Goal: Task Accomplishment & Management: Manage account settings

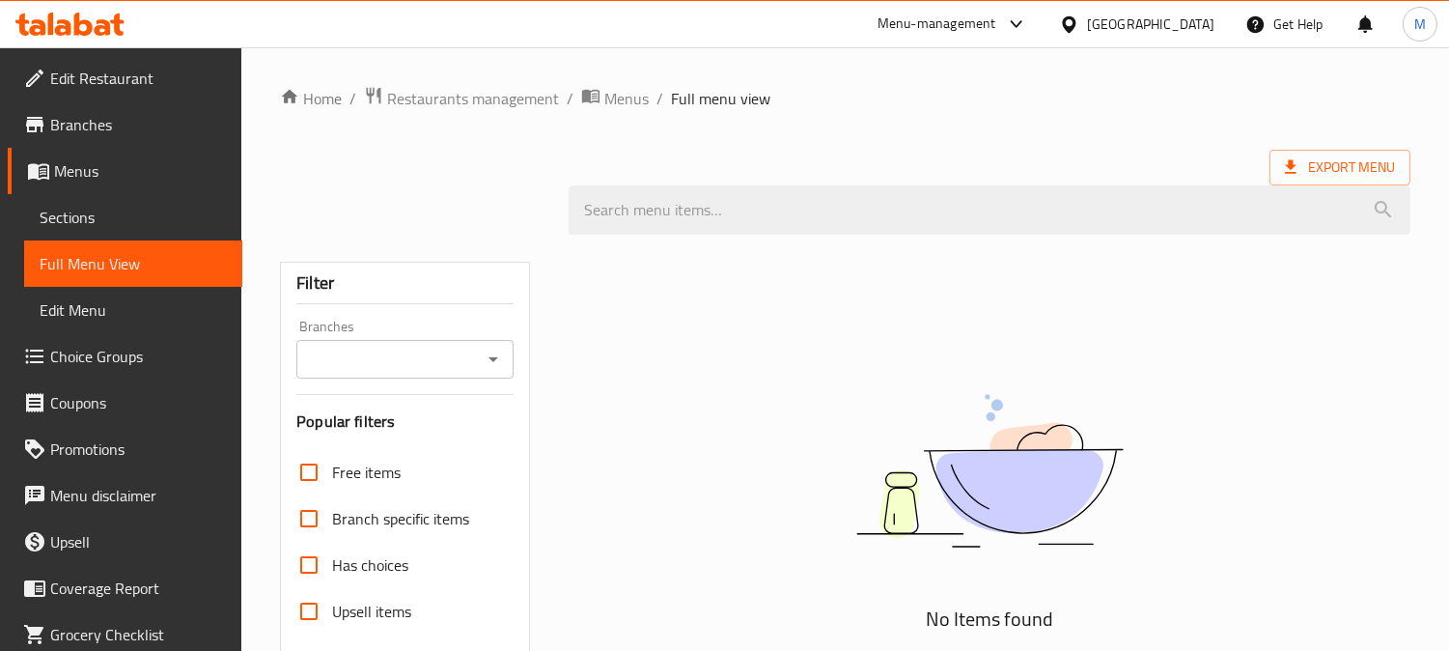
click at [1378, 349] on div "No Items found" at bounding box center [990, 489] width 842 height 293
click at [1445, 425] on div "Home / Restaurants management / Menus / Full menu view Export Menu Filter Branc…" at bounding box center [845, 530] width 1208 height 966
click at [1134, 32] on div "[GEOGRAPHIC_DATA]" at bounding box center [1150, 24] width 127 height 21
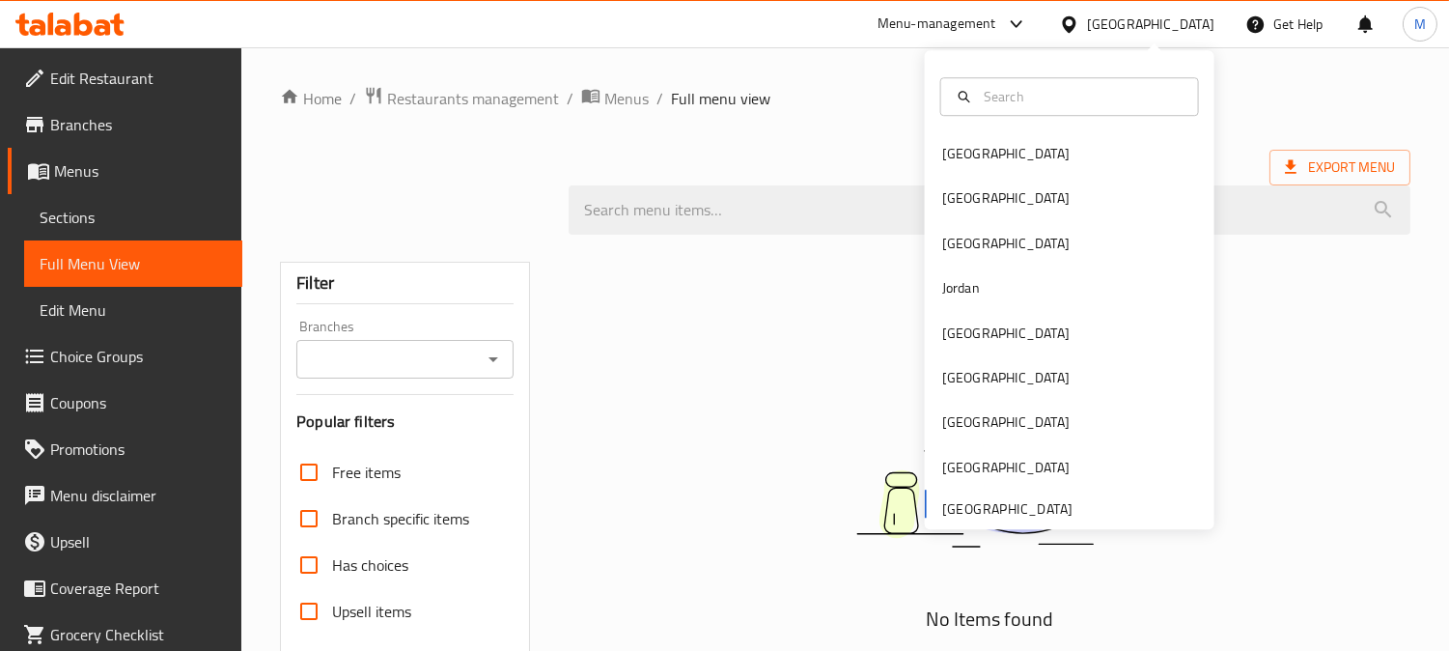
click at [1010, 512] on div "Bahrain Egypt Iraq Jordan Kuwait Oman Qatar Saudi Arabia United Arab Emirates" at bounding box center [1070, 329] width 290 height 397
click at [992, 507] on div "Bahrain Egypt Iraq Jordan Kuwait Oman Qatar Saudi Arabia United Arab Emirates" at bounding box center [1070, 329] width 290 height 397
click at [965, 504] on div "Bahrain Egypt Iraq Jordan Kuwait Oman Qatar Saudi Arabia United Arab Emirates" at bounding box center [1070, 329] width 290 height 397
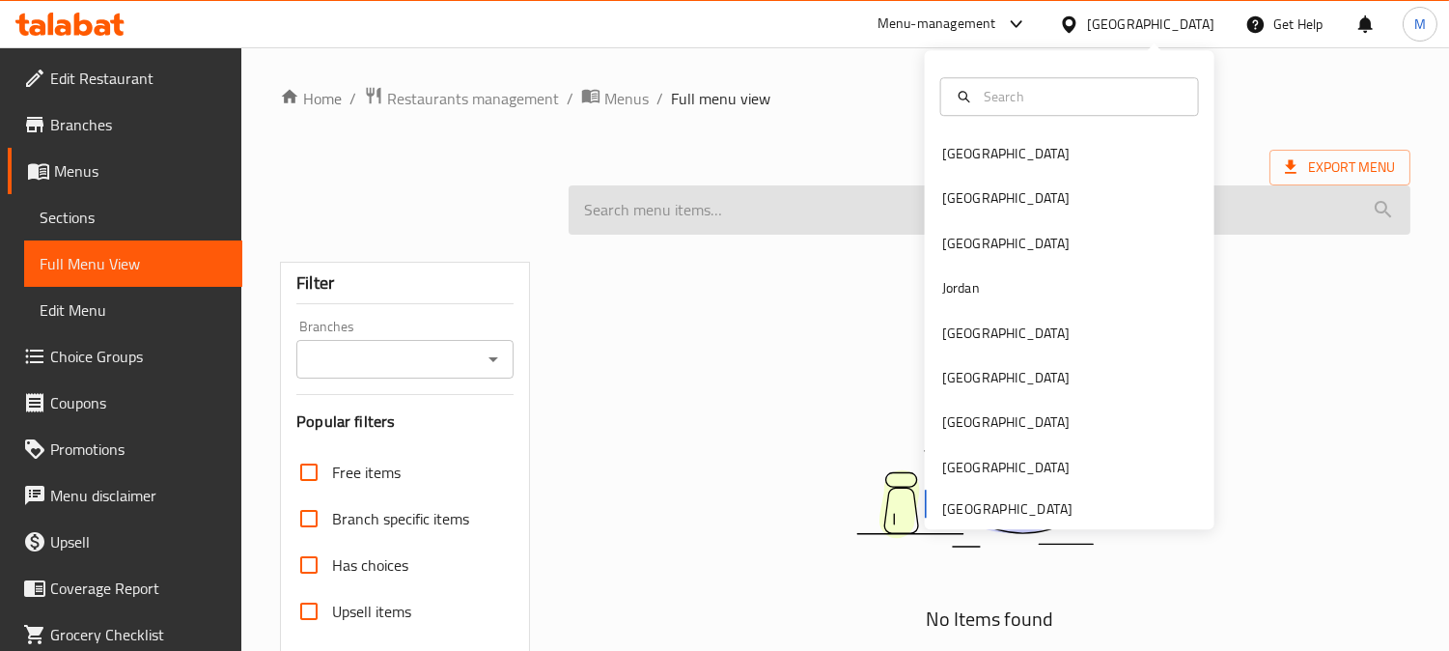
click at [828, 216] on input "search" at bounding box center [990, 209] width 842 height 49
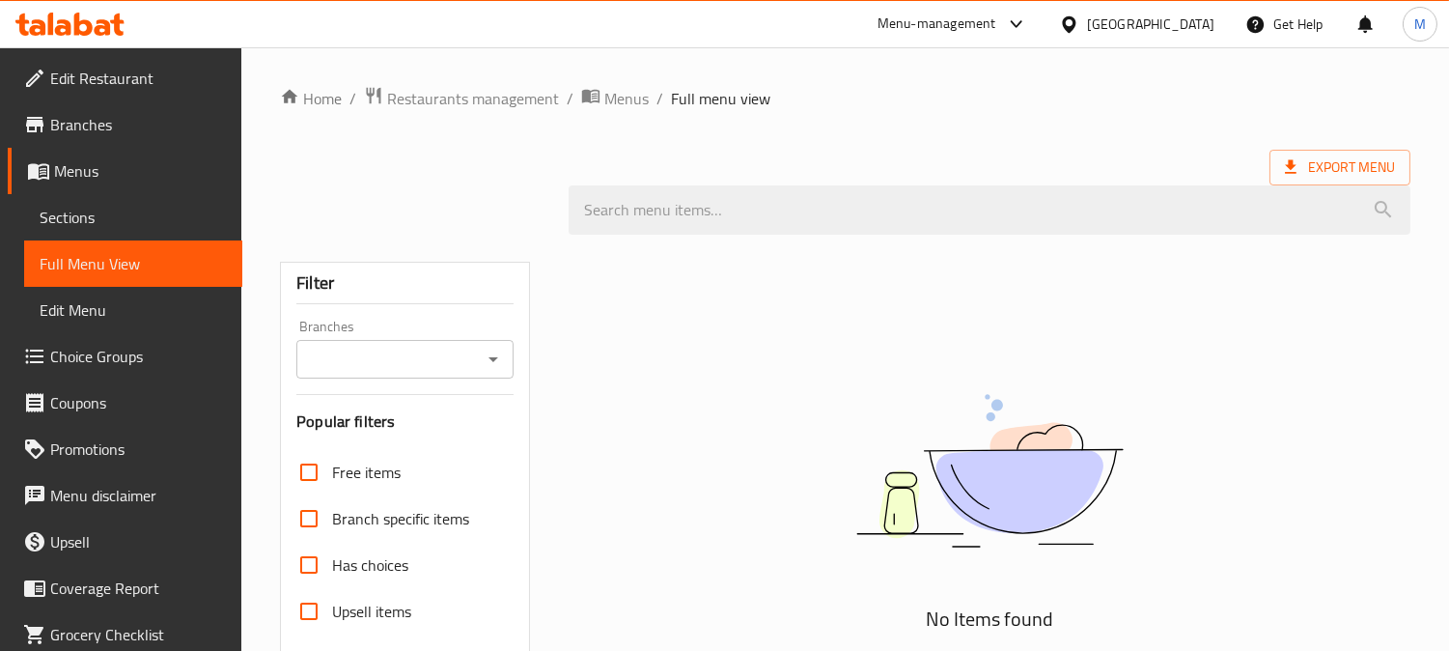
click at [1133, 15] on div "[GEOGRAPHIC_DATA]" at bounding box center [1150, 24] width 127 height 21
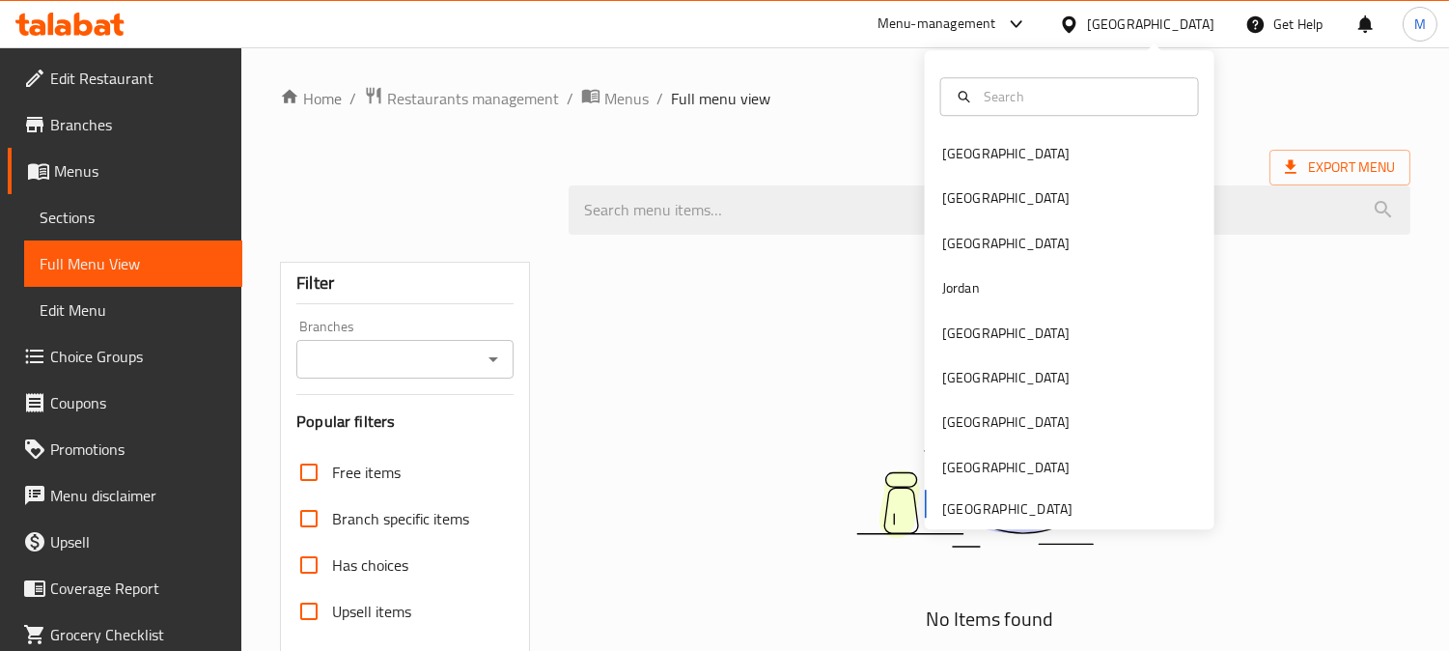
click at [976, 503] on div "Bahrain Egypt Iraq Jordan Kuwait Oman Qatar Saudi Arabia United Arab Emirates" at bounding box center [1070, 329] width 290 height 397
click at [976, 513] on div "Bahrain Egypt Iraq Jordan Kuwait Oman Qatar Saudi Arabia United Arab Emirates" at bounding box center [1070, 329] width 290 height 397
click at [949, 506] on div "Bahrain Egypt Iraq Jordan Kuwait Oman Qatar Saudi Arabia United Arab Emirates" at bounding box center [1070, 329] width 290 height 397
click at [466, 102] on span "Restaurants management" at bounding box center [473, 98] width 172 height 23
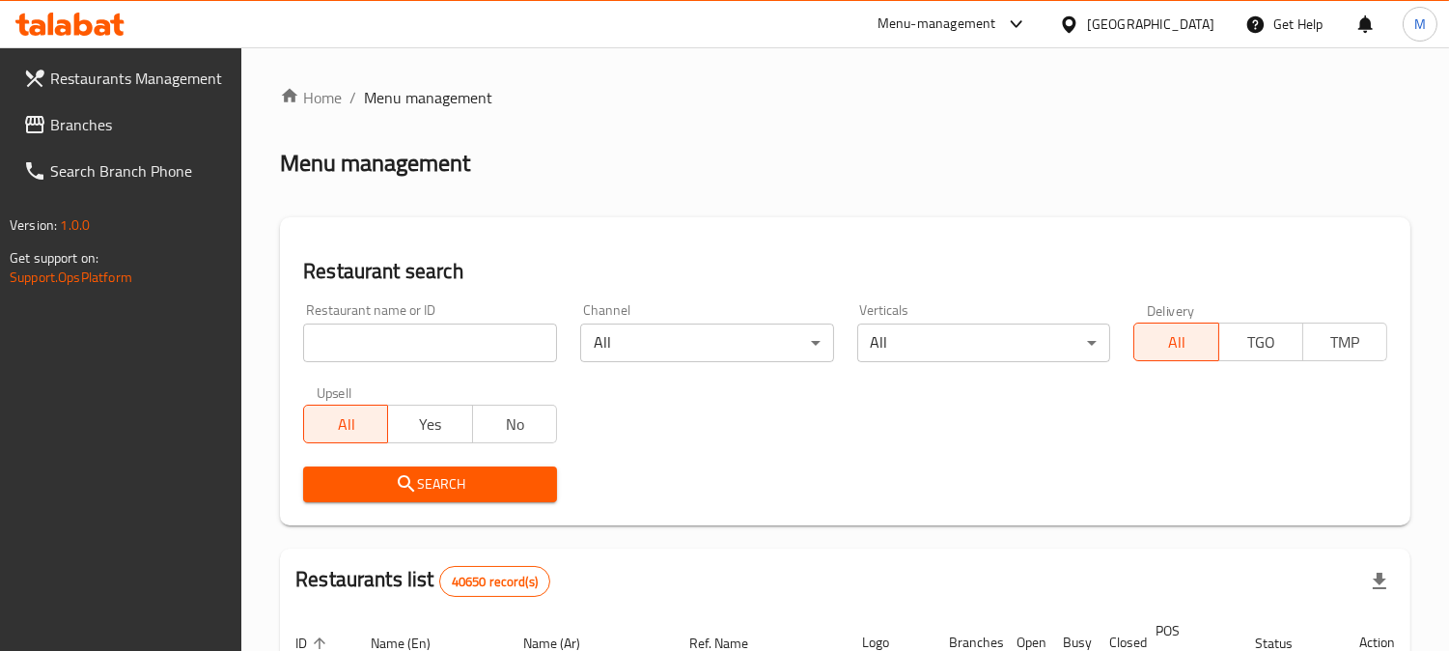
click at [373, 334] on input "search" at bounding box center [430, 342] width 254 height 39
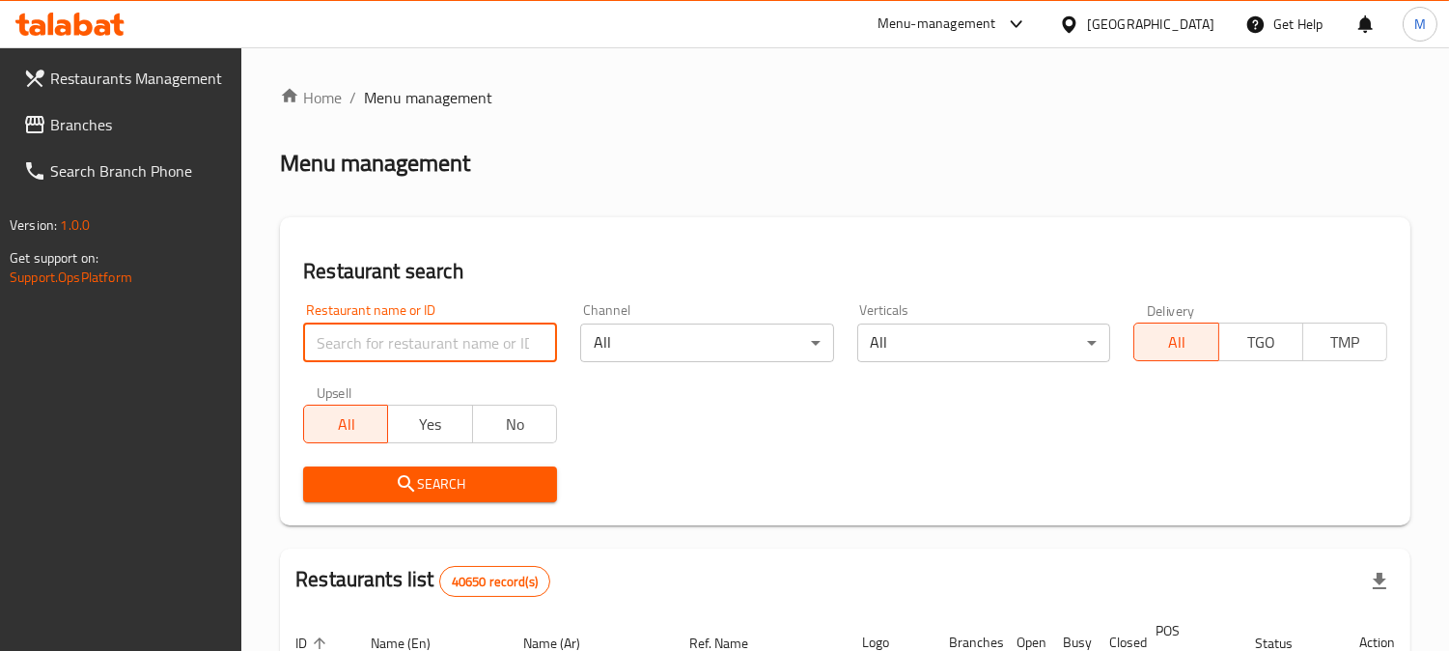
paste input "Bisma Meraj Restaurant"
type input "Bisma Meraj Restaurant"
click button "Search" at bounding box center [430, 484] width 254 height 36
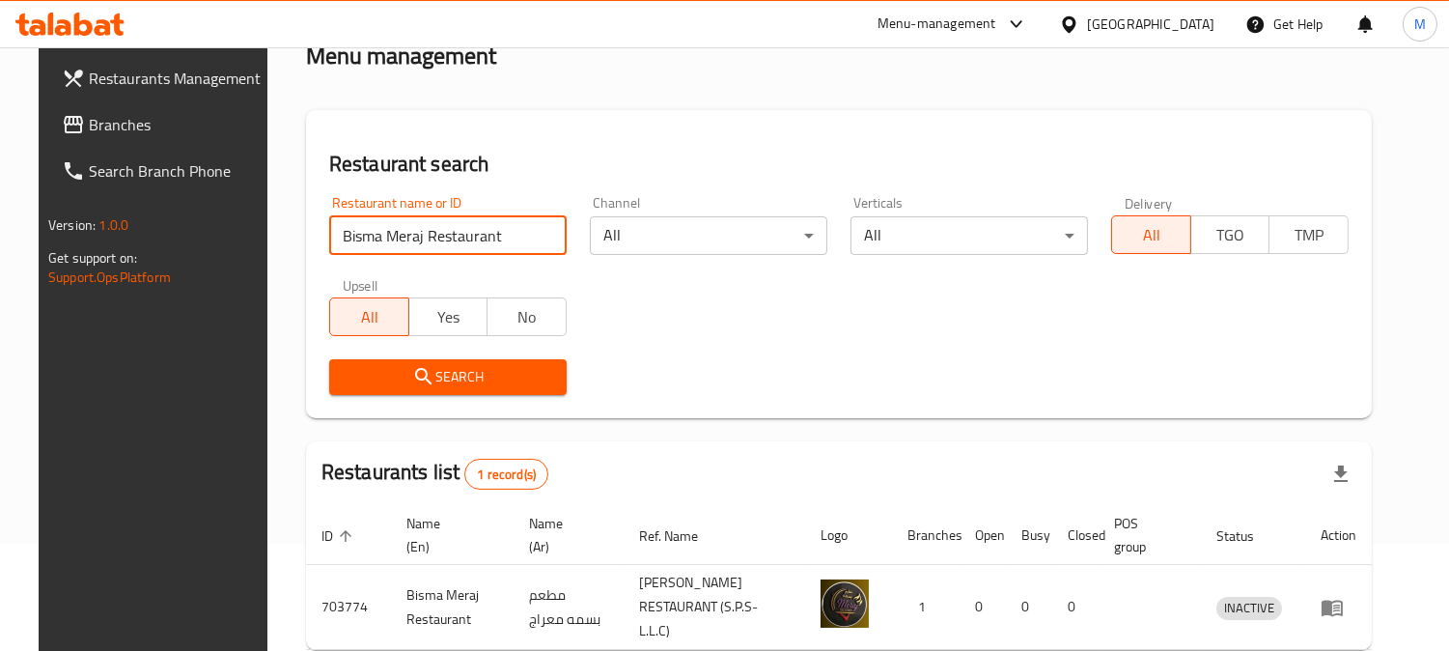
scroll to position [194, 0]
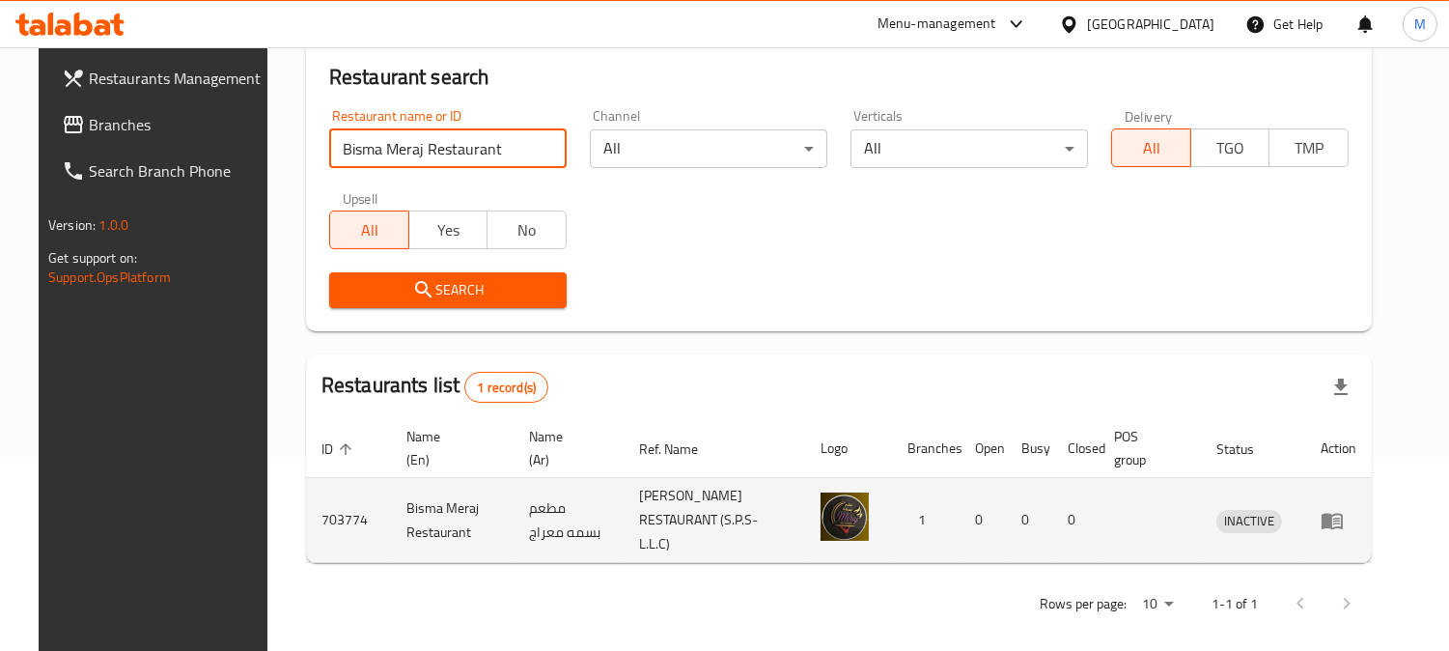
click at [1343, 518] on icon "enhanced table" at bounding box center [1332, 521] width 21 height 16
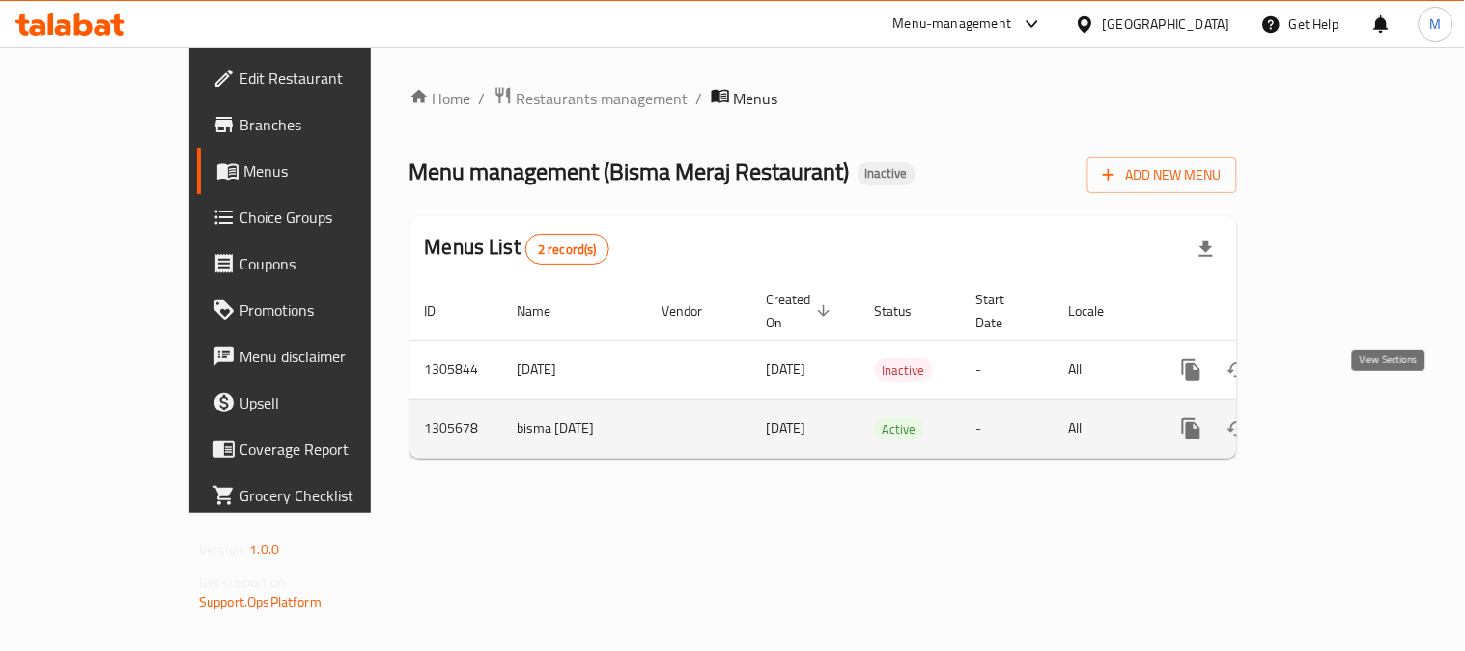
click at [1342, 417] on icon "enhanced table" at bounding box center [1330, 428] width 23 height 23
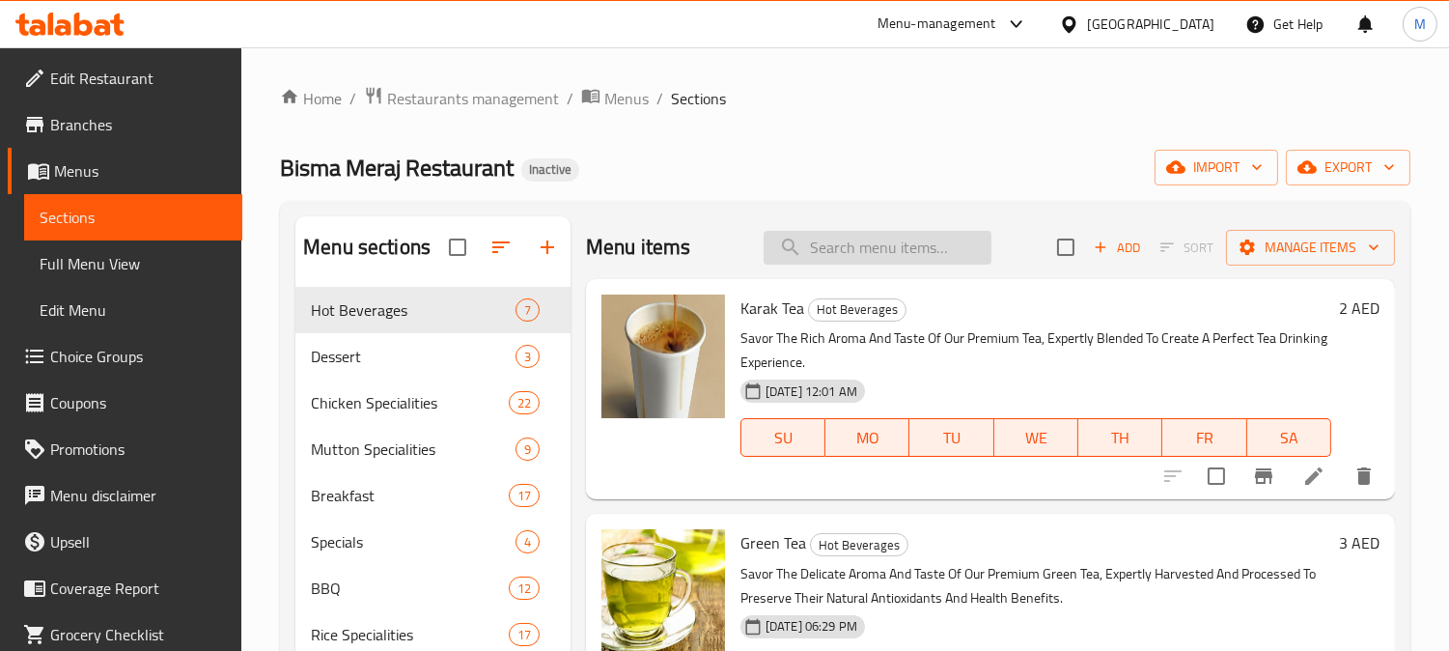
click at [842, 239] on input "search" at bounding box center [878, 248] width 228 height 34
click at [905, 141] on div "Home / Restaurants management / Menus / Sections Bisma Meraj Restaurant Inactiv…" at bounding box center [845, 592] width 1131 height 1012
click at [912, 265] on div "Menu items Add Sort Manage items" at bounding box center [990, 247] width 809 height 63
paste input "Chapli Kabab"
type input "Chapli Kabab"
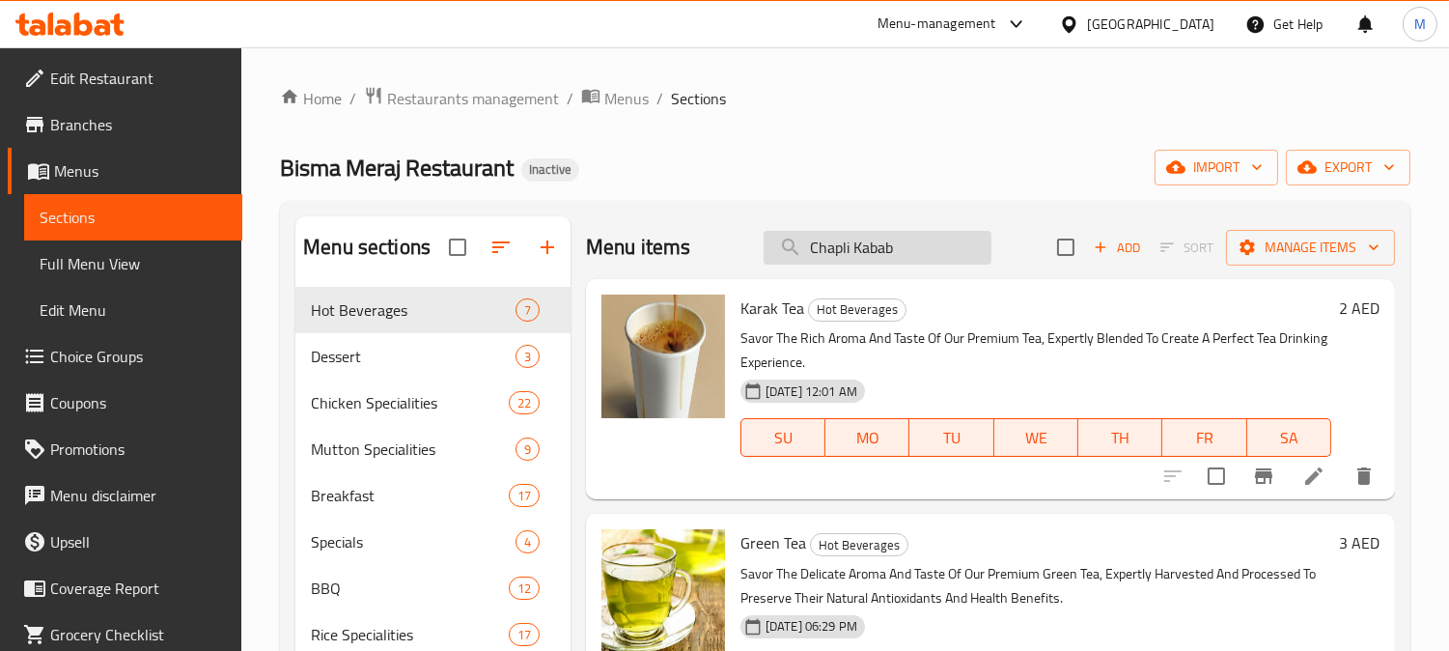
click at [889, 242] on input "Chapli Kabab" at bounding box center [878, 248] width 228 height 34
click at [866, 104] on ol "Home / Restaurants management / Menus / Sections" at bounding box center [845, 98] width 1131 height 25
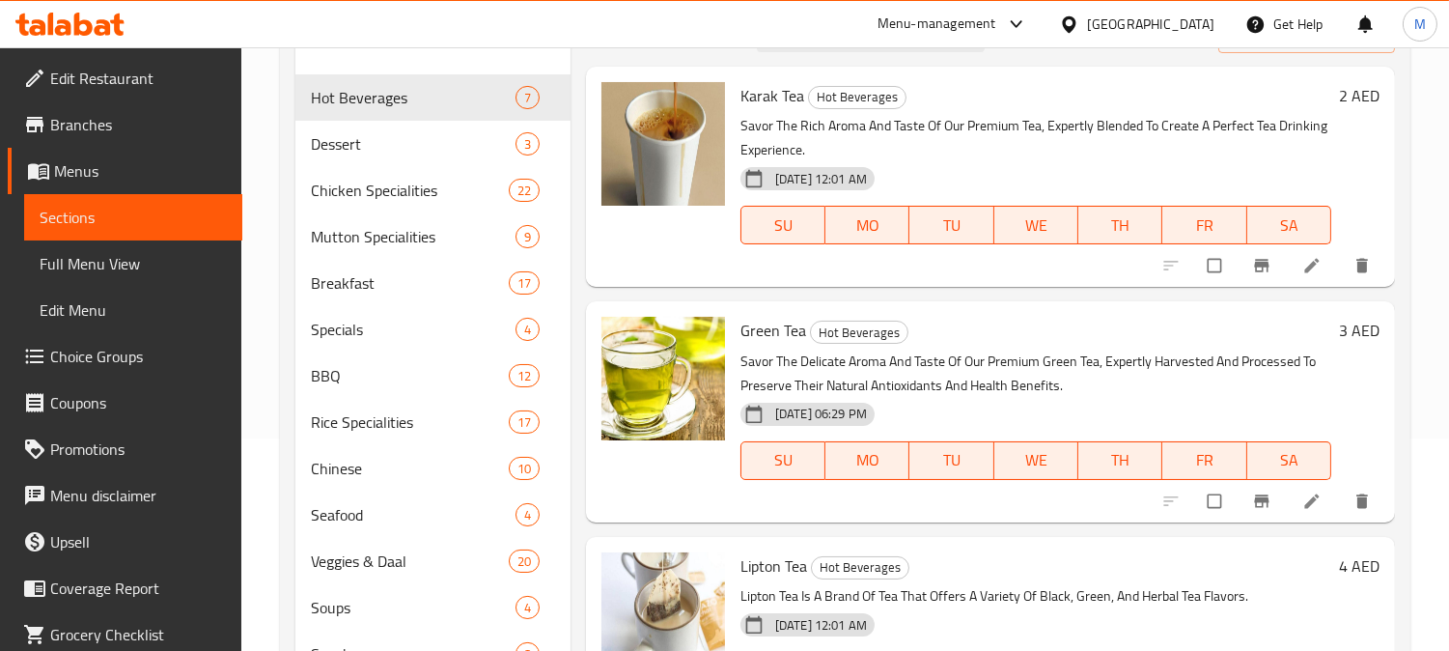
scroll to position [214, 0]
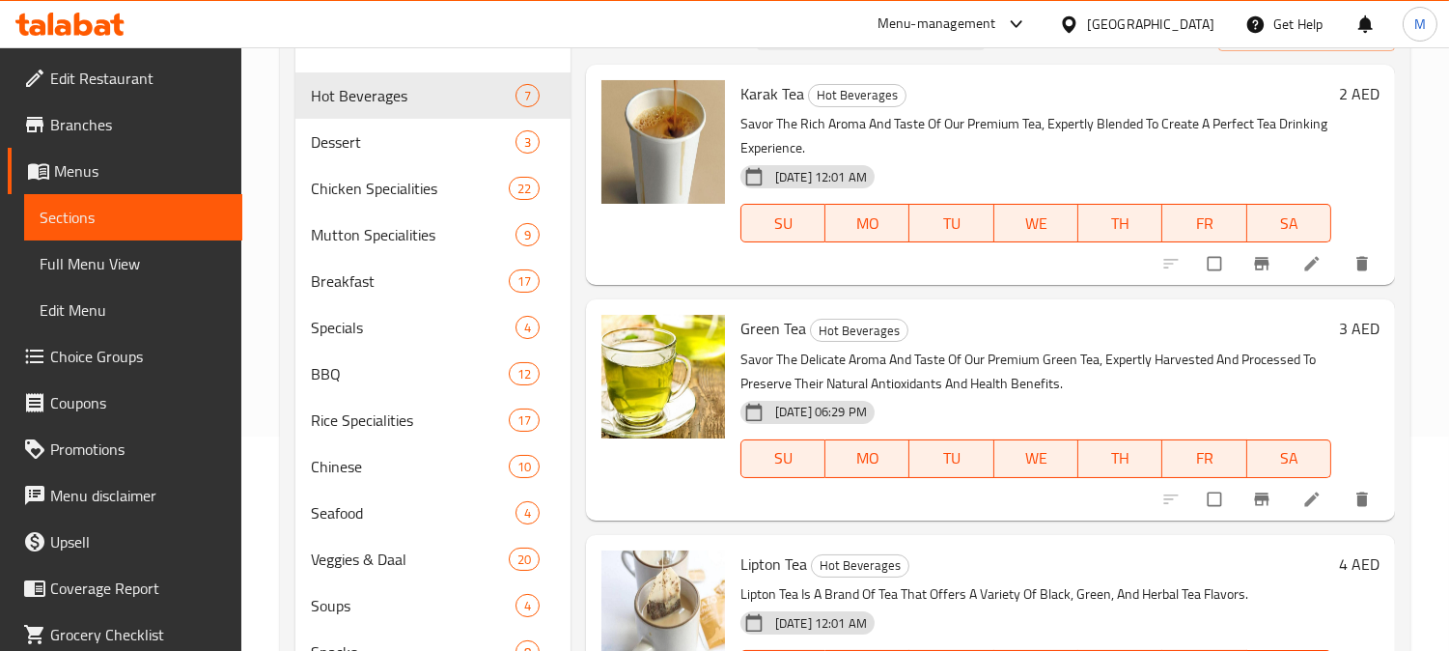
drag, startPoint x: 64, startPoint y: 268, endPoint x: 152, endPoint y: 238, distance: 92.8
click at [65, 270] on span "Full Menu View" at bounding box center [133, 263] width 187 height 23
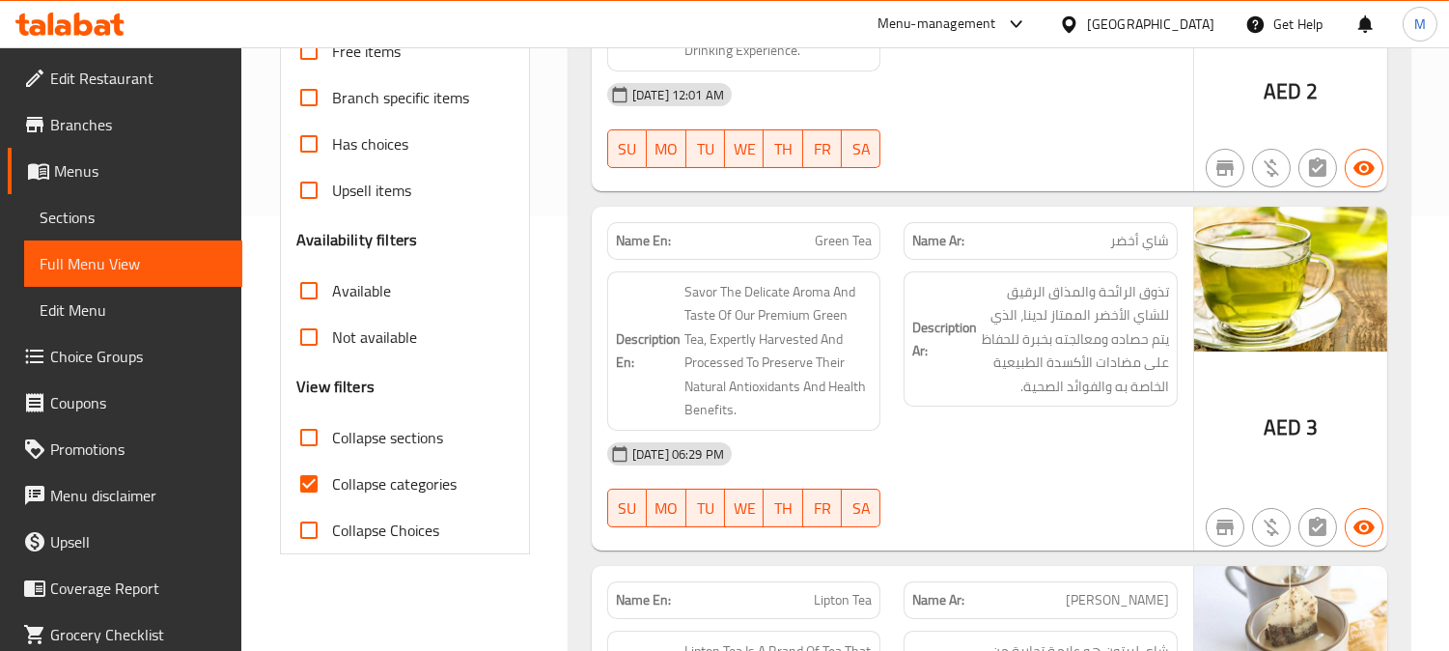
scroll to position [429, 0]
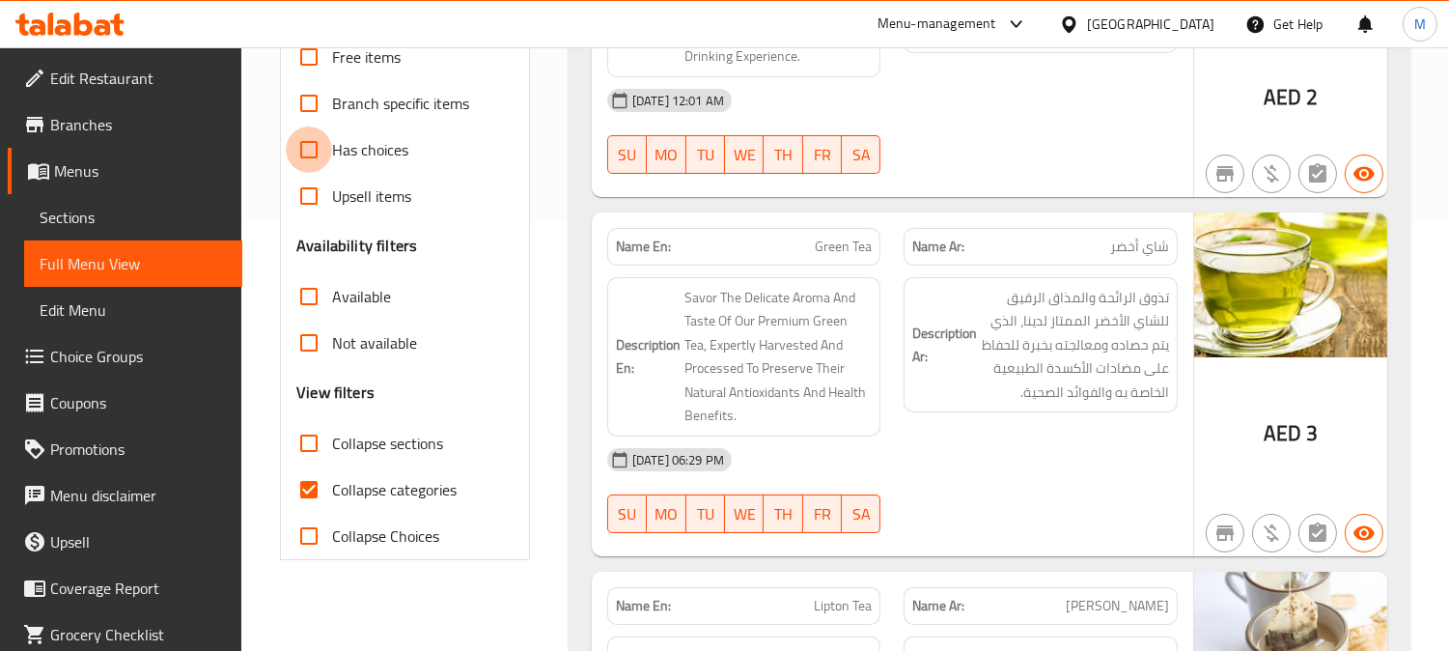
click at [312, 146] on input "Has choices" at bounding box center [309, 149] width 46 height 46
checkbox input "true"
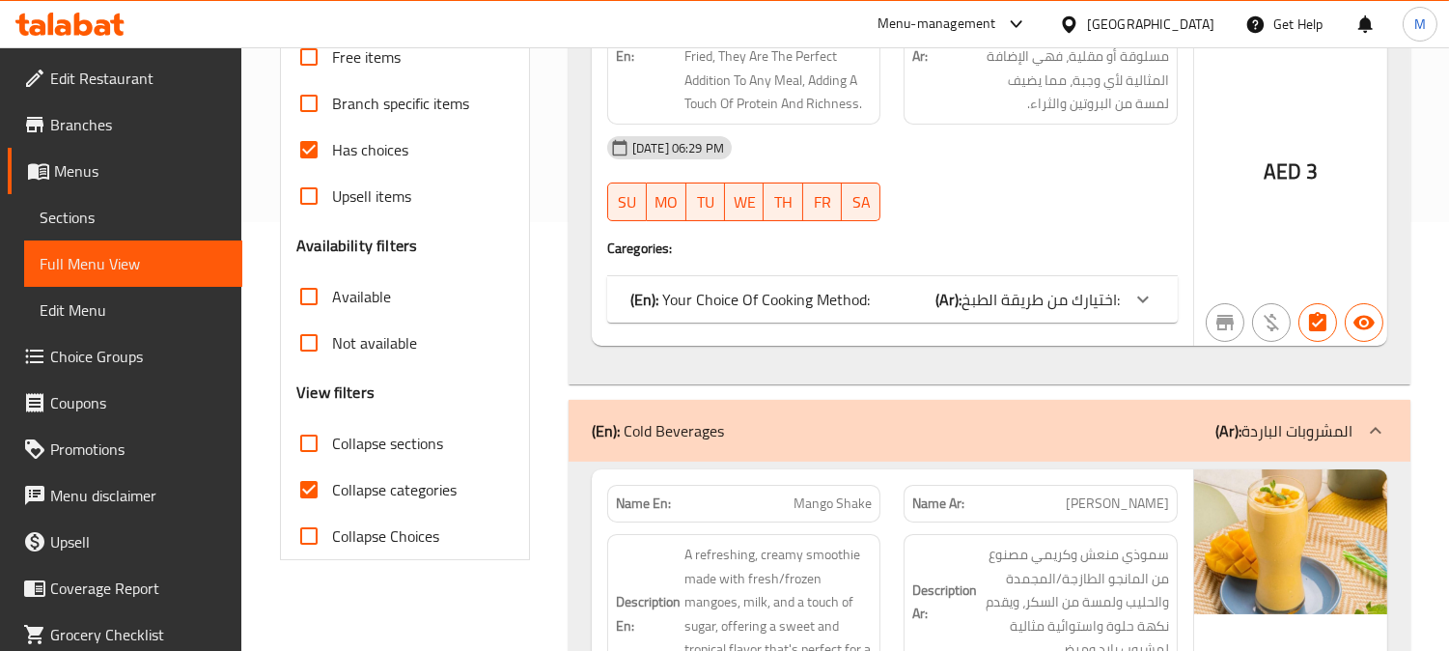
click at [309, 486] on input "Collapse categories" at bounding box center [309, 489] width 46 height 46
checkbox input "false"
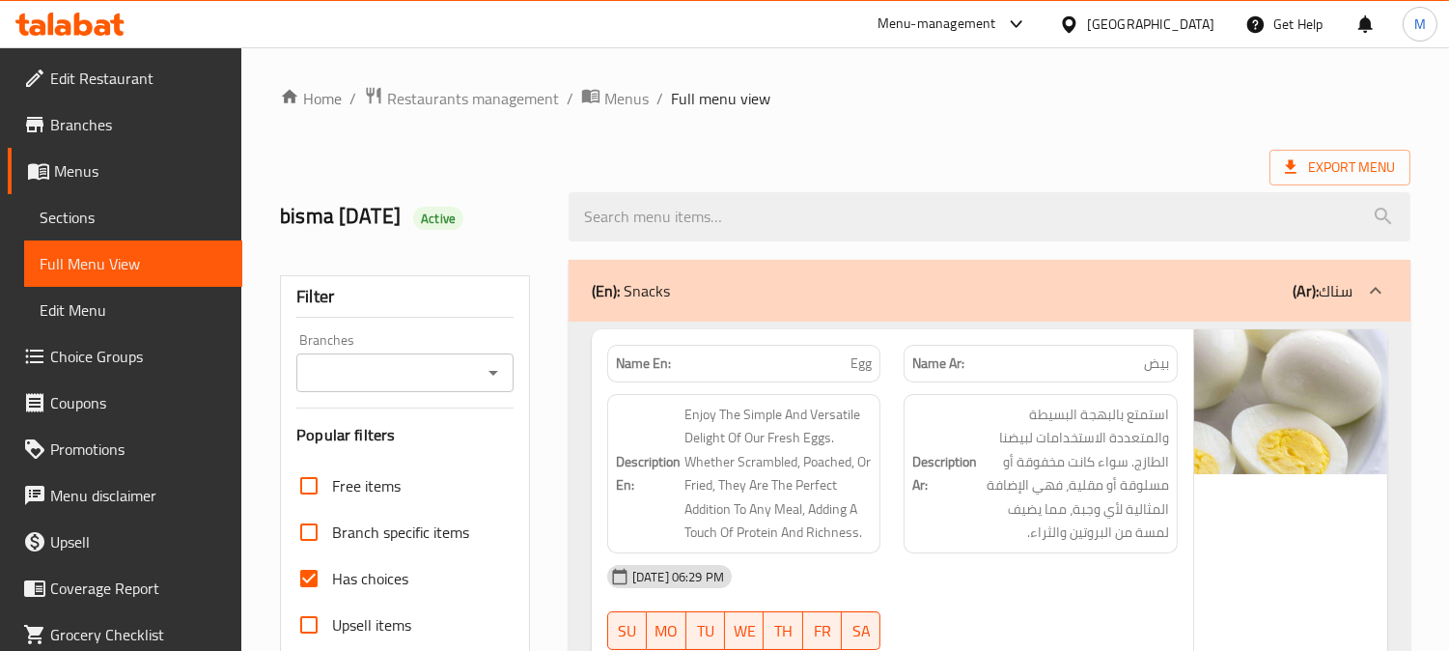
scroll to position [321, 0]
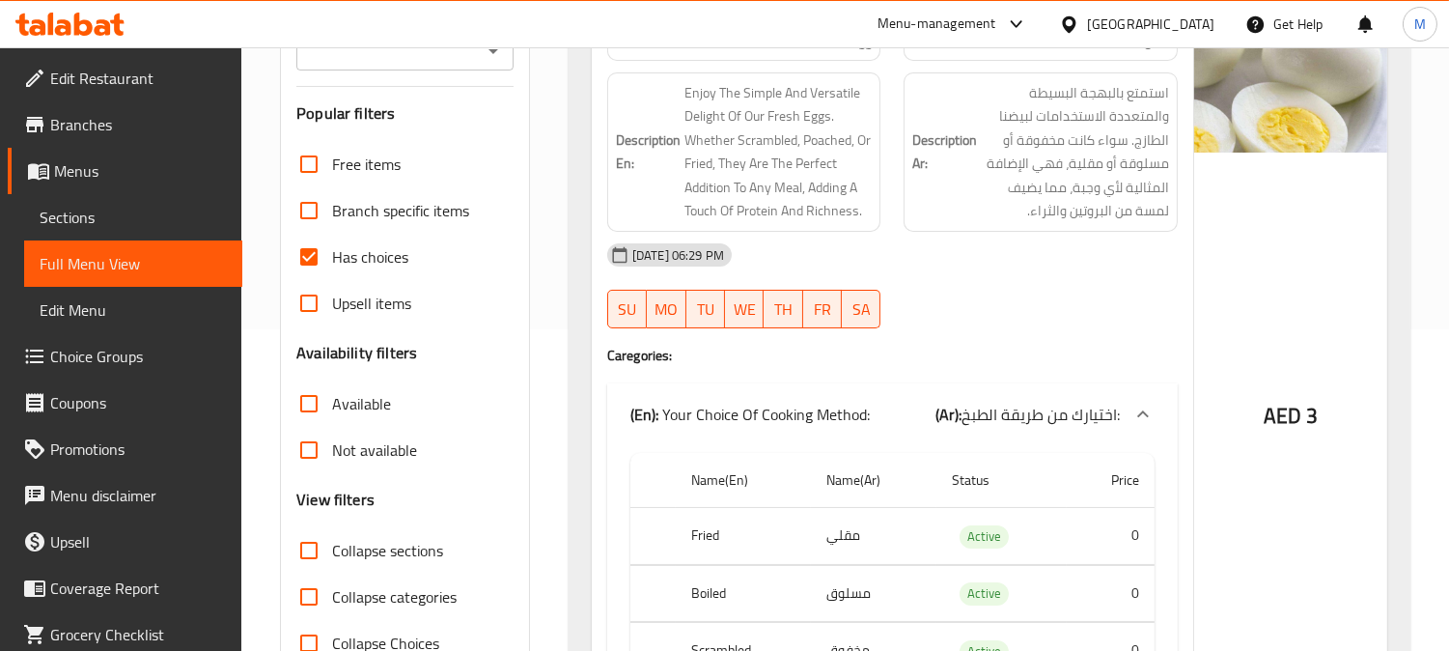
click at [311, 249] on input "Has choices" at bounding box center [309, 257] width 46 height 46
checkbox input "false"
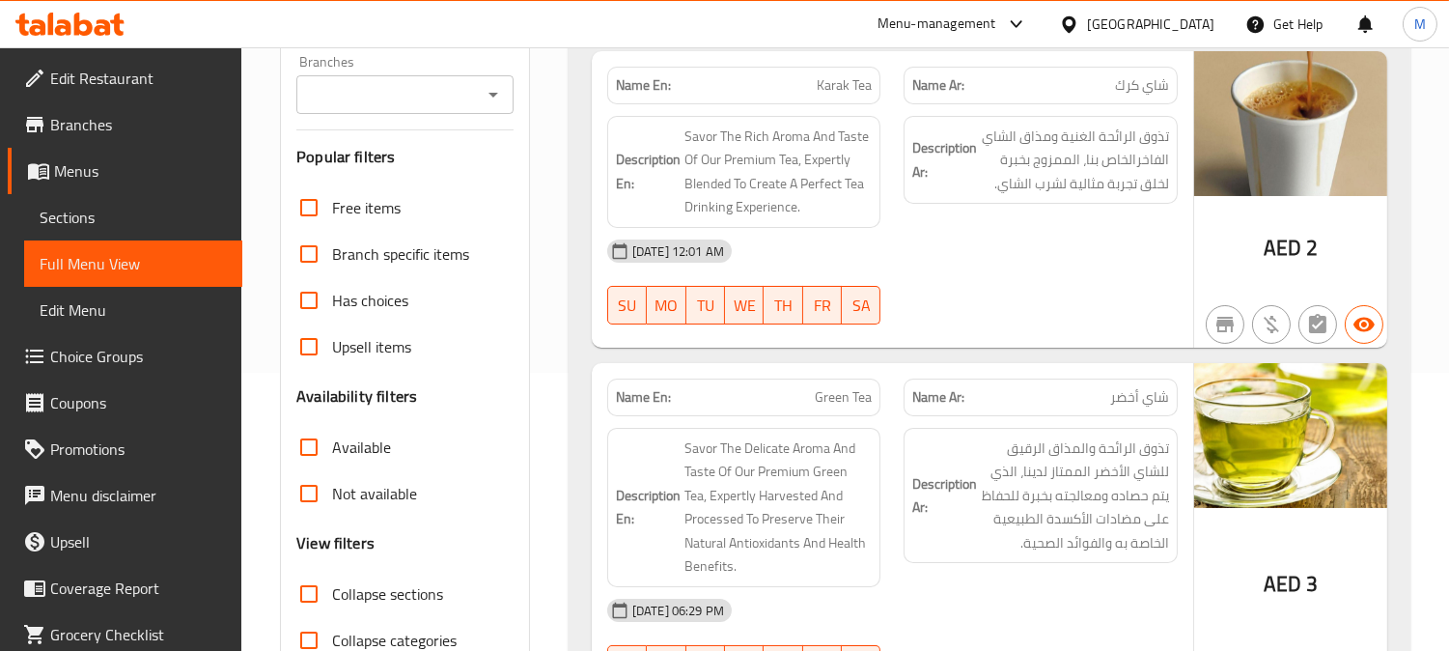
scroll to position [536, 0]
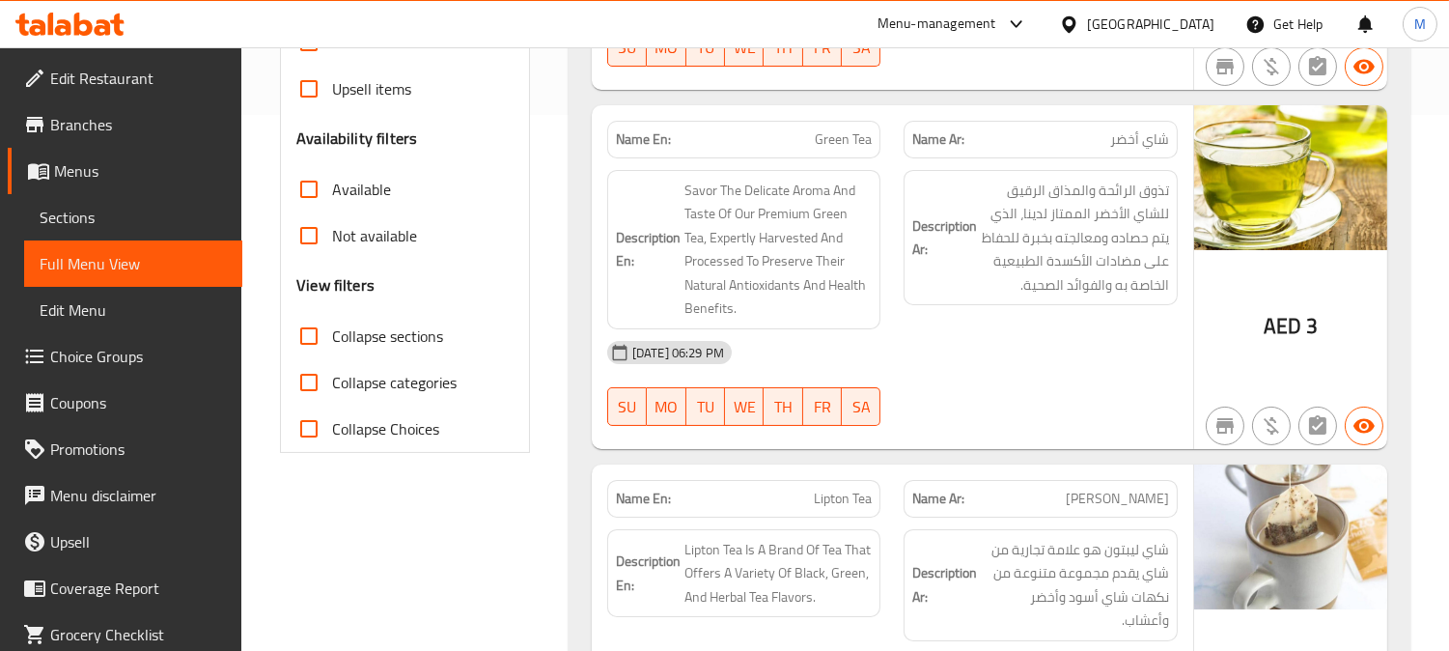
click at [312, 331] on input "Collapse sections" at bounding box center [309, 336] width 46 height 46
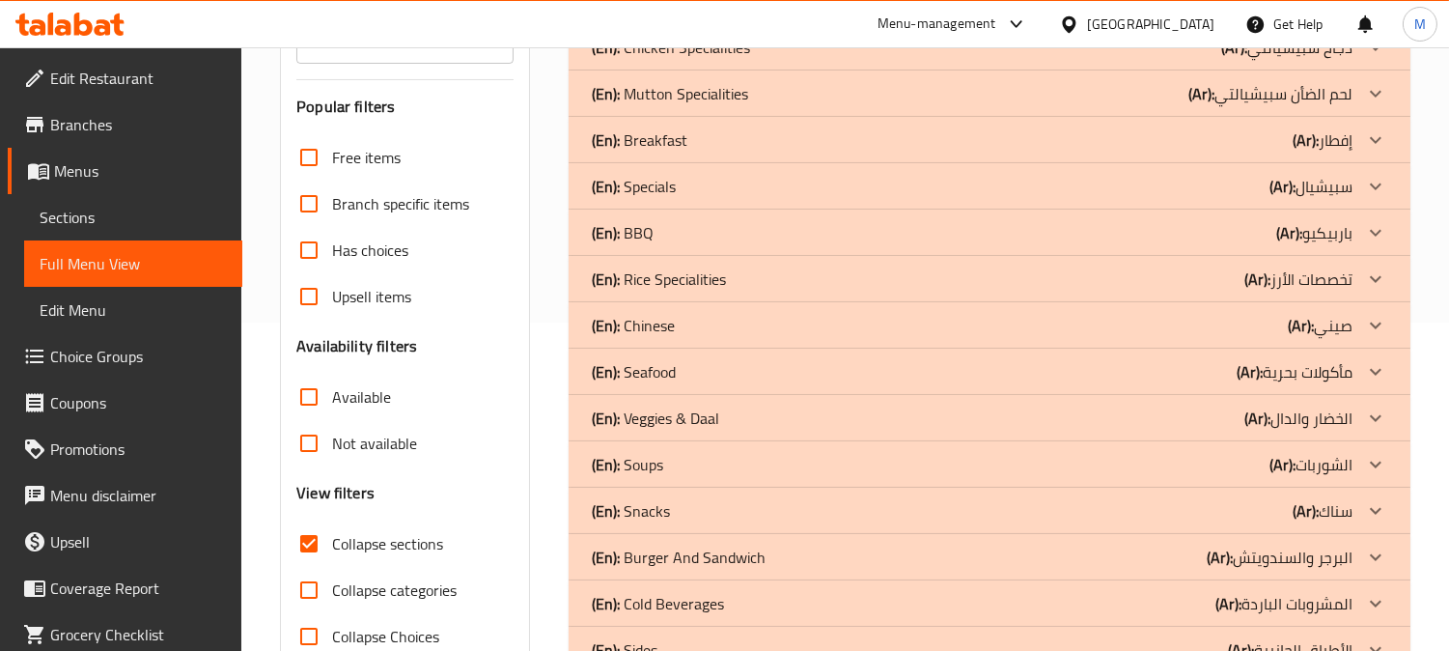
scroll to position [220, 0]
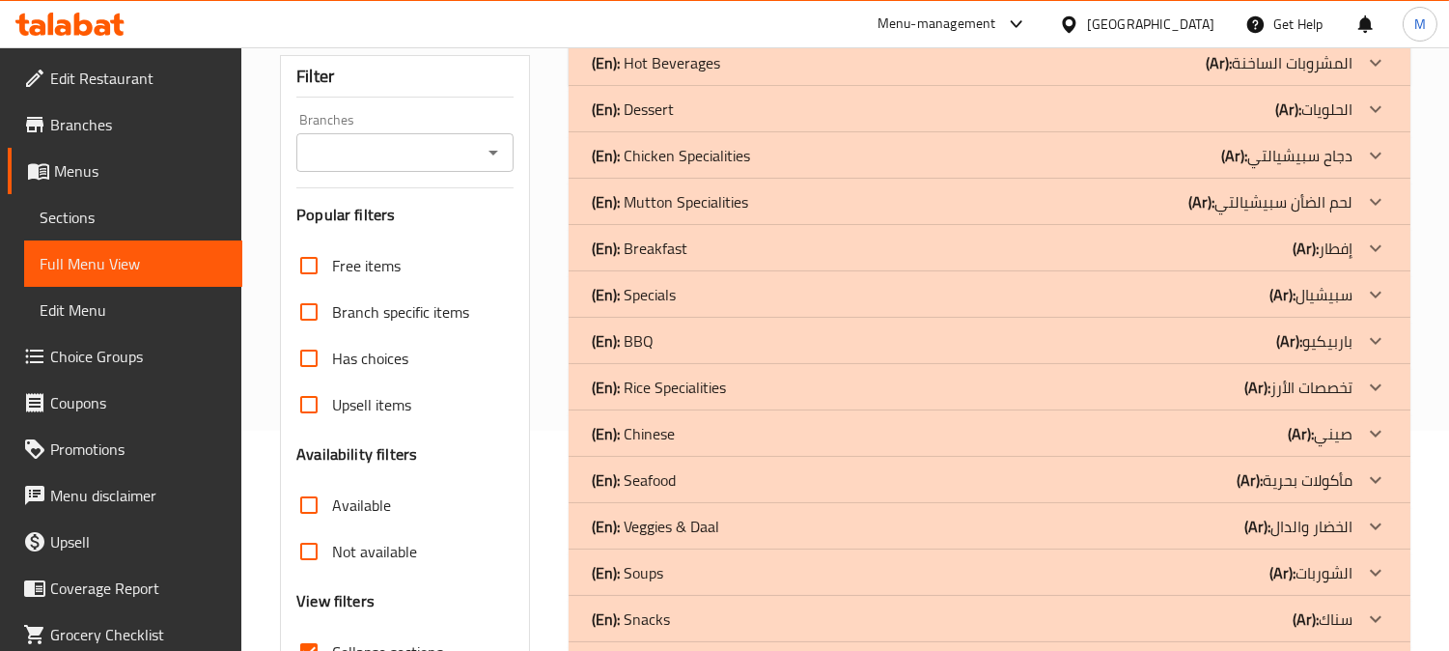
click at [1232, 77] on b "(Ar):" at bounding box center [1219, 62] width 26 height 29
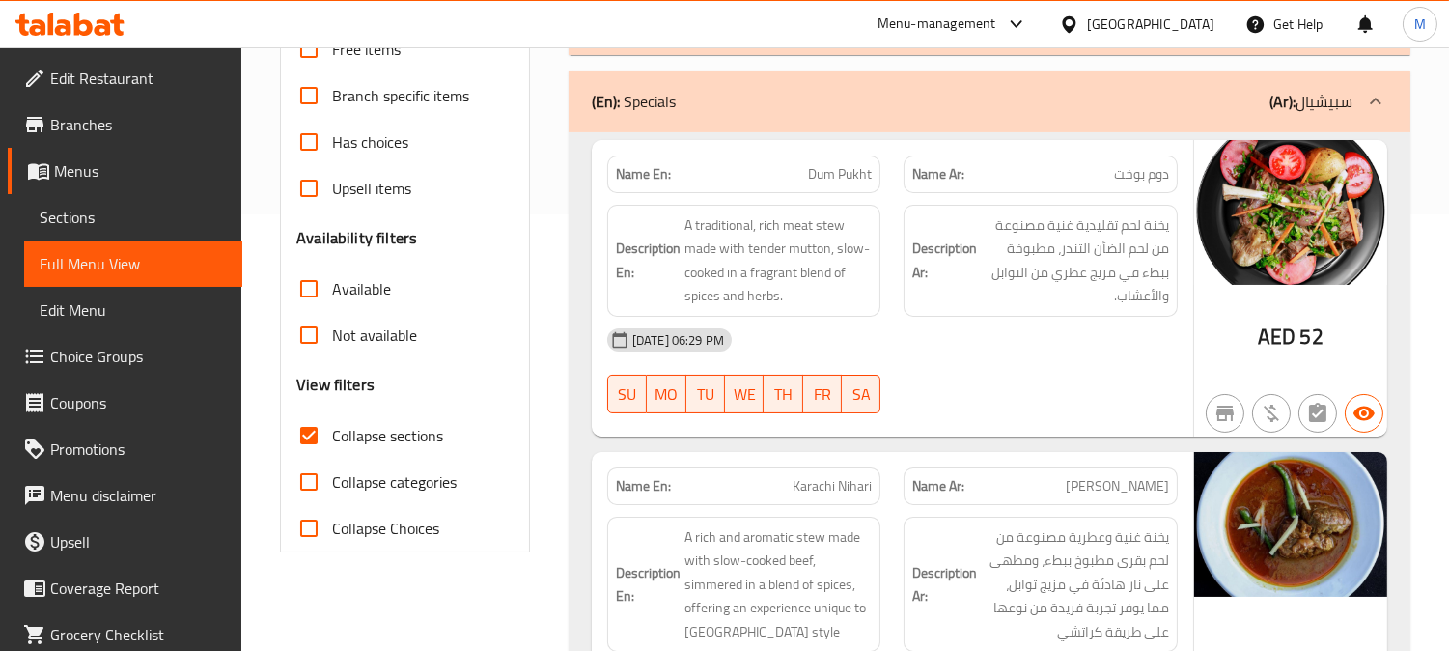
scroll to position [435, 0]
click at [1113, 492] on span "نهاري كراتشي" at bounding box center [1117, 487] width 103 height 20
click at [1014, 313] on div "Description Ar: يخنة لحم تقليدية غنية مصنوعة من لحم الضأن التندر، مطبوخة ببطء ف…" at bounding box center [1041, 262] width 274 height 112
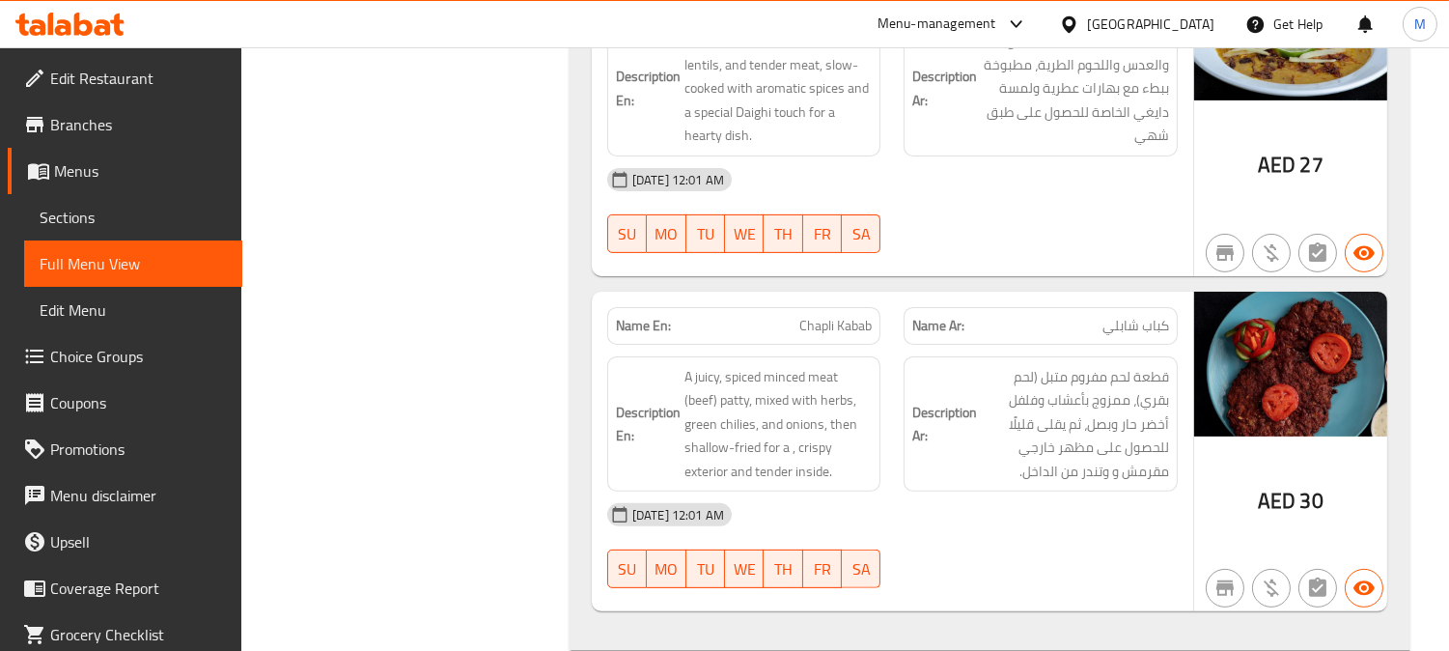
scroll to position [1482, 0]
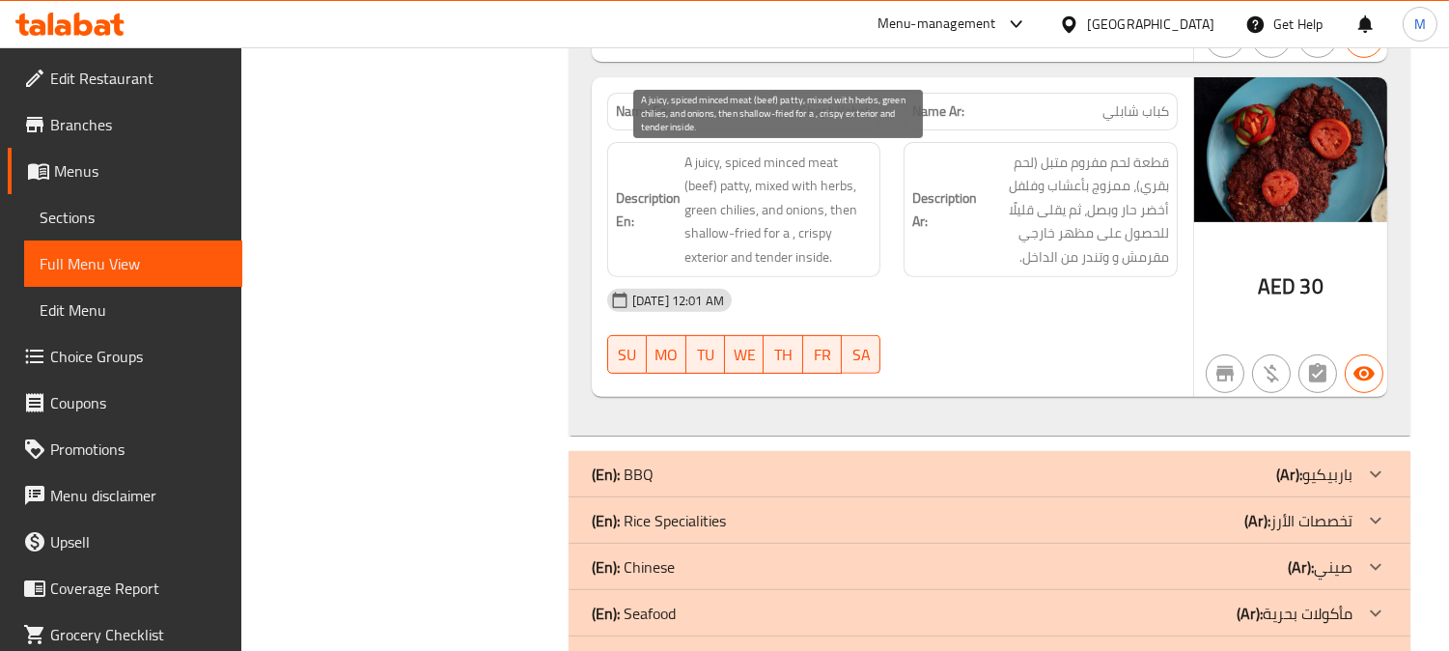
click at [710, 162] on span "A juicy, spiced minced meat (beef) patty, mixed with herbs, green chilies, and …" at bounding box center [779, 210] width 188 height 119
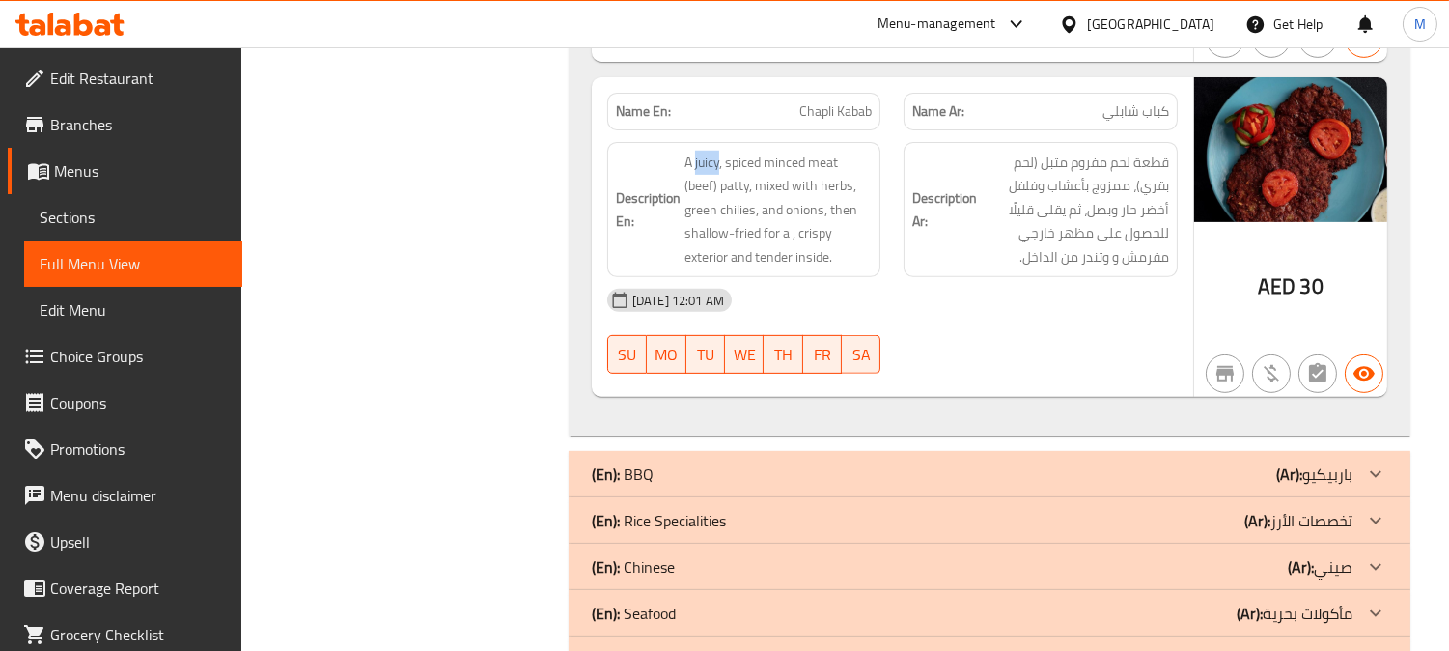
copy span "juicy"
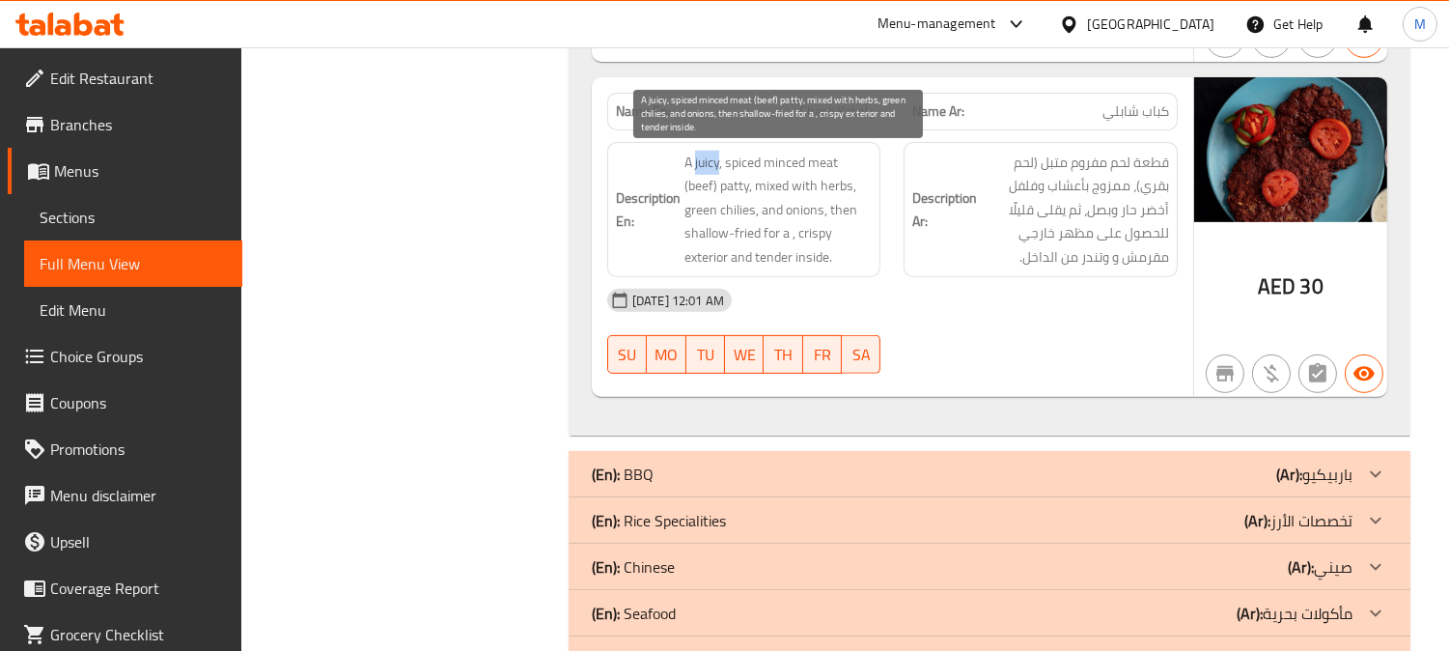
click at [725, 174] on span "A juicy, spiced minced meat (beef) patty, mixed with herbs, green chilies, and …" at bounding box center [779, 210] width 188 height 119
click at [757, 159] on span "A juicy, spiced minced meat (beef) patty, mixed with herbs, green chilies, and …" at bounding box center [779, 210] width 188 height 119
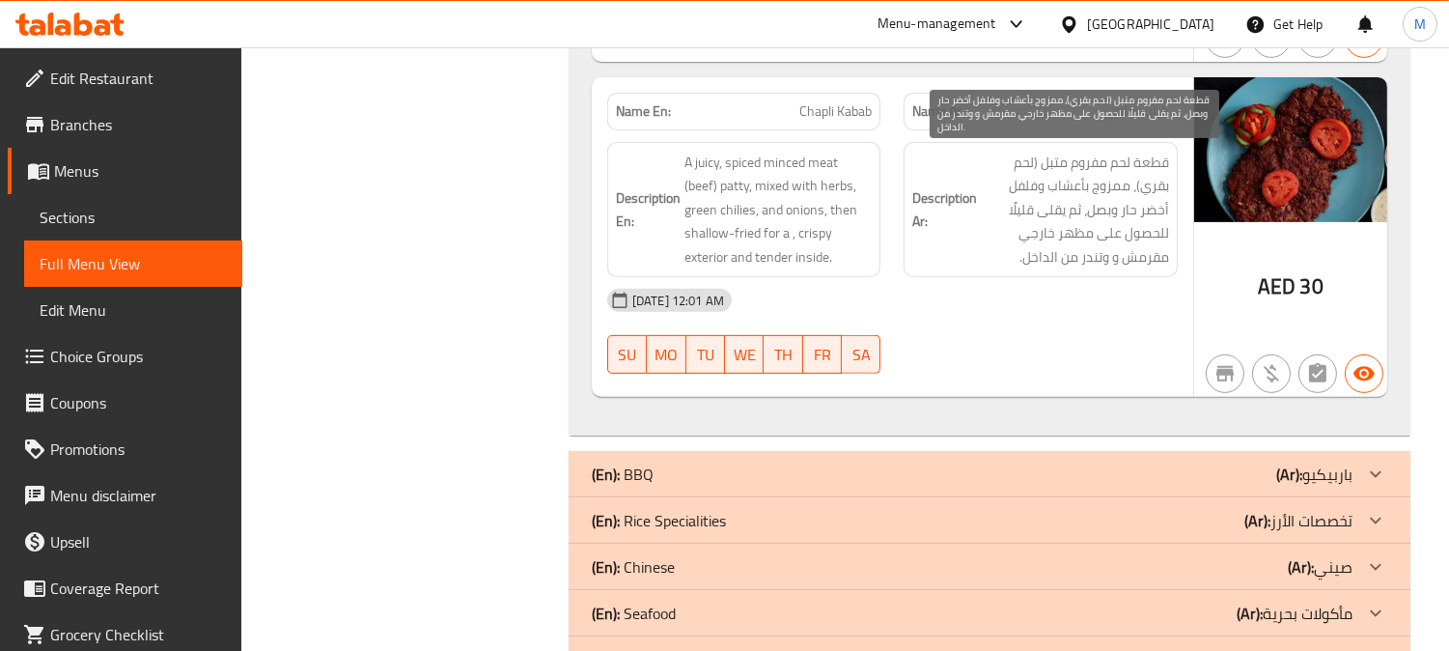
click at [1132, 164] on span "قطعة لحم مفروم متبل (لحم بقري)، ممزوج بأعشاب وفلفل أخضر حار وبصل، ثم يقلى قليلً…" at bounding box center [1075, 210] width 188 height 119
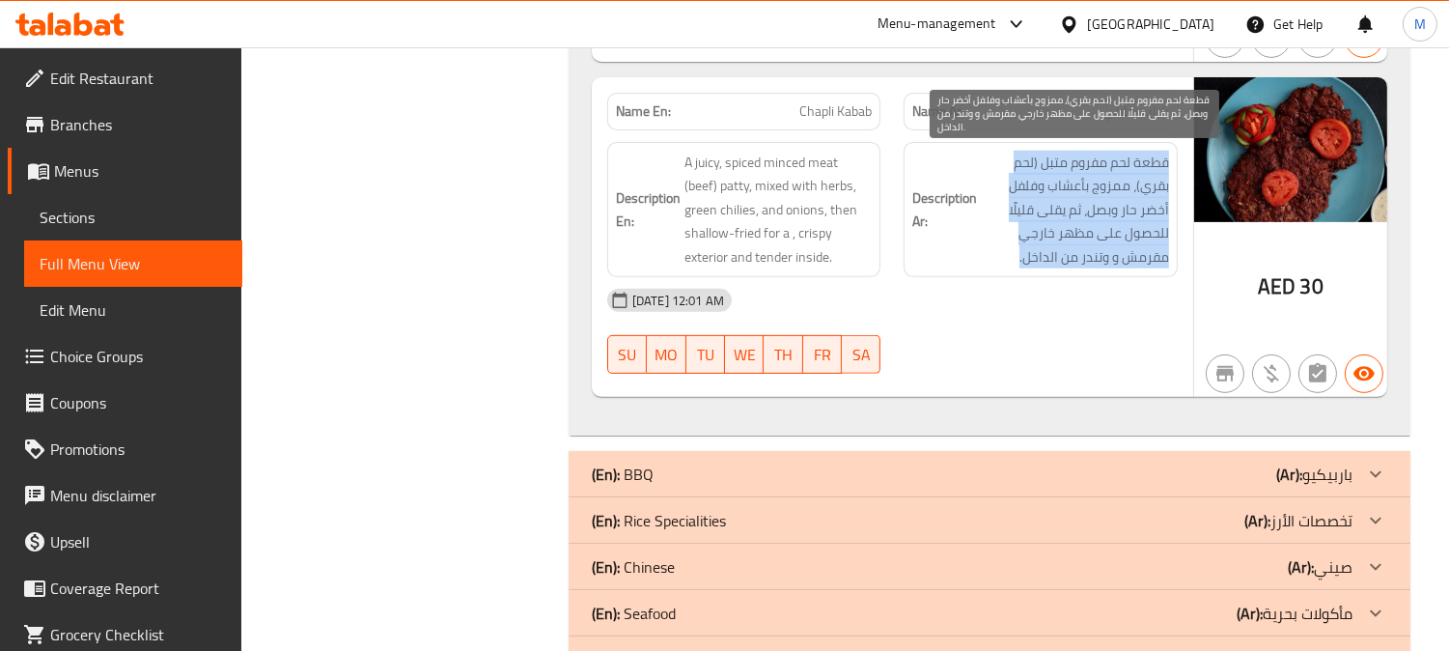
click at [1132, 164] on span "قطعة لحم مفروم متبل (لحم بقري)، ممزوج بأعشاب وفلفل أخضر حار وبصل، ثم يقلى قليلً…" at bounding box center [1075, 210] width 188 height 119
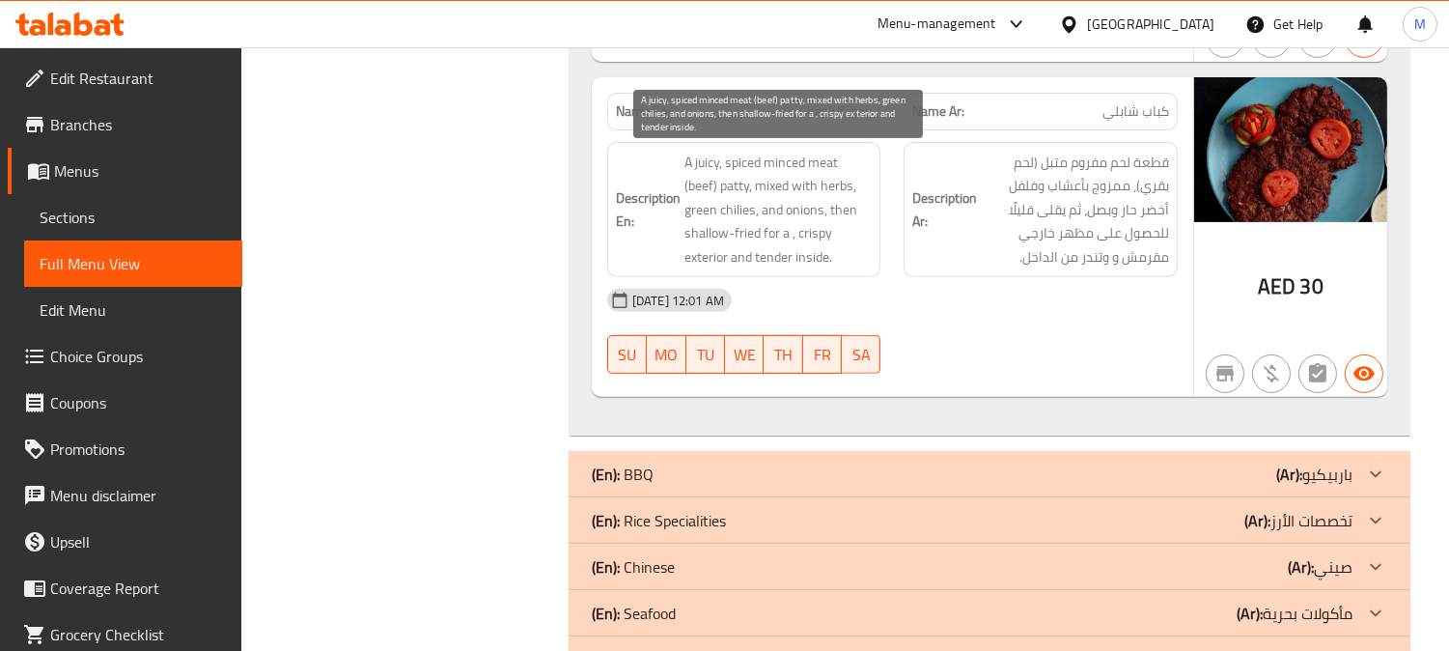
click at [797, 182] on span "A juicy, spiced minced meat (beef) patty, mixed with herbs, green chilies, and …" at bounding box center [779, 210] width 188 height 119
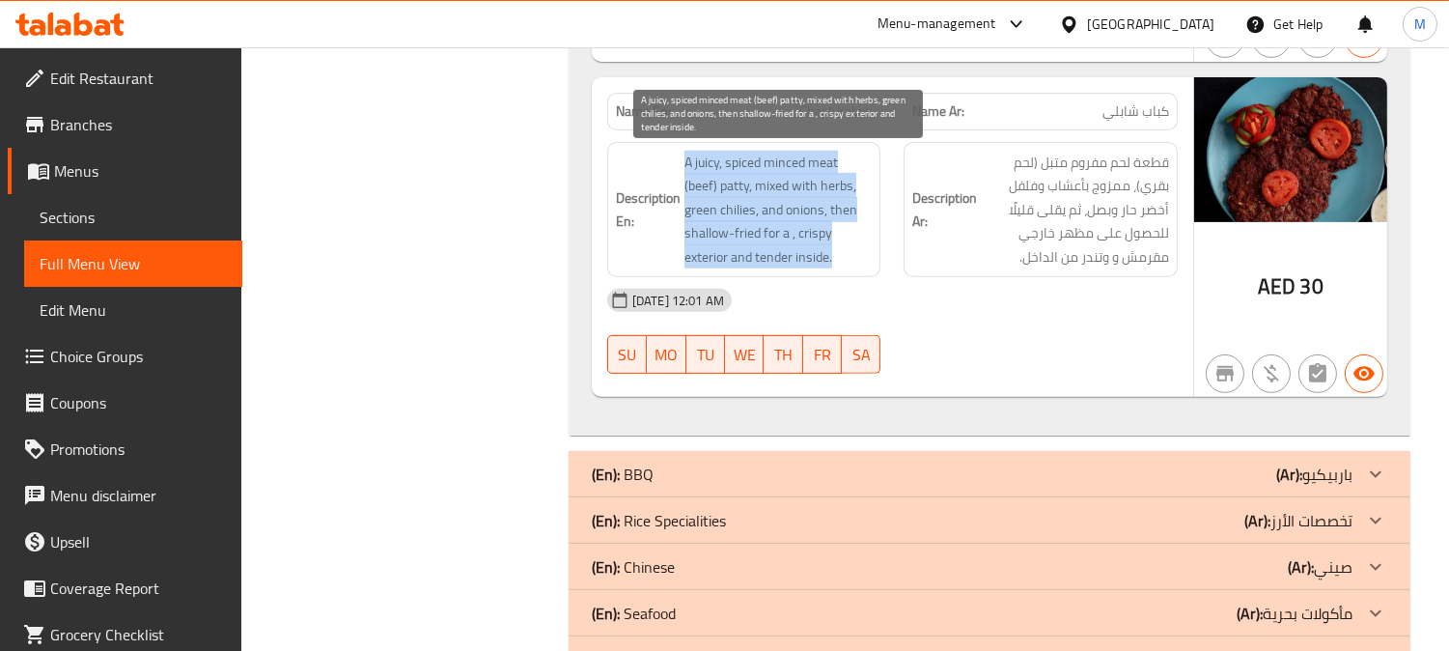
click at [722, 158] on span "A juicy, spiced minced meat (beef) patty, mixed with herbs, green chilies, and …" at bounding box center [779, 210] width 188 height 119
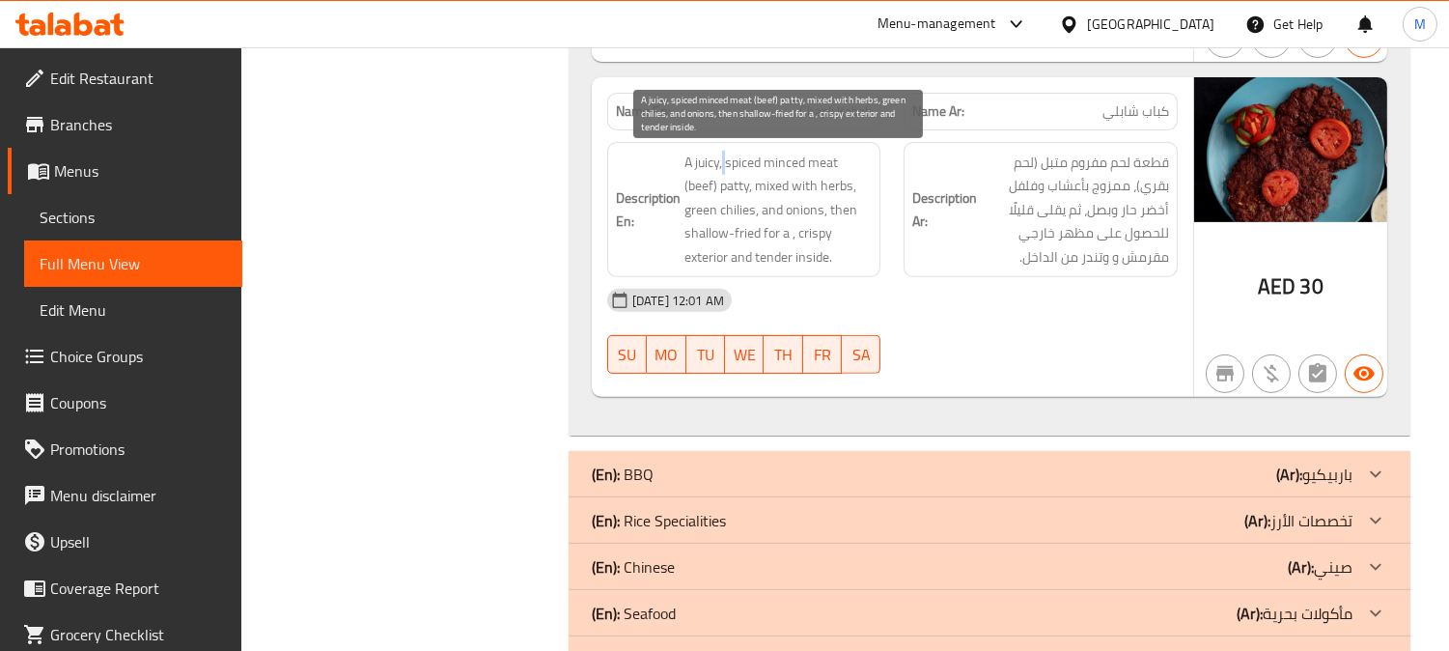
click at [722, 158] on span "A juicy, spiced minced meat (beef) patty, mixed with herbs, green chilies, and …" at bounding box center [779, 210] width 188 height 119
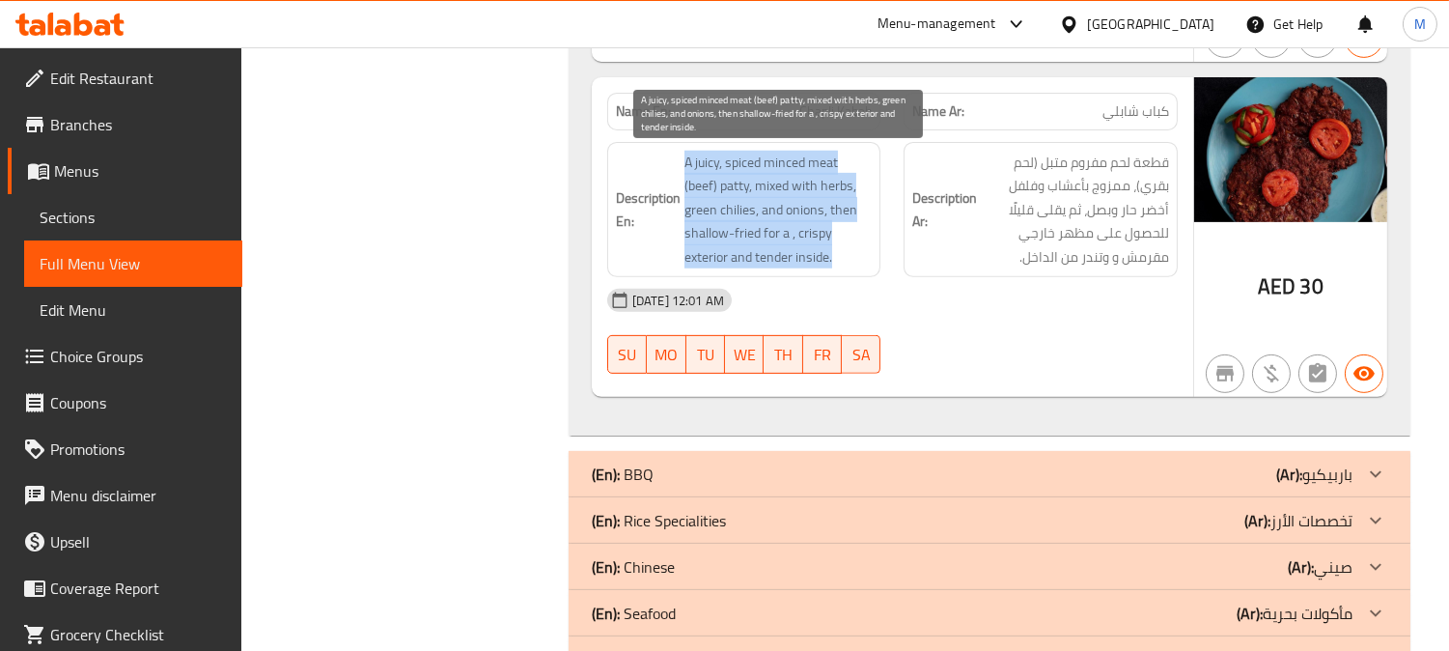
click at [722, 158] on span "A juicy, spiced minced meat (beef) patty, mixed with herbs, green chilies, and …" at bounding box center [779, 210] width 188 height 119
click at [726, 176] on span "A juicy, spiced minced meat (beef) patty, mixed with herbs, green chilies, and …" at bounding box center [779, 210] width 188 height 119
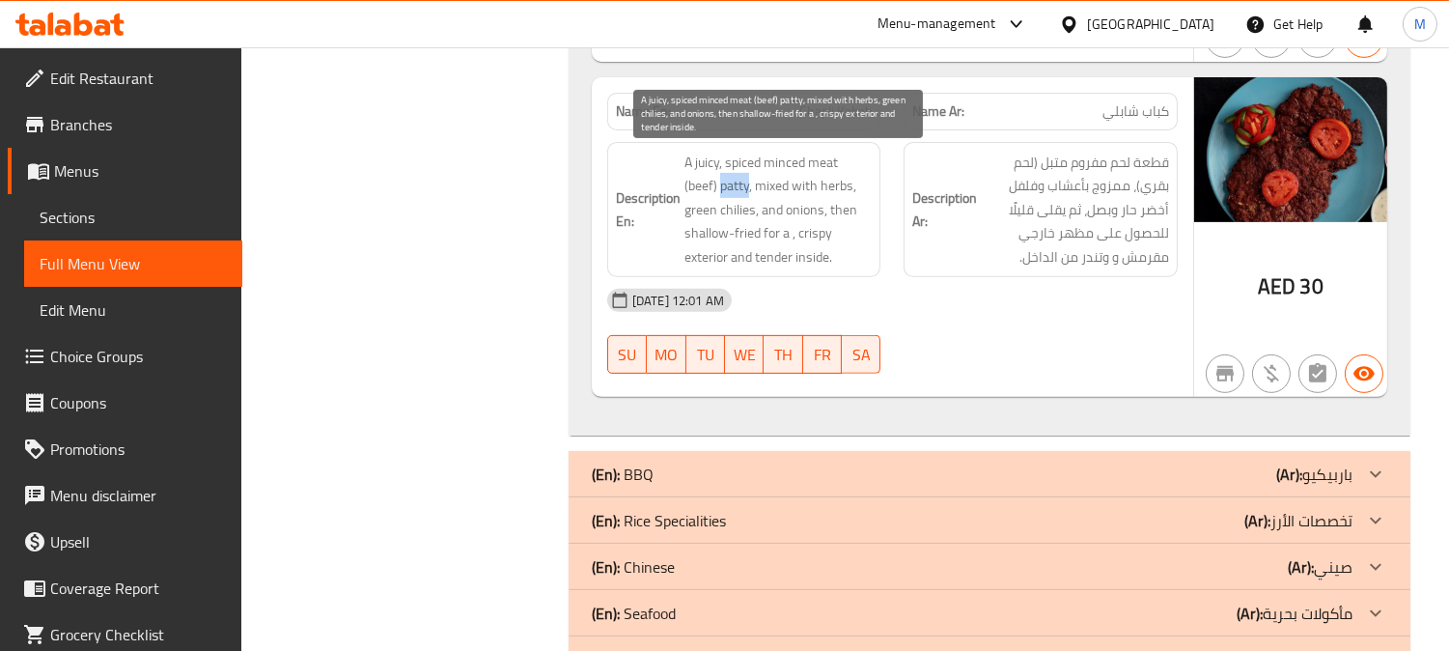
click at [726, 176] on span "A juicy, spiced minced meat (beef) patty, mixed with herbs, green chilies, and …" at bounding box center [779, 210] width 188 height 119
click at [832, 162] on span "A juicy, spiced minced meat (beef) patty, mixed with herbs, green chilies, and …" at bounding box center [779, 210] width 188 height 119
click at [793, 161] on span "A juicy, spiced minced meat (beef) patty, mixed with herbs, green chilies, and …" at bounding box center [779, 210] width 188 height 119
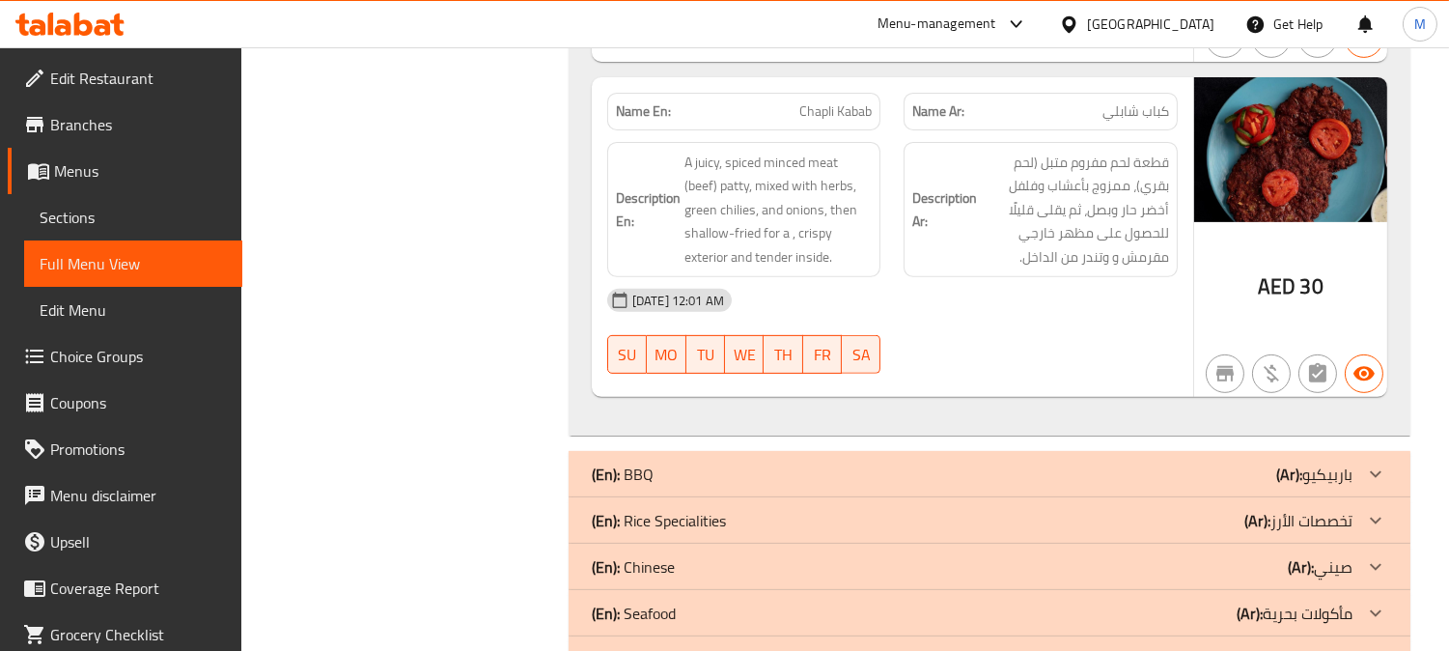
click at [799, 101] on span "Chapli Kabab" at bounding box center [835, 111] width 72 height 20
click at [801, 101] on span "Chapli Kabab" at bounding box center [835, 111] width 72 height 20
copy span "Chapli Kabab"
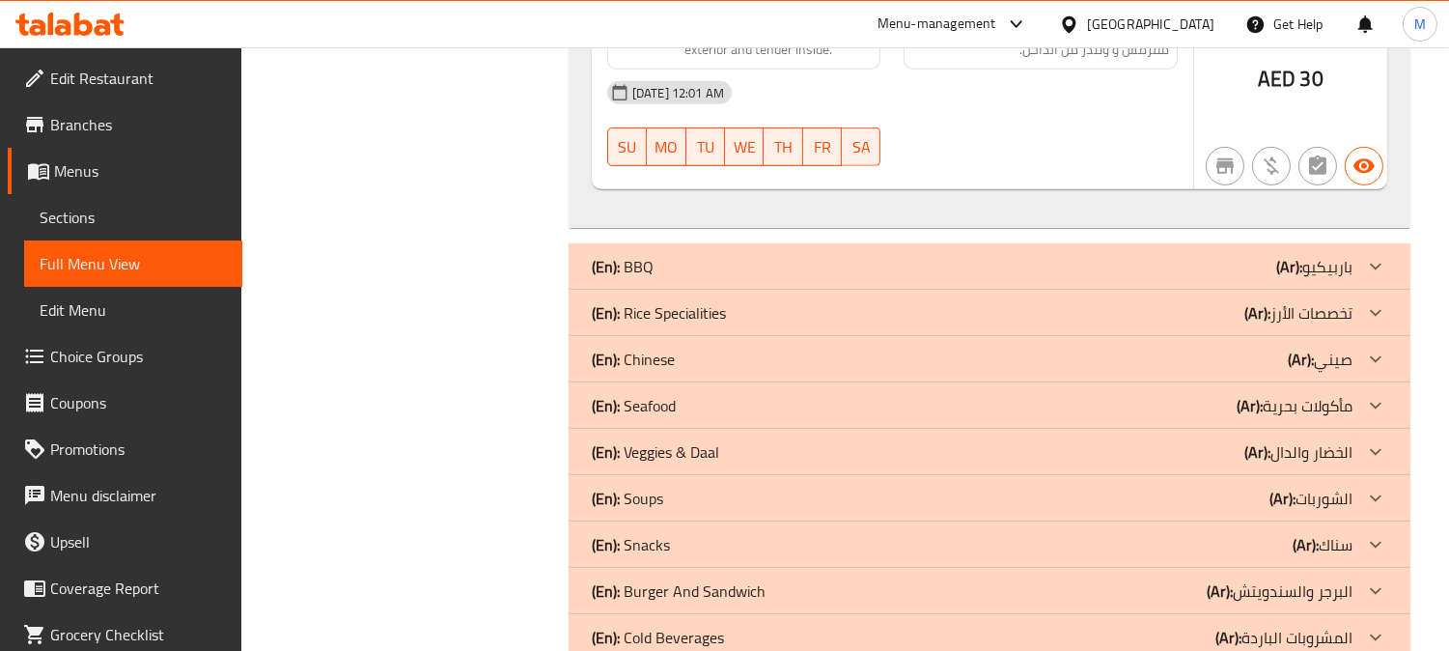
scroll to position [1831, 0]
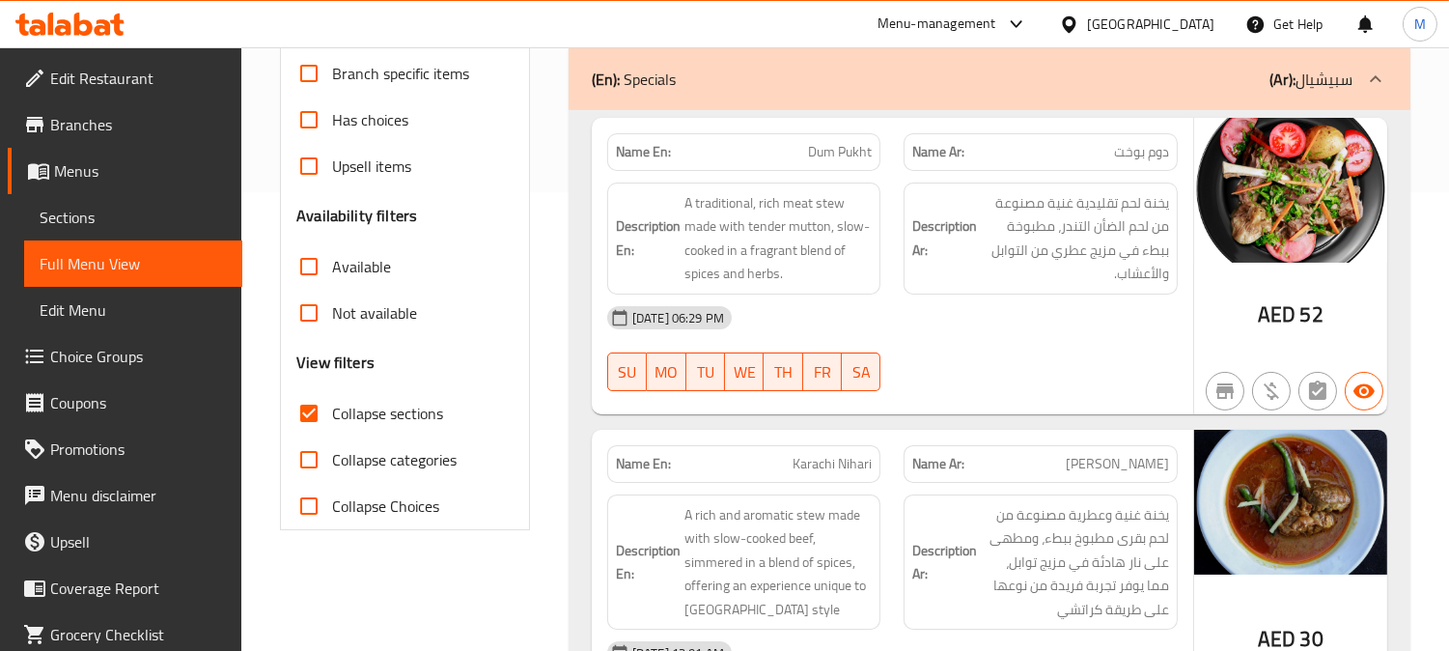
scroll to position [599, 0]
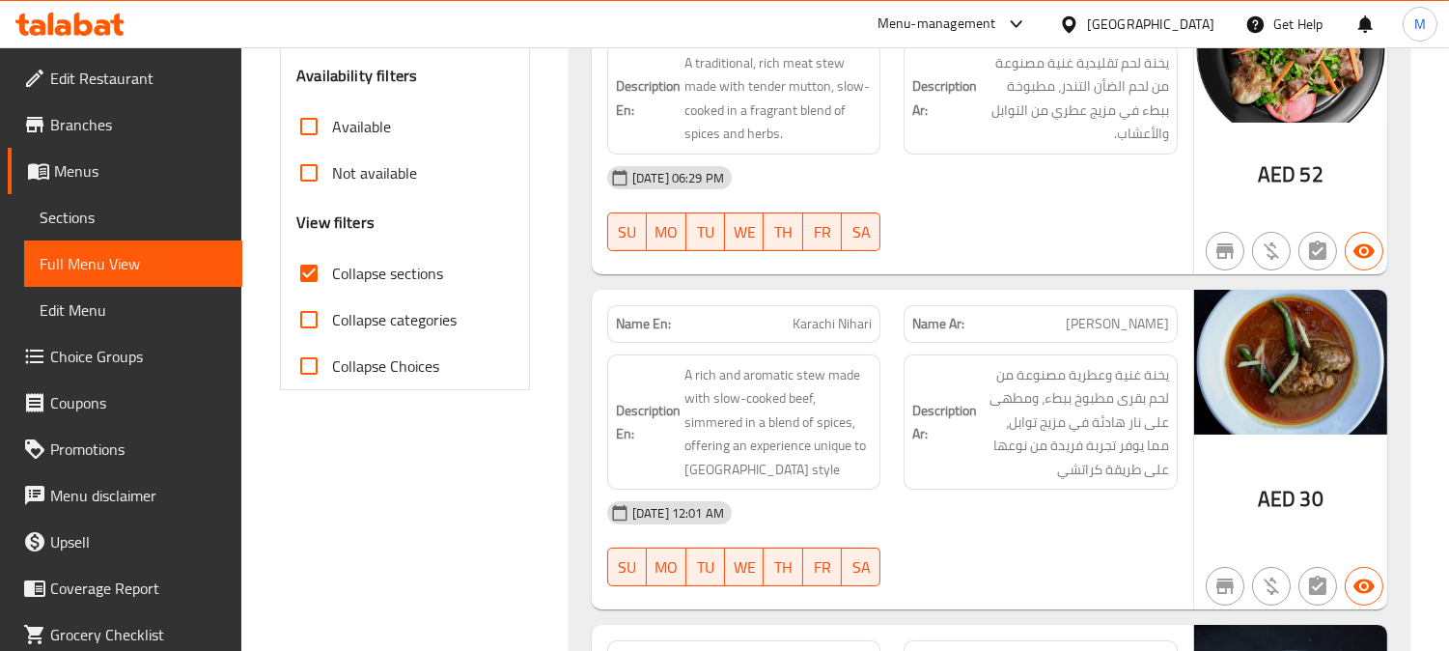
click at [315, 275] on input "Collapse sections" at bounding box center [309, 273] width 46 height 46
checkbox input "false"
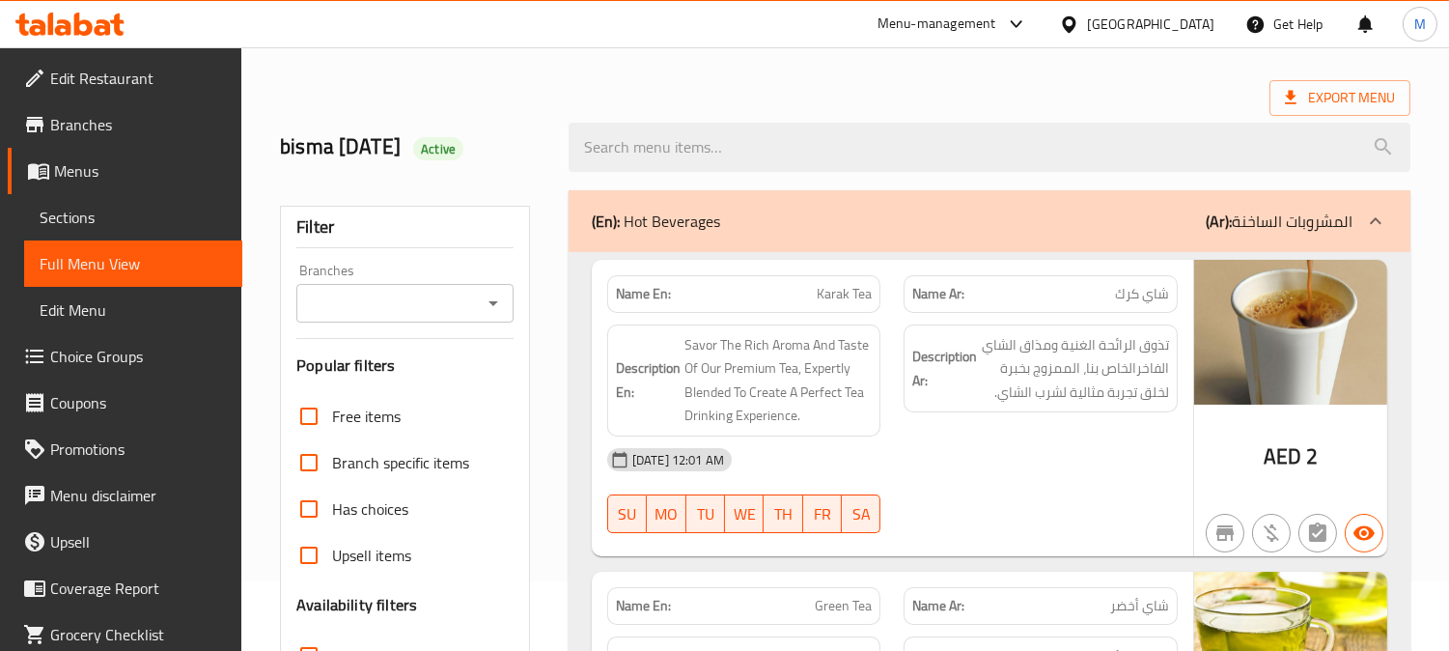
scroll to position [0, 0]
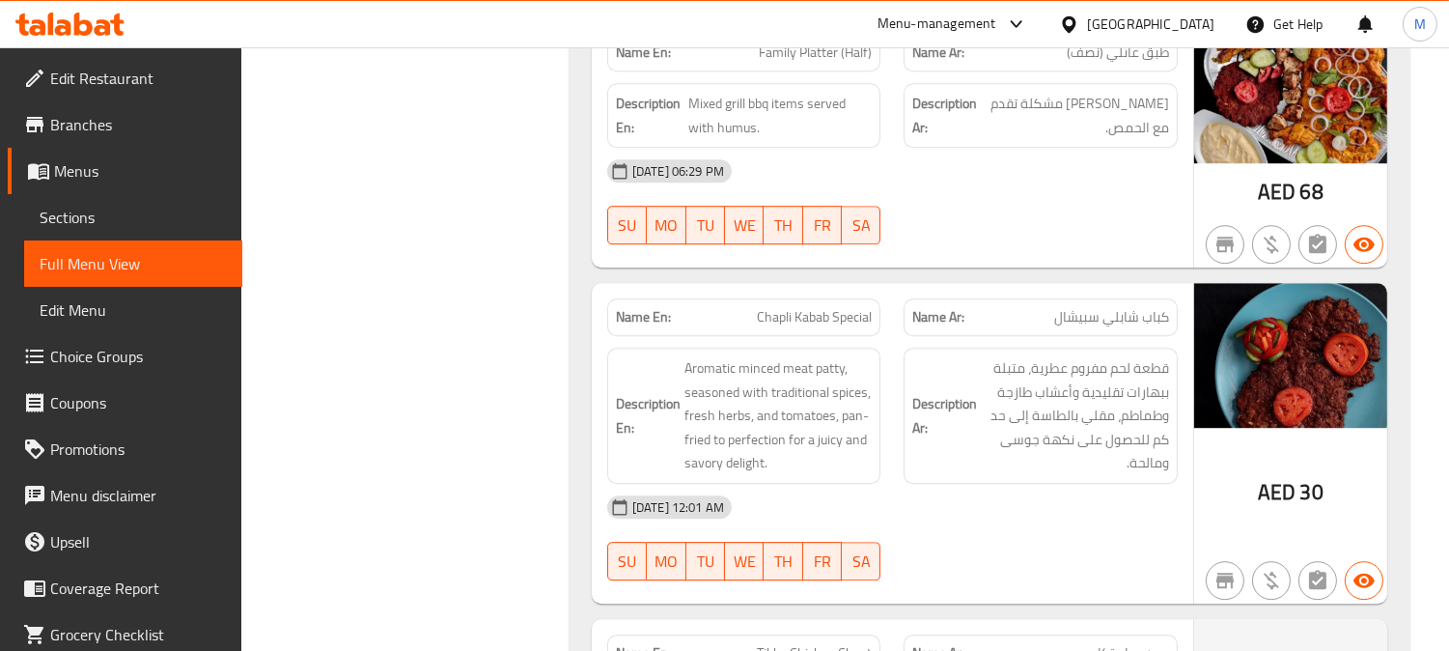
scroll to position [23308, 0]
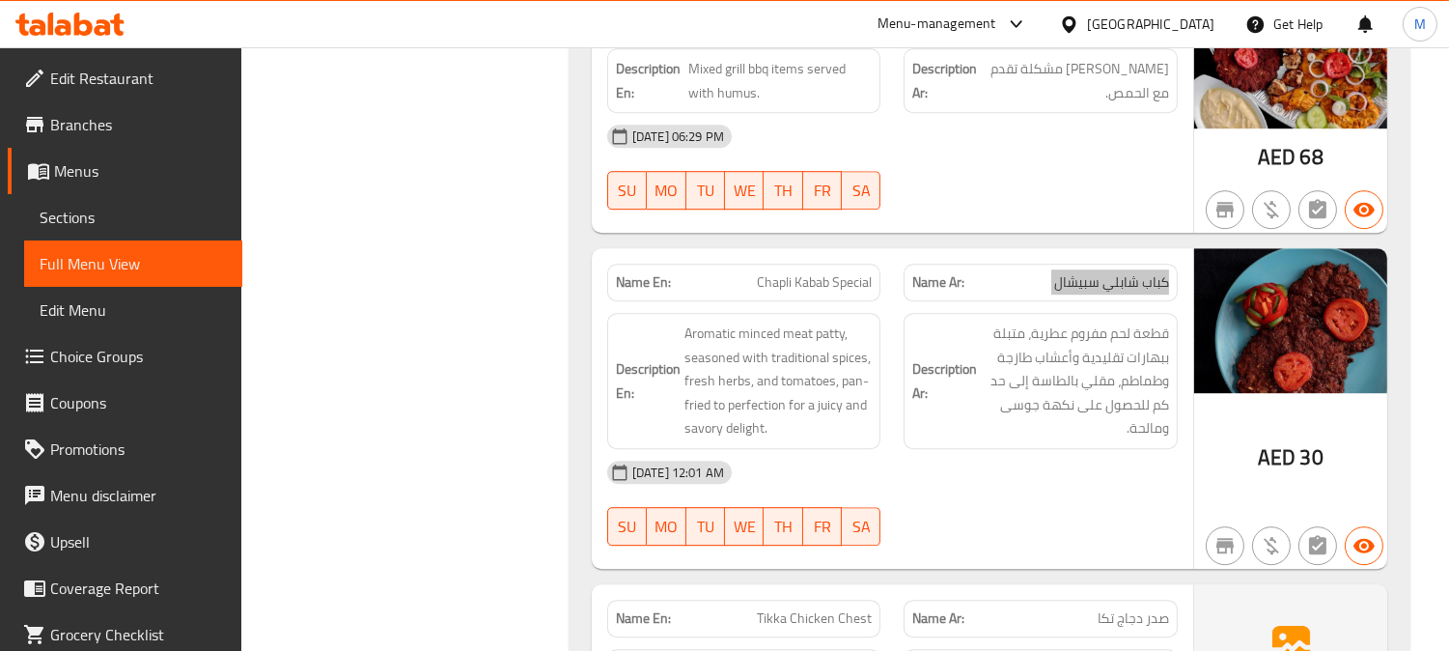
scroll to position [23201, 0]
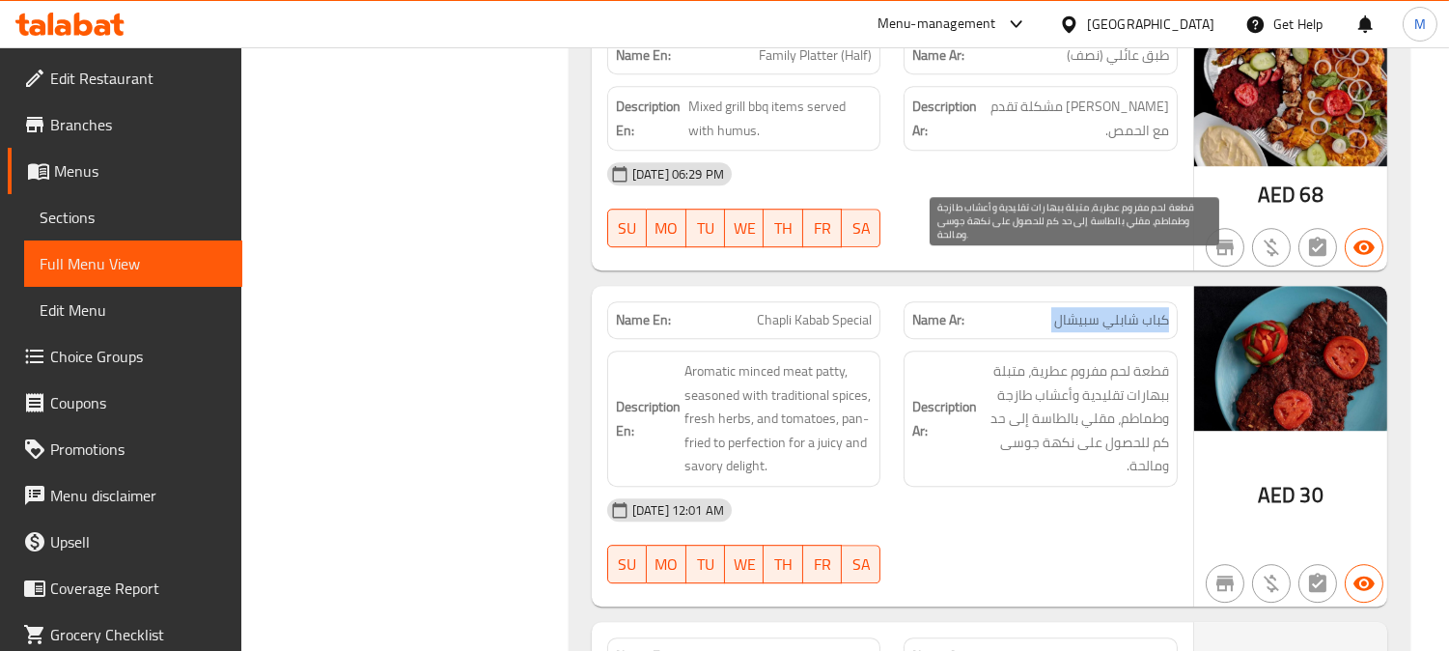
click at [1156, 359] on span "قطعة لحم مفروم عطرية، متبلة ببهارات تقليدية وأعشاب طازجة وطماطم، مقلي بالطاسة إ…" at bounding box center [1075, 418] width 188 height 119
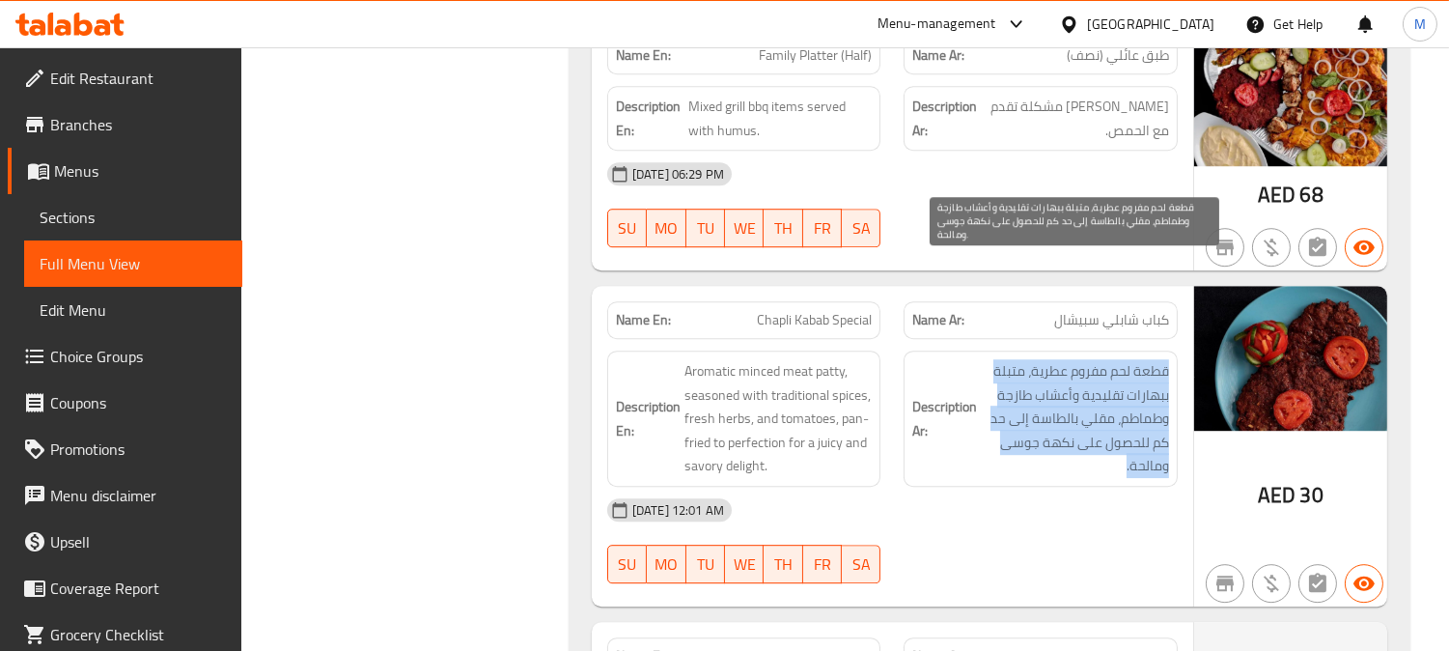
click at [1156, 359] on span "قطعة لحم مفروم عطرية، متبلة ببهارات تقليدية وأعشاب طازجة وطماطم، مقلي بالطاسة إ…" at bounding box center [1075, 418] width 188 height 119
click at [1104, 359] on span "قطعة لحم مفروم عطرية، متبلة ببهارات تقليدية وأعشاب طازجة وطماطم، مقلي بالطاسة إ…" at bounding box center [1075, 418] width 188 height 119
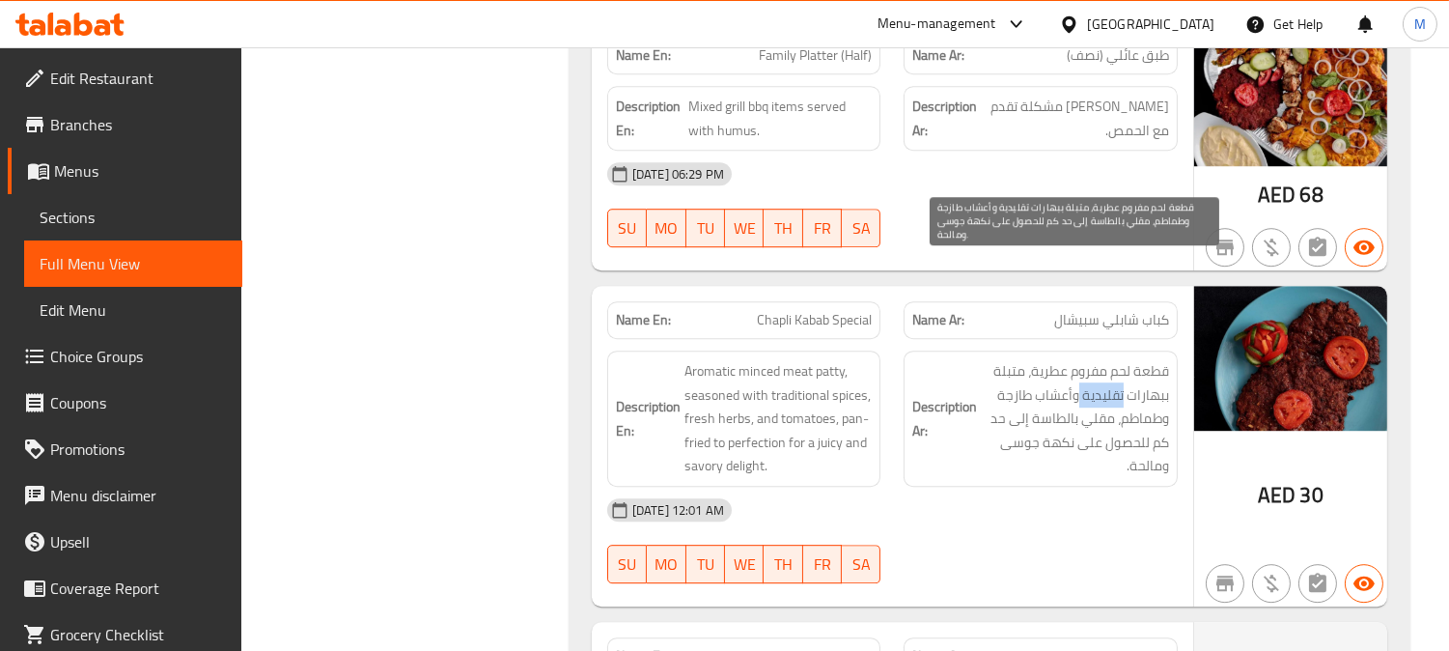
click at [1104, 359] on span "قطعة لحم مفروم عطرية، متبلة ببهارات تقليدية وأعشاب طازجة وطماطم، مقلي بالطاسة إ…" at bounding box center [1075, 418] width 188 height 119
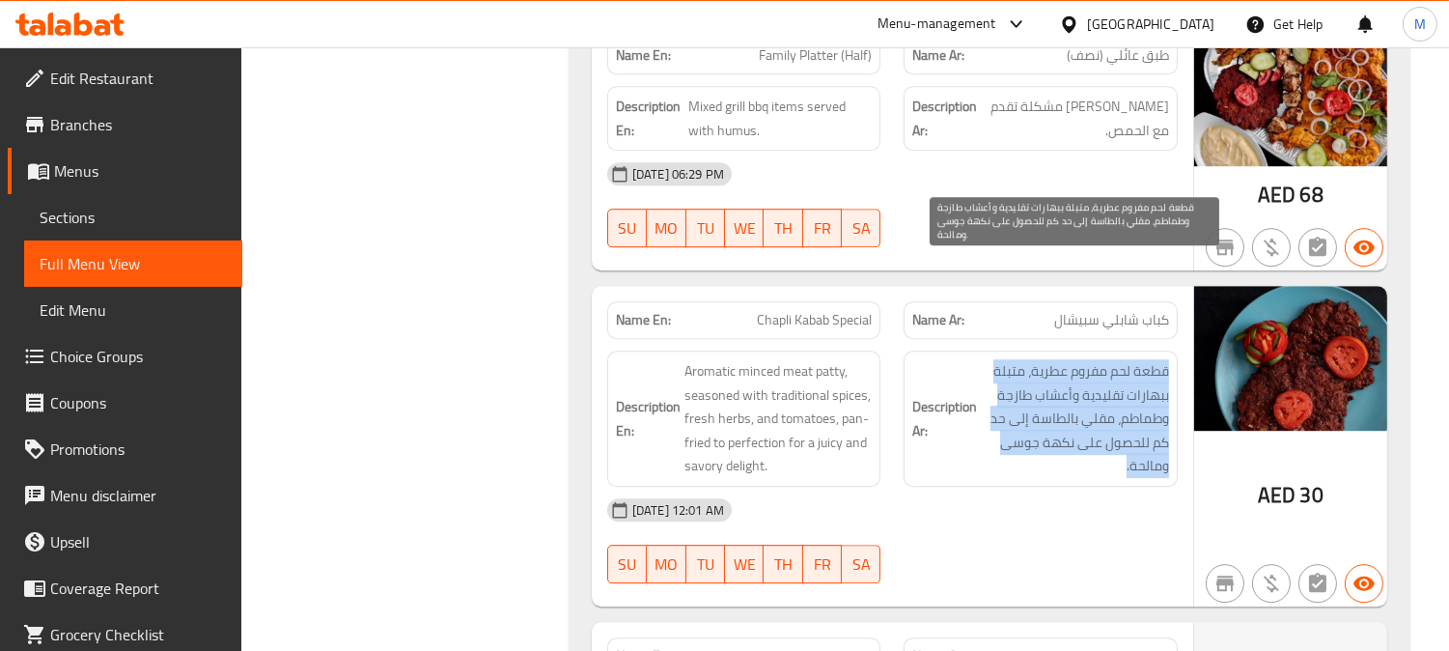
click at [1104, 359] on span "قطعة لحم مفروم عطرية، متبلة ببهارات تقليدية وأعشاب طازجة وطماطم، مقلي بالطاسة إ…" at bounding box center [1075, 418] width 188 height 119
click at [1165, 359] on span "قطعة لحم مفروم عطرية، متبلة ببهارات تقليدية وأعشاب طازجة وطماطم، مقلي بالطاسة إ…" at bounding box center [1075, 418] width 188 height 119
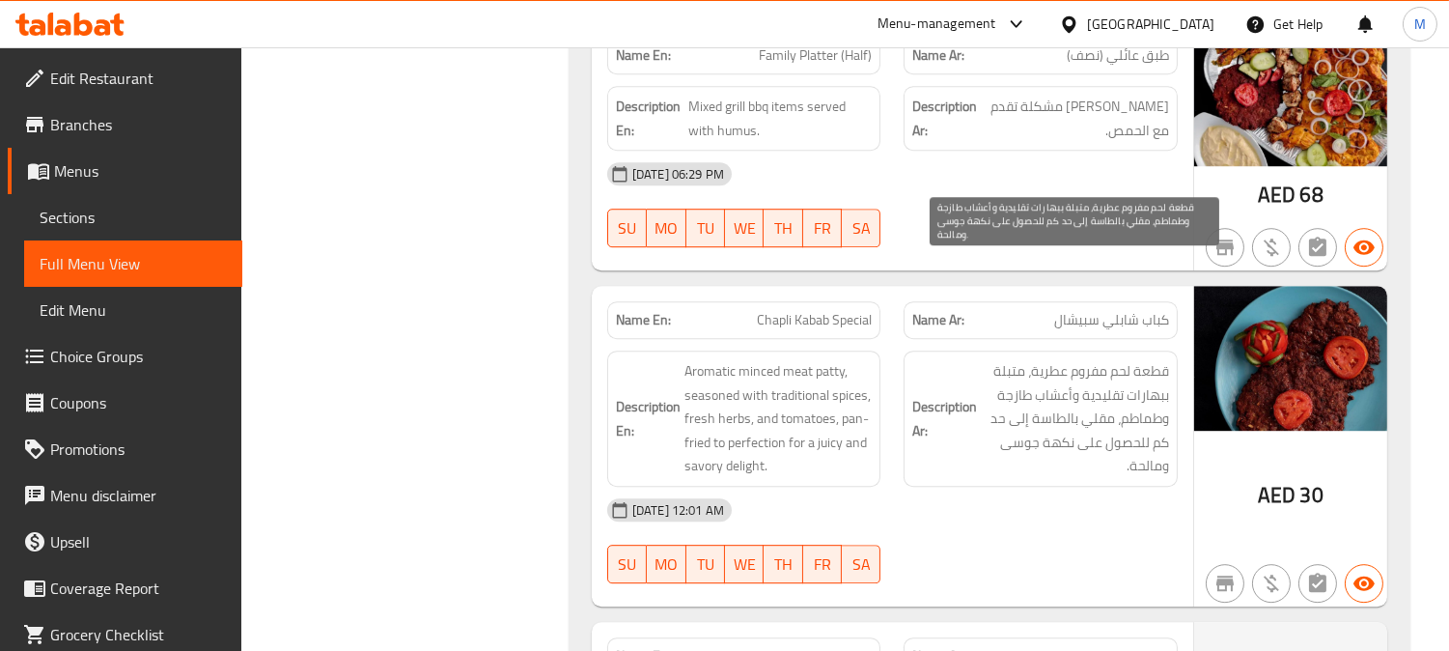
click at [1166, 359] on span "قطعة لحم مفروم عطرية، متبلة ببهارات تقليدية وأعشاب طازجة وطماطم، مقلي بالطاسة إ…" at bounding box center [1075, 418] width 188 height 119
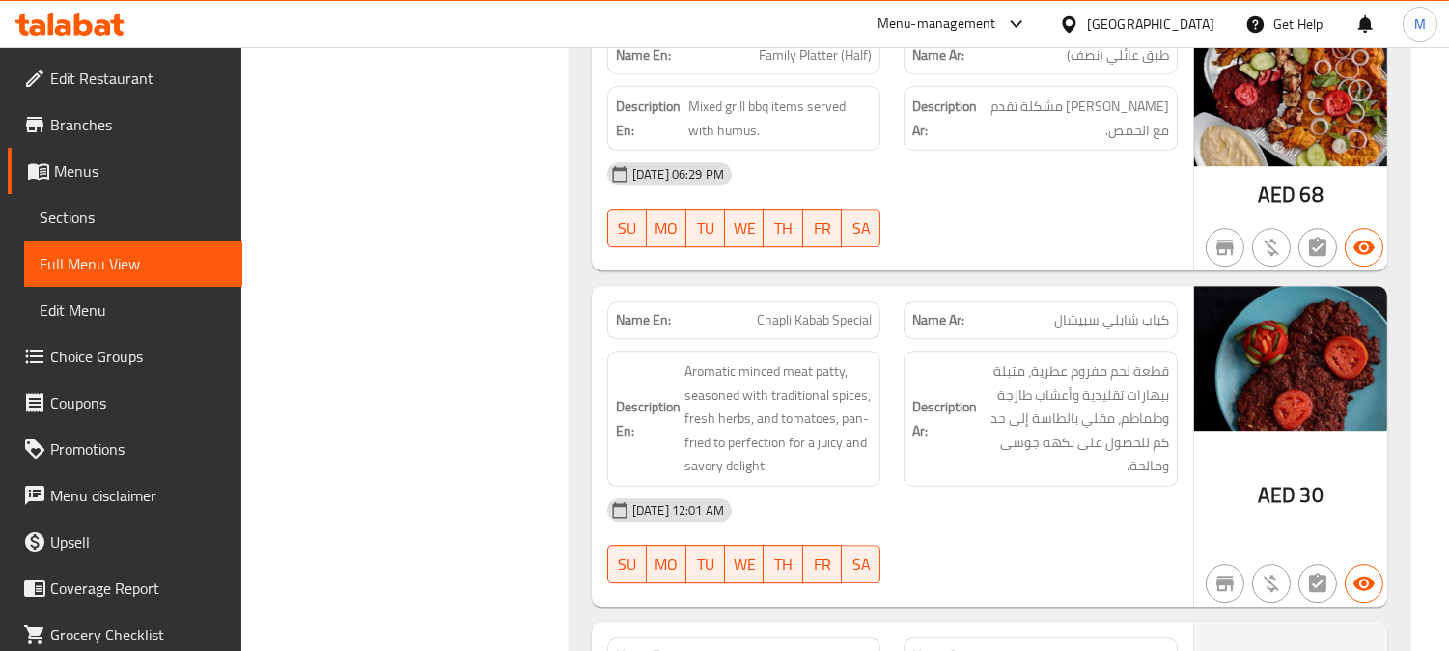
copy span "Chapli Kabab Special"
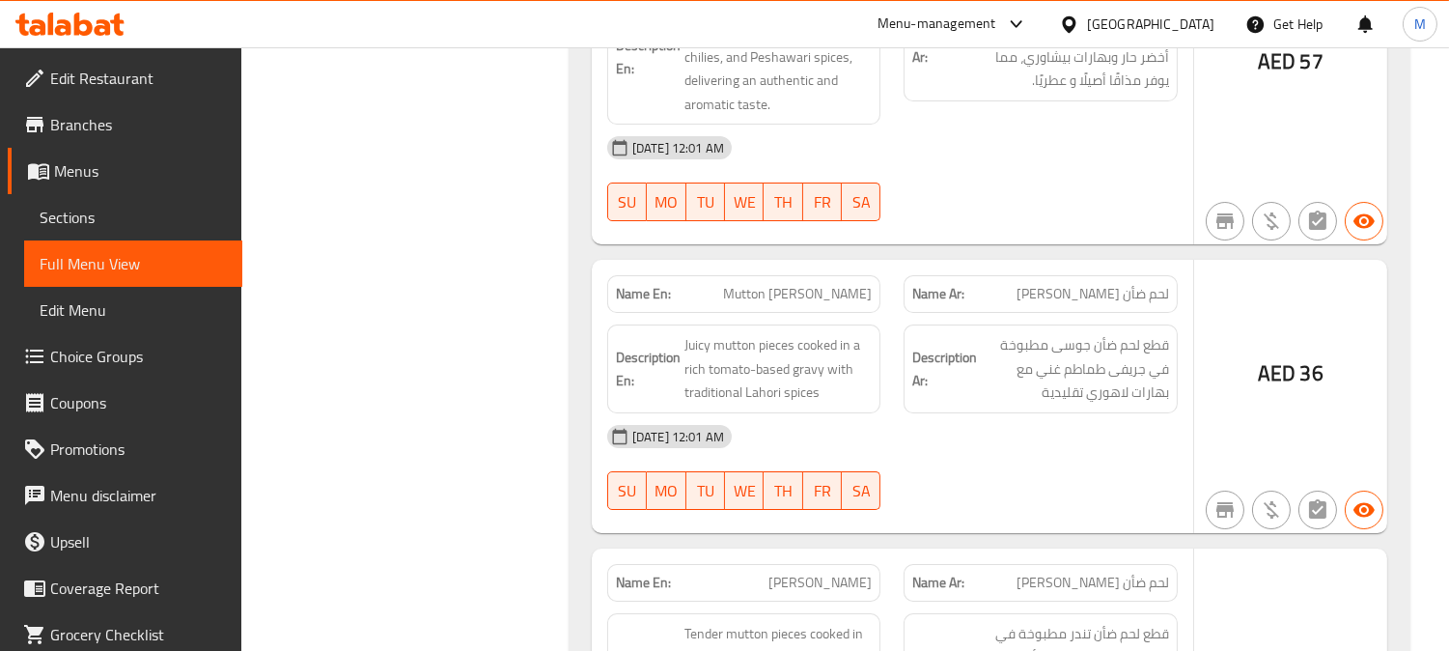
scroll to position [12494, 0]
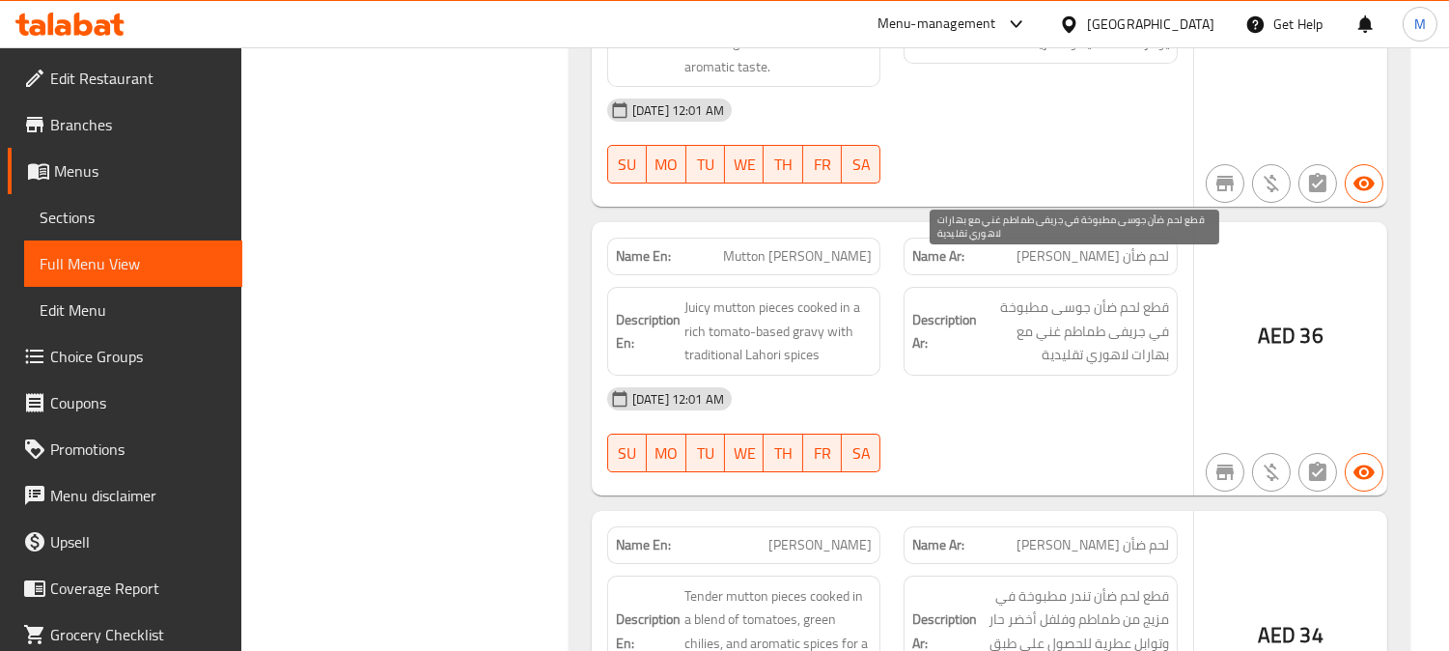
click at [1121, 295] on span "قطع لحم ضأن جوسى مطبوخة في جريفى طماطم غني مع بهارات لاهوري تقليدية" at bounding box center [1075, 330] width 188 height 71
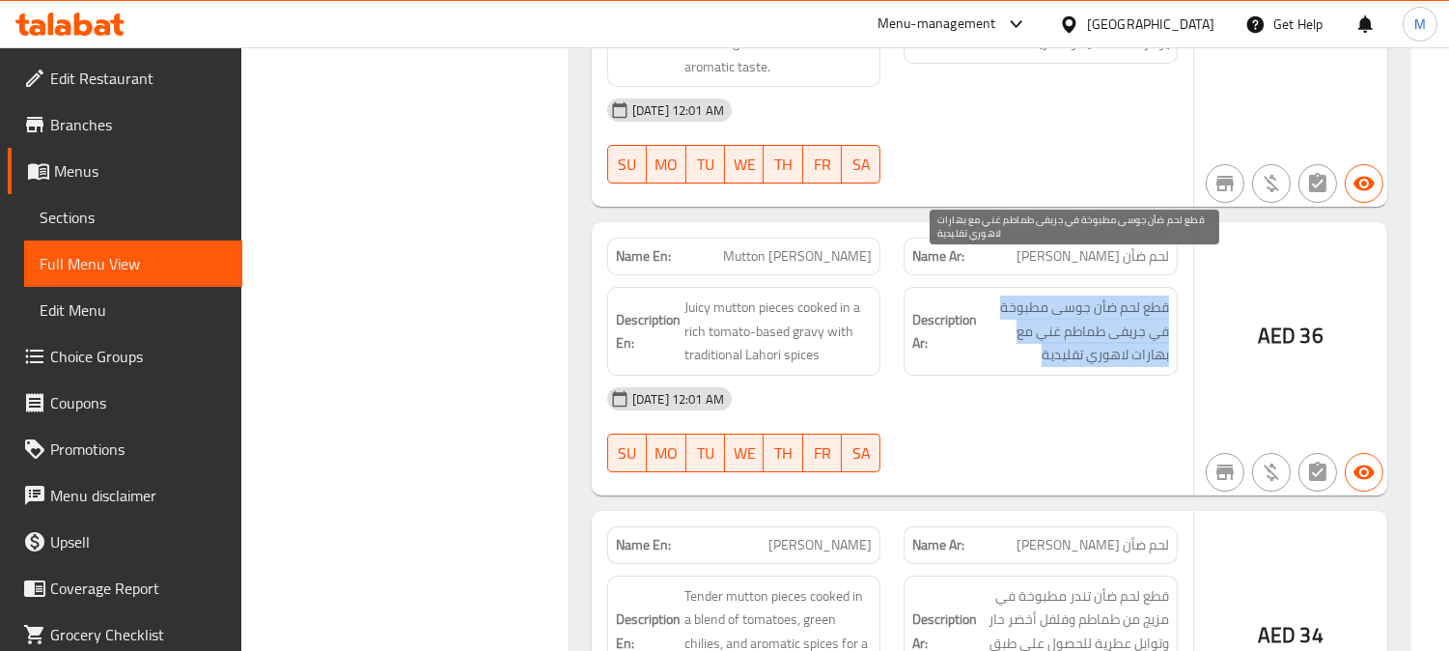
click at [1121, 295] on span "قطع لحم ضأن جوسى مطبوخة في جريفى طماطم غني مع بهارات لاهوري تقليدية" at bounding box center [1075, 330] width 188 height 71
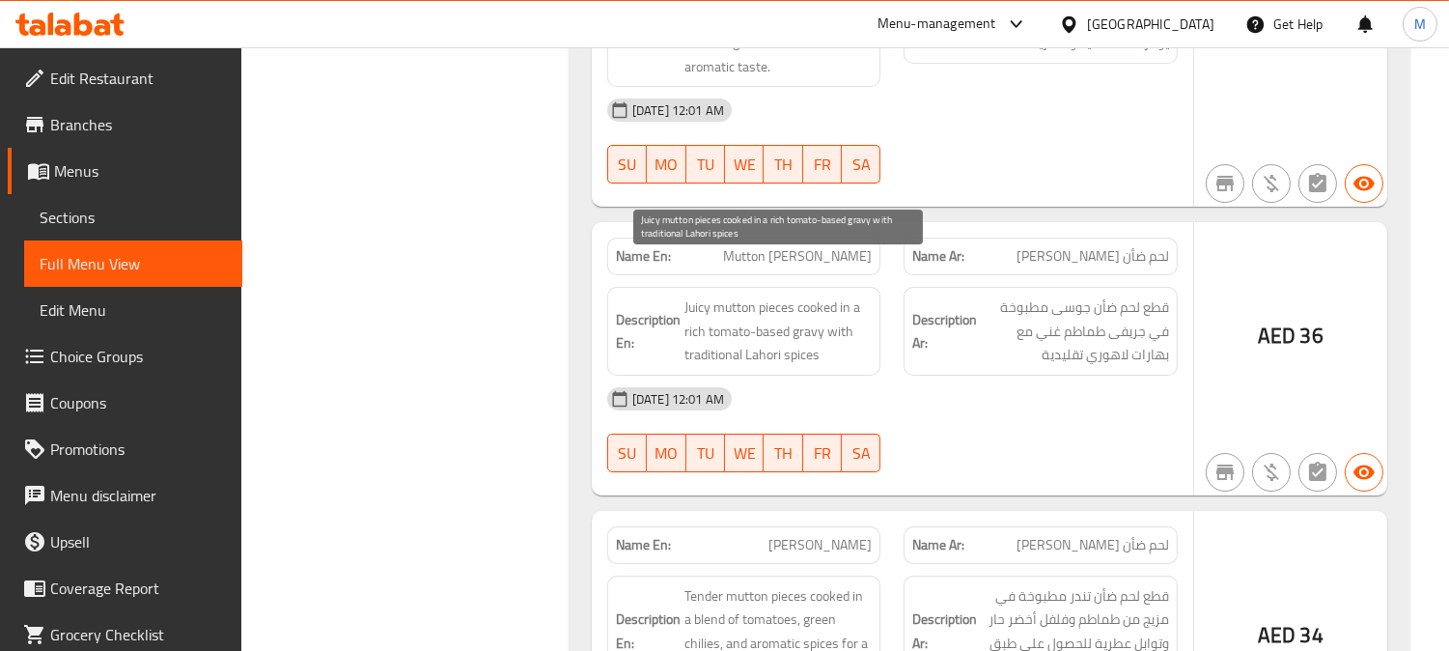
click at [692, 295] on span "Juicy mutton pieces cooked in a rich tomato-based gravy with traditional Lahori…" at bounding box center [779, 330] width 188 height 71
drag, startPoint x: 730, startPoint y: 288, endPoint x: 708, endPoint y: 294, distance: 23.2
click at [708, 295] on span "Juicy mutton pieces cooked in a rich tomato-based gravy with traditional Lahori…" at bounding box center [779, 330] width 188 height 71
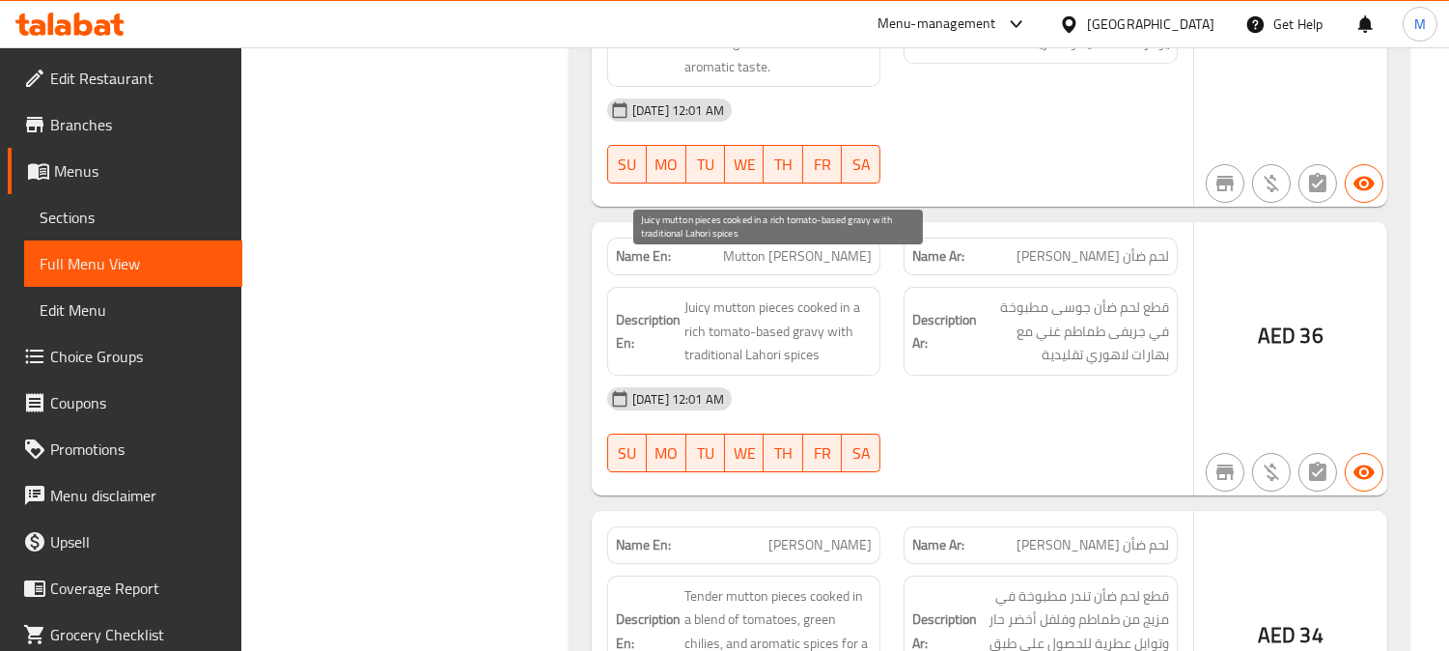
click at [778, 295] on span "Juicy mutton pieces cooked in a rich tomato-based gravy with traditional Lahori…" at bounding box center [779, 330] width 188 height 71
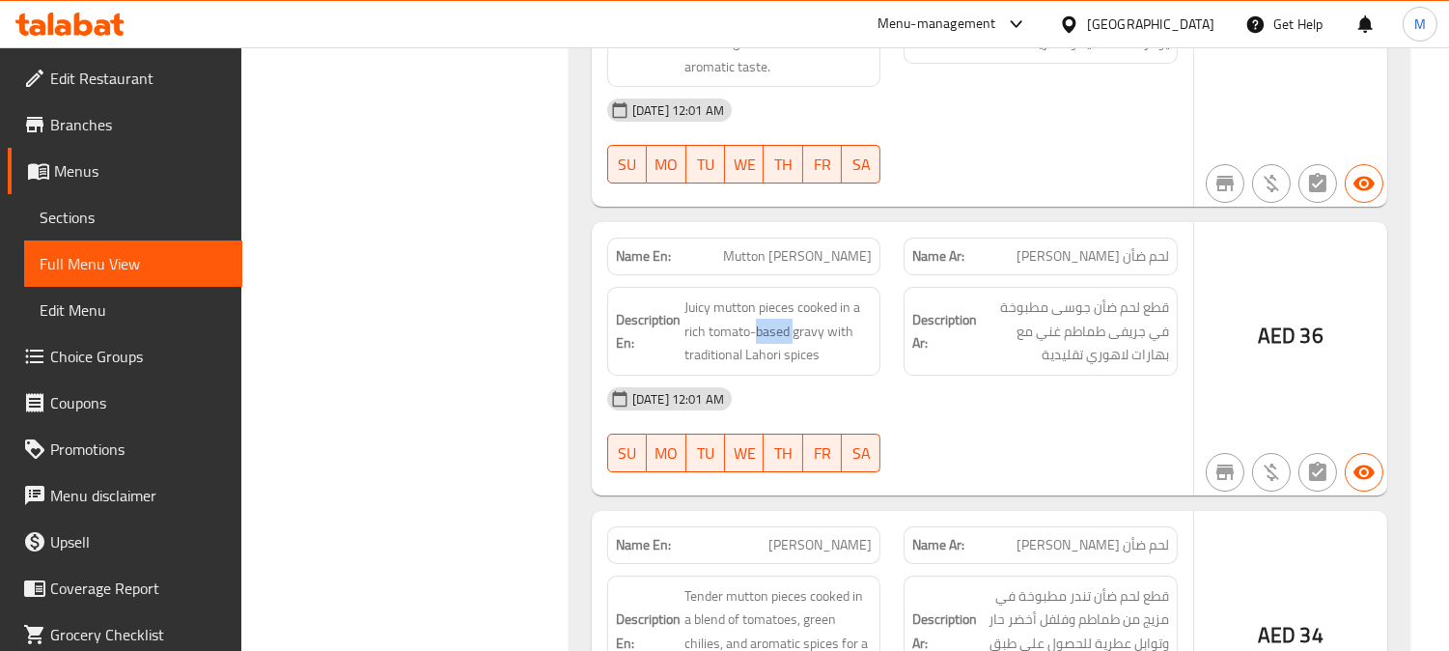
copy span "based"
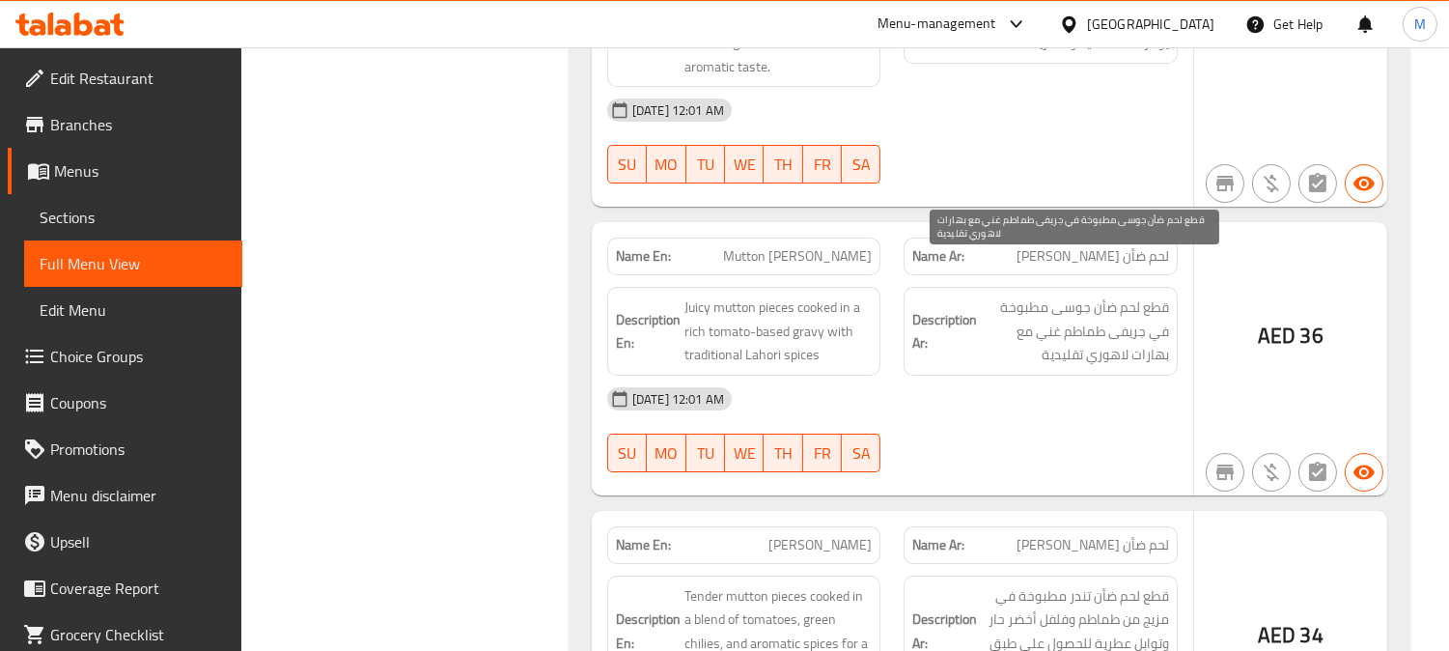
click at [1152, 295] on span "قطع لحم ضأن جوسى مطبوخة في جريفى طماطم غني مع بهارات لاهوري تقليدية" at bounding box center [1075, 330] width 188 height 71
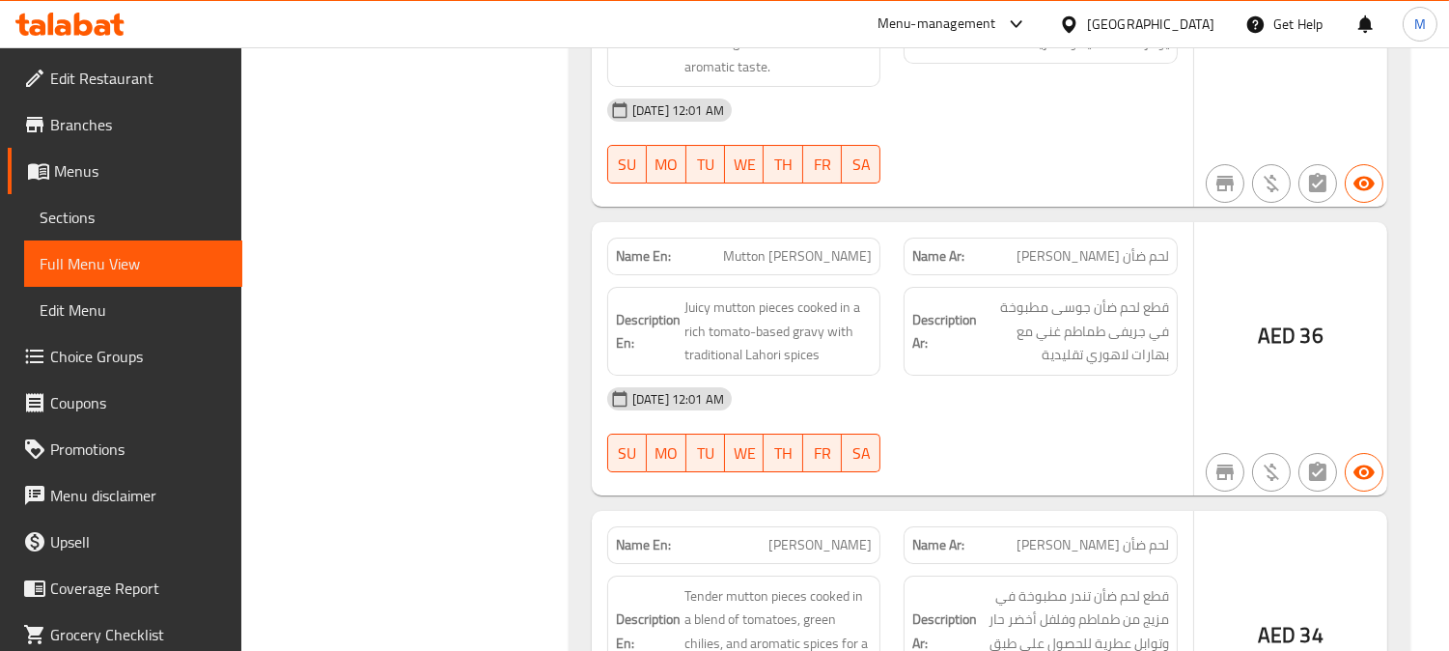
copy span "Mutton Lahori Karahi"
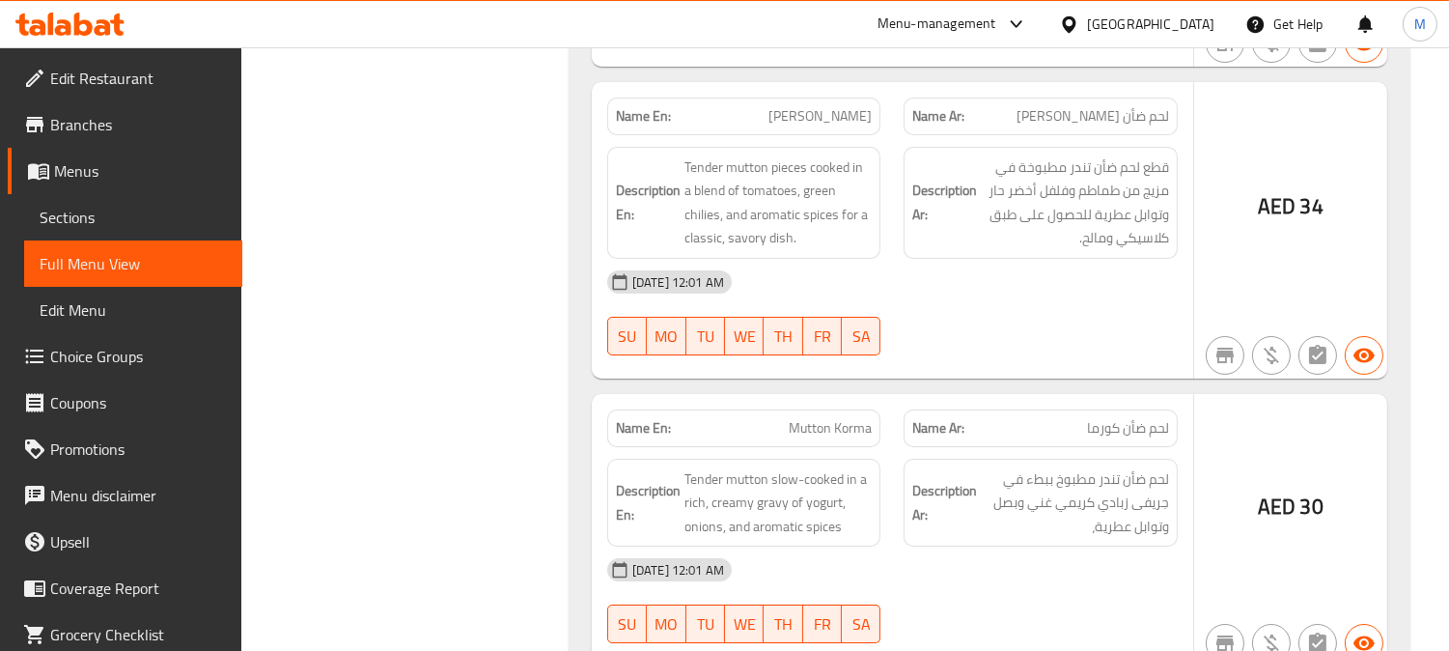
scroll to position [13030, 0]
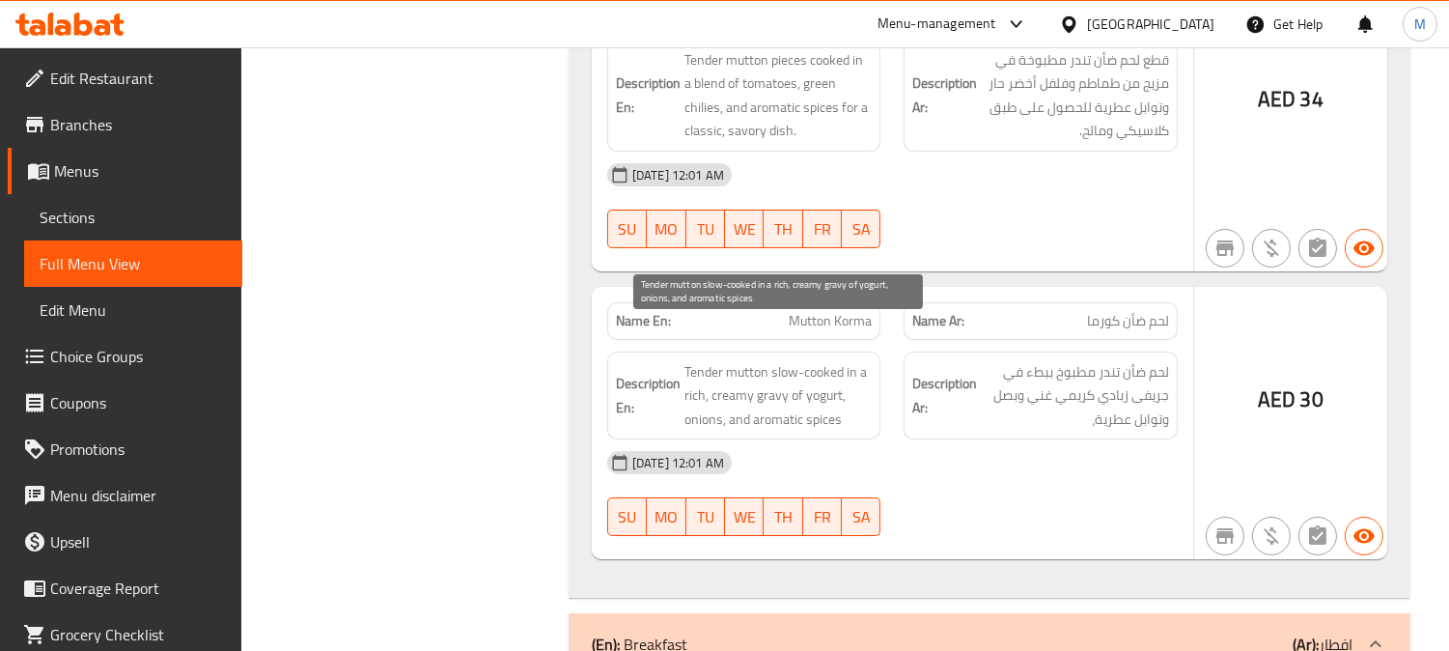
click at [766, 360] on span "Tender mutton slow-cooked in a rich, creamy gravy of yogurt, onions, and aromat…" at bounding box center [779, 395] width 188 height 71
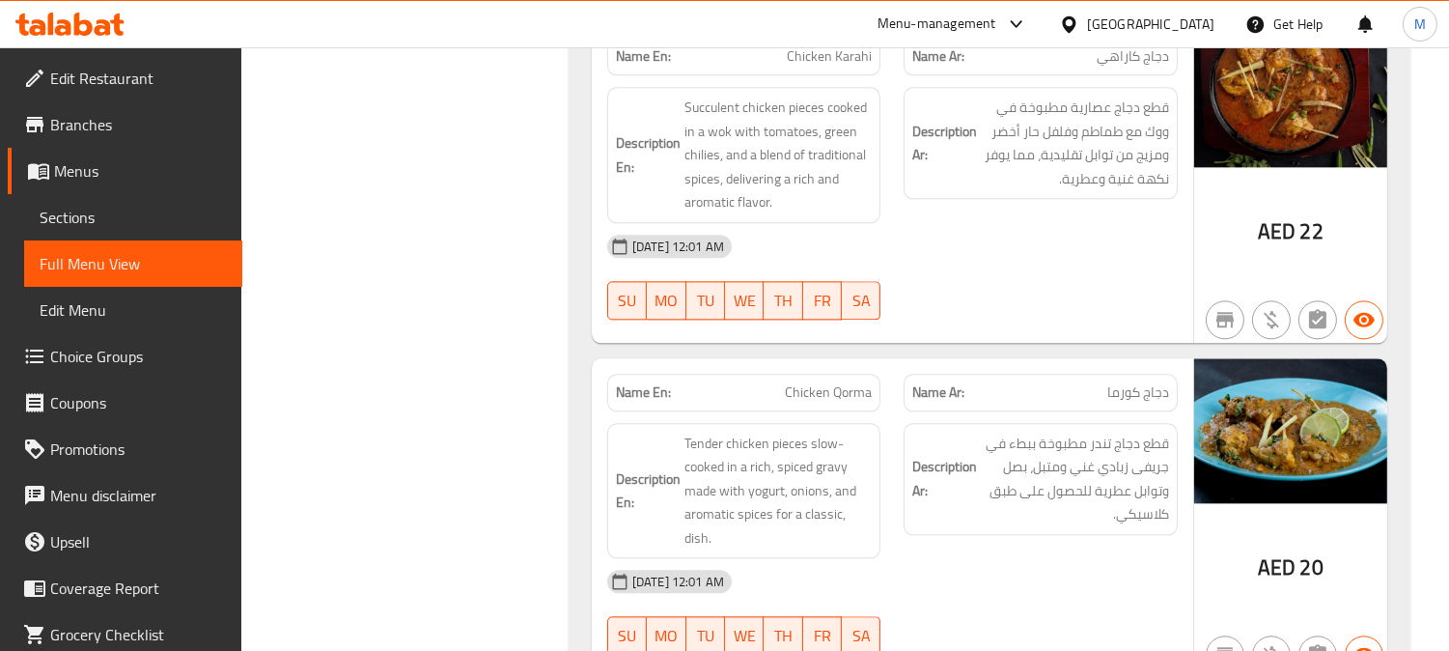
scroll to position [8400, 0]
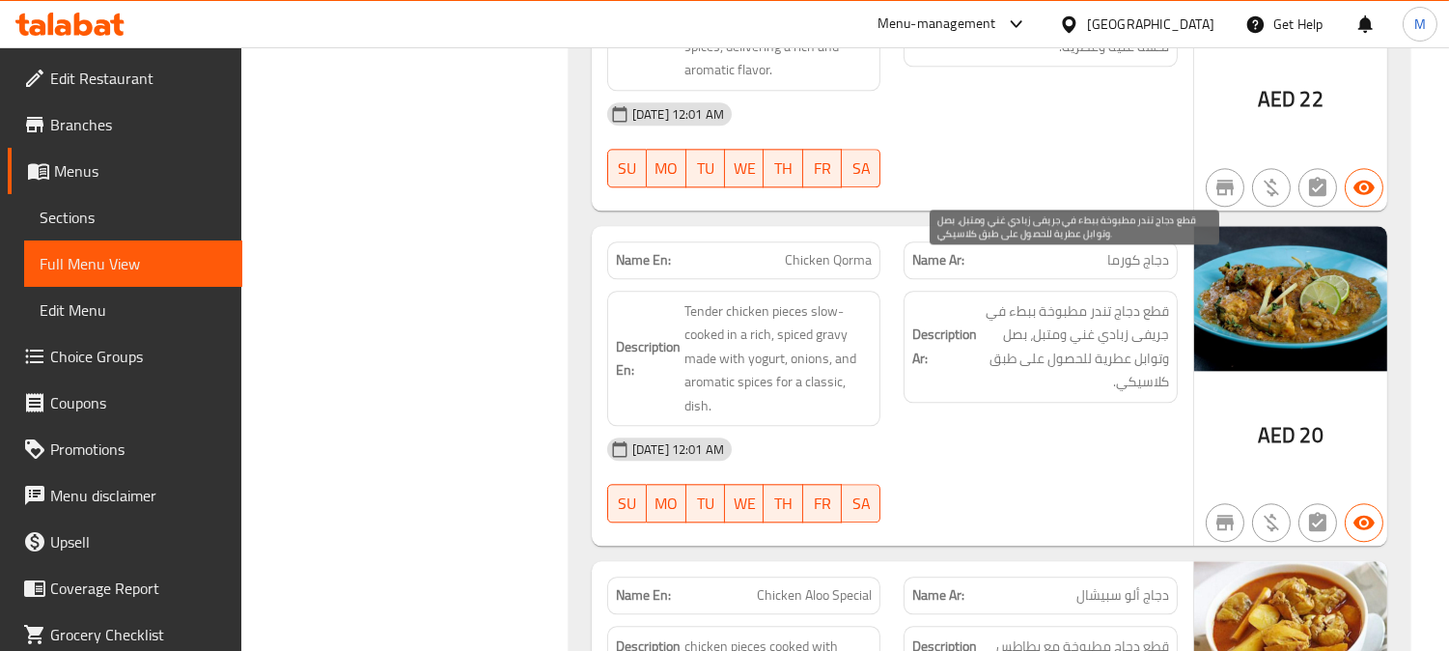
click at [1150, 299] on span "قطع دجاج تندر مطبوخة ببطء في جريفى زبادي غني ومتبل، بصل وتوابل عطرية للحصول على…" at bounding box center [1075, 346] width 188 height 95
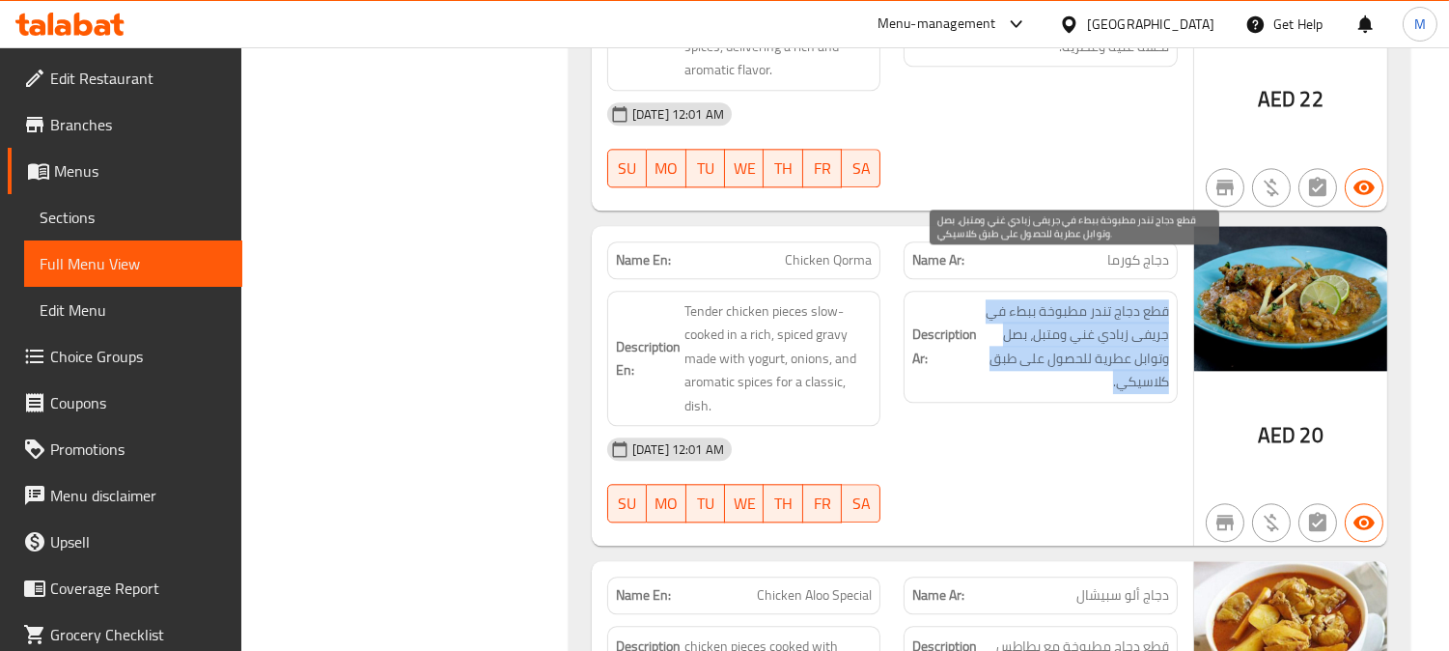
click at [1150, 299] on span "قطع دجاج تندر مطبوخة ببطء في جريفى زبادي غني ومتبل، بصل وتوابل عطرية للحصول على…" at bounding box center [1075, 346] width 188 height 95
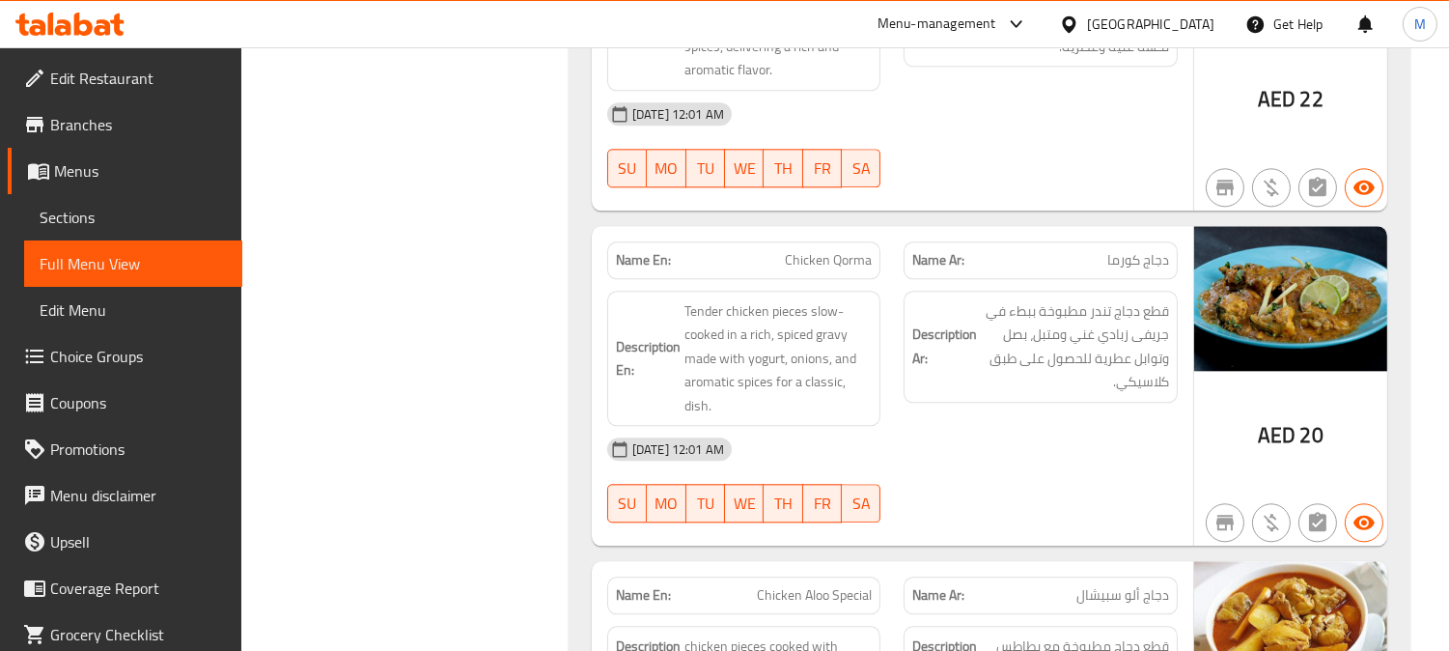
click at [852, 250] on span "Chicken Qorma" at bounding box center [828, 260] width 87 height 20
copy span "Chicken Qorma"
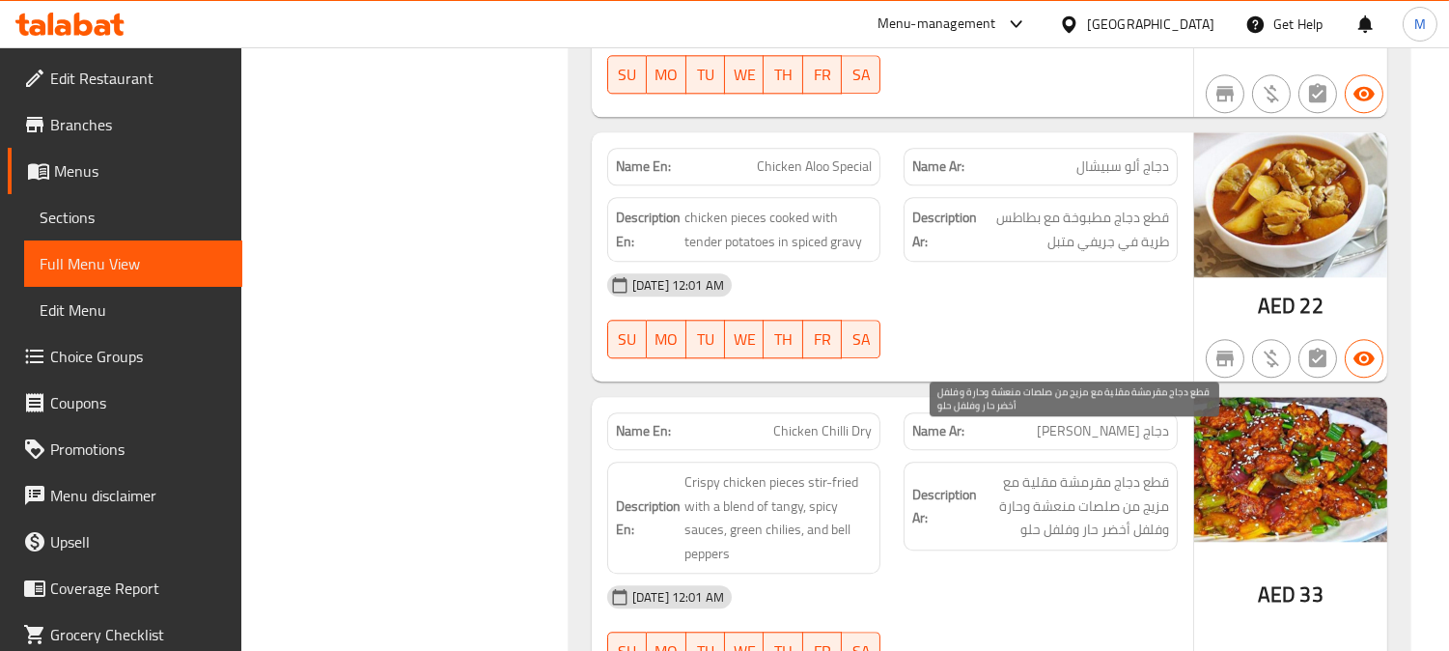
scroll to position [9043, 0]
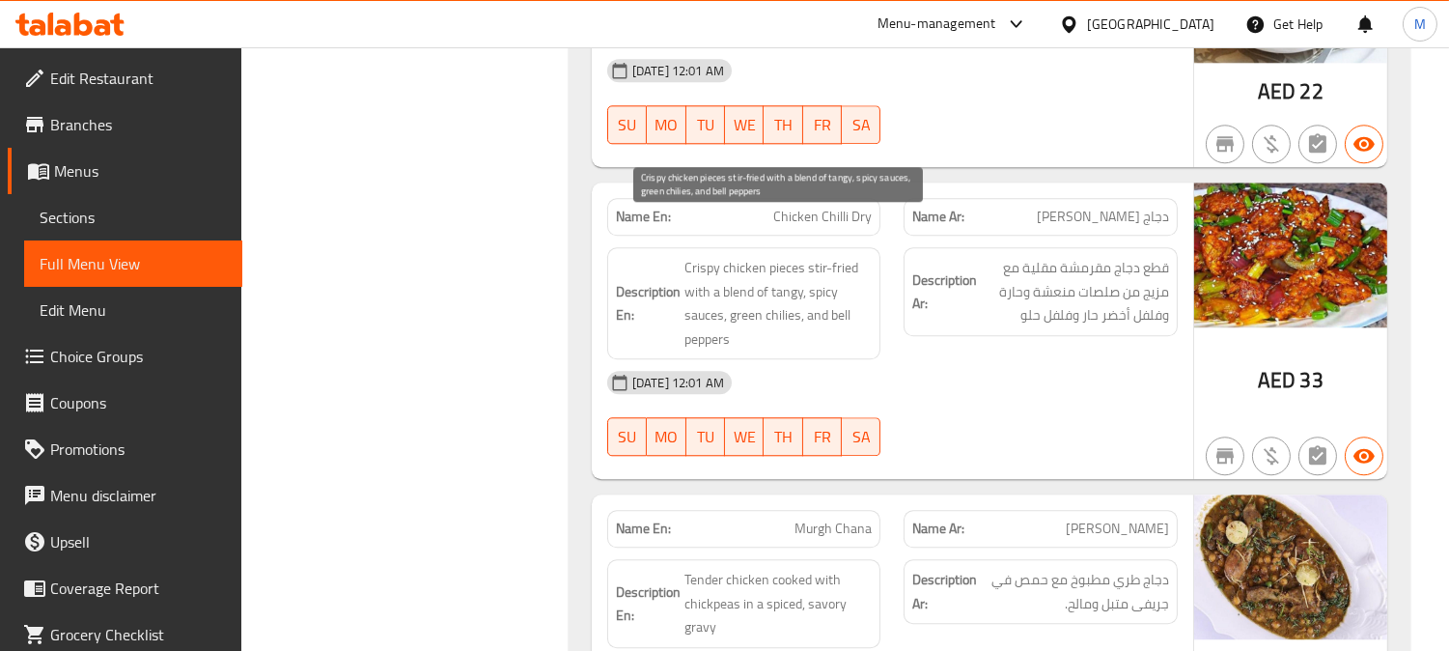
click at [757, 256] on span "Crispy chicken pieces stir-fried with a blend of tangy, spicy sauces, green chi…" at bounding box center [779, 303] width 188 height 95
click at [790, 256] on span "Crispy chicken pieces stir-fried with a blend of tangy, spicy sauces, green chi…" at bounding box center [779, 303] width 188 height 95
click at [821, 256] on span "Crispy chicken pieces stir-fried with a blend of tangy, spicy sauces, green chi…" at bounding box center [779, 303] width 188 height 95
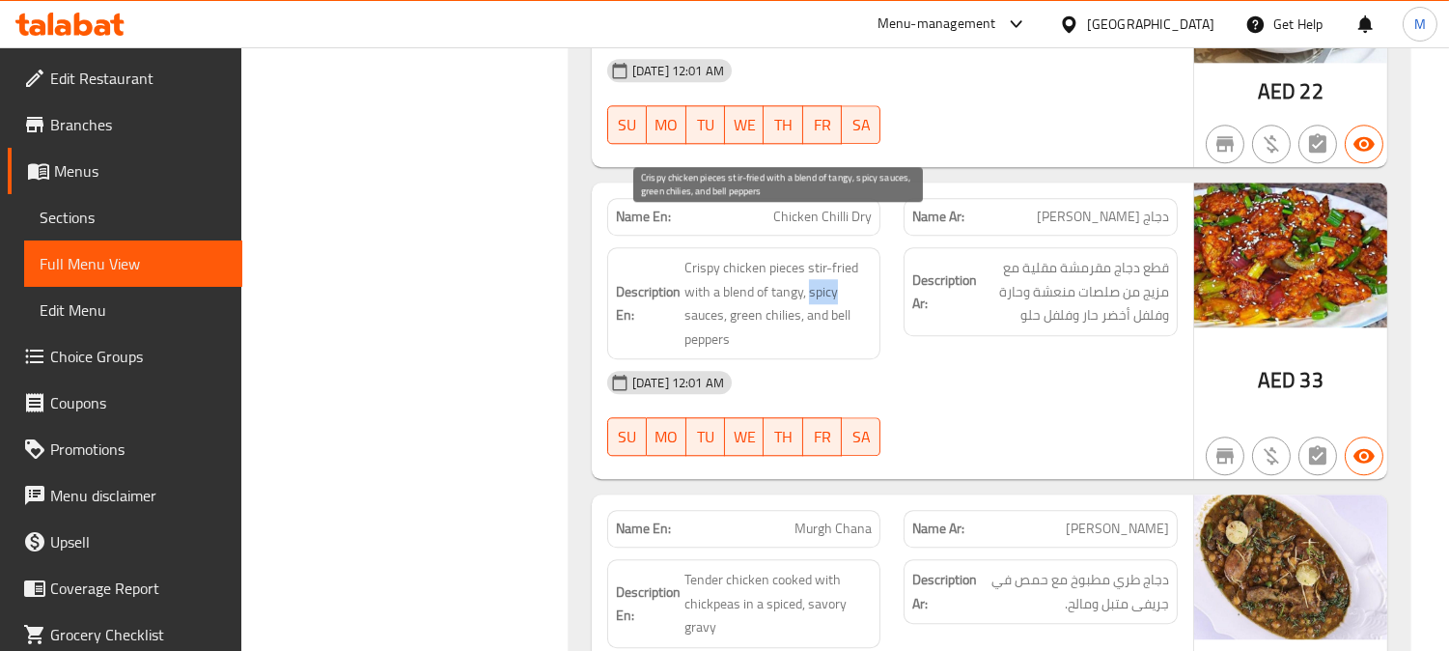
click at [821, 256] on span "Crispy chicken pieces stir-fried with a blend of tangy, spicy sauces, green chi…" at bounding box center [779, 303] width 188 height 95
click at [744, 276] on span "Crispy chicken pieces stir-fried with a blend of tangy, spicy sauces, green chi…" at bounding box center [779, 303] width 188 height 95
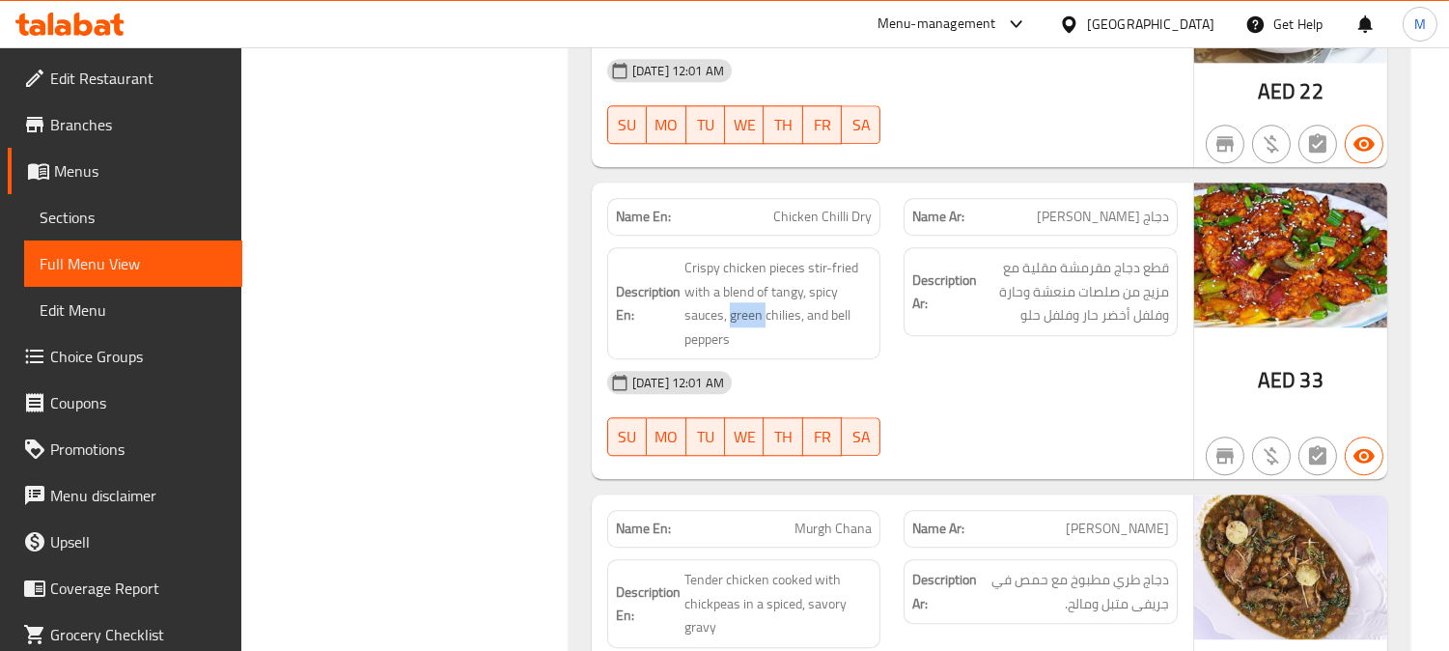
scroll to position [9150, 0]
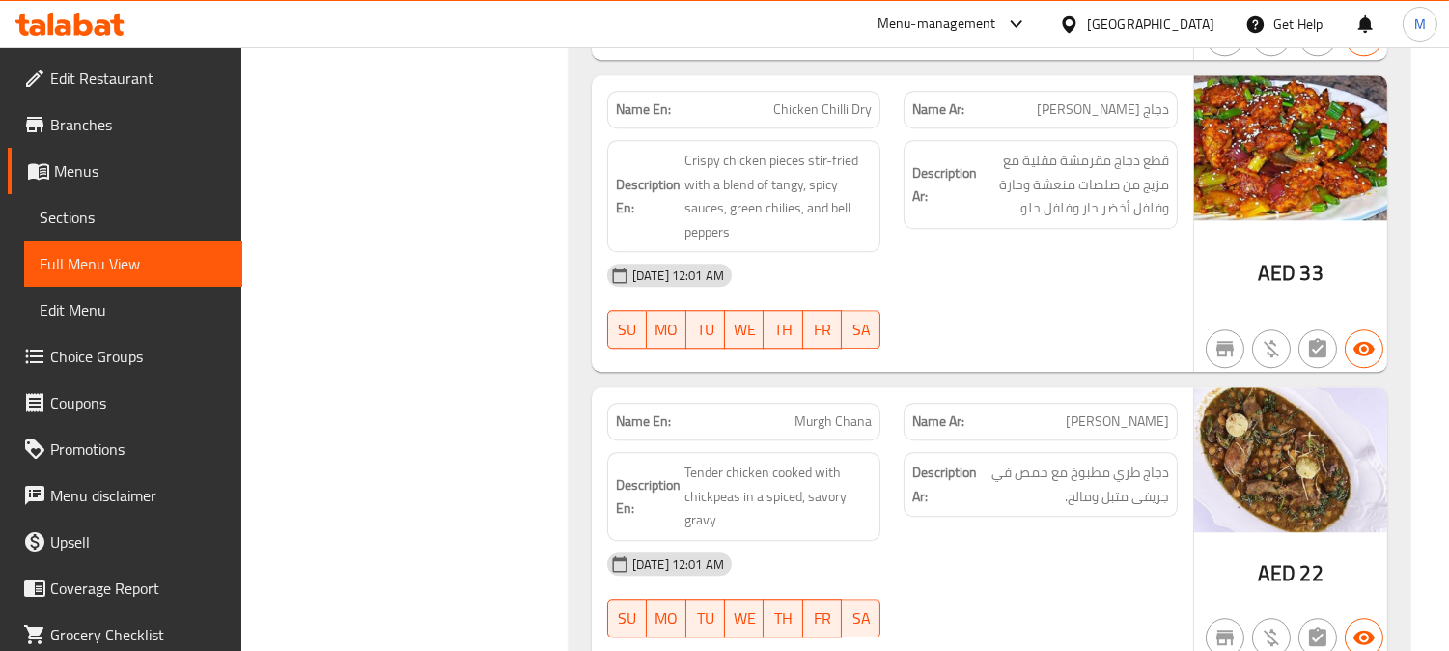
click at [1133, 411] on span "مورغ شانا" at bounding box center [1117, 421] width 103 height 20
click at [1153, 411] on span "مورغ شانا" at bounding box center [1117, 421] width 103 height 20
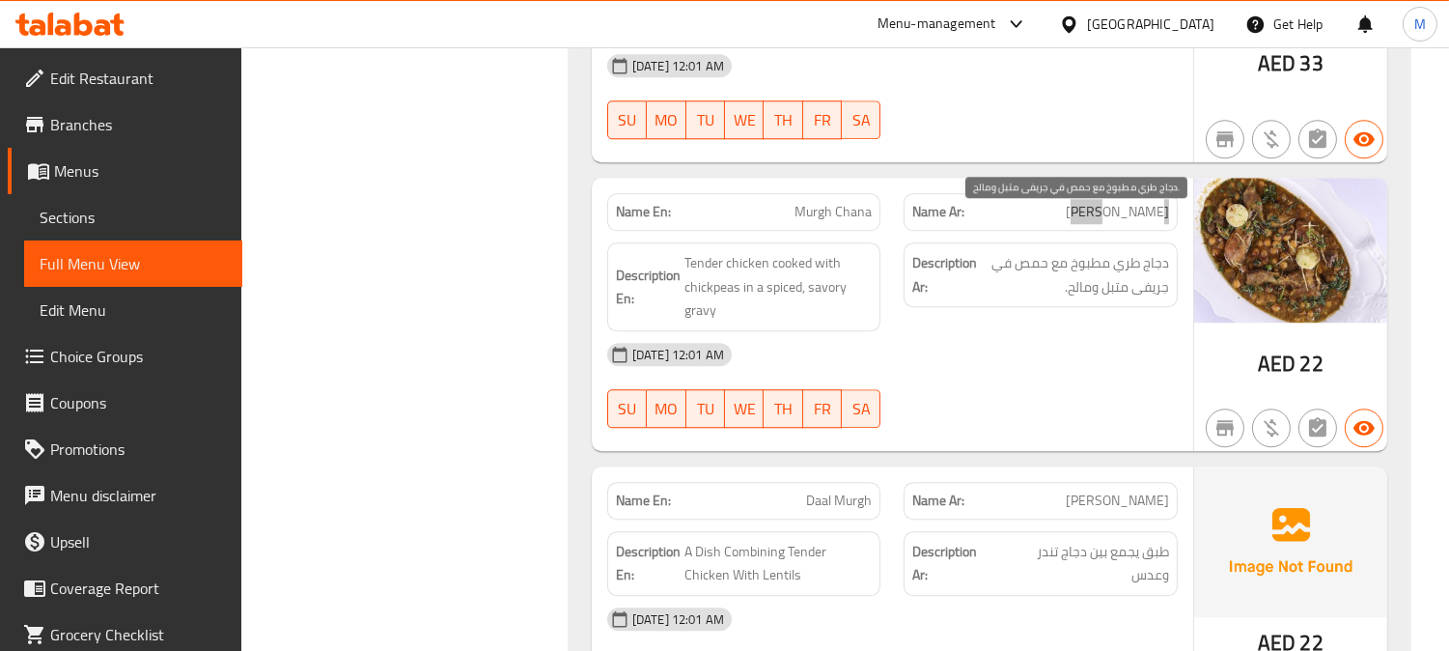
scroll to position [9365, 0]
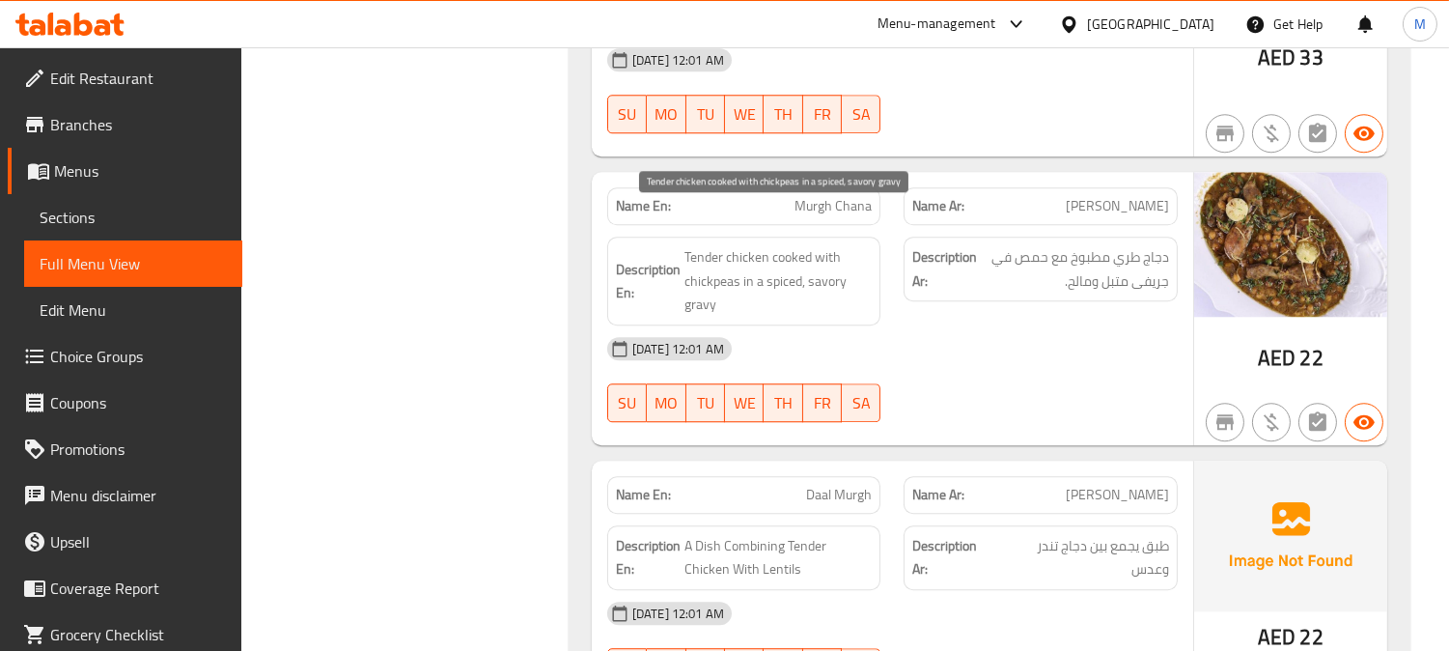
click at [787, 245] on span "Tender chicken cooked with chickpeas in a spiced, savory gravy" at bounding box center [779, 280] width 188 height 71
click at [718, 245] on span "Tender chicken cooked with chickpeas in a spiced, savory gravy" at bounding box center [779, 280] width 188 height 71
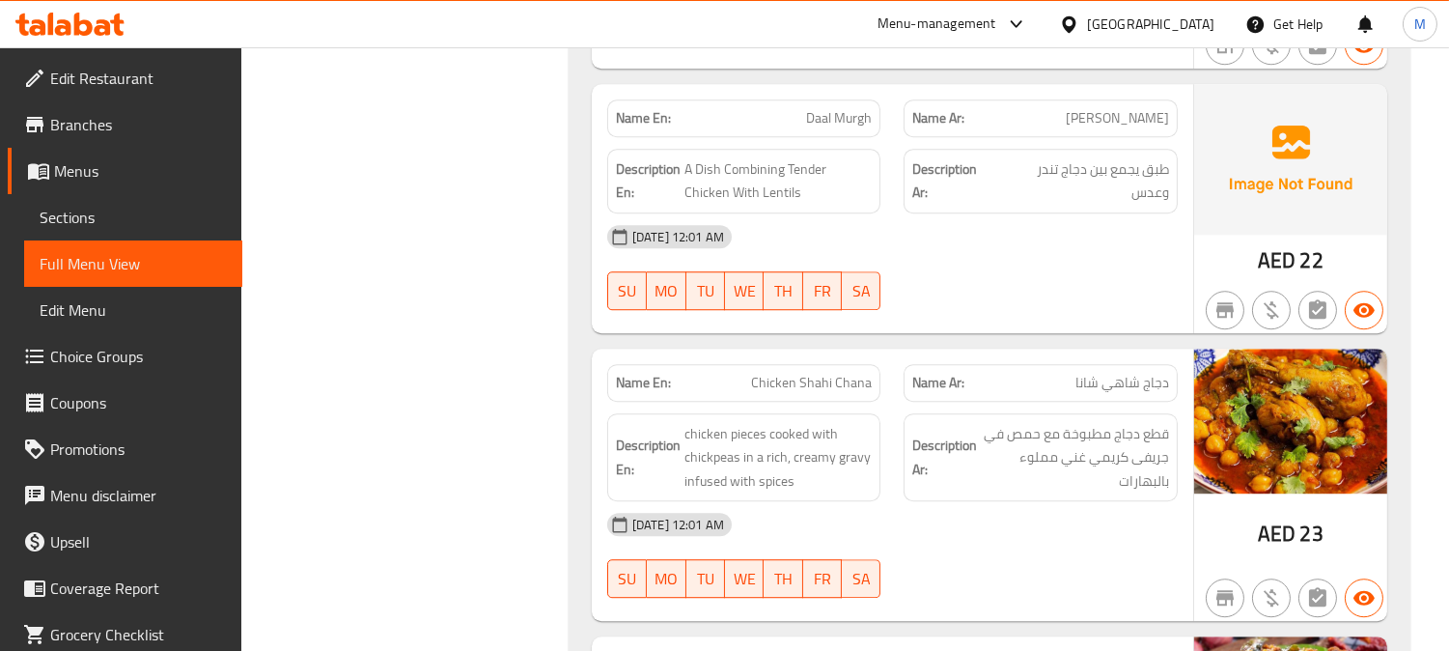
scroll to position [9794, 0]
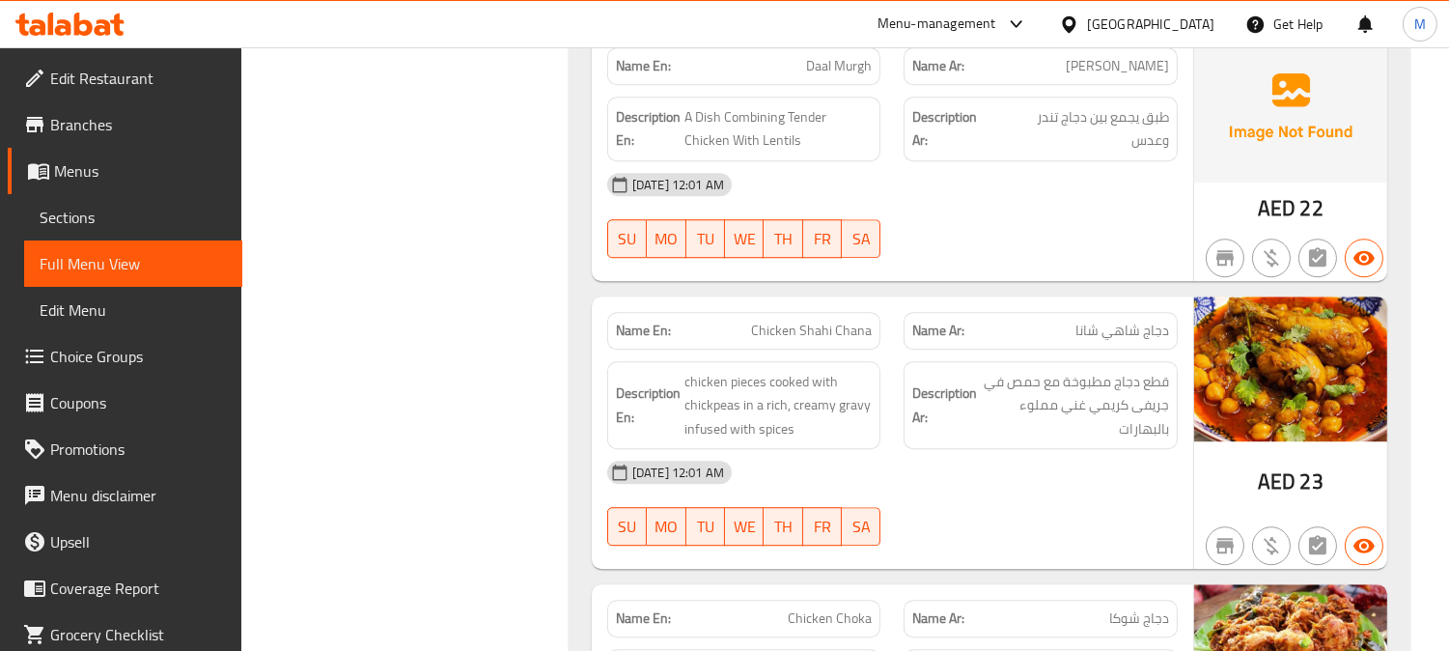
click at [850, 321] on span "Chicken Shahi Chana" at bounding box center [811, 331] width 121 height 20
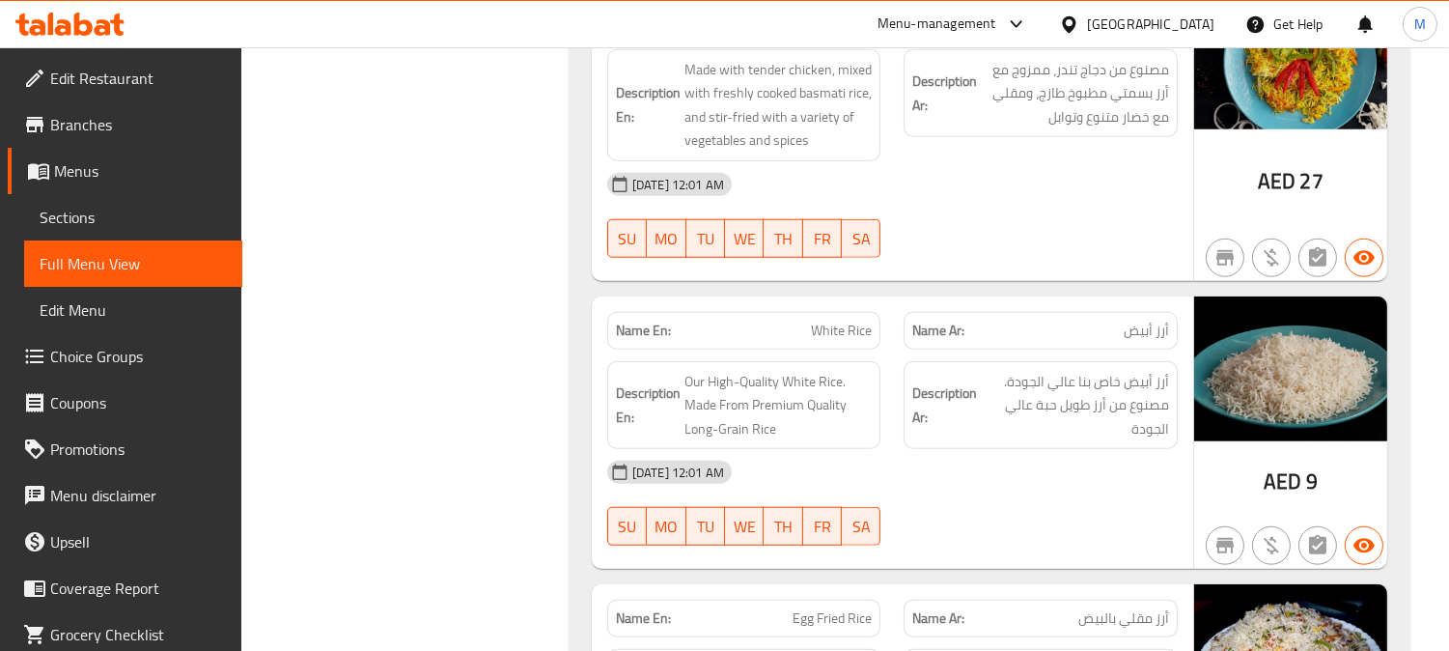
scroll to position [29705, 0]
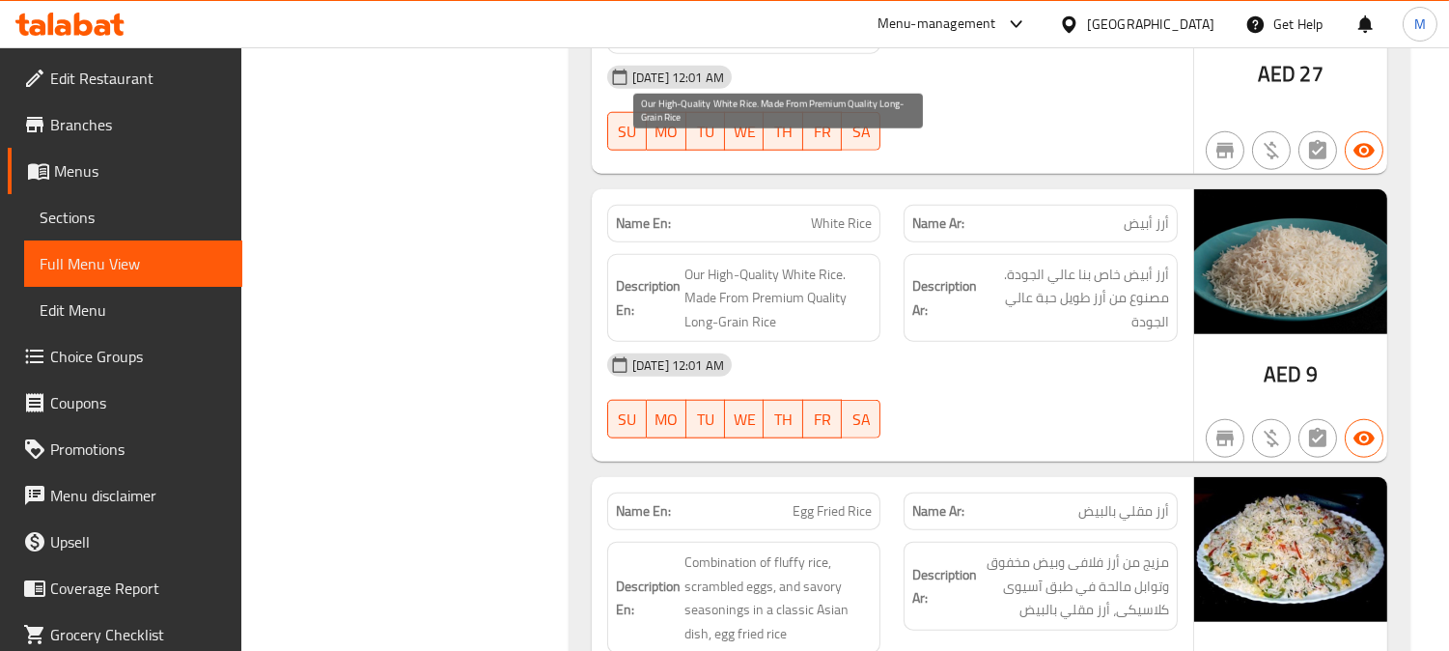
click at [788, 263] on span "Our High-Quality White Rice. Made From Premium Quality Long-Grain Rice" at bounding box center [779, 298] width 188 height 71
copy span "Premium"
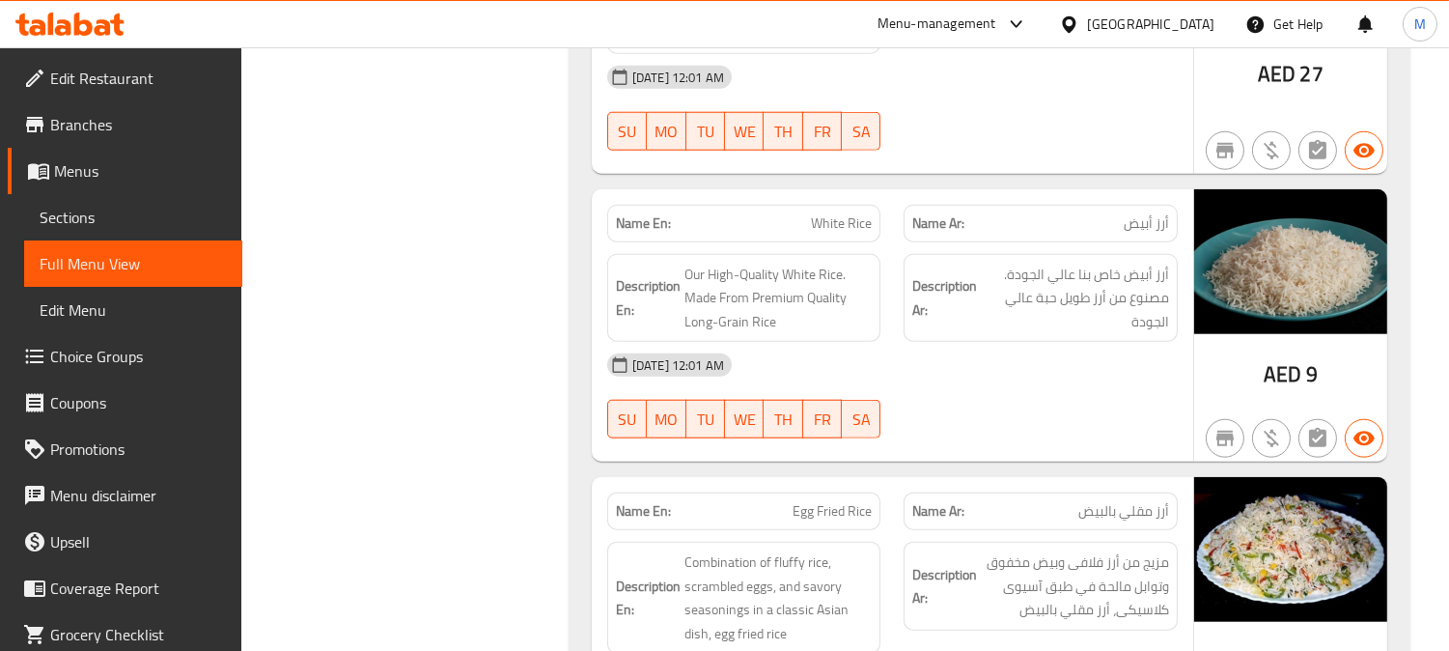
copy span "White Rice"
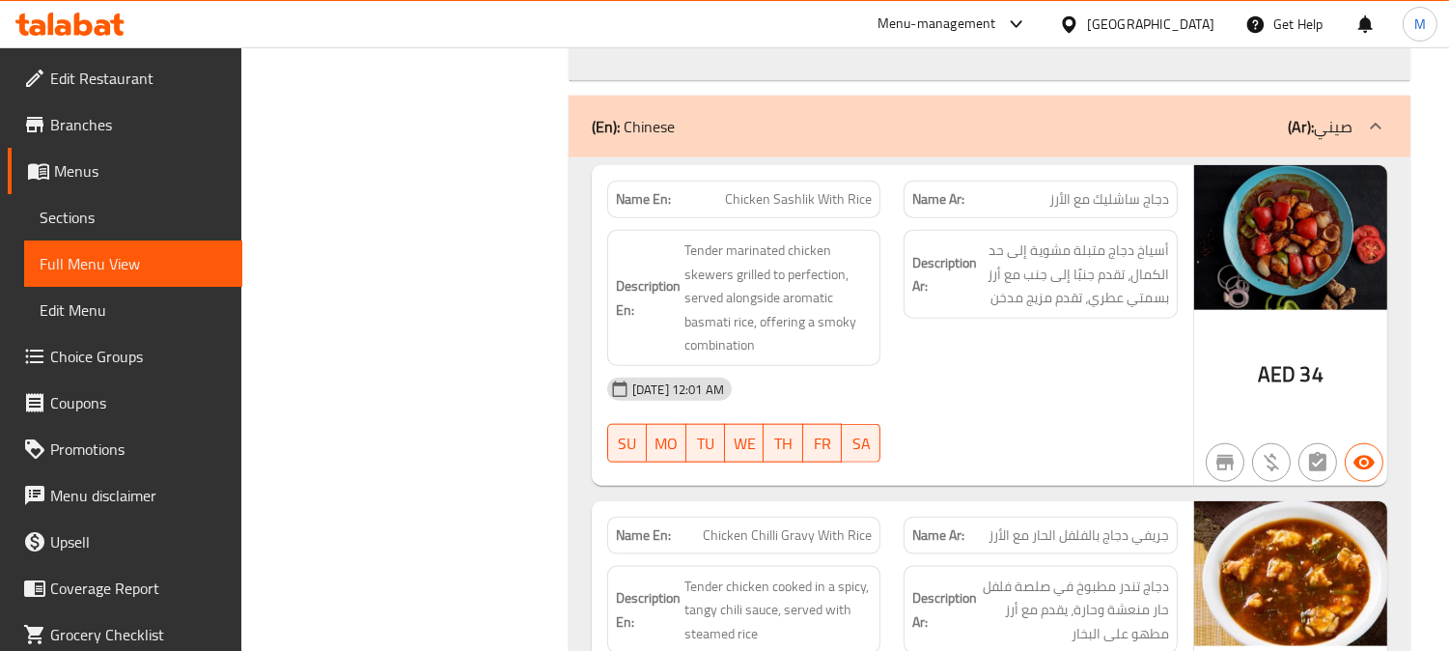
scroll to position [30242, 0]
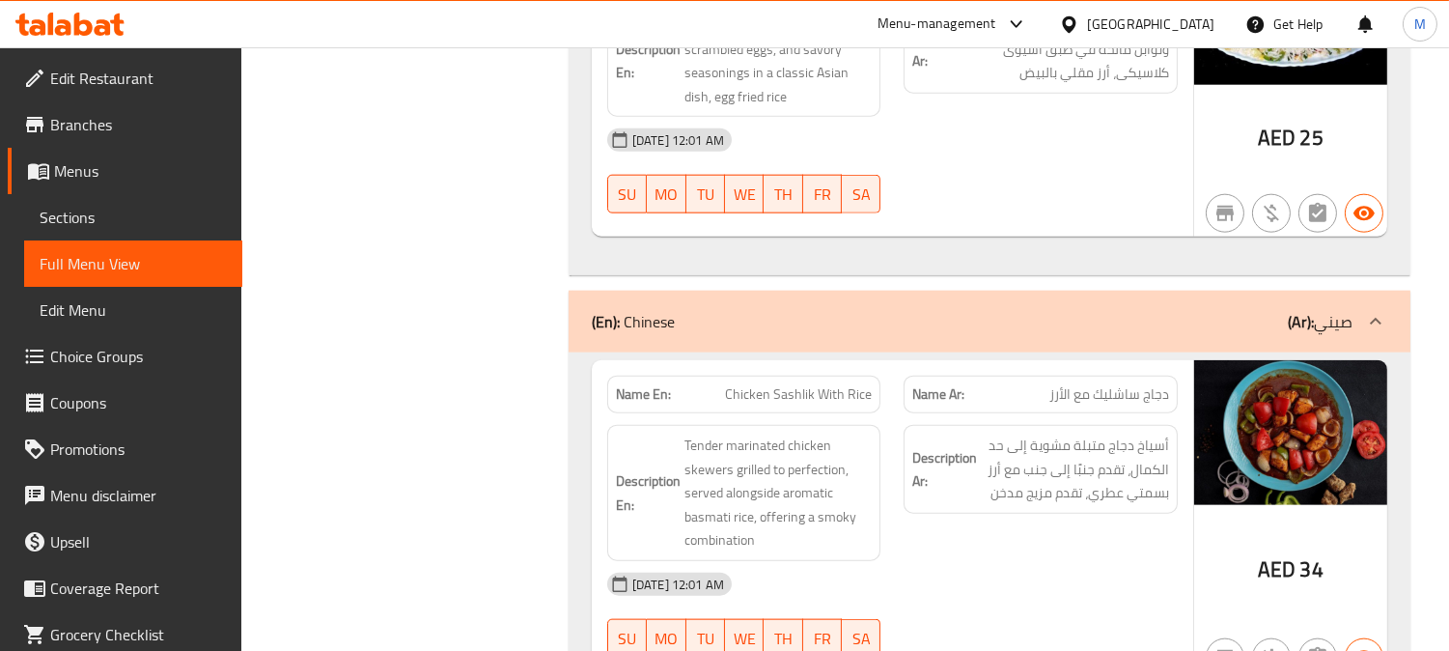
copy span "Sashlik"
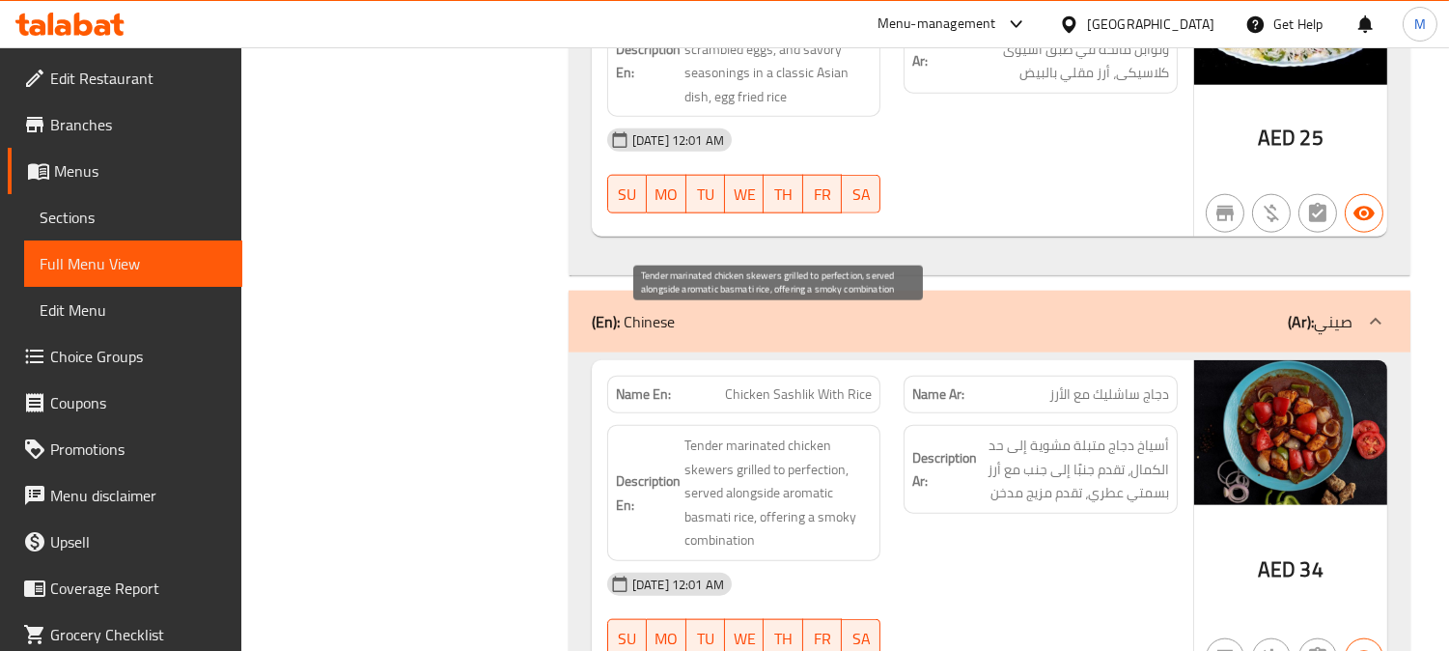
click at [714, 433] on span "Tender marinated chicken skewers grilled to perfection, served alongside aromat…" at bounding box center [779, 492] width 188 height 119
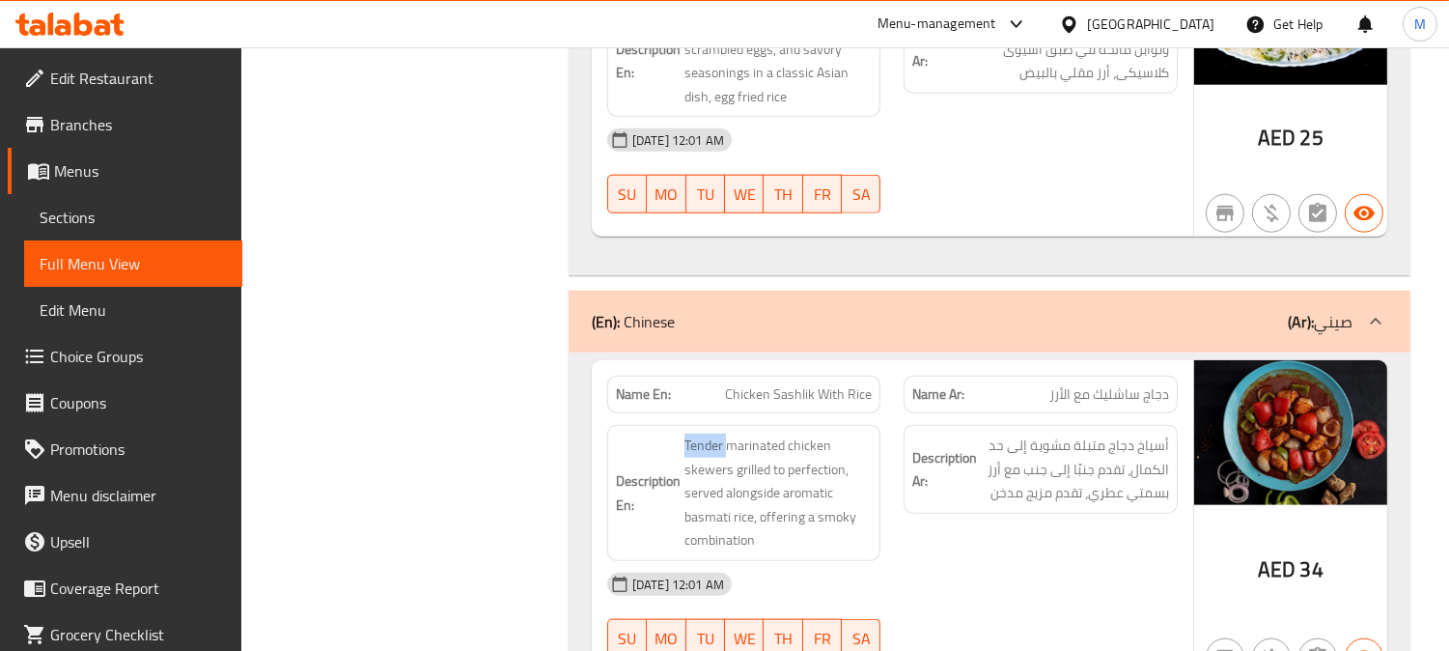
copy span "Tender"
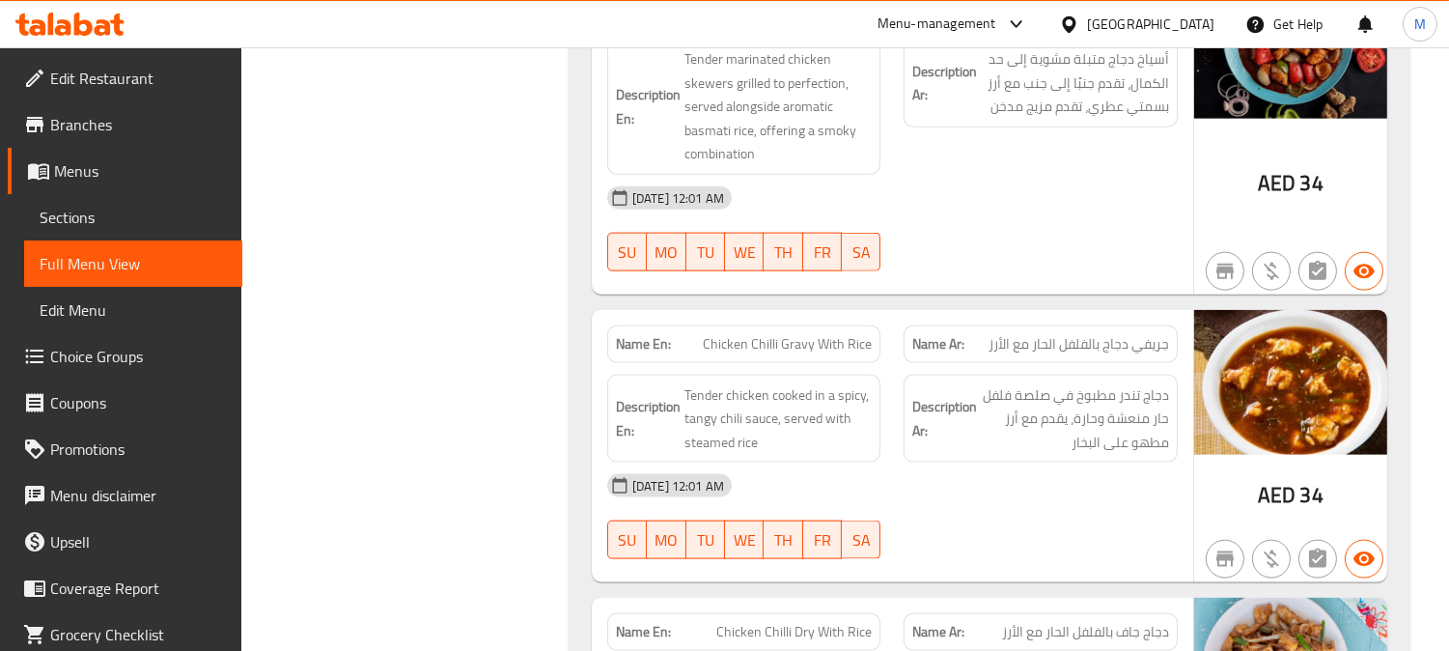
scroll to position [30671, 0]
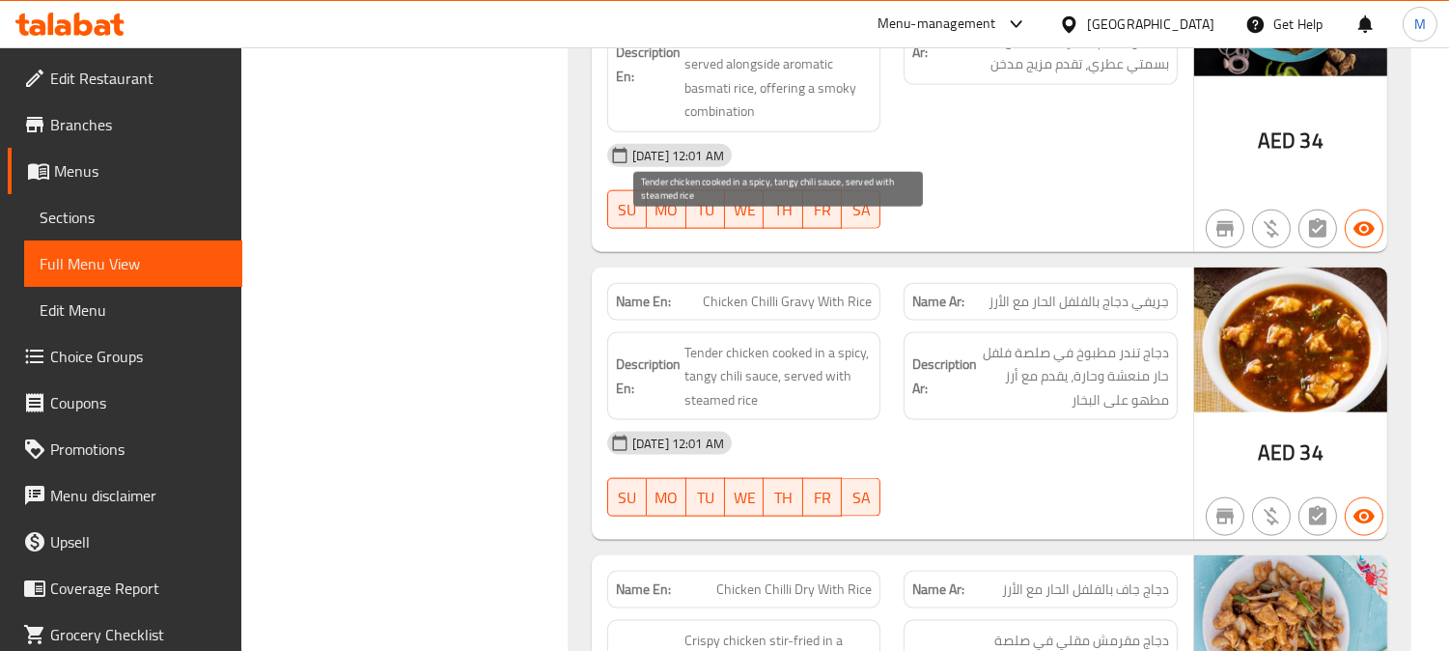
click at [701, 341] on span "Tender chicken cooked in a spicy, tangy chili sauce, served with steamed rice" at bounding box center [779, 376] width 188 height 71
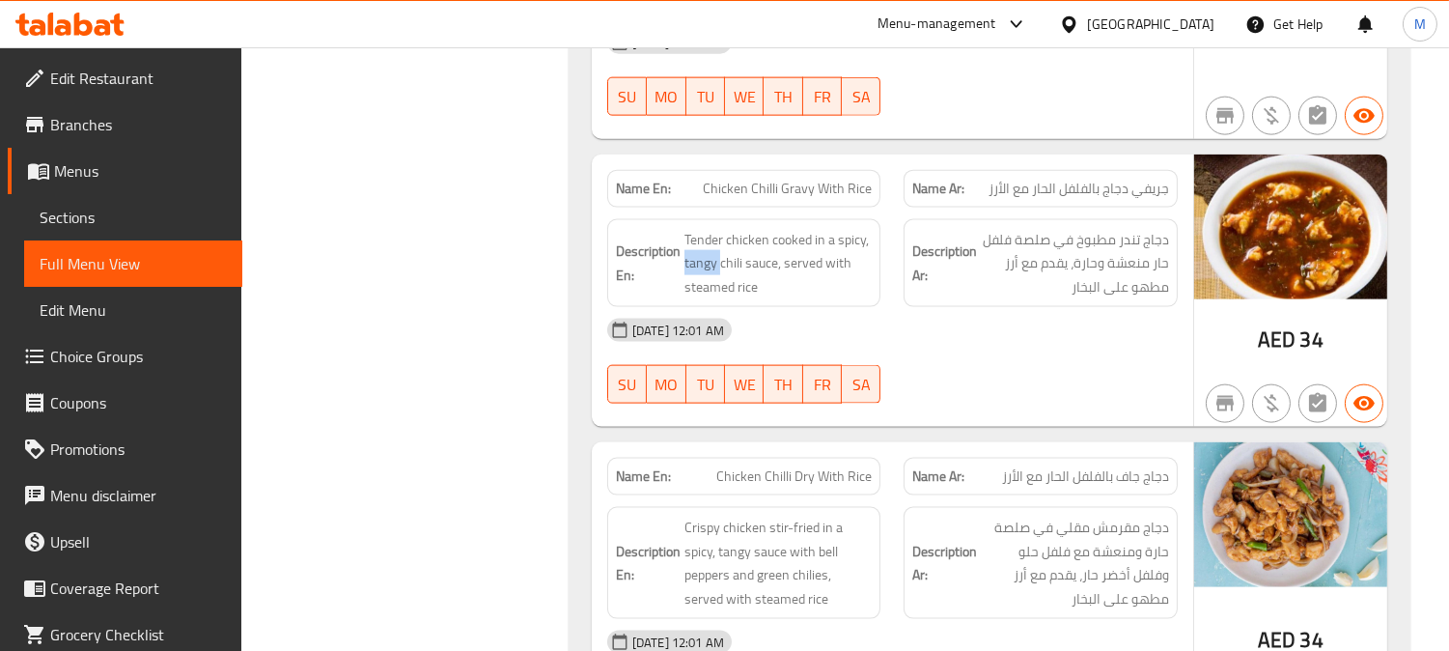
scroll to position [30886, 0]
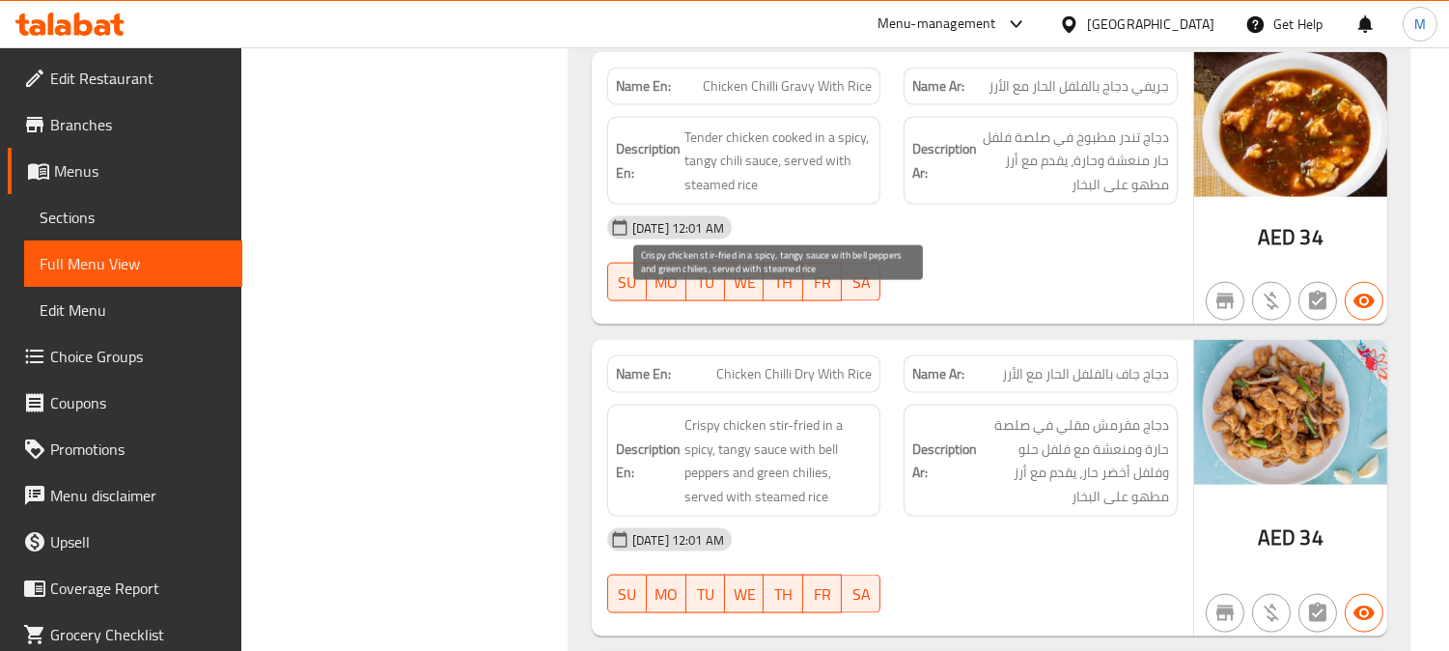
click at [741, 413] on span "Crispy chicken stir-fried in a spicy, tangy sauce with bell peppers and green c…" at bounding box center [779, 460] width 188 height 95
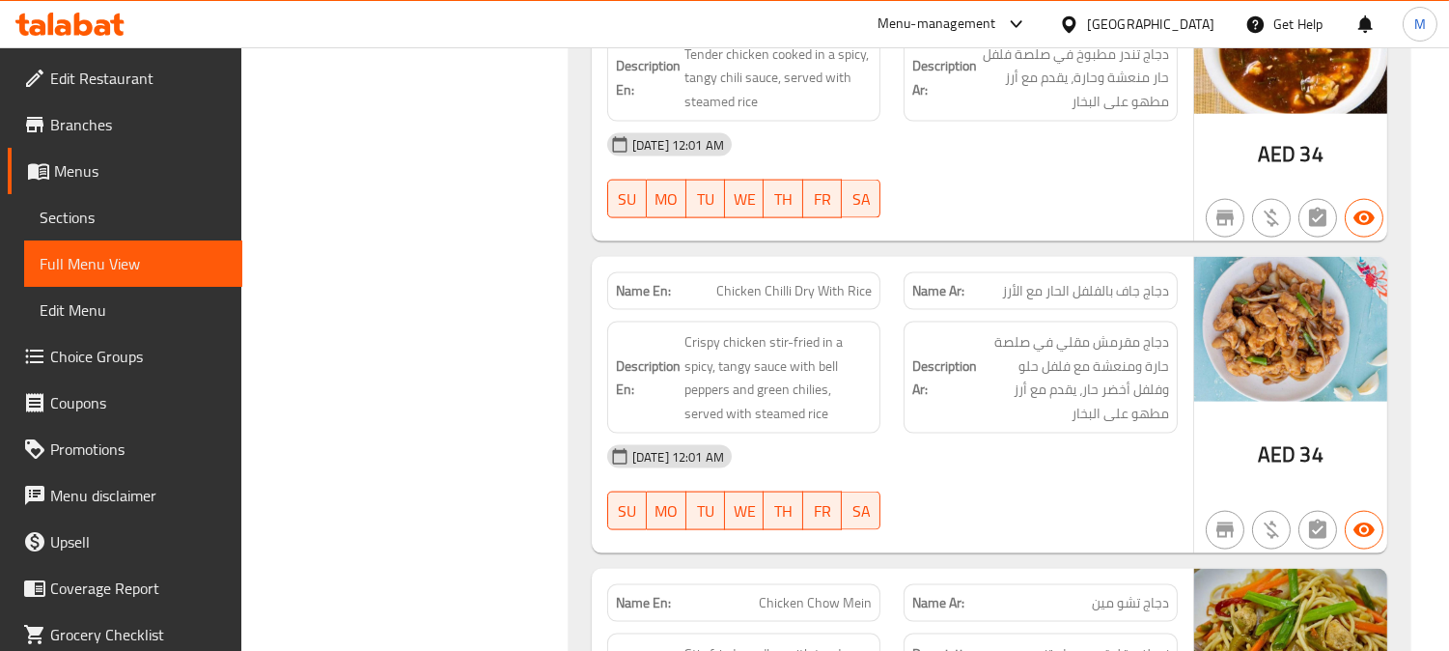
scroll to position [31101, 0]
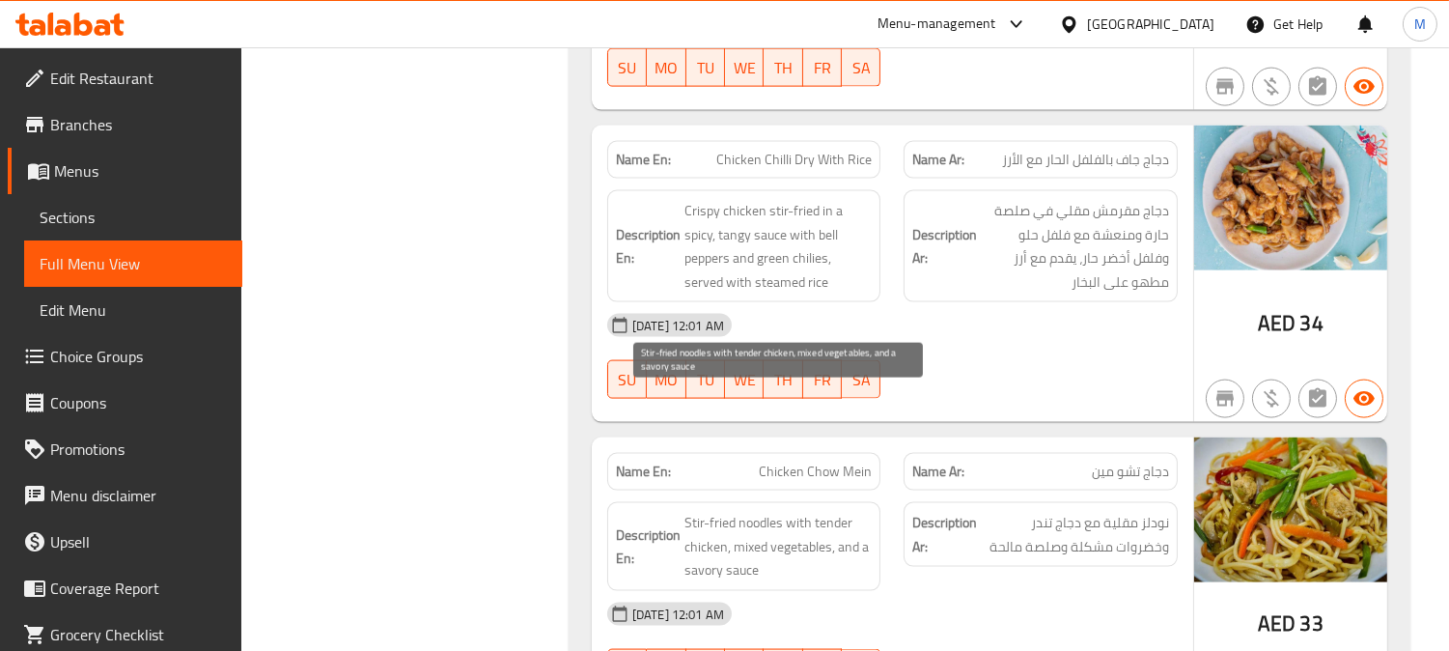
click at [823, 511] on span "Stir-fried noodles with tender chicken, mixed vegetables, and a savory sauce" at bounding box center [779, 546] width 188 height 71
click at [741, 511] on span "Stir-fried noodles with tender chicken, mixed vegetables, and a savory sauce" at bounding box center [779, 546] width 188 height 71
click at [701, 511] on span "Stir-fried noodles with tender chicken, mixed vegetables, and a savory sauce" at bounding box center [779, 546] width 188 height 71
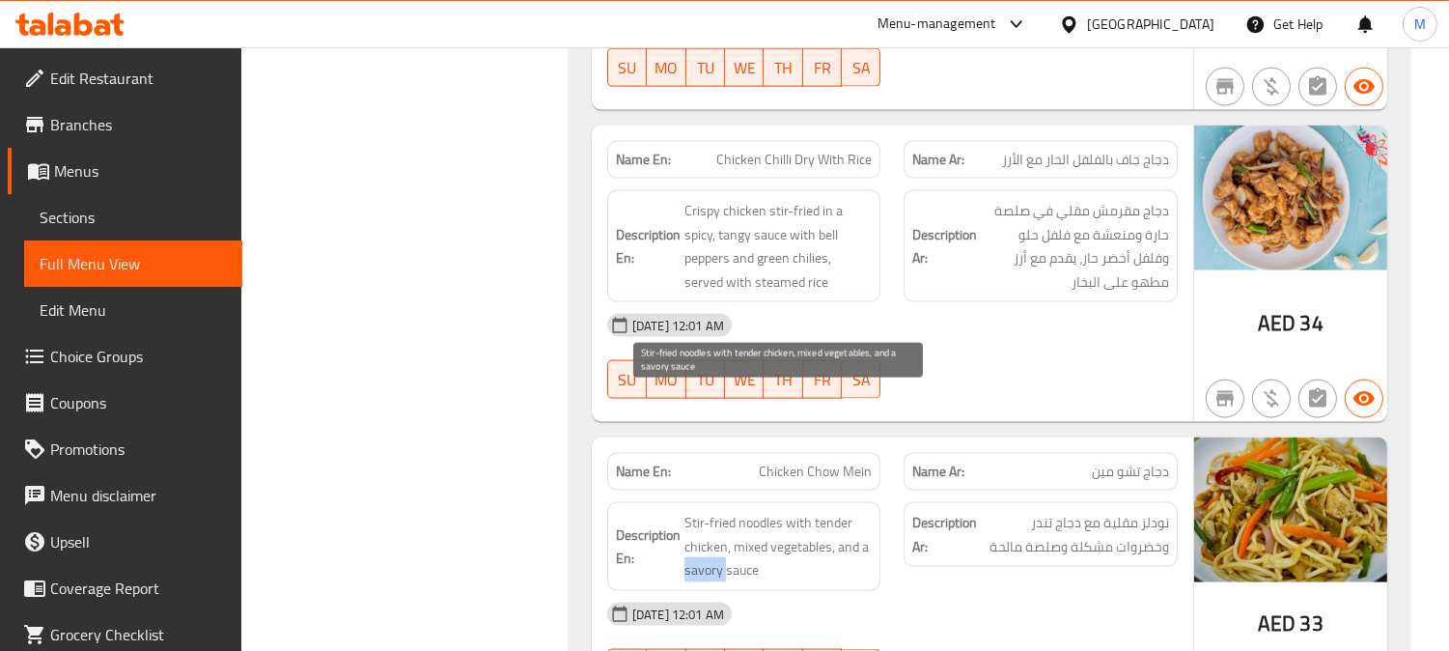
click at [701, 511] on span "Stir-fried noodles with tender chicken, mixed vegetables, and a savory sauce" at bounding box center [779, 546] width 188 height 71
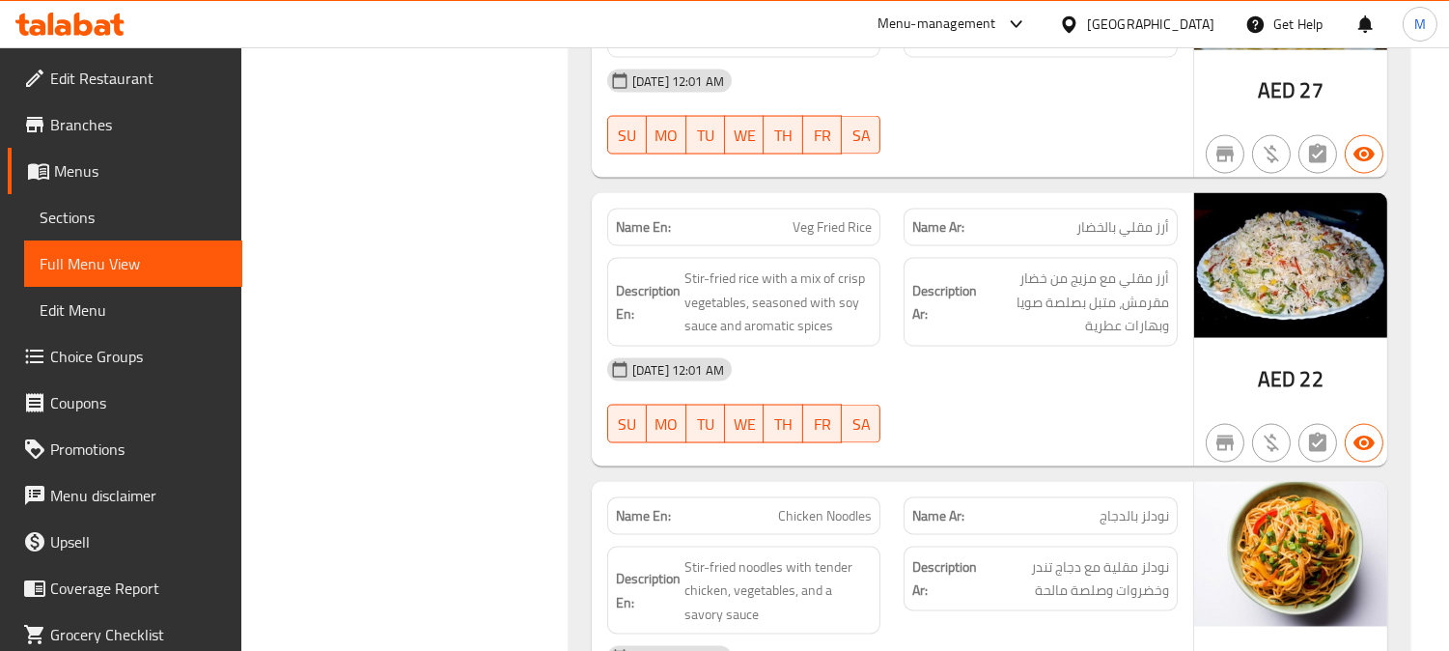
scroll to position [31959, 0]
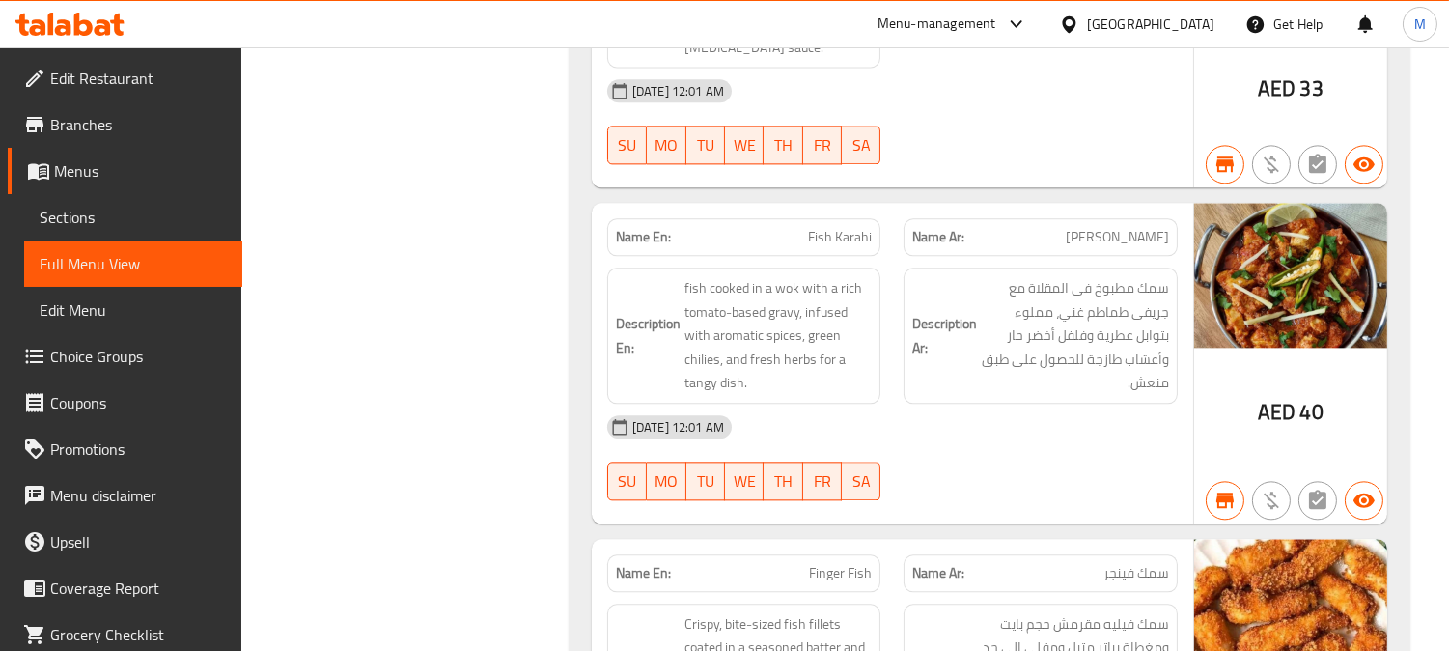
scroll to position [34173, 0]
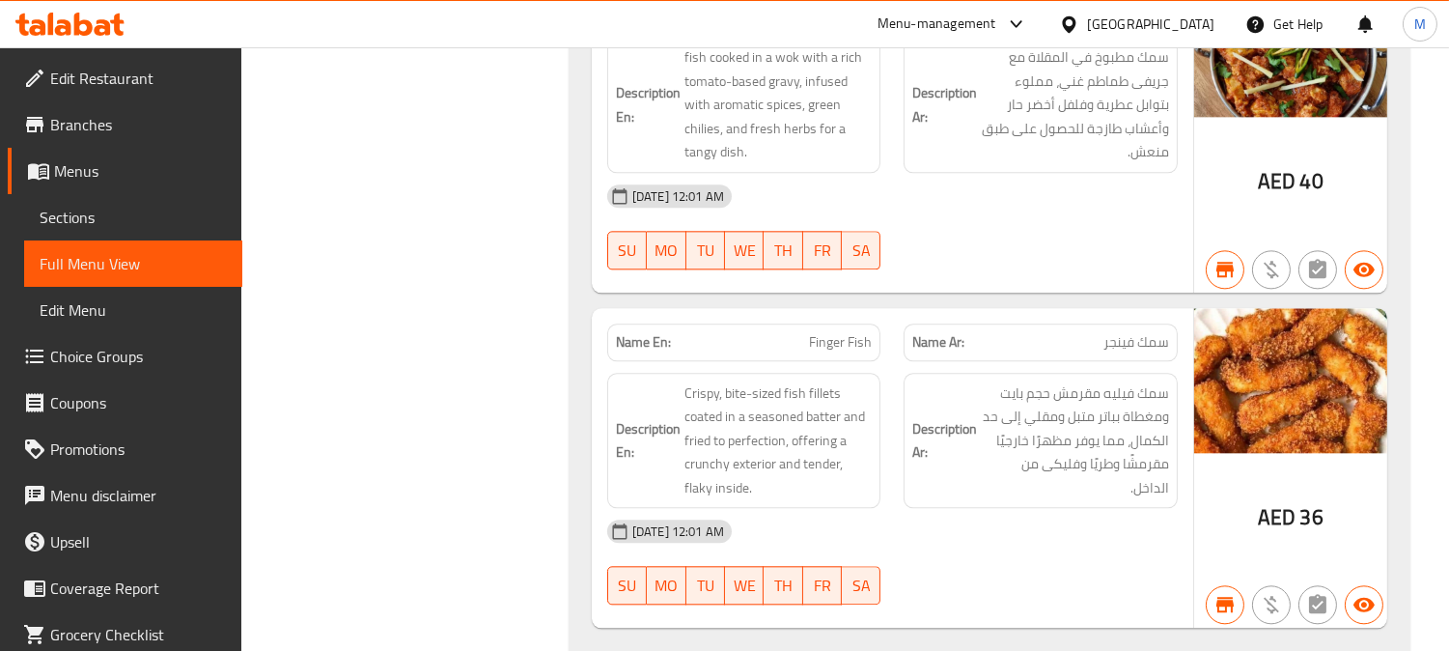
scroll to position [34387, 0]
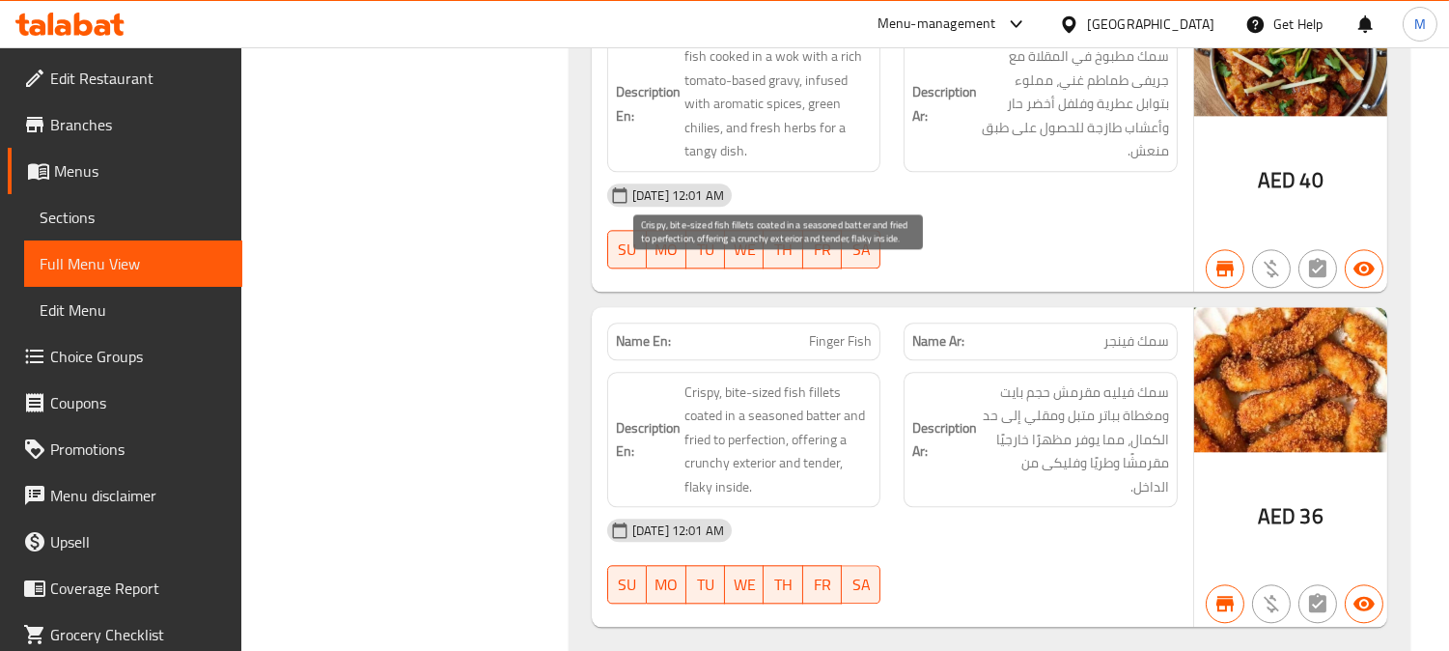
click at [804, 380] on span "Crispy, bite-sized fish fillets coated in a seasoned batter and fried to perfec…" at bounding box center [779, 439] width 188 height 119
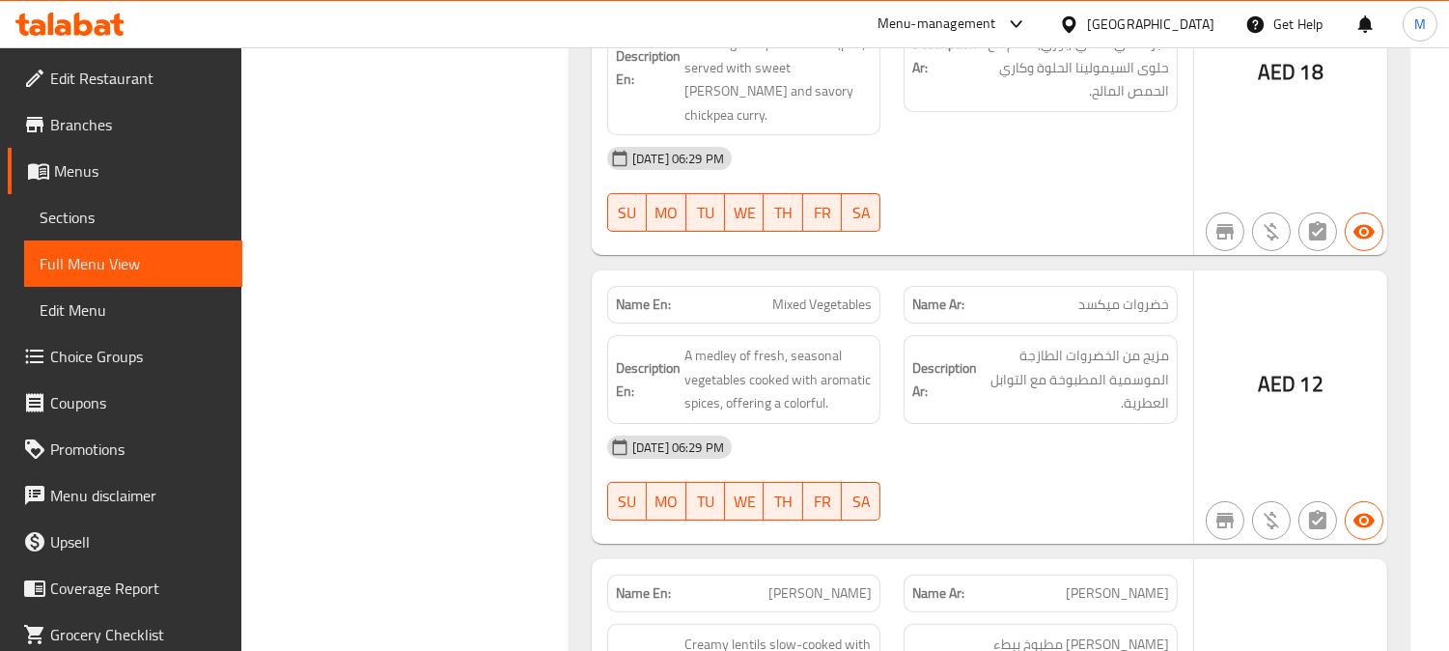
scroll to position [14320, 0]
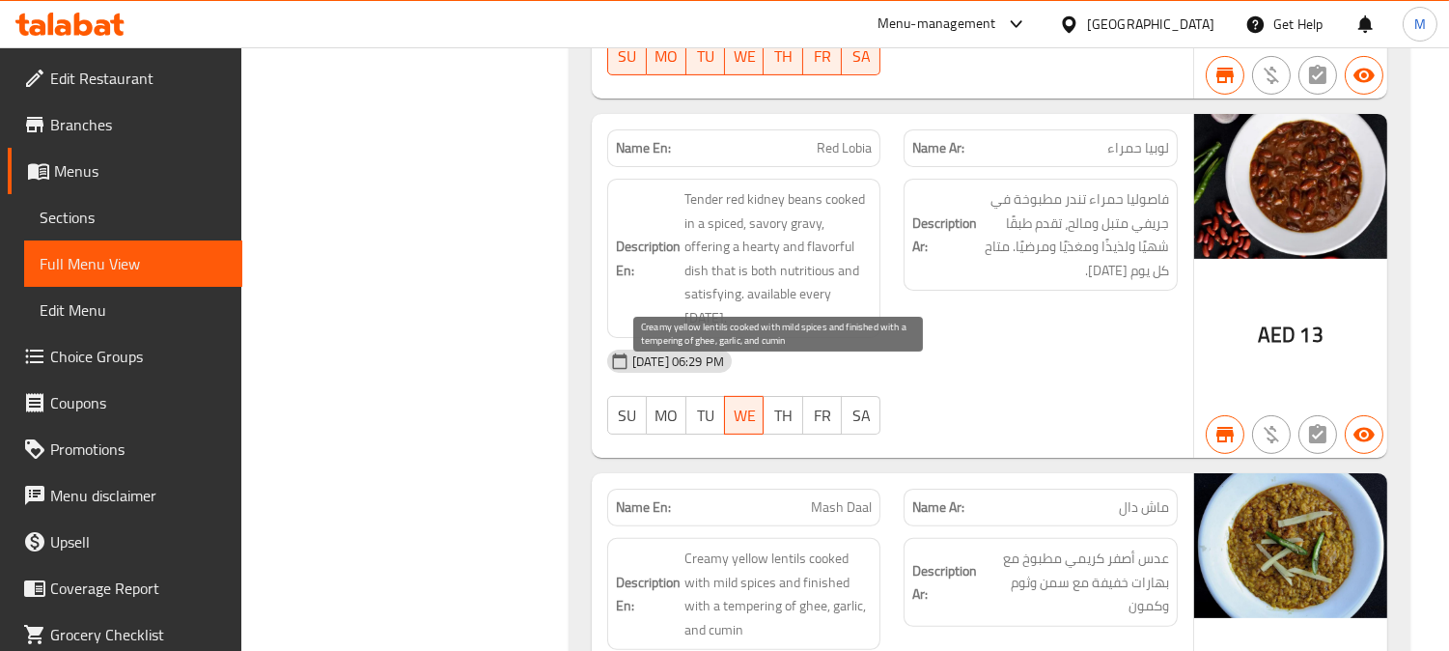
click at [775, 546] on span "Creamy yellow lentils cooked with mild spices and finished with a tempering of …" at bounding box center [779, 593] width 188 height 95
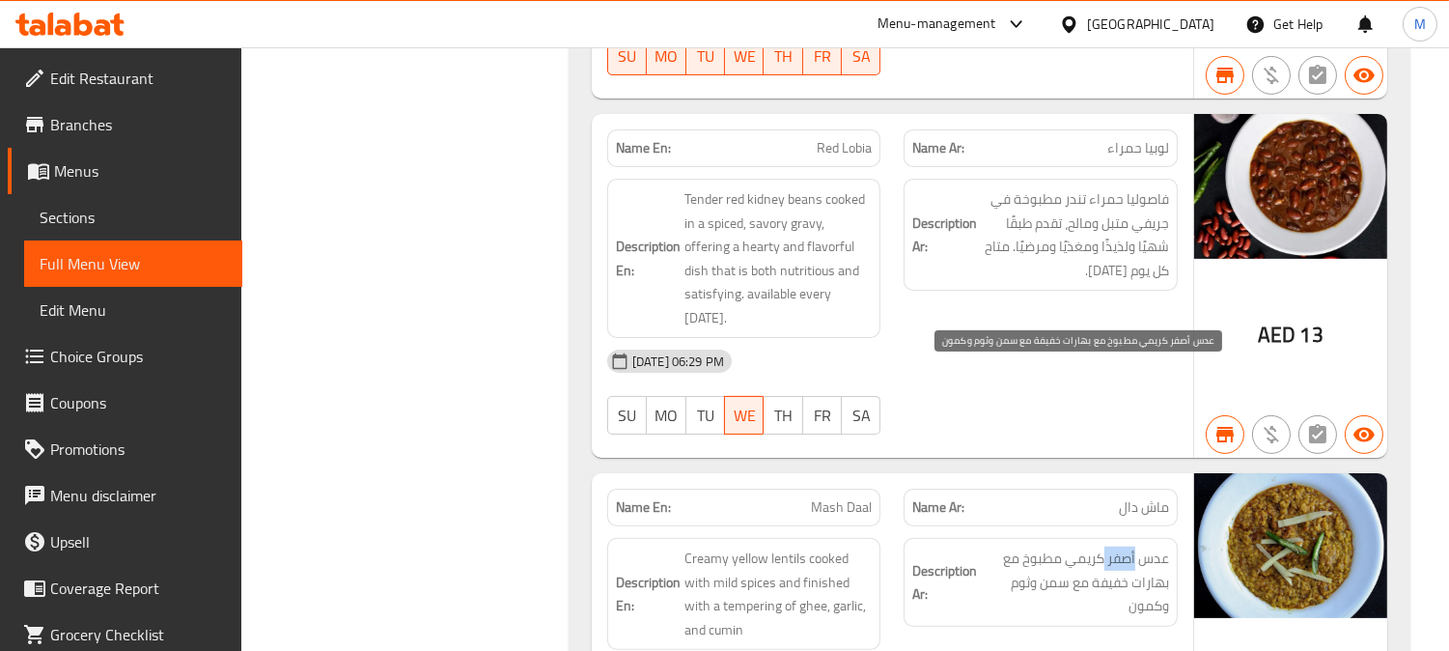
click at [1112, 546] on span "عدس أصفر كريمي مطبوخ مع بهارات خفيفة مع سمن وثوم وكمون" at bounding box center [1075, 581] width 188 height 71
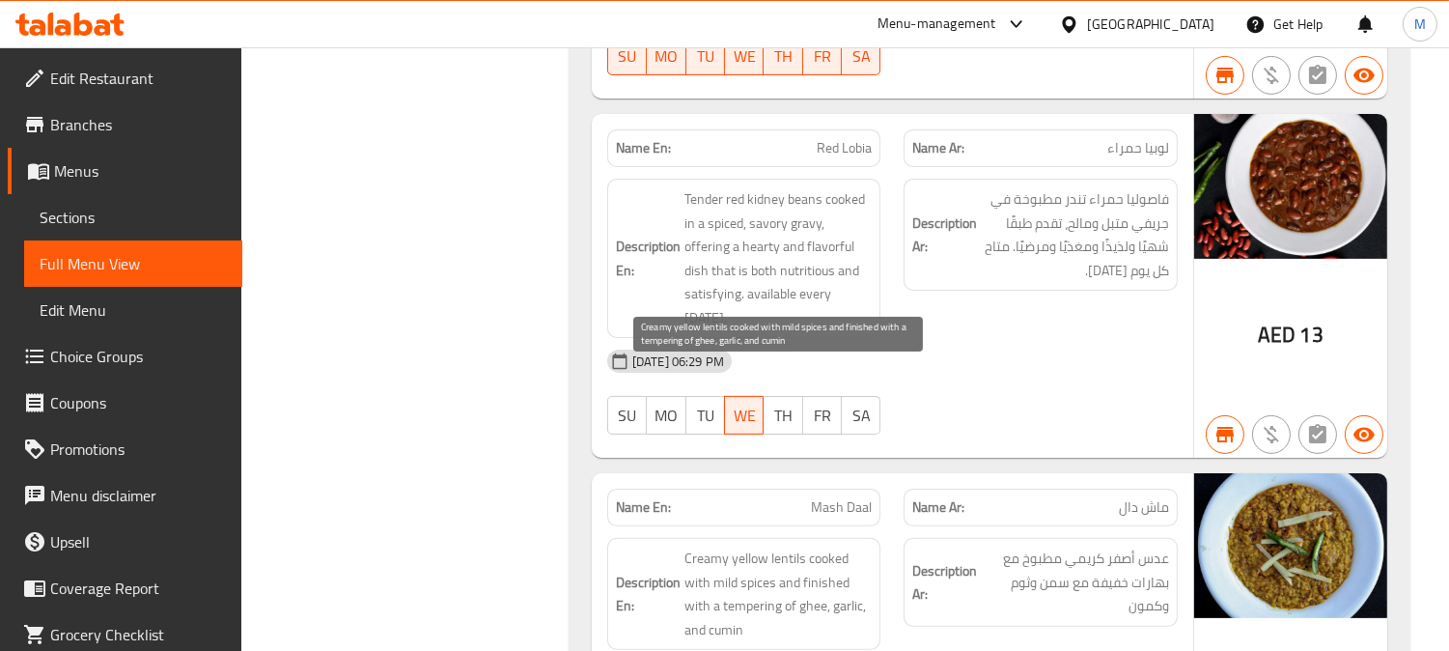
click at [823, 546] on span "Creamy yellow lentils cooked with mild spices and finished with a tempering of …" at bounding box center [779, 593] width 188 height 95
click at [824, 546] on span "Creamy yellow lentils cooked with mild spices and finished with a tempering of …" at bounding box center [779, 593] width 188 height 95
click at [707, 546] on span "Creamy yellow lentils cooked with mild spices and finished with a tempering of …" at bounding box center [779, 593] width 188 height 95
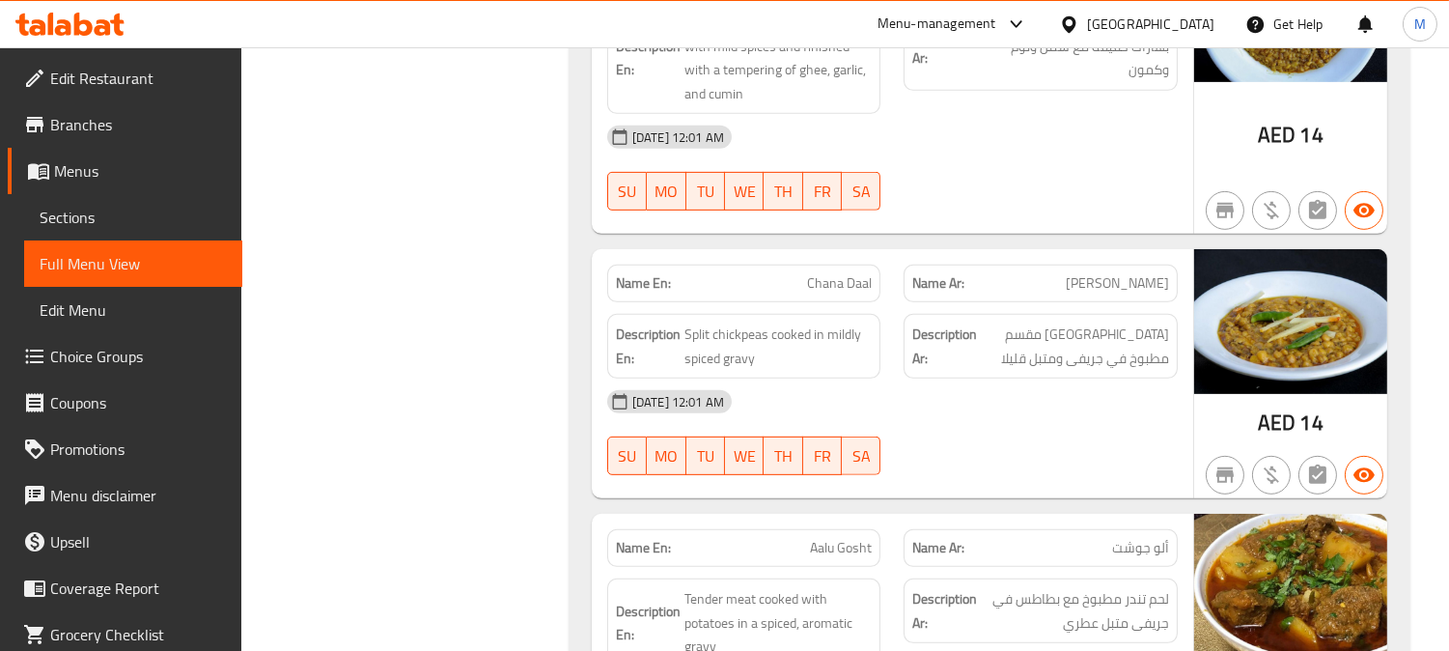
scroll to position [18255, 0]
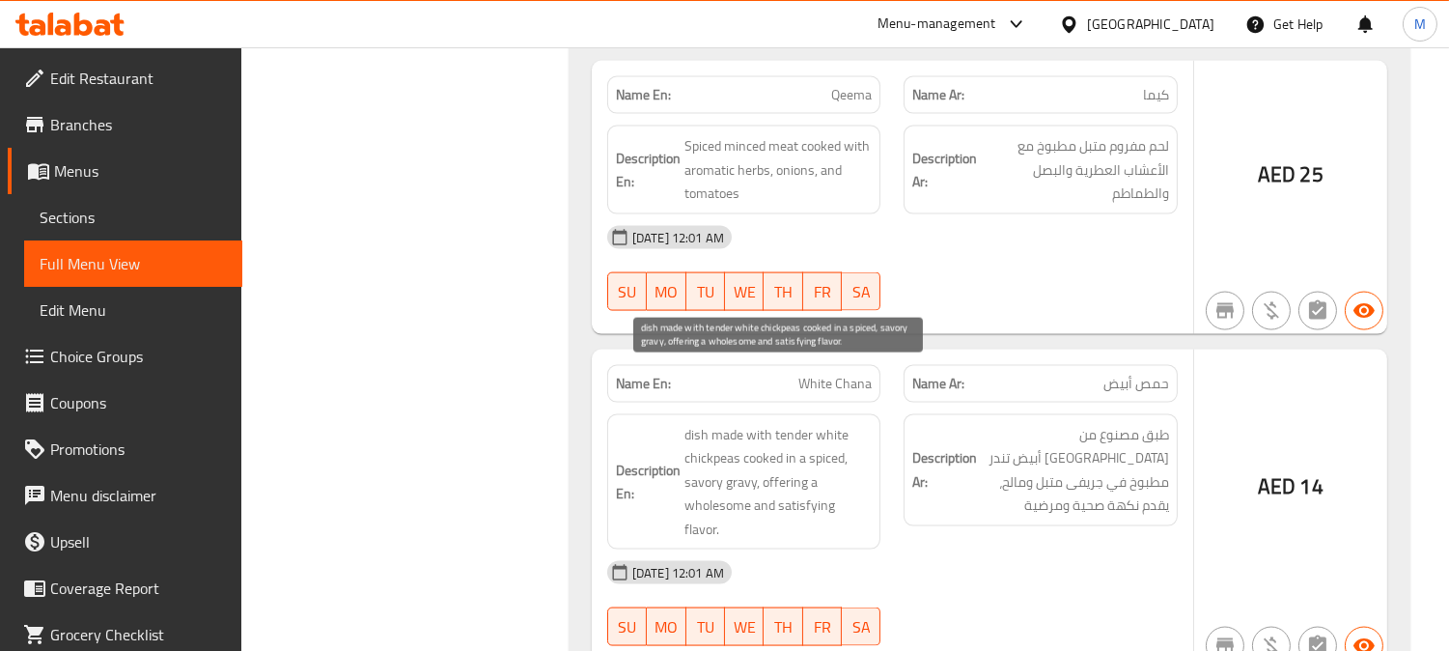
click at [705, 429] on span "dish made with tender white chickpeas cooked in a spiced, savory gravy, offerin…" at bounding box center [779, 482] width 188 height 119
click at [722, 452] on span "dish made with tender white chickpeas cooked in a spiced, savory gravy, offerin…" at bounding box center [779, 482] width 188 height 119
click at [797, 438] on span "dish made with tender white chickpeas cooked in a spiced, savory gravy, offerin…" at bounding box center [779, 482] width 188 height 119
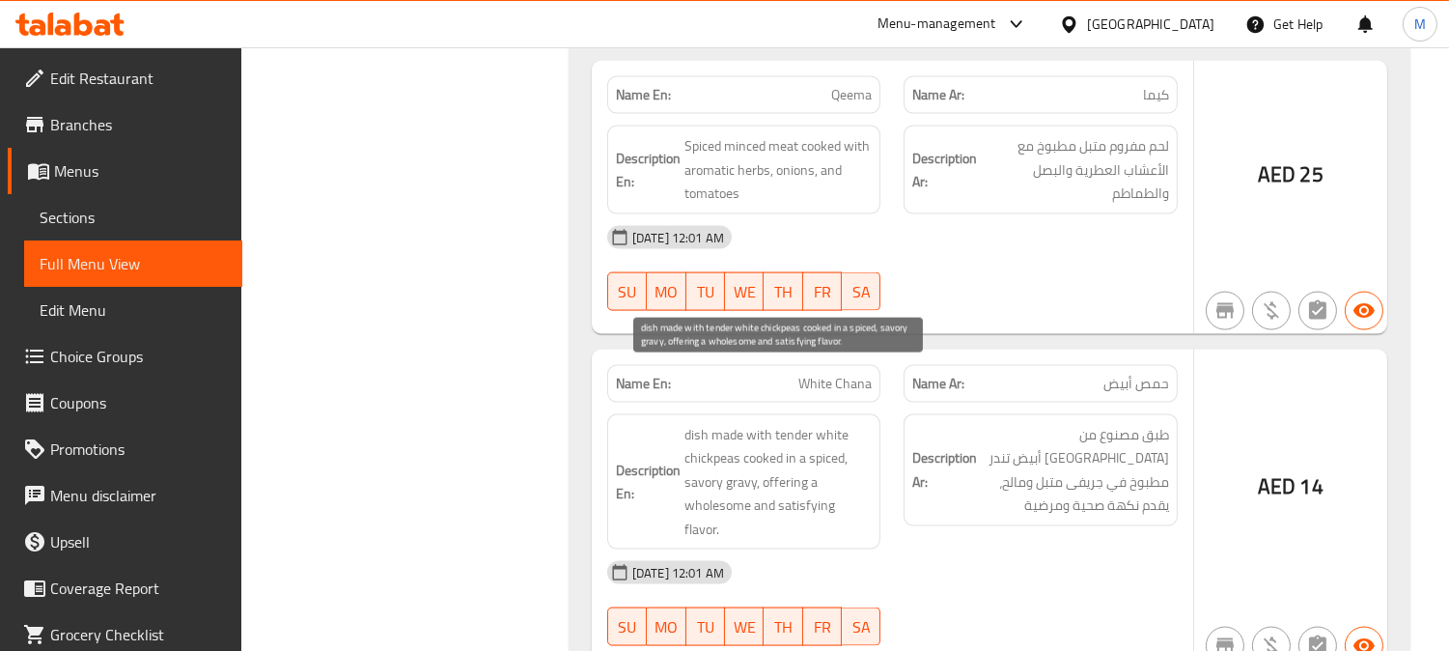
click at [797, 438] on span "dish made with tender white chickpeas cooked in a spiced, savory gravy, offerin…" at bounding box center [779, 482] width 188 height 119
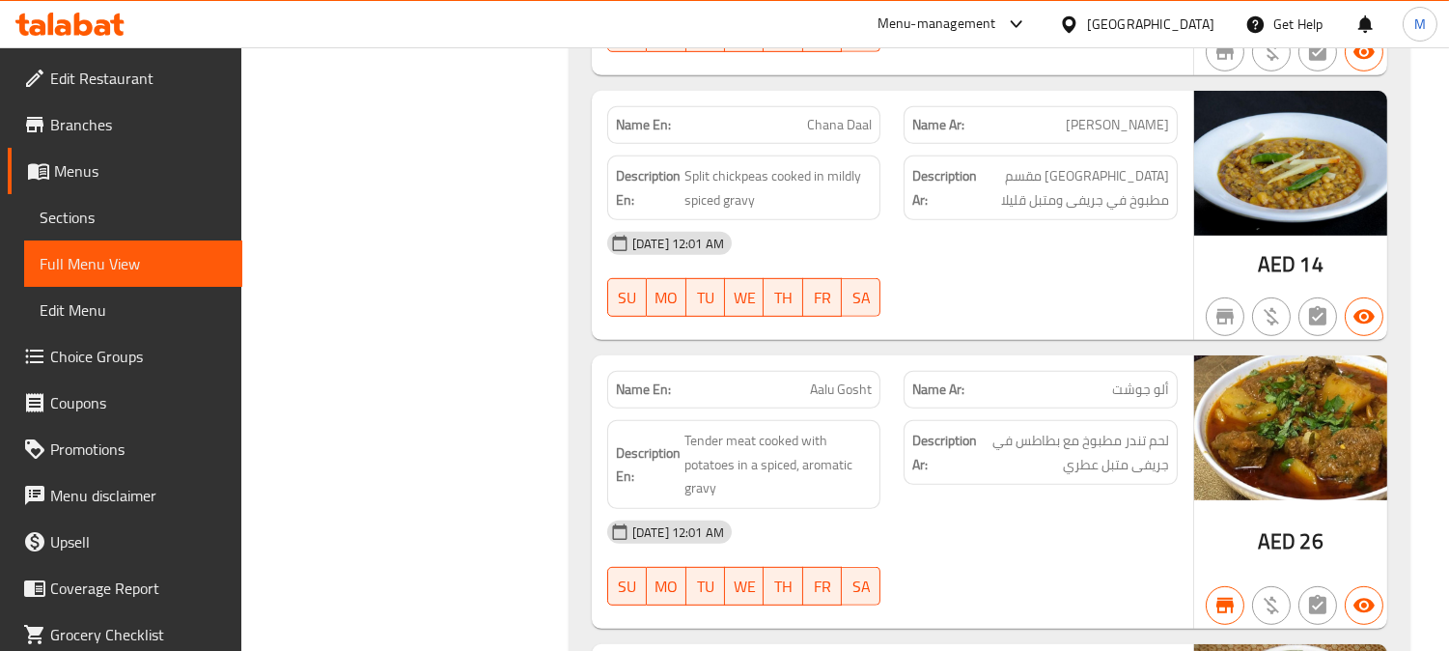
scroll to position [40926, 0]
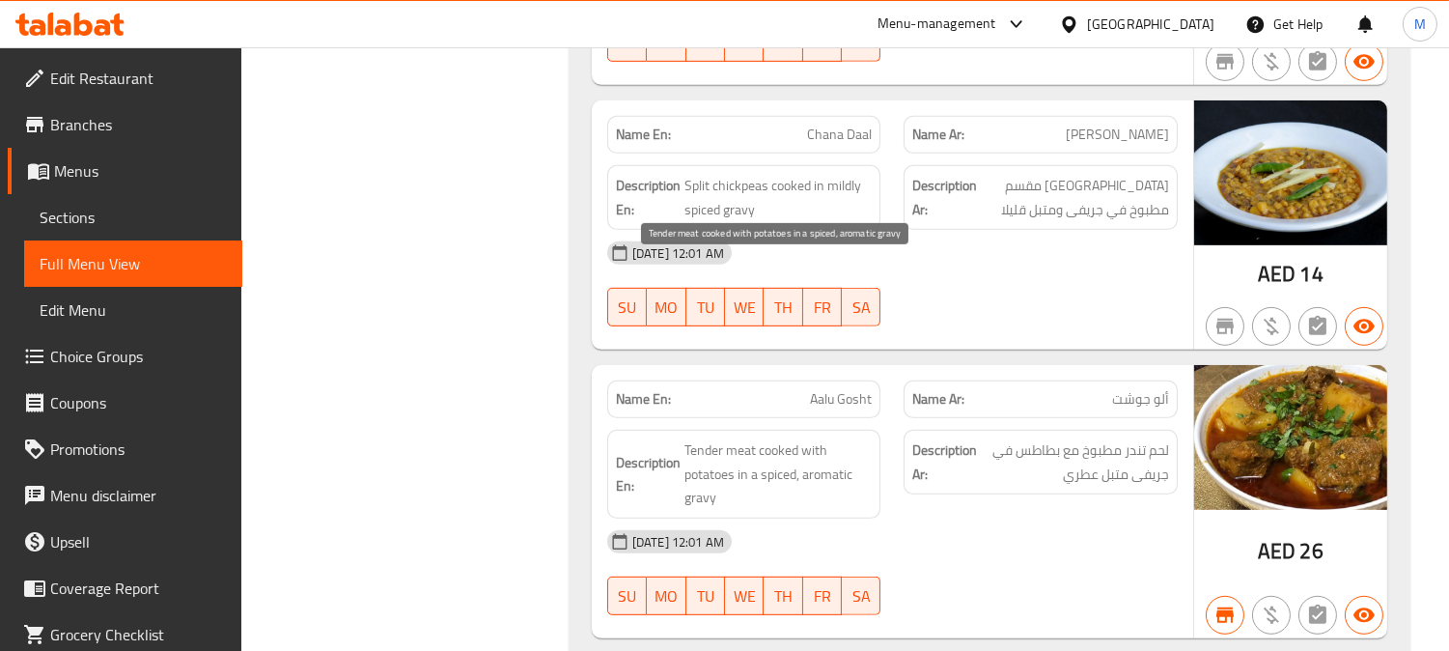
click at [715, 438] on span "Tender meat cooked with potatoes in a spiced, aromatic gravy" at bounding box center [779, 473] width 188 height 71
click at [783, 438] on span "Tender meat cooked with potatoes in a spiced, aromatic gravy" at bounding box center [779, 473] width 188 height 71
click at [691, 438] on span "Tender meat cooked with potatoes in a spiced, aromatic gravy" at bounding box center [779, 473] width 188 height 71
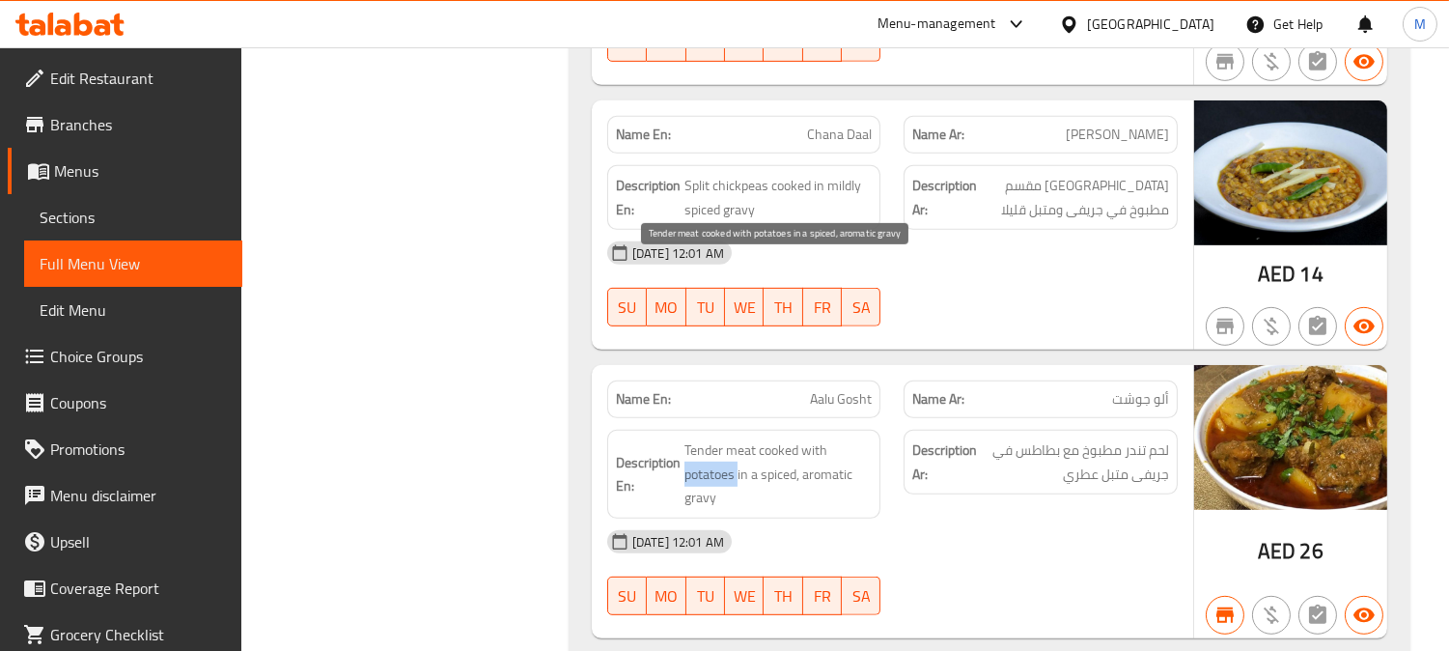
click at [691, 438] on span "Tender meat cooked with potatoes in a spiced, aromatic gravy" at bounding box center [779, 473] width 188 height 71
click at [736, 438] on span "Tender meat cooked with potatoes in a spiced, aromatic gravy" at bounding box center [779, 473] width 188 height 71
click at [691, 438] on span "Tender meat cooked with potatoes in a spiced, aromatic gravy" at bounding box center [779, 473] width 188 height 71
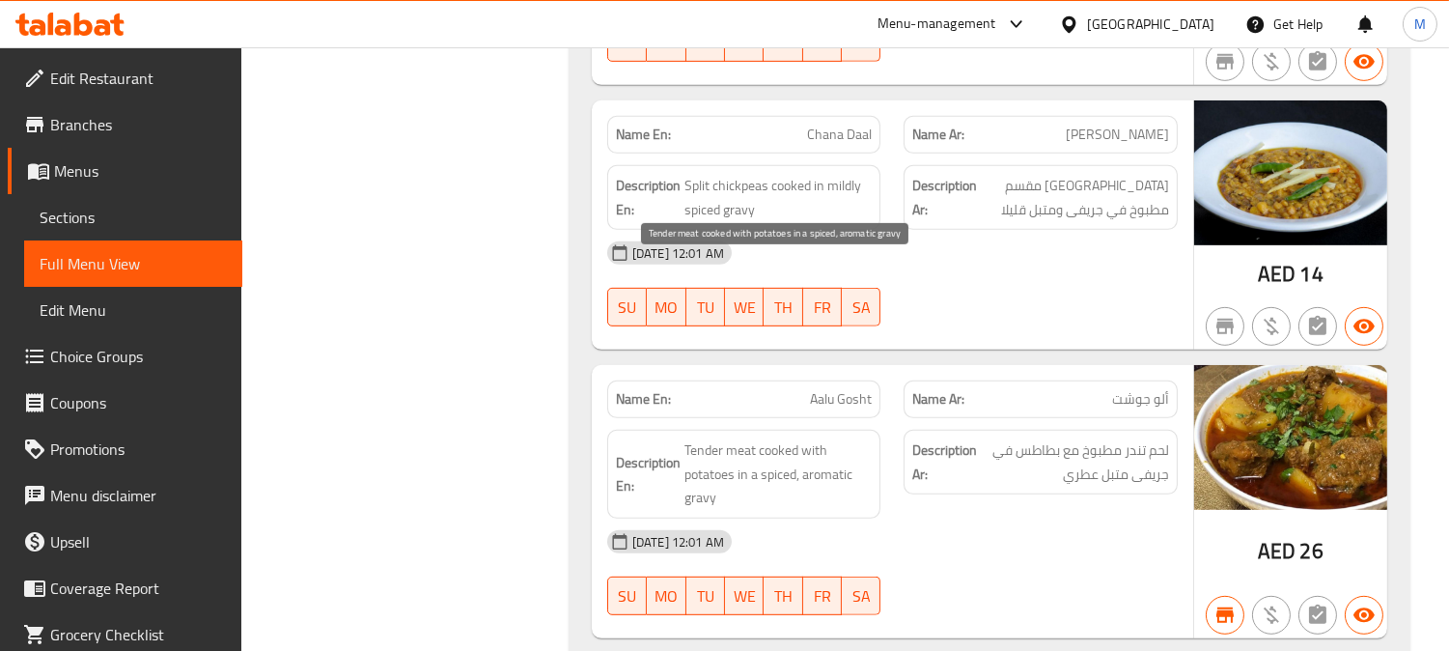
click at [778, 438] on span "Tender meat cooked with potatoes in a spiced, aromatic gravy" at bounding box center [779, 473] width 188 height 71
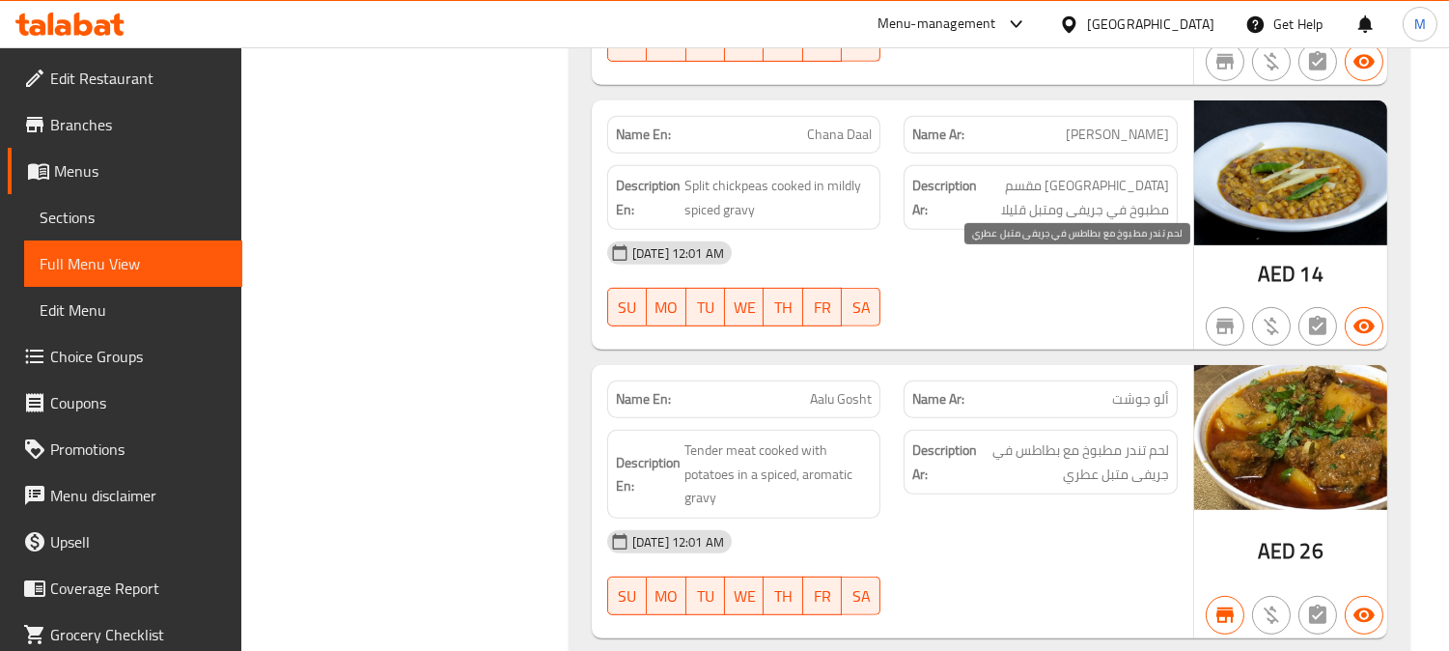
click at [1123, 438] on span "لحم تندر مطبوخ مع بطاطس في جريفى متبل عطري" at bounding box center [1075, 461] width 188 height 47
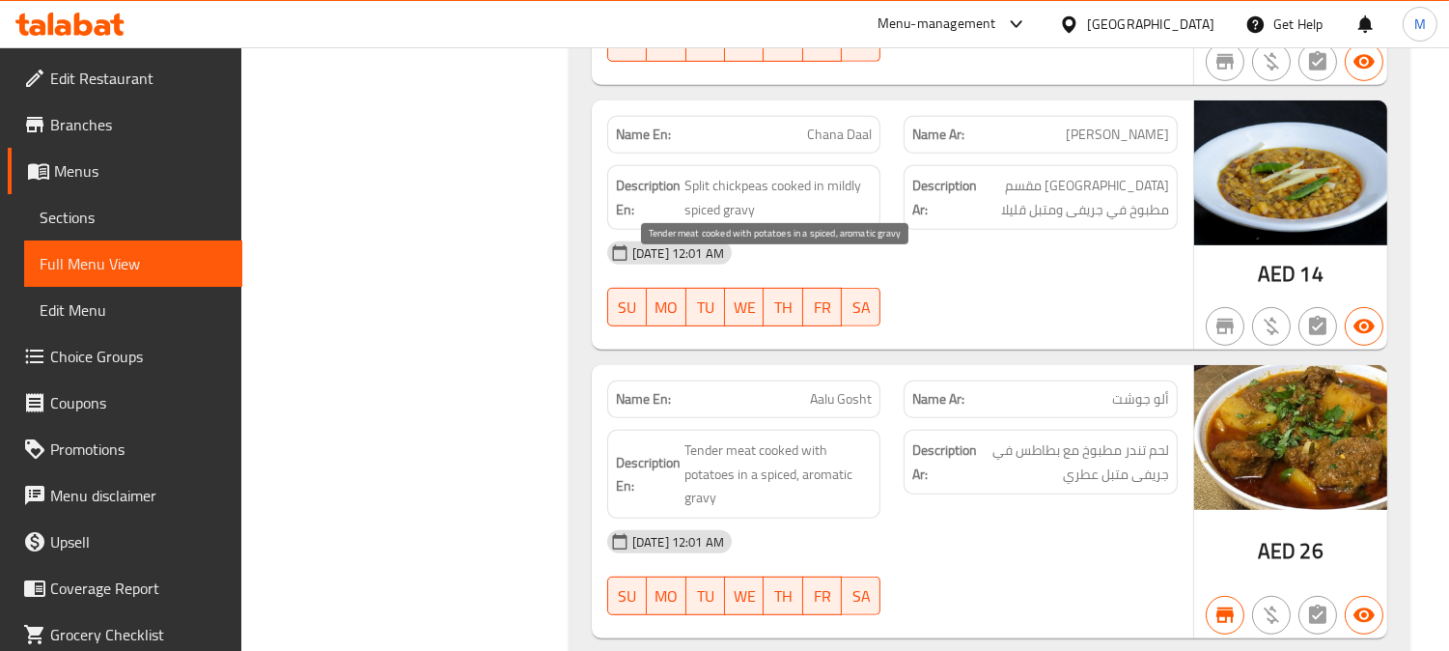
click at [834, 438] on span "Tender meat cooked with potatoes in a spiced, aromatic gravy" at bounding box center [779, 473] width 188 height 71
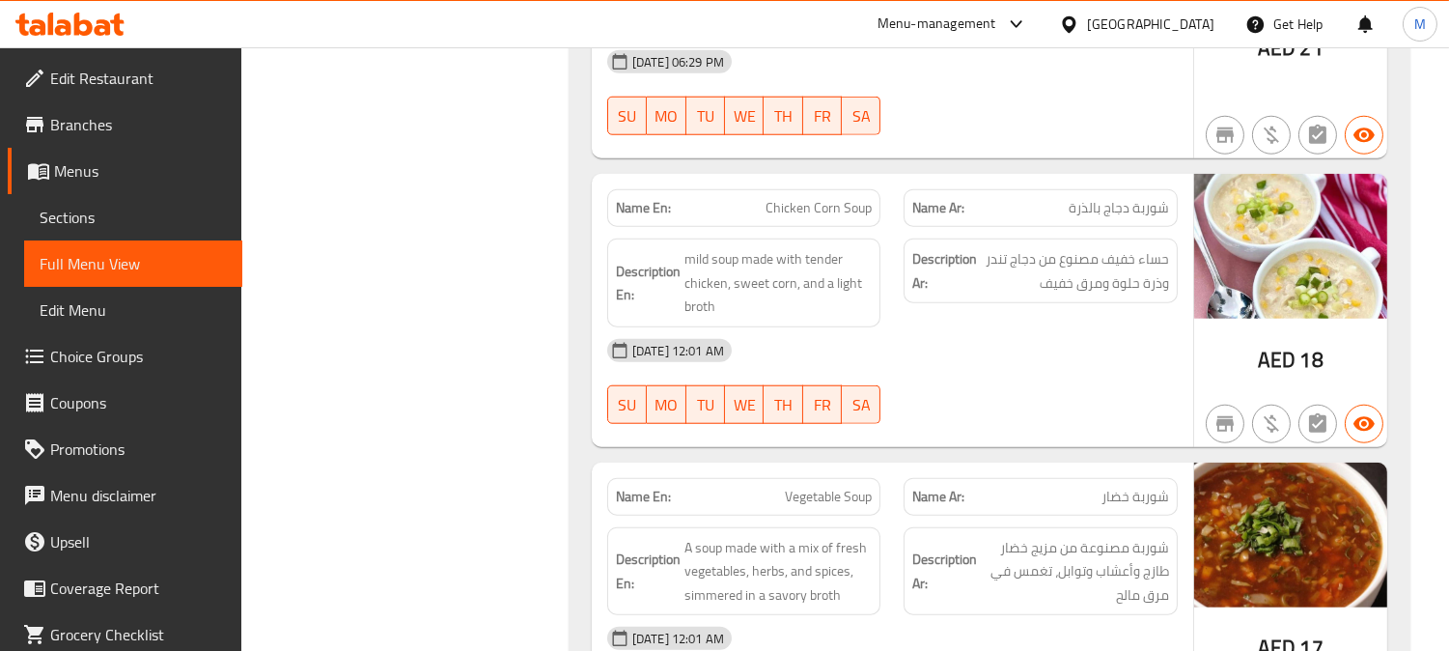
scroll to position [42603, 0]
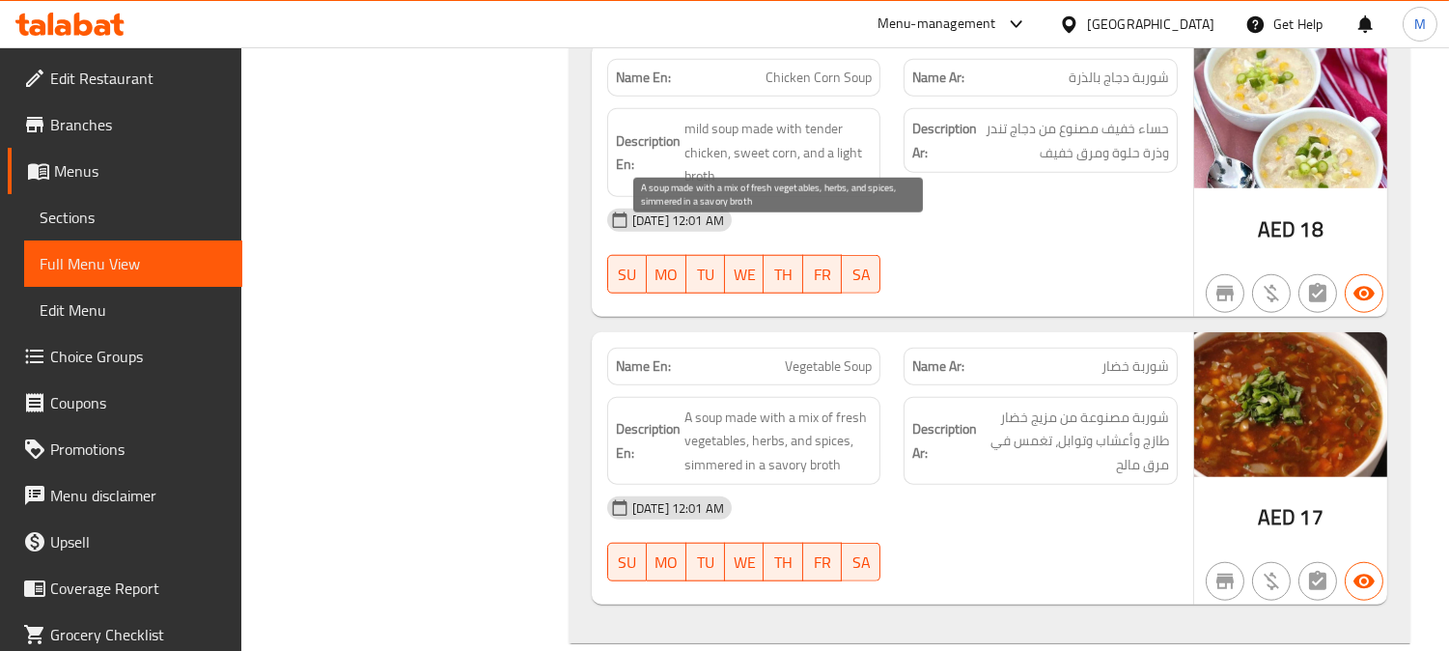
click at [855, 405] on span "A soup made with a mix of fresh vegetables, herbs, and spices, simmered in a sa…" at bounding box center [779, 440] width 188 height 71
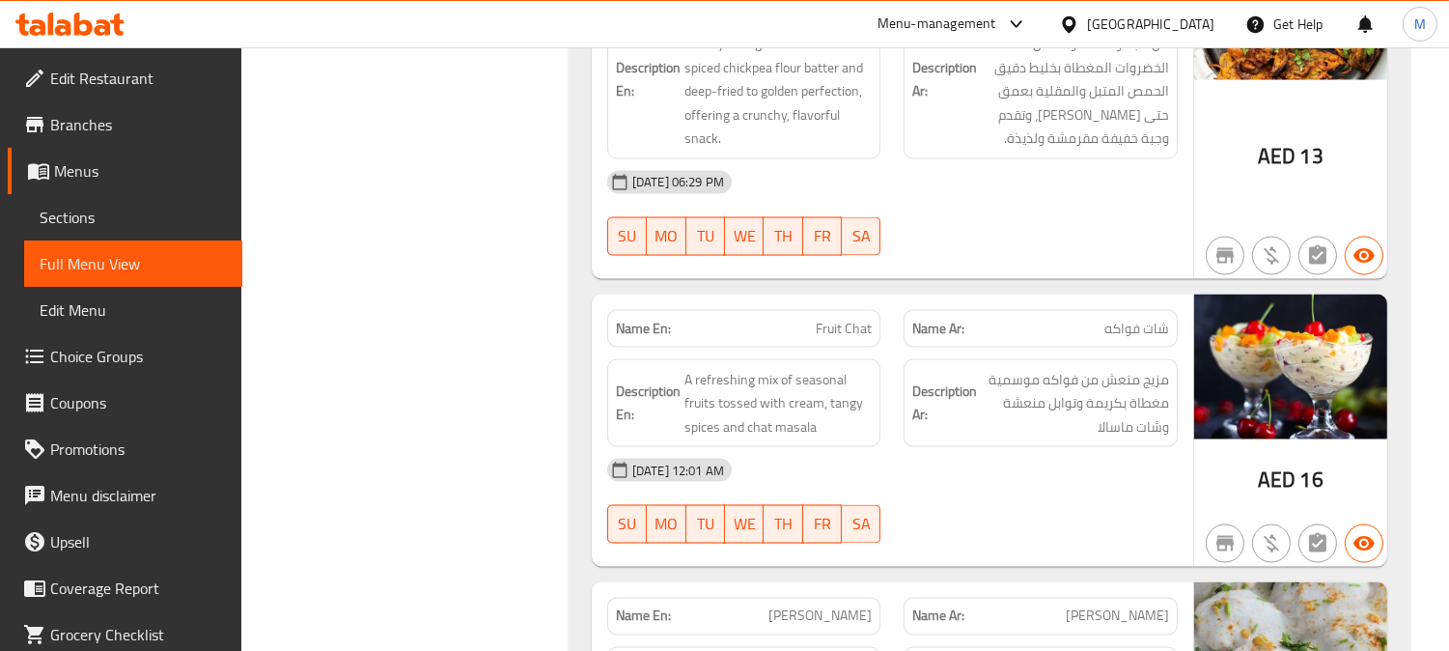
scroll to position [45175, 0]
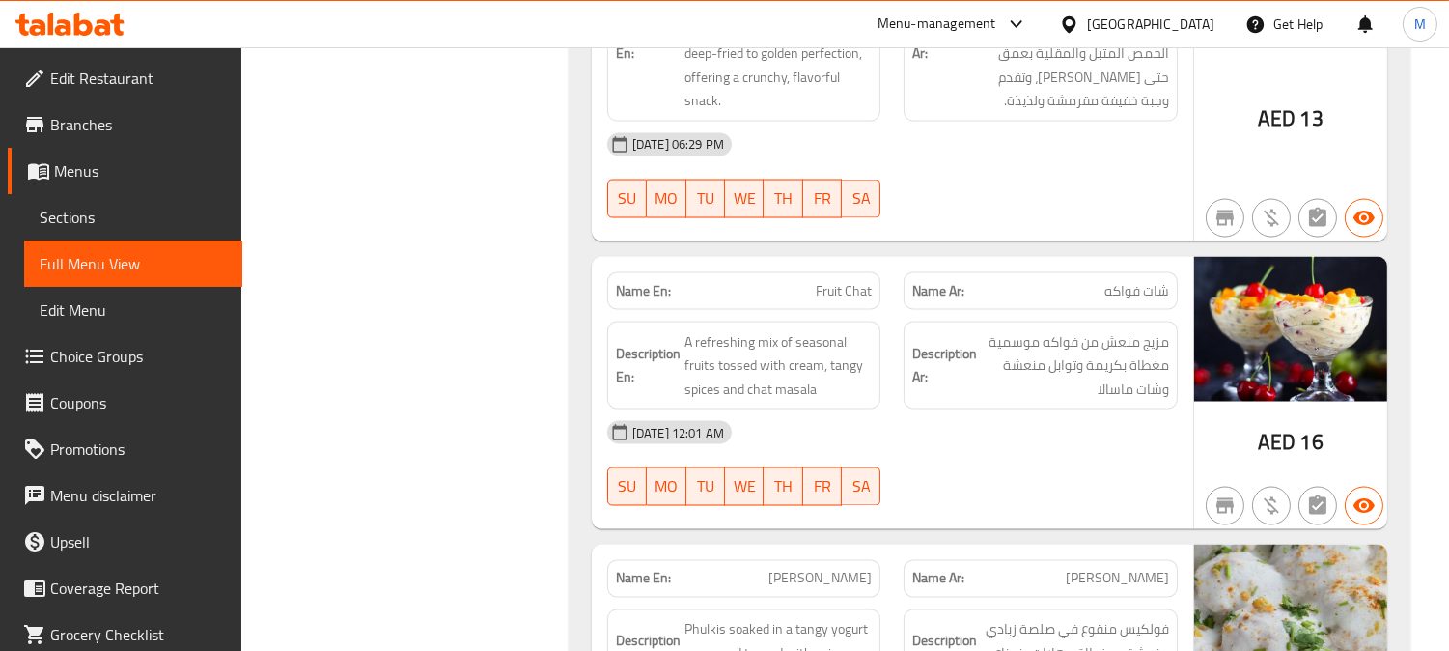
drag, startPoint x: 828, startPoint y: 120, endPoint x: 862, endPoint y: 113, distance: 34.5
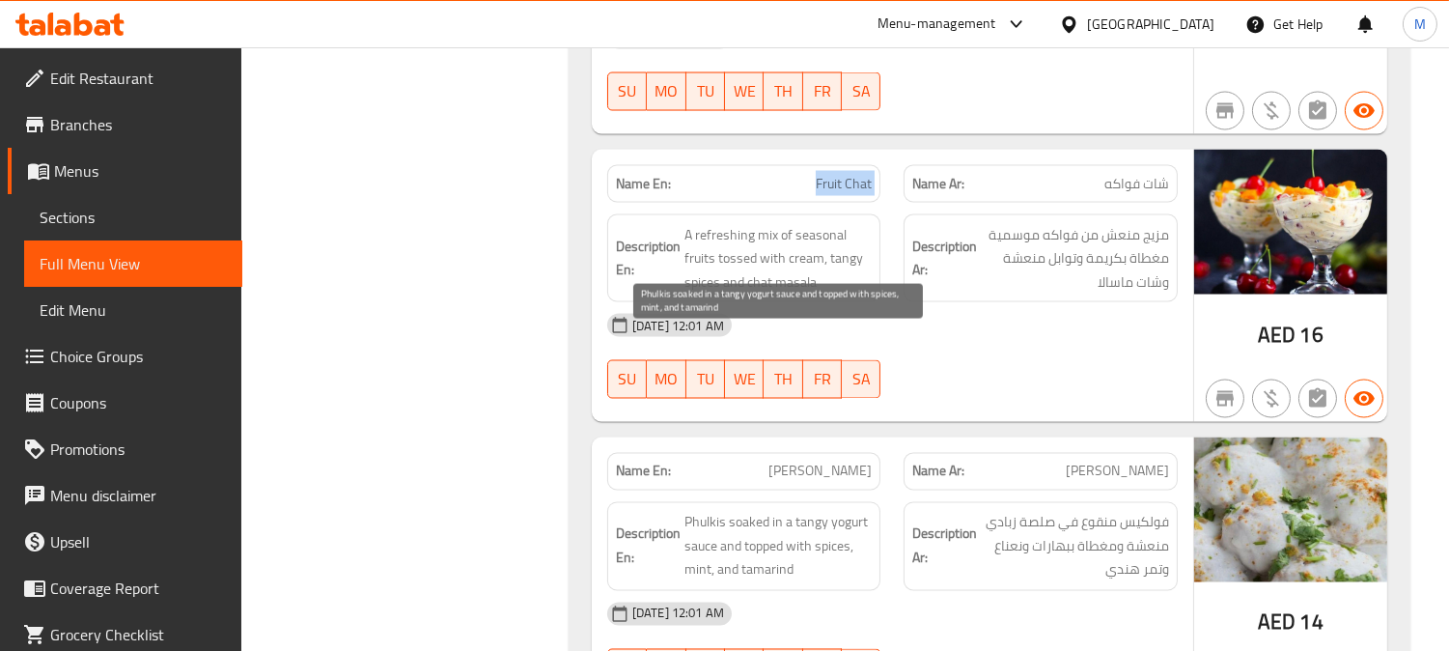
click at [809, 511] on span "Phulkis soaked in a tangy yogurt sauce and topped with spices, mint, and tamari…" at bounding box center [779, 546] width 188 height 71
click at [808, 511] on span "Phulkis soaked in a tangy yogurt sauce and topped with spices, mint, and tamari…" at bounding box center [779, 546] width 188 height 71
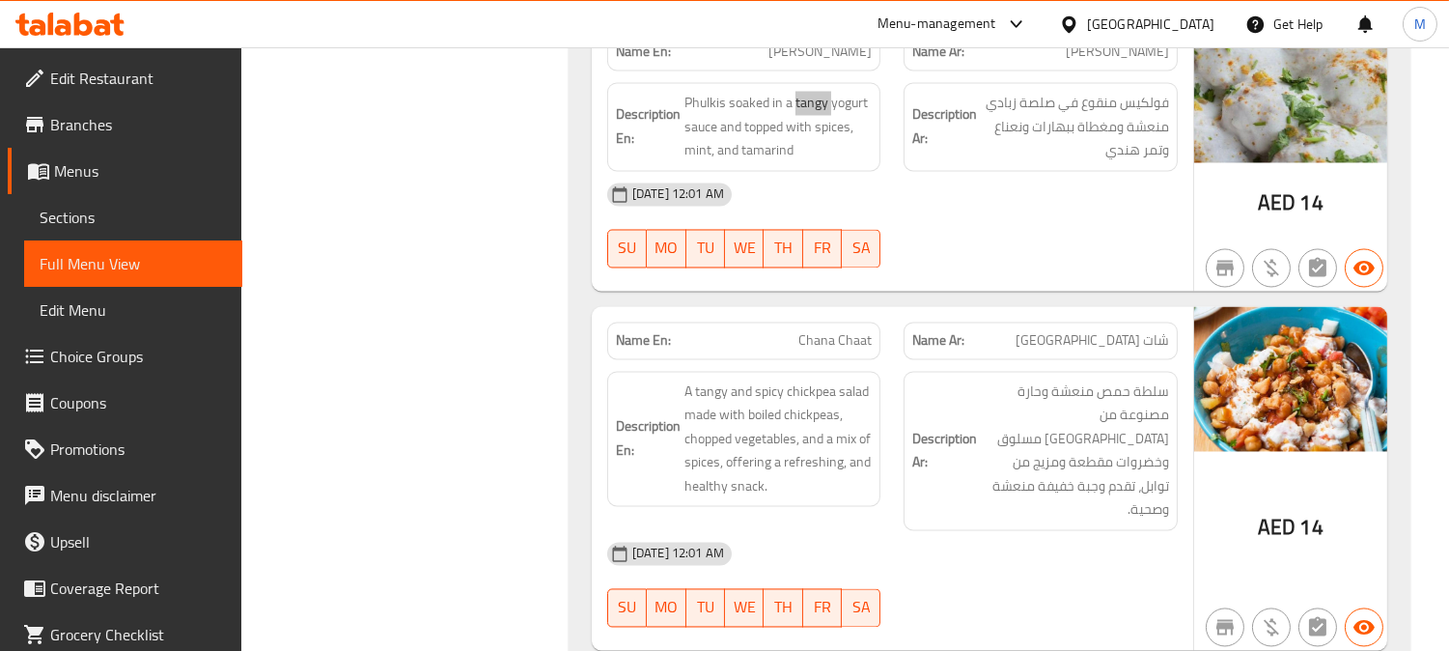
scroll to position [45711, 0]
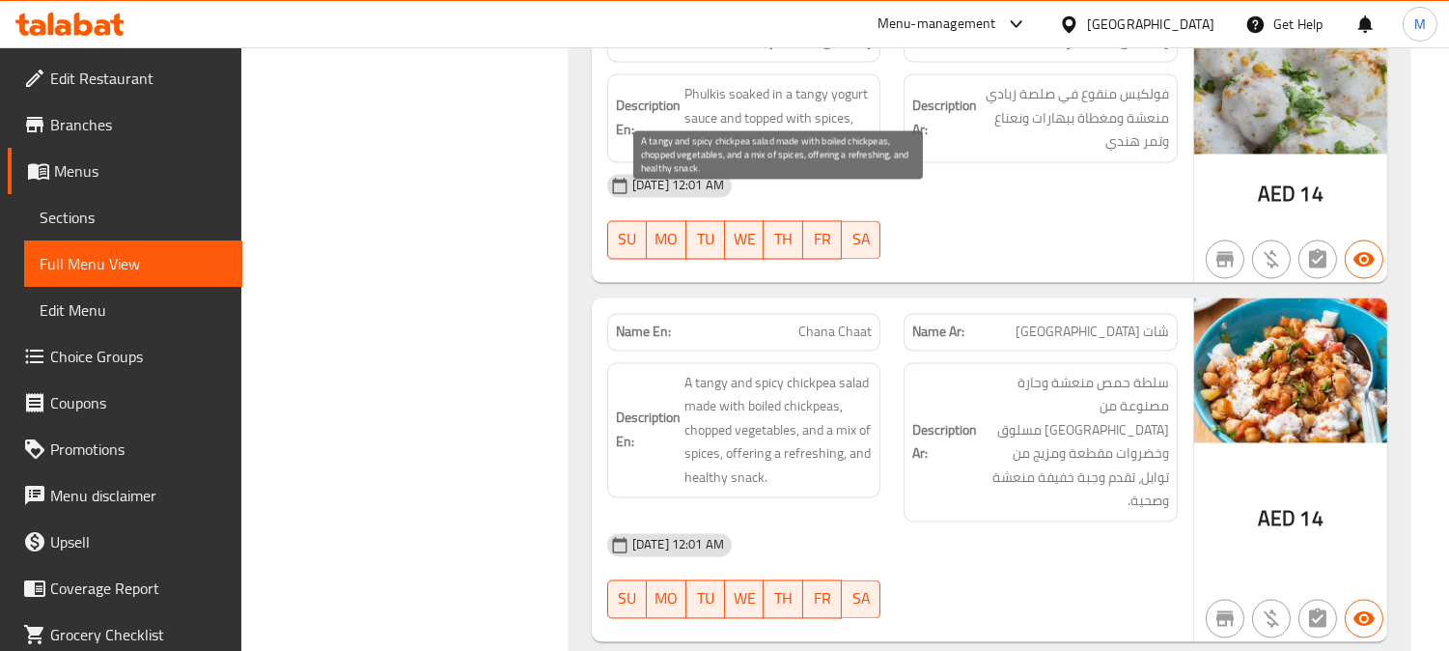
click at [755, 371] on span "A tangy and spicy chickpea salad made with boiled chickpeas, chopped vegetables…" at bounding box center [779, 430] width 188 height 119
click at [809, 371] on span "A tangy and spicy chickpea salad made with boiled chickpeas, chopped vegetables…" at bounding box center [779, 430] width 188 height 119
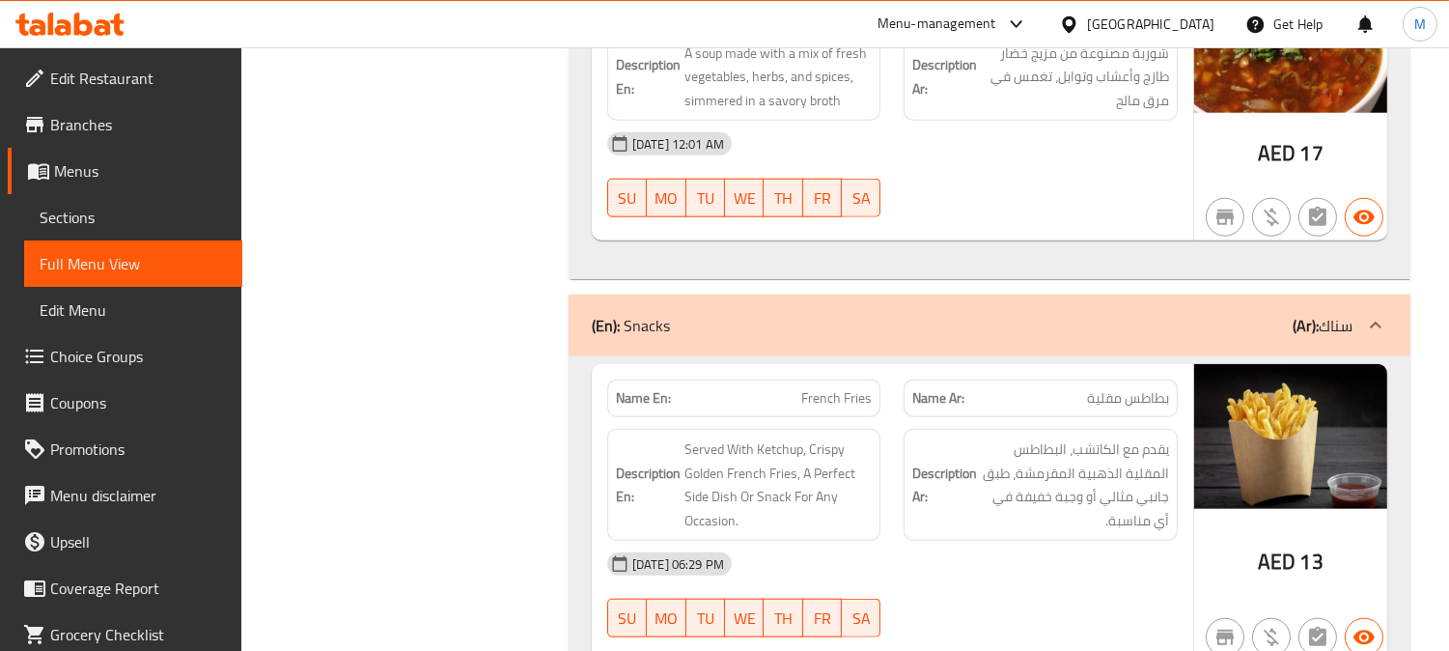
scroll to position [43074, 0]
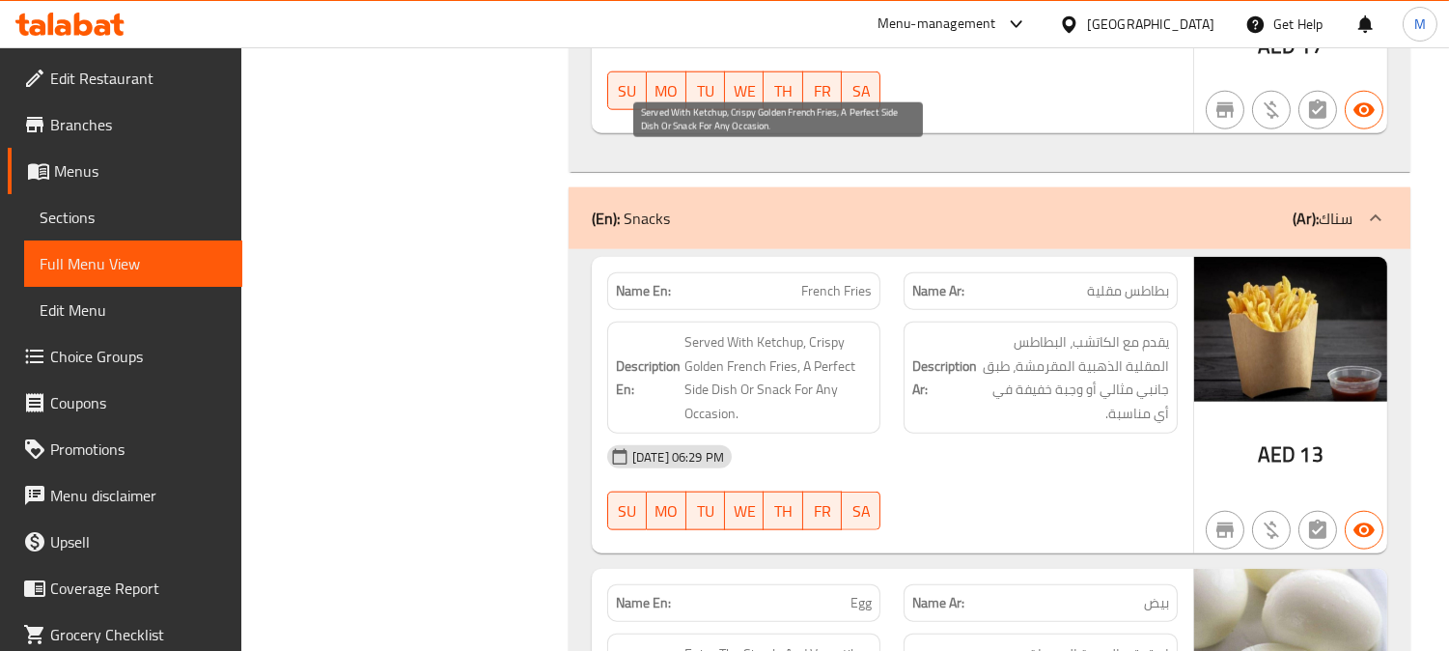
click at [772, 330] on span "Served With Ketchup, Crispy Golden French Fries, A Perfect Side Dish Or Snack F…" at bounding box center [779, 377] width 188 height 95
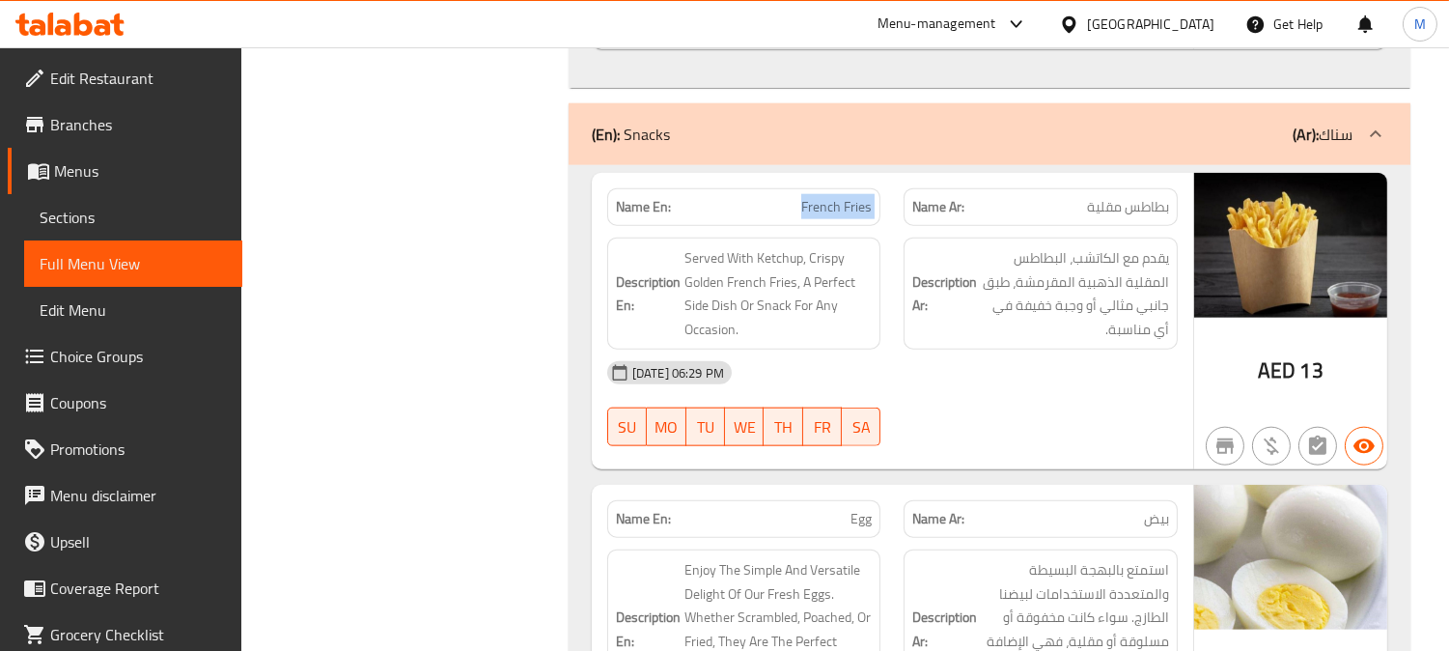
scroll to position [43181, 0]
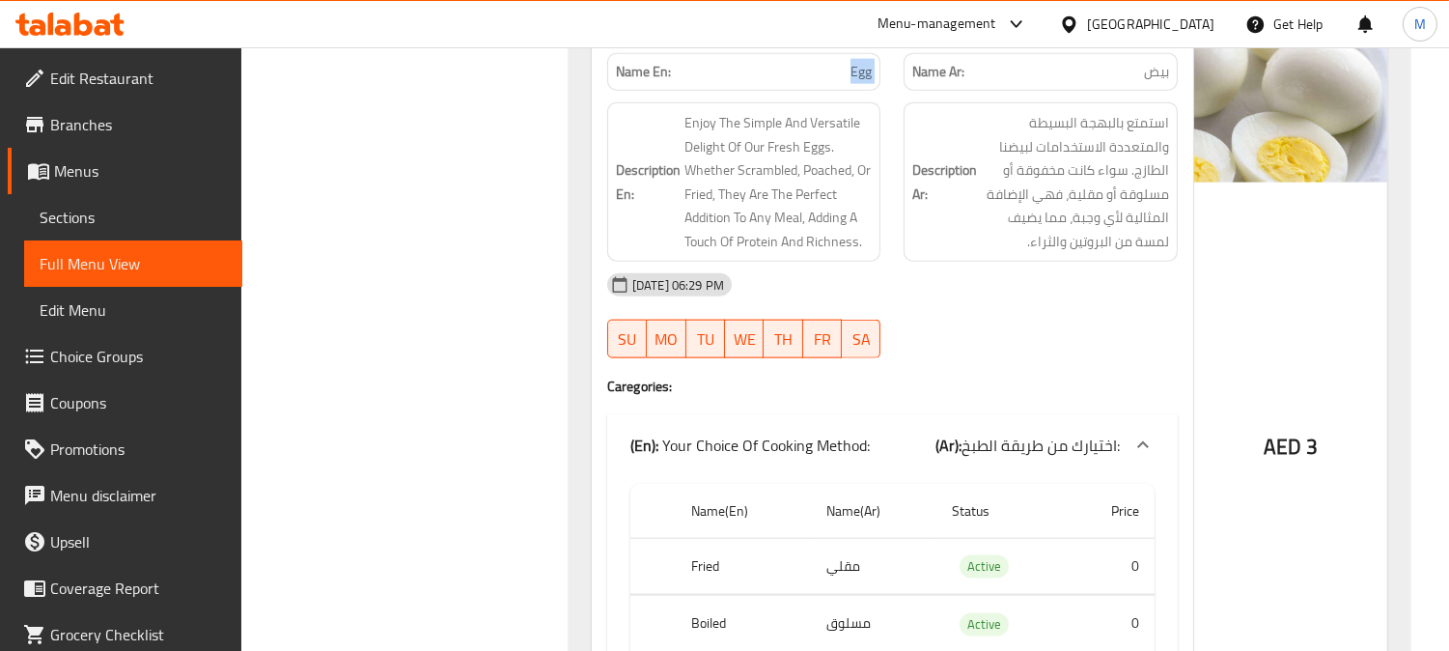
scroll to position [43718, 0]
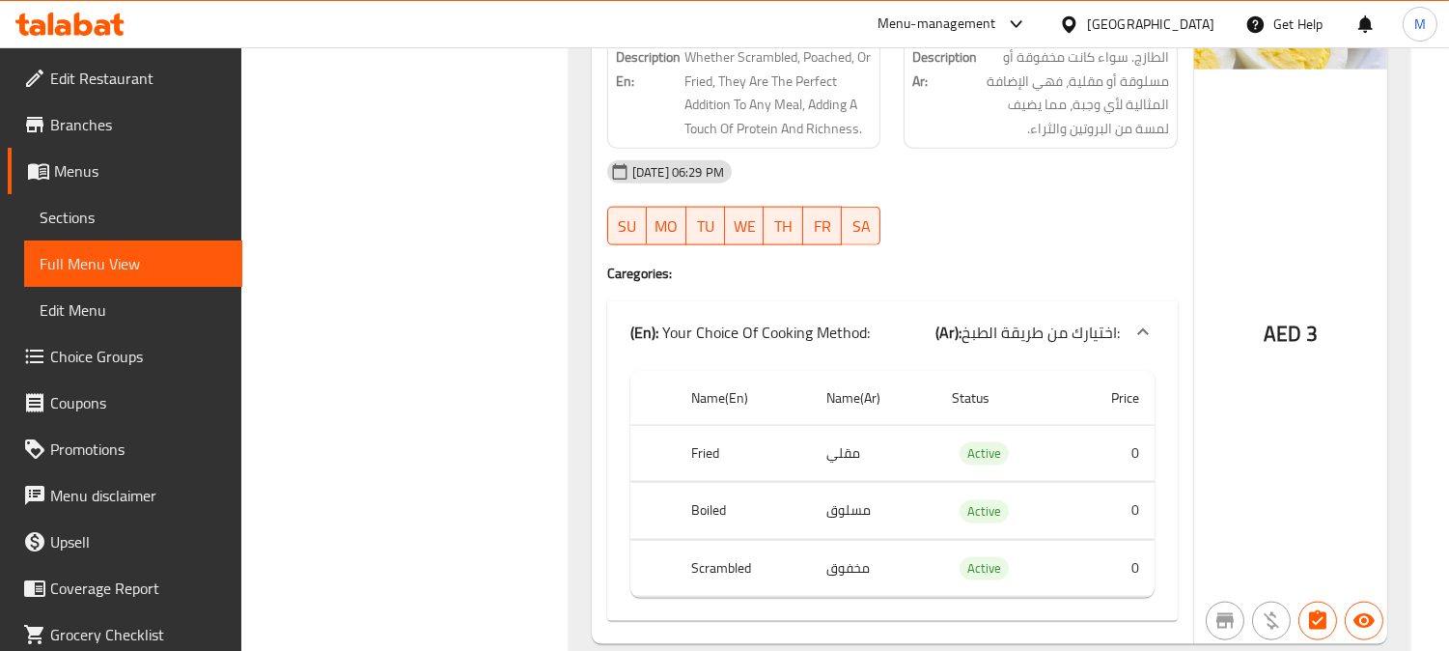
click at [705, 483] on th "Boiled" at bounding box center [743, 511] width 134 height 57
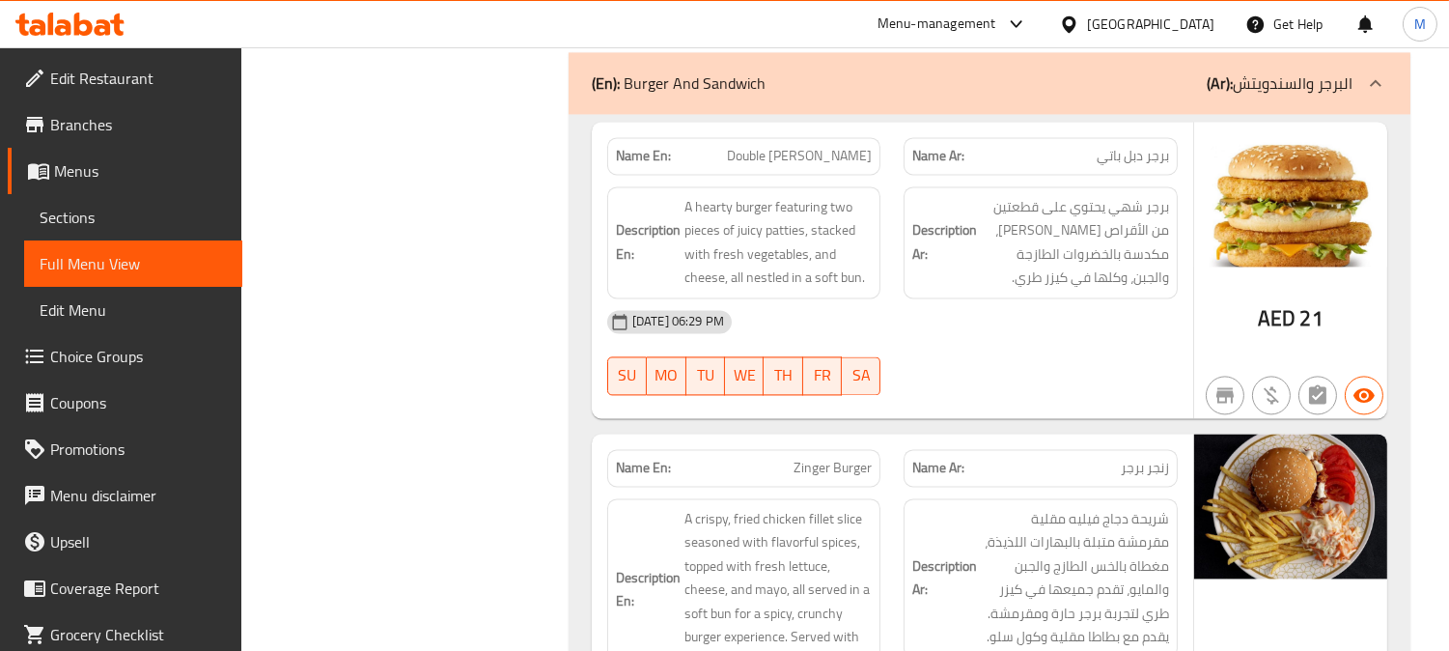
scroll to position [46304, 0]
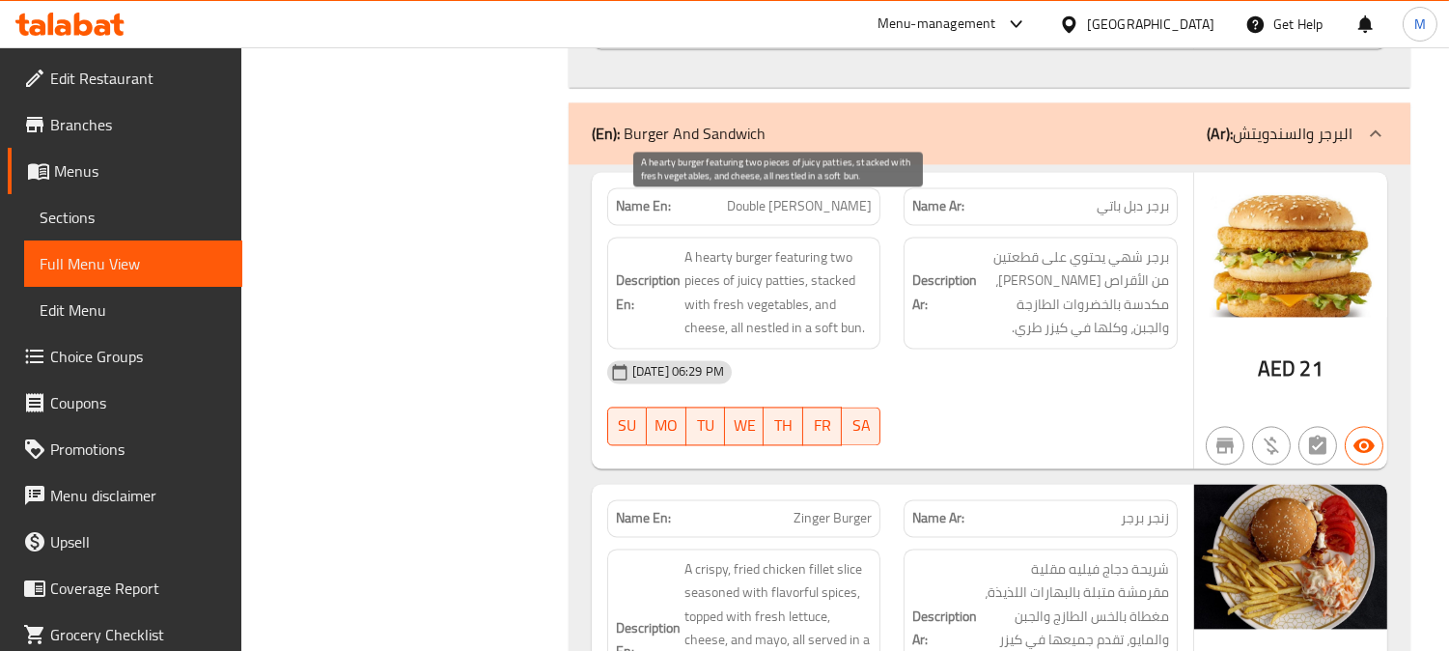
click at [761, 245] on span "A hearty burger featuring two pieces of juicy patties, stacked with fresh veget…" at bounding box center [779, 292] width 188 height 95
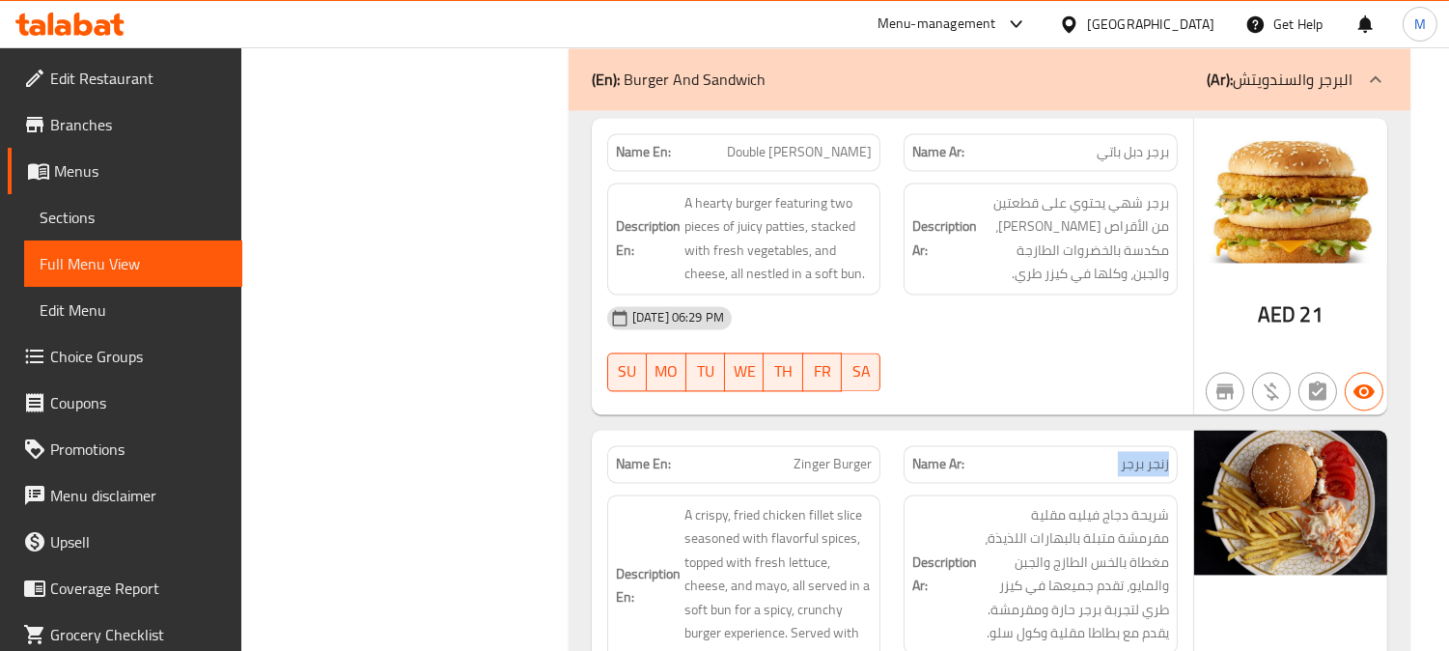
scroll to position [46411, 0]
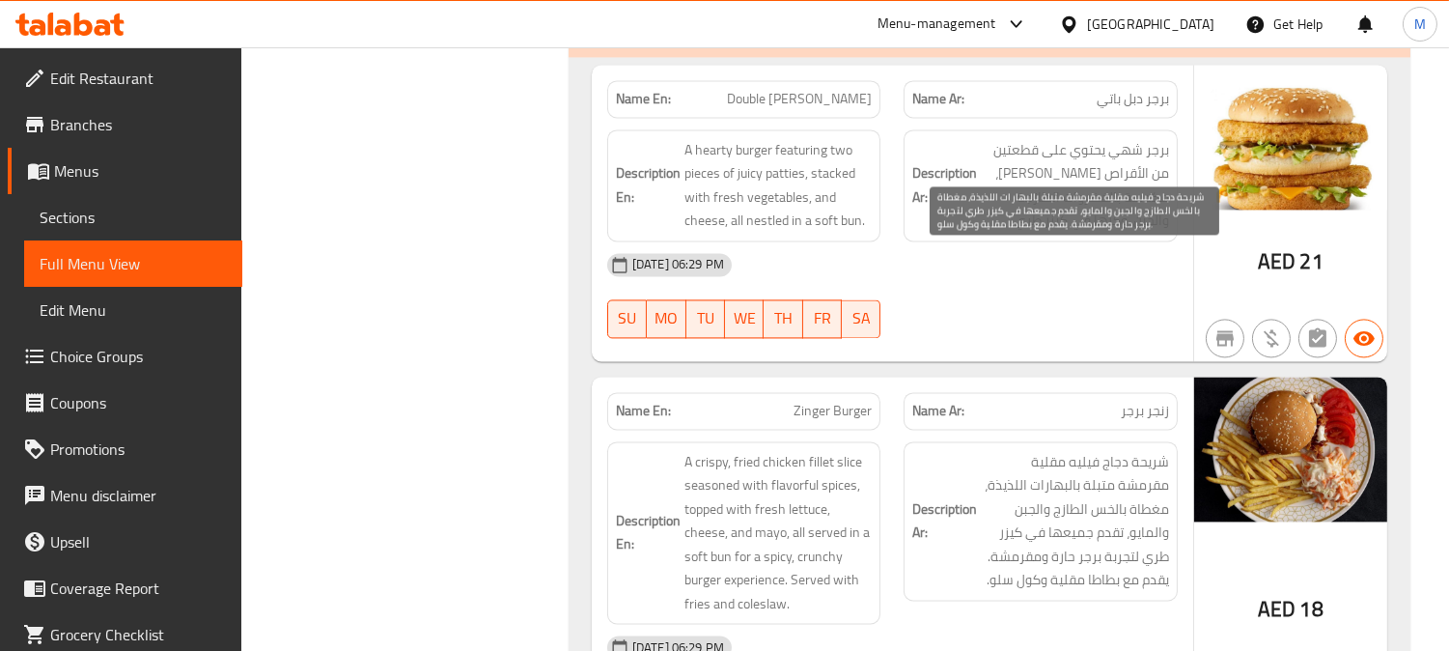
click at [1166, 450] on span "شريحة دجاج فيليه مقلية مقرمشة متبلة بالبهارات اللذيذة، مغطاة بالخس الطازج والجب…" at bounding box center [1075, 521] width 188 height 142
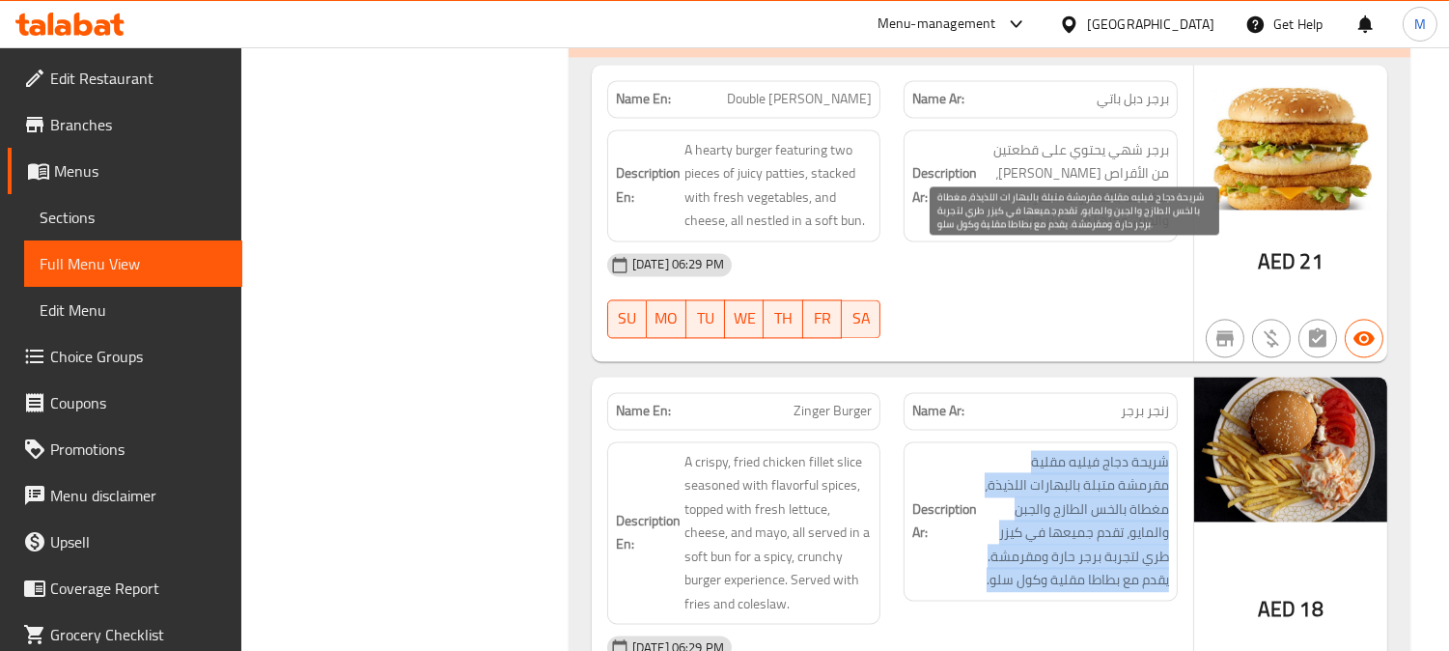
click at [1166, 450] on span "شريحة دجاج فيليه مقلية مقرمشة متبلة بالبهارات اللذيذة، مغطاة بالخس الطازج والجب…" at bounding box center [1075, 521] width 188 height 142
click at [1105, 450] on span "شريحة دجاج فيليه مقلية مقرمشة متبلة بالبهارات اللذيذة، مغطاة بالخس الطازج والجب…" at bounding box center [1075, 521] width 188 height 142
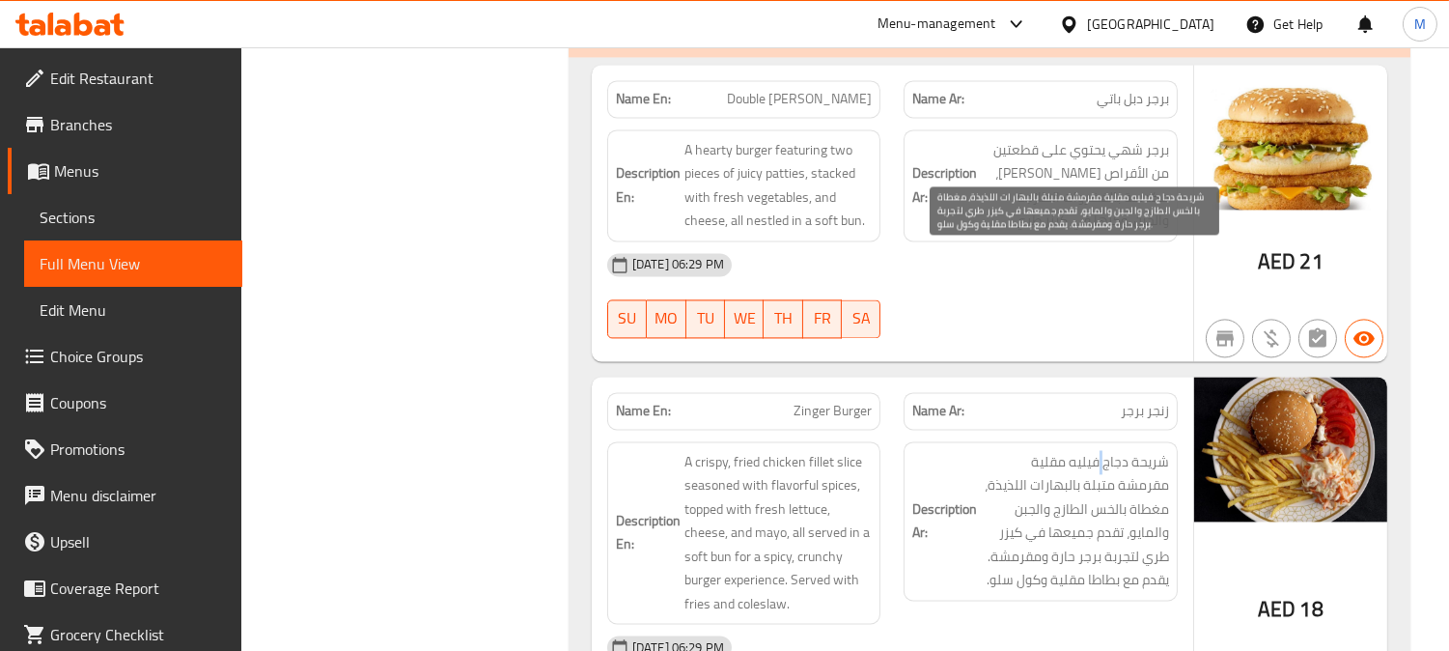
click at [1105, 450] on span "شريحة دجاج فيليه مقلية مقرمشة متبلة بالبهارات اللذيذة، مغطاة بالخس الطازج والجب…" at bounding box center [1075, 521] width 188 height 142
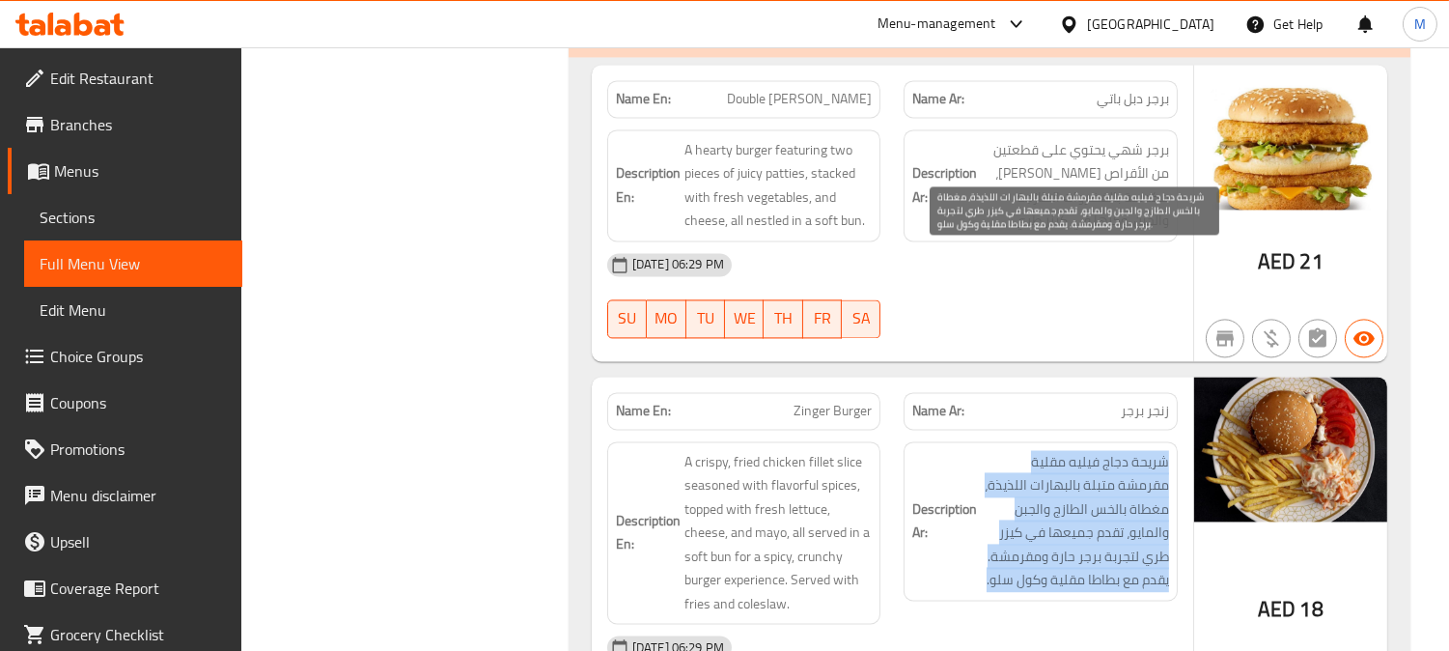
click at [1105, 450] on span "شريحة دجاج فيليه مقلية مقرمشة متبلة بالبهارات اللذيذة، مغطاة بالخس الطازج والجب…" at bounding box center [1075, 521] width 188 height 142
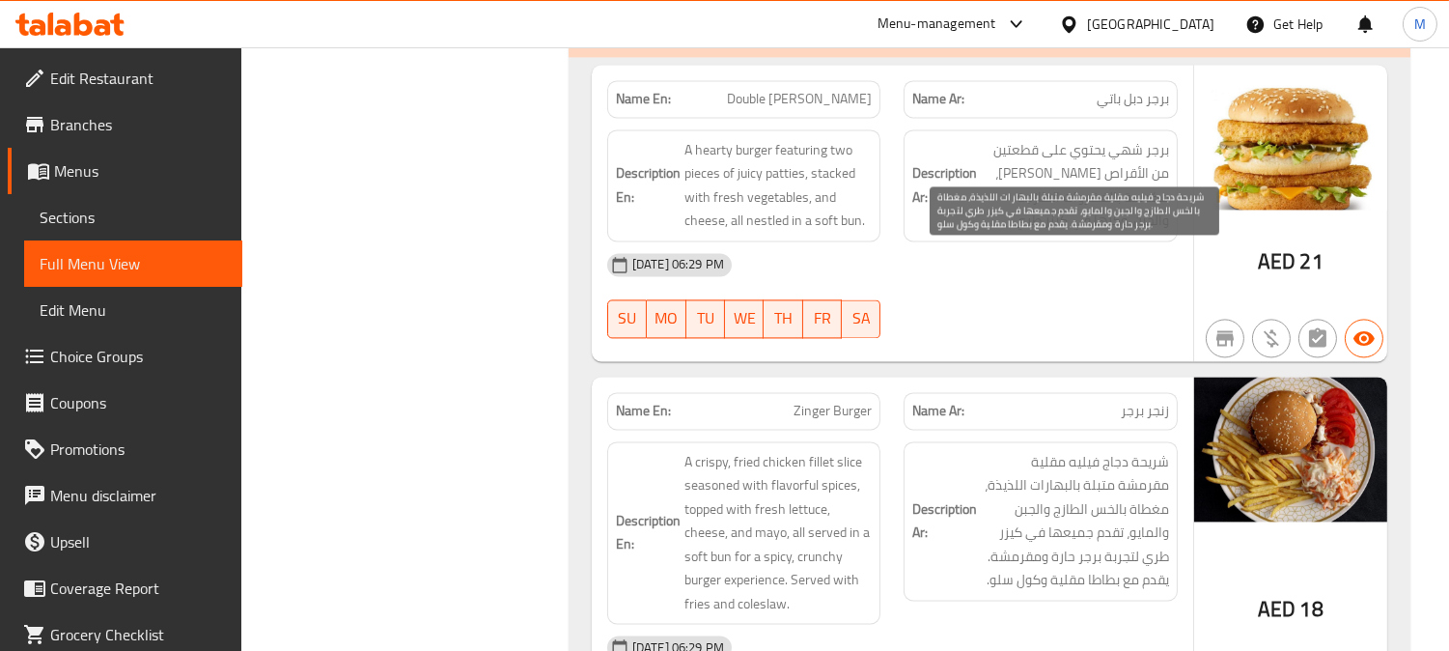
click at [1142, 450] on span "شريحة دجاج فيليه مقلية مقرمشة متبلة بالبهارات اللذيذة، مغطاة بالخس الطازج والجب…" at bounding box center [1075, 521] width 188 height 142
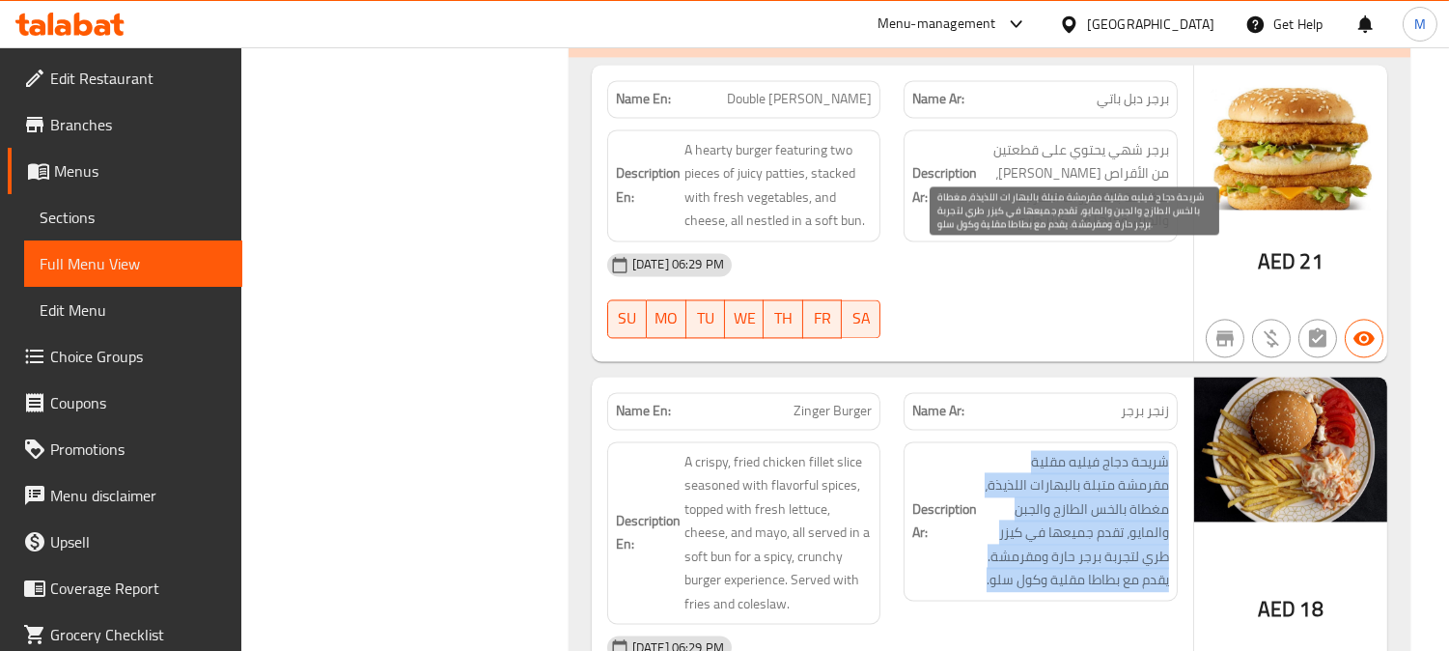
click at [1142, 450] on span "شريحة دجاج فيليه مقلية مقرمشة متبلة بالبهارات اللذيذة، مغطاة بالخس الطازج والجب…" at bounding box center [1075, 521] width 188 height 142
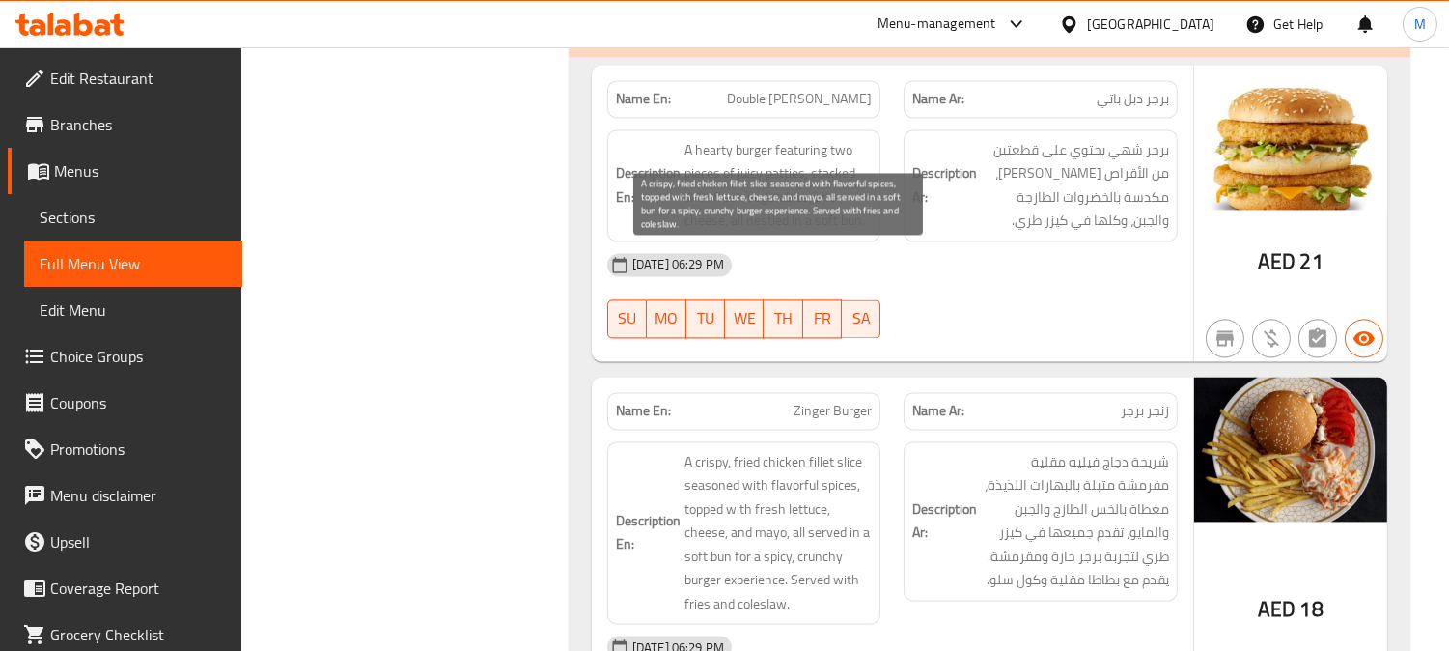
click at [767, 450] on span "A crispy, fried chicken fillet slice seasoned with flavorful spices, topped wit…" at bounding box center [779, 533] width 188 height 166
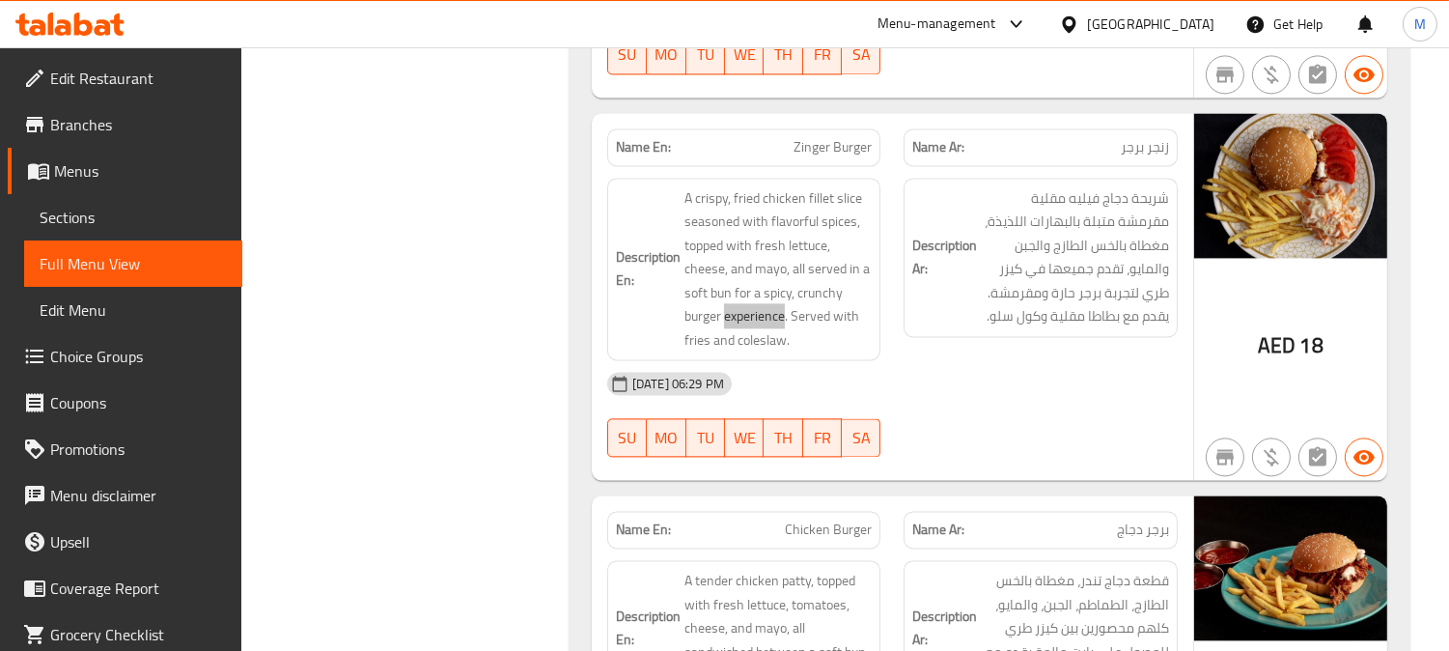
scroll to position [46732, 0]
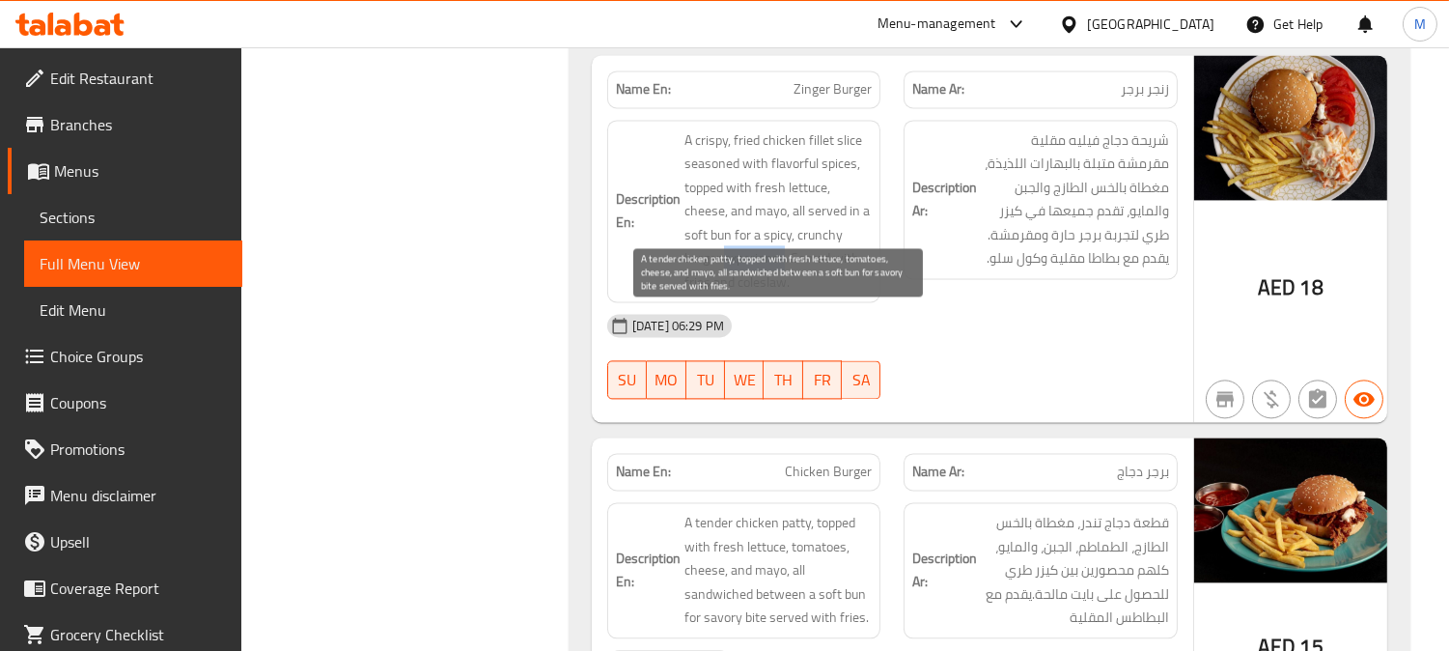
click at [821, 511] on span "A tender chicken patty, topped with fresh lettuce, tomatoes, cheese, and mayo, …" at bounding box center [779, 570] width 188 height 119
click at [765, 511] on span "A tender chicken patty, topped with fresh lettuce, tomatoes, cheese, and mayo, …" at bounding box center [779, 570] width 188 height 119
click at [718, 511] on span "A tender chicken patty, topped with fresh lettuce, tomatoes, cheese, and mayo, …" at bounding box center [779, 570] width 188 height 119
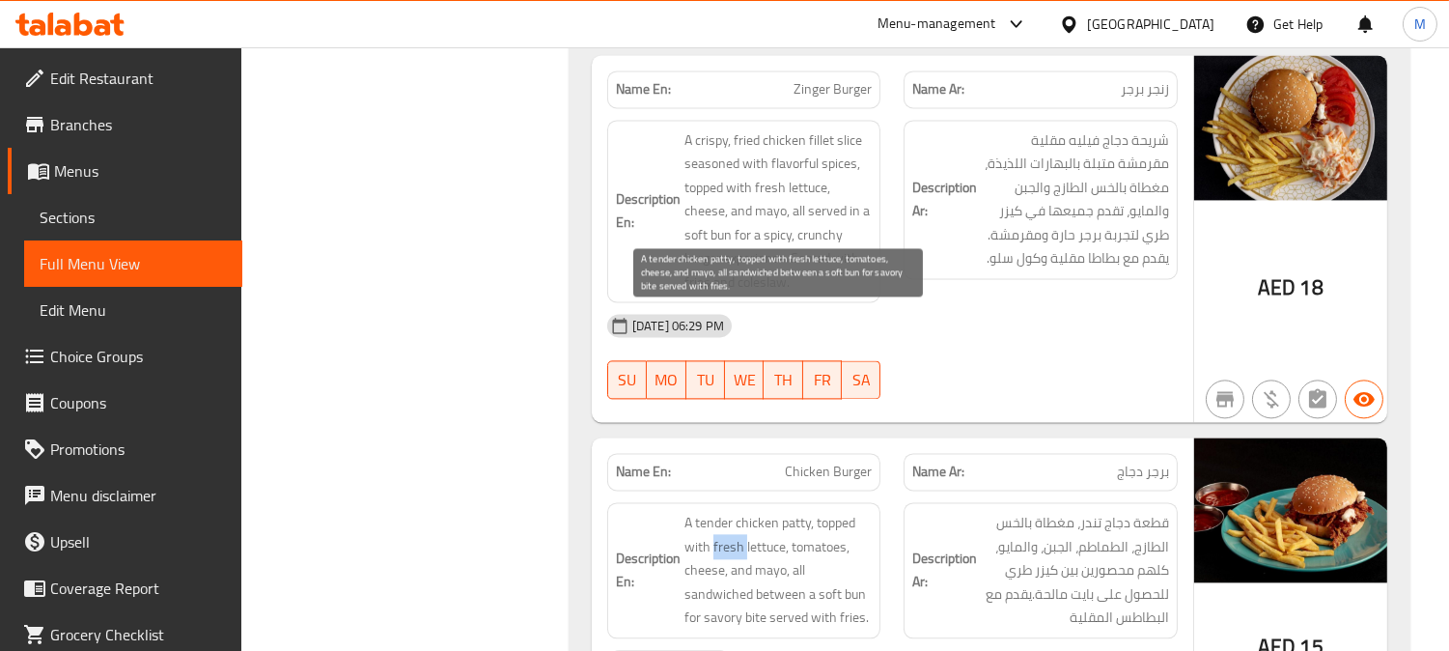
click at [718, 511] on span "A tender chicken patty, topped with fresh lettuce, tomatoes, cheese, and mayo, …" at bounding box center [779, 570] width 188 height 119
click at [831, 511] on span "A tender chicken patty, topped with fresh lettuce, tomatoes, cheese, and mayo, …" at bounding box center [779, 570] width 188 height 119
click at [751, 511] on span "A tender chicken patty, topped with fresh lettuce, tomatoes, cheese, and mayo, …" at bounding box center [779, 570] width 188 height 119
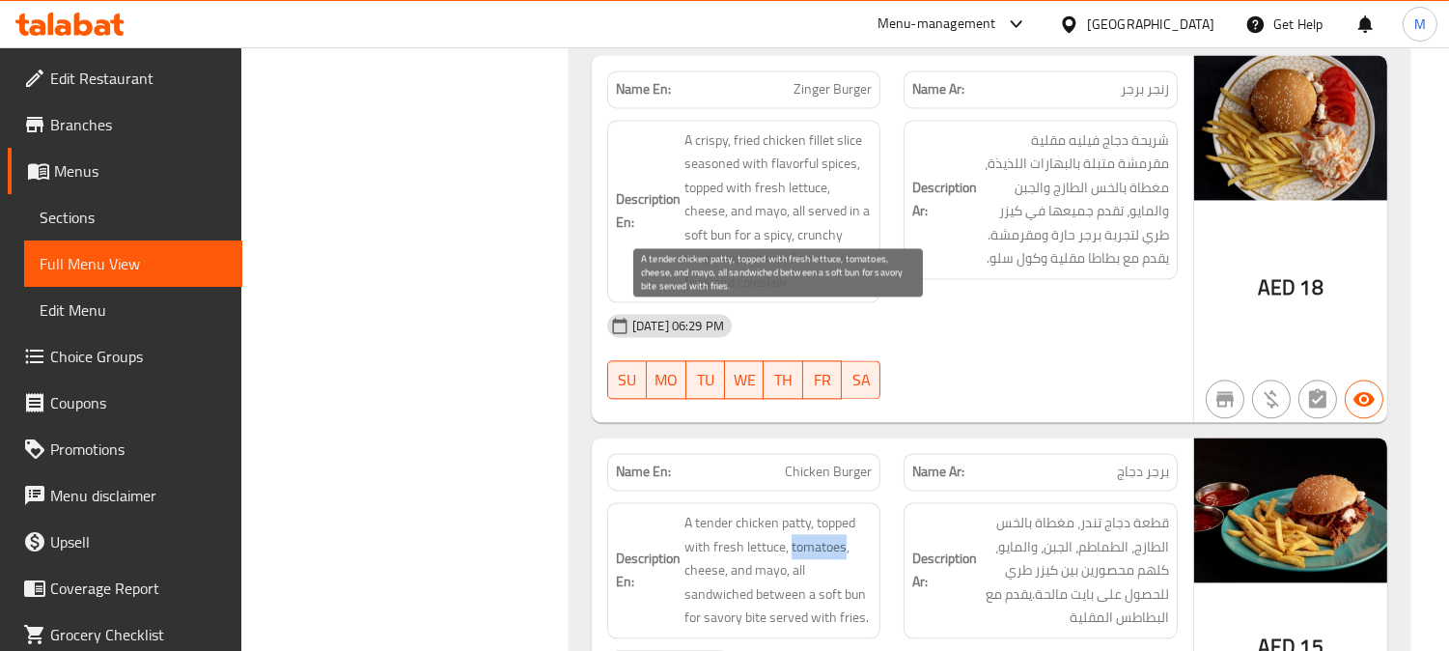
click at [751, 511] on span "A tender chicken patty, topped with fresh lettuce, tomatoes, cheese, and mayo, …" at bounding box center [779, 570] width 188 height 119
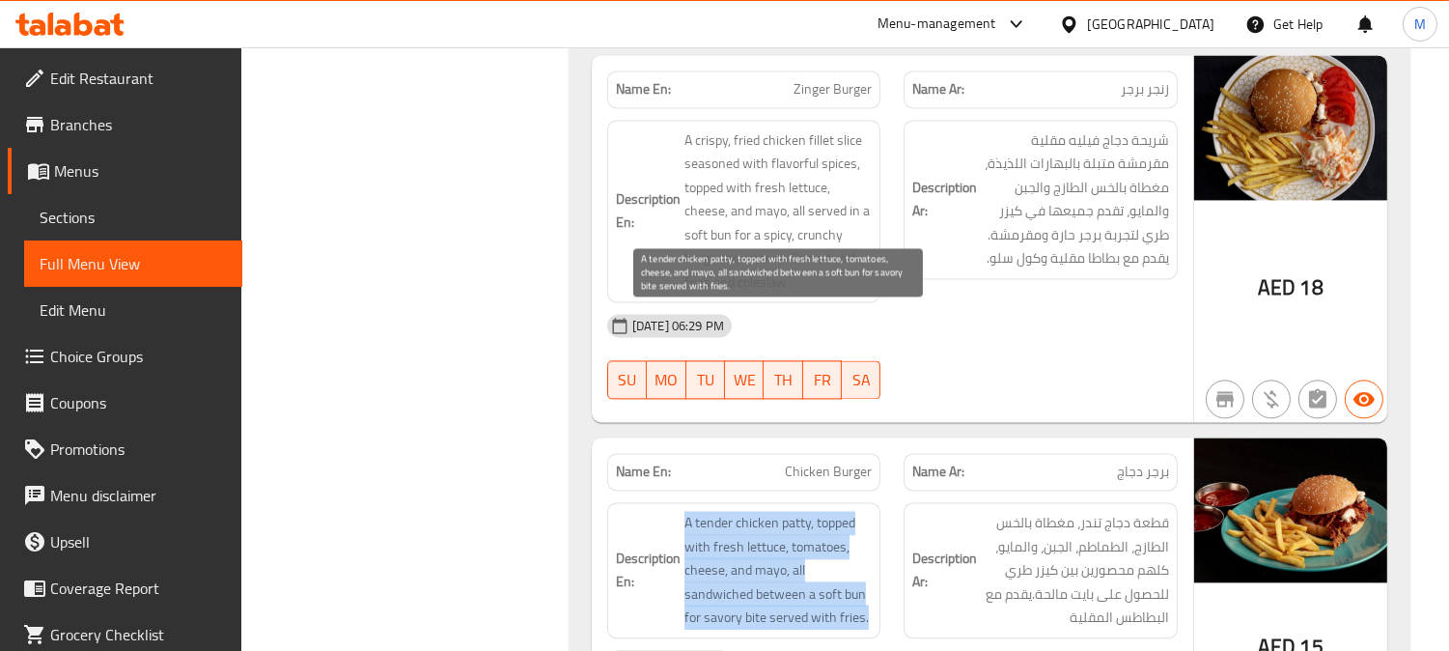
click at [838, 511] on span "A tender chicken patty, topped with fresh lettuce, tomatoes, cheese, and mayo, …" at bounding box center [779, 570] width 188 height 119
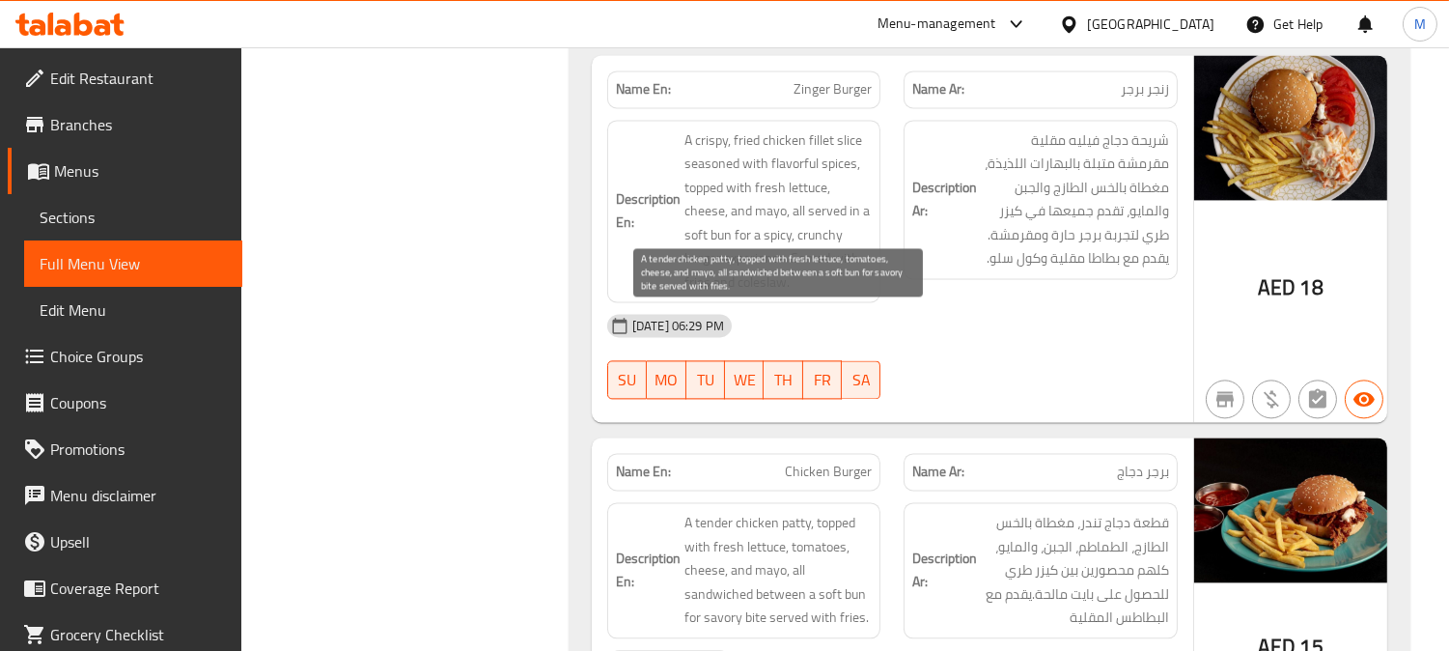
click at [812, 511] on span "A tender chicken patty, topped with fresh lettuce, tomatoes, cheese, and mayo, …" at bounding box center [779, 570] width 188 height 119
click at [690, 511] on span "A tender chicken patty, topped with fresh lettuce, tomatoes, cheese, and mayo, …" at bounding box center [779, 570] width 188 height 119
click at [691, 511] on span "A tender chicken patty, topped with fresh lettuce, tomatoes, cheese, and mayo, …" at bounding box center [779, 570] width 188 height 119
drag, startPoint x: 692, startPoint y: 411, endPoint x: 779, endPoint y: 418, distance: 87.2
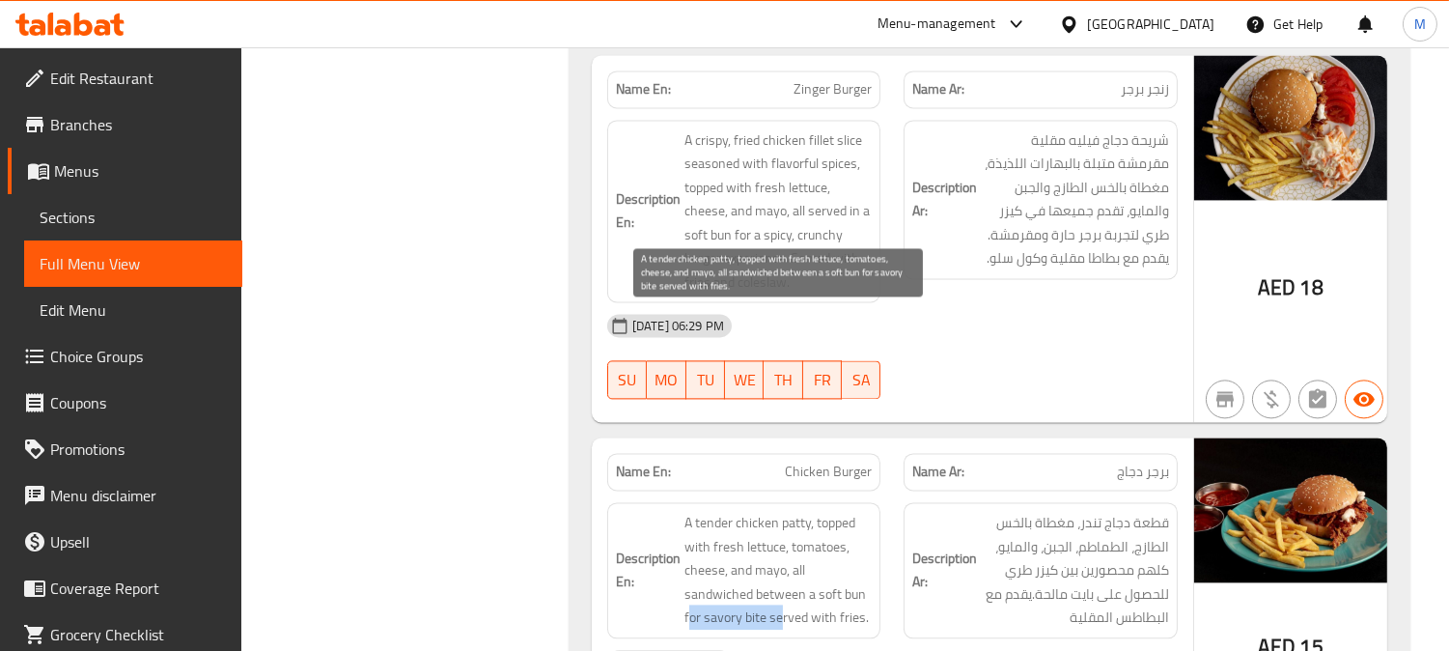
click at [779, 511] on span "A tender chicken patty, topped with fresh lettuce, tomatoes, cheese, and mayo, …" at bounding box center [779, 570] width 188 height 119
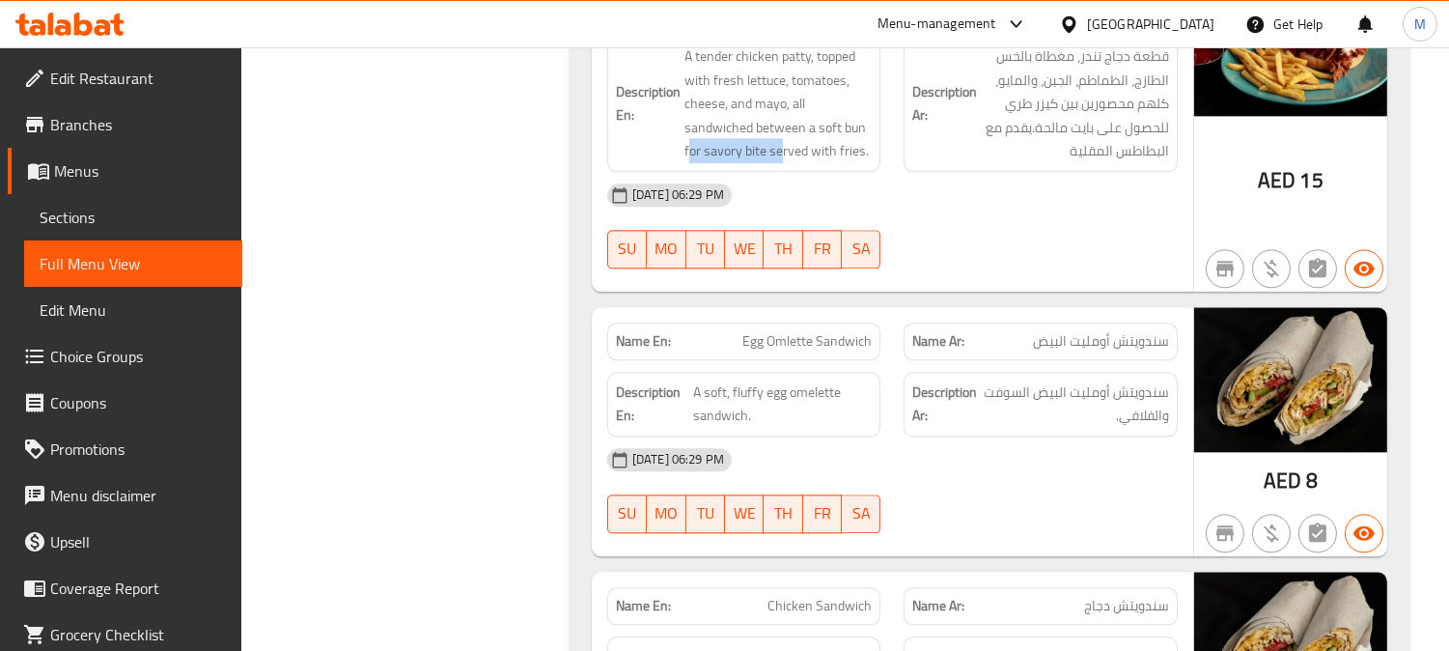
scroll to position [47161, 0]
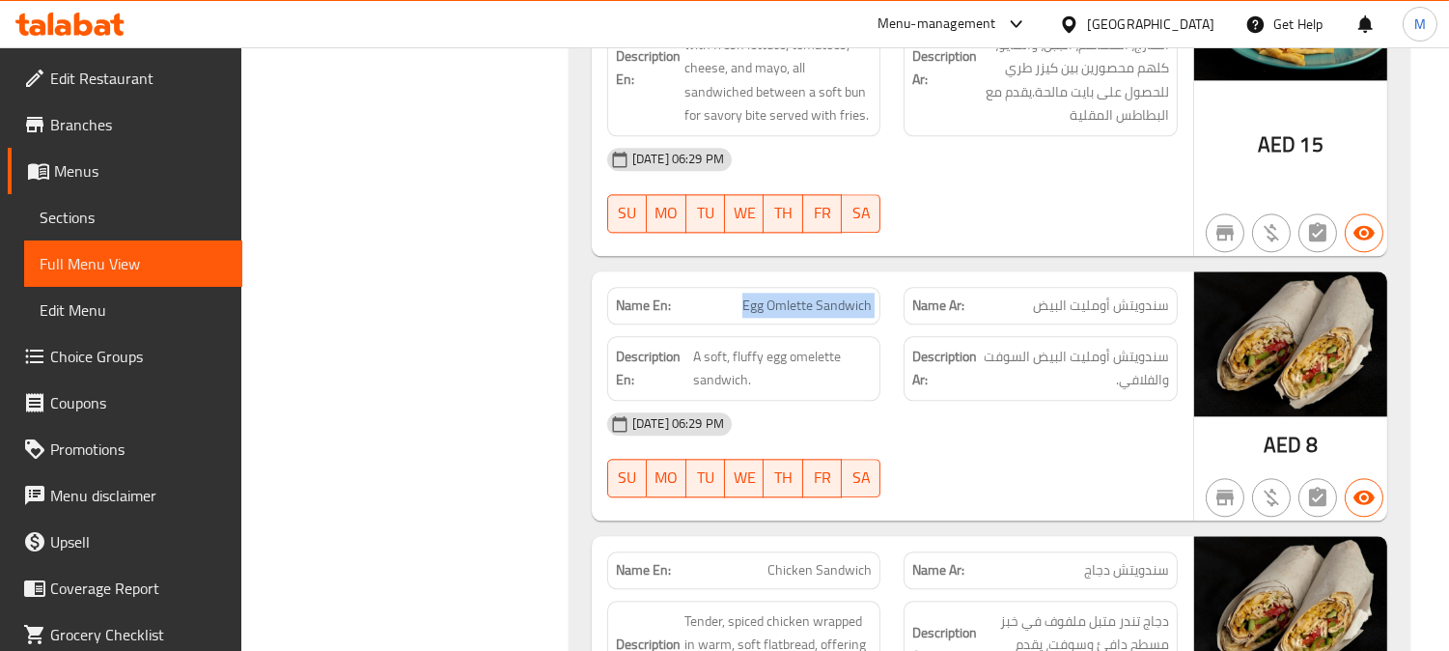
scroll to position [47269, 0]
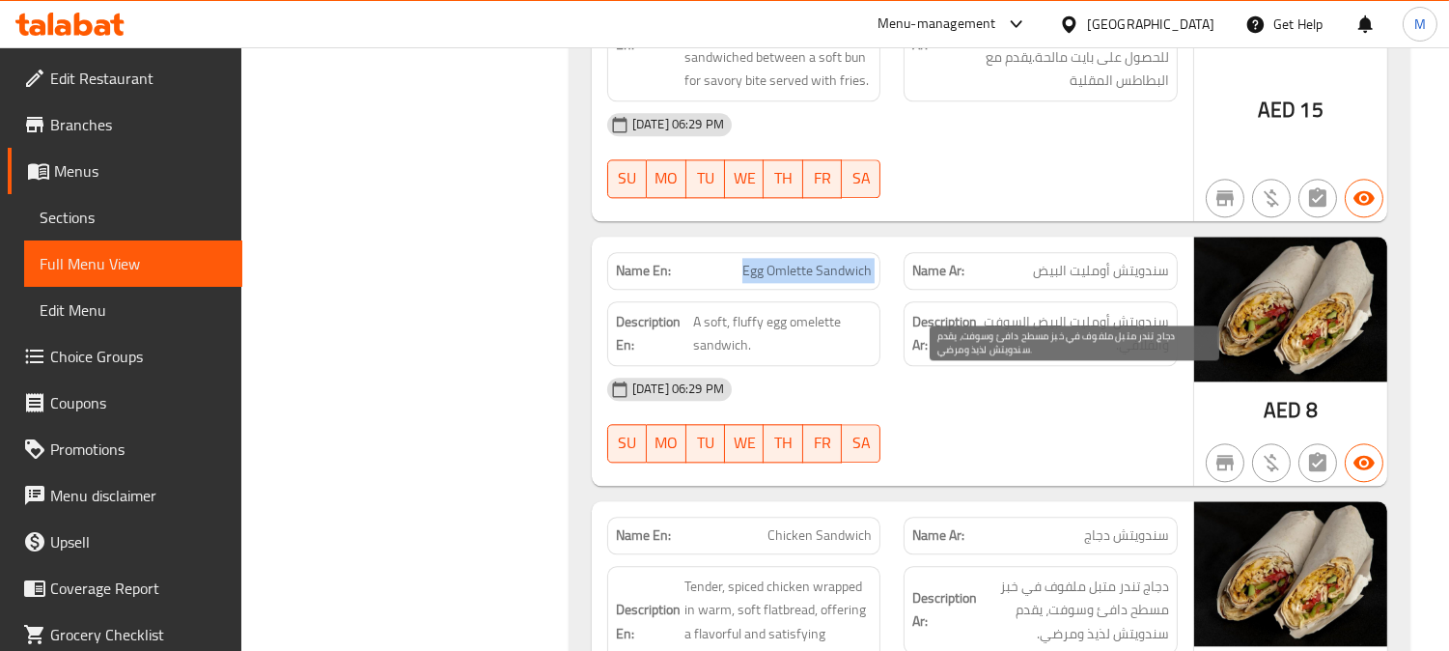
click at [1145, 574] on span "دجاج تندر متبل ملفوف في خبز مسطح دافئ وسوفت، يقدم سندويتش لذيذ ومرضي." at bounding box center [1075, 609] width 188 height 71
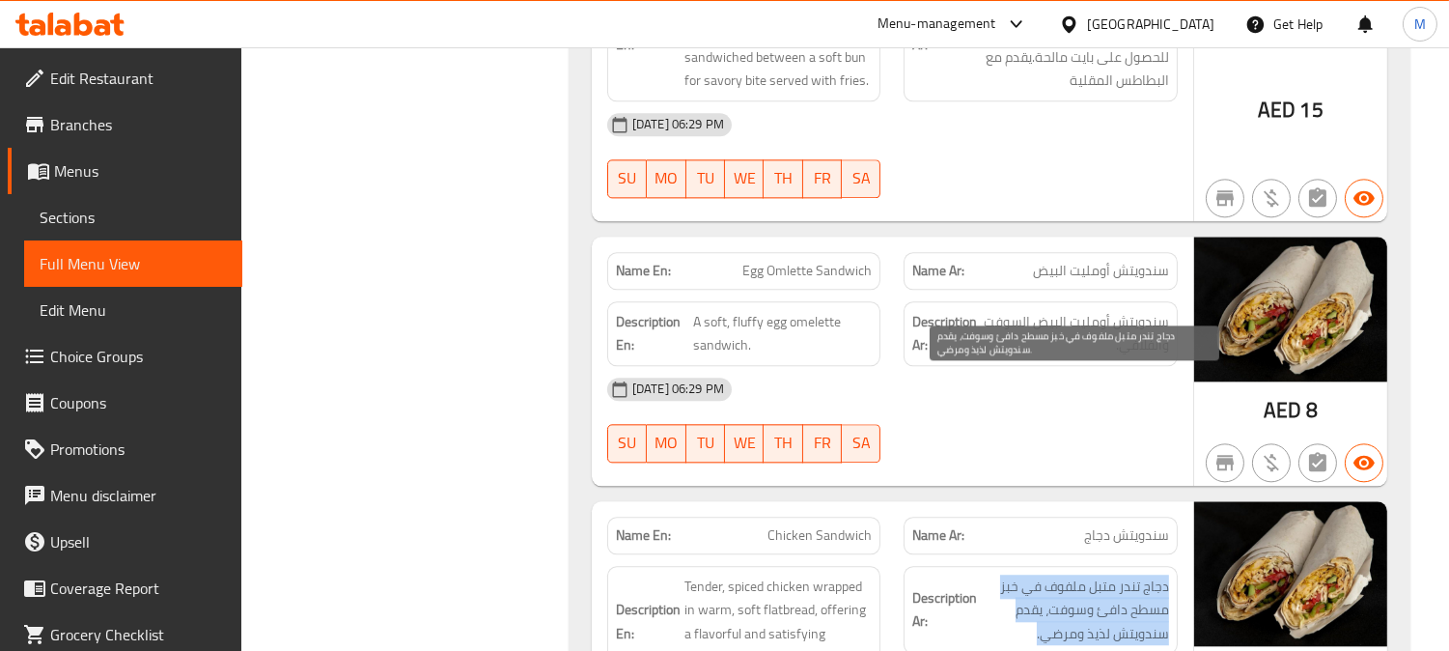
click at [1145, 574] on span "دجاج تندر متبل ملفوف في خبز مسطح دافئ وسوفت، يقدم سندويتش لذيذ ومرضي." at bounding box center [1075, 609] width 188 height 71
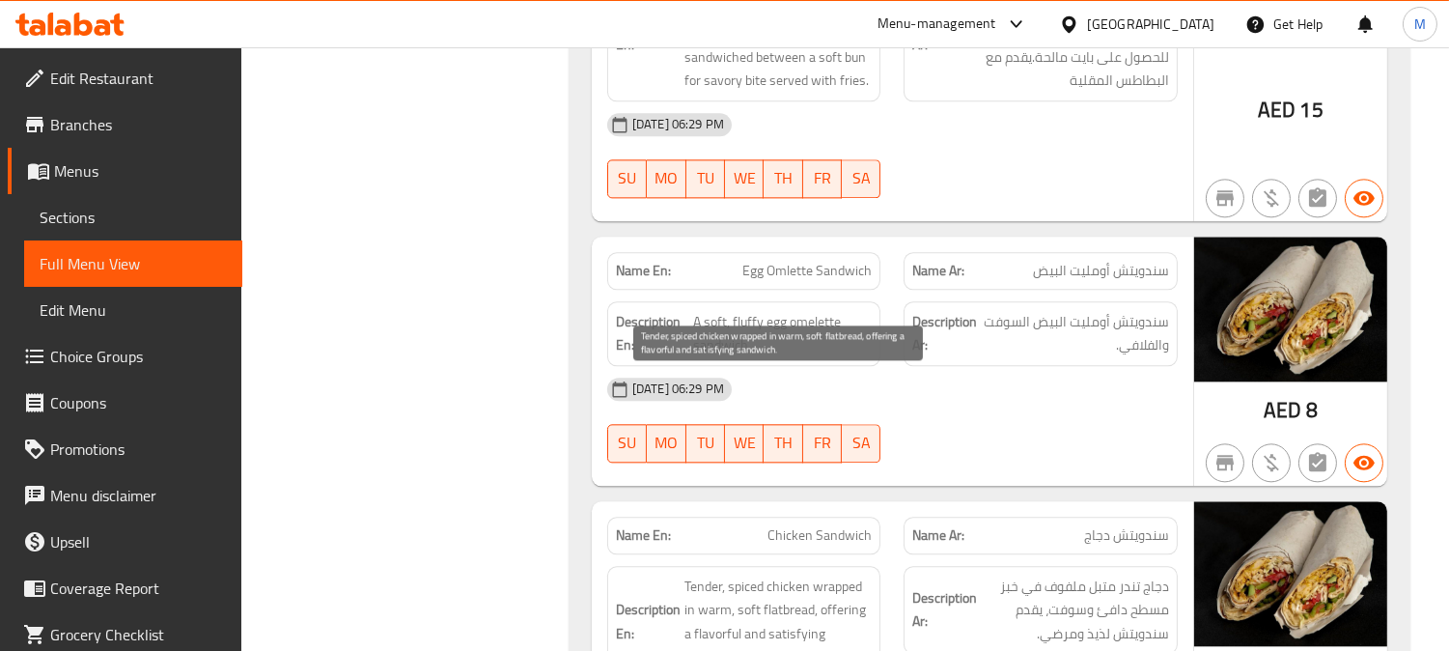
click at [753, 574] on span "Tender, spiced chicken wrapped in warm, soft flatbread, offering a flavorful an…" at bounding box center [779, 621] width 188 height 95
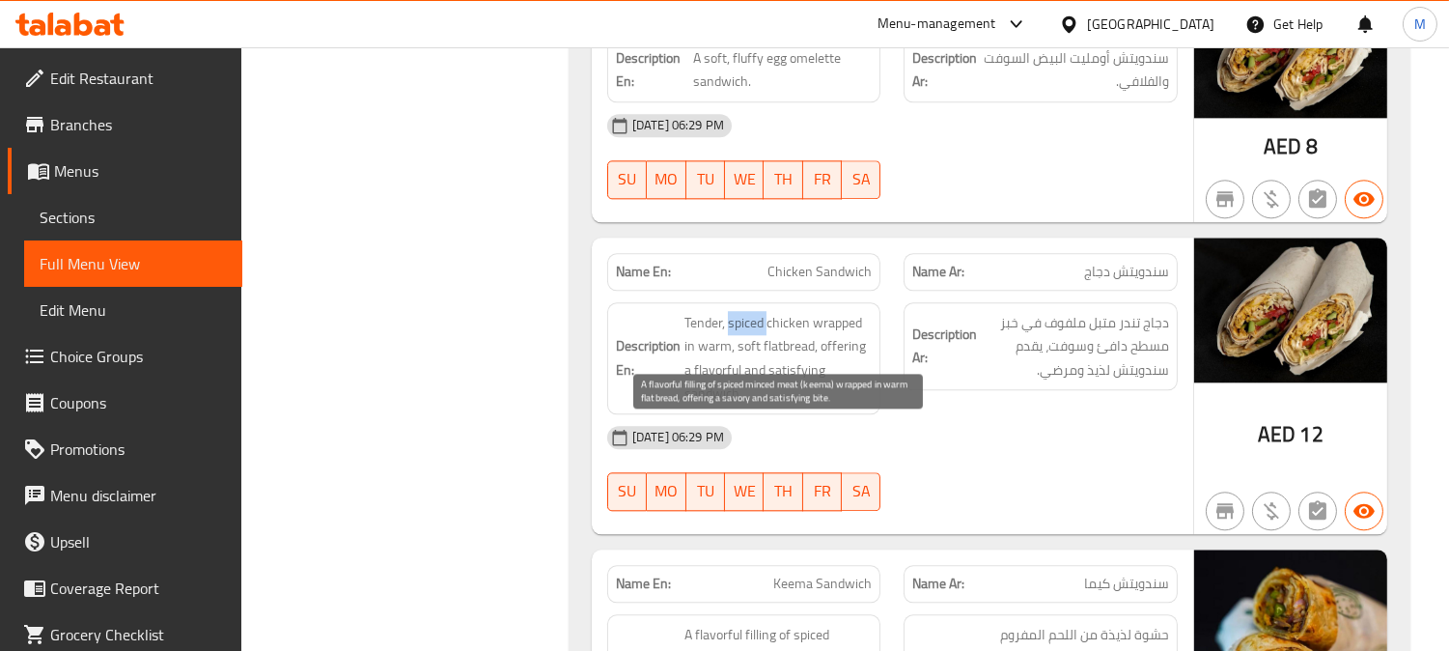
scroll to position [47591, 0]
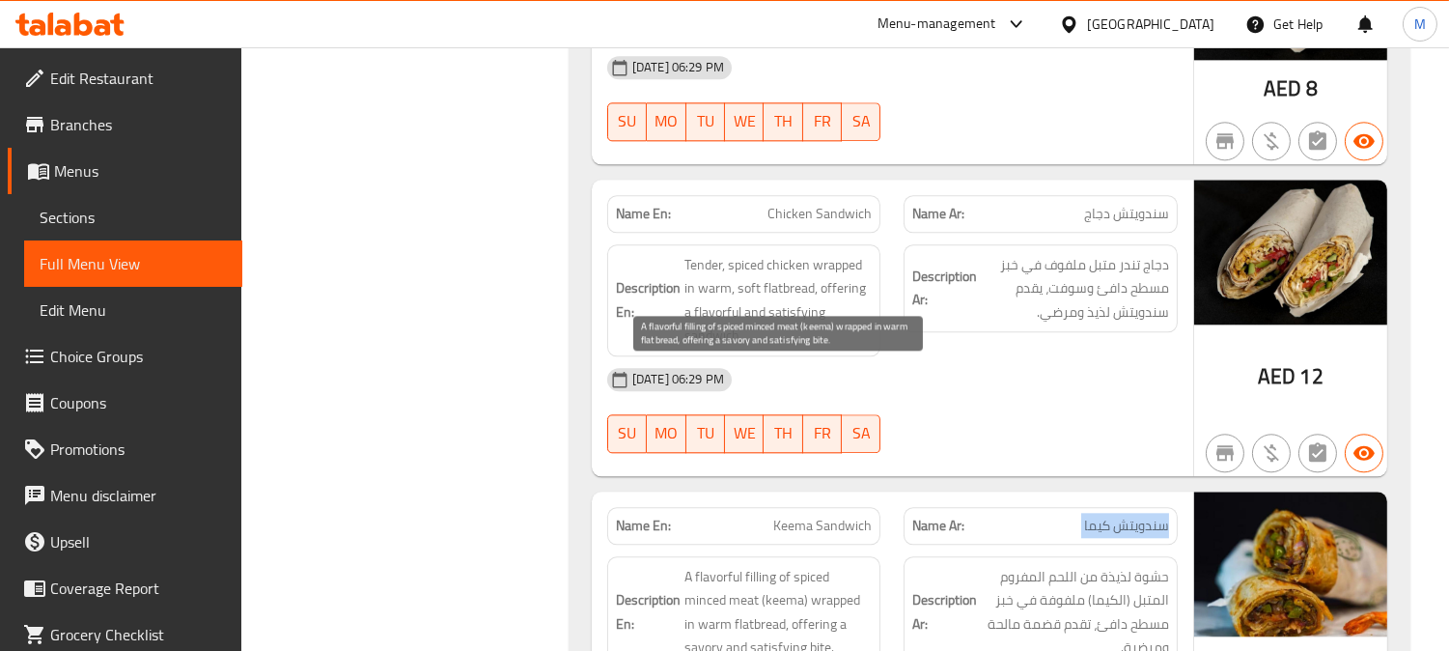
click at [842, 565] on span "A flavorful filling of spiced minced meat (keema) wrapped in warm flatbread, of…" at bounding box center [779, 612] width 188 height 95
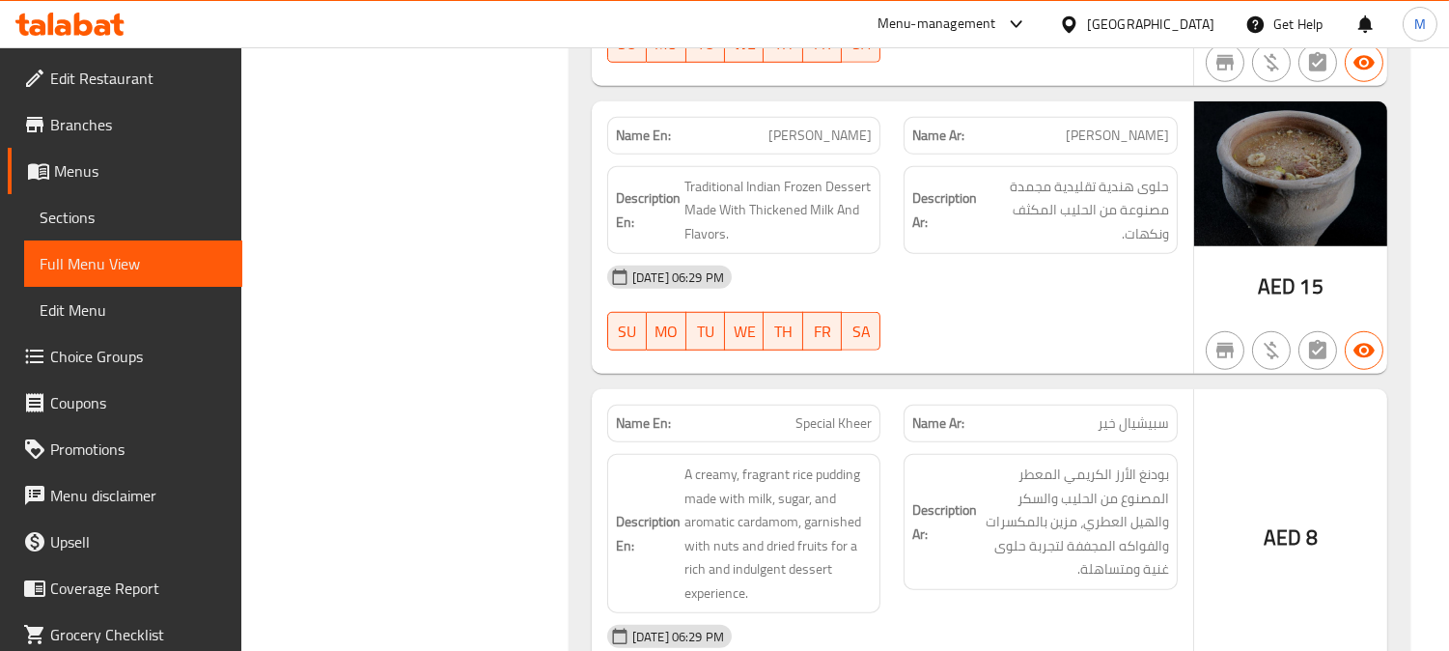
scroll to position [2880, 0]
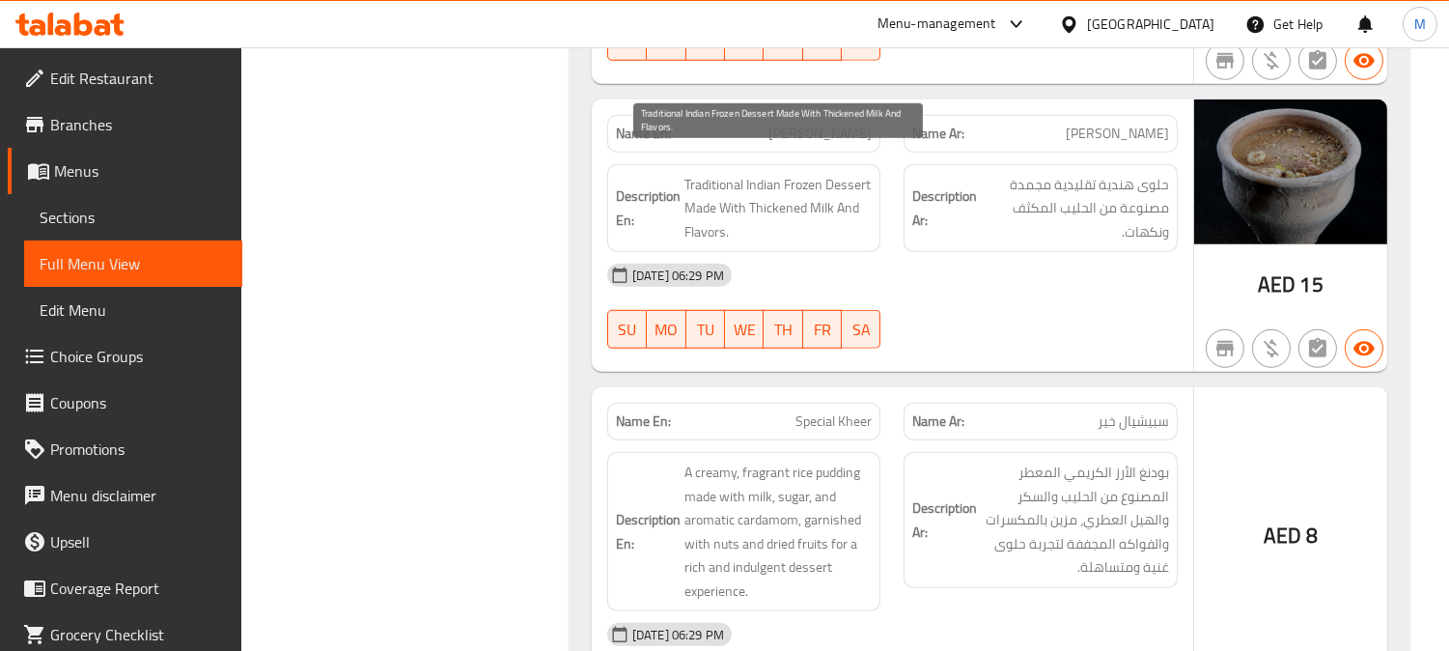
click at [761, 173] on span "Traditional Indian Frozen Dessert Made With Thickened Milk And Flavors." at bounding box center [779, 208] width 188 height 71
click at [778, 183] on span "Traditional Indian Frozen Dessert Made With Thickened Milk And Flavors." at bounding box center [779, 208] width 188 height 71
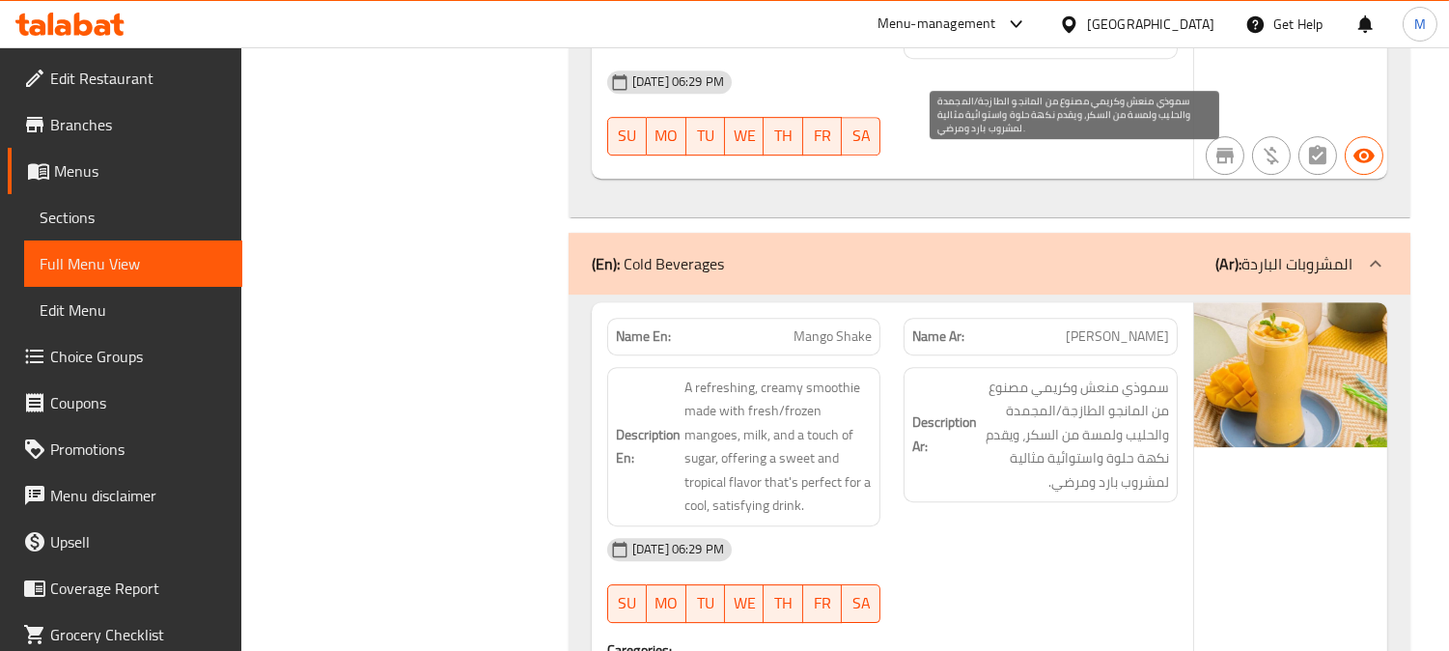
scroll to position [49949, 0]
click at [1127, 375] on span "سموذي منعش وكريمي مصنوع من المانجو الطازجة/المجمدة والحليب ولمسة من السكر، ويقد…" at bounding box center [1075, 434] width 188 height 119
click at [1128, 375] on span "سموذي منعش وكريمي مصنوع من المانجو الطازجة/المجمدة والحليب ولمسة من السكر، ويقد…" at bounding box center [1075, 434] width 188 height 119
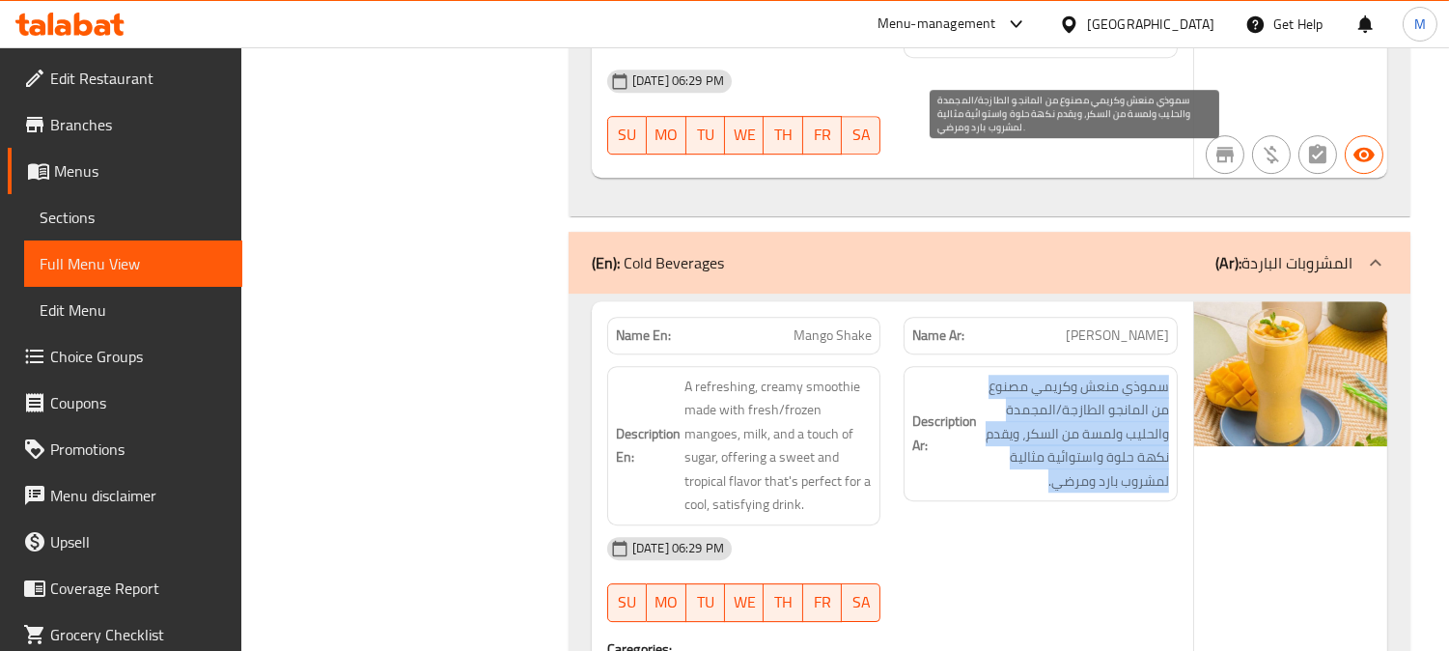
click at [1128, 375] on span "سموذي منعش وكريمي مصنوع من المانجو الطازجة/المجمدة والحليب ولمسة من السكر، ويقد…" at bounding box center [1075, 434] width 188 height 119
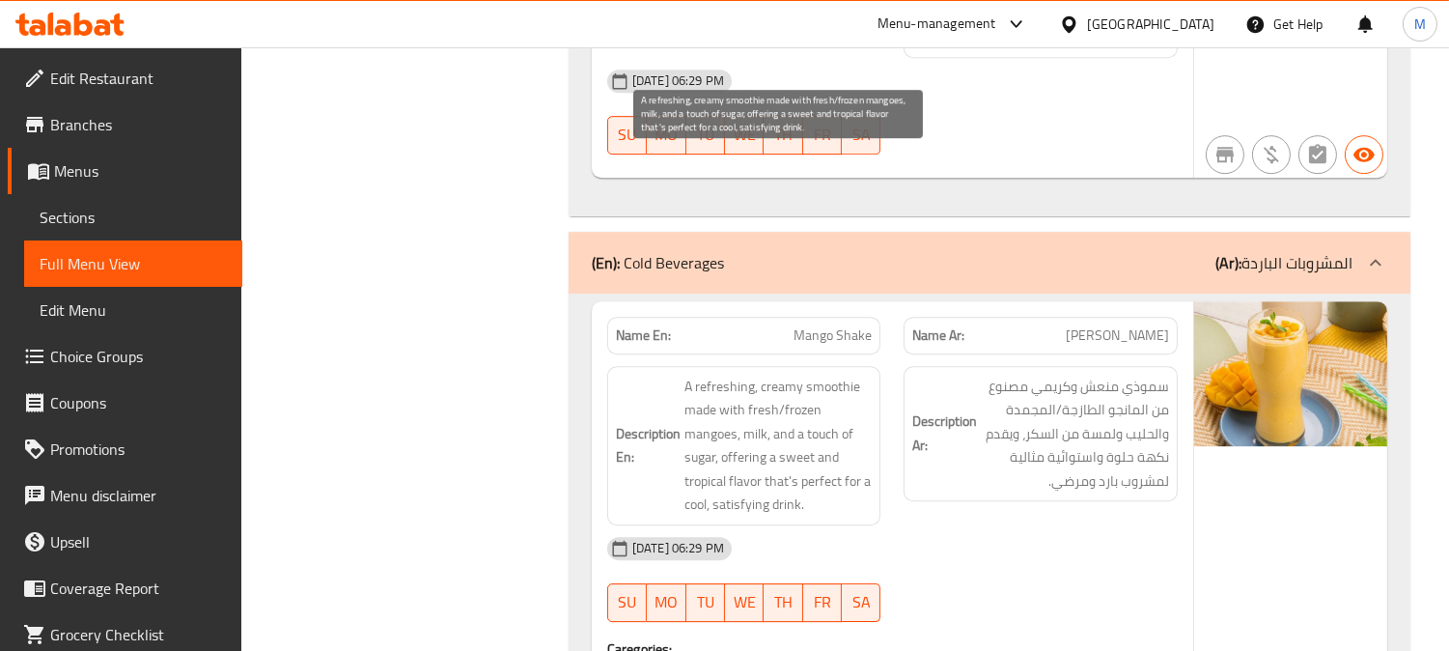
click at [825, 375] on span "A refreshing, creamy smoothie made with fresh/frozen mangoes, milk, and a touch…" at bounding box center [779, 446] width 188 height 142
click at [727, 375] on span "A refreshing, creamy smoothie made with fresh/frozen mangoes, milk, and a touch…" at bounding box center [779, 446] width 188 height 142
click at [779, 375] on span "A refreshing, creamy smoothie made with fresh/frozen mangoes, milk, and a touch…" at bounding box center [779, 446] width 188 height 142
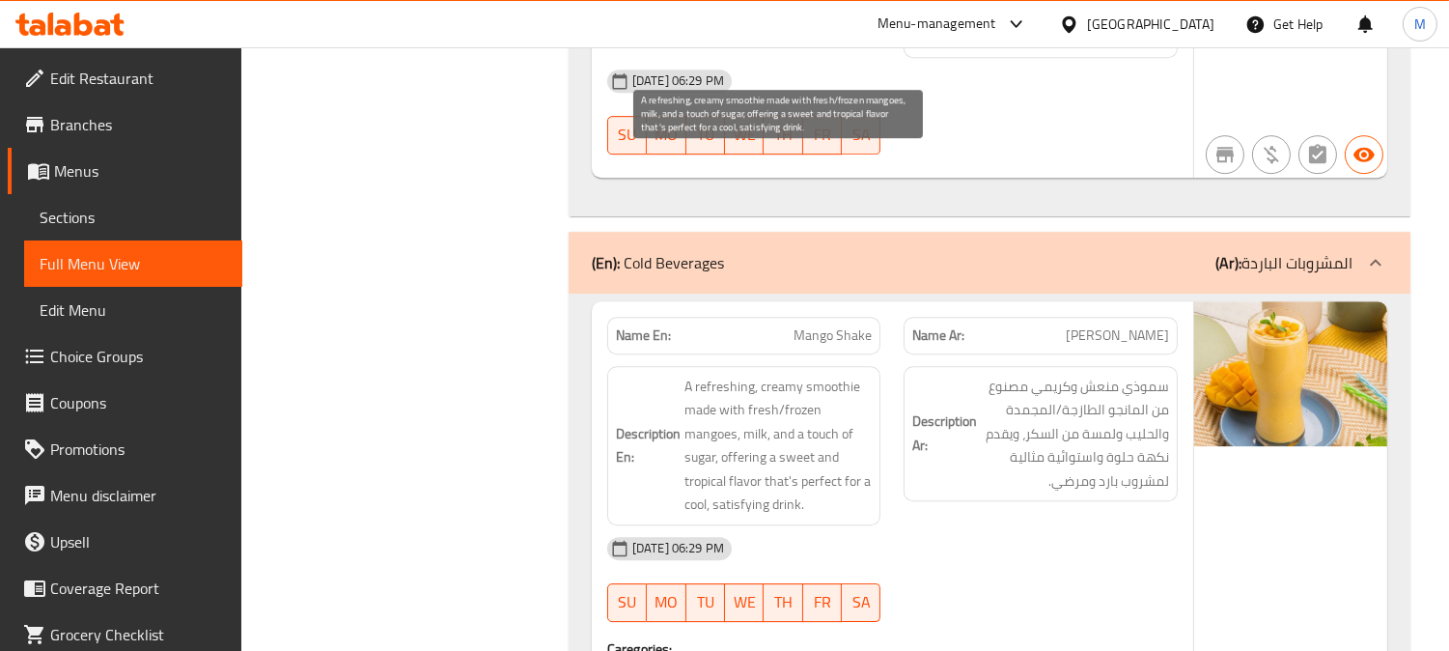
click at [746, 375] on span "A refreshing, creamy smoothie made with fresh/frozen mangoes, milk, and a touch…" at bounding box center [779, 446] width 188 height 142
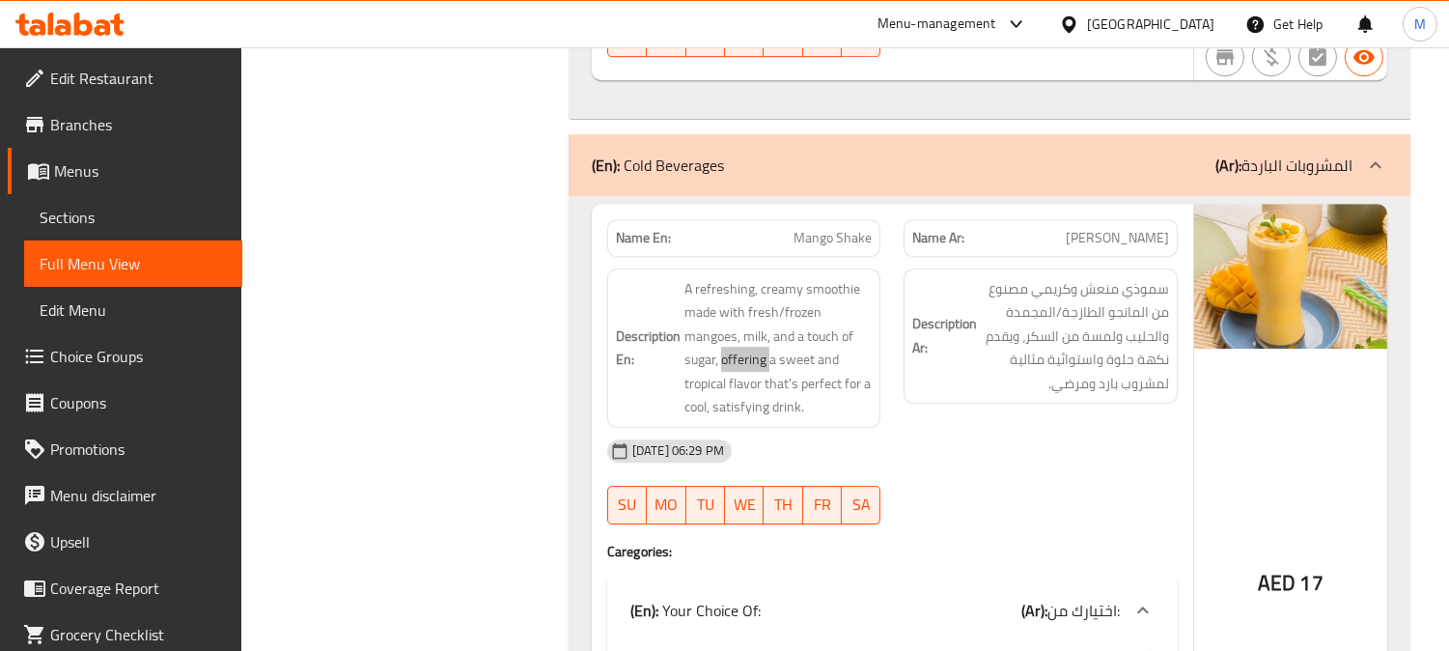
scroll to position [49842, 0]
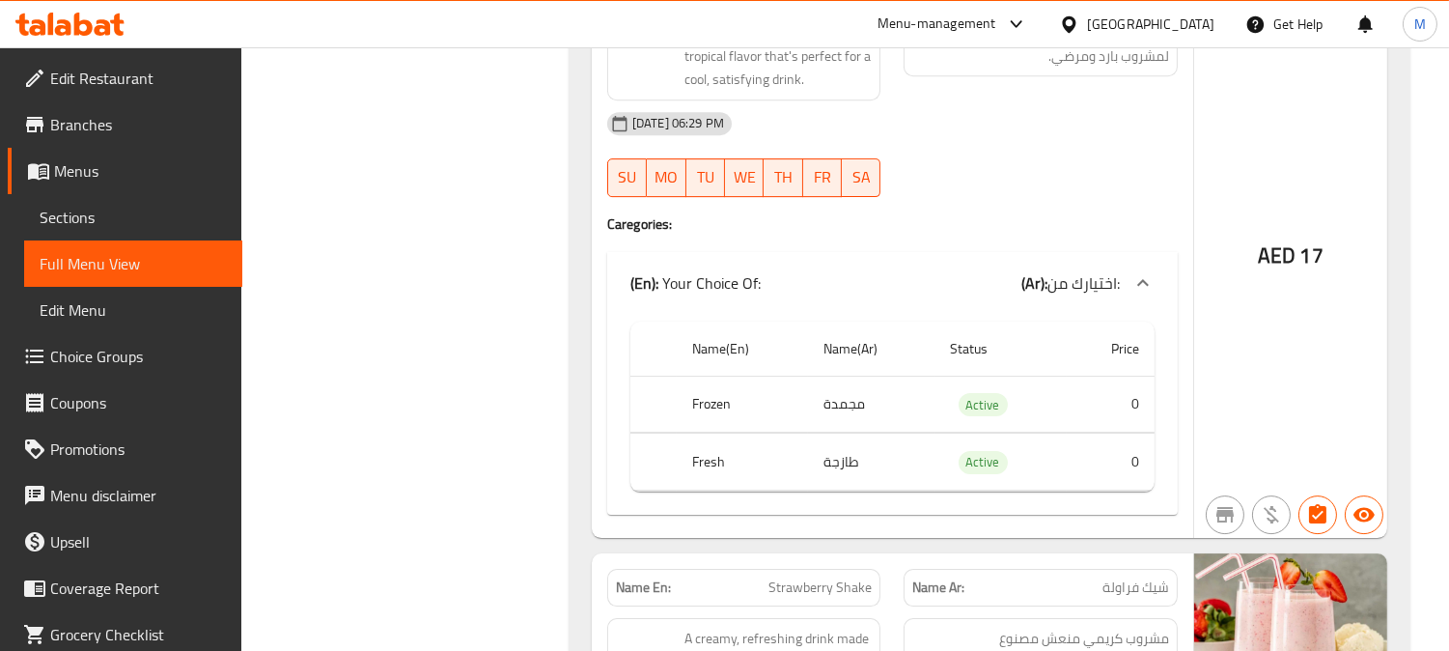
scroll to position [50486, 0]
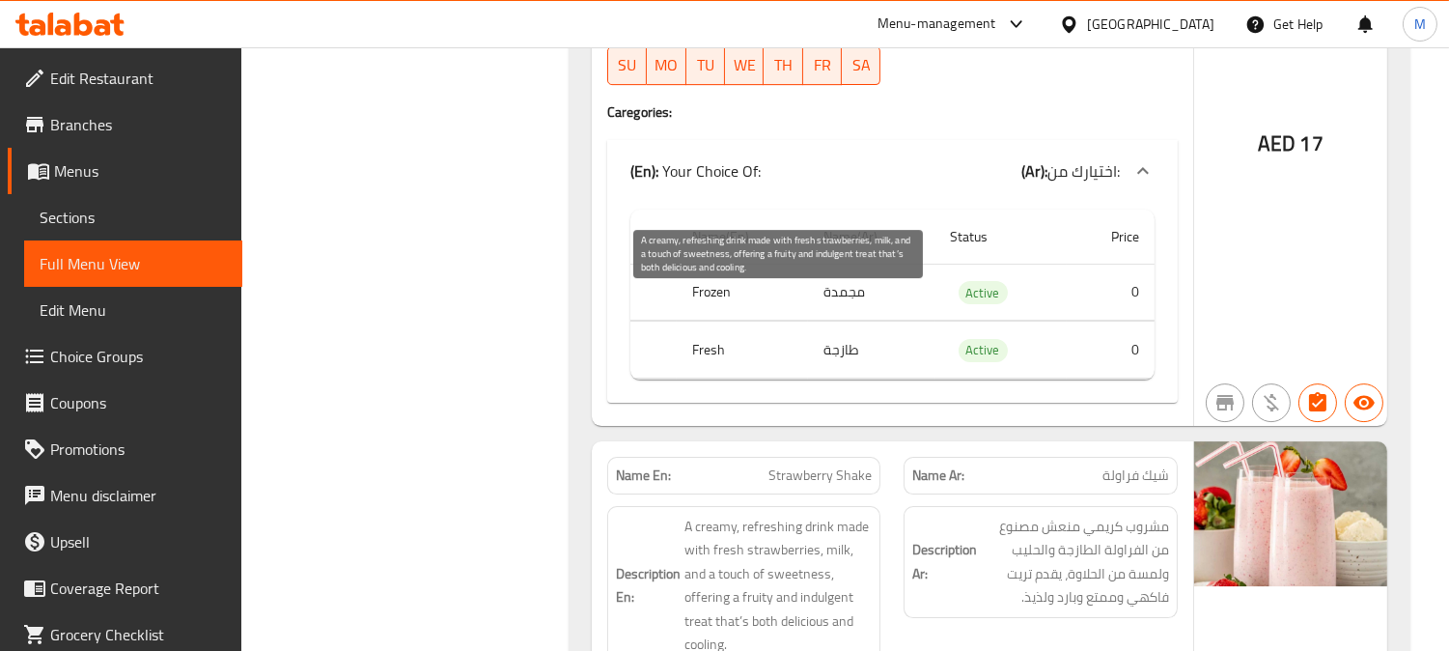
click at [710, 515] on span "A creamy, refreshing drink made with fresh strawberries, milk, and a touch of s…" at bounding box center [779, 586] width 188 height 142
click at [760, 515] on span "A creamy, refreshing drink made with fresh strawberries, milk, and a touch of s…" at bounding box center [779, 586] width 188 height 142
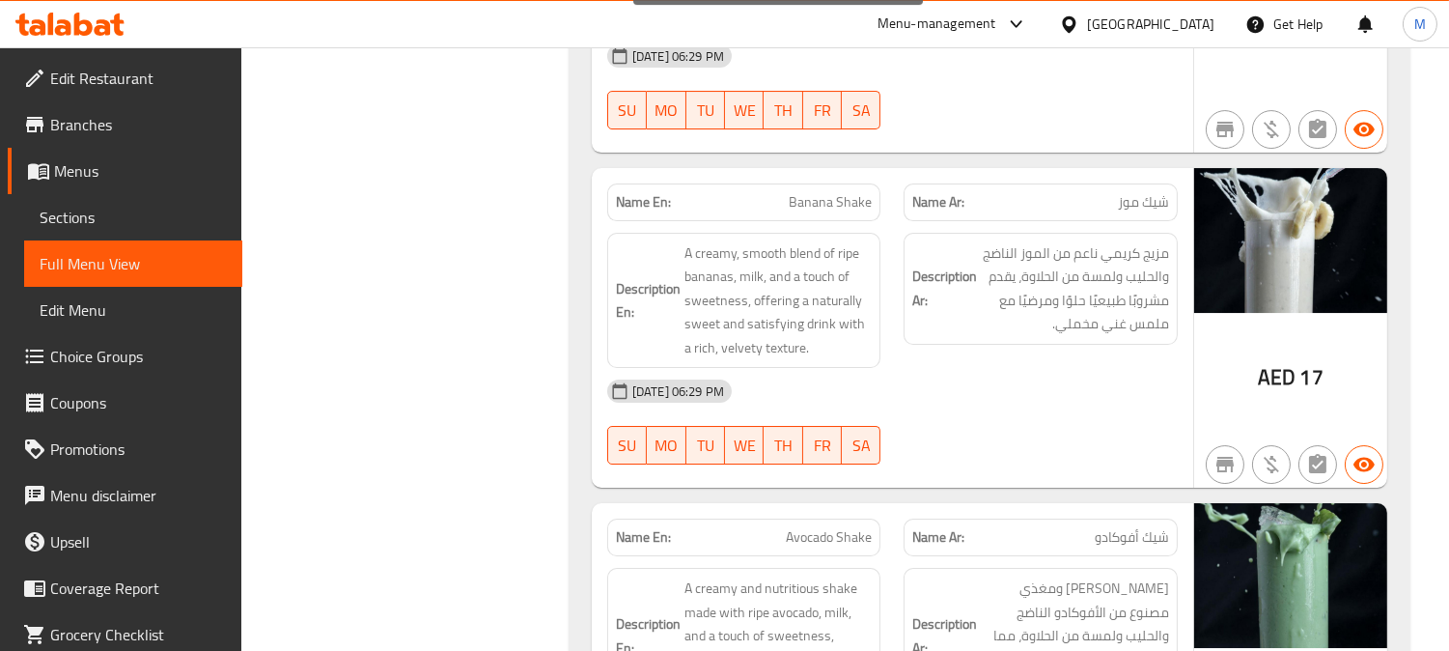
scroll to position [51237, 0]
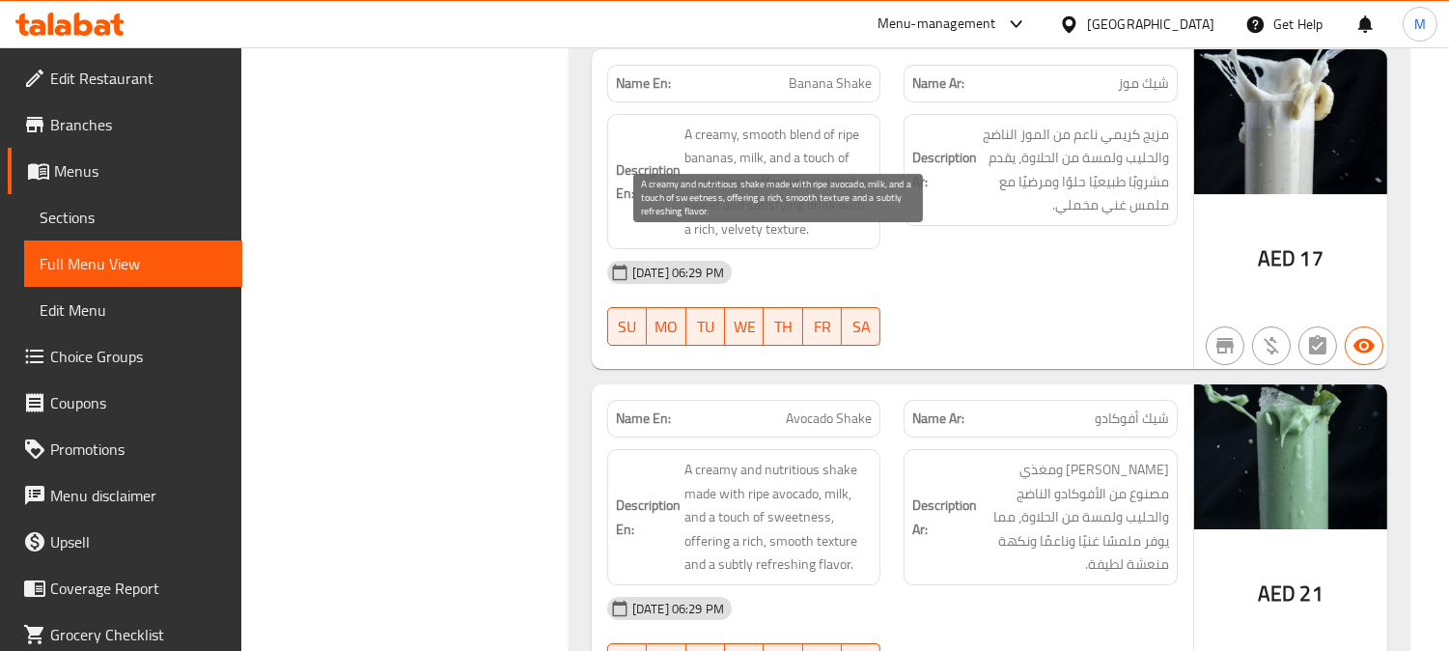
click at [779, 458] on span "A creamy and nutritious shake made with ripe avocado, milk, and a touch of swee…" at bounding box center [779, 517] width 188 height 119
click at [832, 458] on span "A creamy and nutritious shake made with ripe avocado, milk, and a touch of swee…" at bounding box center [779, 517] width 188 height 119
click at [788, 458] on span "A creamy and nutritious shake made with ripe avocado, milk, and a touch of swee…" at bounding box center [779, 517] width 188 height 119
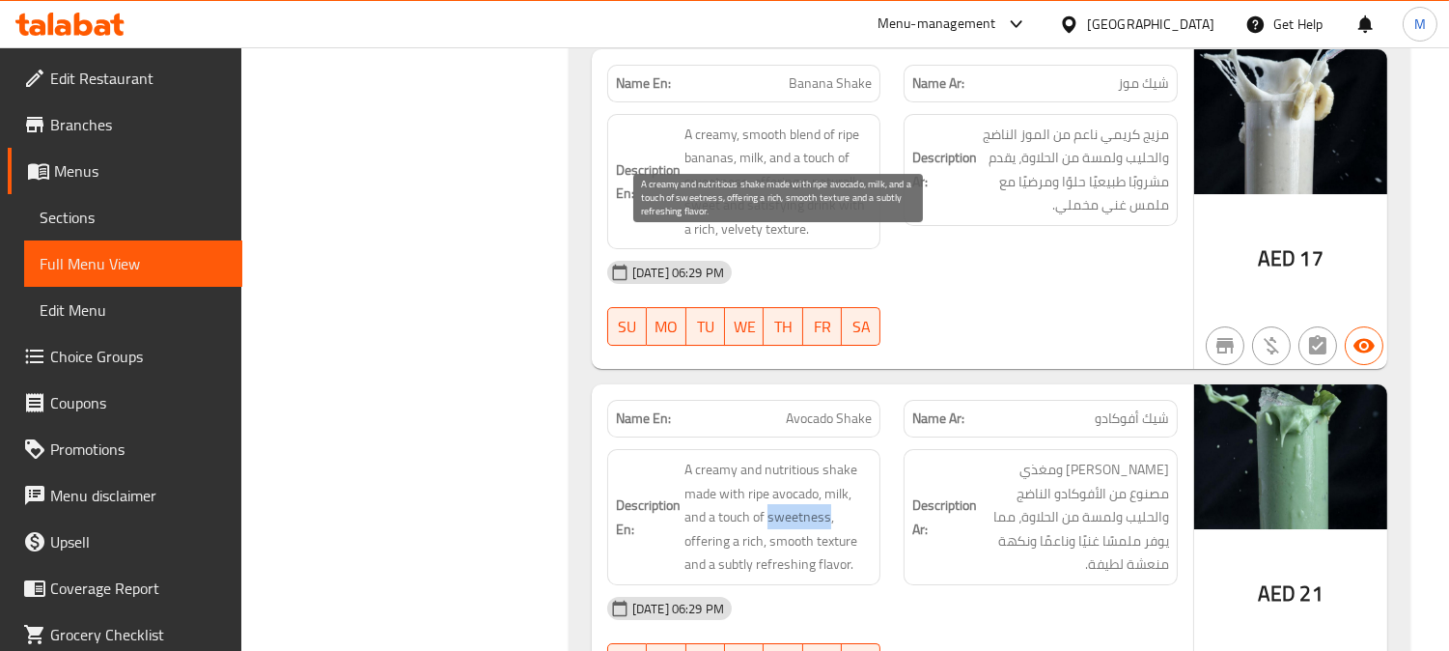
click at [788, 458] on span "A creamy and nutritious shake made with ripe avocado, milk, and a touch of swee…" at bounding box center [779, 517] width 188 height 119
click at [831, 458] on span "A creamy and nutritious shake made with ripe avocado, milk, and a touch of swee…" at bounding box center [779, 517] width 188 height 119
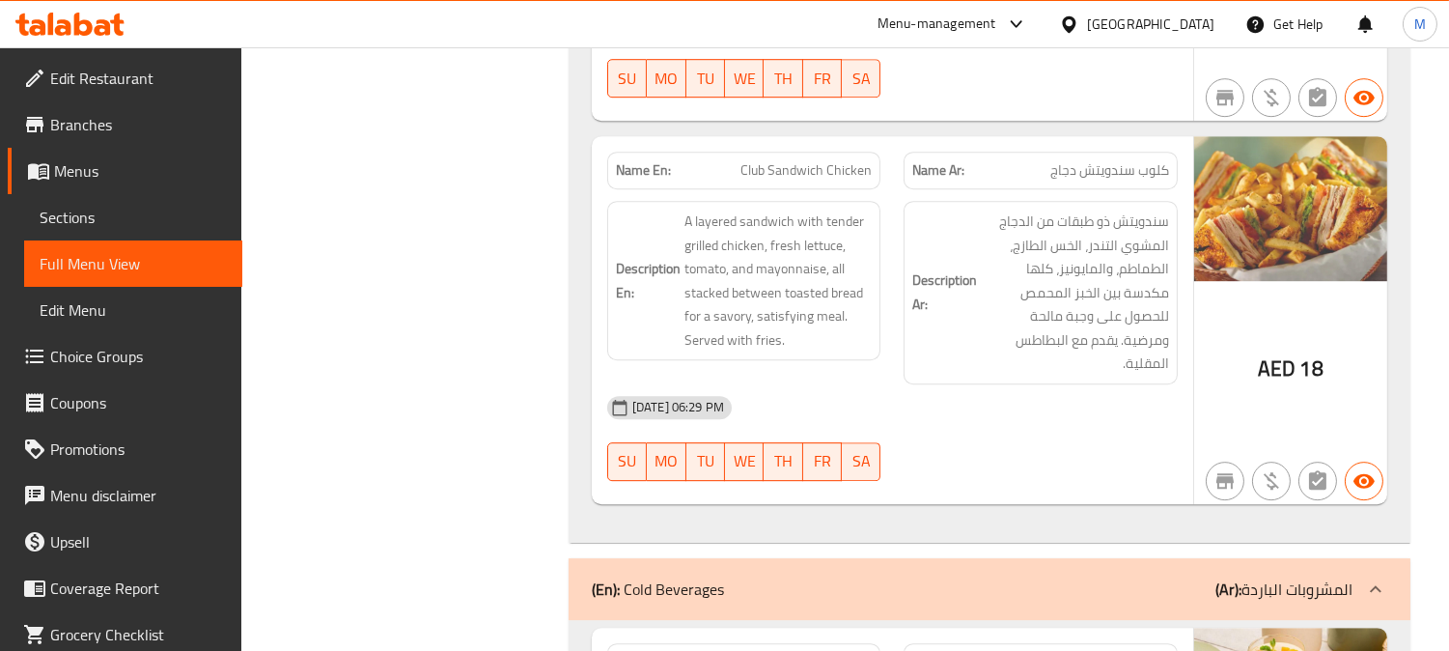
scroll to position [49735, 0]
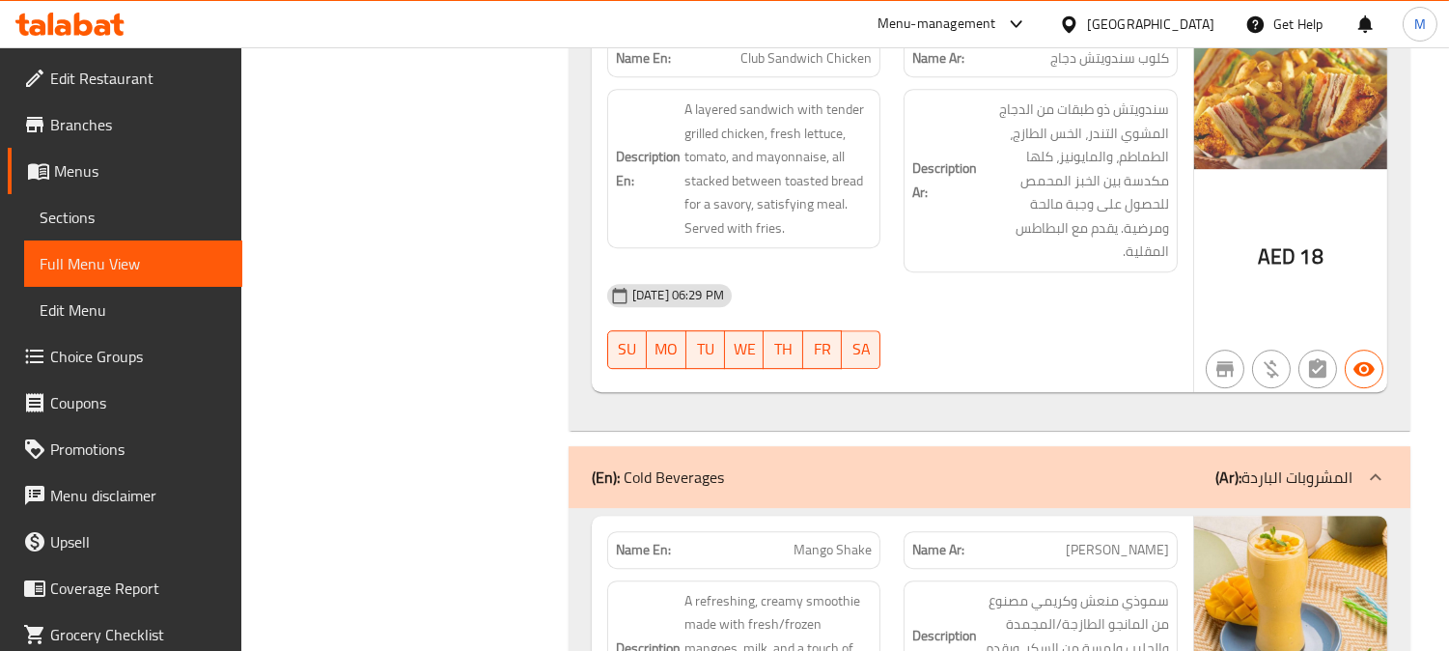
drag, startPoint x: 1275, startPoint y: 419, endPoint x: 1173, endPoint y: 294, distance: 161.2
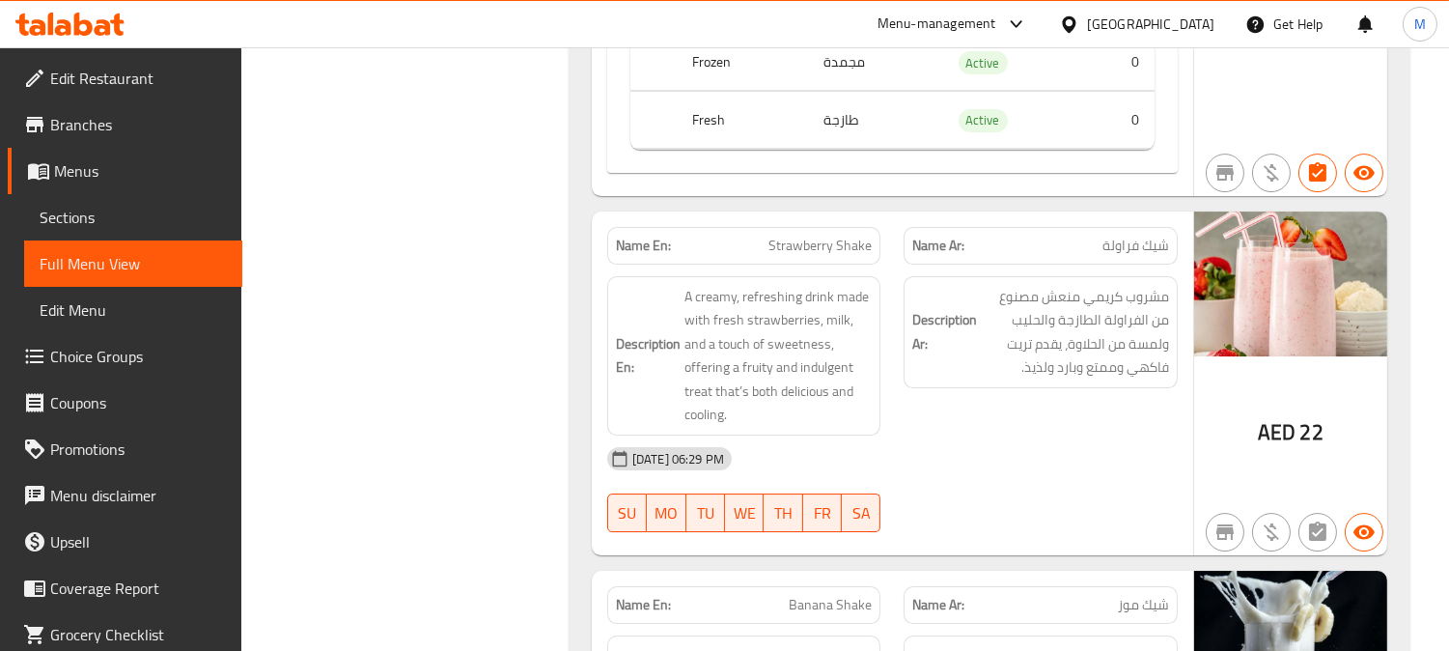
scroll to position [50808, 0]
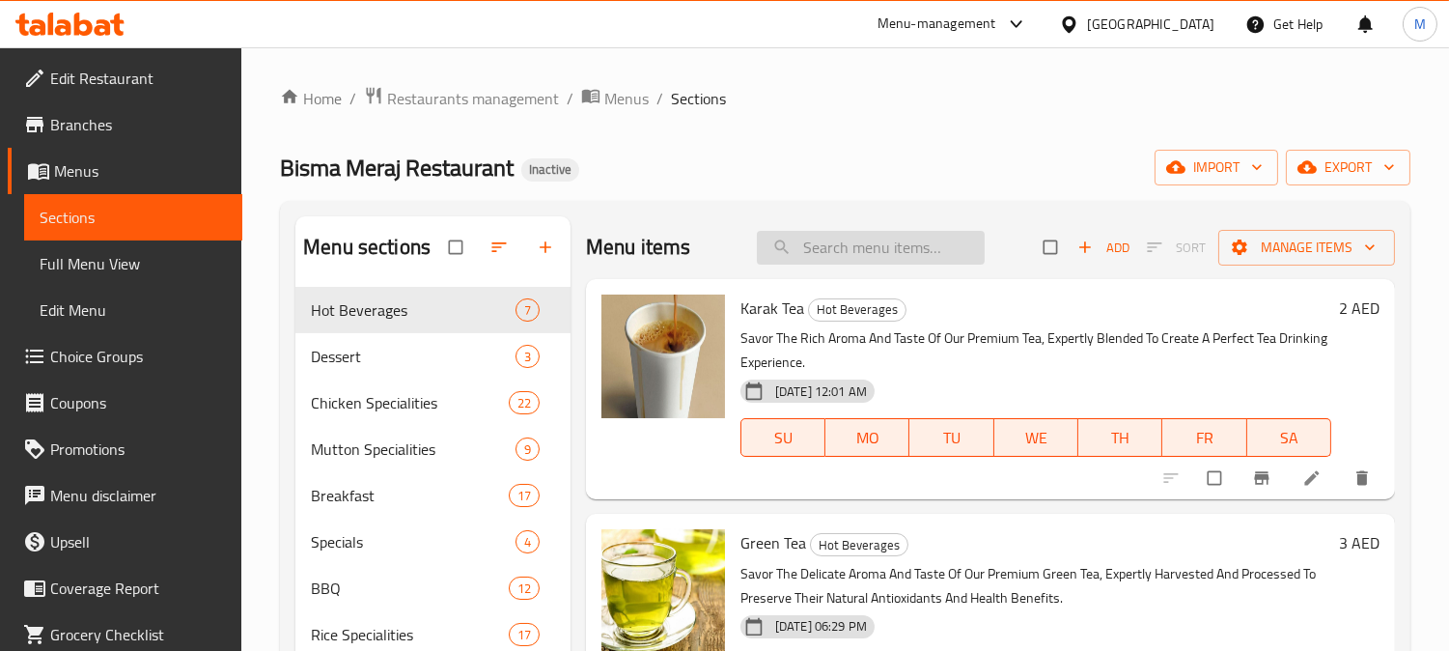
click at [835, 244] on input "search" at bounding box center [871, 248] width 228 height 34
paste input "Chapli Kabab"
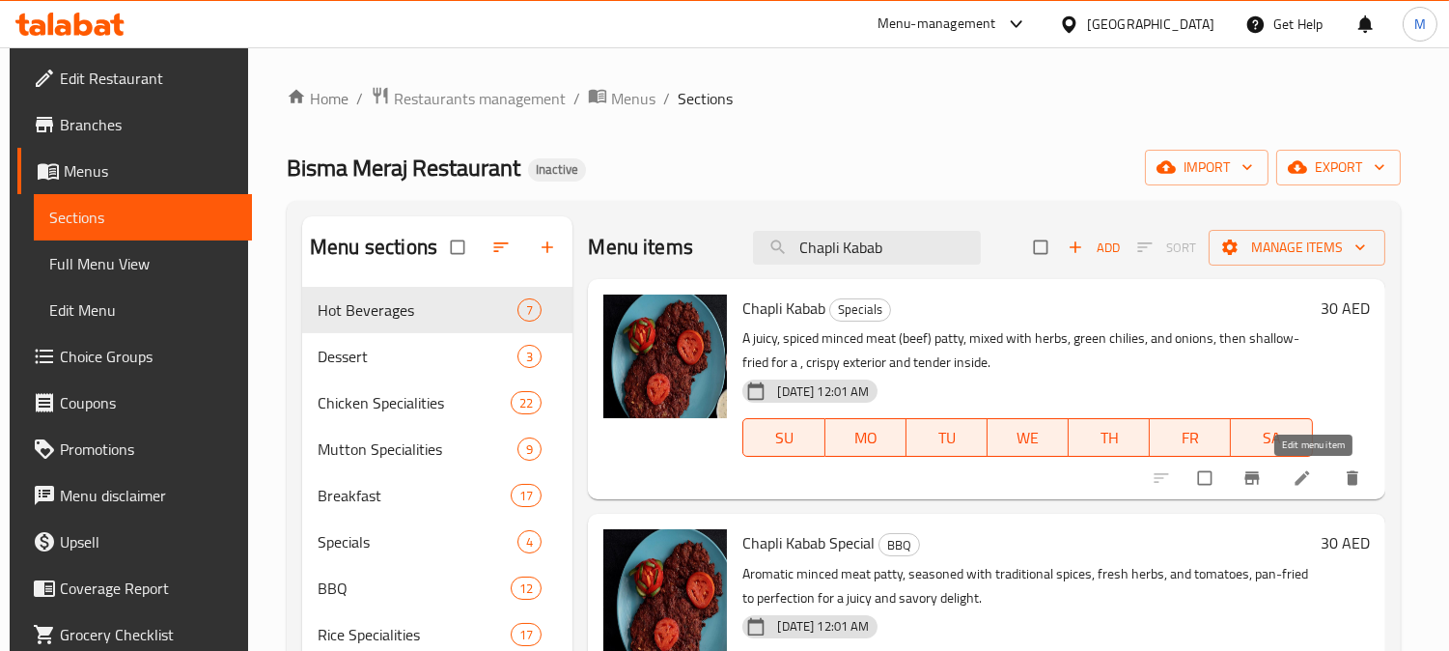
type input "Chapli Kabab"
click at [1312, 481] on icon at bounding box center [1302, 477] width 19 height 19
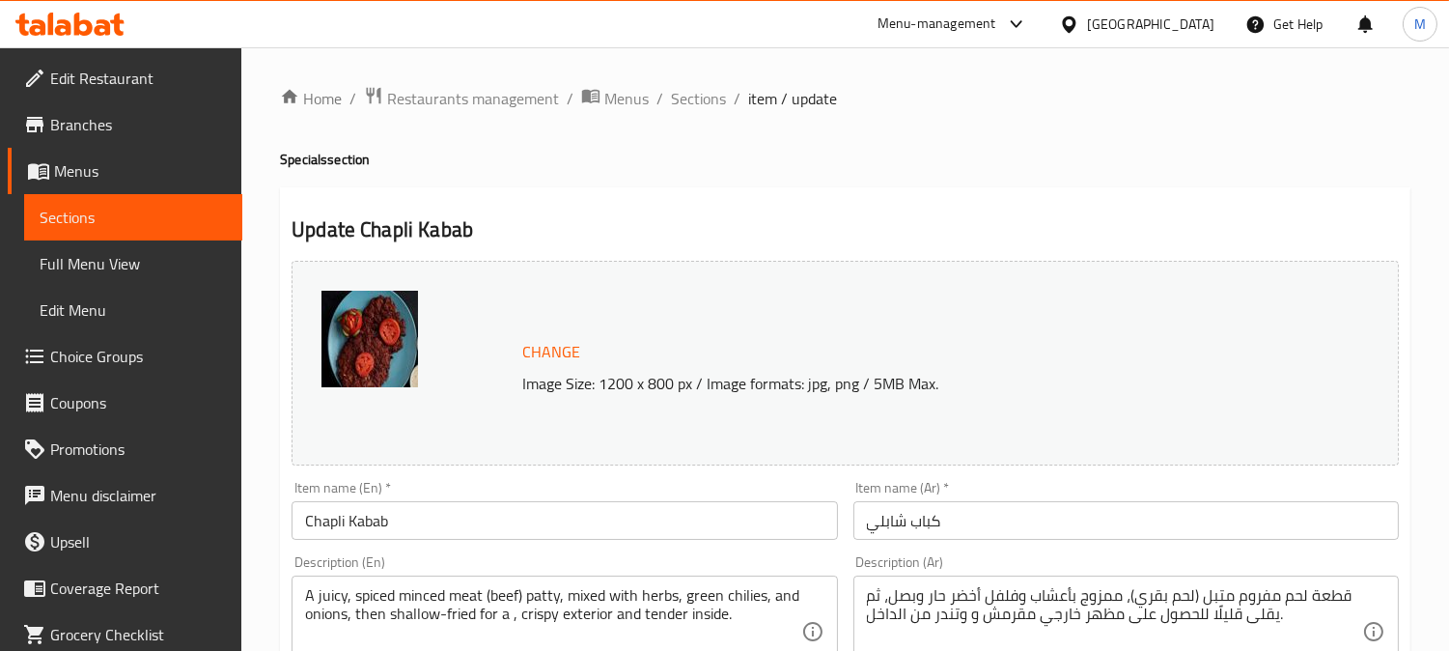
scroll to position [214, 0]
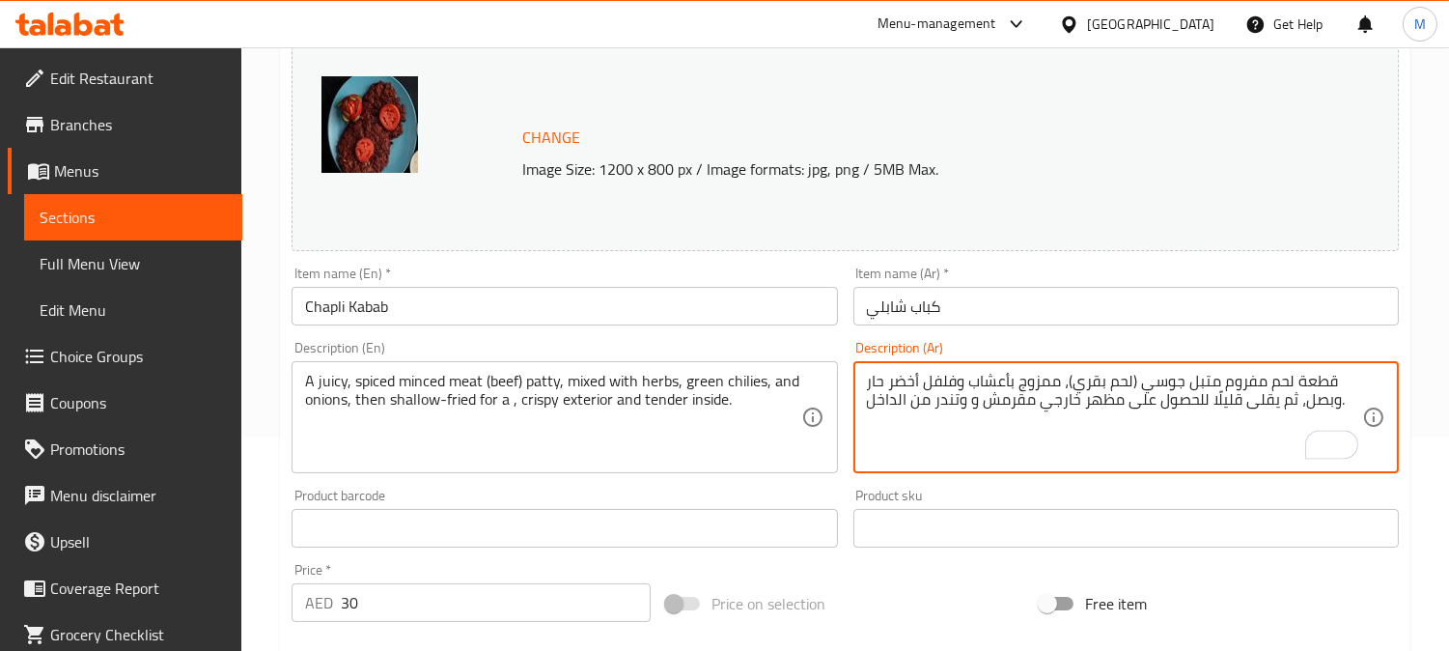
type textarea "قطعة لحم مفروم متبل جوسي (لحم بقري)، ممزوج بأعشاب وفلفل أخضر حار وبصل، ثم يقلى …"
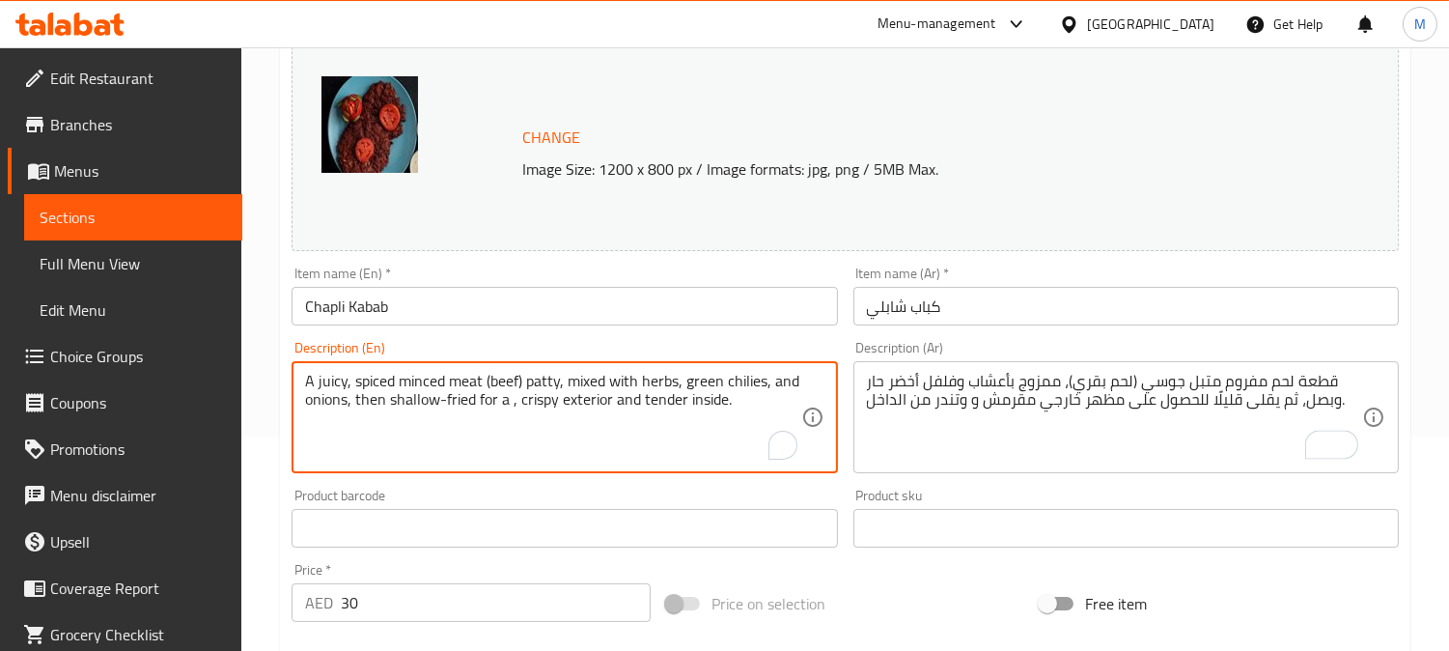
click at [539, 390] on textarea "A juicy, spiced minced meat (beef) patty, mixed with herbs, green chilies, and …" at bounding box center [552, 418] width 495 height 92
click at [461, 381] on textarea "A juicy, spiced minced meat (beef) patty, mixed with herbs, green chilies, and …" at bounding box center [552, 418] width 495 height 92
click at [461, 380] on textarea "A juicy, spiced minced meat (beef) patty, mixed with herbs, green chilies, and …" at bounding box center [552, 418] width 495 height 92
click at [693, 382] on textarea "A juicy, spiced minced meat (beef) patty, mixed with herbs, green chilies, and …" at bounding box center [552, 418] width 495 height 92
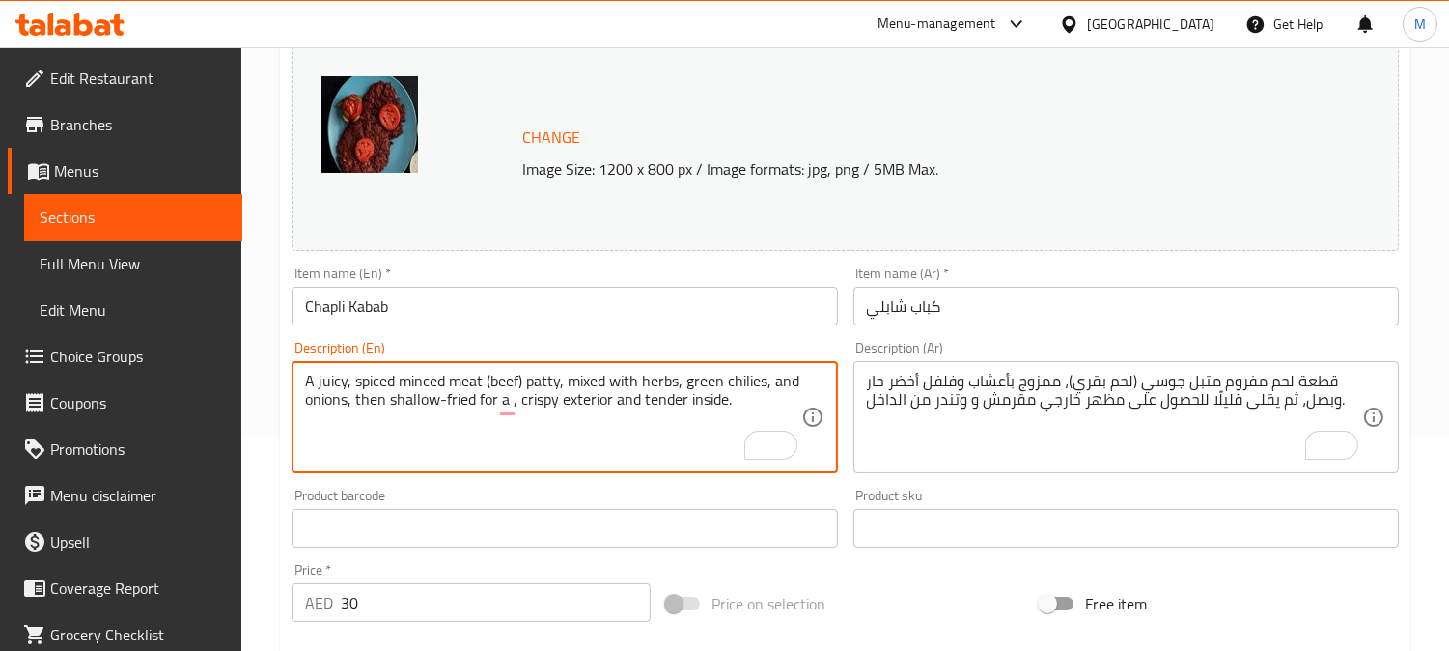
click at [788, 372] on textarea "A juicy, spiced minced meat (beef) patty, mixed with herbs, green chilies, and …" at bounding box center [552, 418] width 495 height 92
click at [476, 408] on textarea "A juicy, spiced minced meat (beef) patty, mixed with herbs, green chilies, and …" at bounding box center [552, 418] width 495 height 92
click at [463, 405] on textarea "A juicy, spiced minced meat (beef) patty, mixed with herbs, green chilies, and …" at bounding box center [552, 418] width 495 height 92
click at [402, 399] on textarea "A juicy, spiced minced meat (beef) patty, mixed with herbs, green chilies, and …" at bounding box center [552, 418] width 495 height 92
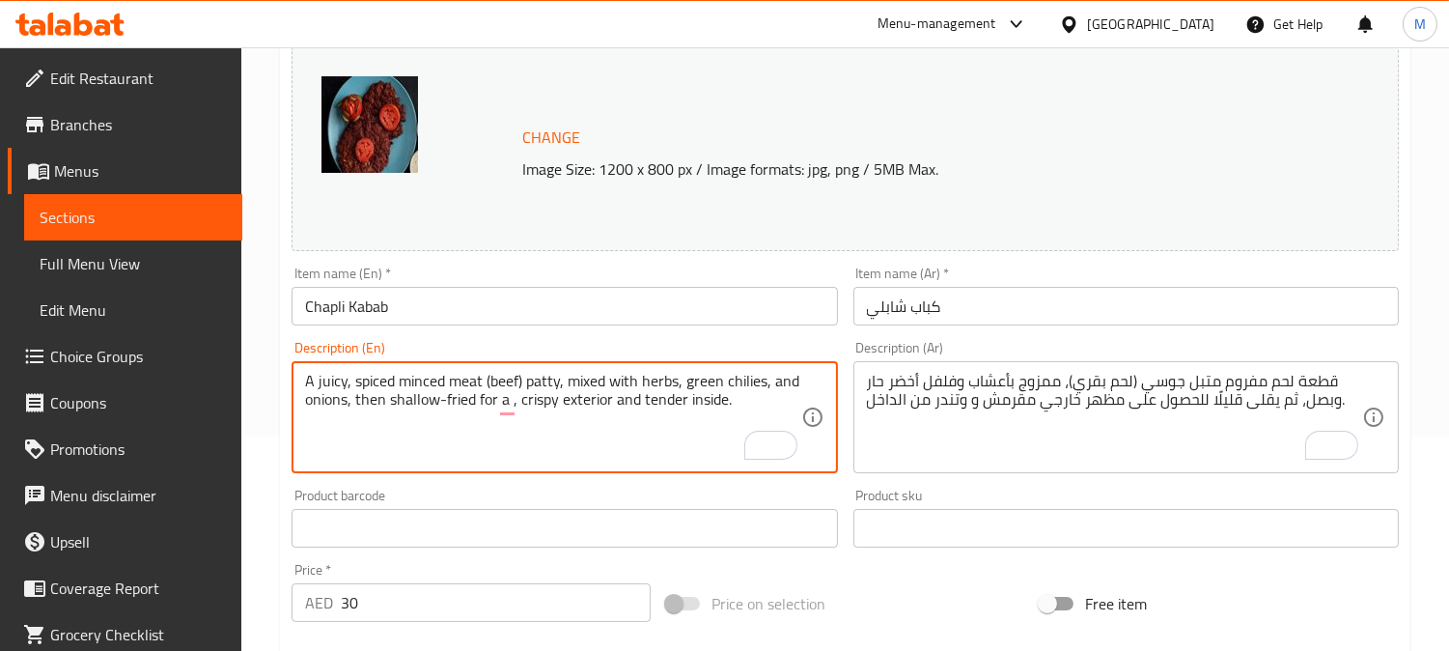
click at [402, 399] on textarea "A juicy, spiced minced meat (beef) patty, mixed with herbs, green chilies, and …" at bounding box center [552, 418] width 495 height 92
click at [417, 400] on textarea "A juicy, spiced minced meat (beef) patty, mixed with herbs, green chilies, and …" at bounding box center [552, 418] width 495 height 92
click at [420, 398] on textarea "A juicy, spiced minced meat (beef) patty, mixed with herbs, green chilies, and …" at bounding box center [552, 418] width 495 height 92
drag, startPoint x: 388, startPoint y: 400, endPoint x: 473, endPoint y: 406, distance: 85.2
click at [473, 406] on textarea "A juicy, spiced minced meat (beef) patty, mixed with herbs, green chilies, and …" at bounding box center [552, 418] width 495 height 92
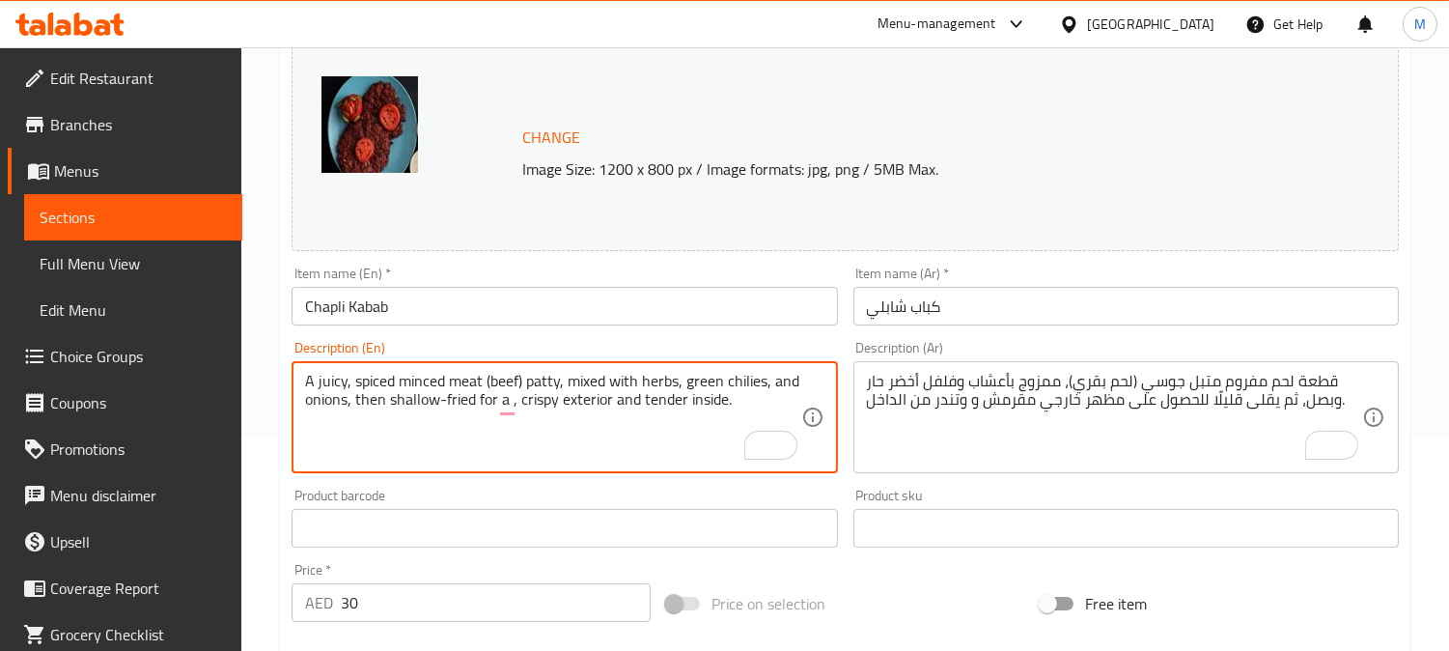
click at [463, 402] on textarea "A juicy, spiced minced meat (beef) patty, mixed with herbs, green chilies, and …" at bounding box center [552, 418] width 495 height 92
click at [480, 407] on textarea "A juicy, spiced minced meat (beef) patty, mixed with herbs, green chilies, and …" at bounding box center [552, 418] width 495 height 92
drag, startPoint x: 387, startPoint y: 403, endPoint x: 452, endPoint y: 403, distance: 64.7
click at [452, 403] on textarea "A juicy, spiced minced meat (beef) patty, mixed with herbs, green chilies, and …" at bounding box center [552, 418] width 495 height 92
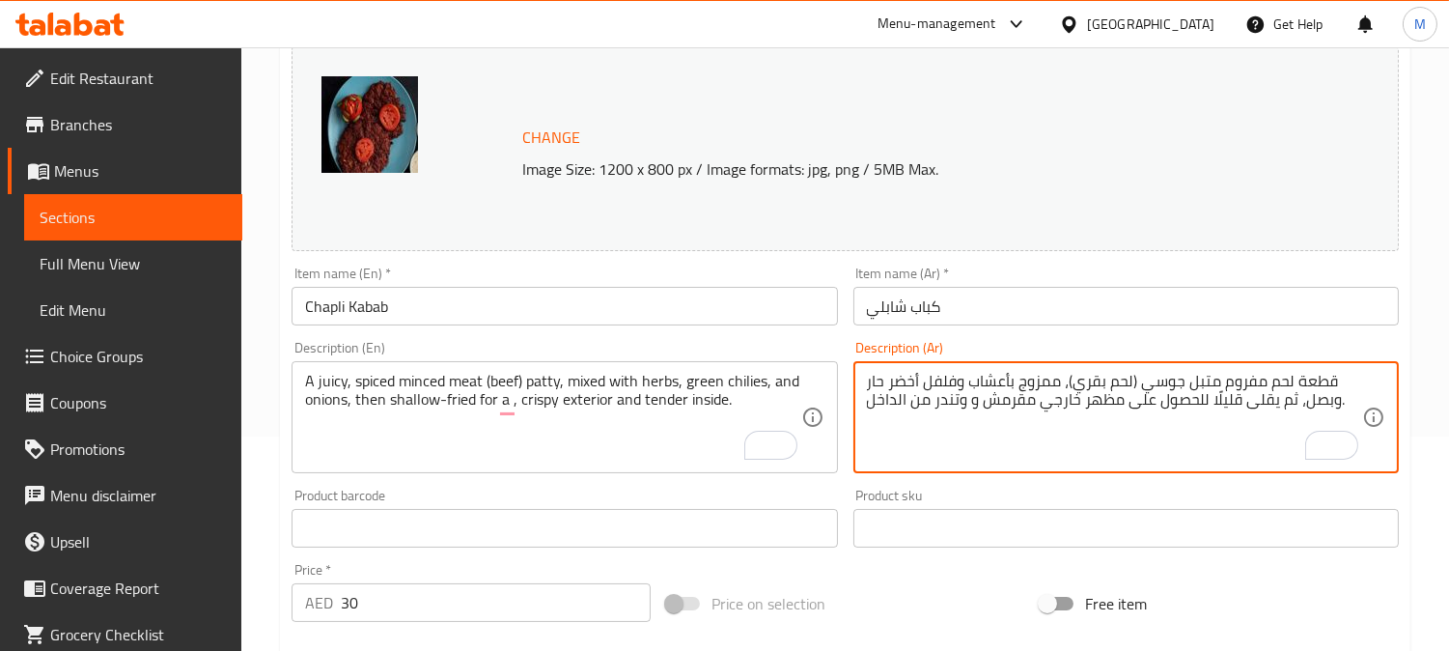
click at [1265, 402] on textarea "قطعة لحم مفروم متبل جوسي (لحم بقري)، ممزوج بأعشاب وفلفل أخضر حار وبصل، ثم يقلى …" at bounding box center [1114, 418] width 495 height 92
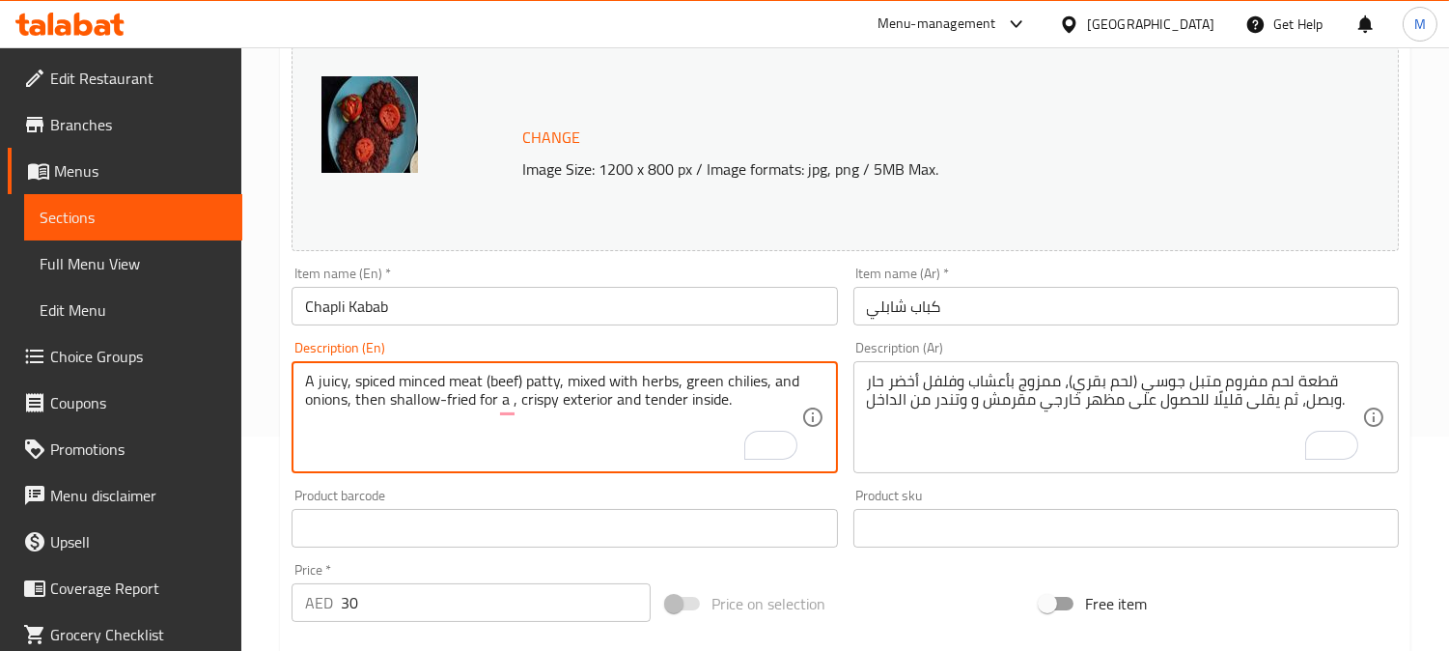
click at [425, 409] on textarea "A juicy, spiced minced meat (beef) patty, mixed with herbs, green chilies, and …" at bounding box center [552, 418] width 495 height 92
click at [481, 409] on textarea "A juicy, spiced minced meat (beef) patty, mixed with herbs, green chilies, and …" at bounding box center [552, 418] width 495 height 92
drag, startPoint x: 494, startPoint y: 402, endPoint x: 349, endPoint y: 405, distance: 144.9
click at [349, 405] on textarea "A juicy, spiced minced meat (beef) patty, mixed with herbs, green chilies, and …" at bounding box center [552, 418] width 495 height 92
click at [584, 399] on textarea "A juicy, spiced minced meat (beef) patty, mixed with herbs, green chilies, and …" at bounding box center [552, 418] width 495 height 92
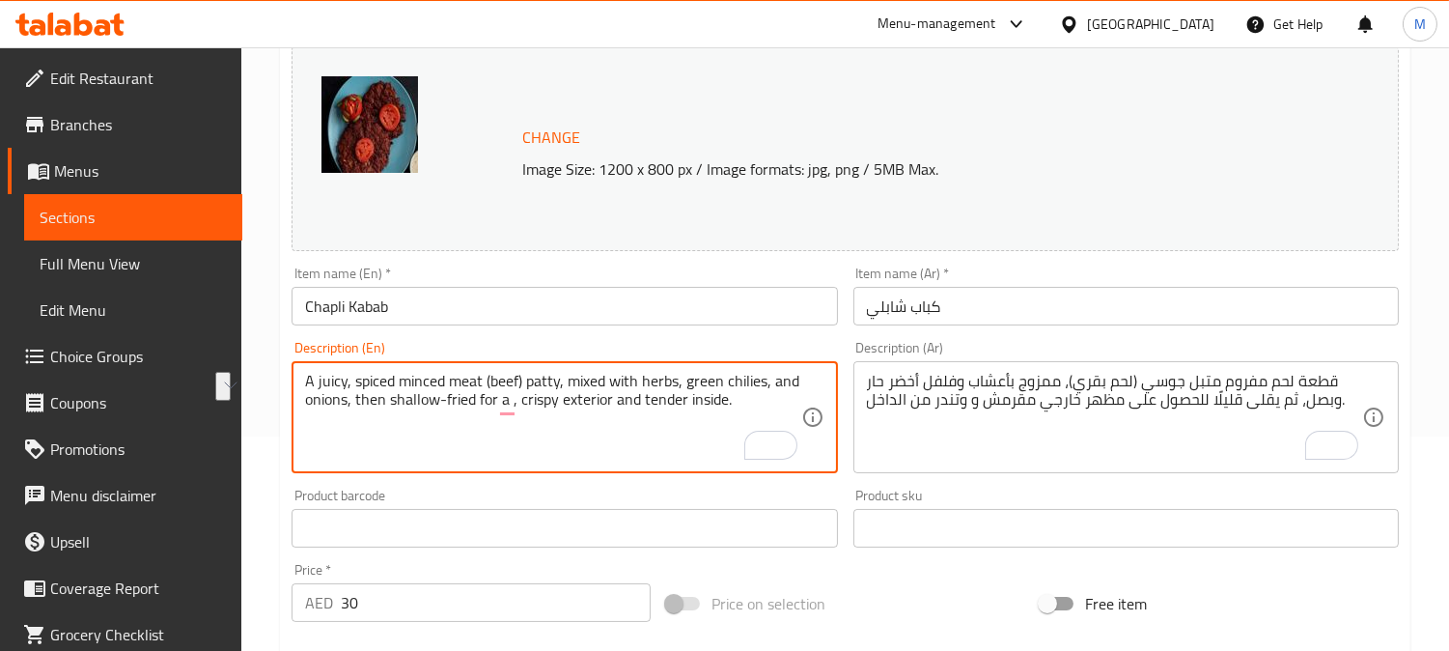
click at [584, 399] on textarea "A juicy, spiced minced meat (beef) patty, mixed with herbs, green chilies, and …" at bounding box center [552, 418] width 495 height 92
click at [550, 404] on textarea "A juicy, spiced minced meat (beef) patty, mixed with herbs, green chilies, and …" at bounding box center [552, 418] width 495 height 92
click at [590, 405] on textarea "A juicy, spiced minced meat (beef) patty, mixed with herbs, green chilies, and …" at bounding box center [552, 418] width 495 height 92
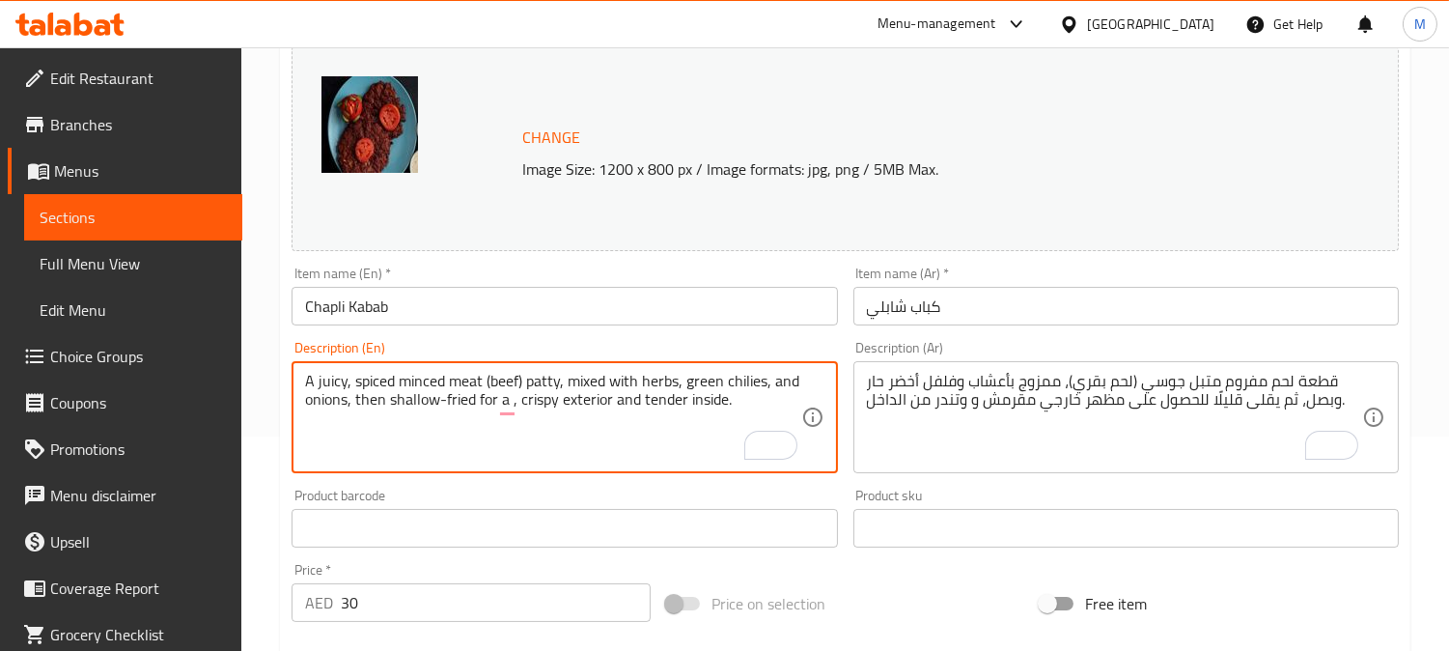
click at [1050, 300] on input "كباب شابلي" at bounding box center [1125, 306] width 545 height 39
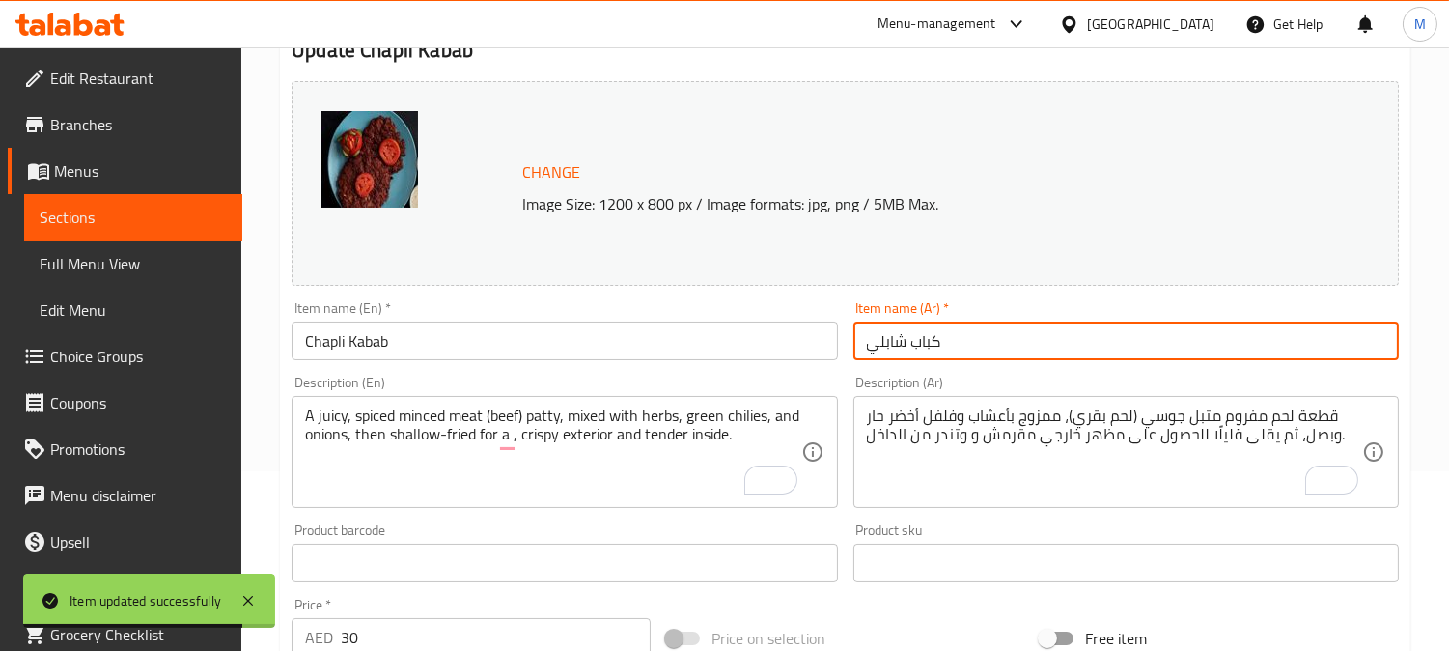
scroll to position [0, 0]
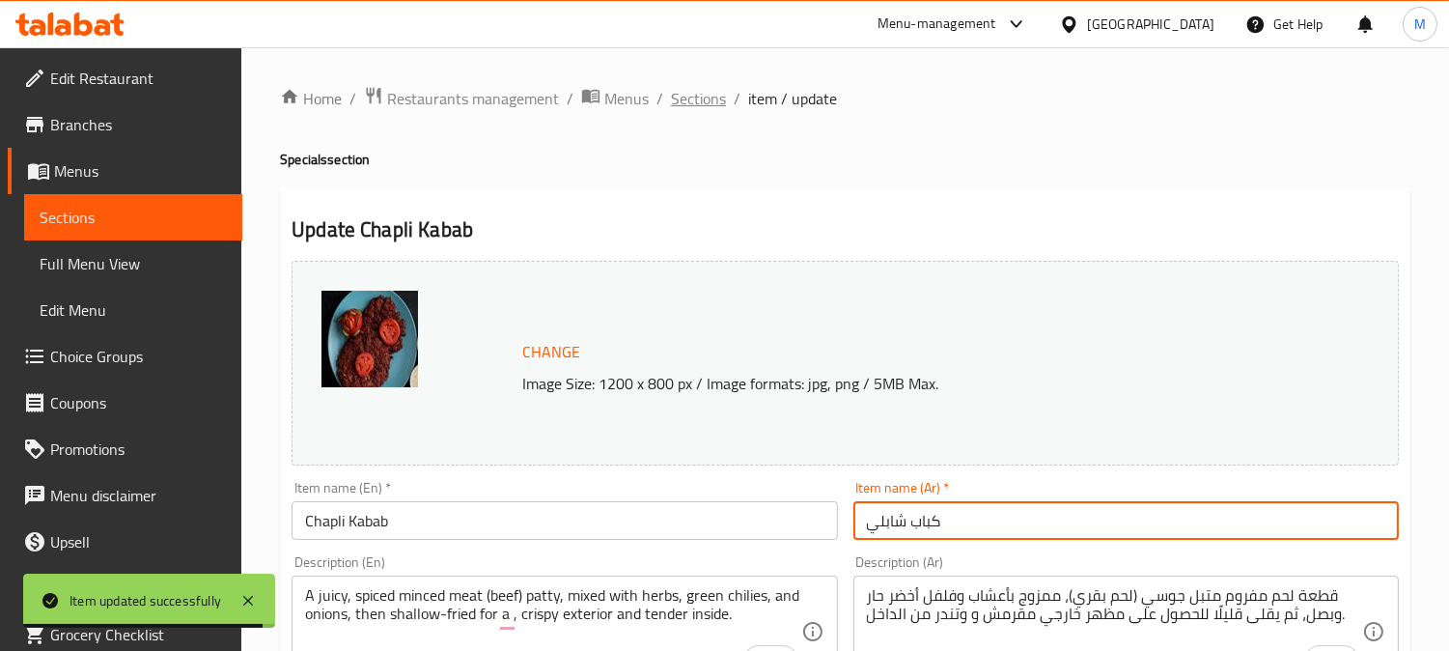
click at [714, 98] on span "Sections" at bounding box center [698, 98] width 55 height 23
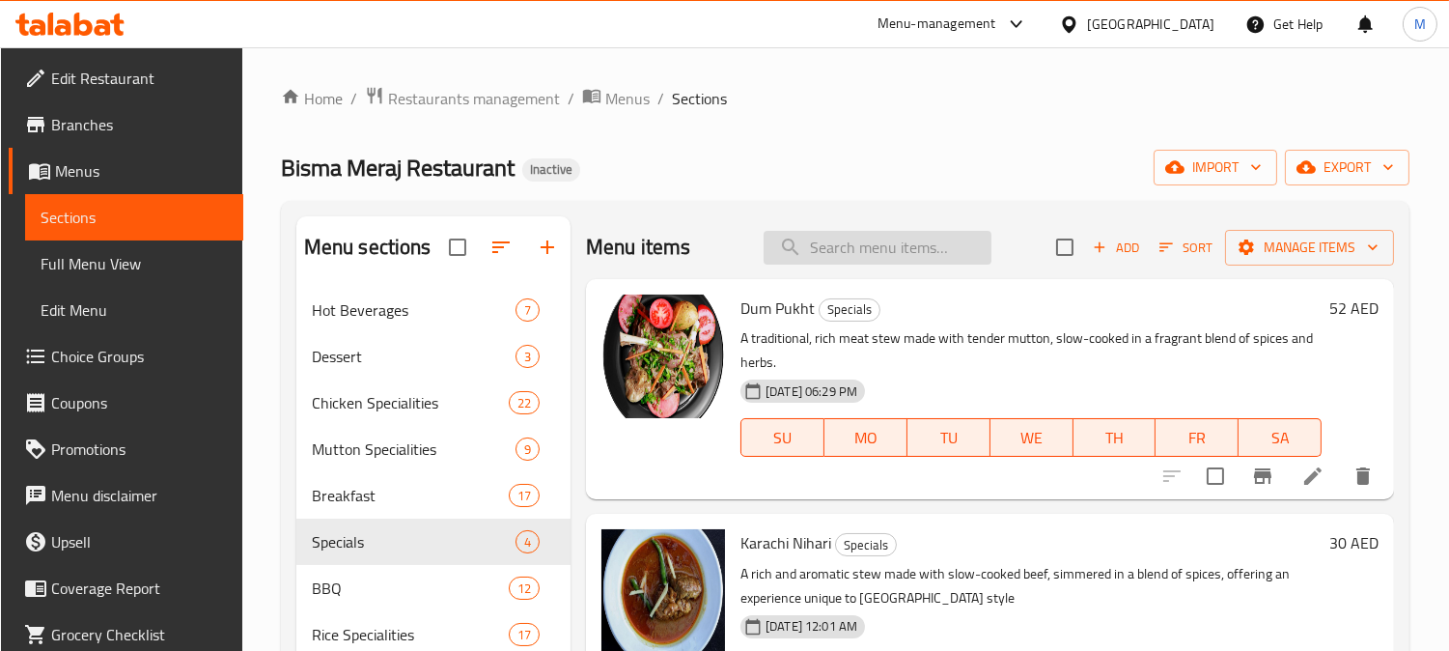
click at [865, 248] on input "search" at bounding box center [878, 248] width 228 height 34
paste input "Daighi Chargha Special"
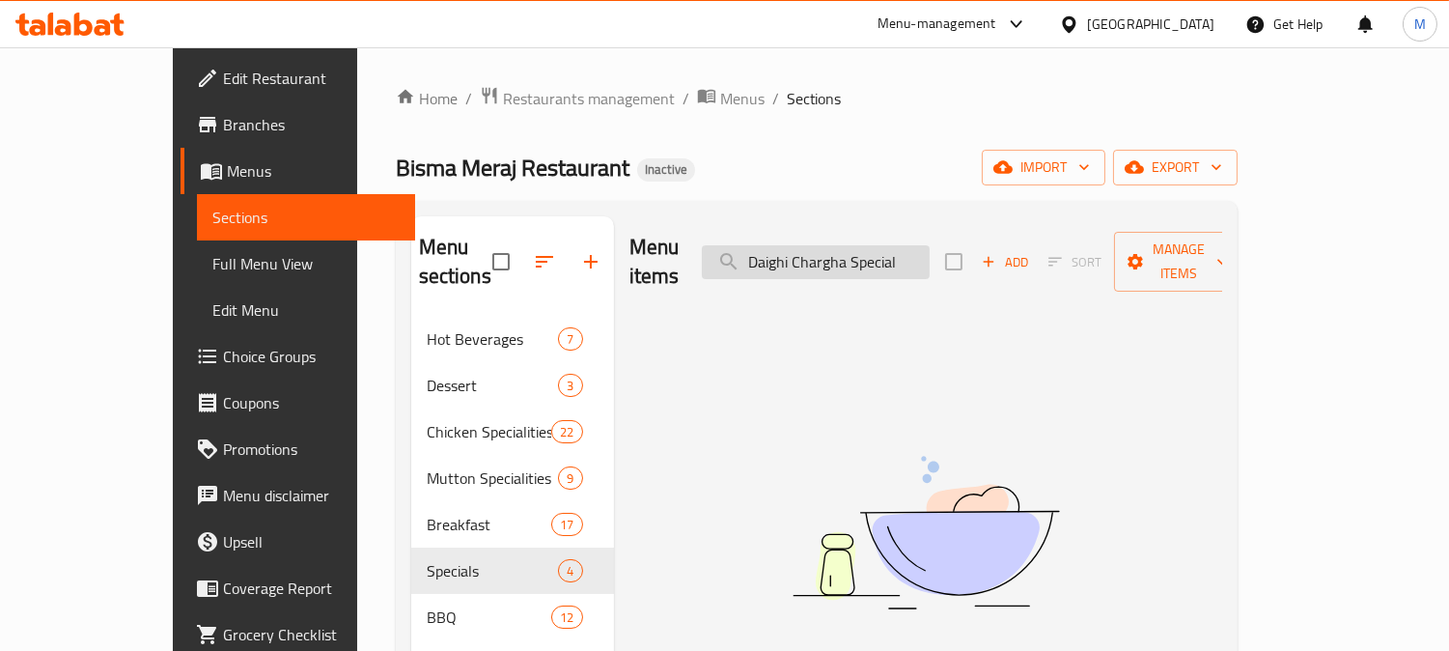
click at [927, 254] on input "Daighi Chargha Special" at bounding box center [816, 262] width 228 height 34
click at [802, 245] on input "Daighi Chargha" at bounding box center [816, 262] width 228 height 34
click at [862, 264] on input "Daighi Chargha" at bounding box center [816, 262] width 228 height 34
click at [853, 254] on input "Daighi Chargha" at bounding box center [816, 262] width 228 height 34
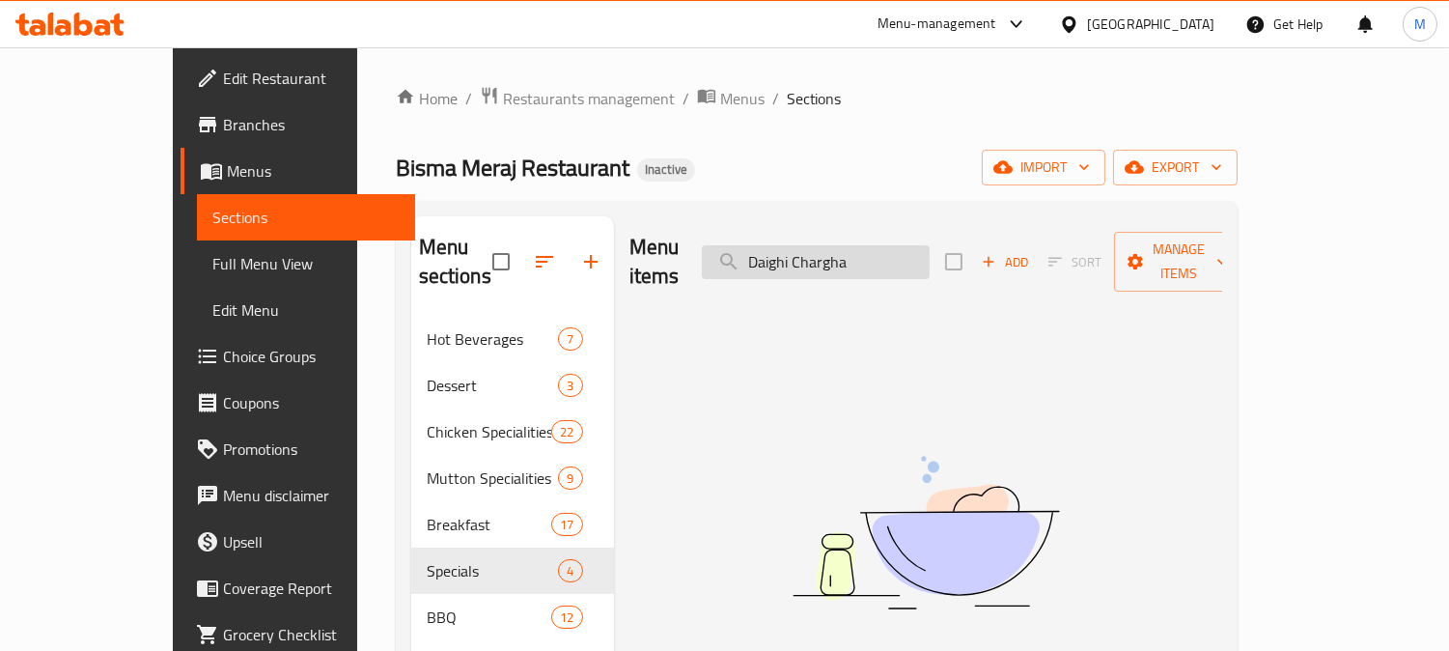
click at [930, 245] on input "Daighi Chargha" at bounding box center [816, 262] width 228 height 34
click at [896, 245] on input "Daighi Chargha" at bounding box center [816, 262] width 228 height 34
paste input "Mutton Karhai"
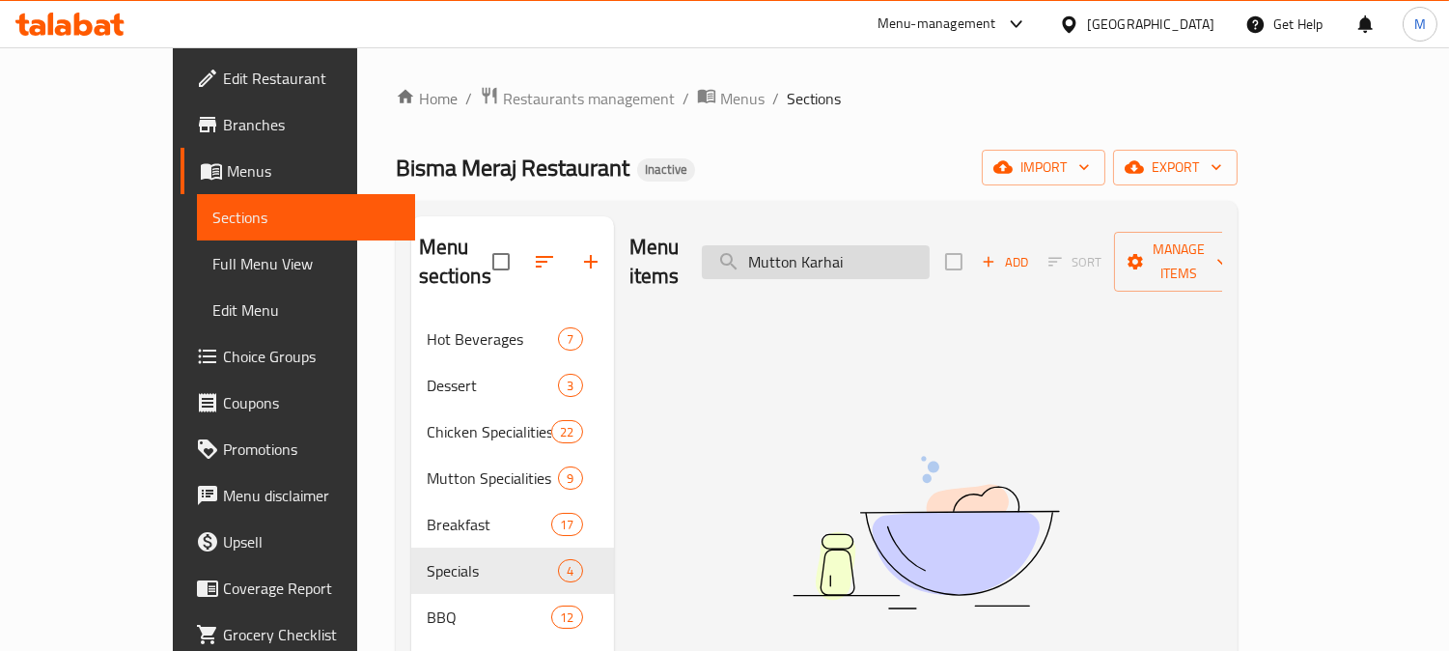
click at [930, 245] on input "Mutton Karhai" at bounding box center [816, 262] width 228 height 34
paste input "orma"
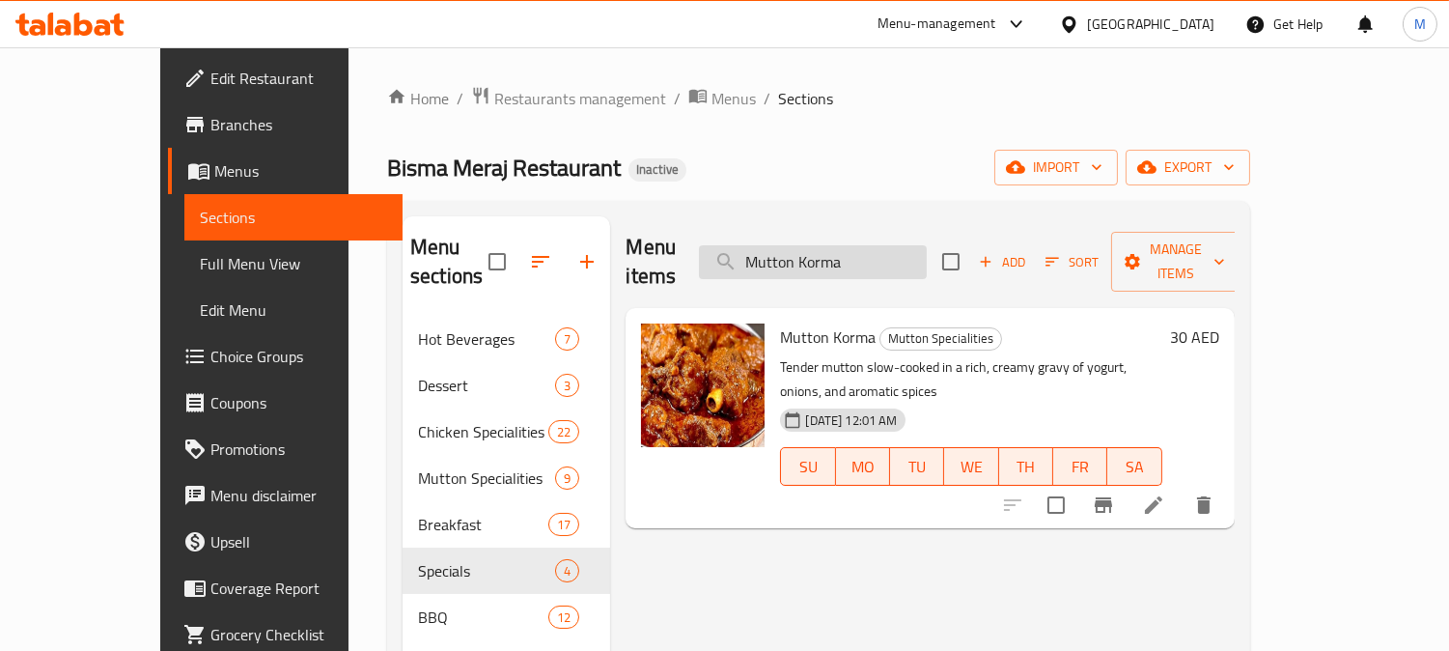
click at [877, 253] on input "Mutton Korma" at bounding box center [813, 262] width 228 height 34
click at [877, 245] on input "Mutton Korma" at bounding box center [813, 262] width 228 height 34
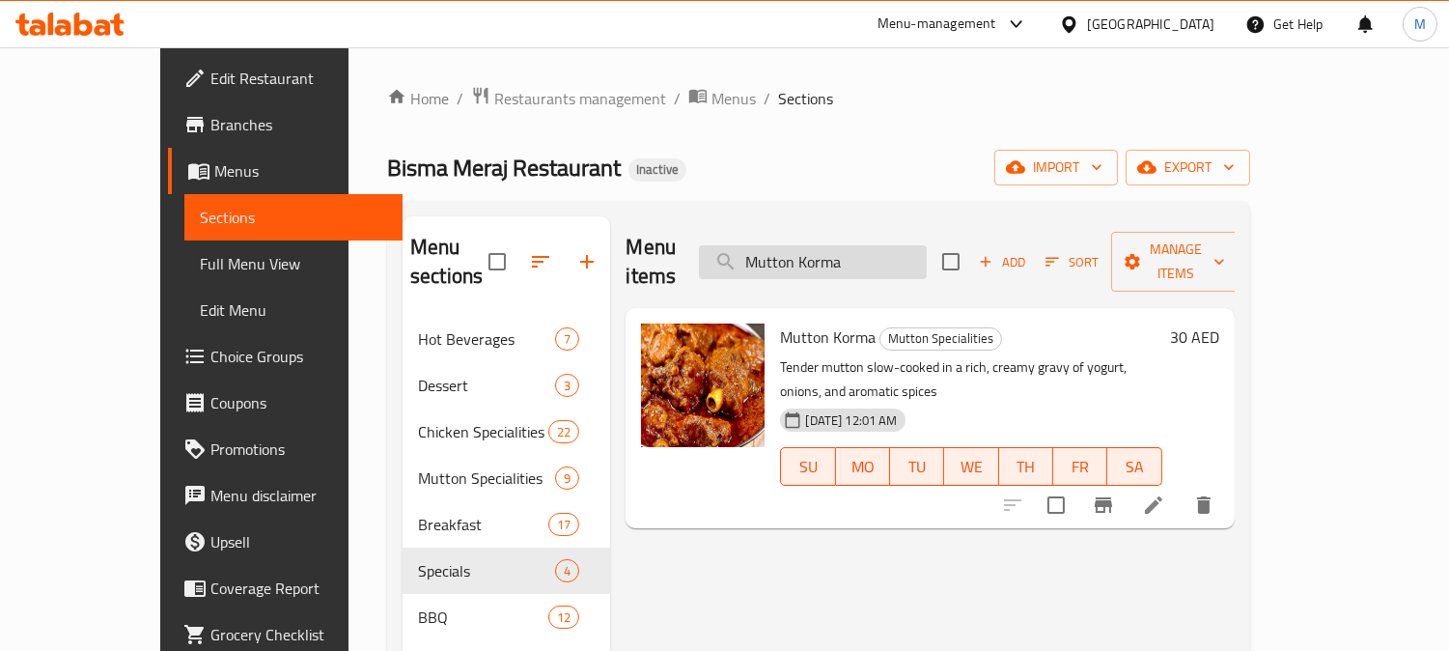
click at [853, 257] on input "Mutton Korma" at bounding box center [813, 262] width 228 height 34
paste input "Chapli Kabab Special"
click at [853, 257] on input "Mutton Korma" at bounding box center [813, 262] width 228 height 34
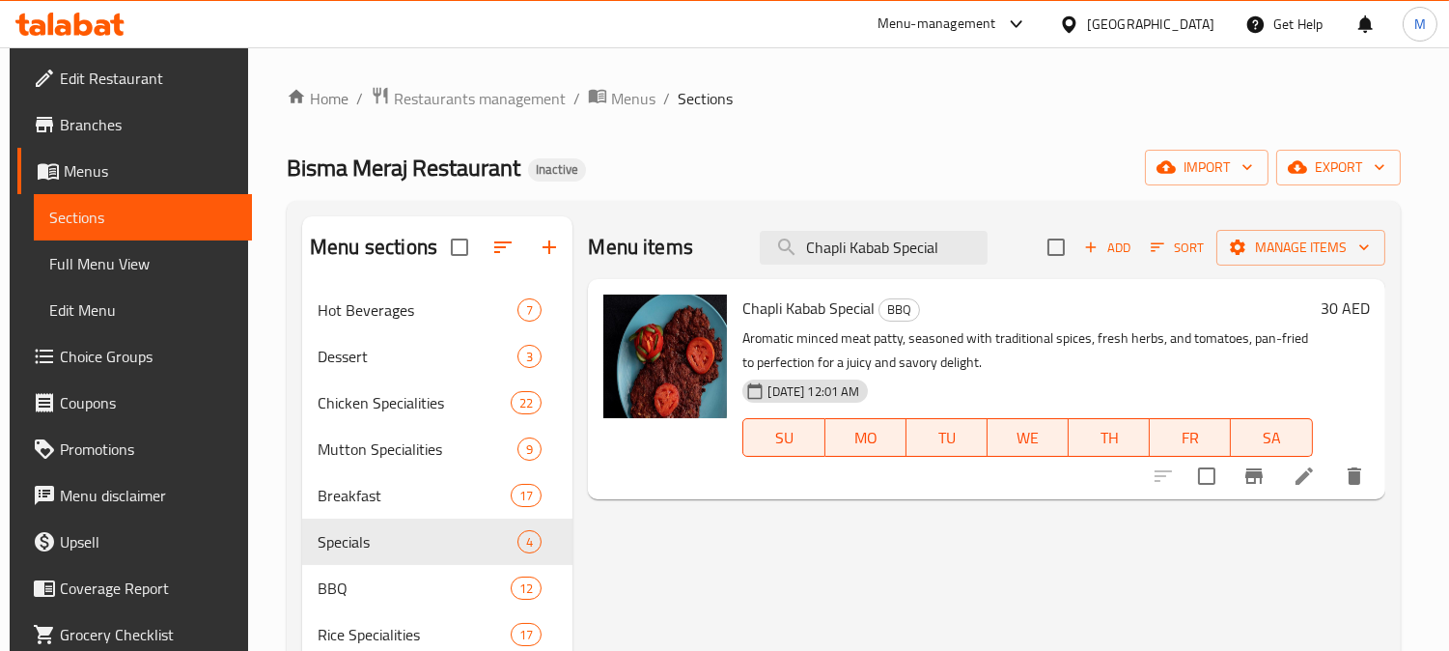
type input "Chapli Kabab Special"
click at [1300, 490] on li at bounding box center [1304, 476] width 54 height 35
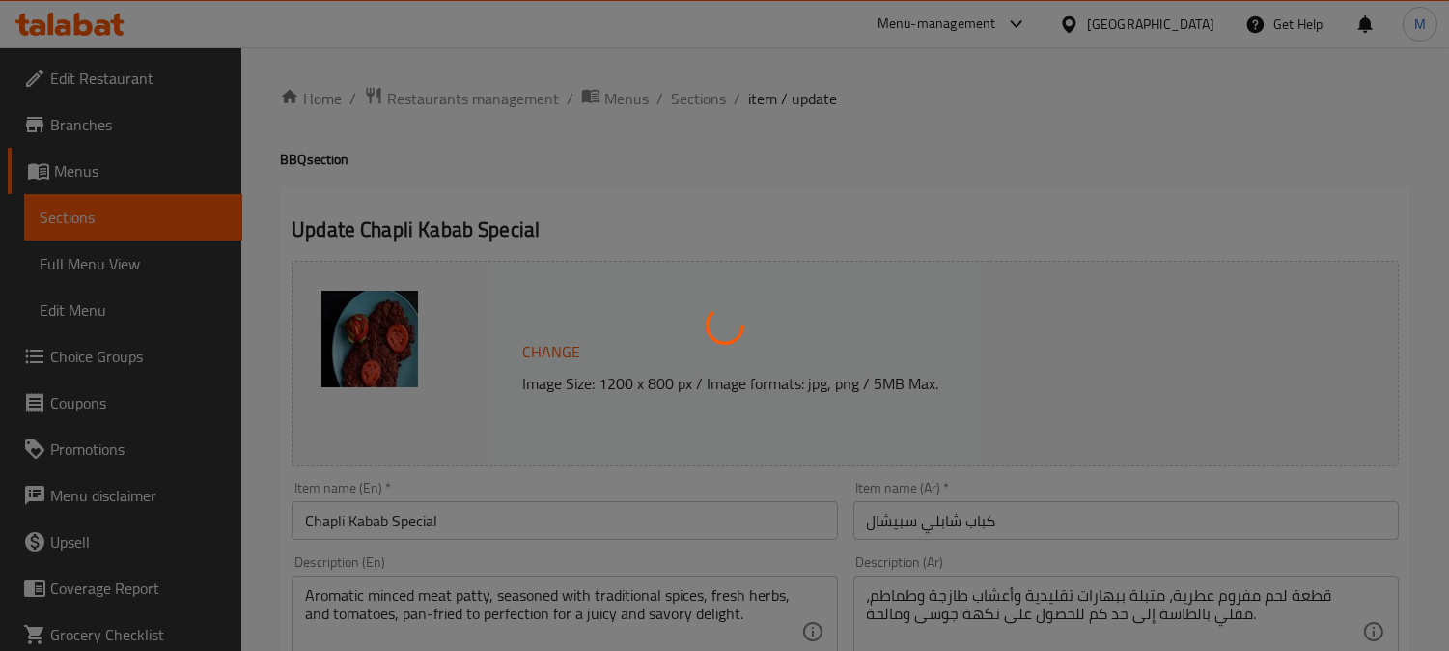
scroll to position [321, 0]
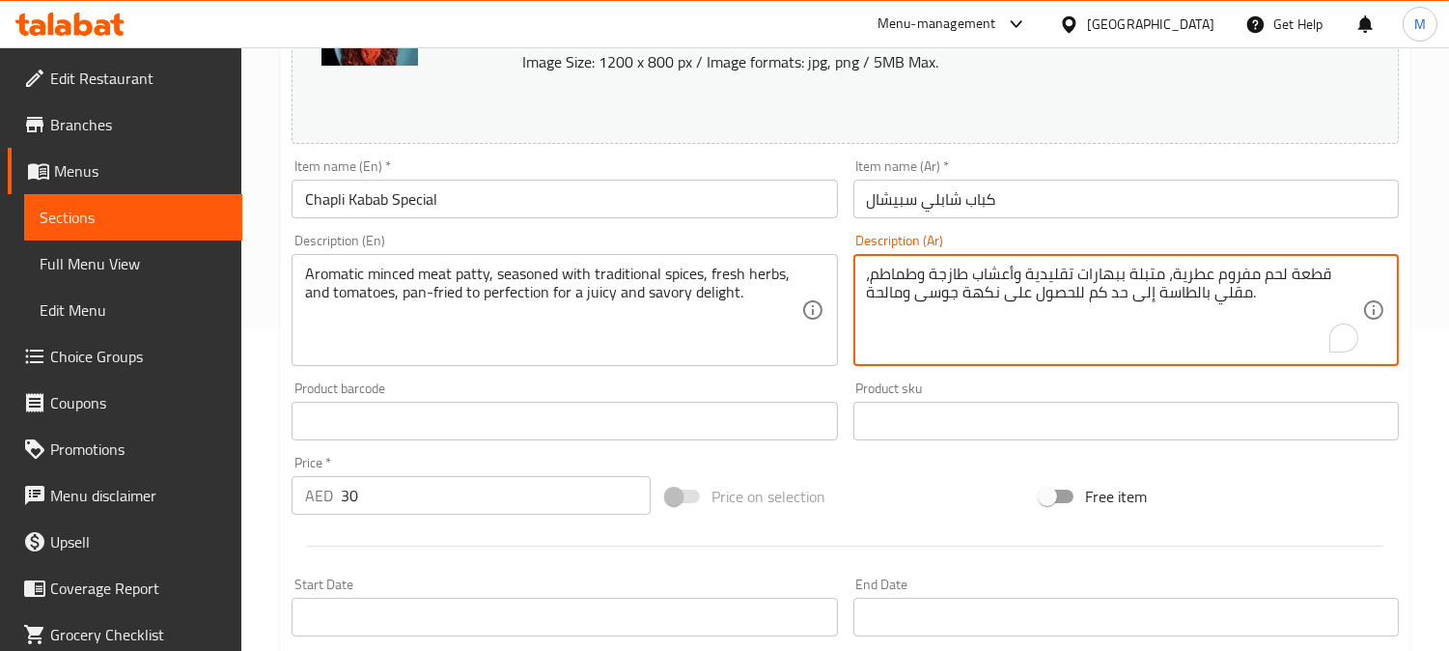
drag, startPoint x: 1151, startPoint y: 296, endPoint x: 1112, endPoint y: 297, distance: 38.6
click at [1076, 295] on textarea "قطعة لحم مفروم عطرية، متبلة ببهارات تقليدية وأعشاب طازجة وطماطم، مقلي بالطاسة إ…" at bounding box center [1114, 311] width 495 height 92
drag, startPoint x: 1085, startPoint y: 296, endPoint x: 1152, endPoint y: 309, distance: 67.8
click at [1152, 309] on textarea "قطعة لحم مفروم عطرية، متبلة ببهارات تقليدية وأعشاب طازجة وطماطم، مقلي بالطاسة إ…" at bounding box center [1114, 311] width 495 height 92
type textarea "قطعة لحم مفروم عطرية، متبلة ببهارات تقليدية وأعشاب طازجة وطماطم، مقلي بالطاسة ب…"
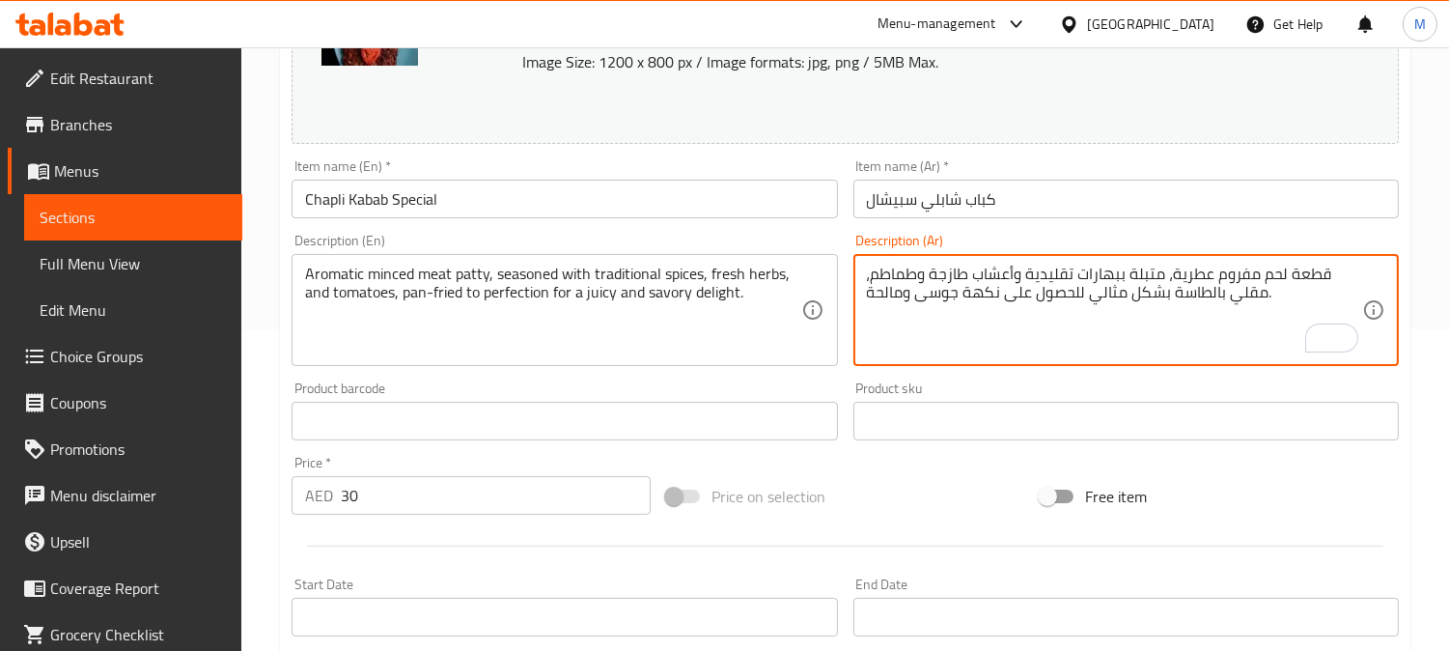
click at [1037, 197] on input "كباب شابلي سبيشال" at bounding box center [1125, 199] width 545 height 39
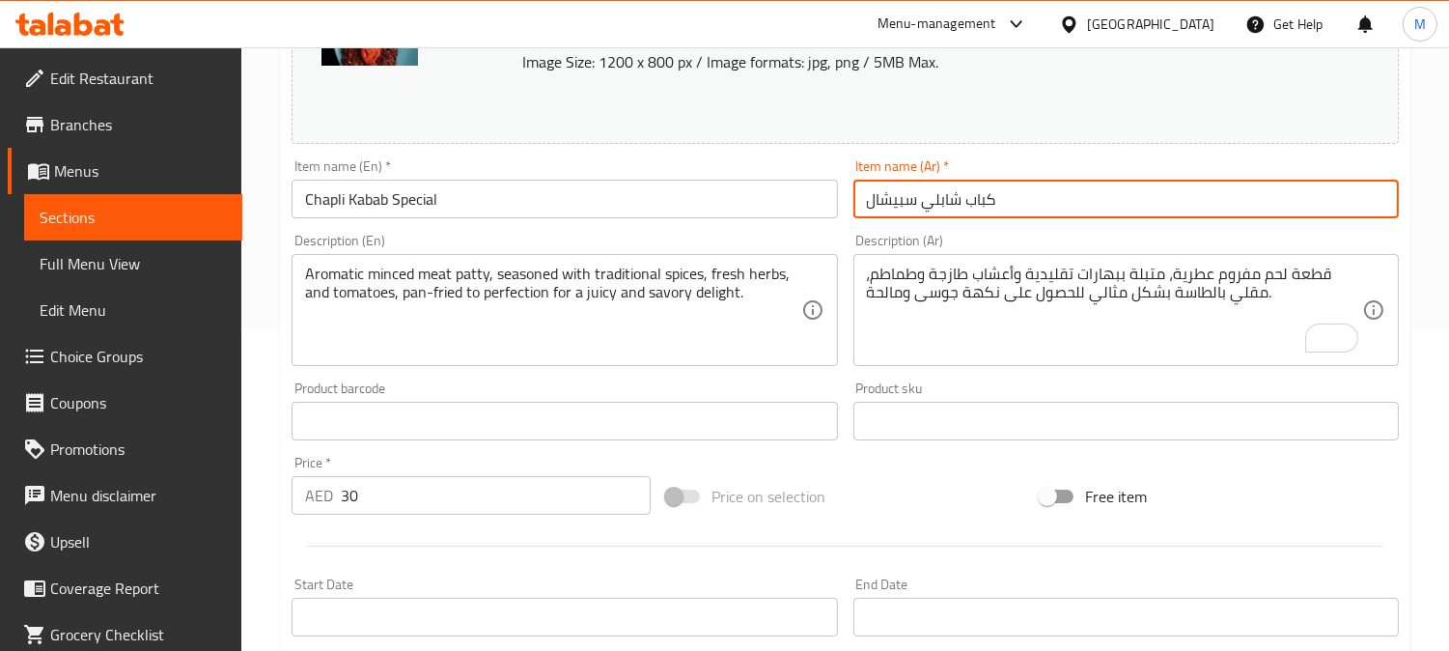
click at [1074, 187] on input "كباب شابلي سبيشال" at bounding box center [1125, 199] width 545 height 39
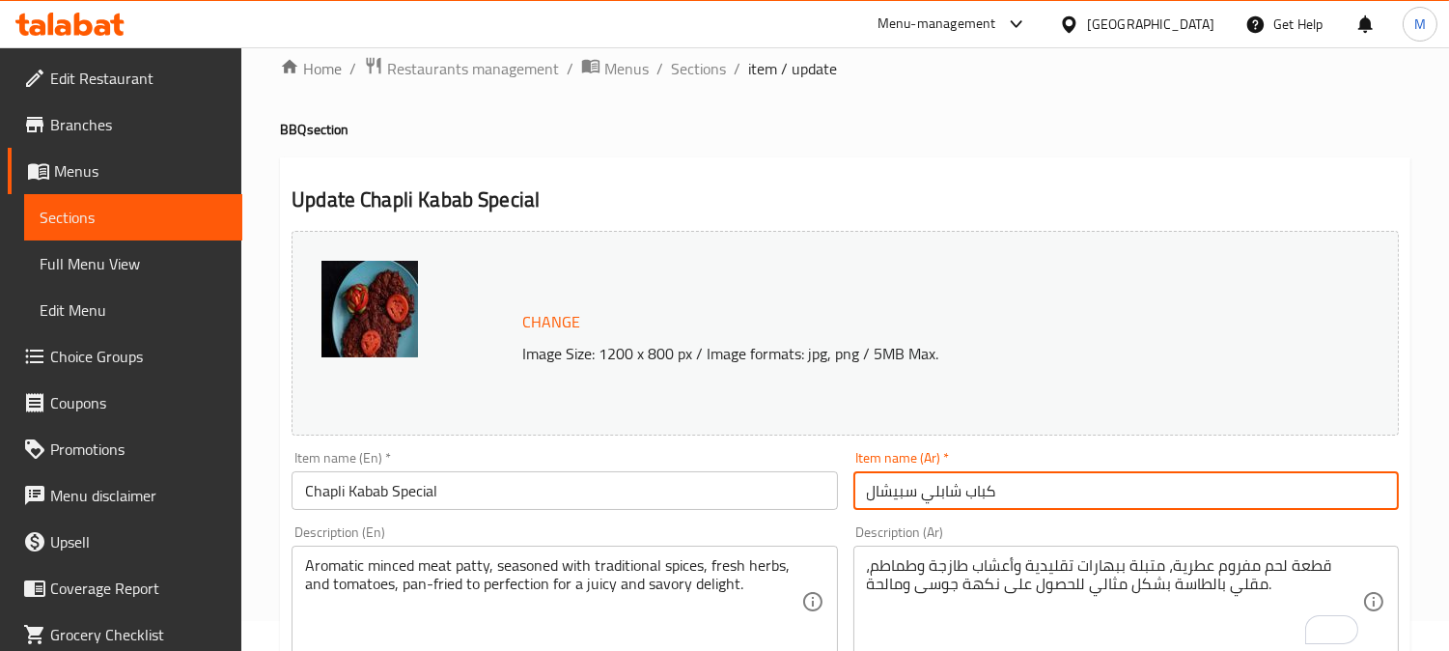
scroll to position [0, 0]
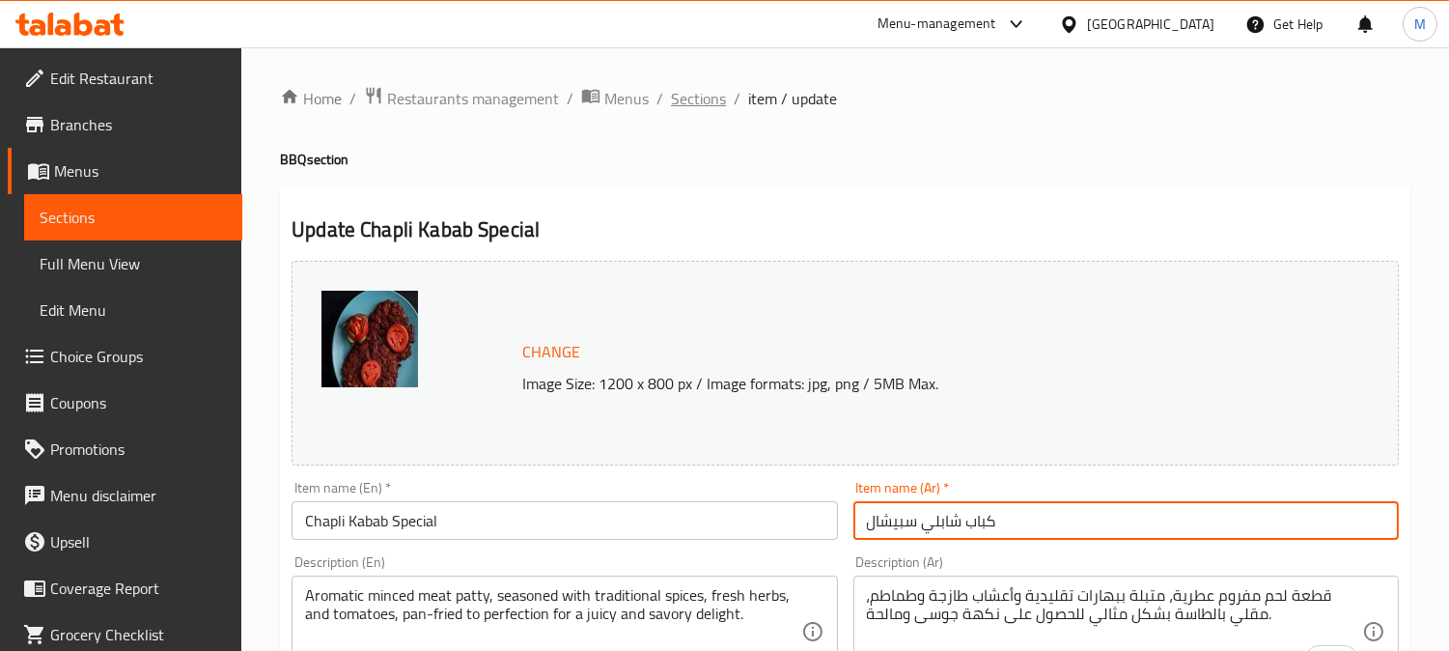
click at [702, 98] on span "Sections" at bounding box center [698, 98] width 55 height 23
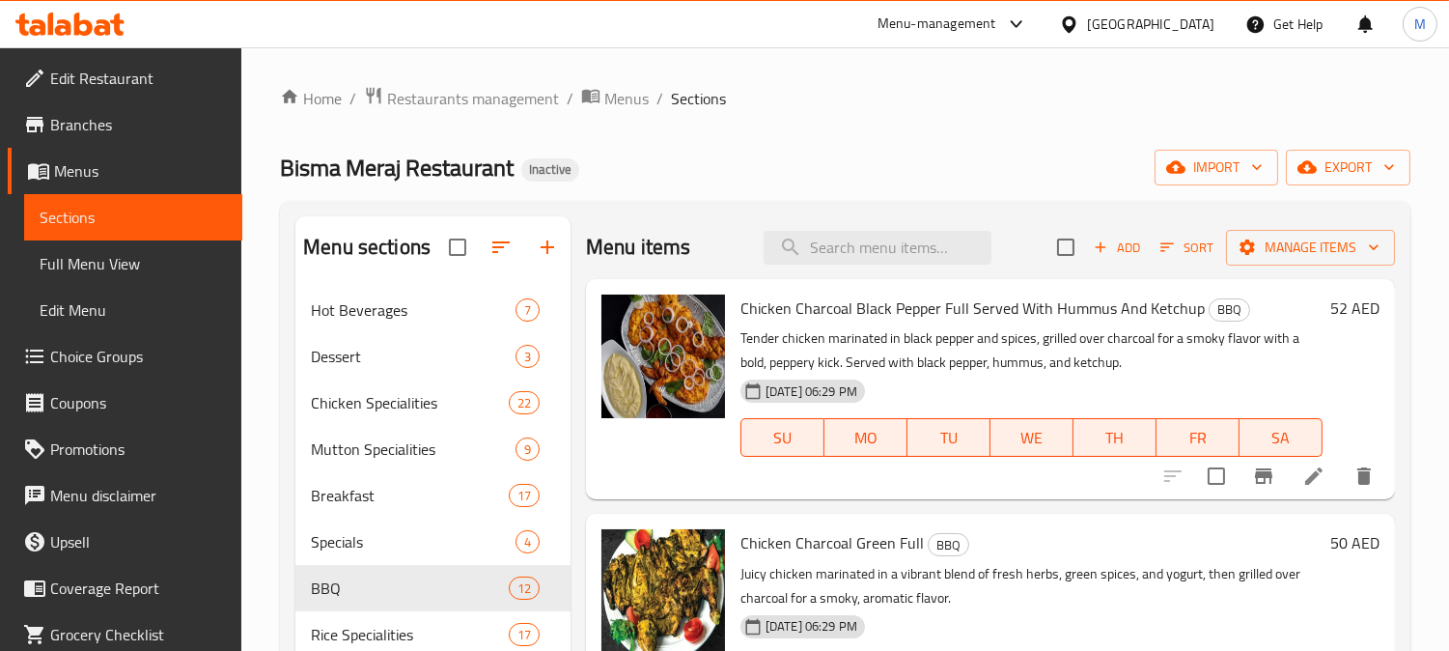
click at [834, 228] on div "Menu items Add Sort Manage items" at bounding box center [990, 247] width 809 height 63
click at [835, 232] on input "search" at bounding box center [878, 248] width 228 height 34
paste input "Mutton [PERSON_NAME]"
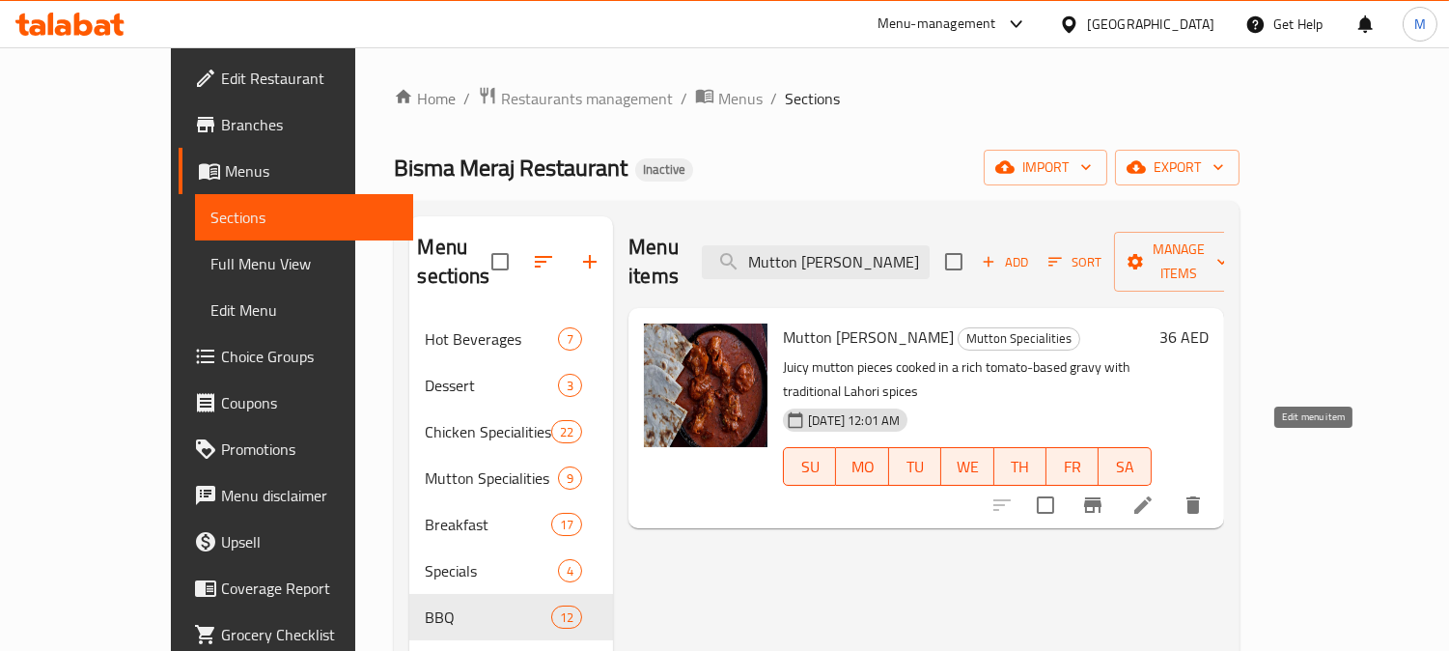
type input "Mutton [PERSON_NAME]"
click at [1155, 493] on icon at bounding box center [1143, 504] width 23 height 23
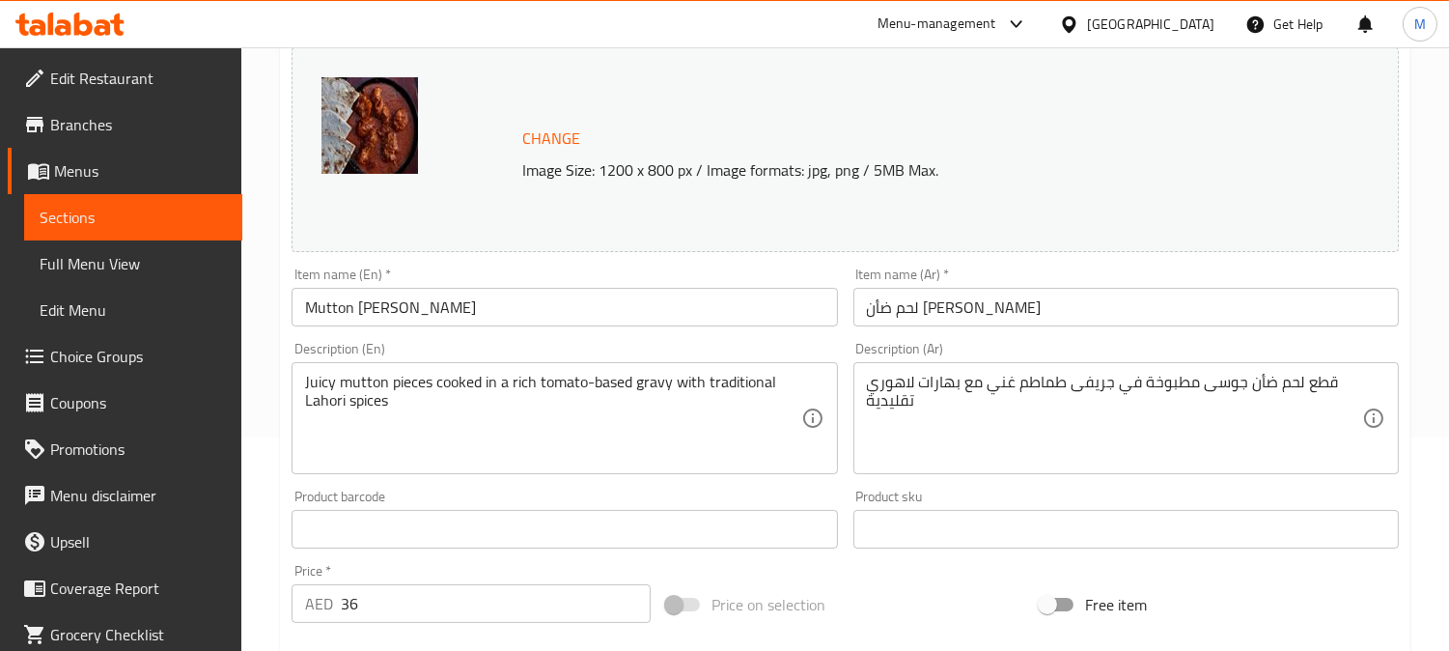
scroll to position [214, 0]
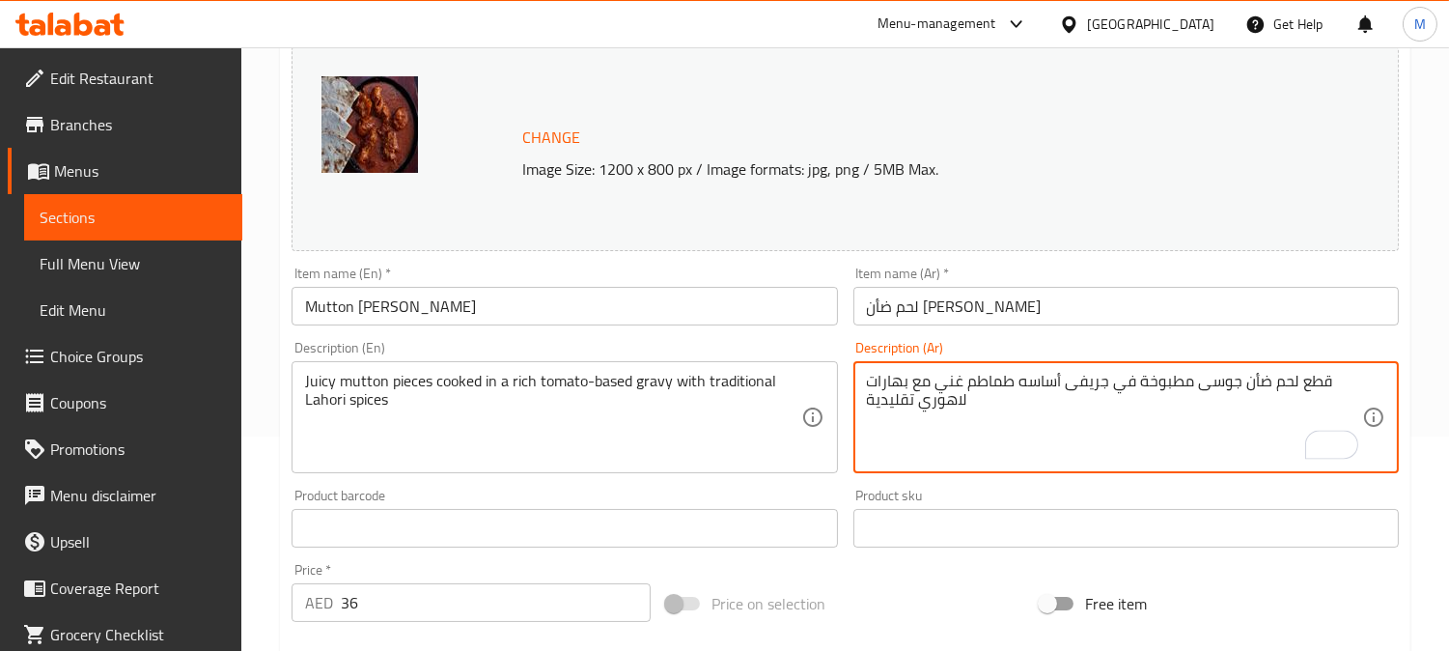
type textarea "قطع لحم ضأن جوسى مطبوخة في جريفى أساسه طماطم غني مع بهارات لاهوري تقليدية"
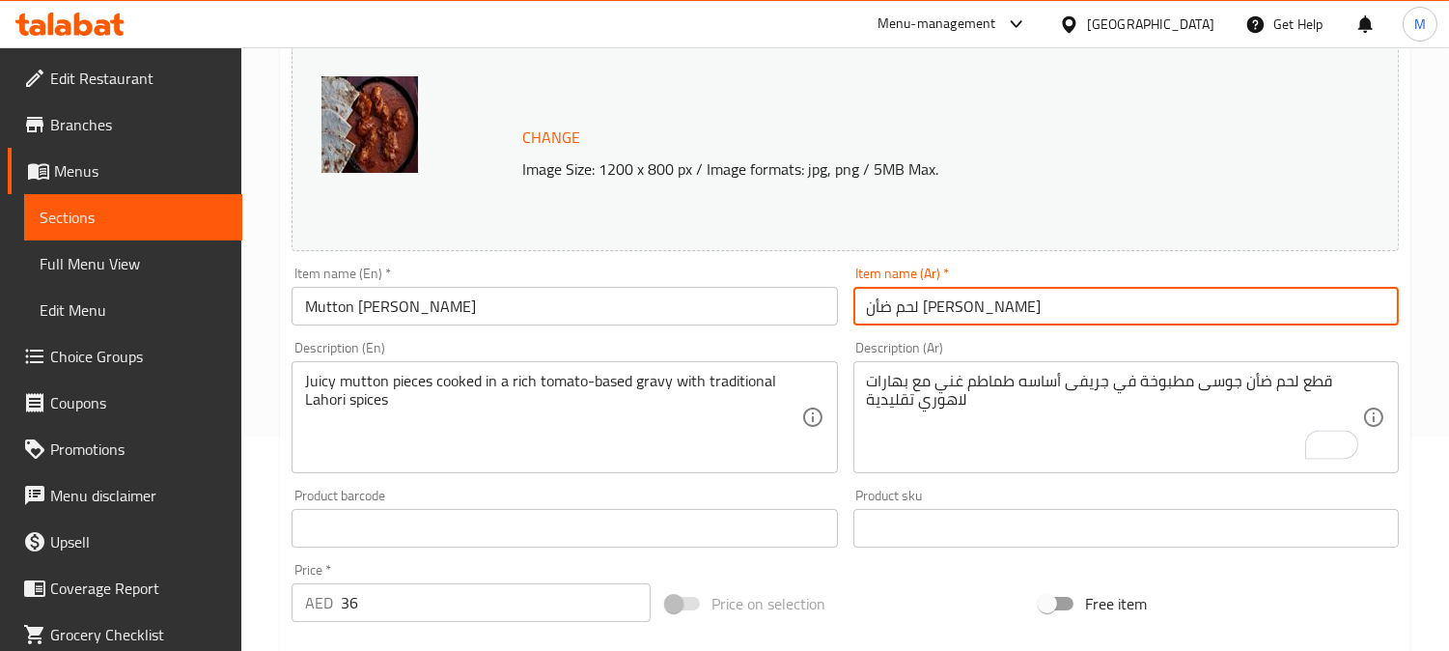
click at [1118, 303] on input "لحم ضأن لاهوري كراهي" at bounding box center [1125, 306] width 545 height 39
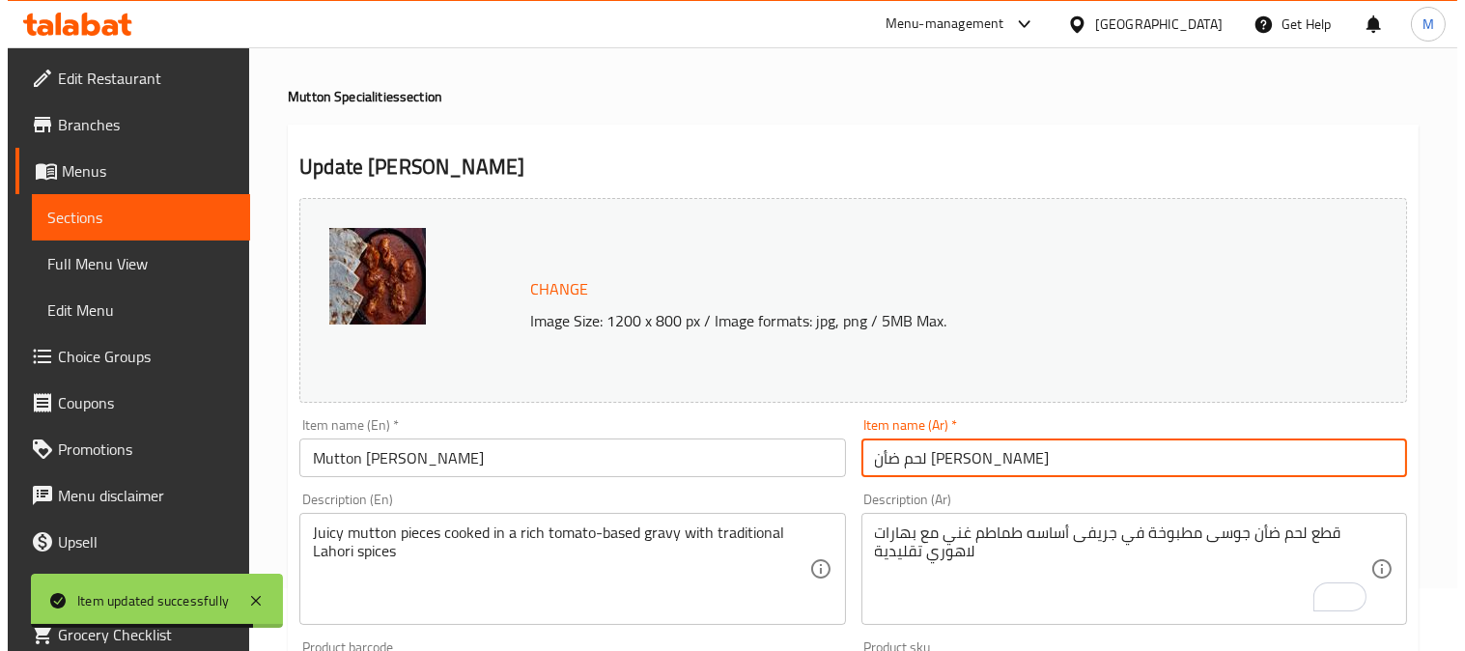
scroll to position [0, 0]
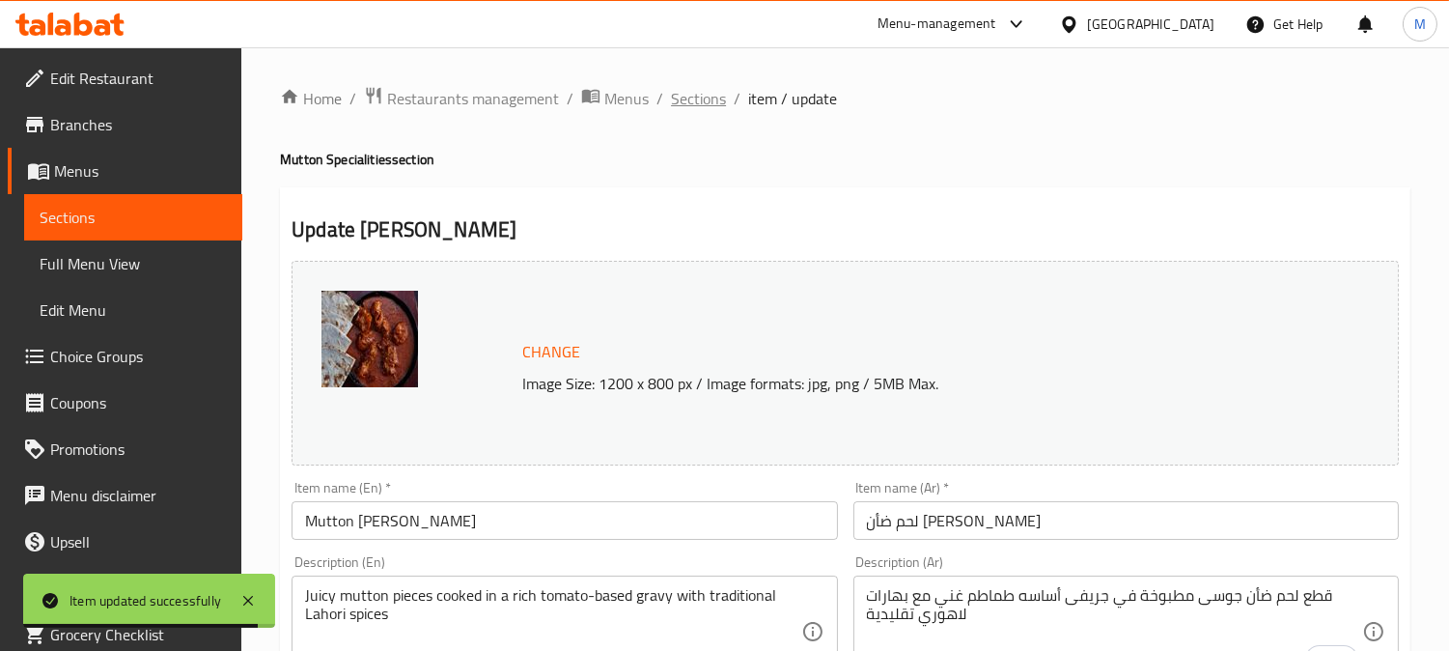
click at [699, 106] on span "Sections" at bounding box center [698, 98] width 55 height 23
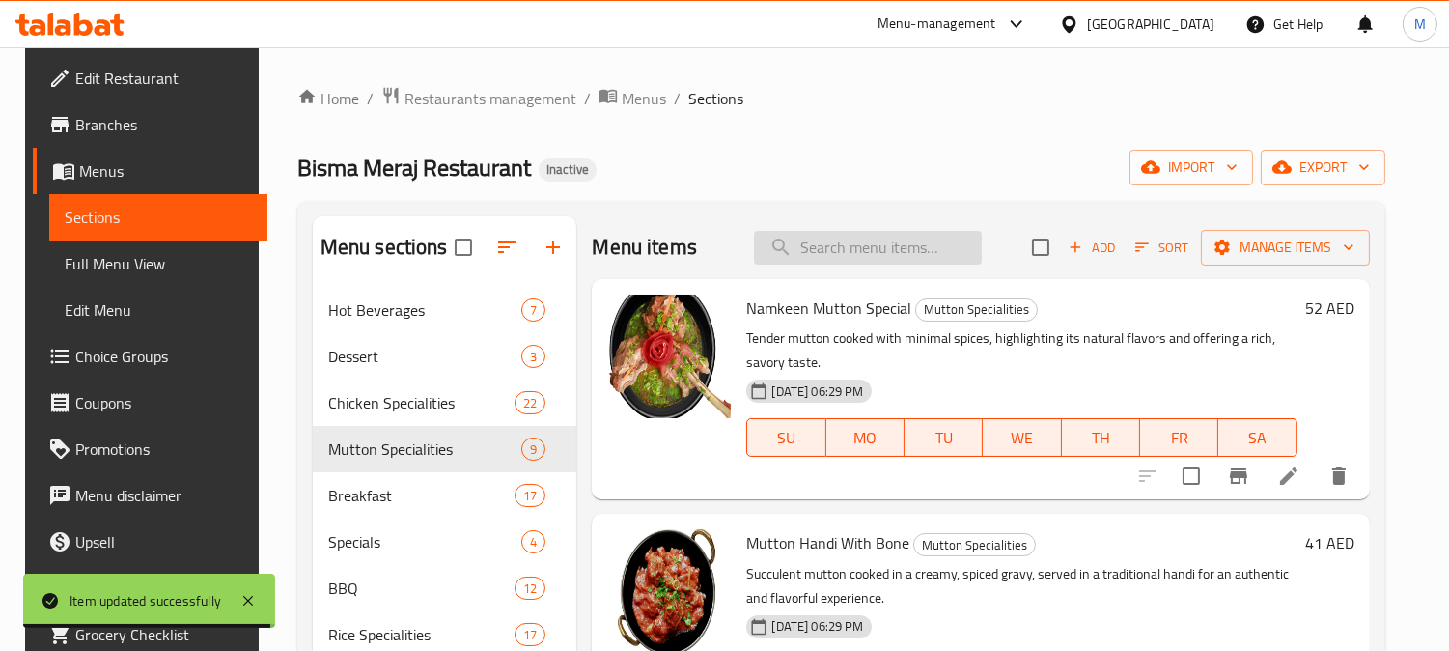
click at [841, 256] on input "search" at bounding box center [868, 248] width 228 height 34
paste input "Chicken Qorma"
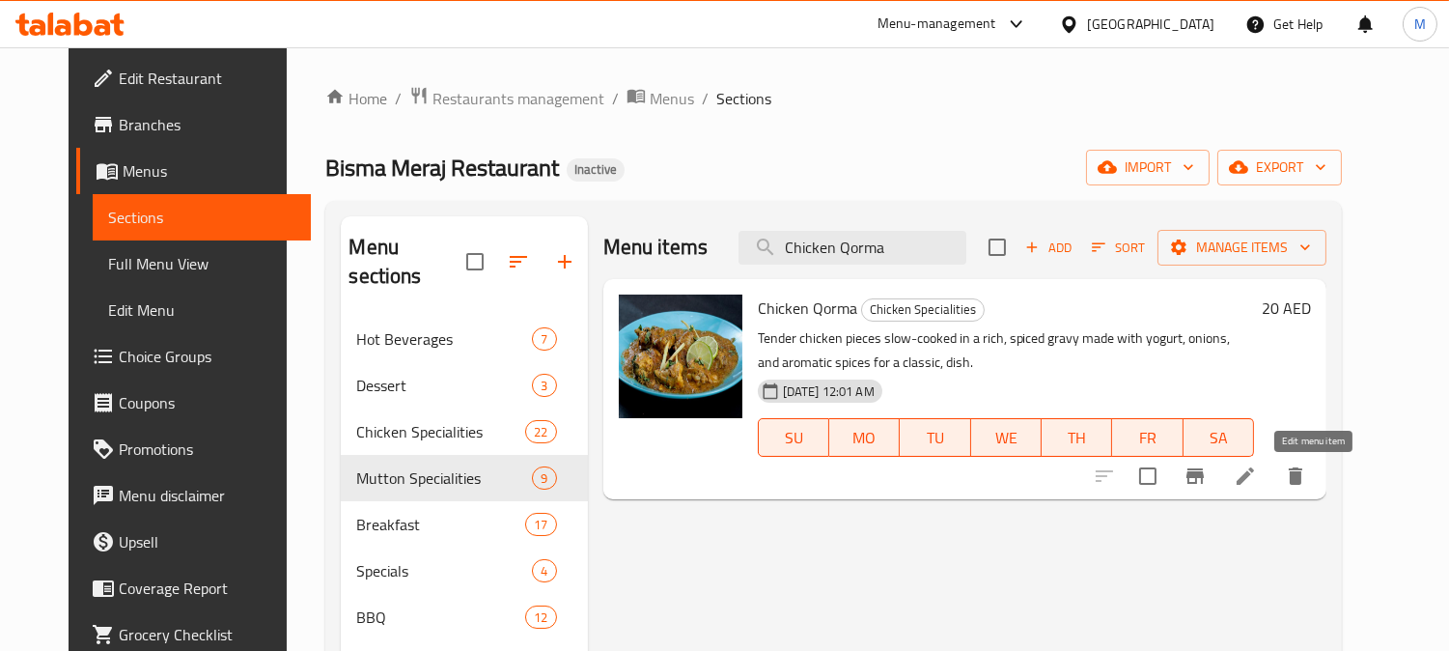
type input "Chicken Qorma"
click at [1257, 481] on icon at bounding box center [1245, 475] width 23 height 23
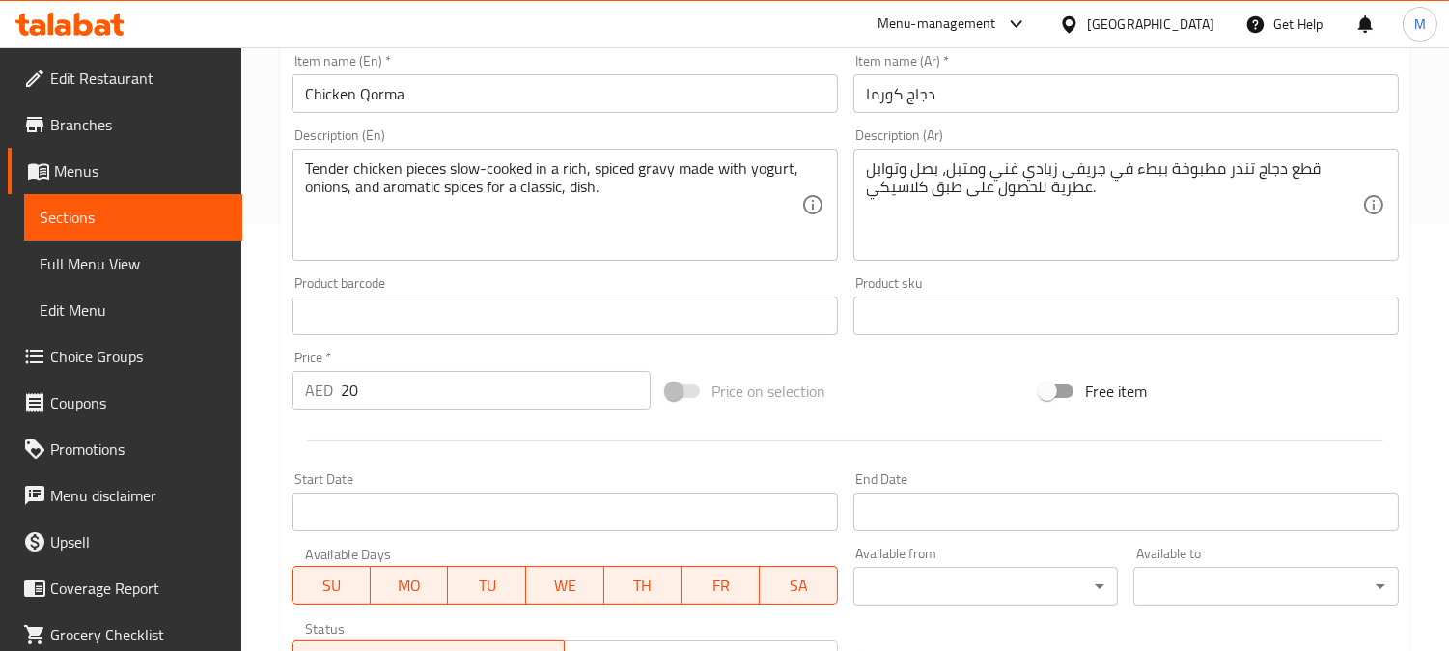
scroll to position [429, 0]
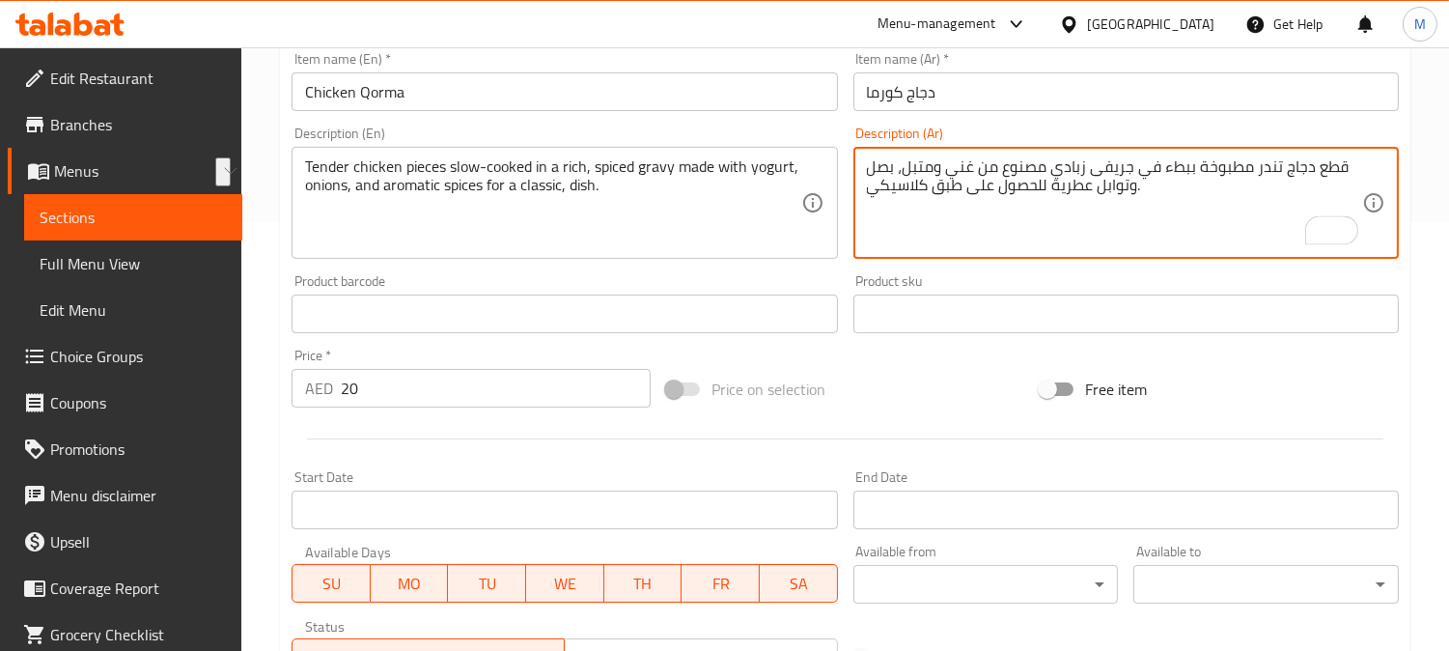
drag, startPoint x: 1044, startPoint y: 157, endPoint x: 977, endPoint y: 164, distance: 67.0
click at [977, 164] on textarea "قطع دجاج تندر مطبوخة ببطء في جريفى زبادي مصنوع من غني ومتبل، بصل وتوابل عطرية ل…" at bounding box center [1114, 203] width 495 height 92
click at [1099, 164] on textarea "قطع دجاج تندر مطبوخة ببطء في جريفى زبادي غني ومتبل، بصل وتوابل عطرية للحصول على…" at bounding box center [1114, 203] width 495 height 92
paste textarea "مصنوع من"
drag, startPoint x: 610, startPoint y: 168, endPoint x: 1164, endPoint y: 241, distance: 559.0
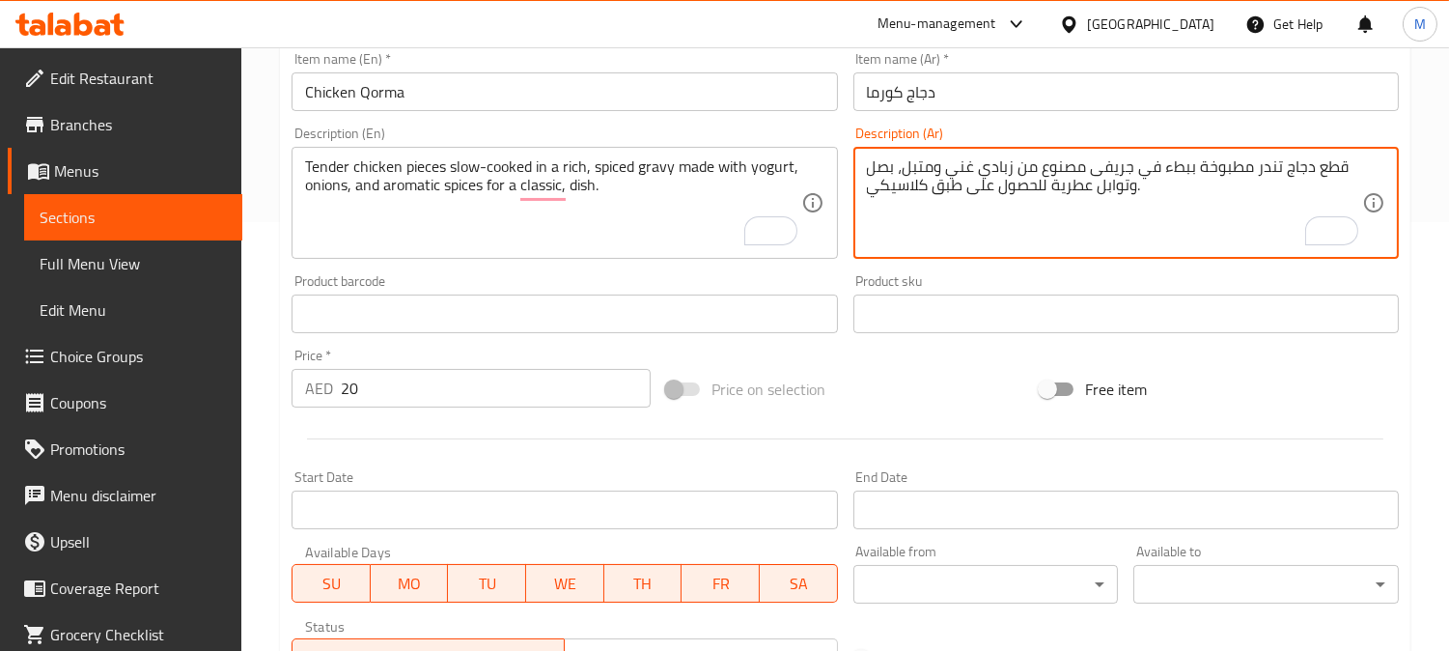
click at [987, 185] on textarea "قطع دجاج تندر مطبوخة ببطء في جريفى مصنوع من زبادي غني ومتبل، بصل وتوابل عطرية ل…" at bounding box center [1114, 203] width 495 height 92
type textarea "قطع دجاج تندر مطبوخة ببطء في جريفى مصنوع من زبادي غني ومتبل، بصل وتوابل عطرية ل…"
click at [995, 108] on input "دجاج كورما" at bounding box center [1125, 91] width 545 height 39
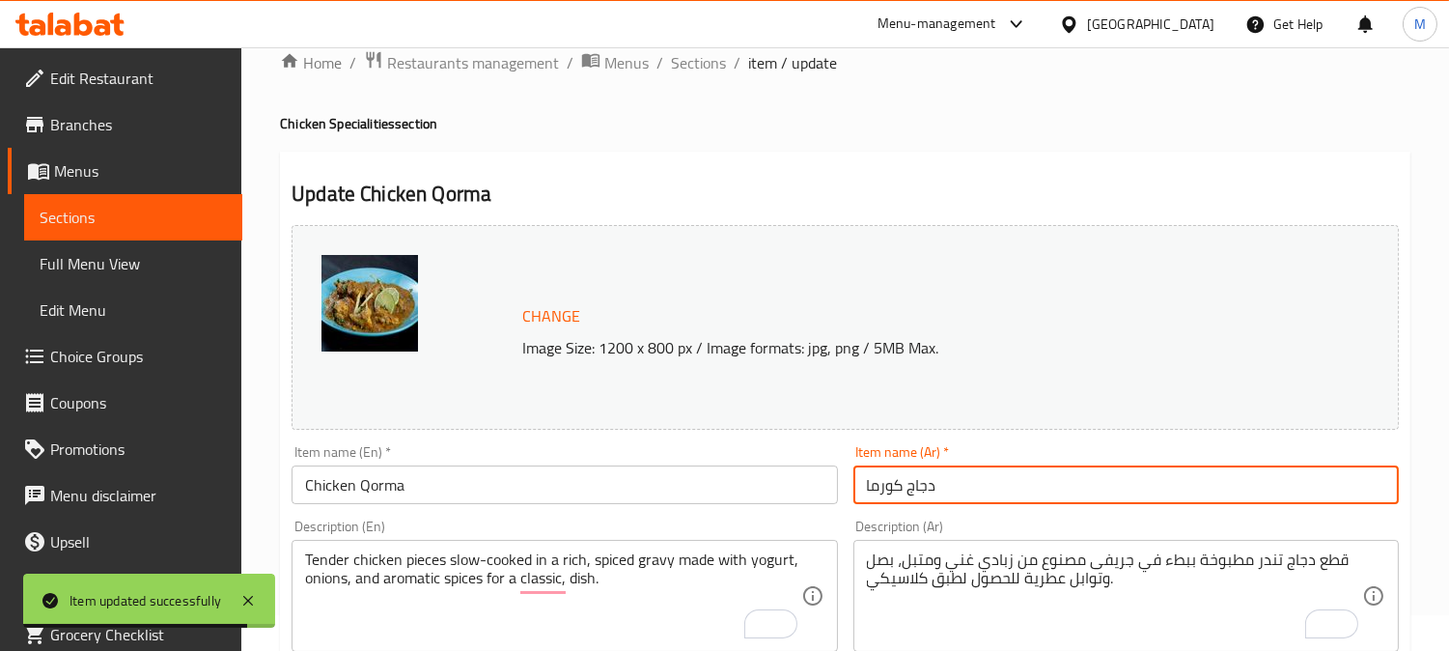
scroll to position [0, 0]
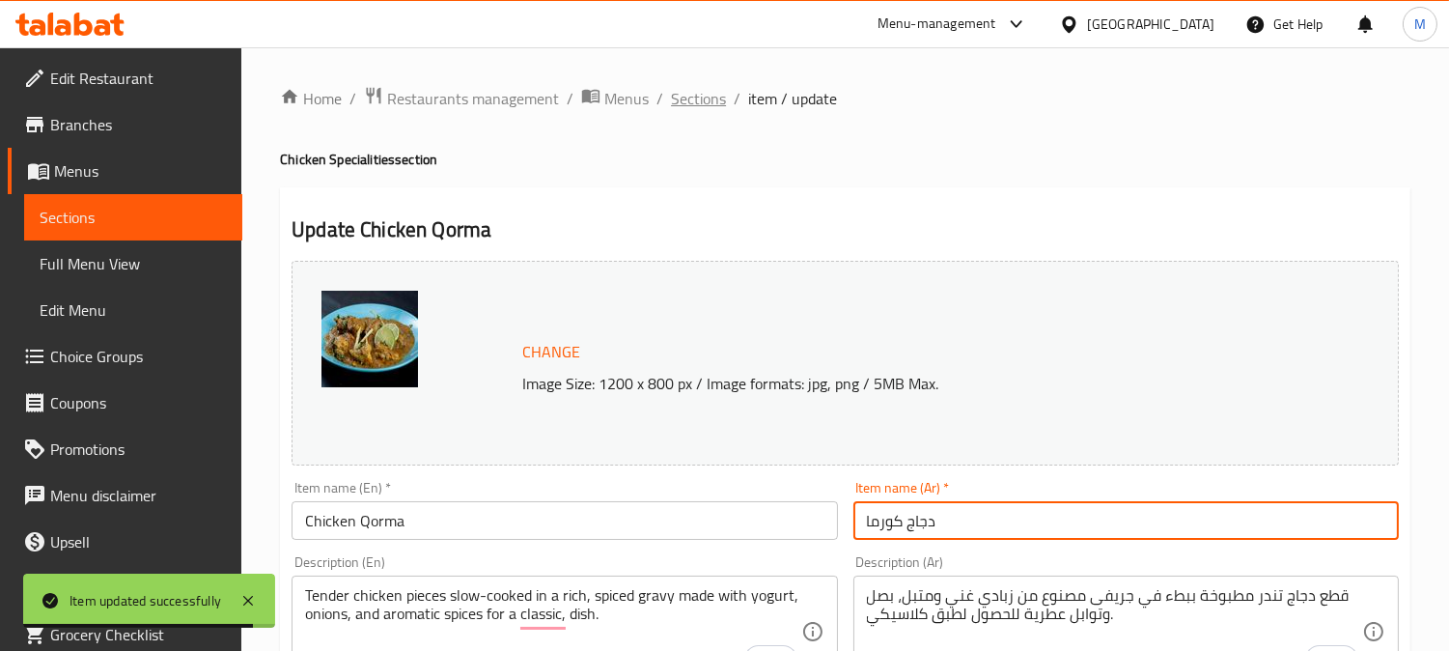
click at [700, 95] on span "Sections" at bounding box center [698, 98] width 55 height 23
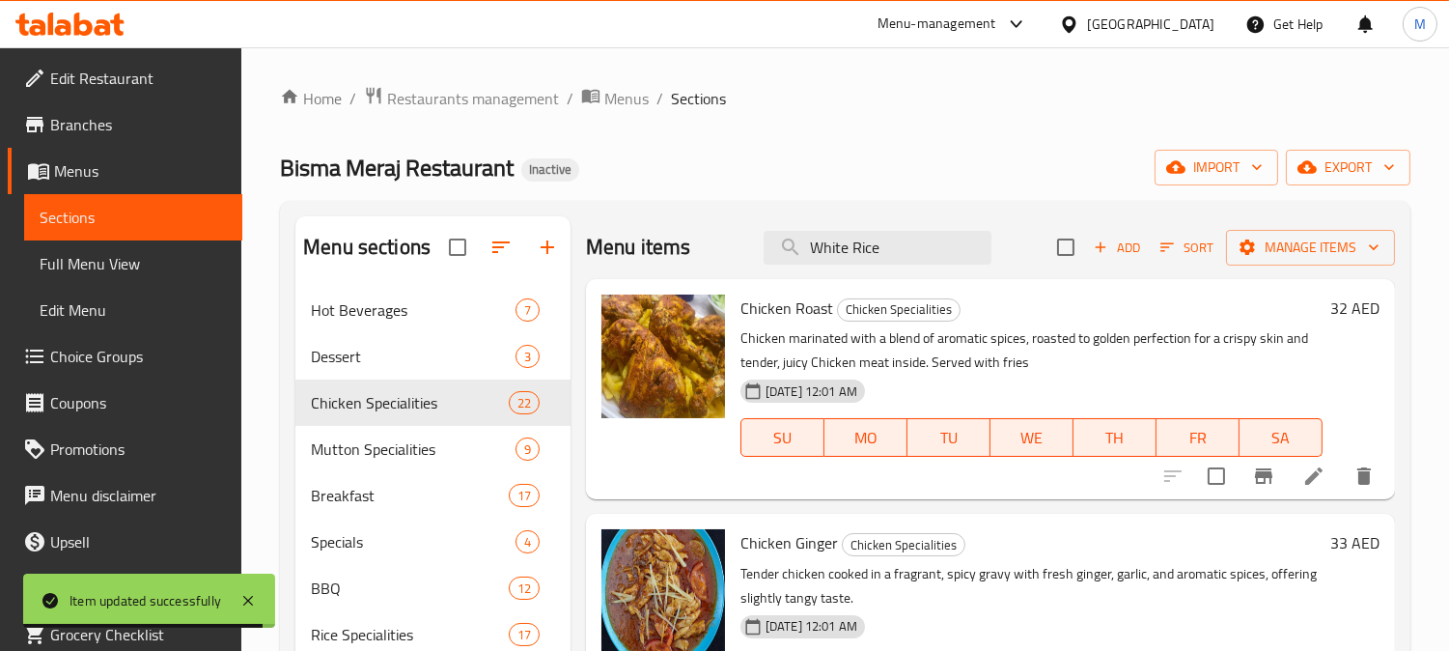
click at [1318, 465] on li at bounding box center [1314, 476] width 54 height 35
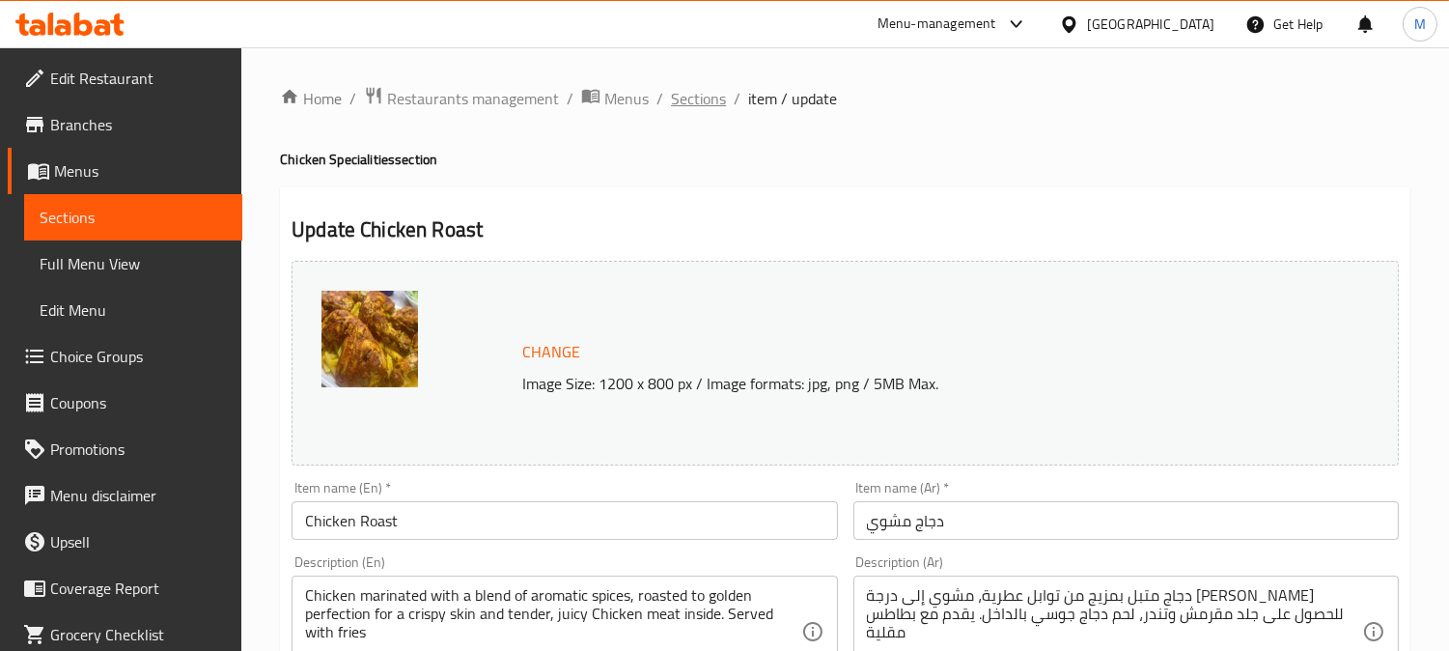
click at [720, 98] on span "Sections" at bounding box center [698, 98] width 55 height 23
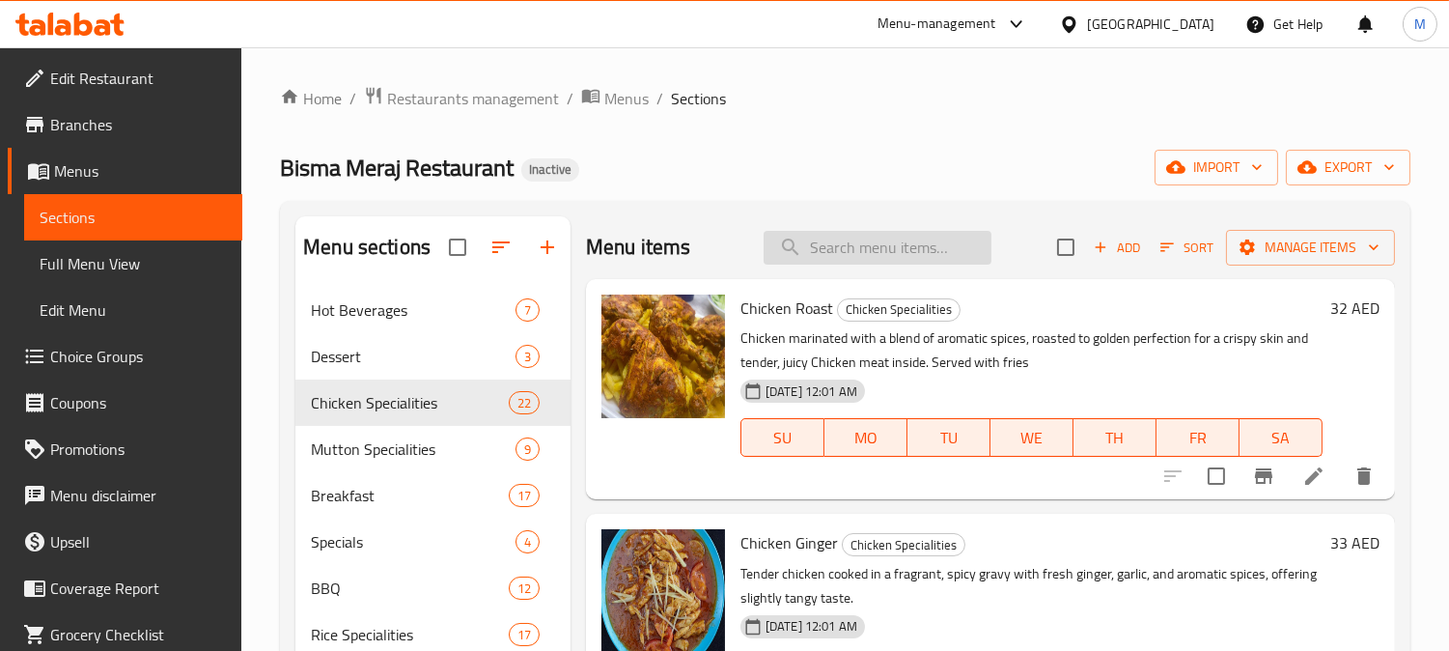
click at [859, 257] on input "search" at bounding box center [878, 248] width 228 height 34
paste input "White Rice"
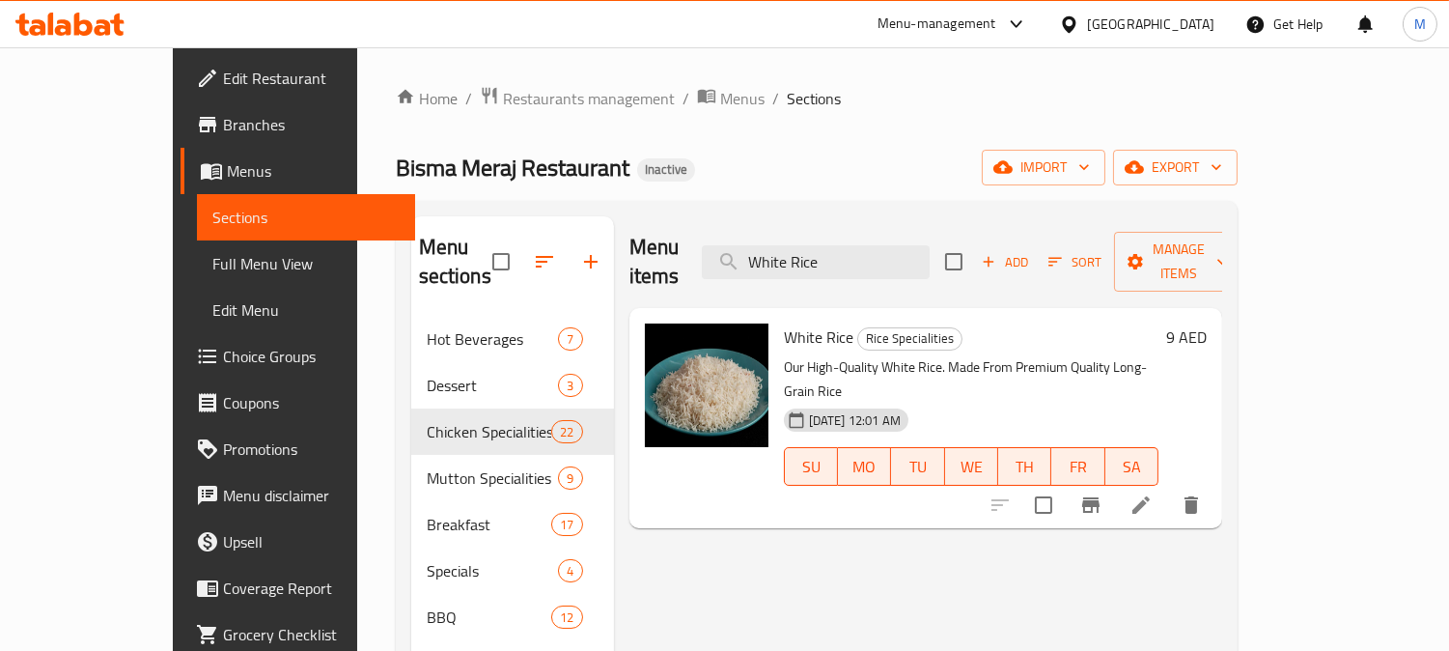
type input "White Rice"
click at [1168, 488] on li at bounding box center [1141, 505] width 54 height 35
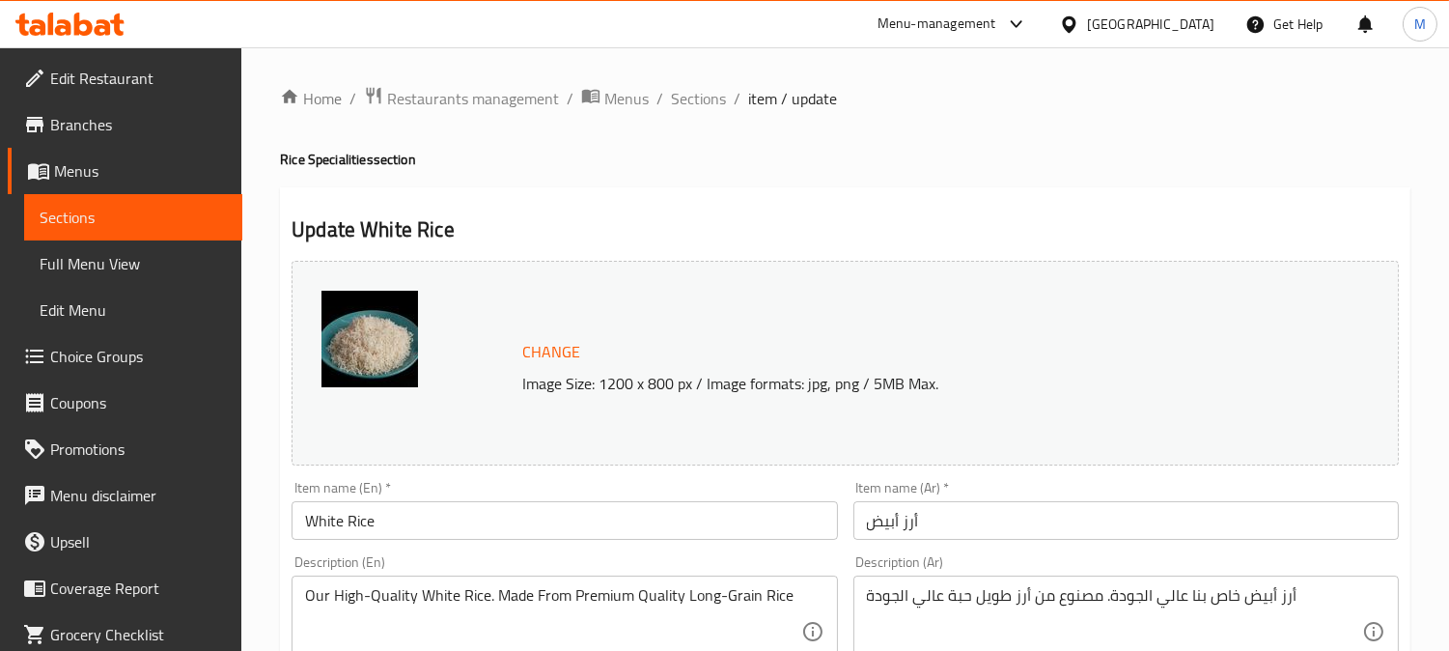
scroll to position [321, 0]
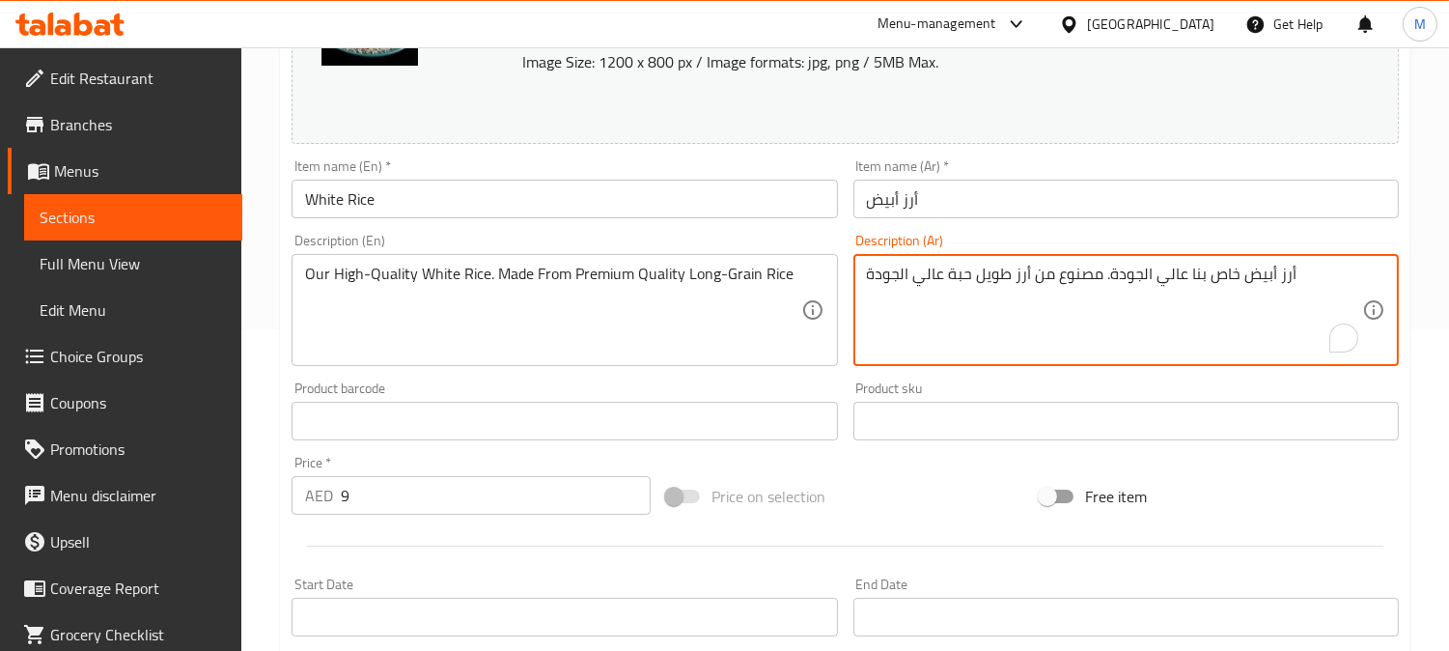
drag, startPoint x: 940, startPoint y: 276, endPoint x: 842, endPoint y: 267, distance: 98.9
type textarea "أرز أبيض خاص بنا عالي الجودة. مصنوع من أرز طويل حبة بريميوم"
click at [1020, 238] on div "Description (Ar) أرز أبيض خاص بنا عالي الجودة. مصنوع من أرز طويل حبة بريميوم De…" at bounding box center [1125, 300] width 545 height 132
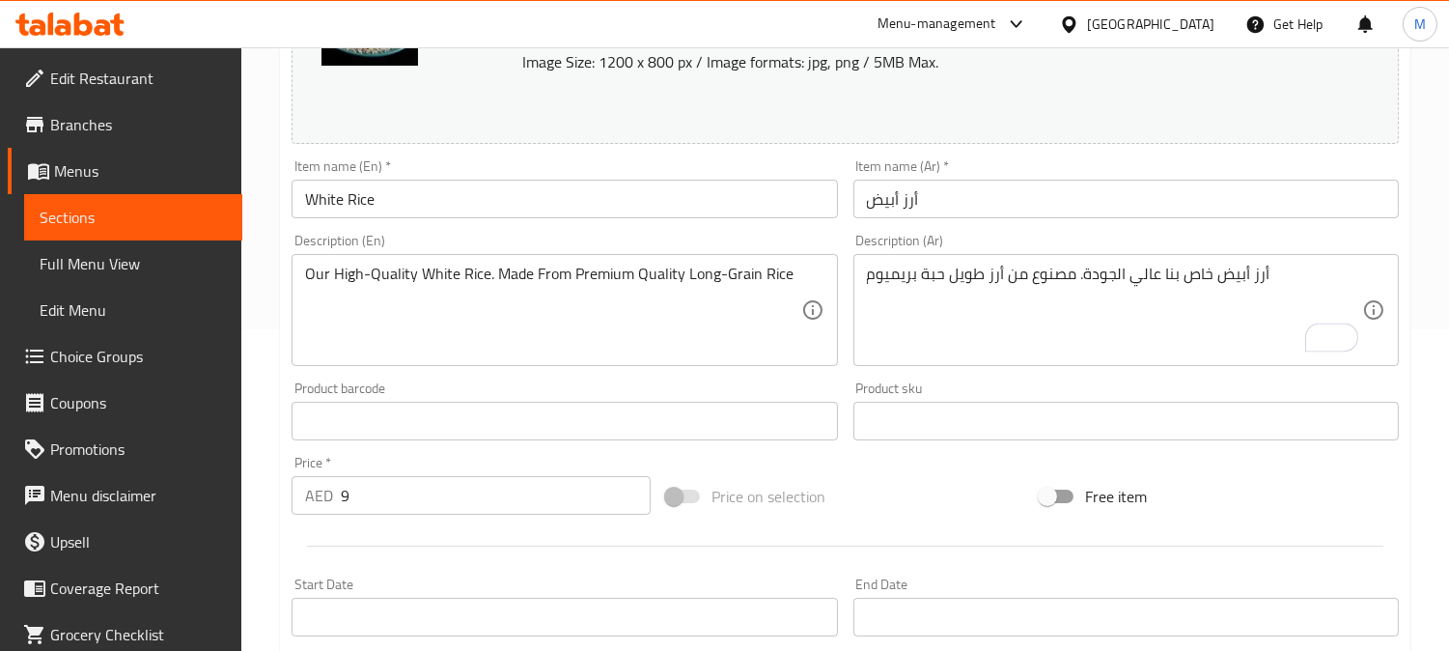
click at [1012, 220] on div "Item name (Ar)   * أرز أبيض Item name (Ar) *" at bounding box center [1126, 189] width 561 height 74
click at [1020, 191] on input "أرز أبيض" at bounding box center [1125, 199] width 545 height 39
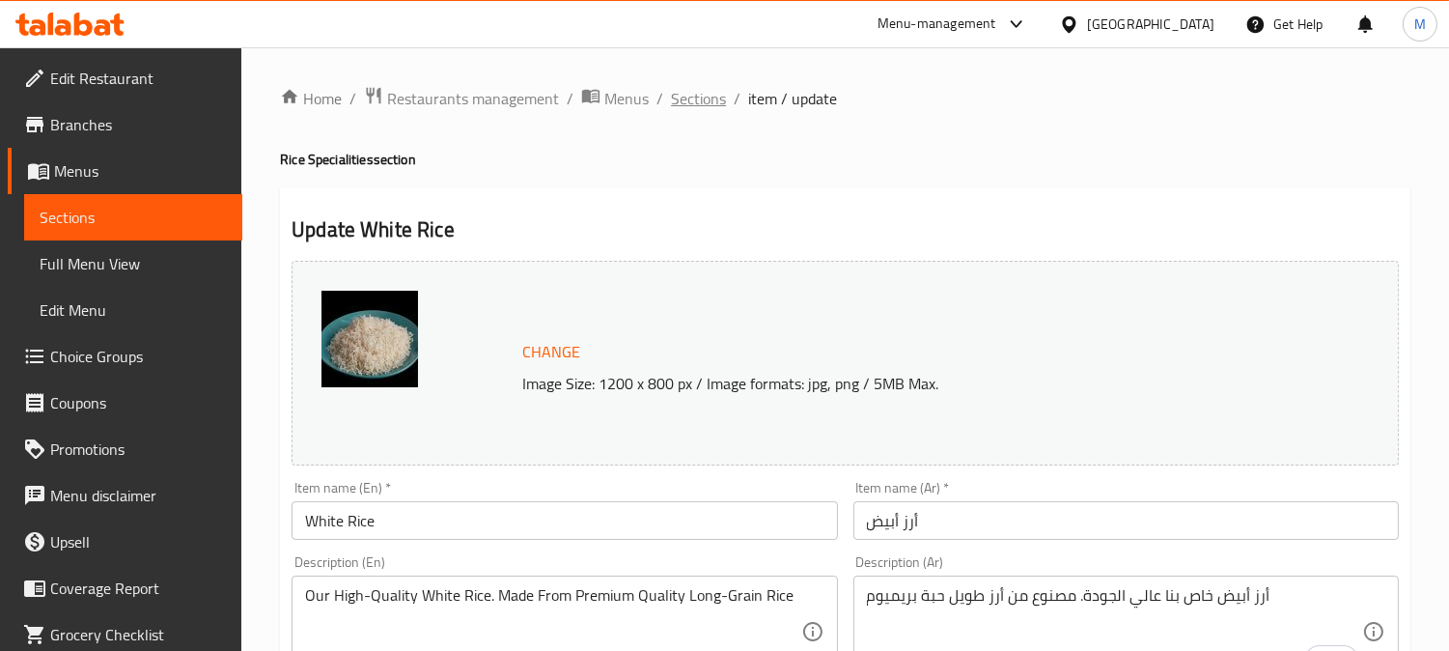
click at [701, 101] on span "Sections" at bounding box center [698, 98] width 55 height 23
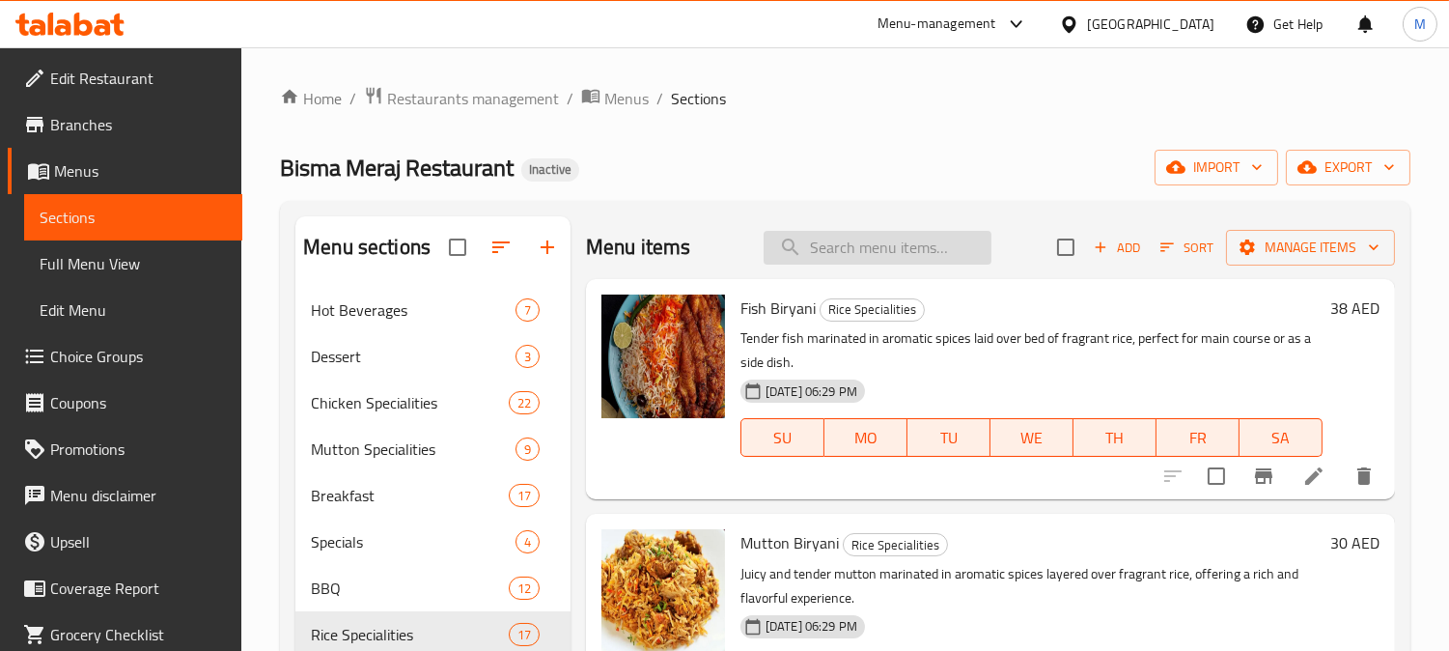
click at [905, 236] on input "search" at bounding box center [878, 248] width 228 height 34
paste input "Sashlik"
type input "Sashlik"
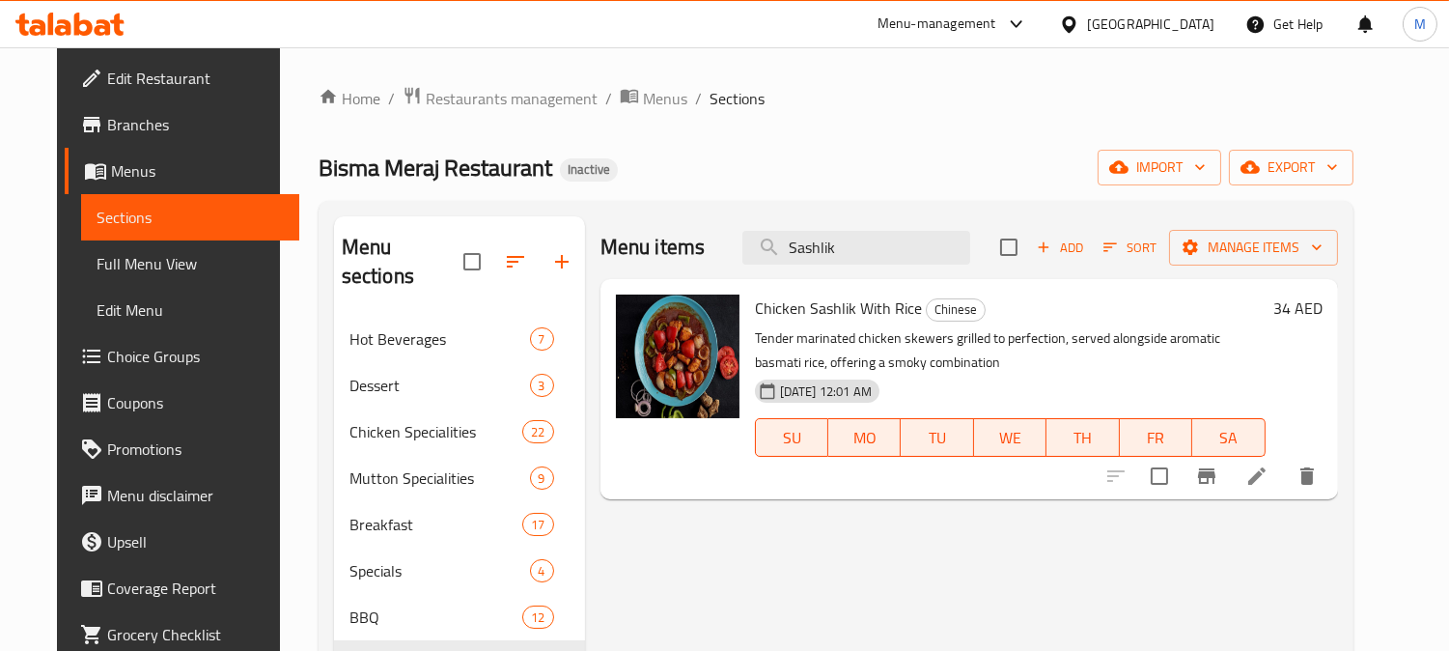
click at [1269, 468] on icon at bounding box center [1256, 475] width 23 height 23
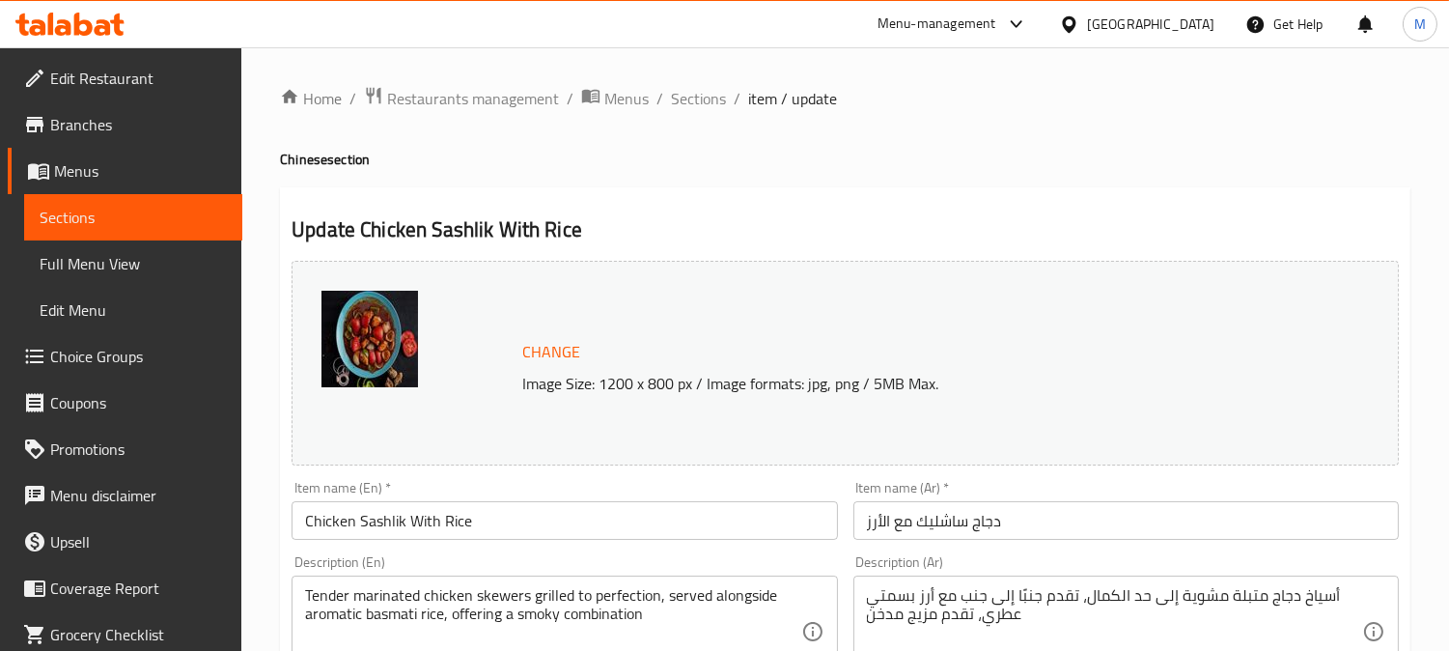
click at [938, 526] on input "دجاج ساشليك مع الأرز" at bounding box center [1125, 520] width 545 height 39
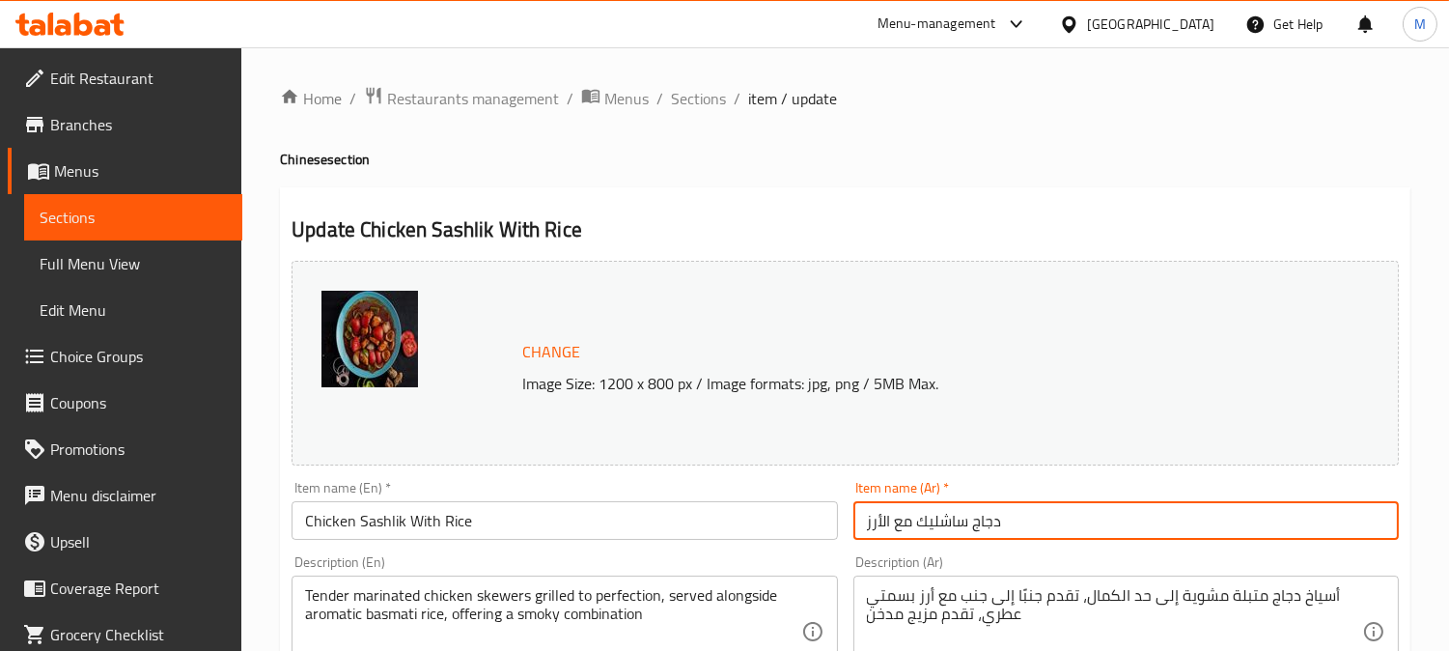
click at [948, 517] on input "دجاج ساشليك مع الأرز" at bounding box center [1125, 520] width 545 height 39
click at [948, 516] on input "دجاج ساشليك مع الأرز" at bounding box center [1125, 520] width 545 height 39
paste input "text"
click at [1037, 521] on input "دجاج شاشليك مع الأرز" at bounding box center [1125, 520] width 545 height 39
type input "دجاج شاشليك مع الأرز"
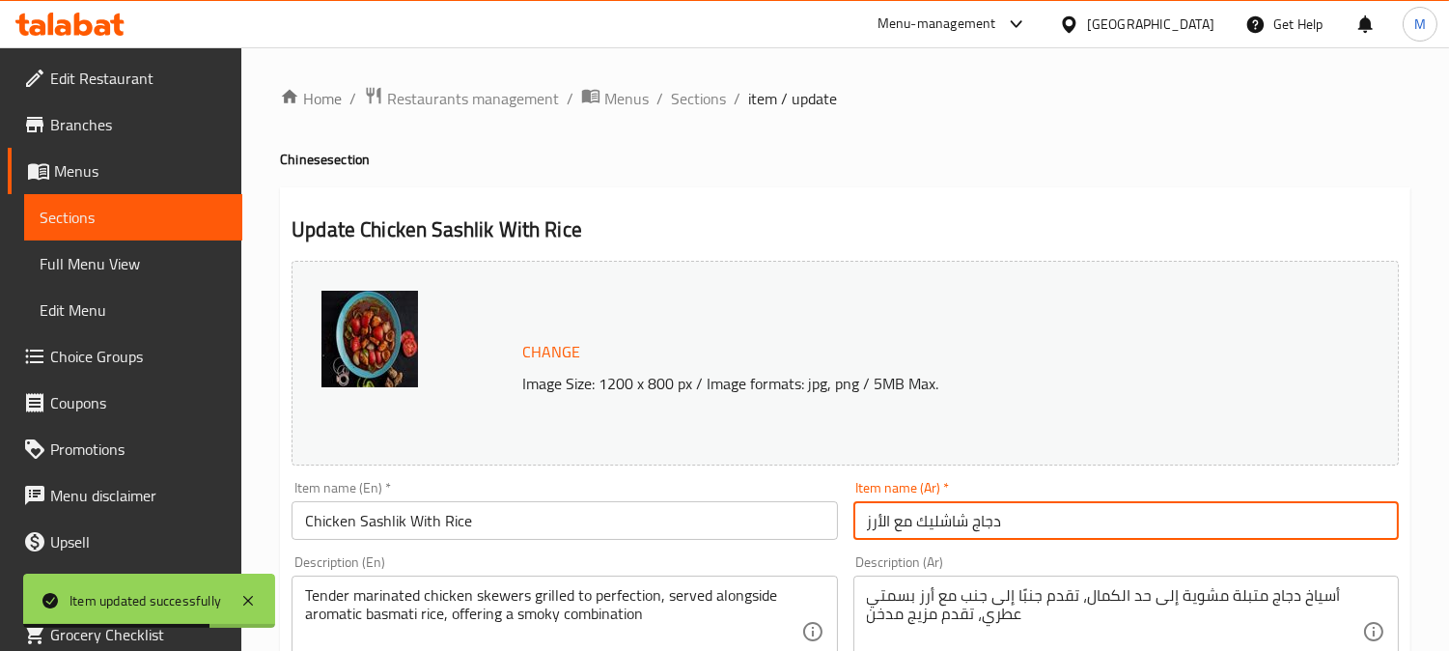
scroll to position [214, 0]
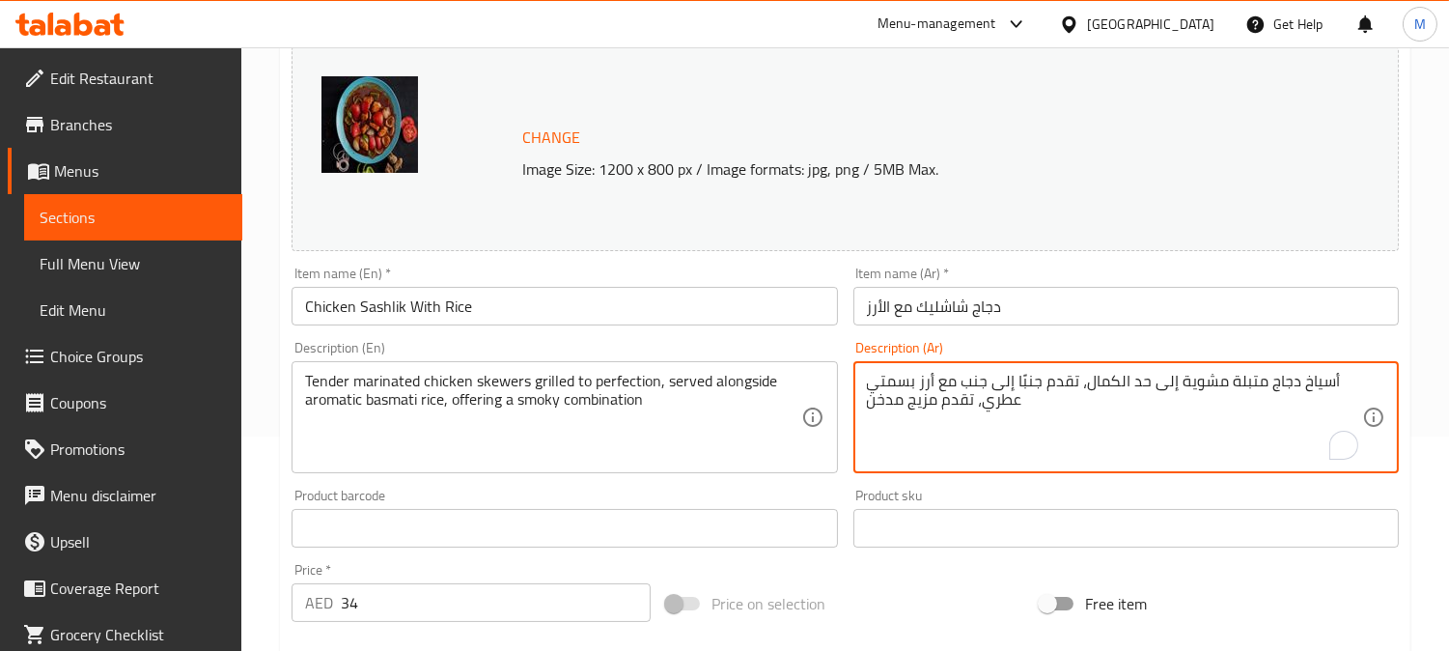
paste textarea "تندر"
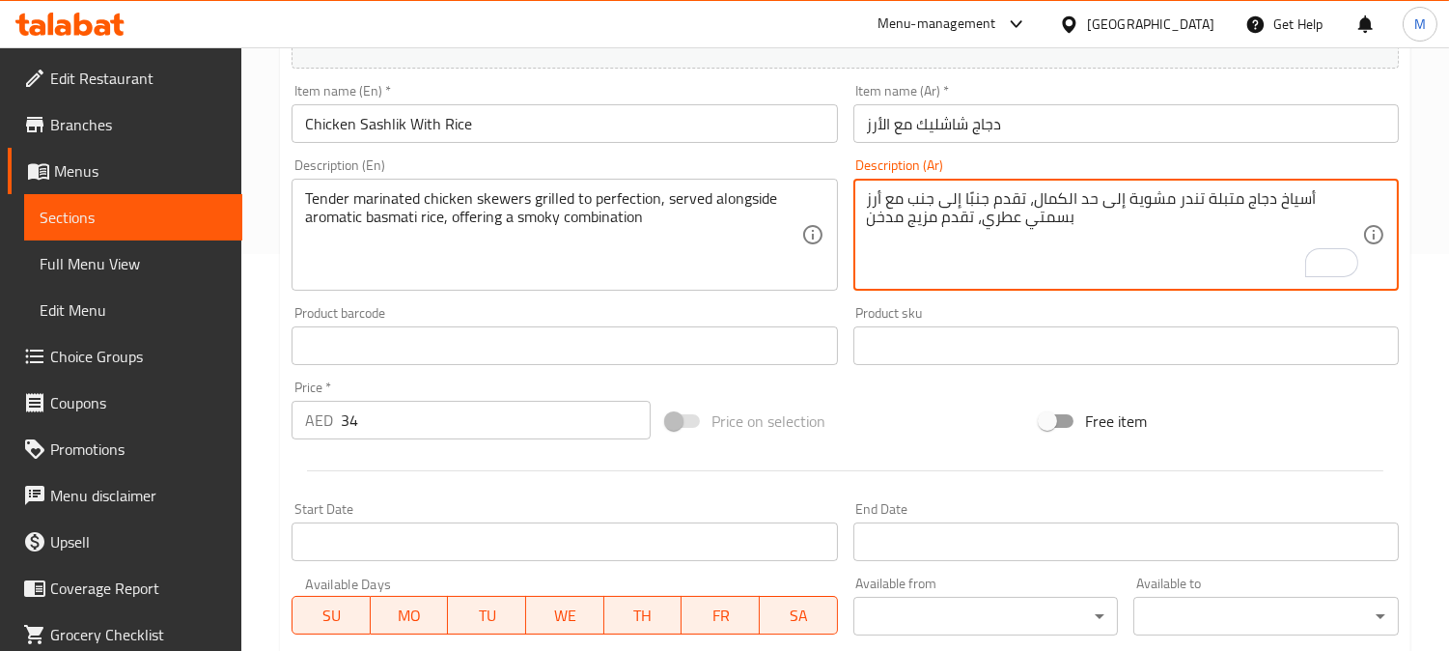
scroll to position [429, 0]
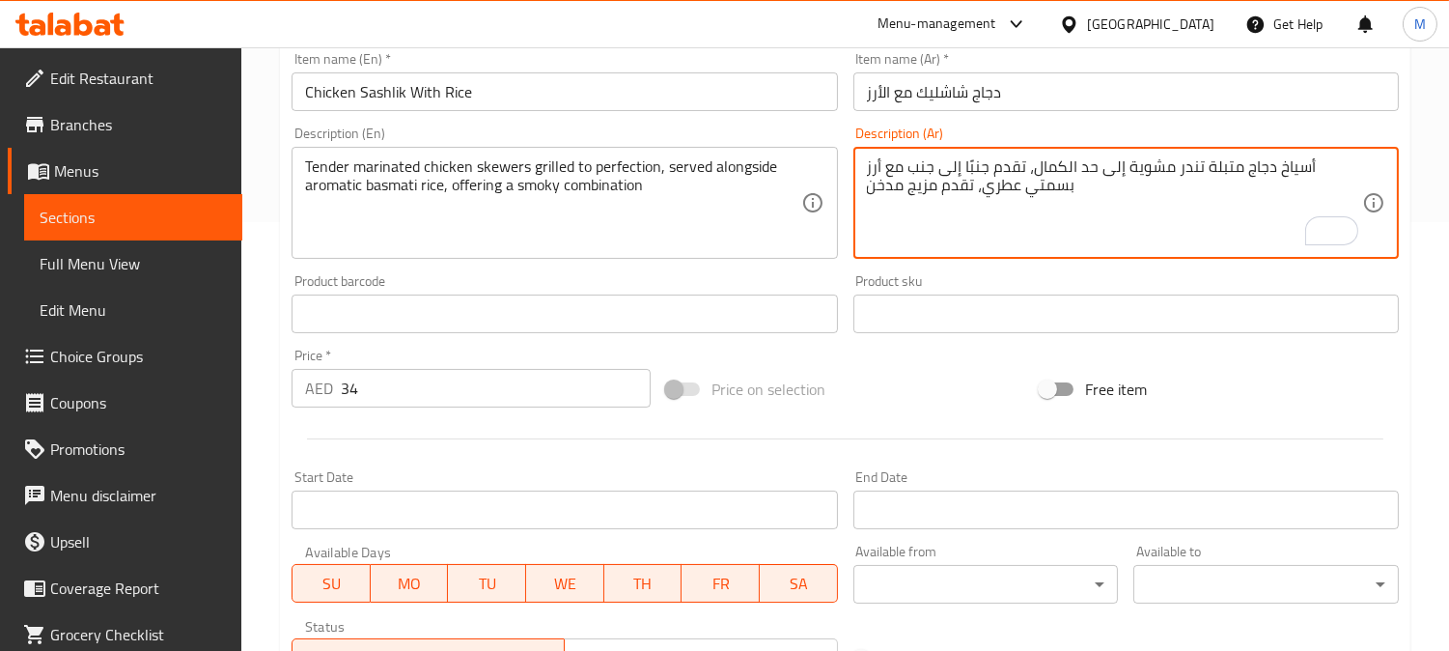
type textarea "أسياخ دجاج متبلة تندر مشوية إلى حد الكمال، تقدم جنبًا إلى جنب مع أرز بسمتي عطري…"
click at [535, 100] on input "Chicken Sashlik With Rice" at bounding box center [564, 91] width 545 height 39
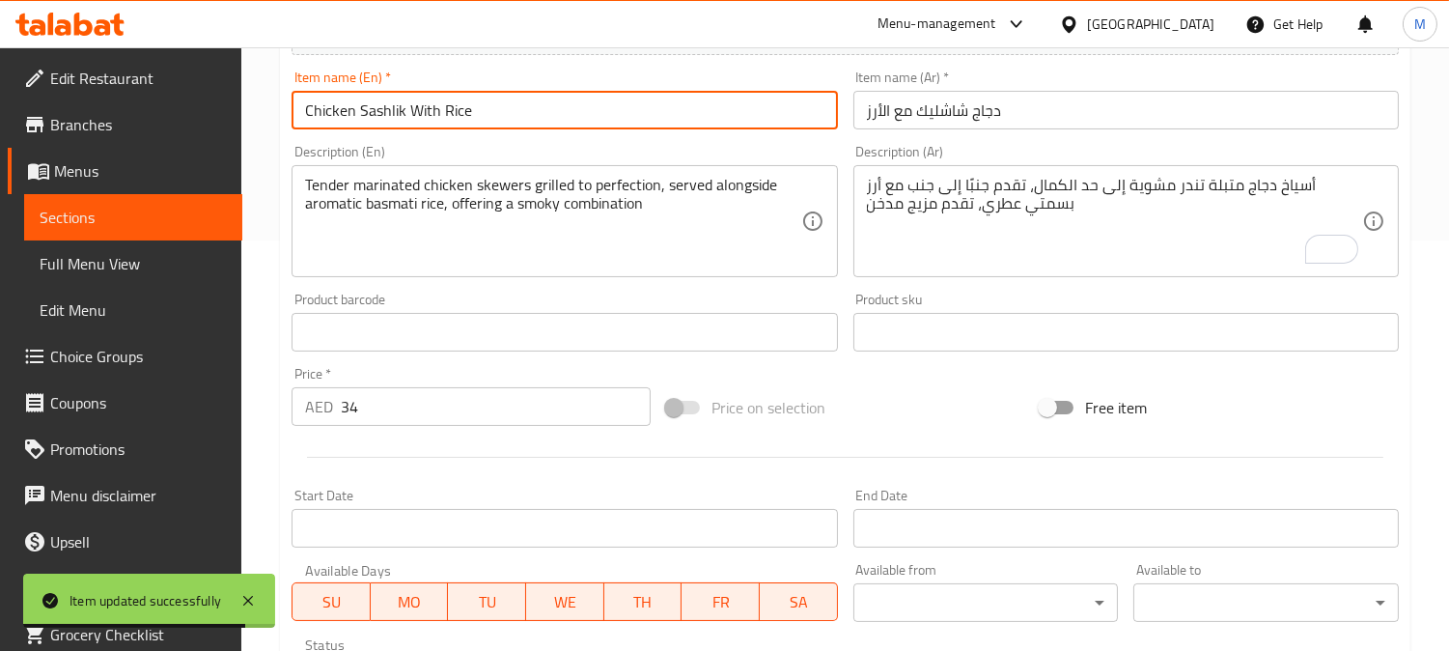
scroll to position [0, 0]
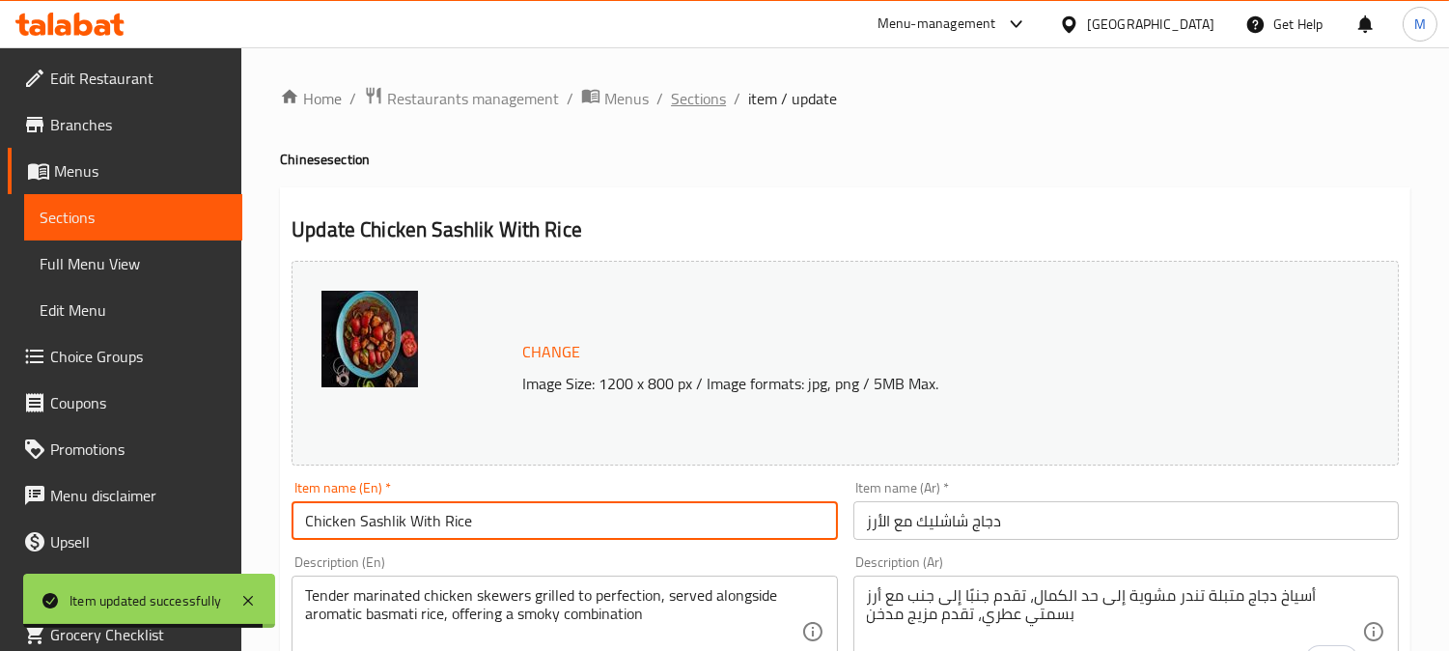
click at [682, 93] on span "Sections" at bounding box center [698, 98] width 55 height 23
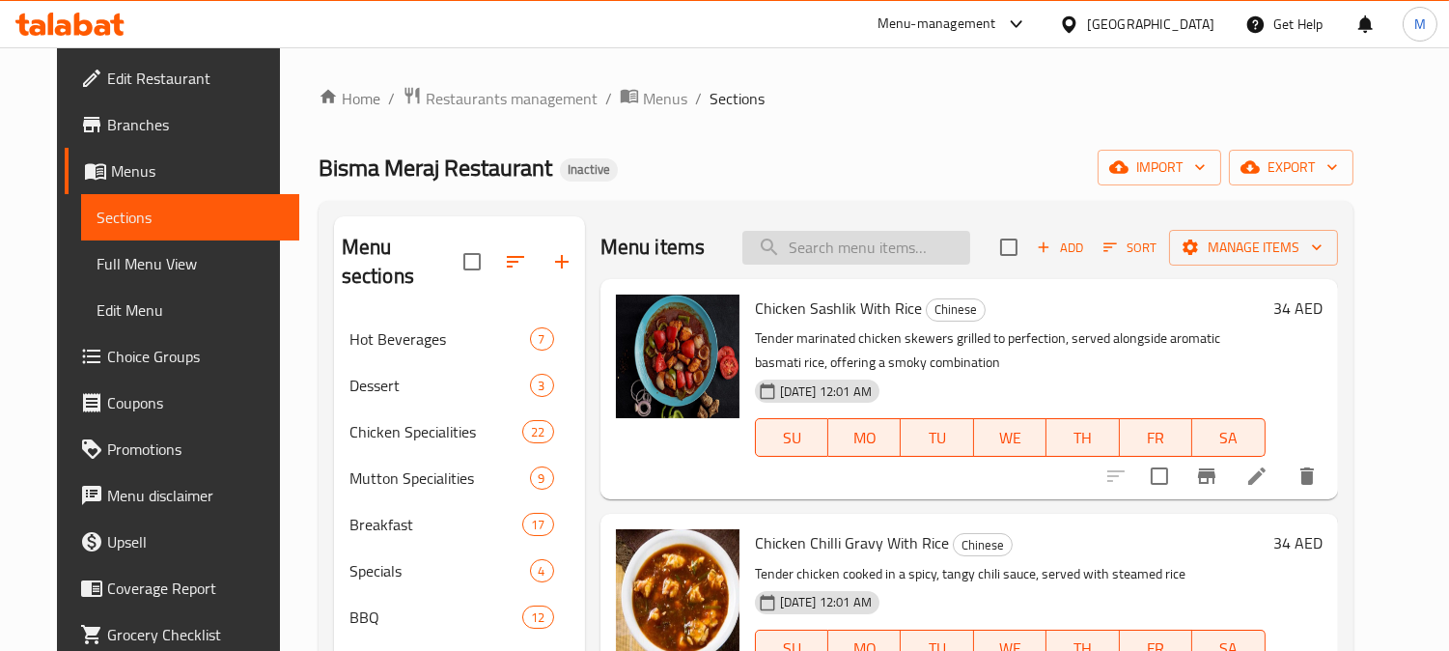
click at [875, 245] on input "search" at bounding box center [856, 248] width 228 height 34
paste input "Fish Karahi"
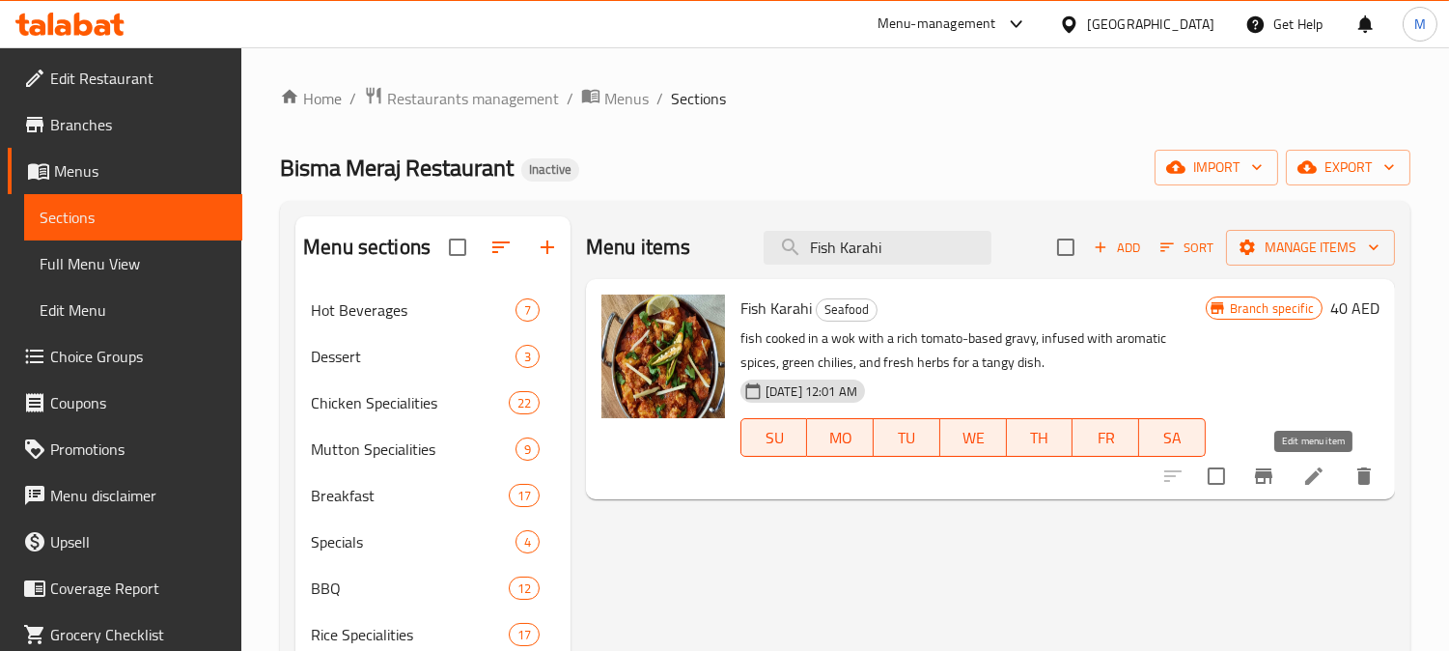
type input "Fish Karahi"
click at [1317, 465] on icon at bounding box center [1313, 475] width 23 height 23
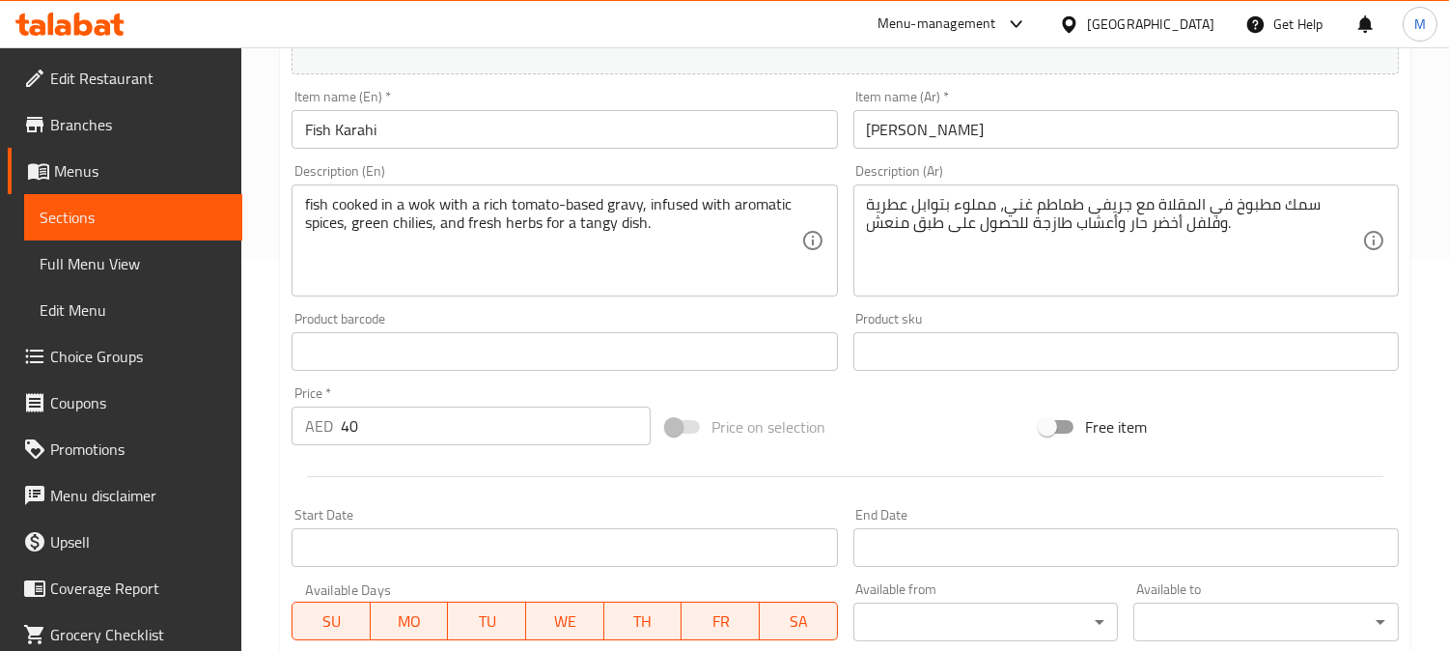
scroll to position [429, 0]
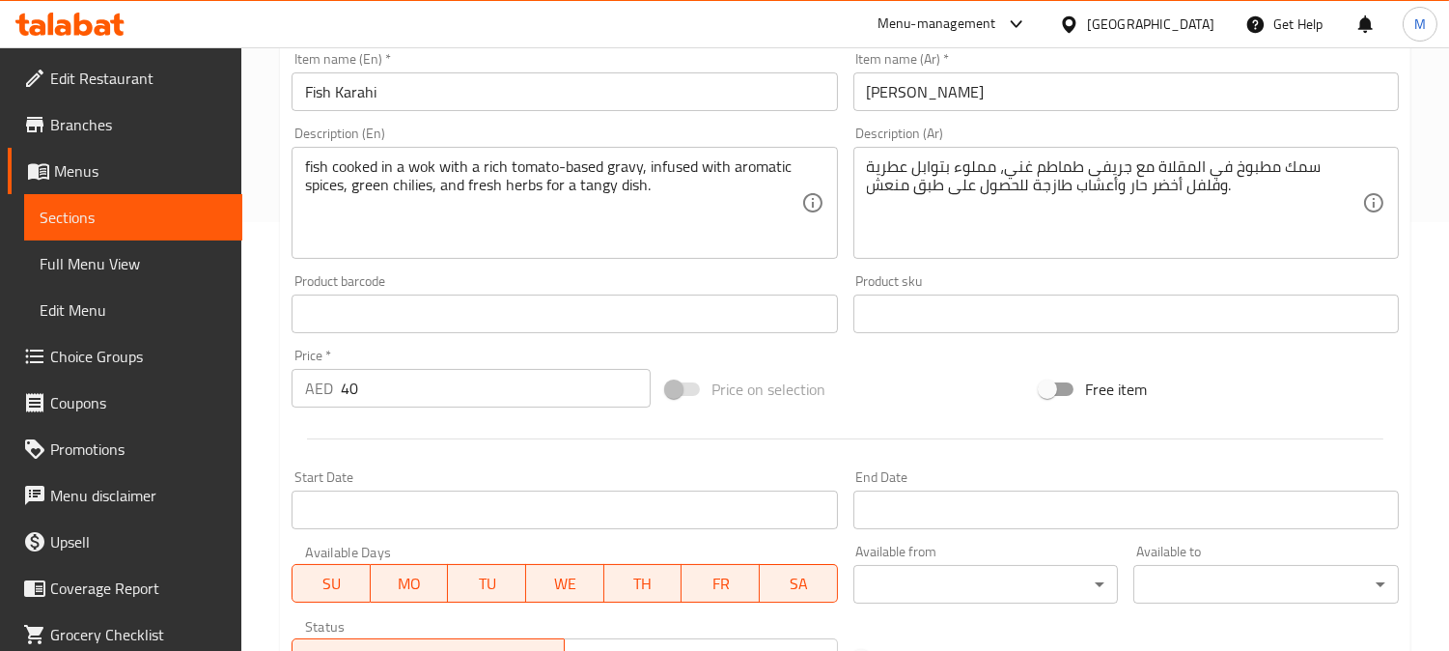
drag, startPoint x: 1132, startPoint y: 171, endPoint x: 1125, endPoint y: 162, distance: 11.6
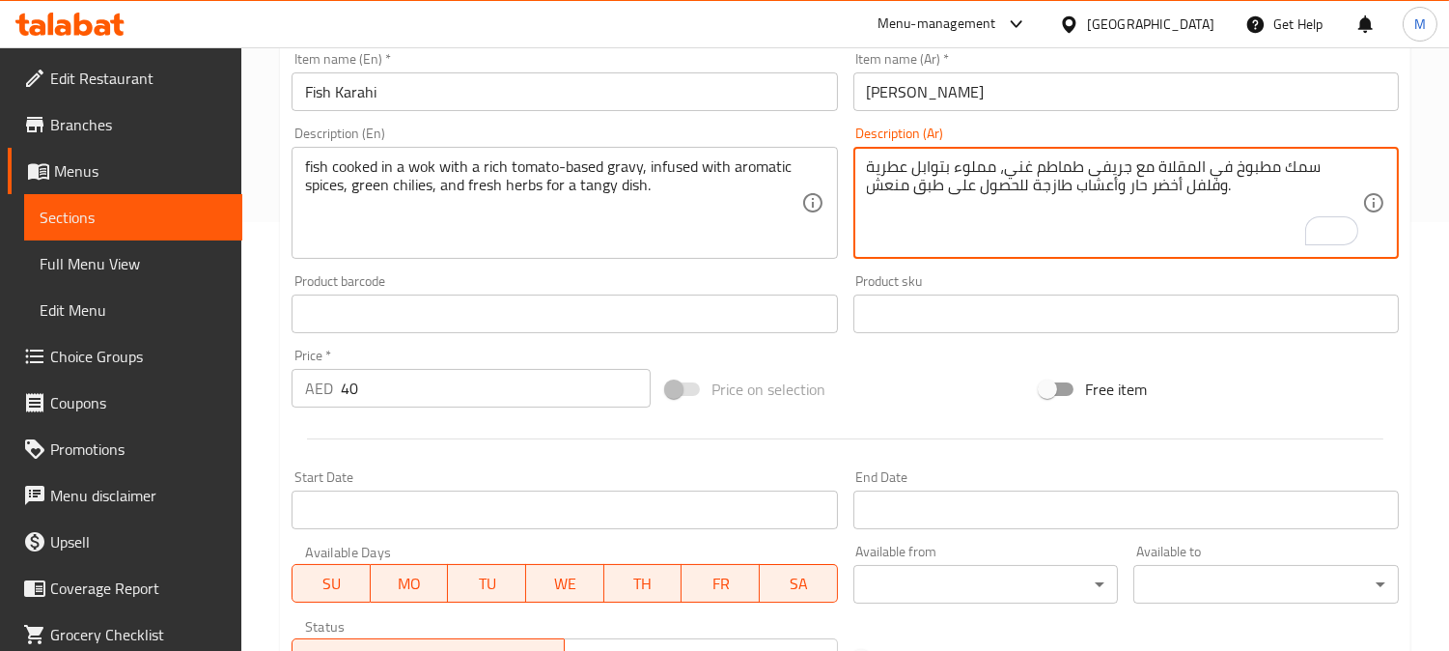
paste textarea "ساسه"
drag, startPoint x: 1126, startPoint y: 170, endPoint x: 1415, endPoint y: 562, distance: 487.4
type textarea "سمك مطبوخ في المقلاة مع جريفى أساسه طماطم غني، مملوء بتوابل عطرية وفلفل أخضر حا…"
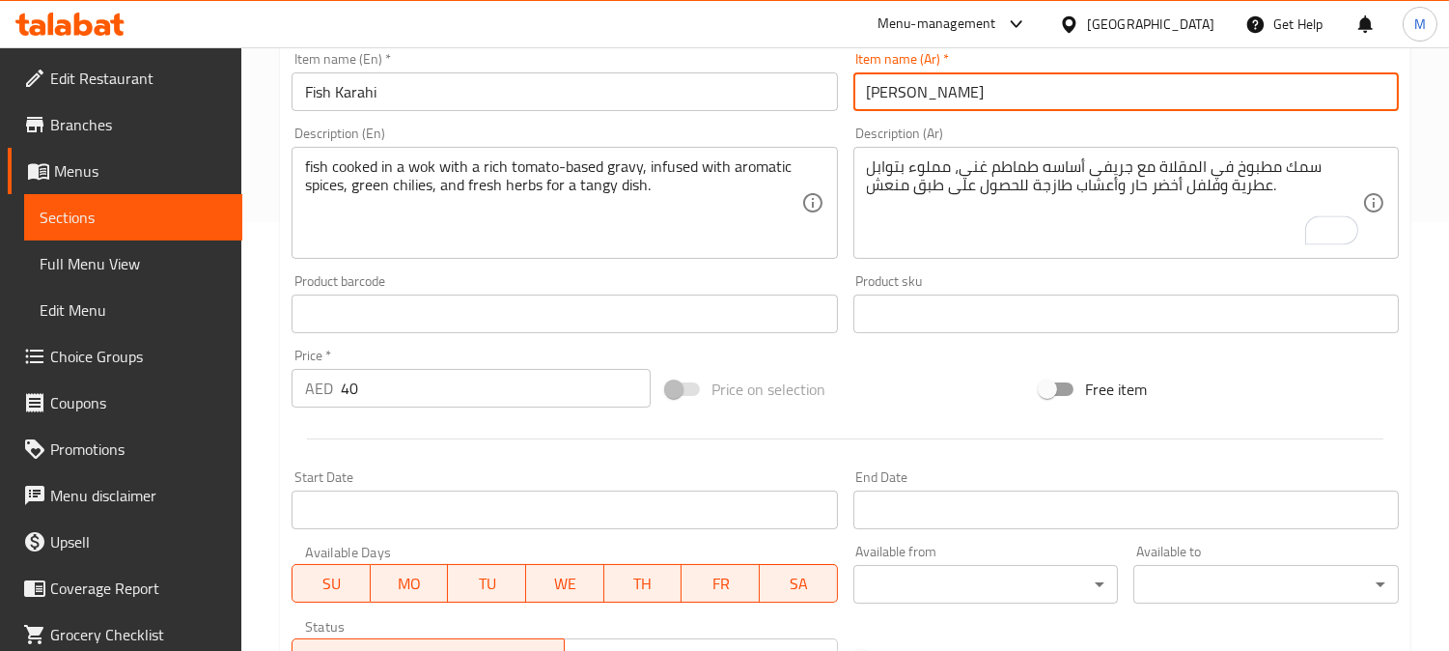
click at [1117, 87] on input "سمك كراهي" at bounding box center [1125, 91] width 545 height 39
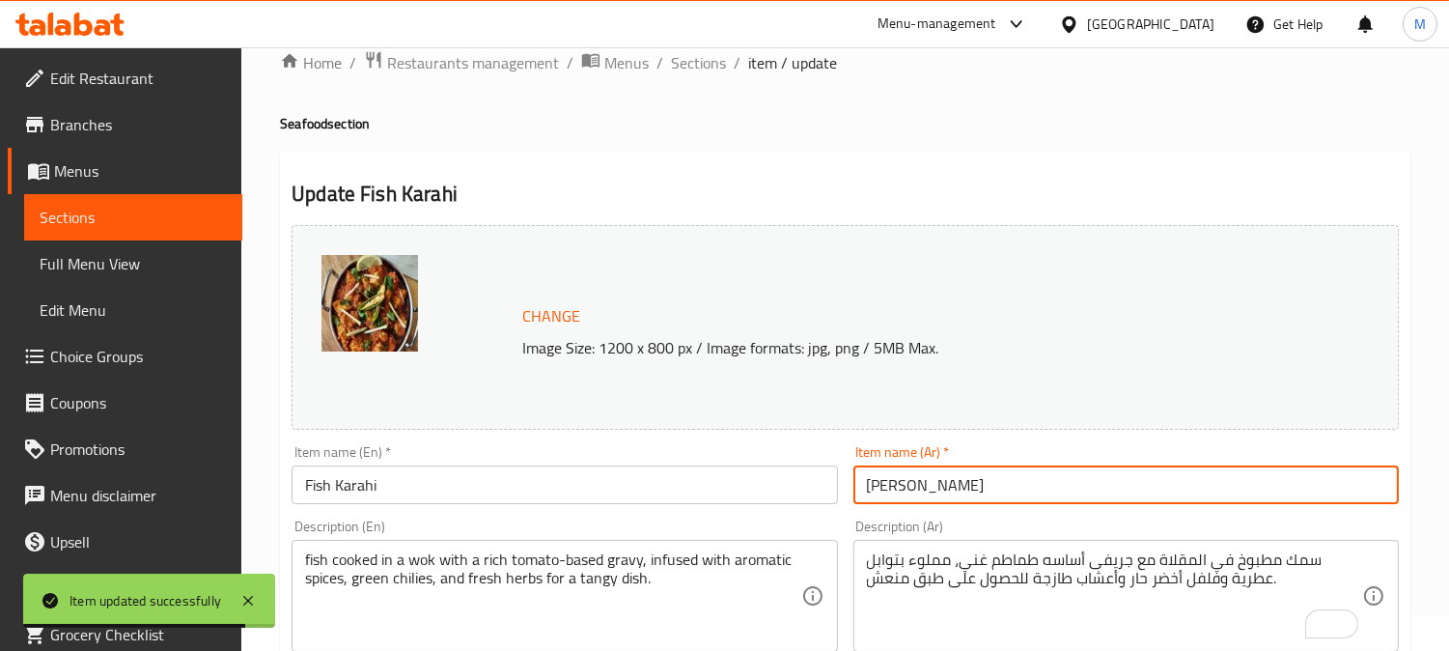
scroll to position [0, 0]
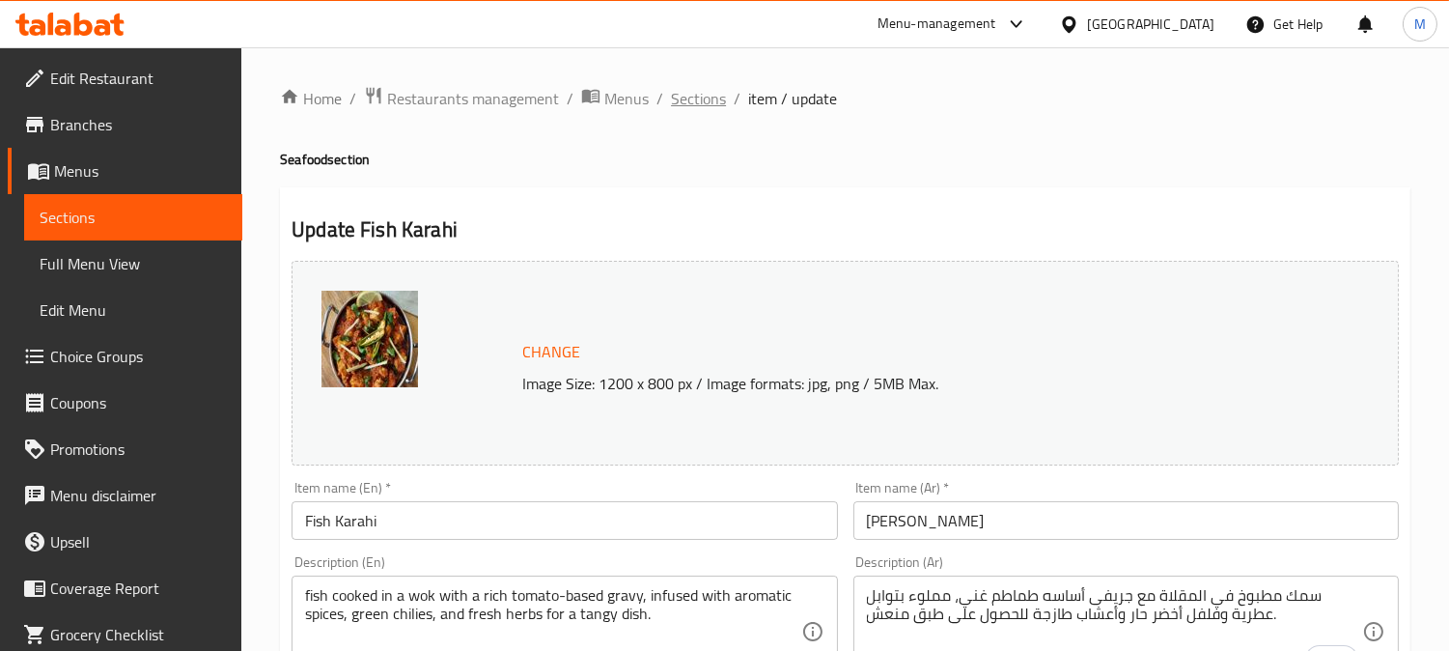
drag, startPoint x: 712, startPoint y: 90, endPoint x: 684, endPoint y: 103, distance: 31.1
click at [684, 103] on span "Sections" at bounding box center [698, 98] width 55 height 23
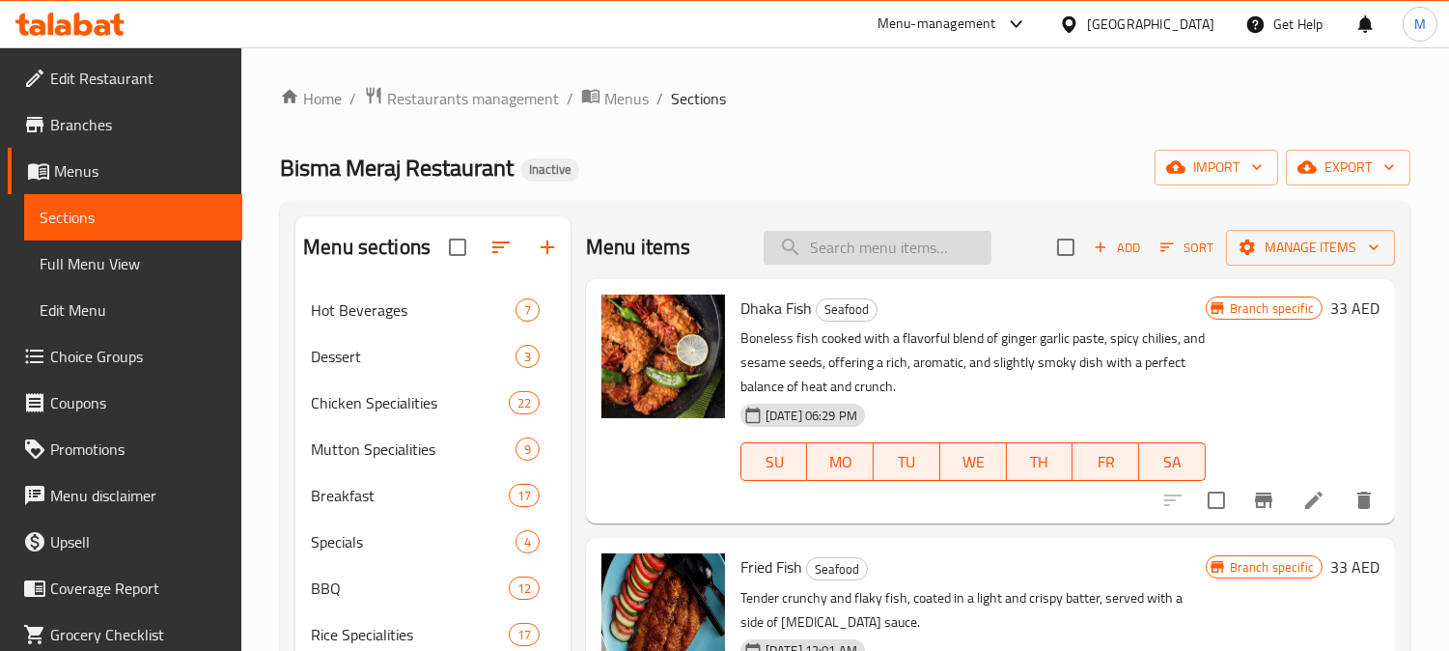
click at [817, 245] on input "search" at bounding box center [878, 248] width 228 height 34
paste input "Mash Daal"
type input "Mash Daal"
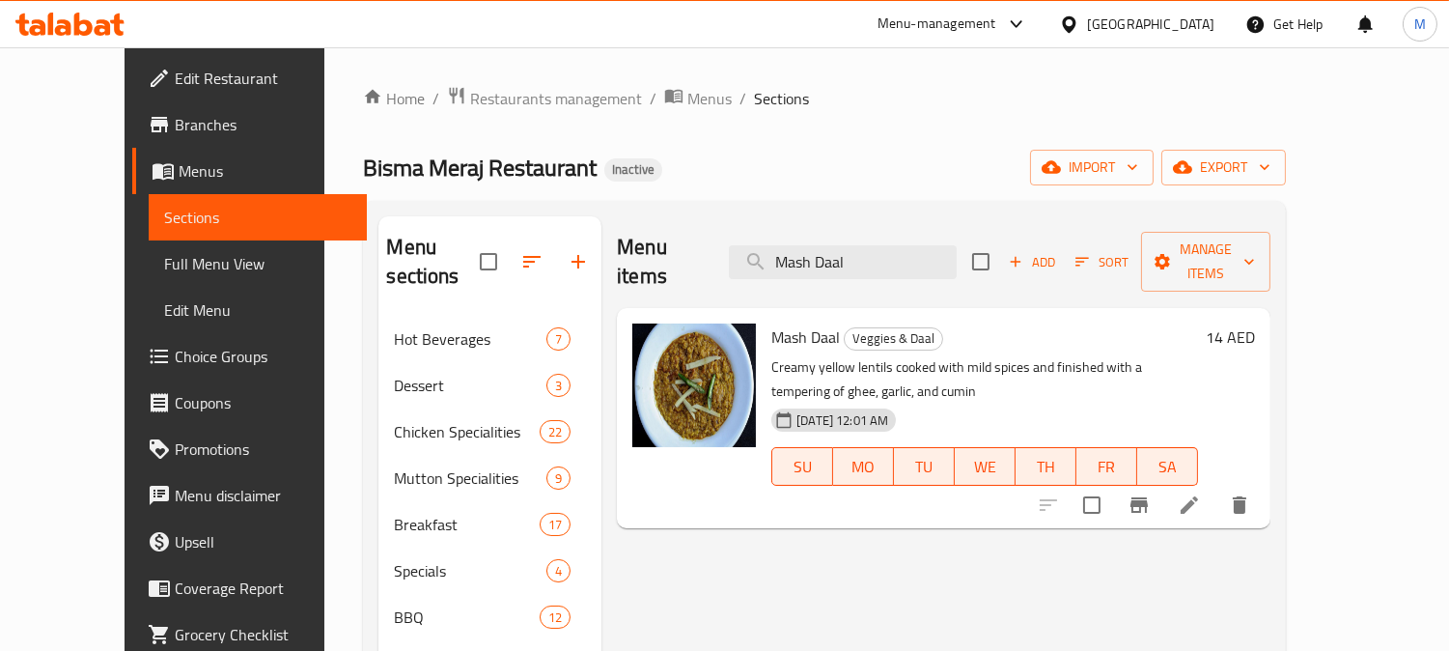
click at [1198, 496] on icon at bounding box center [1189, 504] width 17 height 17
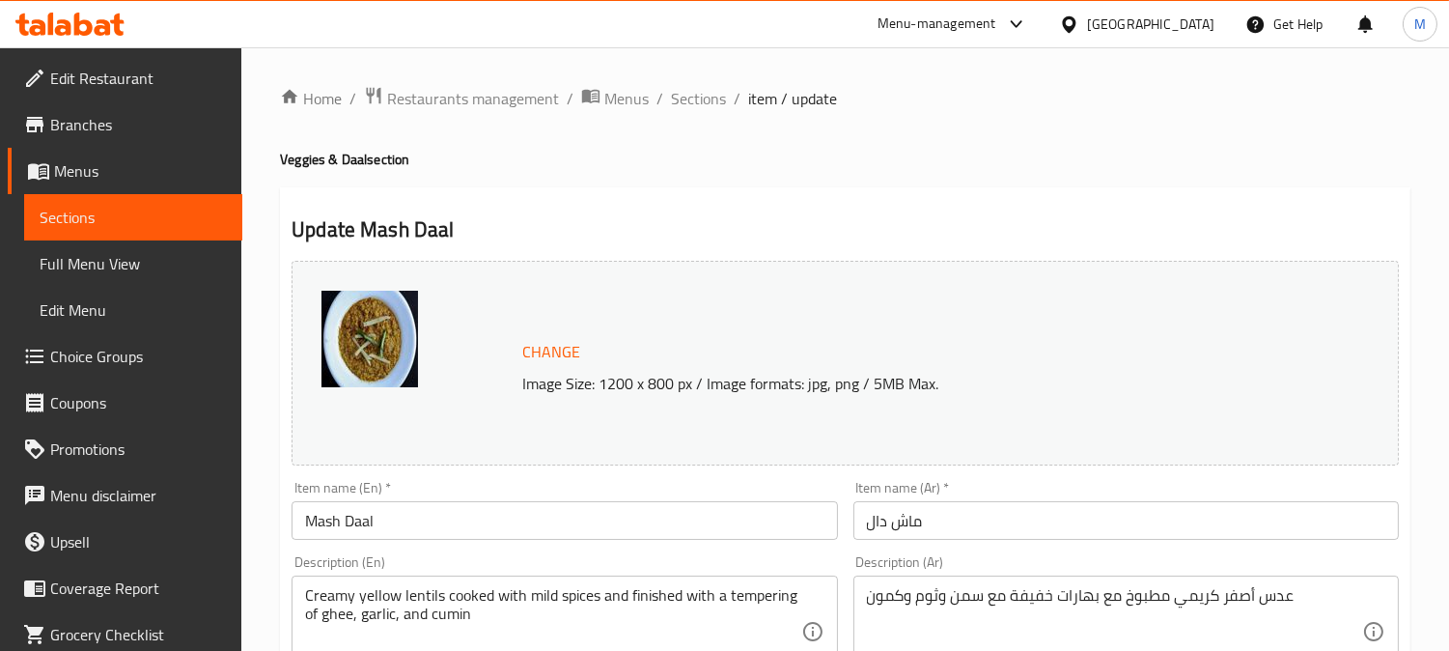
scroll to position [321, 0]
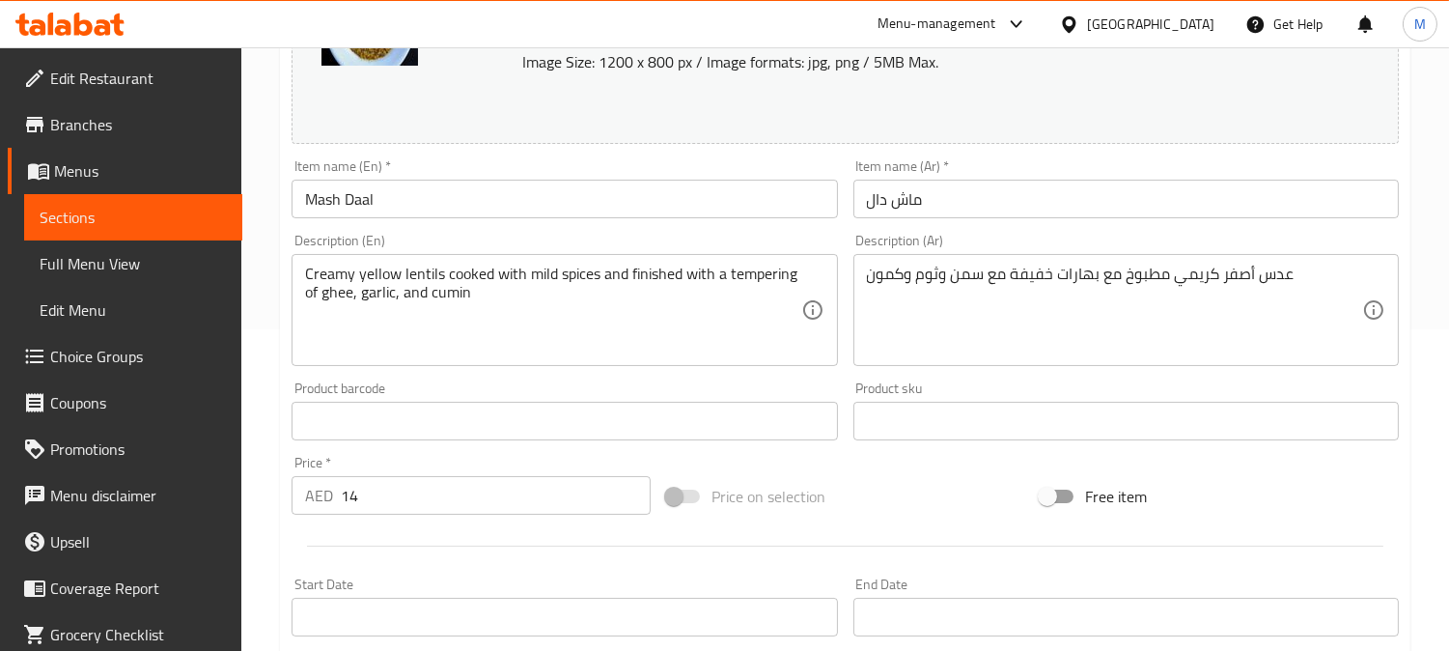
click at [1179, 282] on textarea "عدس أصفر كريمي مطبوخ مع بهارات خفيفة مع سمن وثوم وكمون" at bounding box center [1114, 311] width 495 height 92
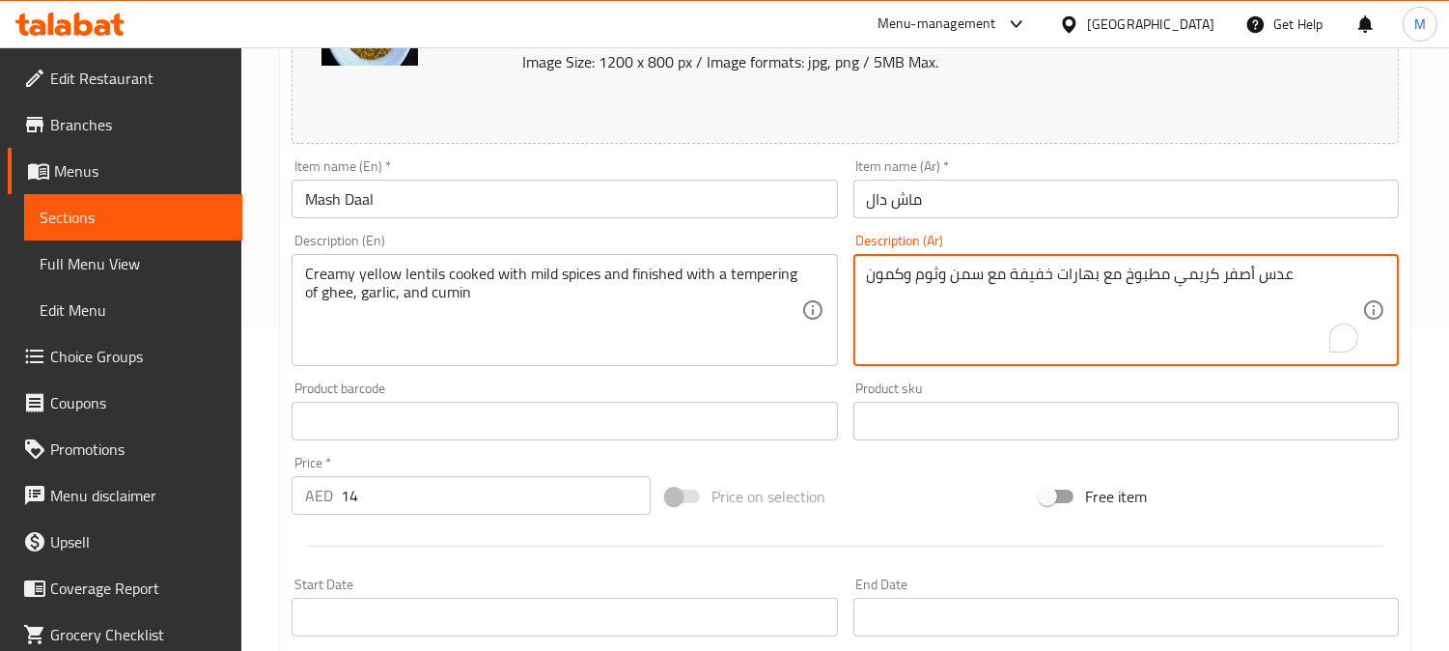
drag, startPoint x: 1179, startPoint y: 282, endPoint x: 1263, endPoint y: 281, distance: 84.0
click at [1263, 281] on textarea "عدس أصفر كريمي مطبوخ مع بهارات خفيفة مع سمن وثوم وكمون" at bounding box center [1114, 311] width 495 height 92
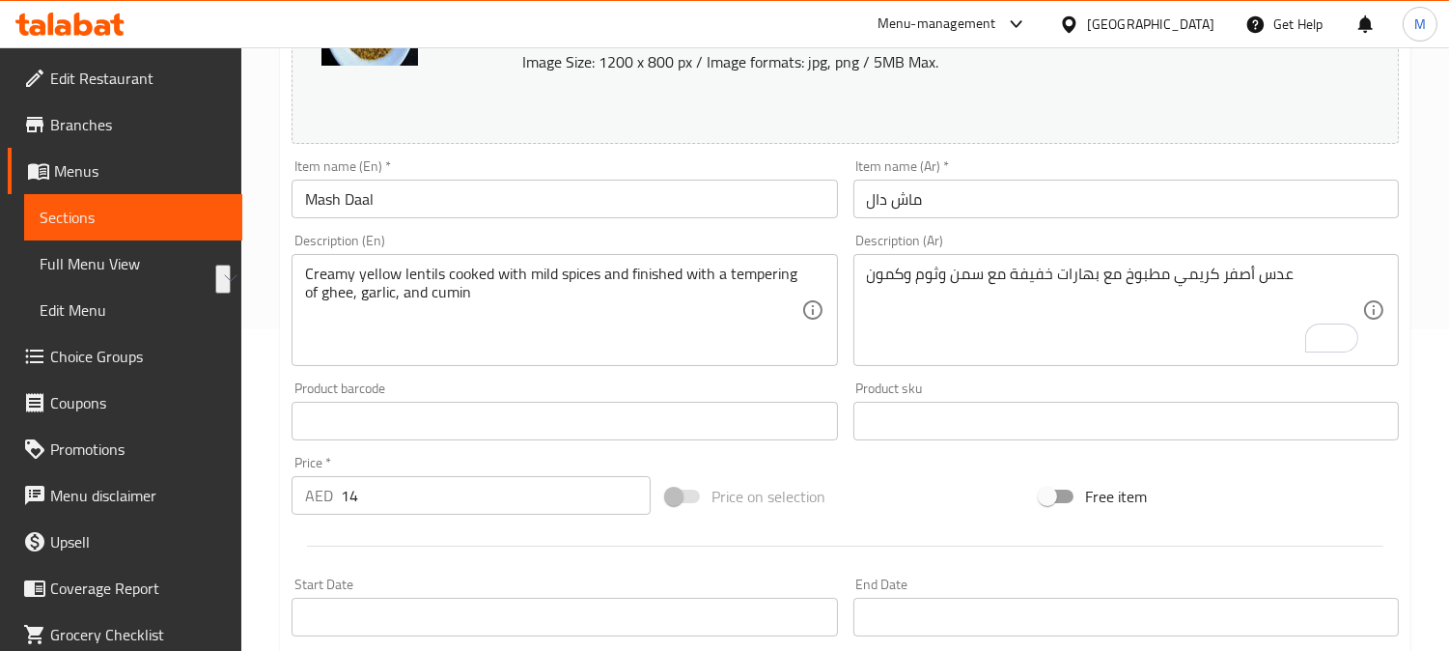
click at [1005, 273] on textarea "عدس أصفر كريمي مطبوخ مع بهارات خفيفة مع سمن وثوم وكمون" at bounding box center [1114, 311] width 495 height 92
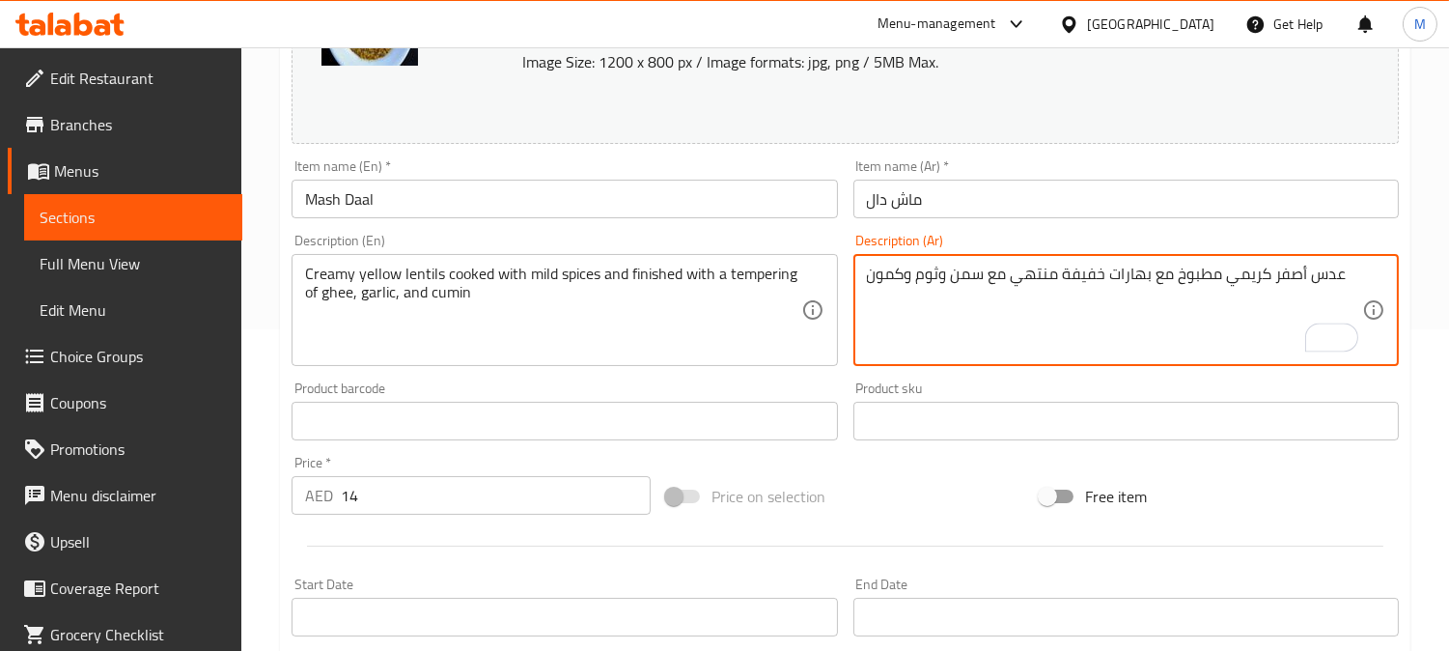
click at [756, 274] on textarea "Creamy yellow lentils cooked with mild spices and finished with a tempering of …" at bounding box center [552, 311] width 495 height 92
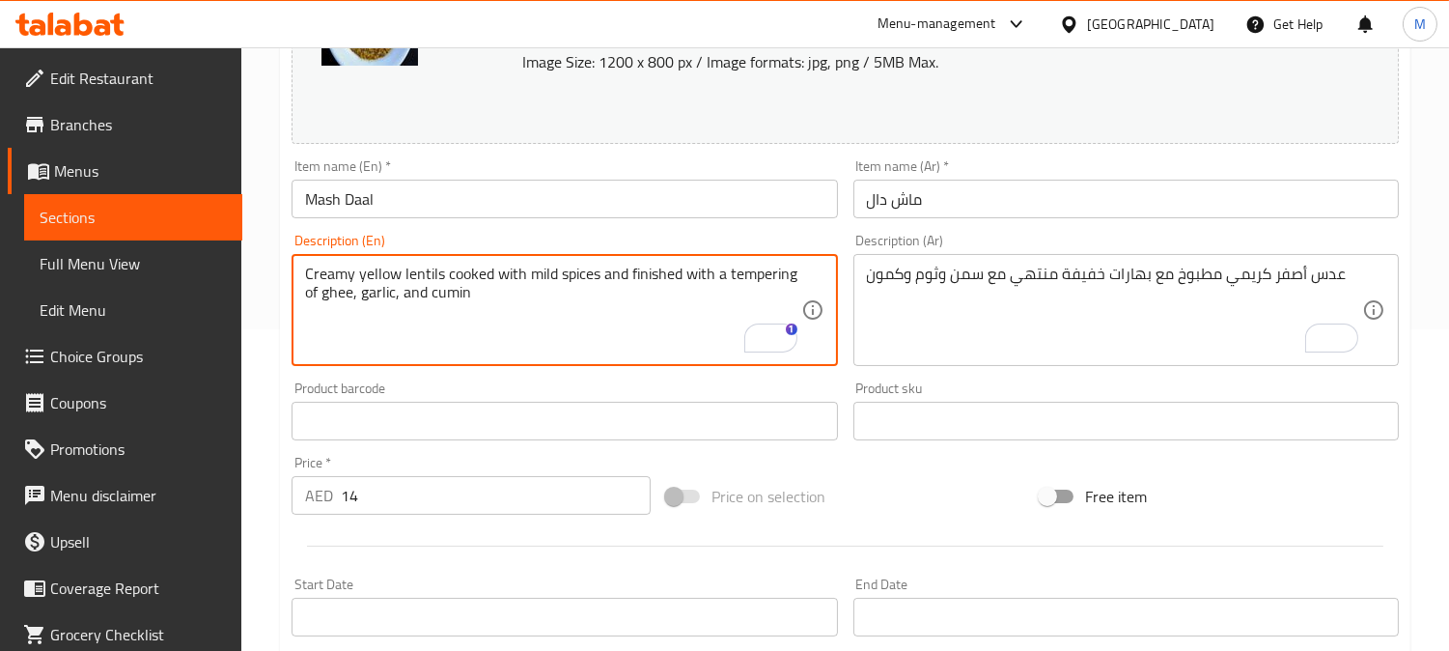
click at [310, 294] on textarea "Creamy yellow lentils cooked with mild spices and finished with a tempering of …" at bounding box center [552, 311] width 495 height 92
click at [329, 290] on textarea "Creamy yellow lentils cooked with mild spices and finished with a tempering of …" at bounding box center [552, 311] width 495 height 92
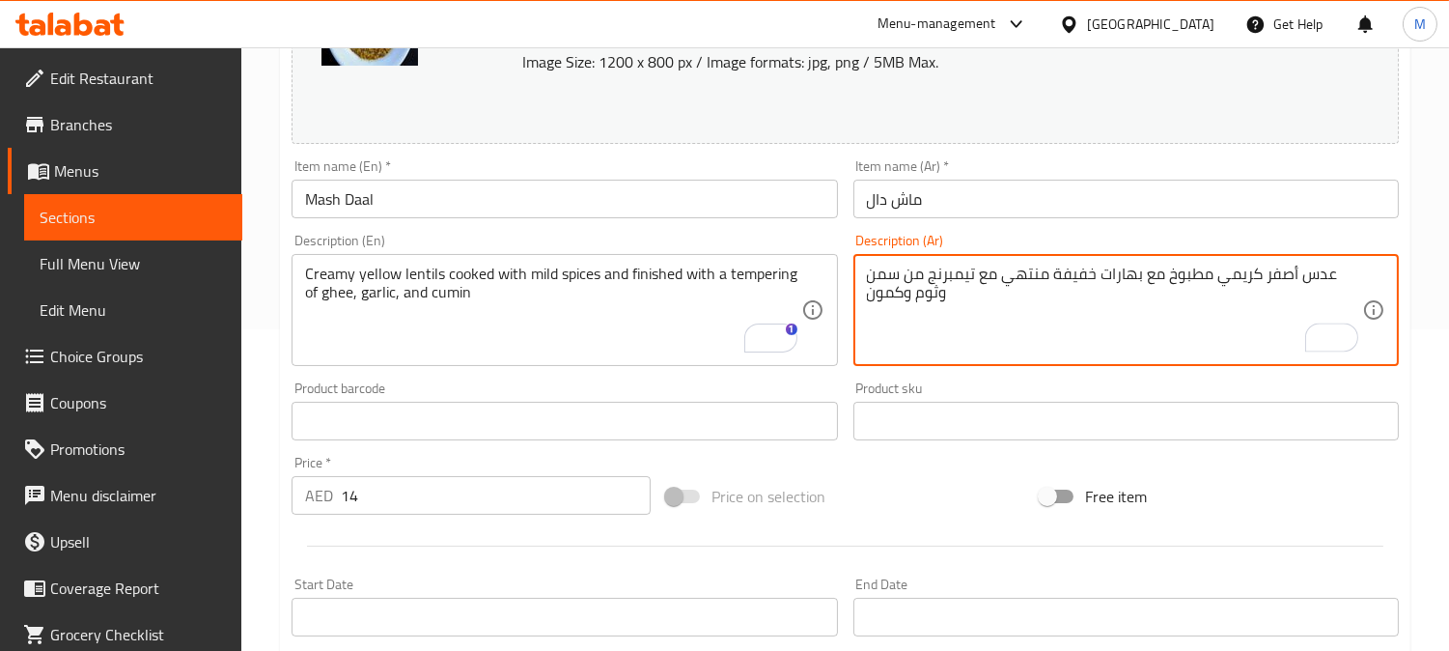
type textarea "عدس أصفر كريمي مطبوخ مع بهارات خفيفة منتهي مع تيمبرنج من سمن وثوم وكمون"
click at [1144, 210] on input "ماش دال" at bounding box center [1125, 199] width 545 height 39
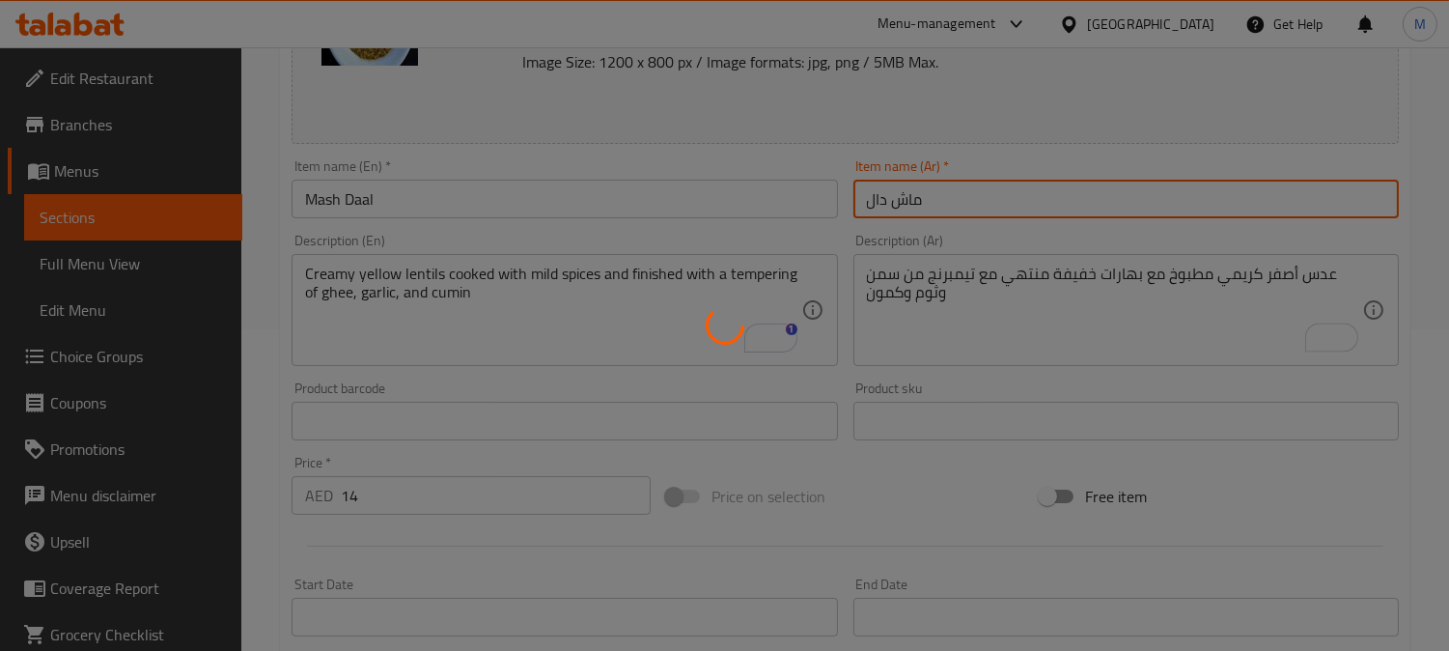
click at [977, 203] on div at bounding box center [724, 325] width 1449 height 651
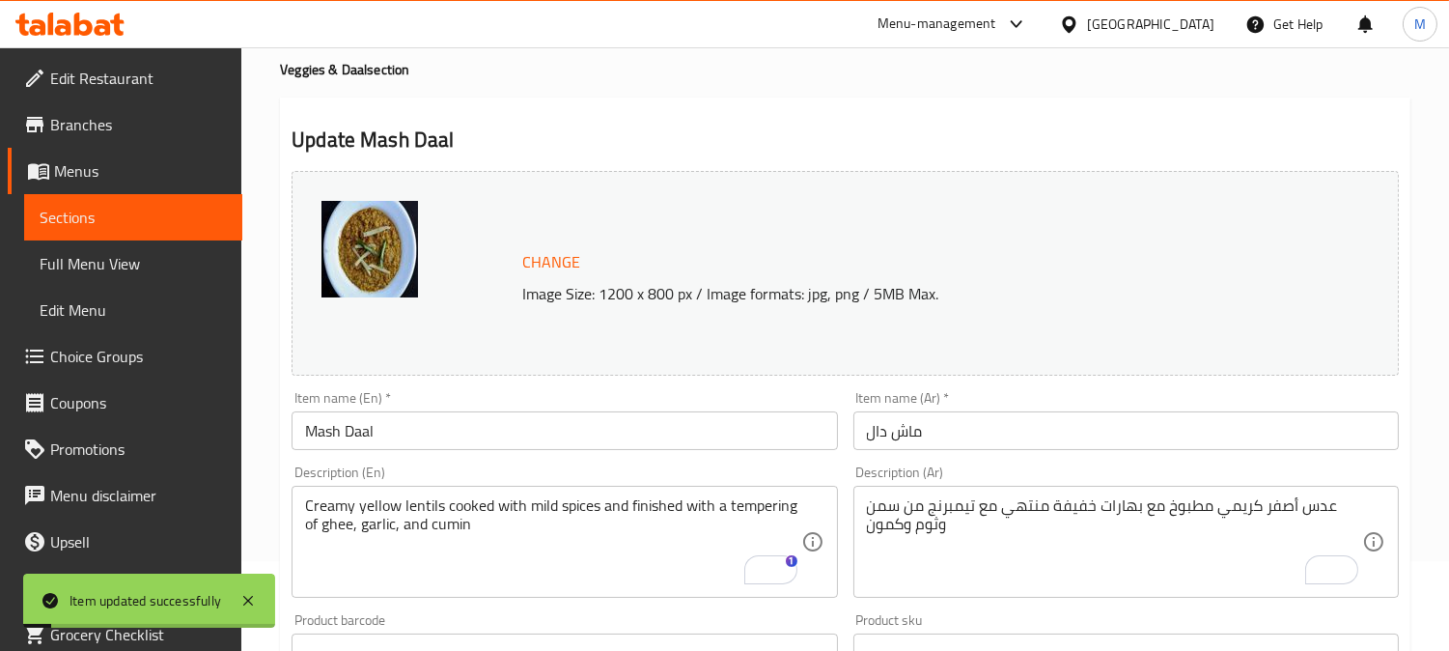
scroll to position [0, 0]
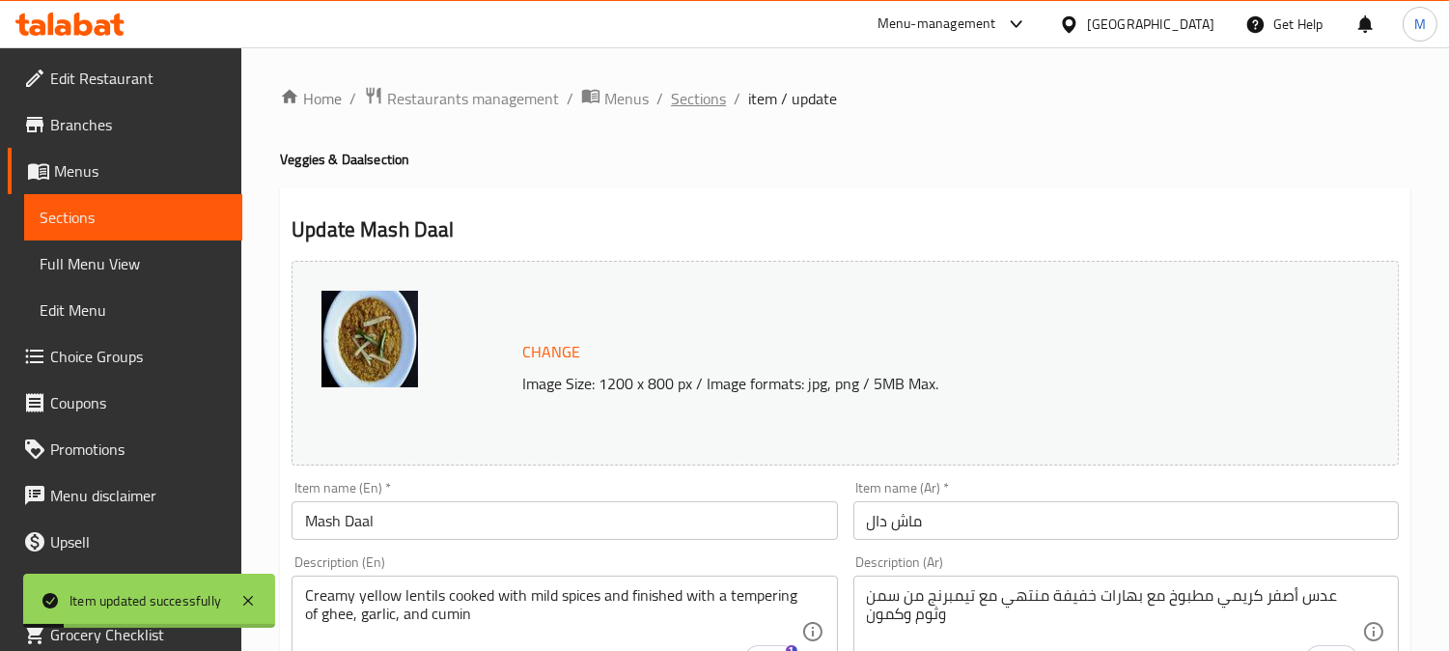
click at [686, 97] on span "Sections" at bounding box center [698, 98] width 55 height 23
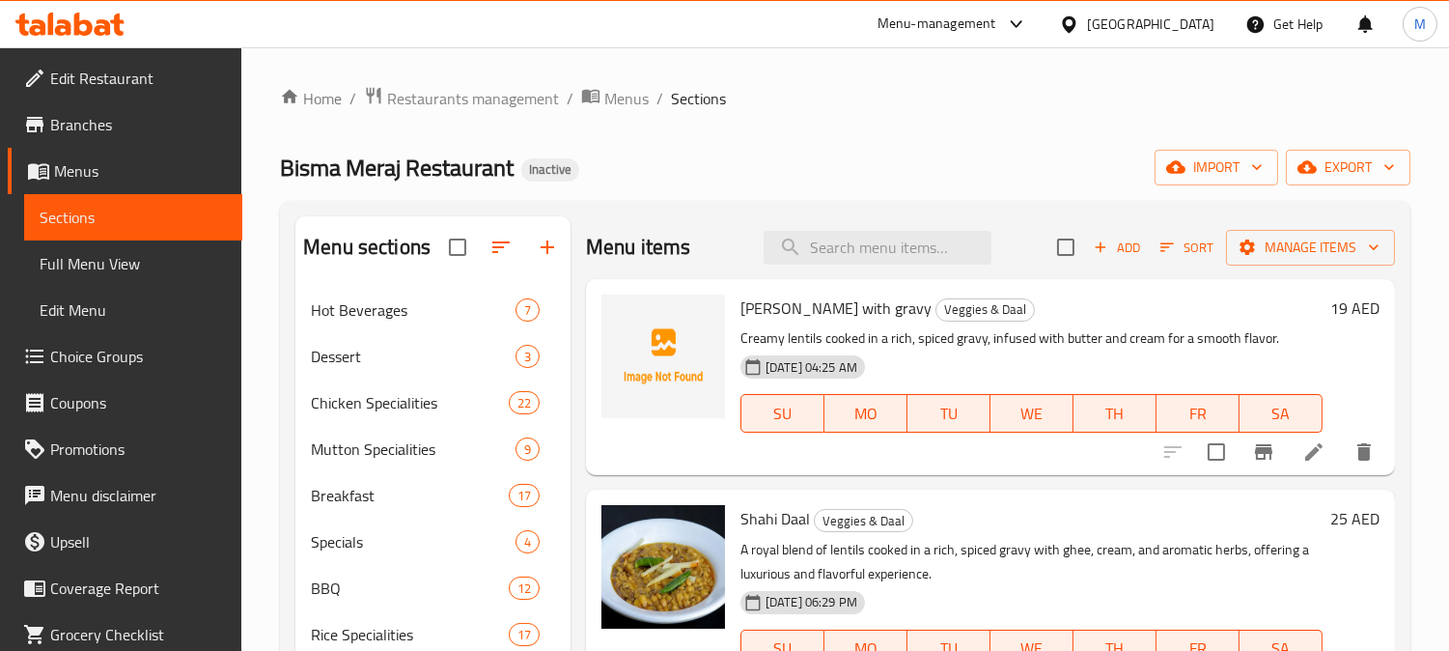
click at [879, 270] on div "Menu items Add Sort Manage items" at bounding box center [990, 247] width 809 height 63
click at [879, 256] on input "search" at bounding box center [878, 248] width 228 height 34
paste input "Fruit Chat"
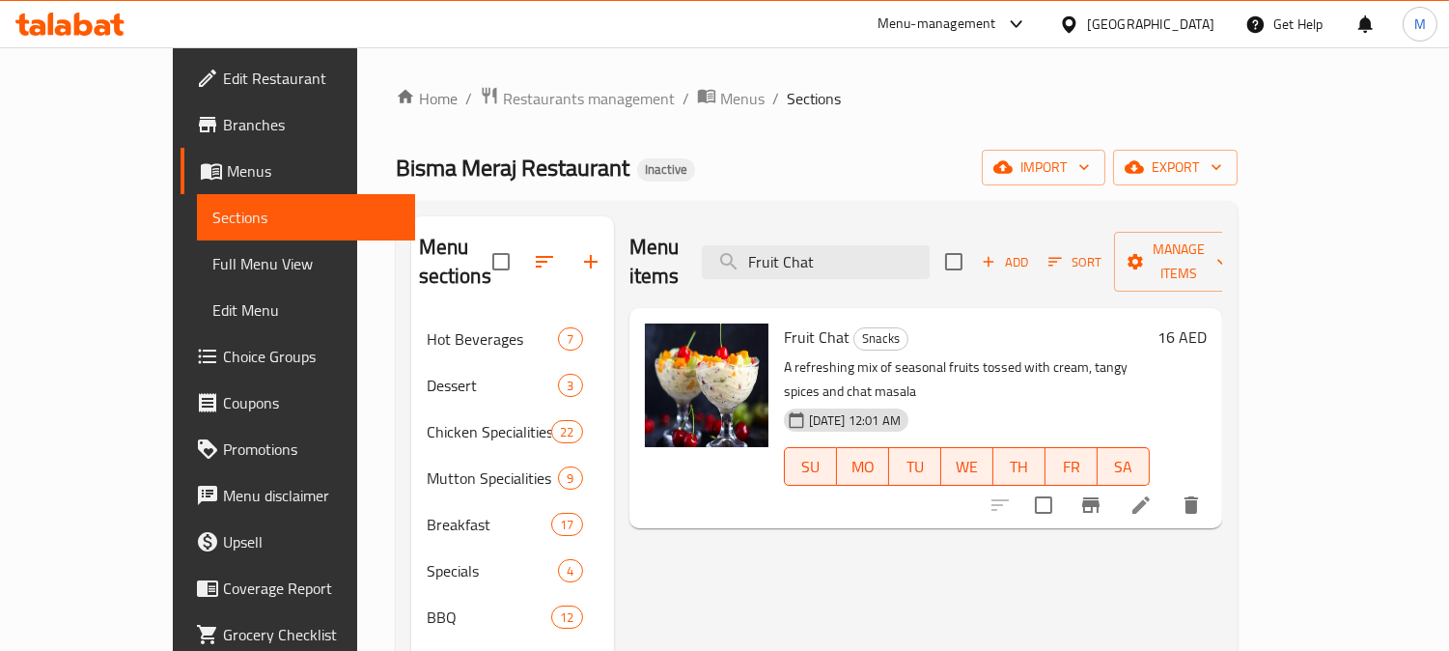
type input "Fruit Chat"
click at [1153, 493] on icon at bounding box center [1141, 504] width 23 height 23
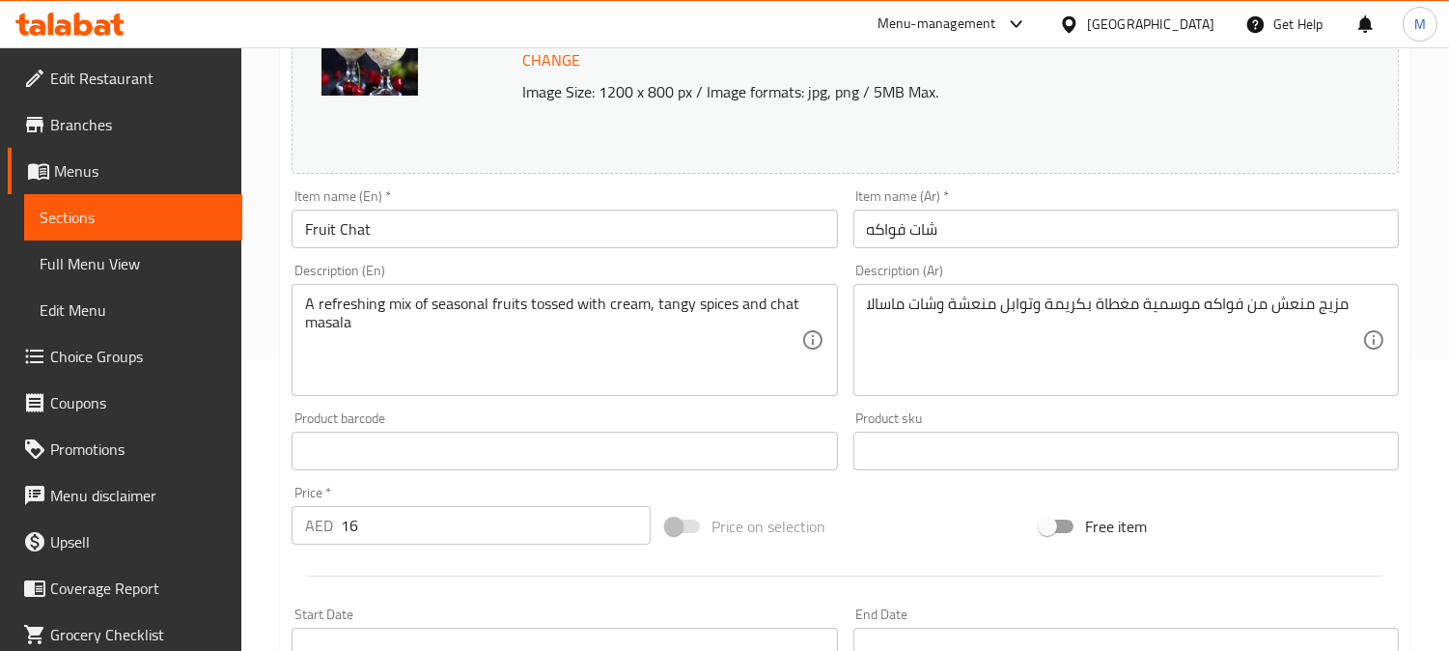
scroll to position [321, 0]
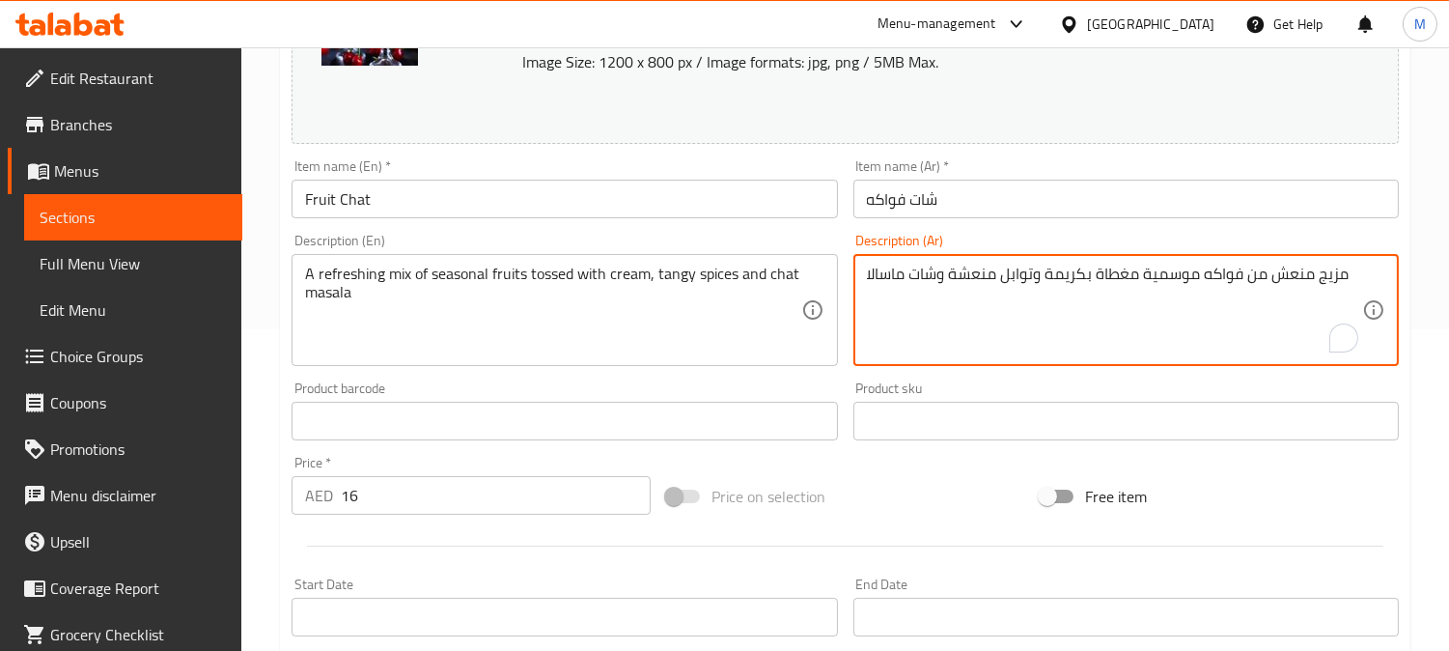
click at [1115, 277] on textarea "مزيج منعش من فواكه موسمية مغطاة بكريمة وتوابل منعشة وشات ماسالا" at bounding box center [1114, 311] width 495 height 92
click at [1183, 180] on input "شات فواكه" at bounding box center [1125, 199] width 545 height 39
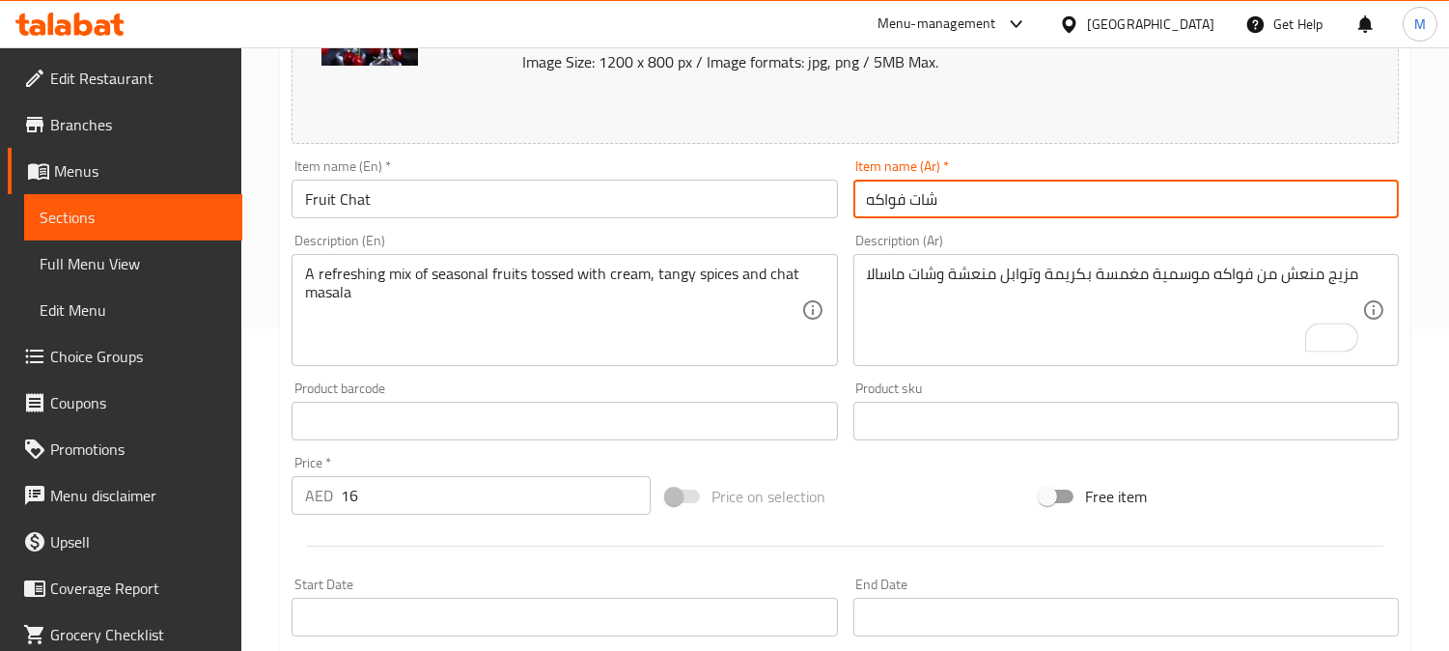
click at [1182, 193] on input "شات فواكه" at bounding box center [1125, 199] width 545 height 39
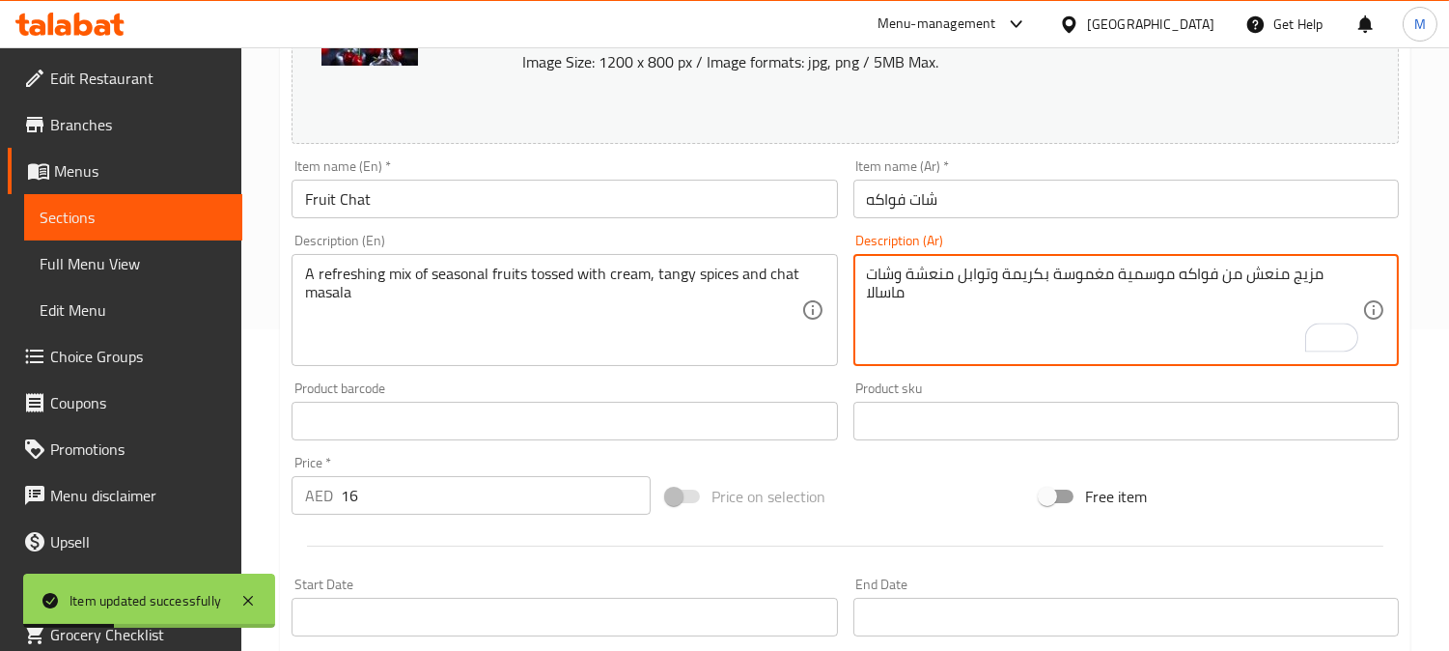
type textarea "مزيج منعش من فواكه موسمية مغموسة بكريمة وتوابل منعشة وشات ماسالا"
click at [1106, 200] on input "شات فواكه" at bounding box center [1125, 199] width 545 height 39
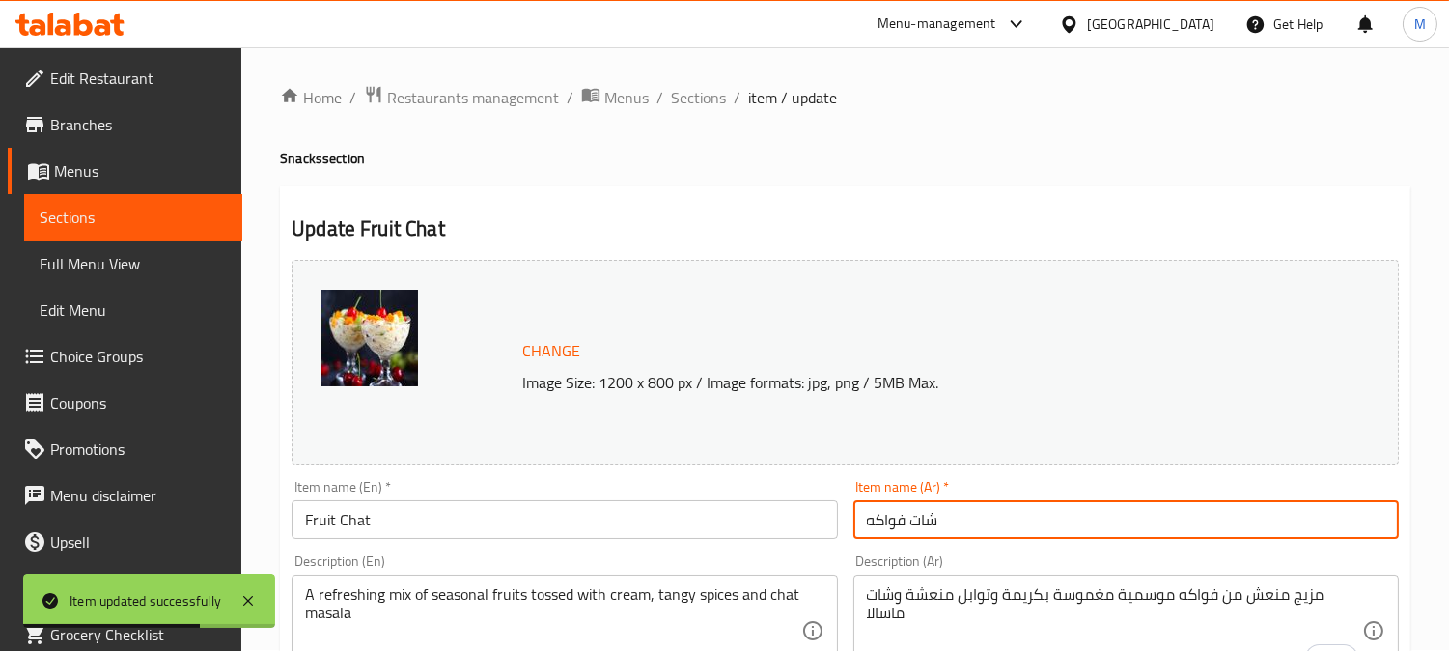
scroll to position [0, 0]
click at [695, 91] on span "Sections" at bounding box center [698, 98] width 55 height 23
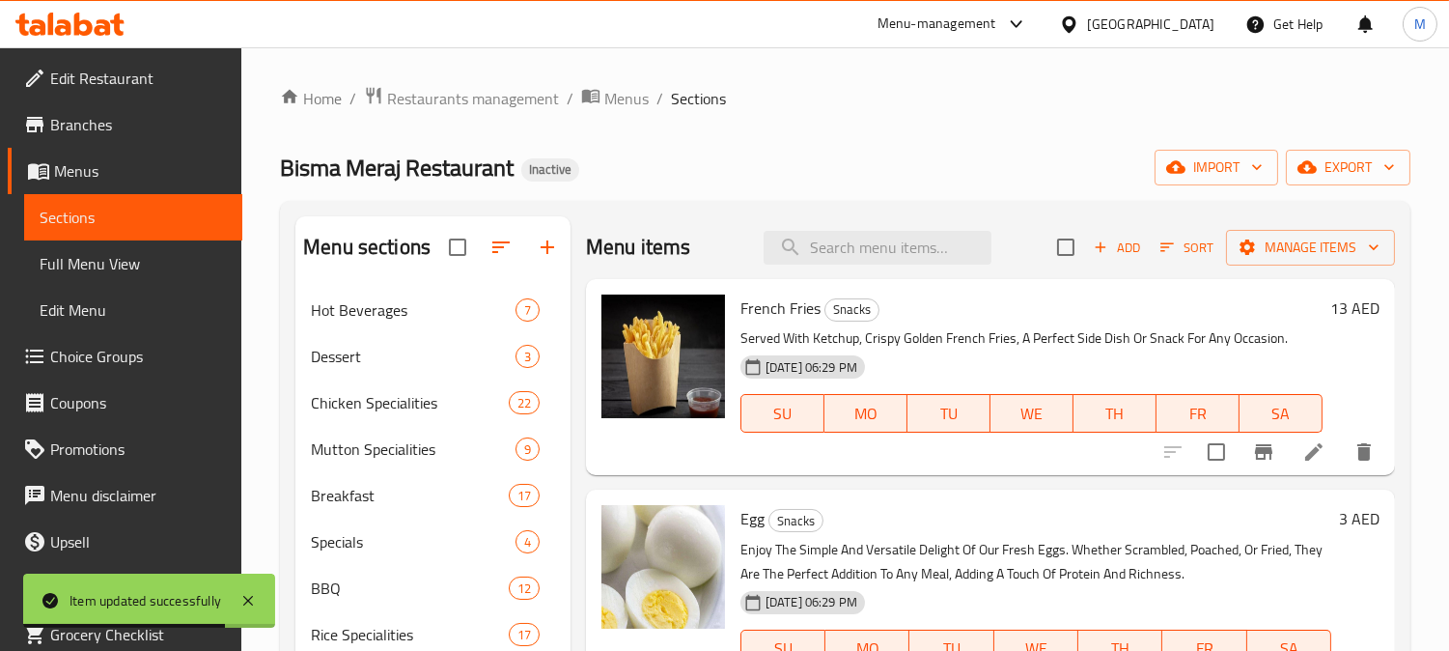
click at [876, 255] on input "search" at bounding box center [878, 248] width 228 height 34
paste input "search"
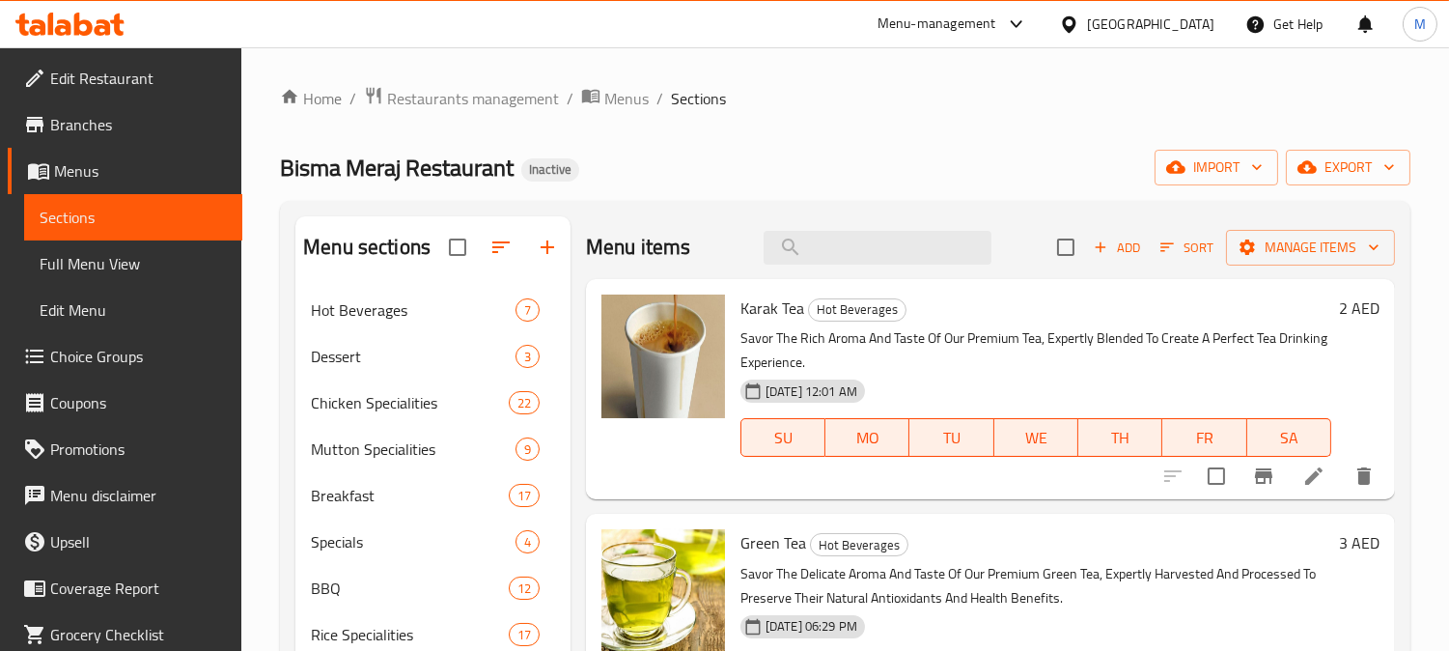
paste input "search"
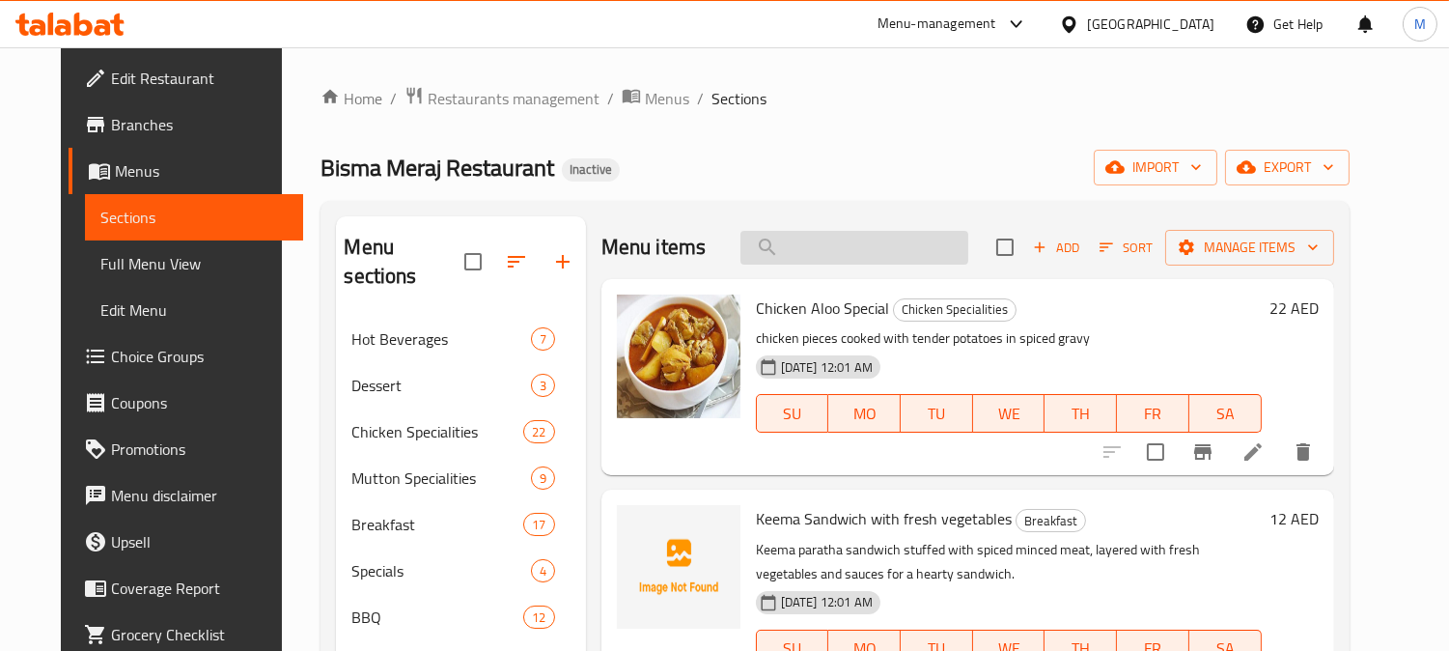
click at [831, 241] on input "search" at bounding box center [855, 248] width 228 height 34
drag, startPoint x: 853, startPoint y: 246, endPoint x: 757, endPoint y: 255, distance: 96.0
click at [757, 253] on div "Menu items Add Sort Manage items" at bounding box center [967, 247] width 733 height 63
paste input "search"
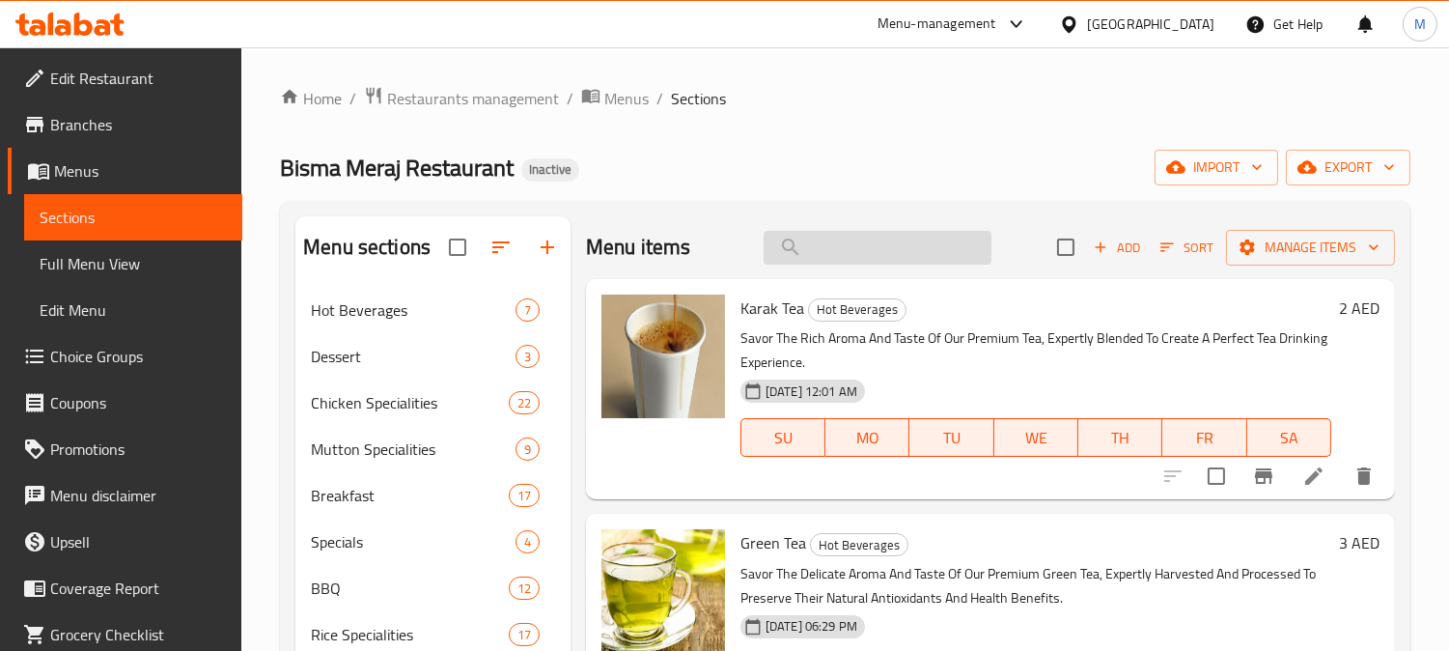
click at [841, 253] on input "search" at bounding box center [878, 248] width 228 height 34
paste input "French Fries"
type input "French Fries"
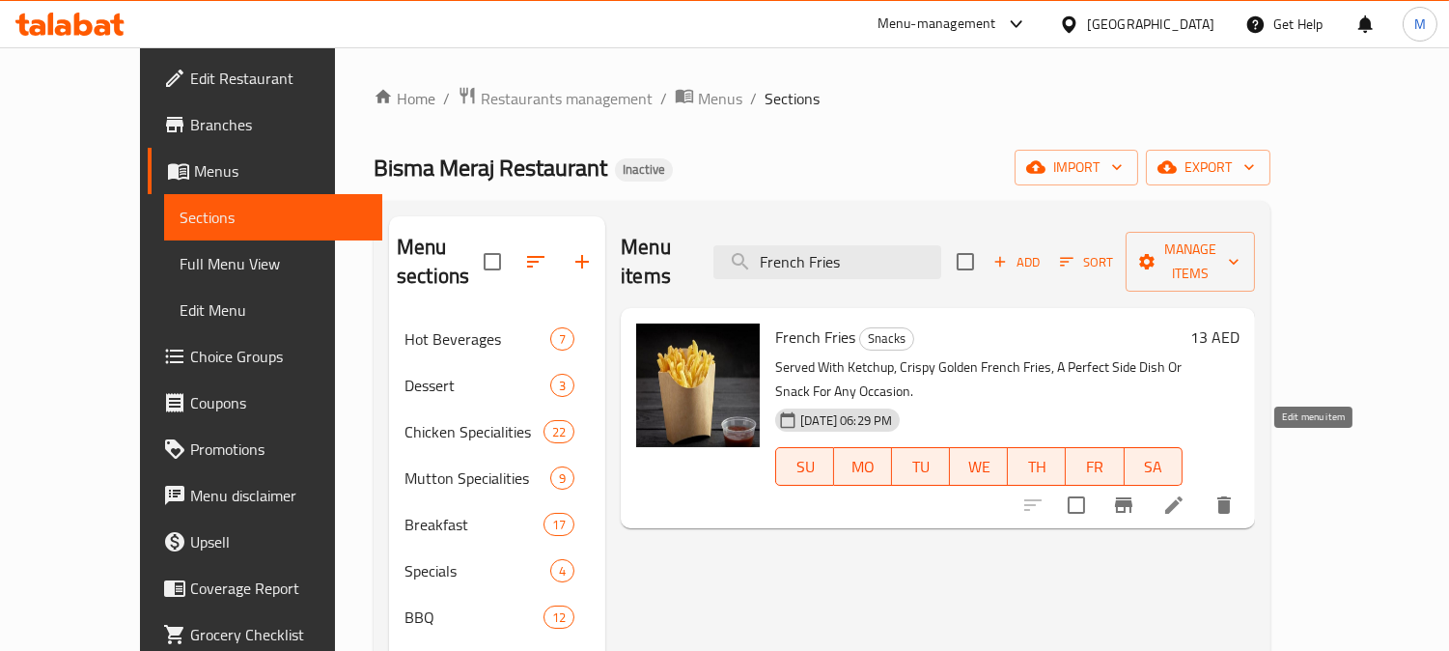
click at [1186, 493] on icon at bounding box center [1173, 504] width 23 height 23
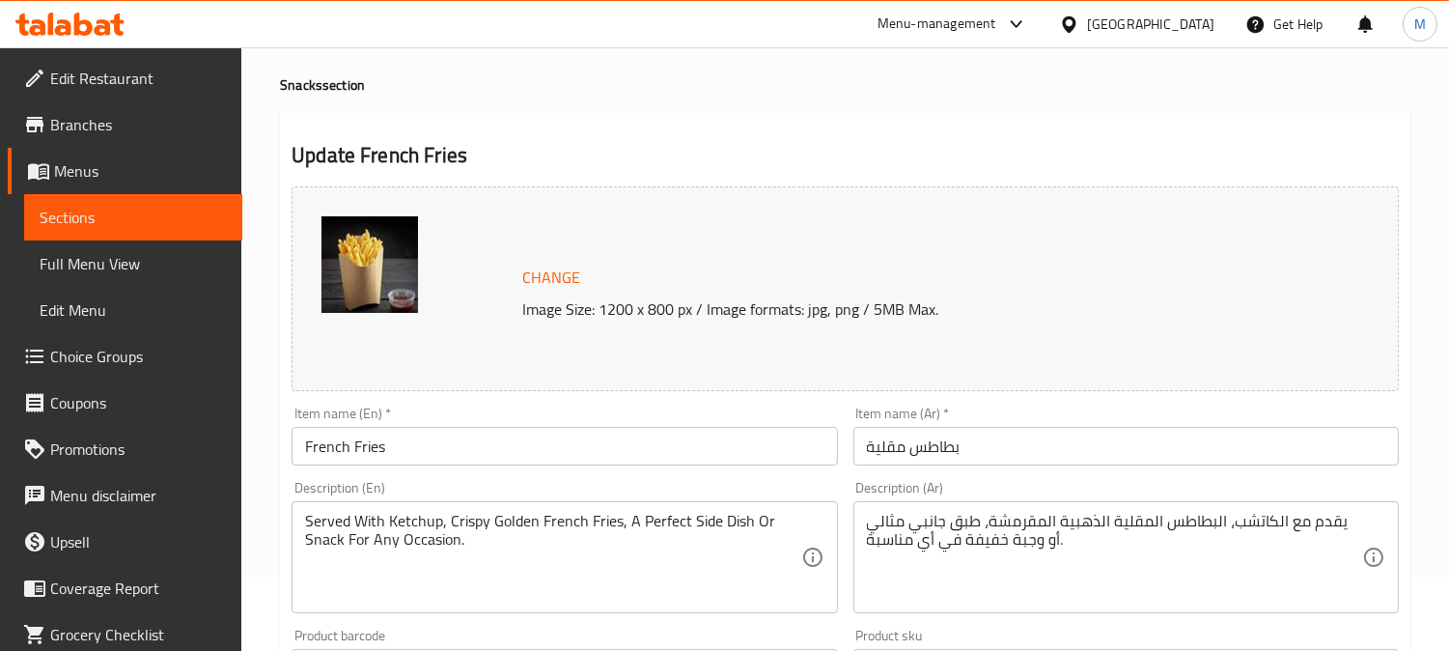
scroll to position [107, 0]
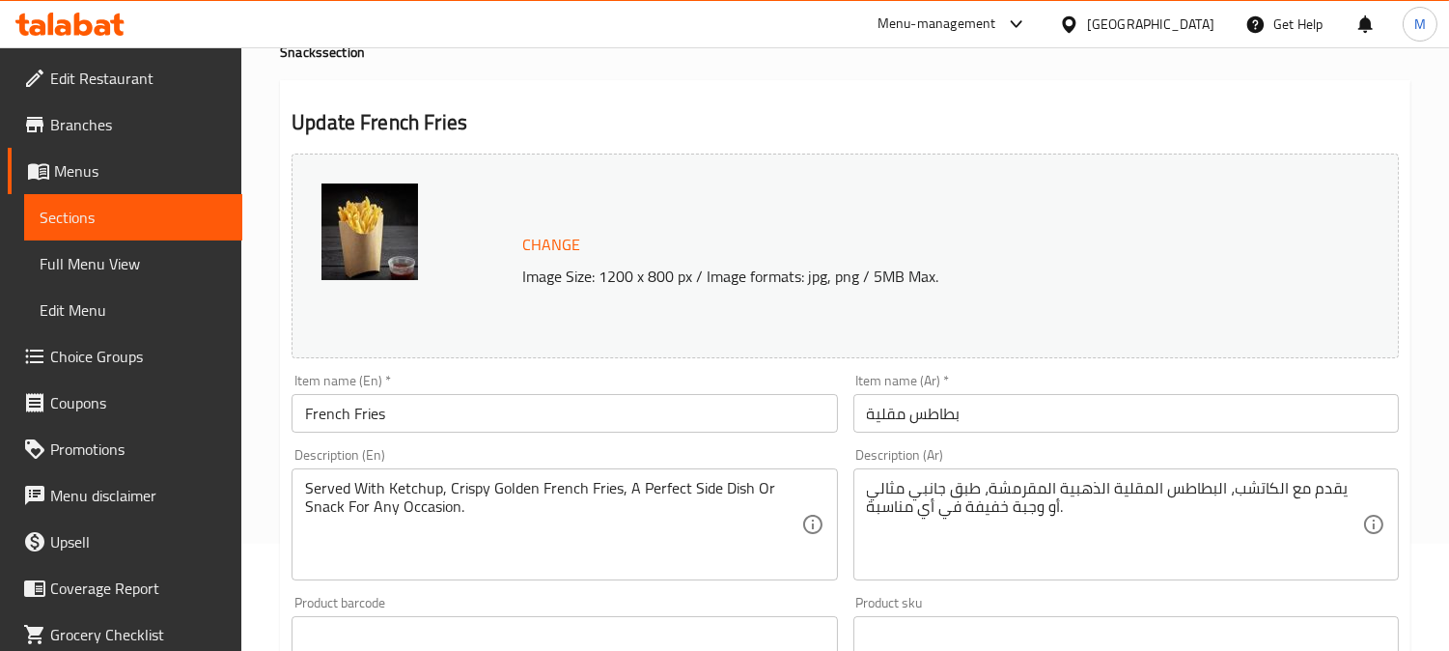
click at [909, 494] on textarea "يقدم مع الكاتشب، البطاطس المقلية الذهبية المقرمشة، طبق جانبي مثالي أو وجبة خفيف…" at bounding box center [1114, 525] width 495 height 92
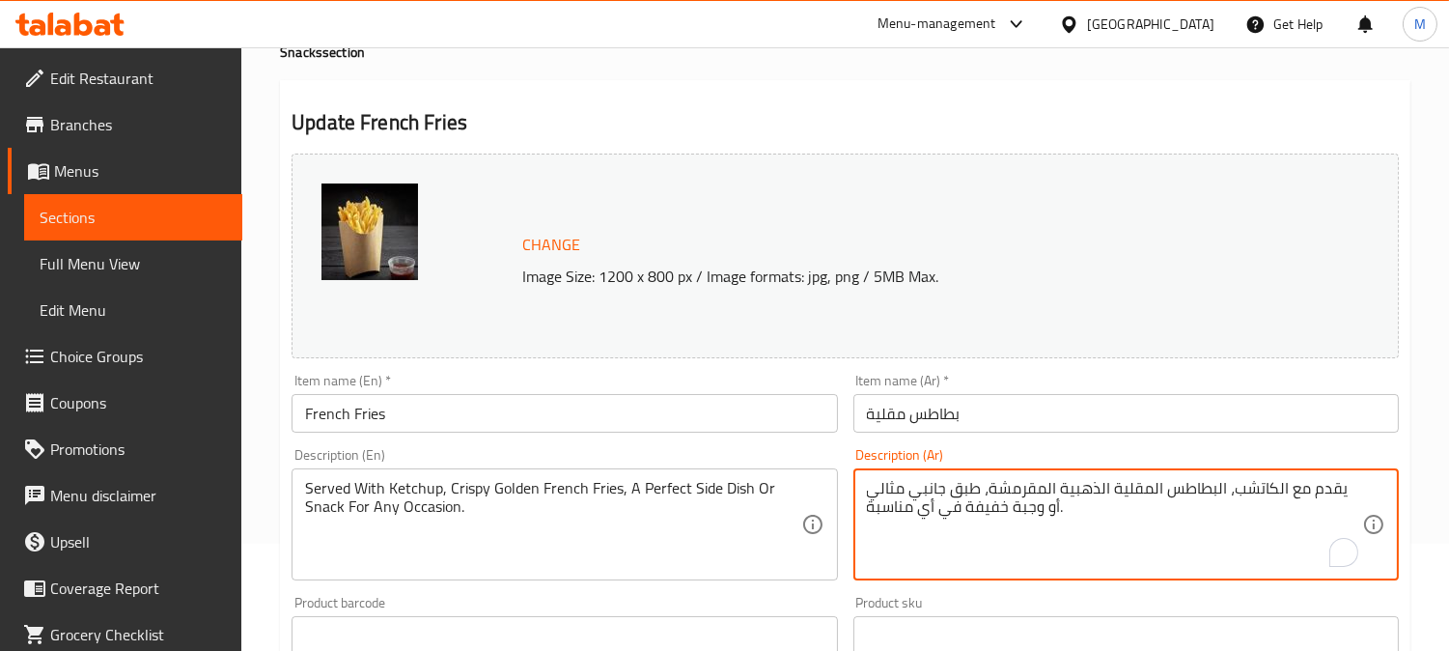
click at [1045, 516] on textarea "يقدم مع الكاتشب، البطاطس المقلية الذهبية المقرمشة، طبق جانبي مثالي أو وجبة خفيف…" at bounding box center [1114, 525] width 495 height 92
drag, startPoint x: 1041, startPoint y: 516, endPoint x: 995, endPoint y: 500, distance: 47.9
click at [995, 500] on textarea "يقدم مع الكاتشب، البطاطس المقلية الذهبية المقرمشة، طبق جانبي مثالي أو وجبة خفيف…" at bounding box center [1114, 525] width 495 height 92
type textarea "يقدم مع الكاتشب، البطاطس المقلية الذهبية المقرمشة، ."
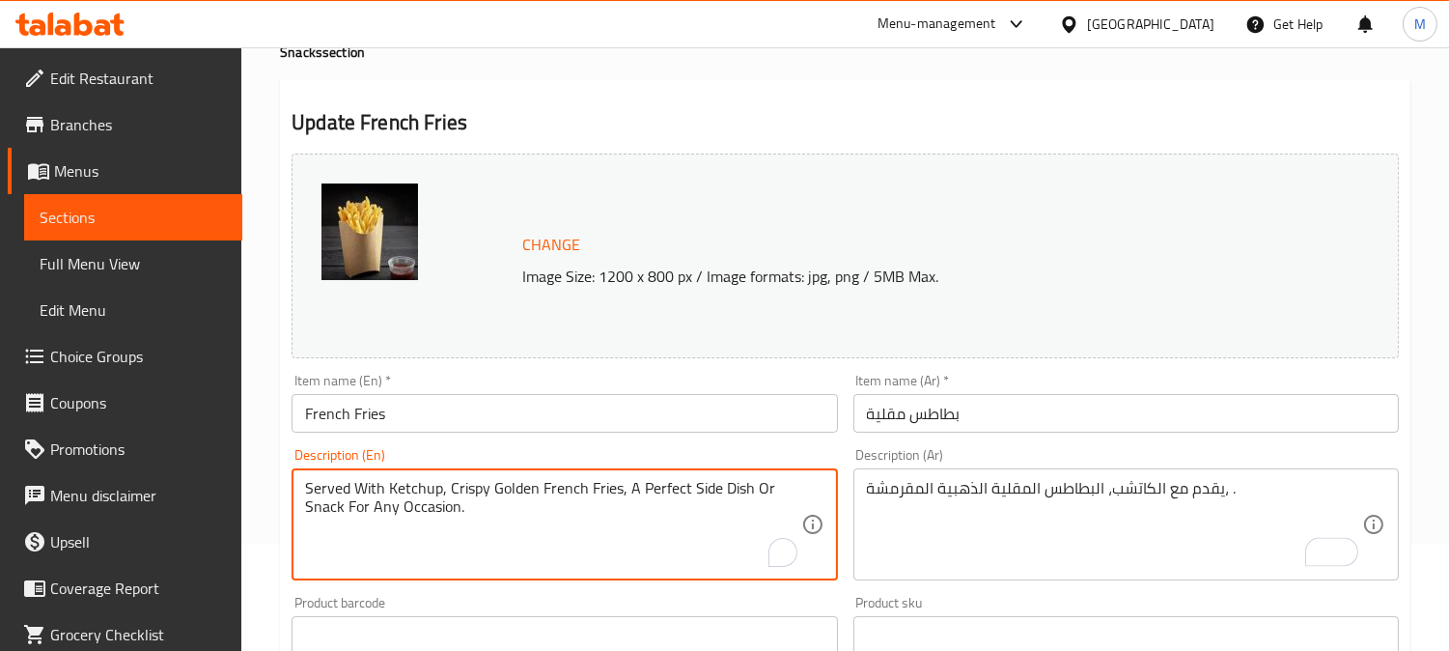
drag, startPoint x: 645, startPoint y: 500, endPoint x: 703, endPoint y: 532, distance: 66.1
type textarea "Served With Ketchup, Crispy Golden French Fries"
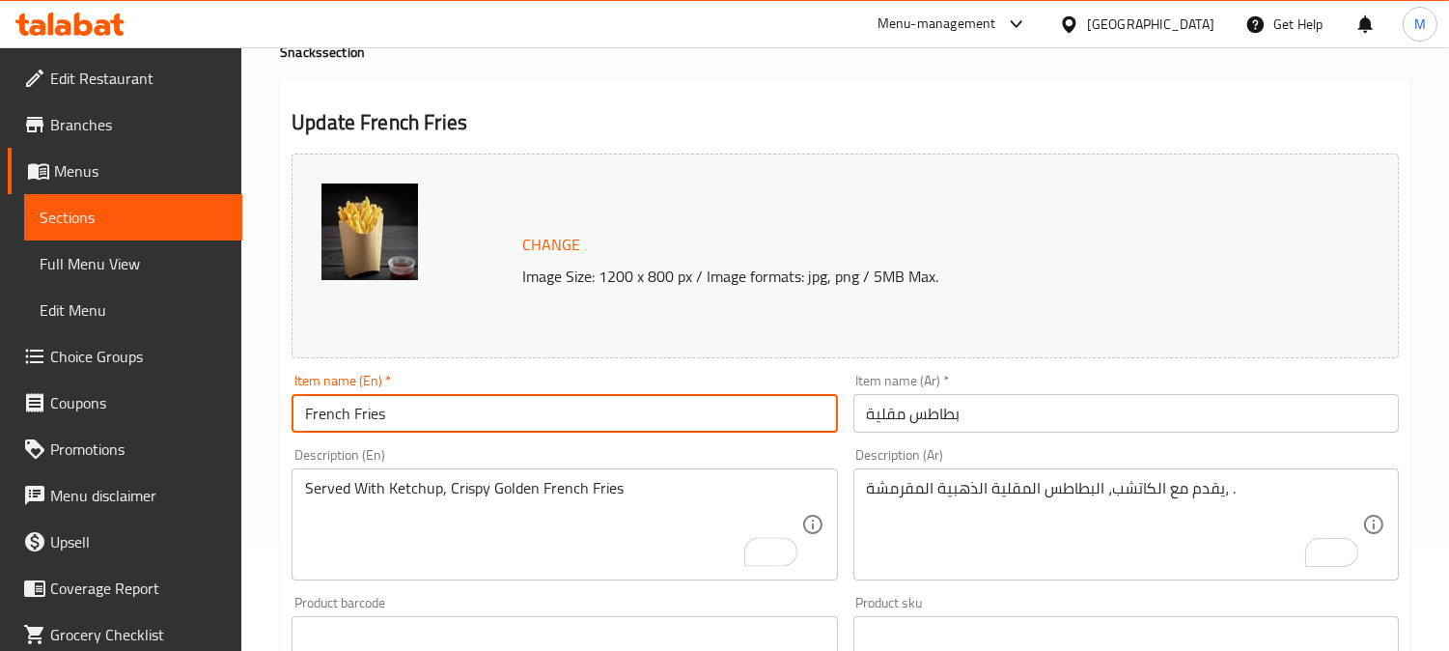
click at [666, 406] on input "French Fries" at bounding box center [564, 413] width 545 height 39
click at [671, 419] on input "French Fries" at bounding box center [564, 413] width 545 height 39
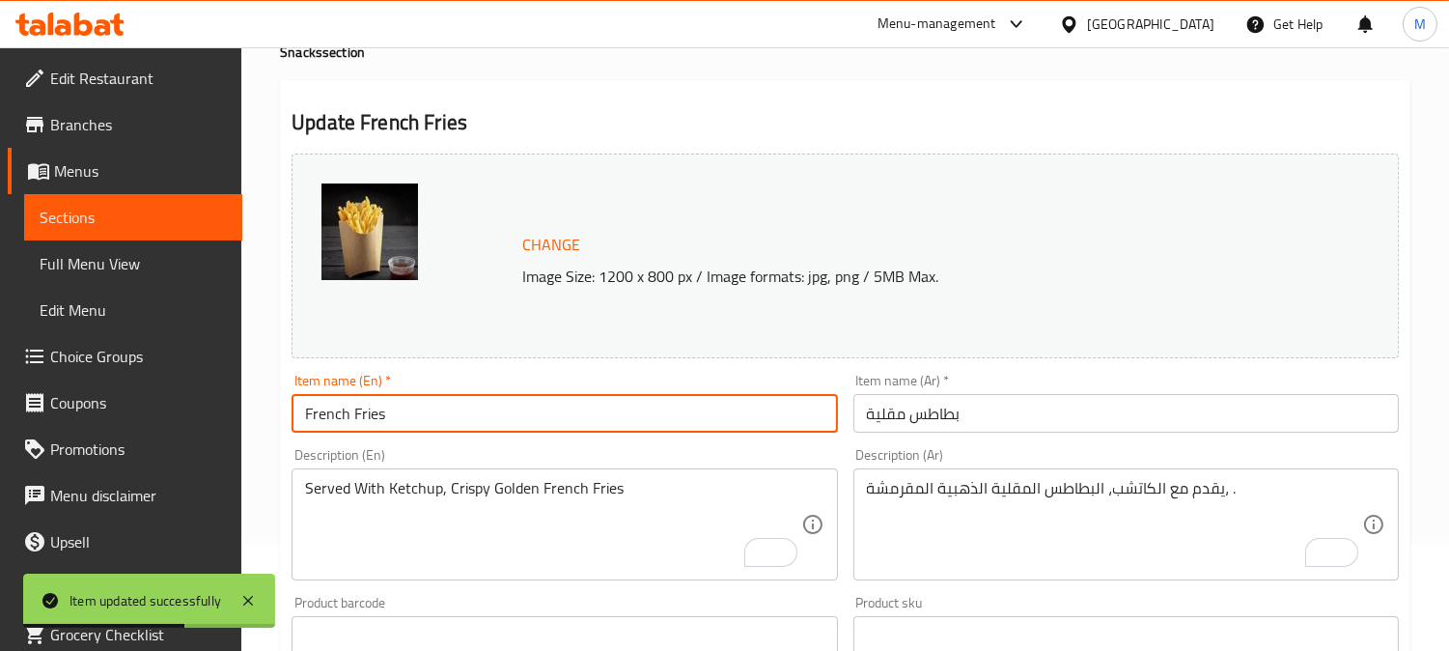
scroll to position [0, 0]
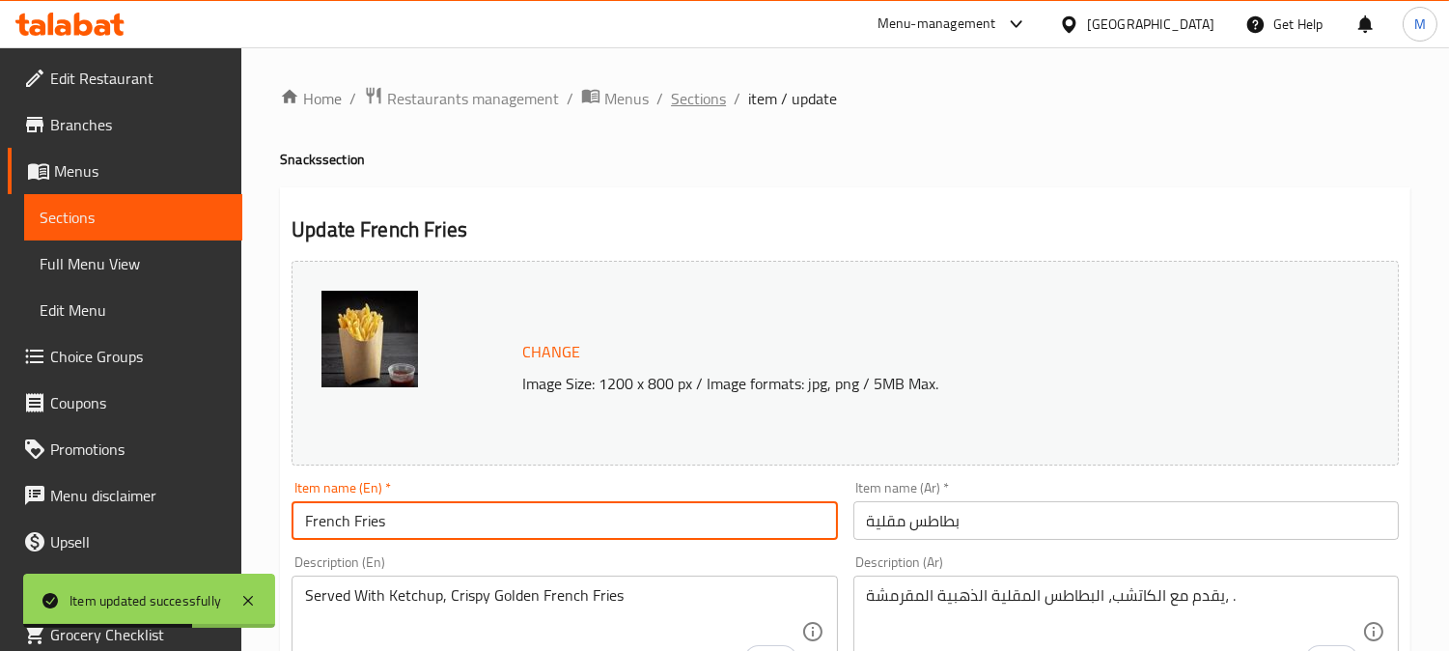
click at [685, 98] on span "Sections" at bounding box center [698, 98] width 55 height 23
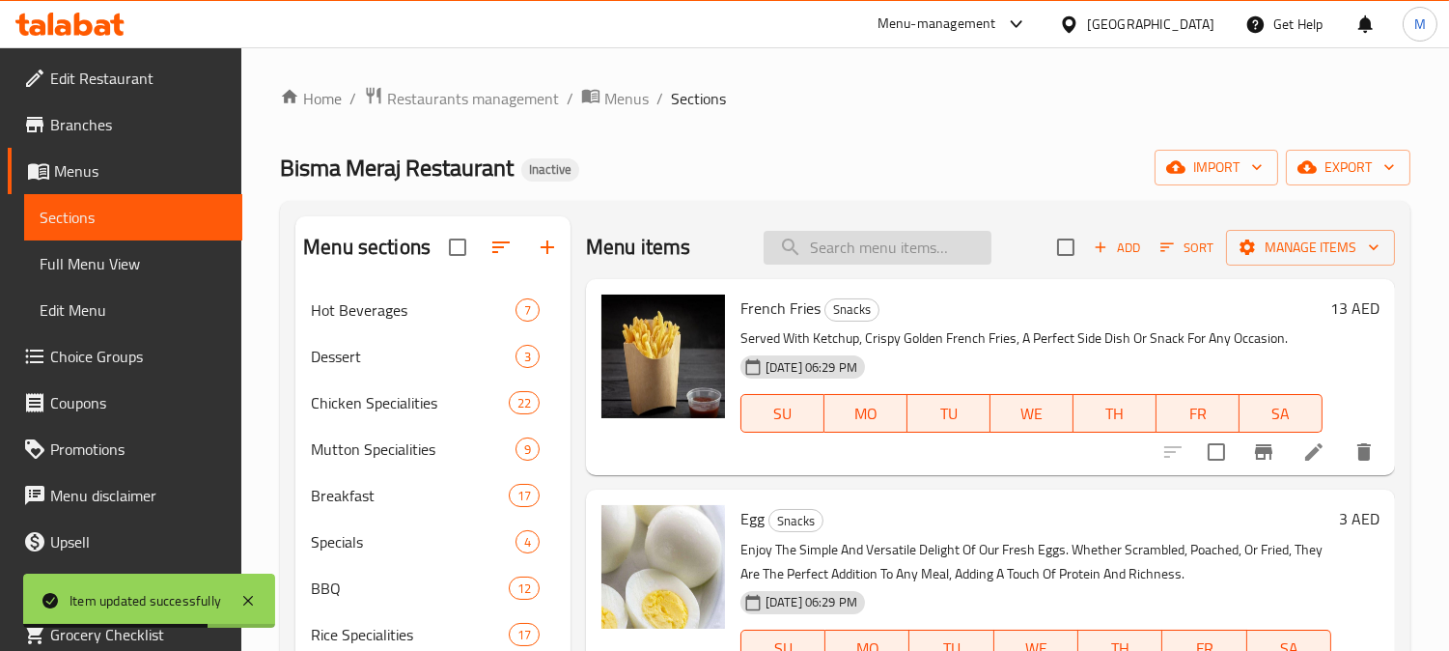
click at [833, 235] on input "search" at bounding box center [878, 248] width 228 height 34
paste input "Egg"
type input "Egg"
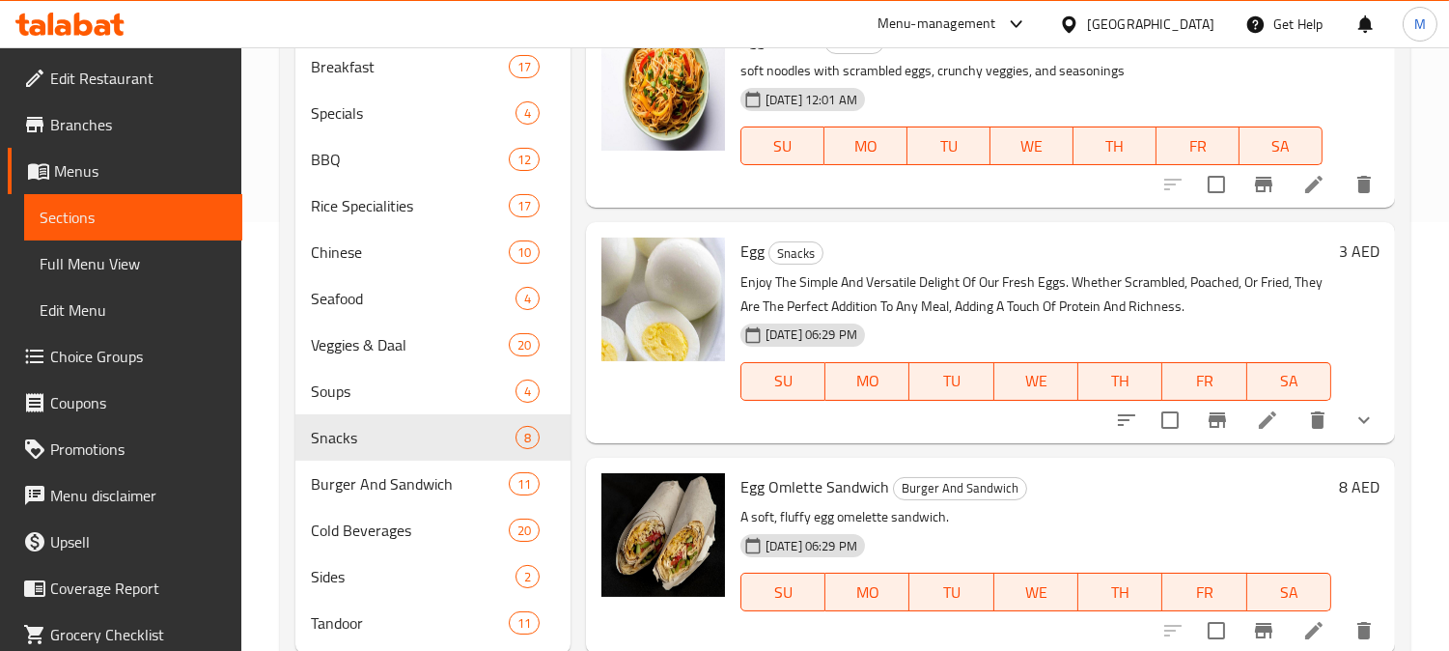
scroll to position [485, 0]
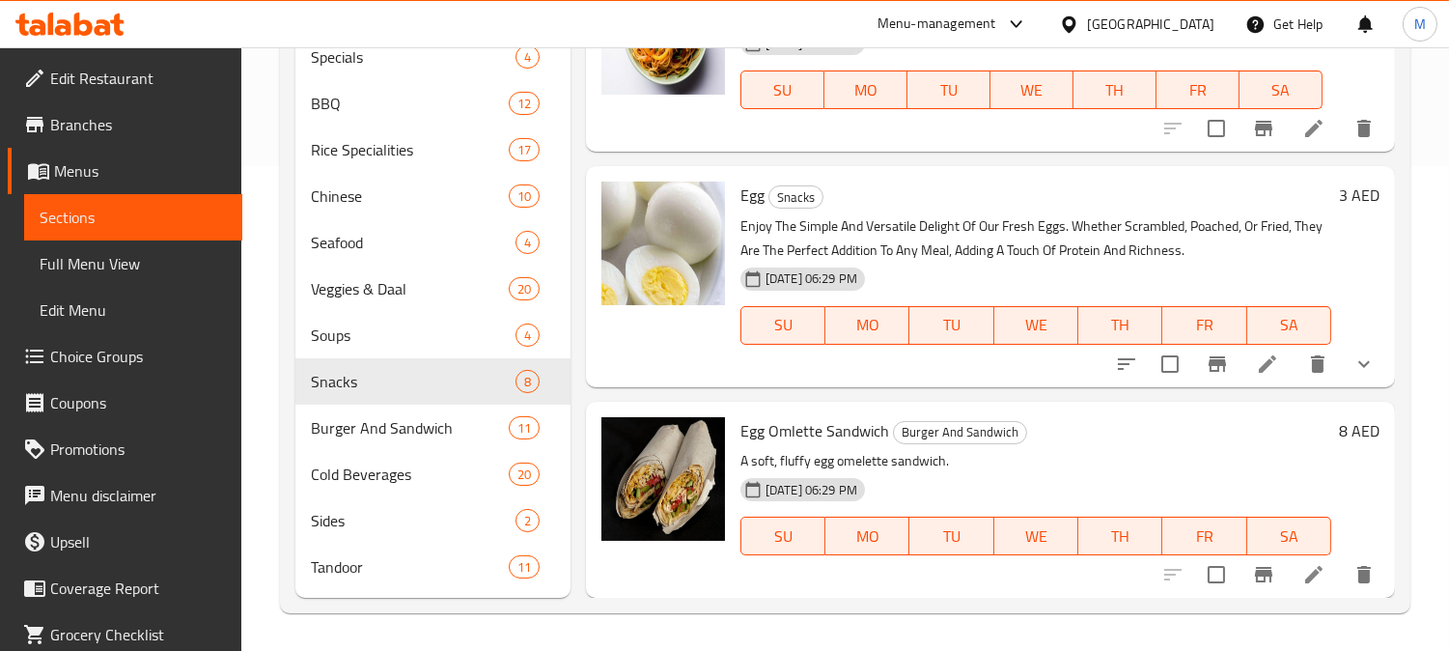
click at [1265, 368] on li at bounding box center [1268, 364] width 54 height 35
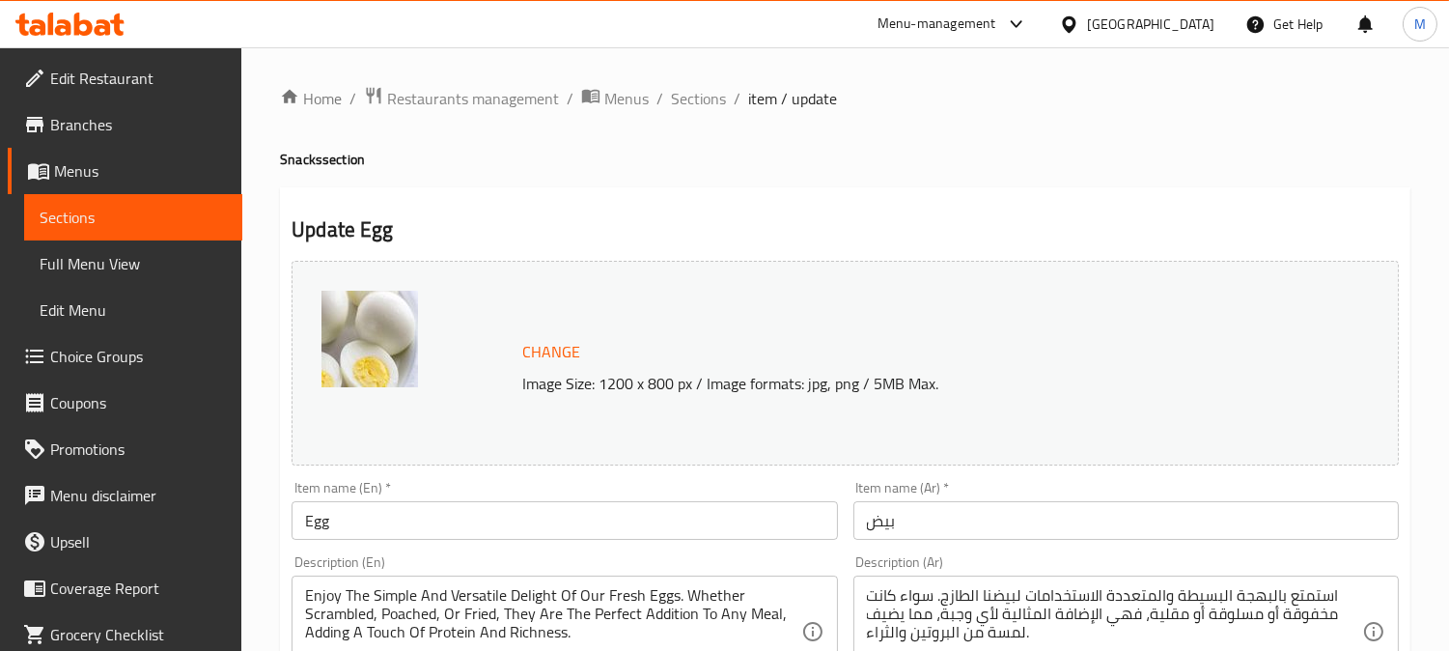
scroll to position [321, 0]
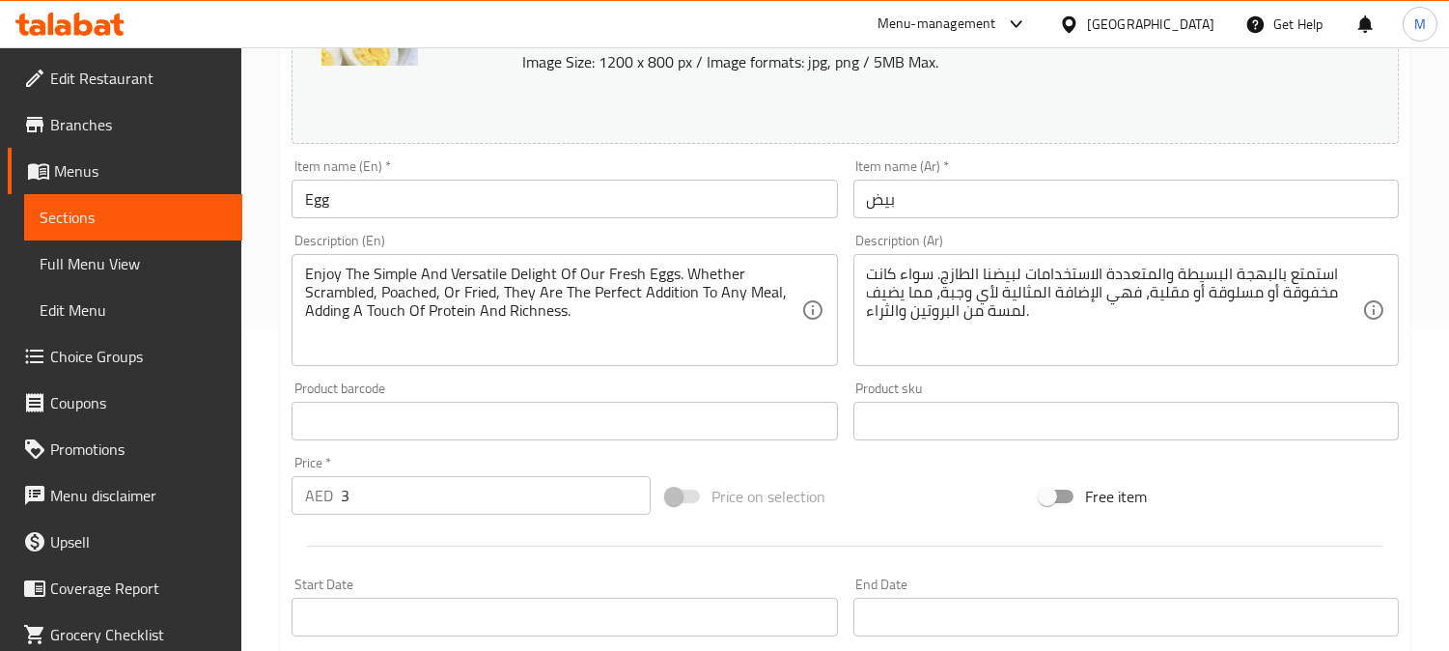
click at [1020, 274] on textarea "استمتع بالبهجة البسيطة والمتعددة الاستخدامات لبيضنا الطازج. سواء كانت مخفوقة أو…" at bounding box center [1114, 311] width 495 height 92
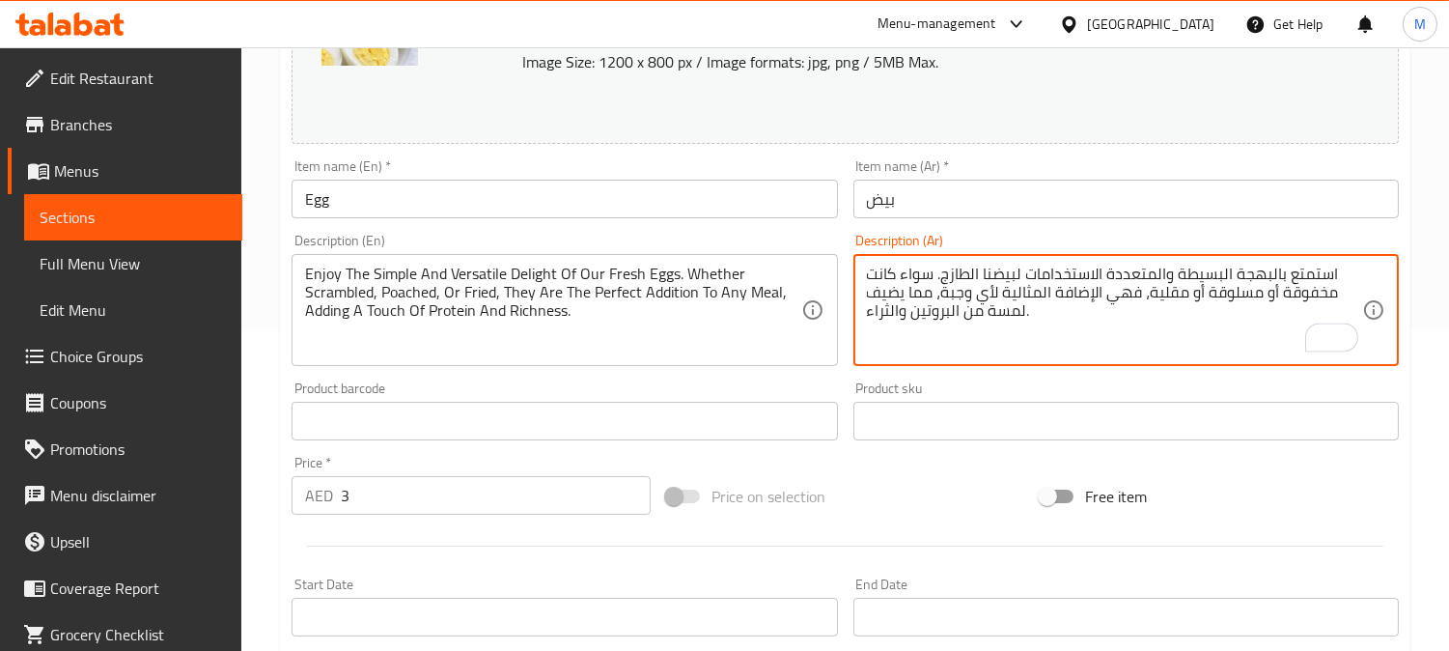
click at [1020, 274] on textarea "استمتع بالبهجة البسيطة والمتعددة الاستخدامات لبيضنا الطازج. سواء كانت مخفوقة أو…" at bounding box center [1114, 311] width 495 height 92
click at [1041, 266] on textarea "استمتع بالبهجة البسيطة والمتعددة الاستخدامات لبيضنا الطازج. سواء كانت مخفوقة أو…" at bounding box center [1114, 311] width 495 height 92
drag, startPoint x: 1027, startPoint y: 271, endPoint x: 1037, endPoint y: 277, distance: 11.3
click at [1026, 271] on textarea "استمتع بالبهجة البسيطة والمتعددة الاستخدامات لبيضنا الطازج. سواء كانت مخفوقة أو…" at bounding box center [1114, 311] width 495 height 92
click at [1033, 216] on input "بيض" at bounding box center [1125, 199] width 545 height 39
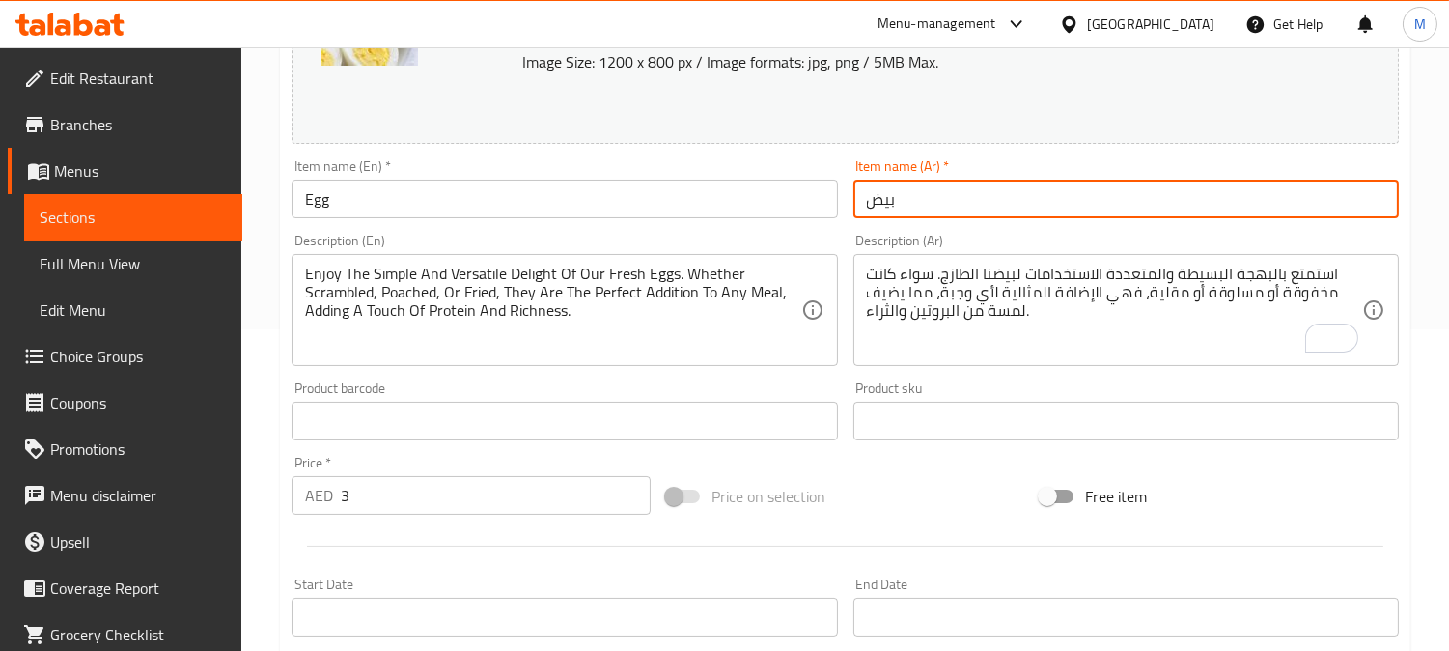
click at [965, 205] on input "بيض" at bounding box center [1125, 199] width 545 height 39
click at [735, 126] on div "Change Image Size: 1200 x 800 px / Image formats: jpg, png / 5MB Max." at bounding box center [845, 41] width 1107 height 205
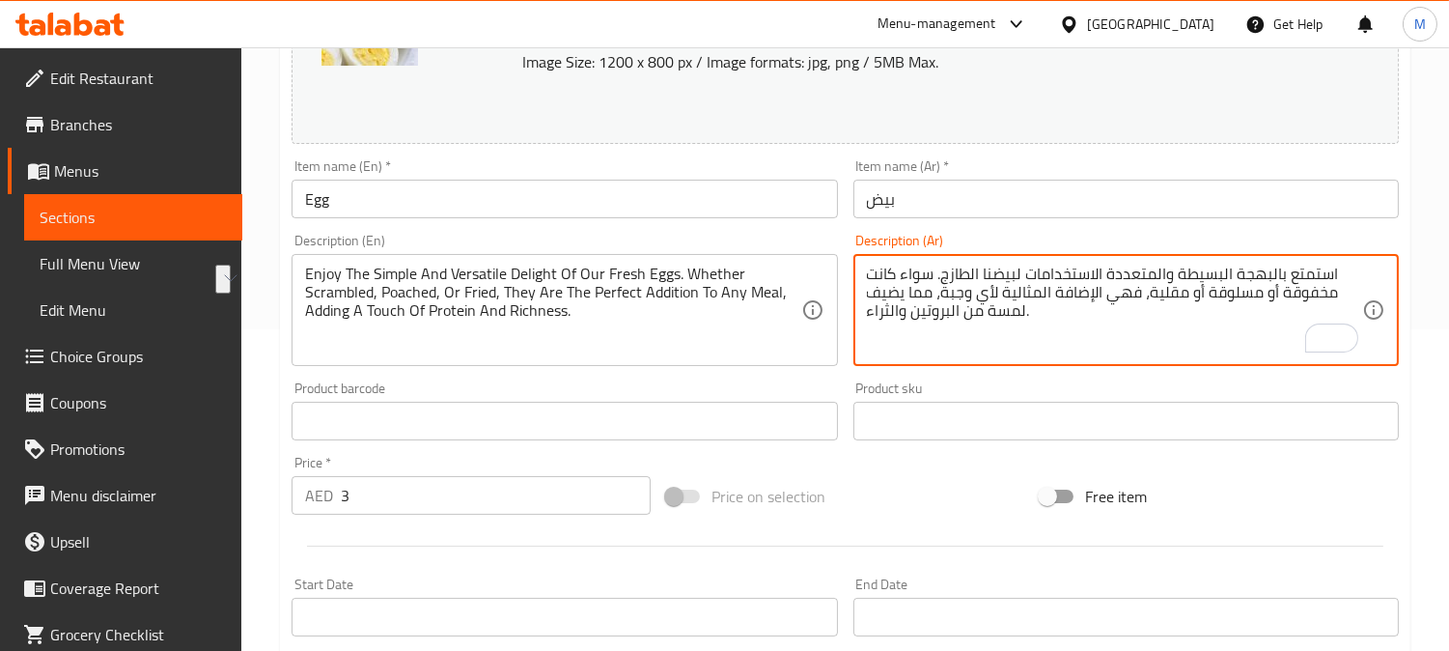
drag, startPoint x: 1019, startPoint y: 268, endPoint x: 1336, endPoint y: 276, distance: 317.7
type textarea "بيضنا الطازج. سواء كانت مخفوقة أو مسلوقة أو مقلية، فهي الإضافة المثالية لأي وجب…"
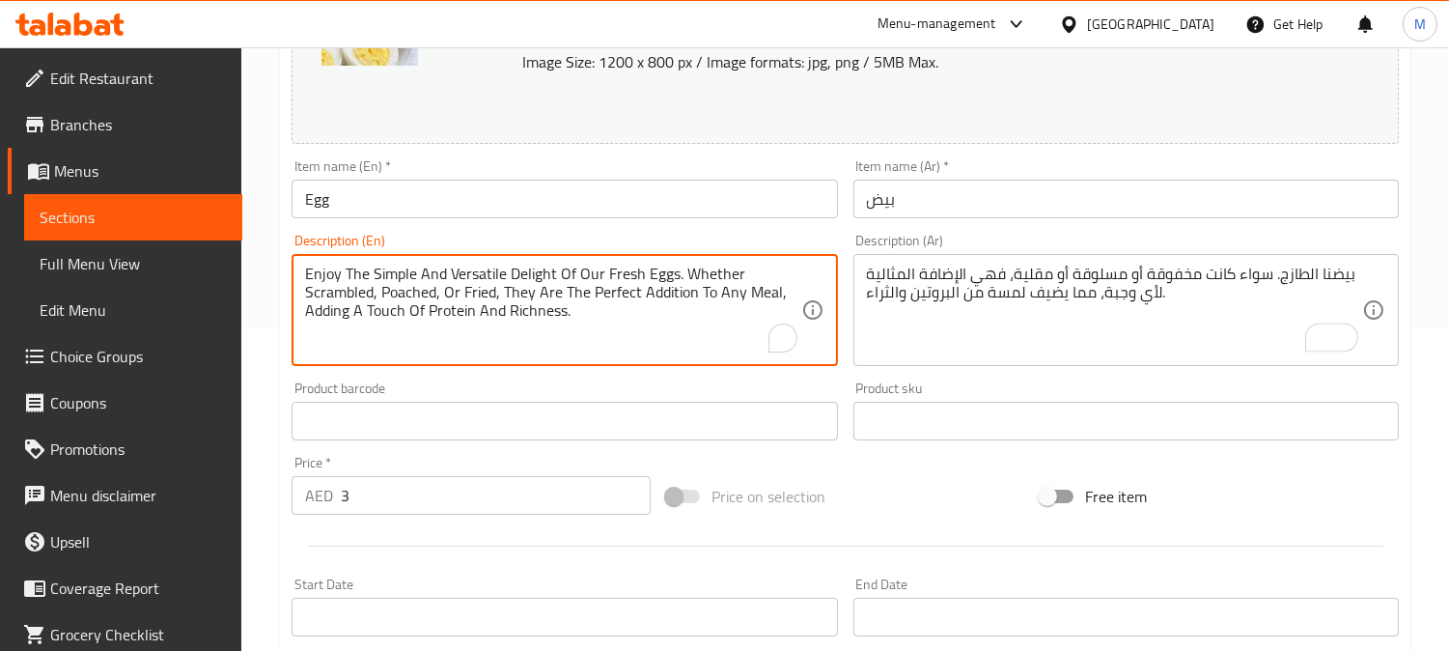
drag, startPoint x: 581, startPoint y: 274, endPoint x: 268, endPoint y: 281, distance: 312.9
type textarea "Our Fresh Eggs. Whether Scrambled, Poached, Or Fried, They Are The Perfect Addi…"
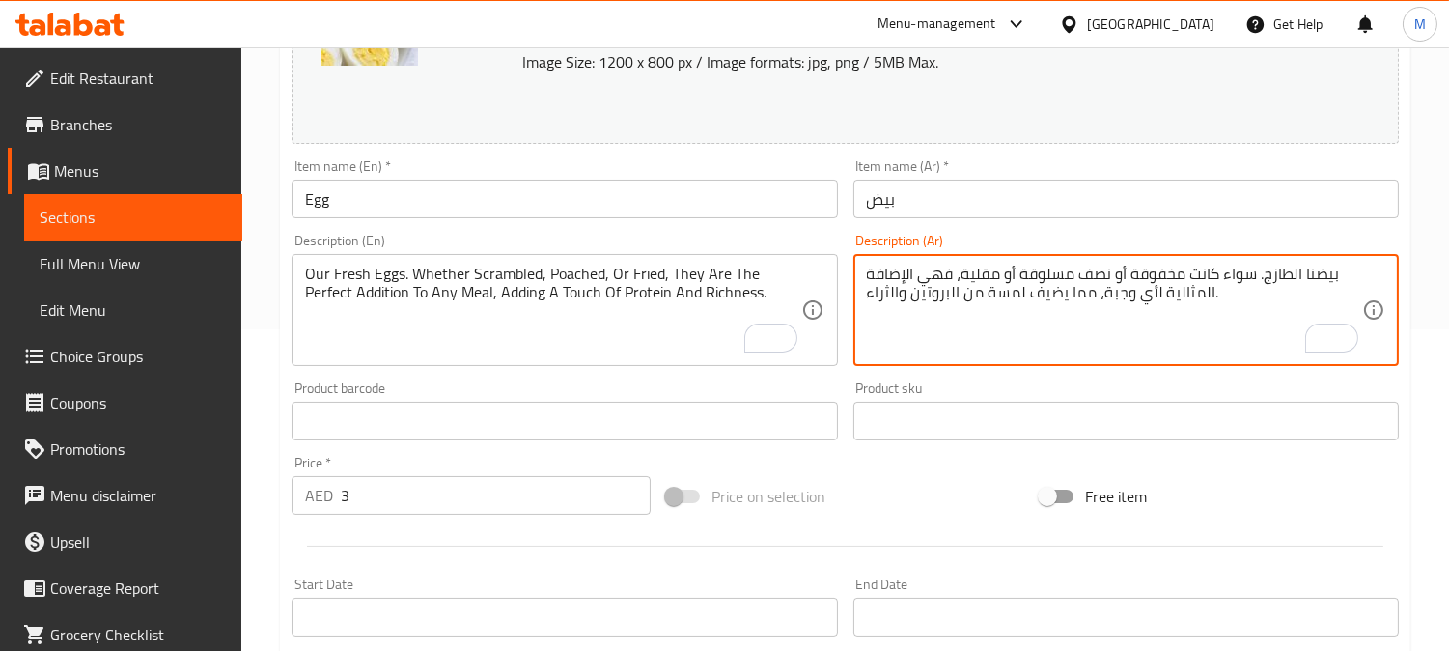
type textarea "بيضنا الطازج. سواء كانت مخفوقة أو نصف مسلوقة أو مقلية، فهي الإضافة المثالية لأي…"
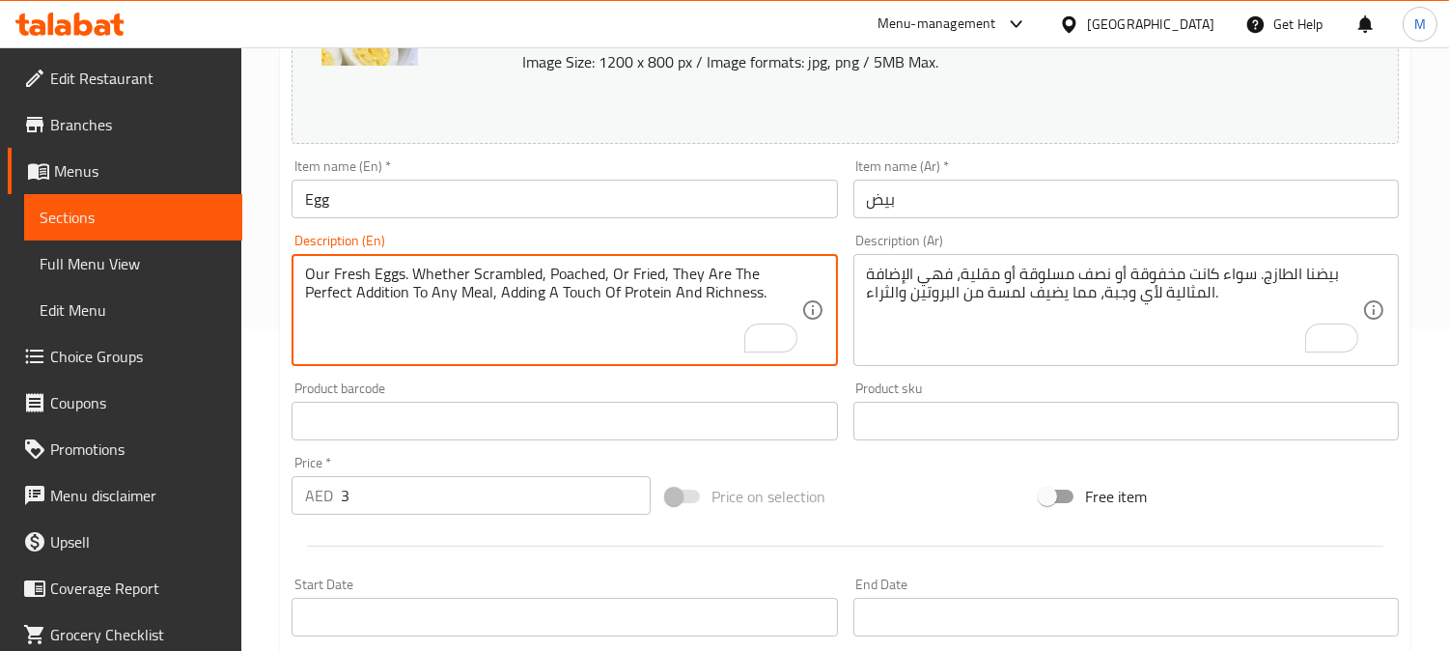
drag, startPoint x: 664, startPoint y: 268, endPoint x: 769, endPoint y: 304, distance: 110.2
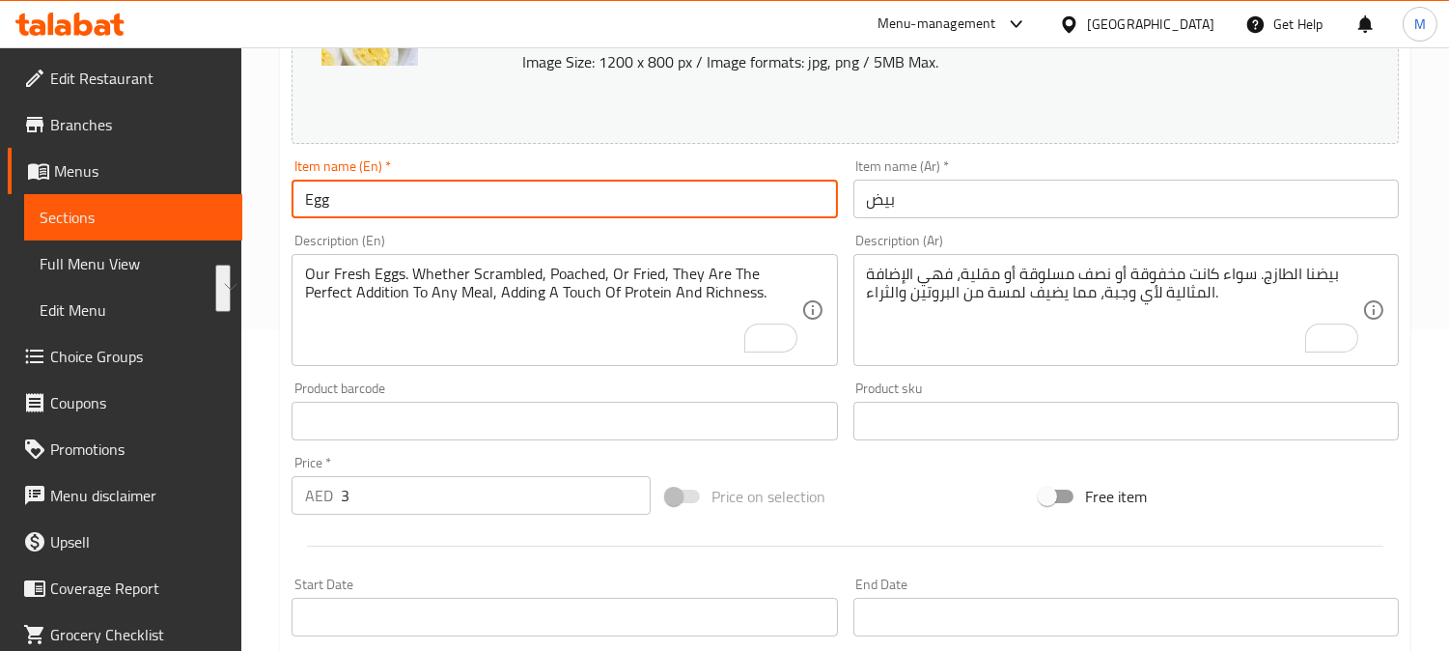
click at [688, 212] on input "Egg" at bounding box center [564, 199] width 545 height 39
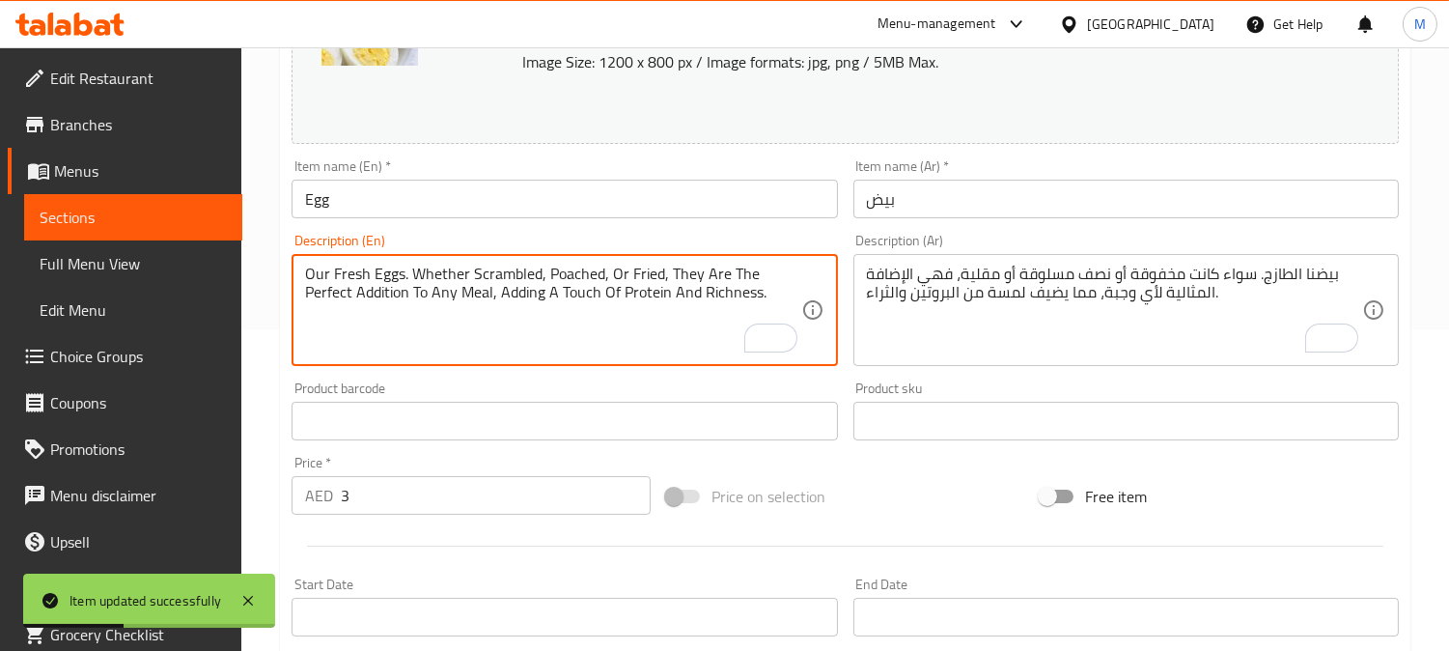
click at [581, 284] on textarea "Our Fresh Eggs. Whether Scrambled, Poached, Or Fried, They Are The Perfect Addi…" at bounding box center [552, 311] width 495 height 92
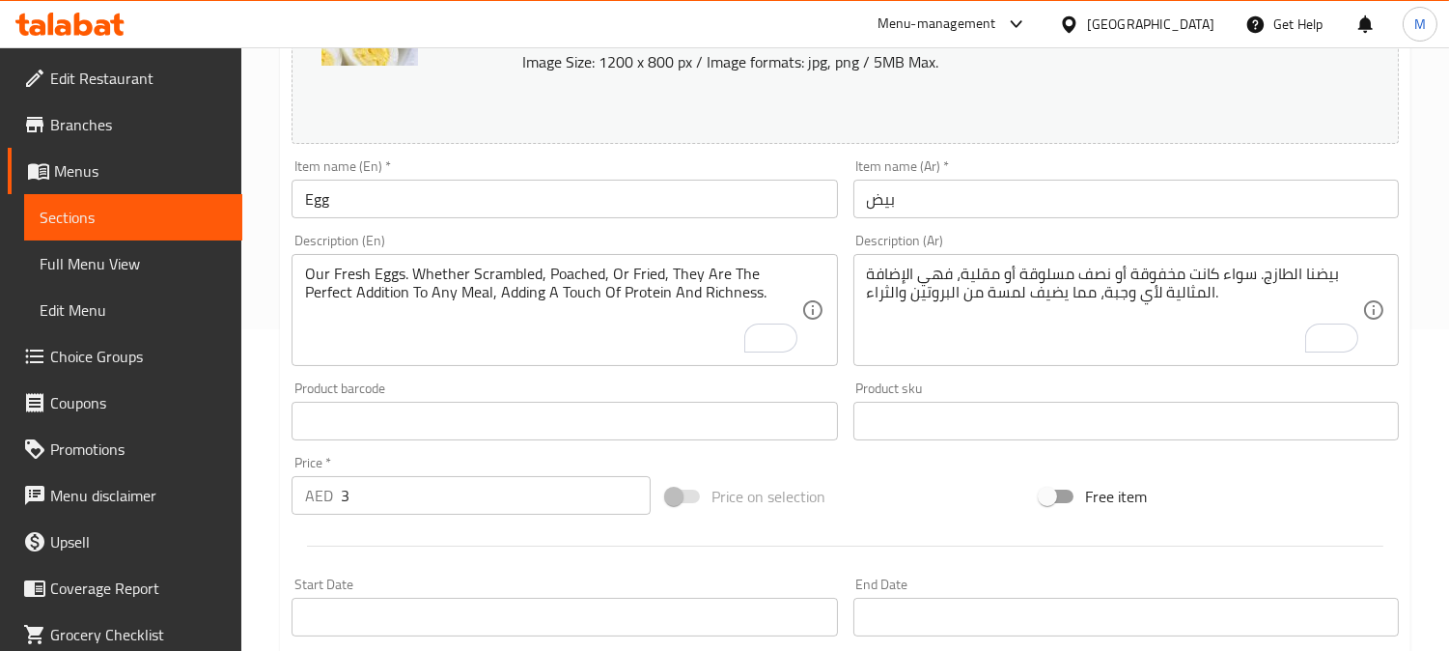
click at [1224, 466] on div "Change Image Size: 1200 x 800 px / Image formats: jpg, png / 5MB Max. Item name…" at bounding box center [845, 361] width 1123 height 860
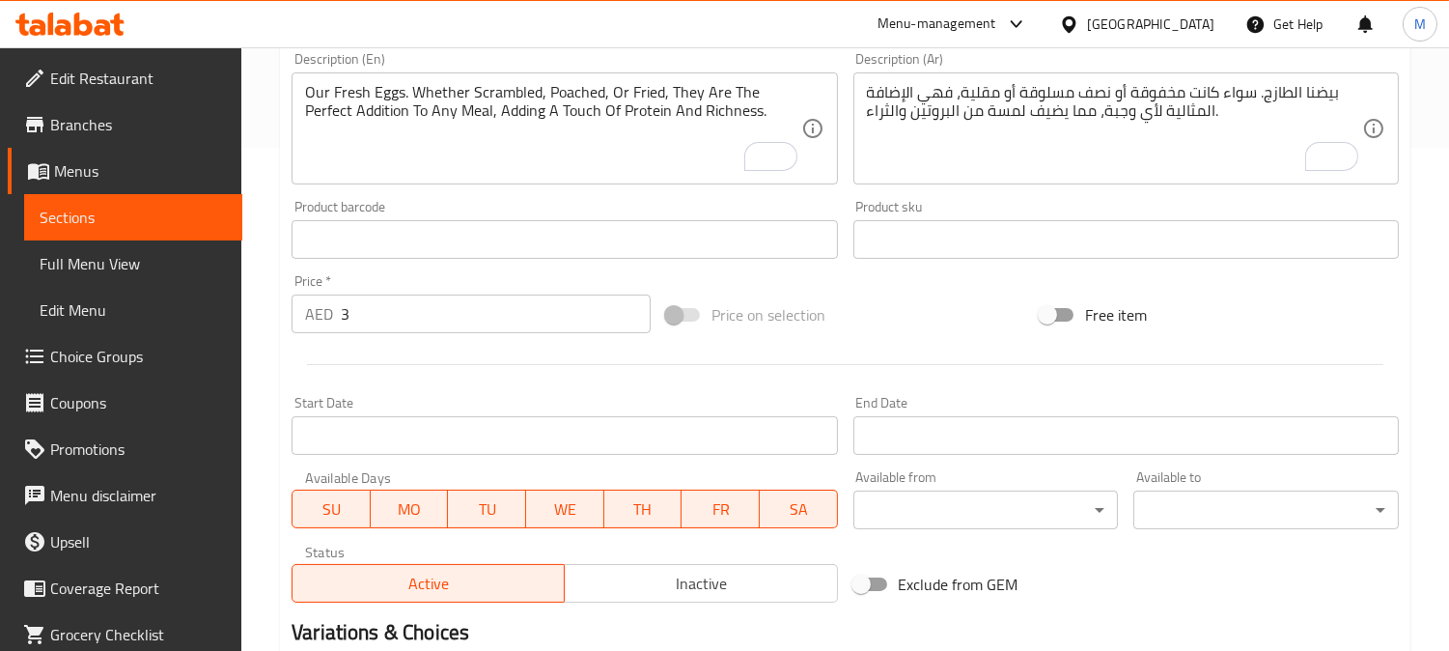
scroll to position [342, 0]
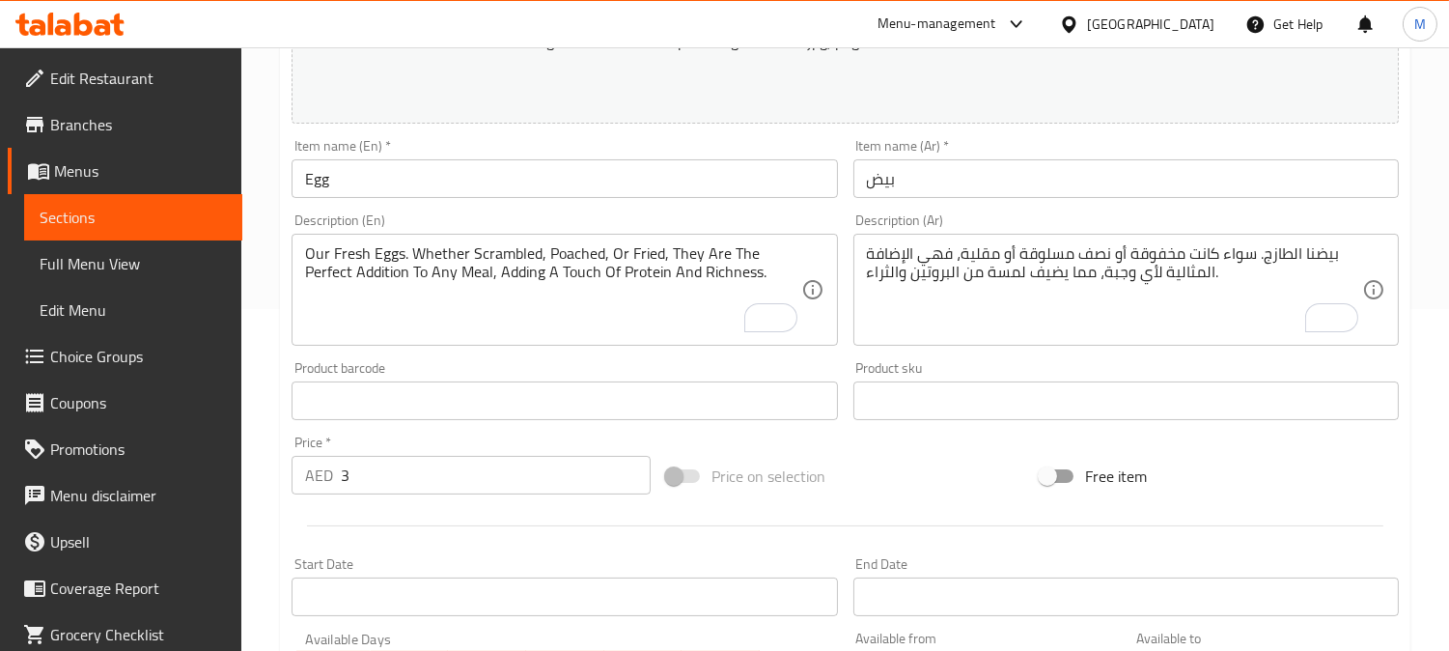
click at [1226, 182] on input "بيض" at bounding box center [1125, 178] width 545 height 39
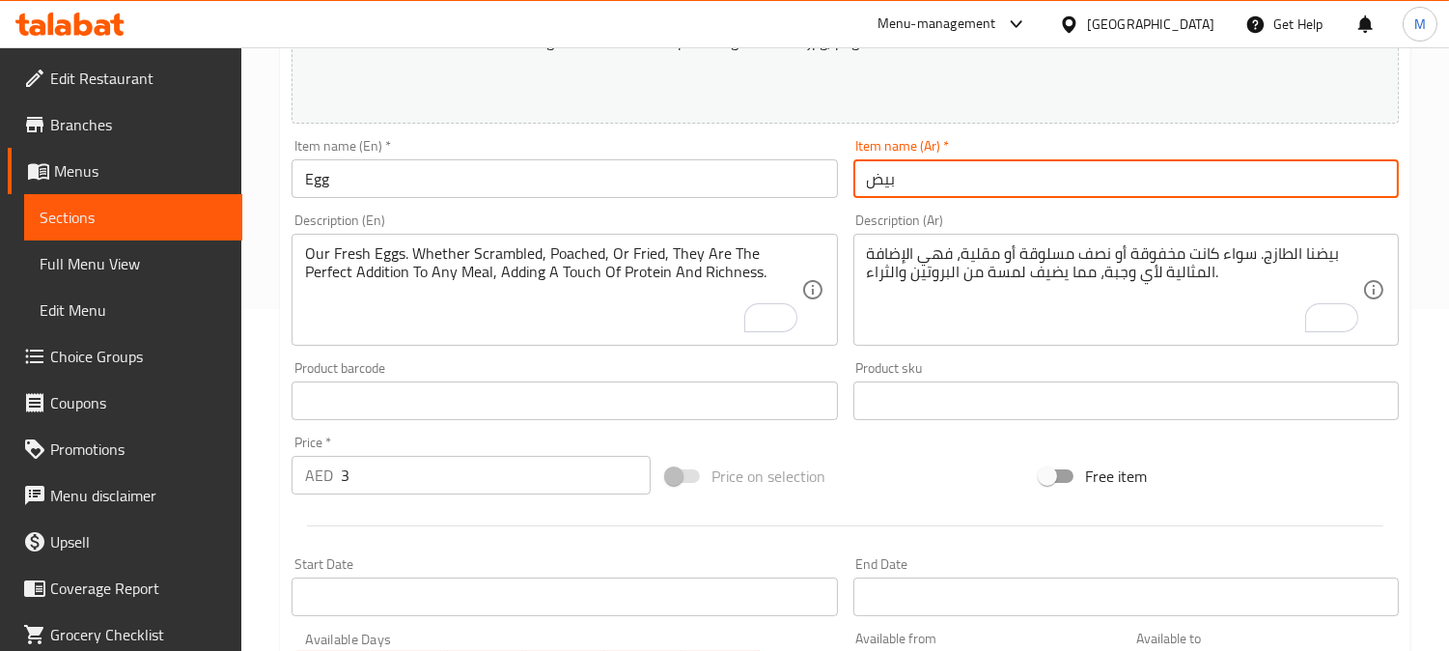
click at [425, 185] on input "Egg" at bounding box center [564, 178] width 545 height 39
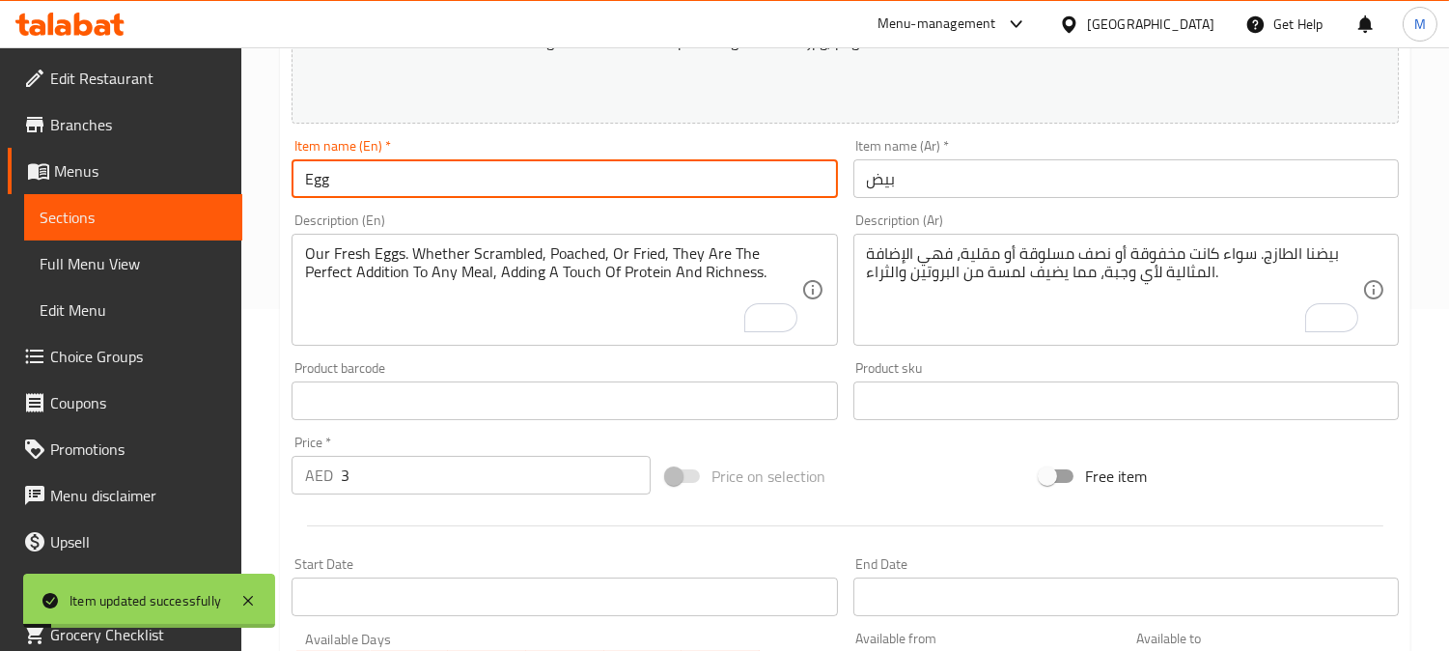
click at [59, 351] on span "Choice Groups" at bounding box center [138, 356] width 177 height 23
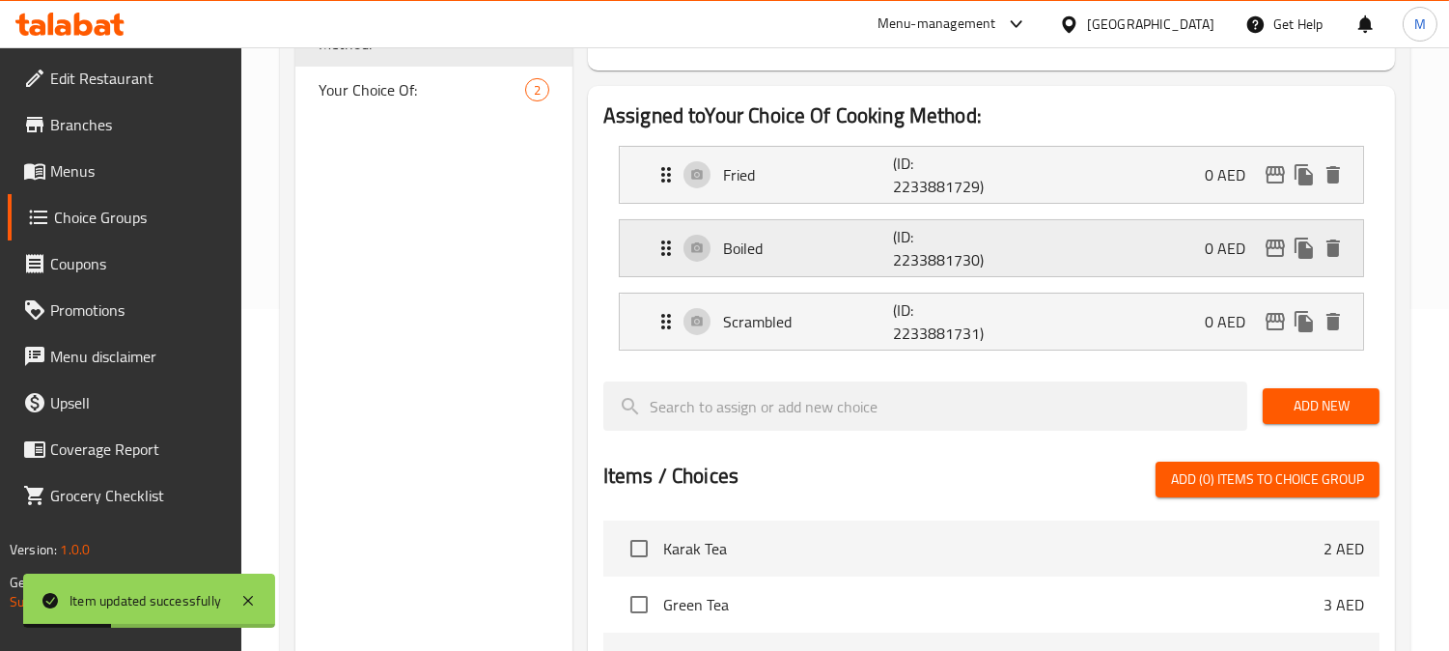
click at [809, 238] on p "Boiled" at bounding box center [808, 248] width 170 height 23
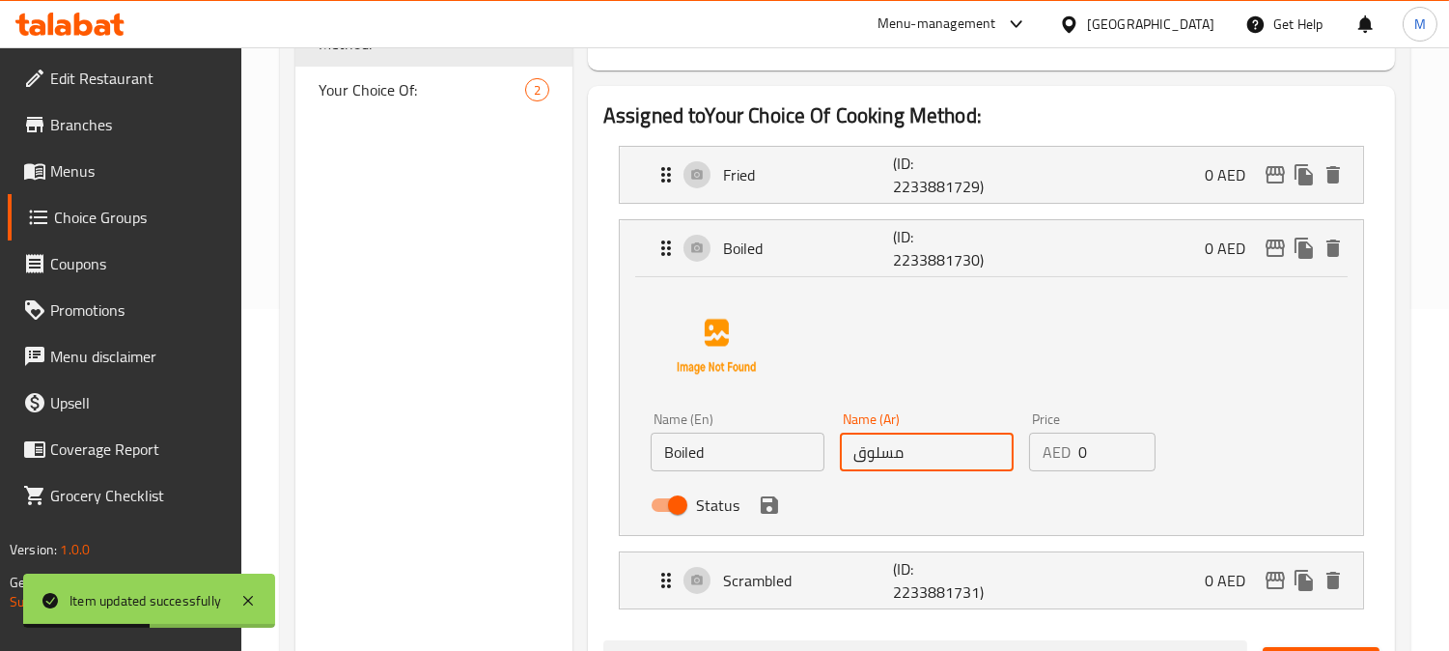
click at [966, 457] on input "مسلوق" at bounding box center [927, 452] width 174 height 39
click at [1258, 359] on div "Name (En) Boiled Name (En) Name (Ar) مسلوق Name (Ar) Price AED 0 Price Status" at bounding box center [992, 402] width 682 height 242
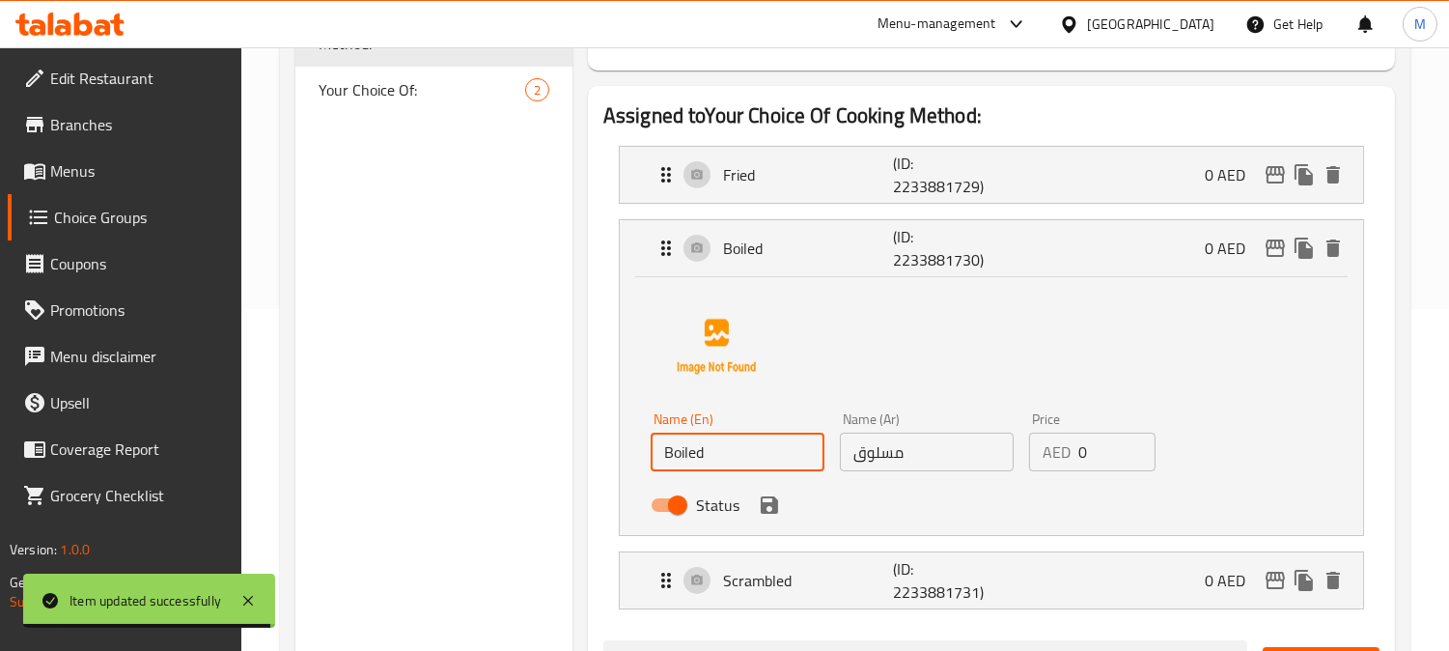
click at [782, 438] on input "Boiled" at bounding box center [738, 452] width 174 height 39
click at [782, 439] on input "Boiled" at bounding box center [738, 452] width 174 height 39
paste input "Poached"
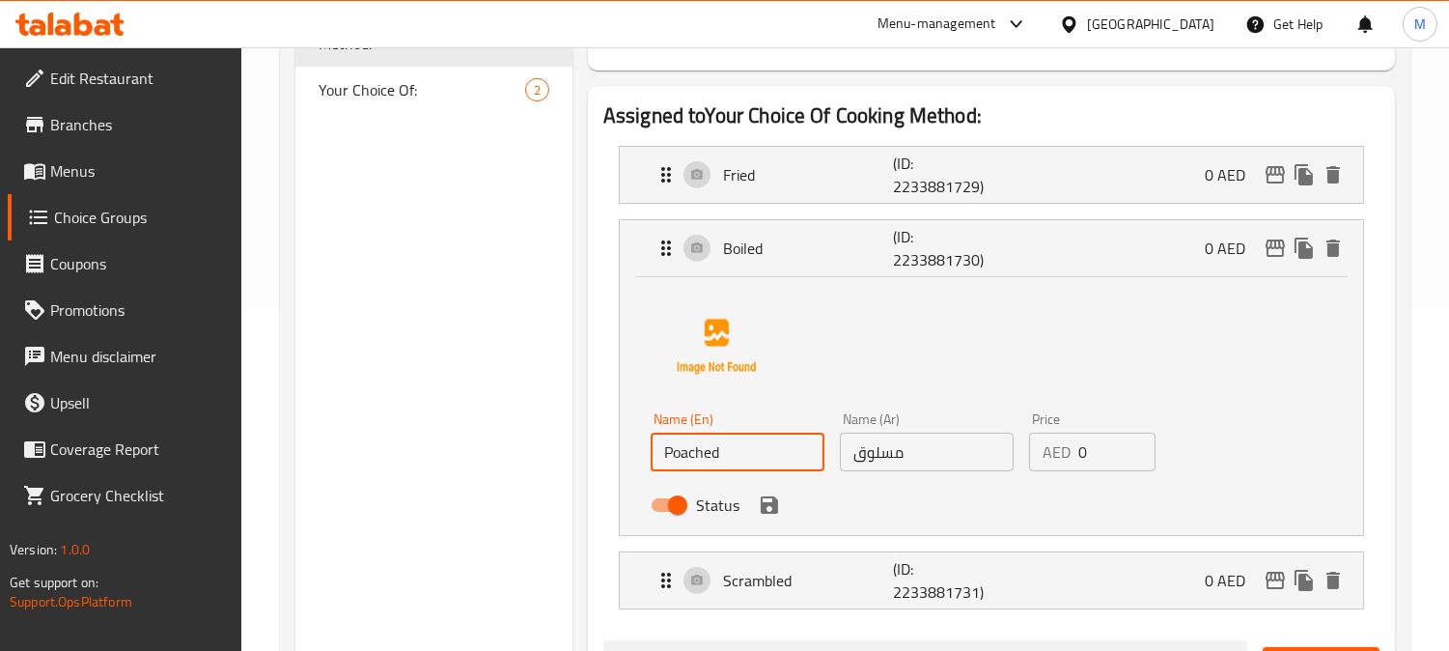
type input "Poached"
click at [1281, 365] on div "Name (En) Poached Name (En) Name (Ar) مسلوق Name (Ar) Price AED 0 Price Status" at bounding box center [992, 402] width 682 height 242
click at [920, 454] on input "مسلوق" at bounding box center [927, 452] width 174 height 39
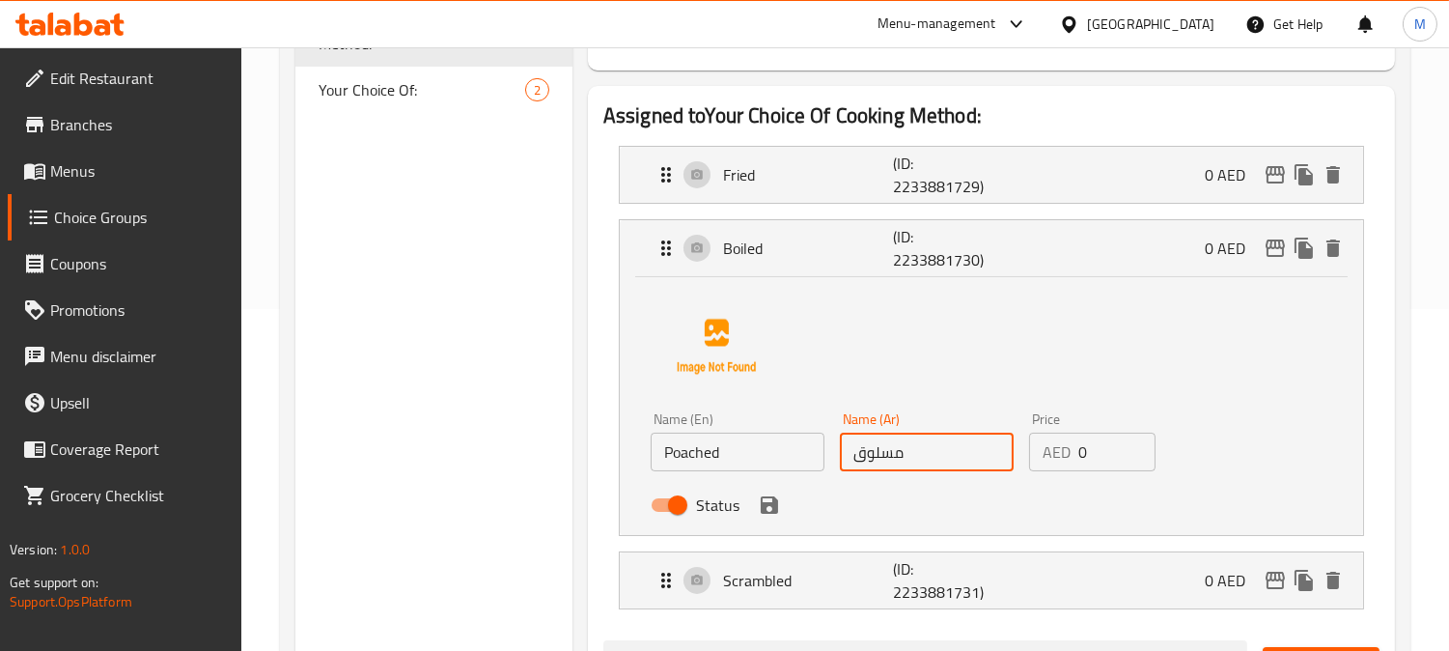
click at [920, 454] on input "مسلوق" at bounding box center [927, 452] width 174 height 39
paste input "نصف"
type input "نصف مسلوق"
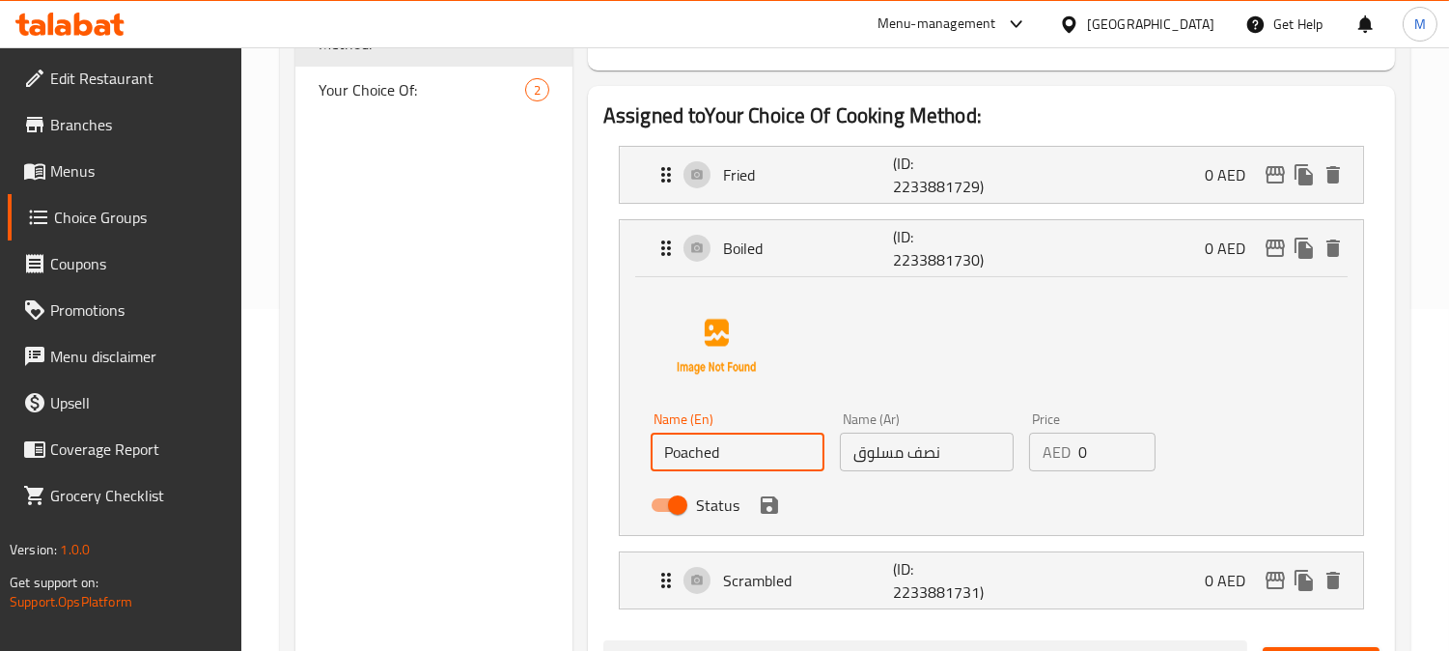
click at [710, 446] on input "Poached" at bounding box center [738, 452] width 174 height 39
click at [772, 506] on icon "save" at bounding box center [769, 504] width 17 height 17
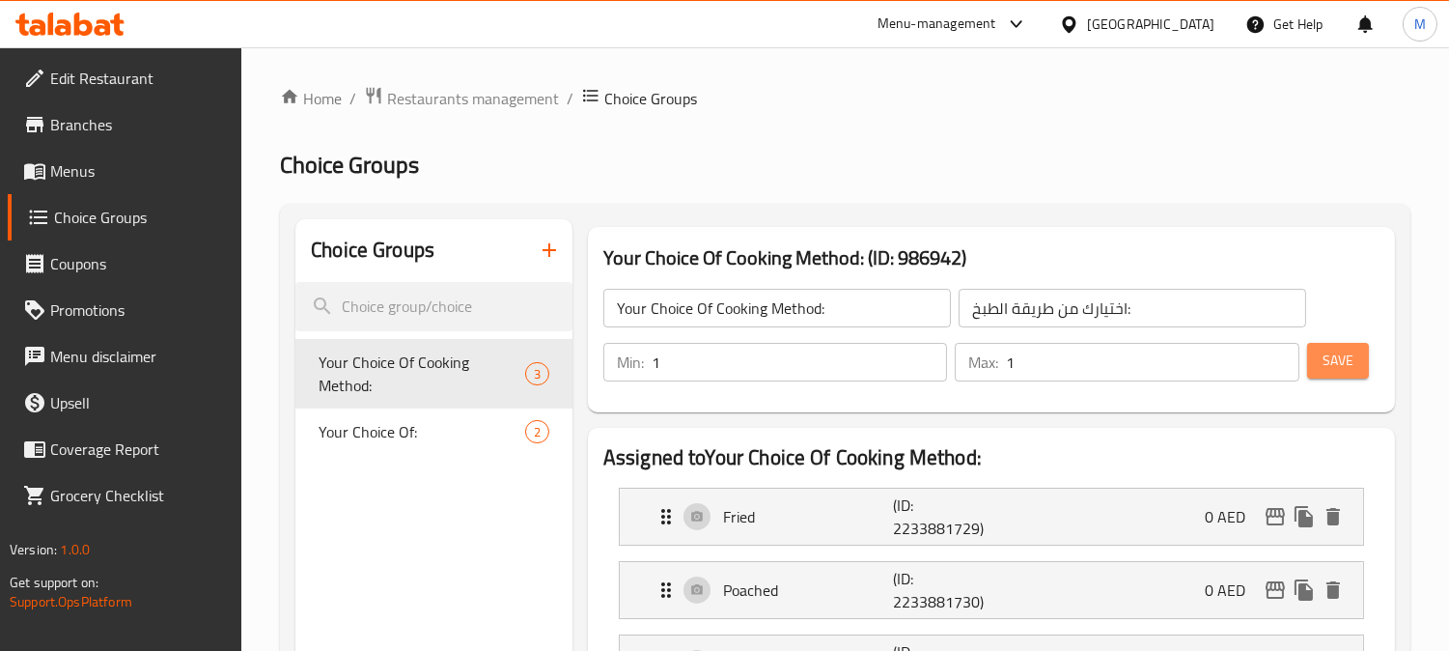
click at [1359, 358] on button "Save" at bounding box center [1338, 361] width 62 height 36
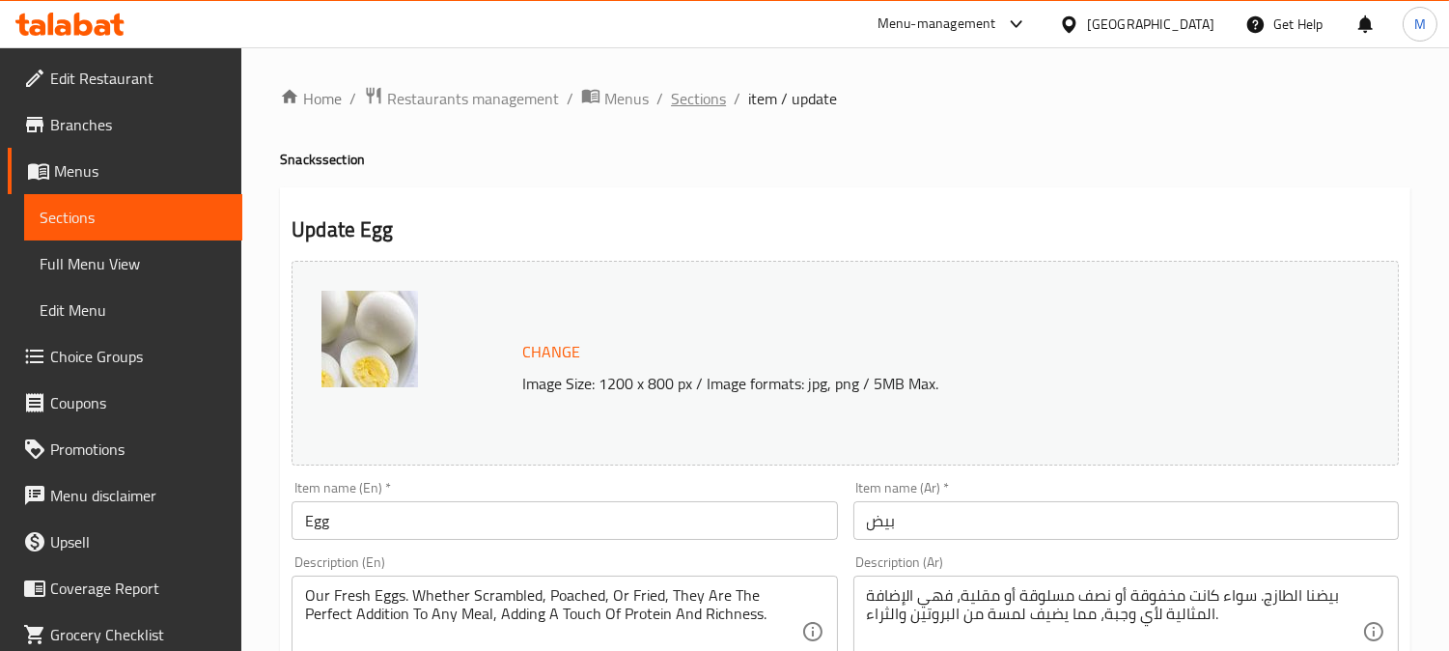
click at [685, 89] on span "Sections" at bounding box center [698, 98] width 55 height 23
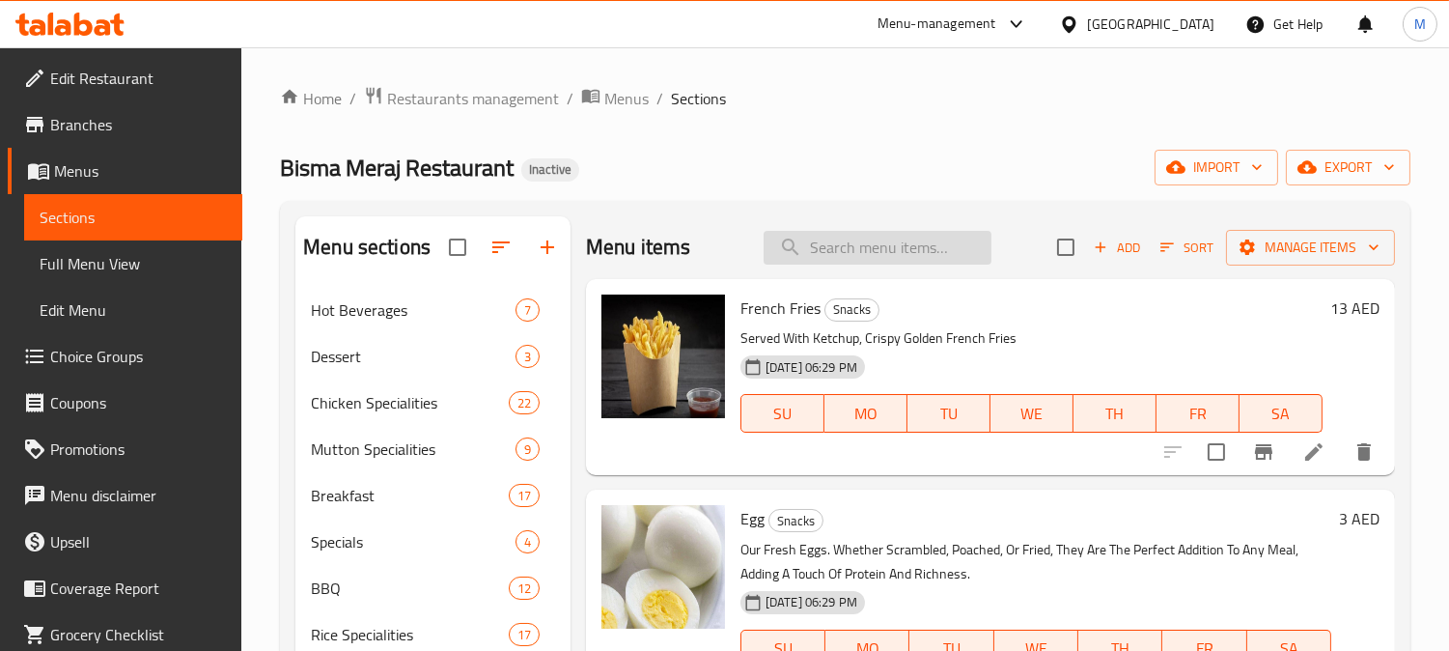
click at [873, 263] on input "search" at bounding box center [878, 248] width 228 height 34
paste input "Thickened"
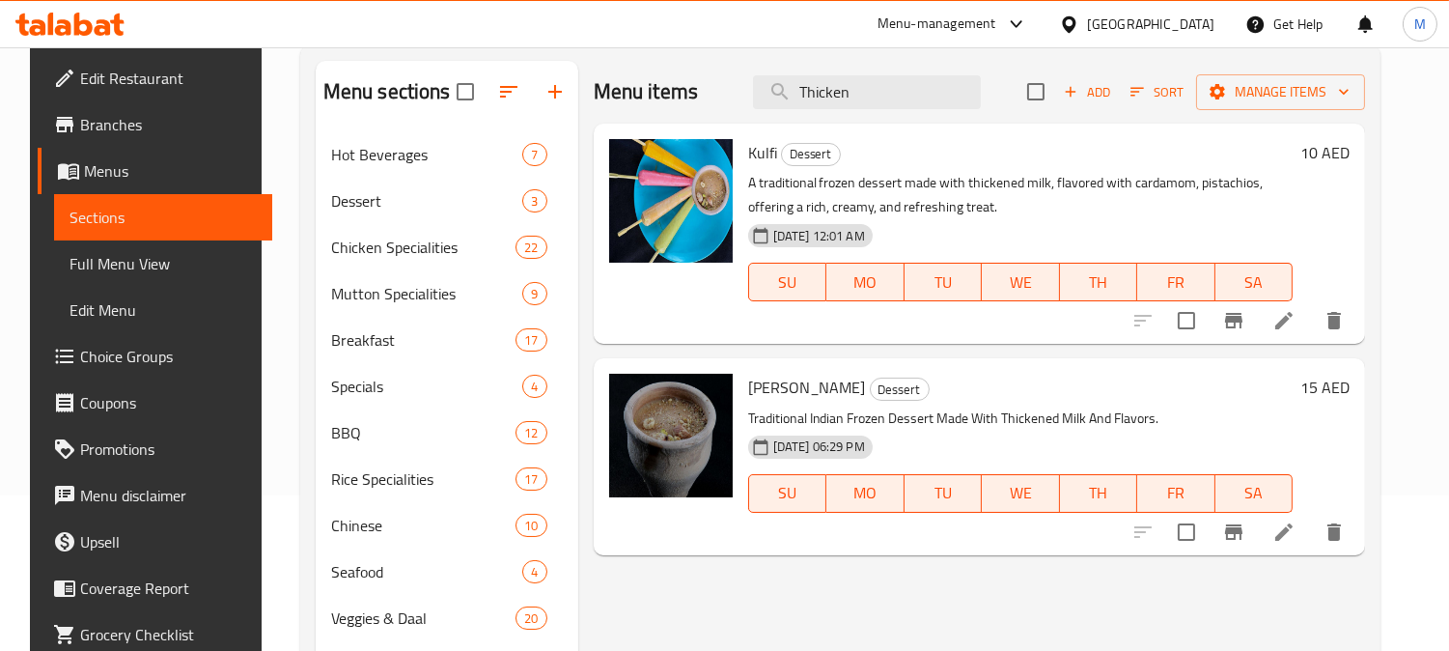
scroll to position [107, 0]
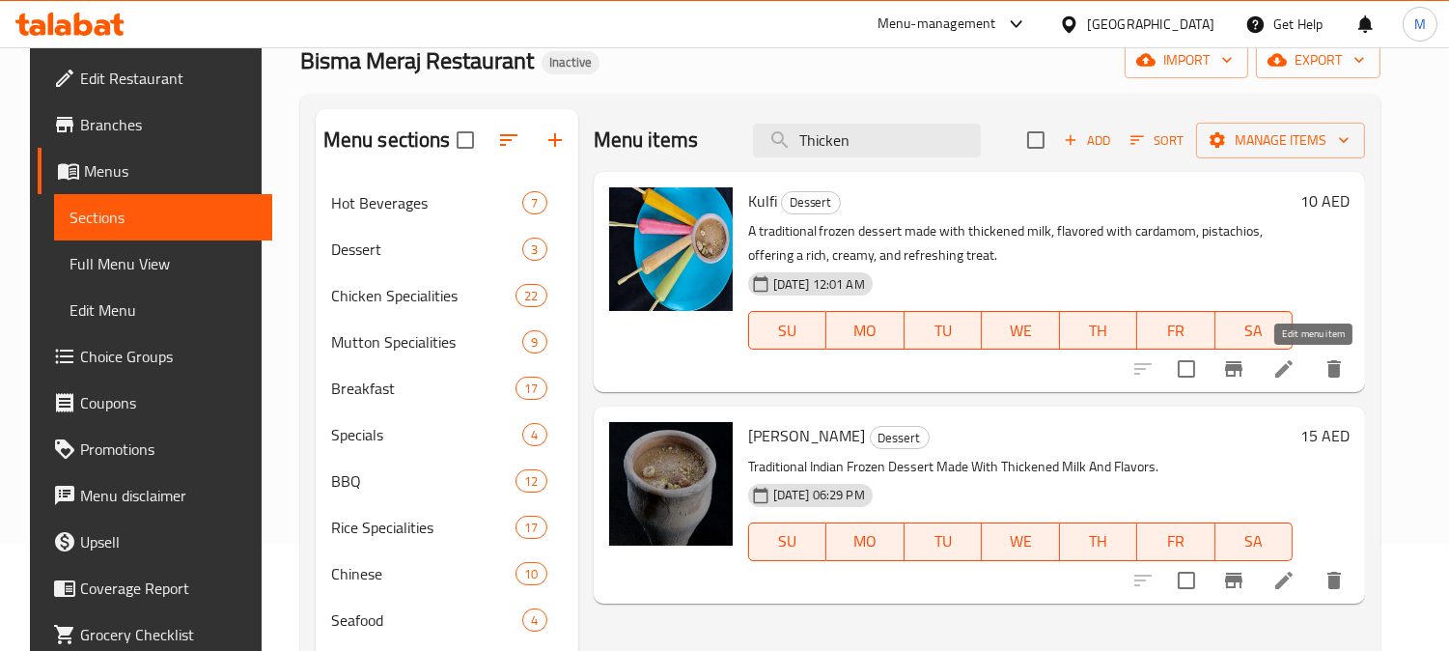
type input "Thicken"
click at [1296, 375] on icon at bounding box center [1283, 368] width 23 height 23
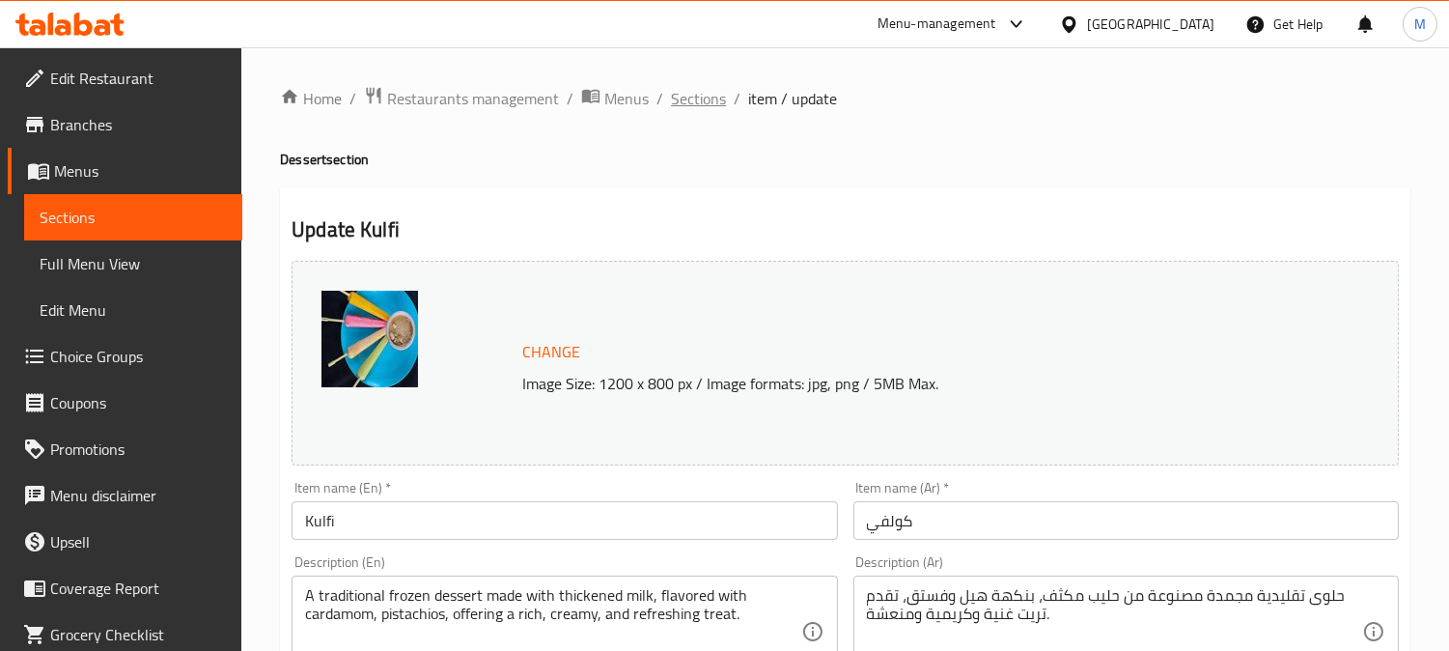
click at [686, 93] on span "Sections" at bounding box center [698, 98] width 55 height 23
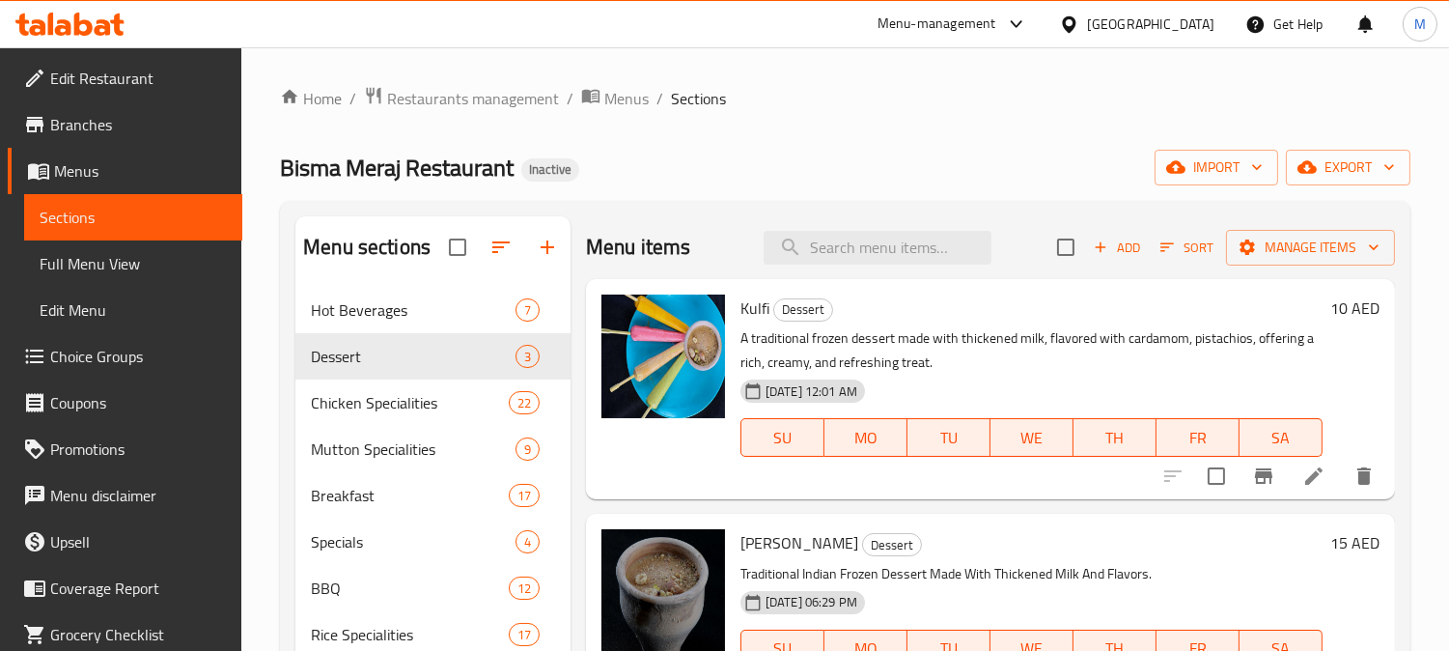
click at [866, 267] on div "Menu items Add Sort Manage items" at bounding box center [990, 247] width 809 height 63
paste input "Thickened"
click at [863, 251] on input "search" at bounding box center [878, 248] width 228 height 34
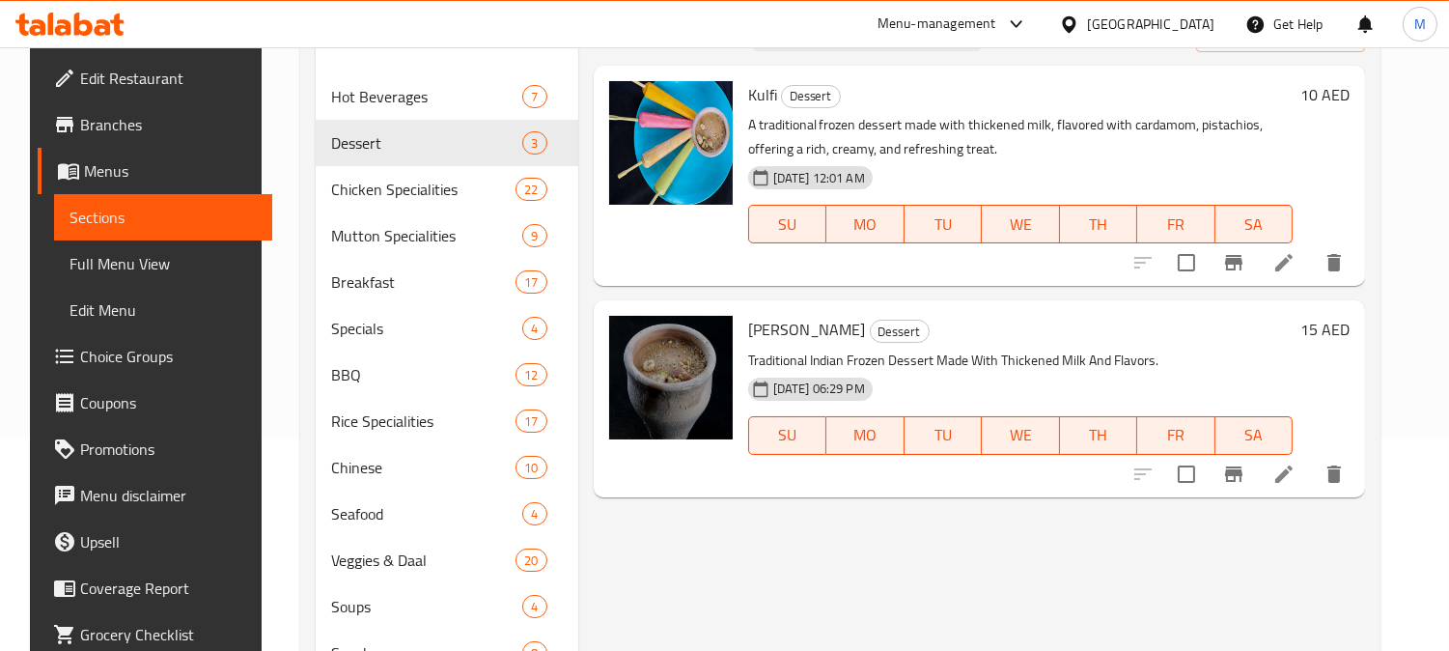
scroll to position [214, 0]
type input "Thickened"
click at [1296, 481] on icon at bounding box center [1283, 472] width 23 height 23
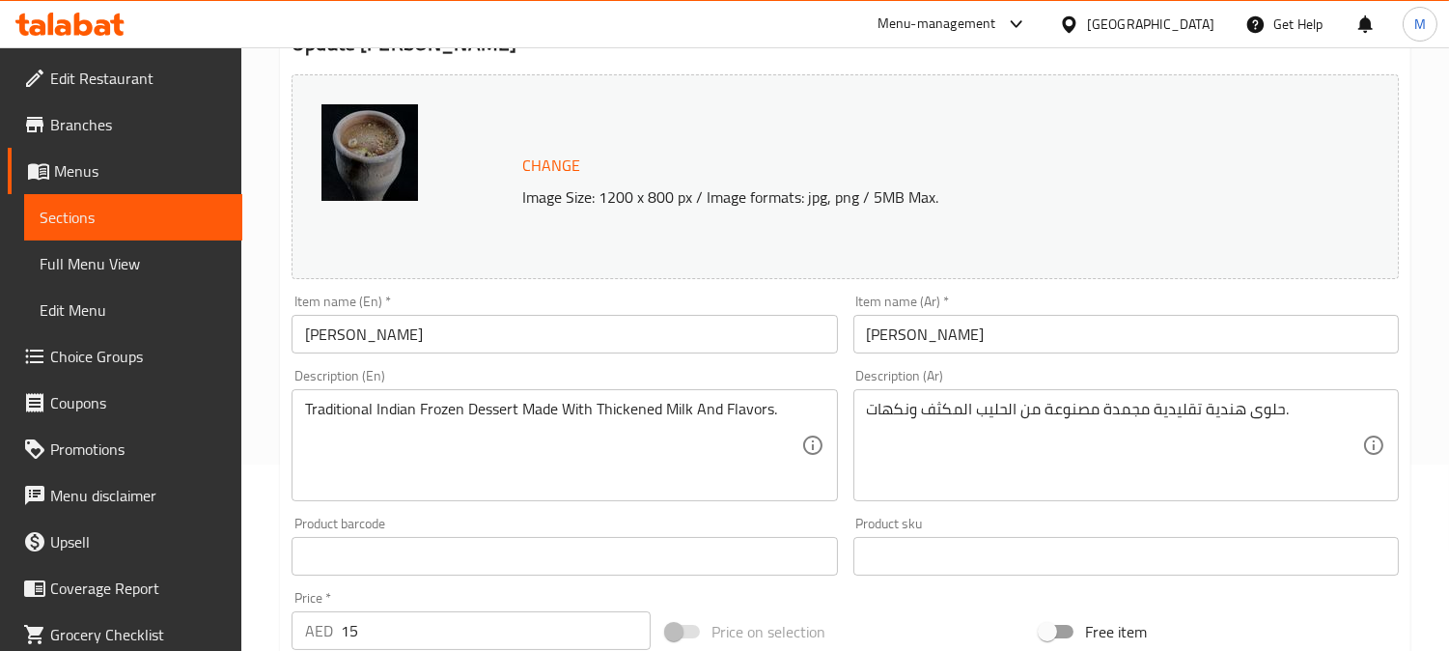
scroll to position [321, 0]
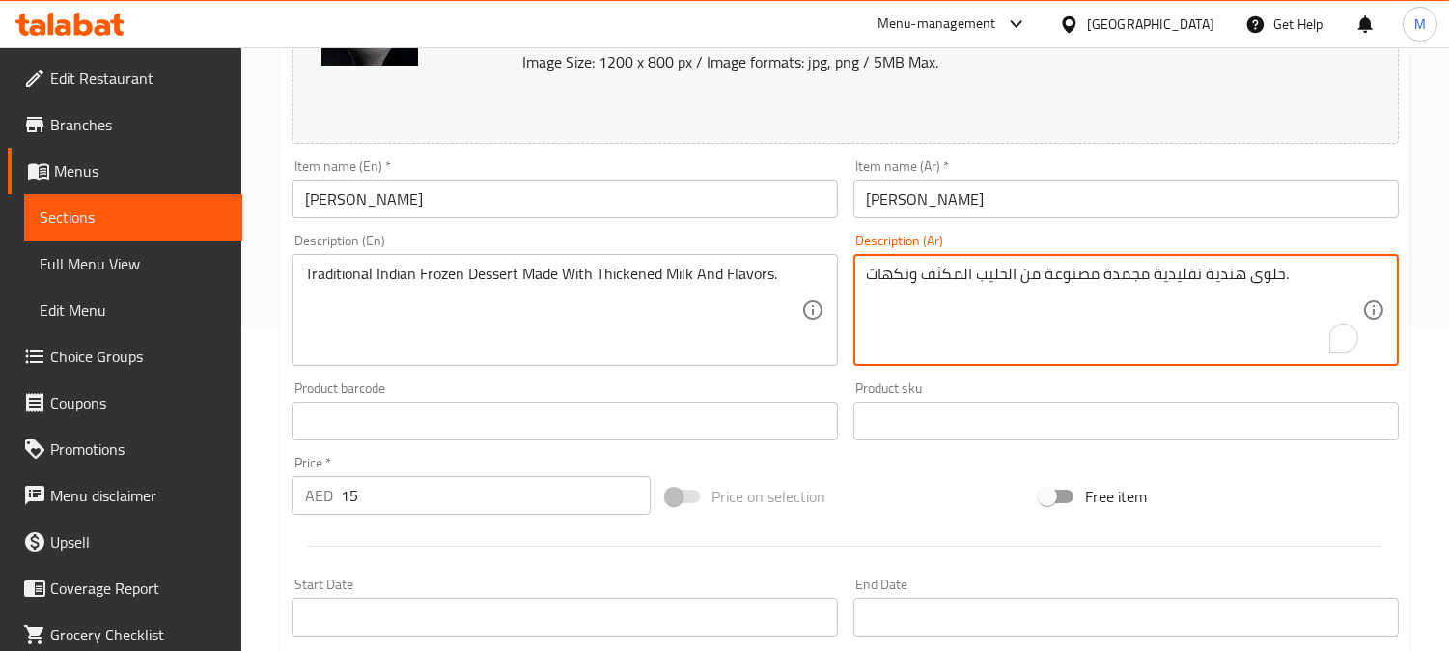
click at [952, 266] on textarea "حلوى هندية تقليدية مجمدة مصنوعة من الحليب المكثف ونكهات." at bounding box center [1114, 311] width 495 height 92
drag, startPoint x: 937, startPoint y: 278, endPoint x: 947, endPoint y: 285, distance: 11.8
click at [938, 278] on textarea "حلوى هندية تقليدية مجمدة مصنوعة من الحليب الكثف ونكهات." at bounding box center [1114, 311] width 495 height 92
type textarea "حلوى هندية تقليدية مجمدة مصنوعة من الحليب الكثيف ونكهات."
click at [1031, 194] on input "[PERSON_NAME]" at bounding box center [1125, 199] width 545 height 39
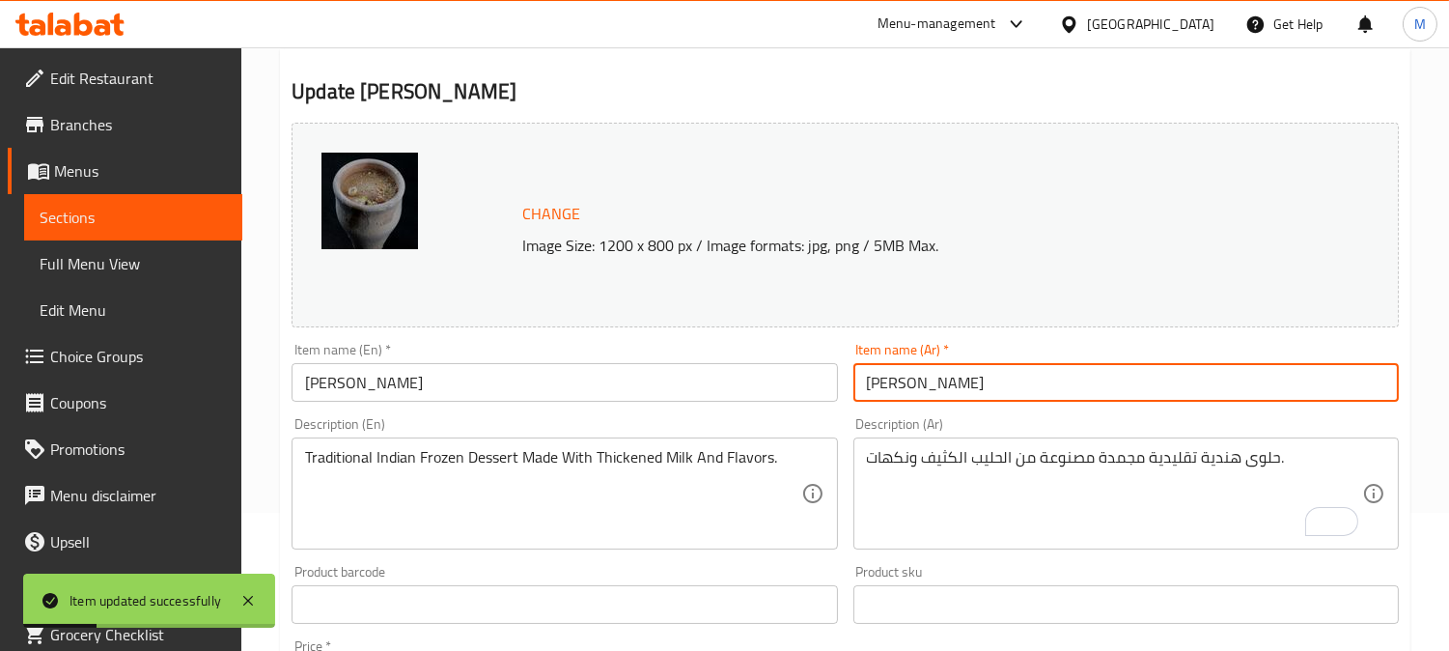
scroll to position [0, 0]
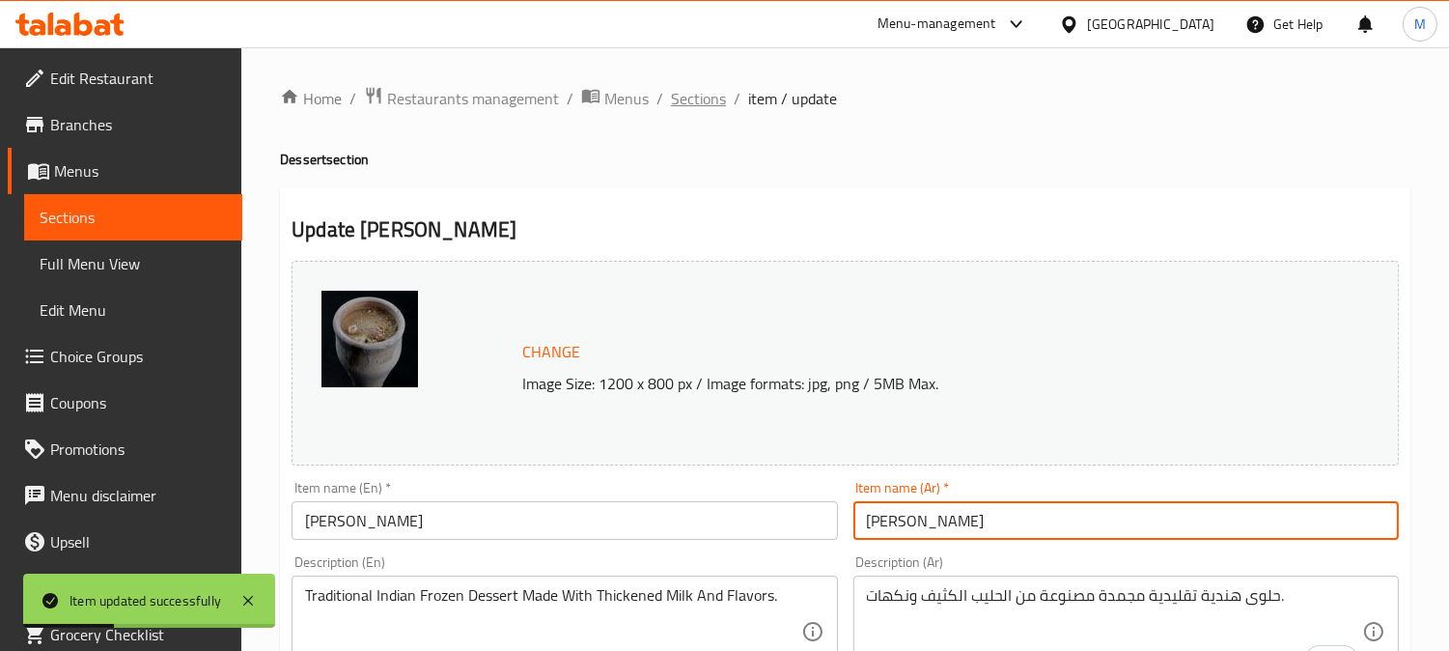
click at [711, 89] on span "Sections" at bounding box center [698, 98] width 55 height 23
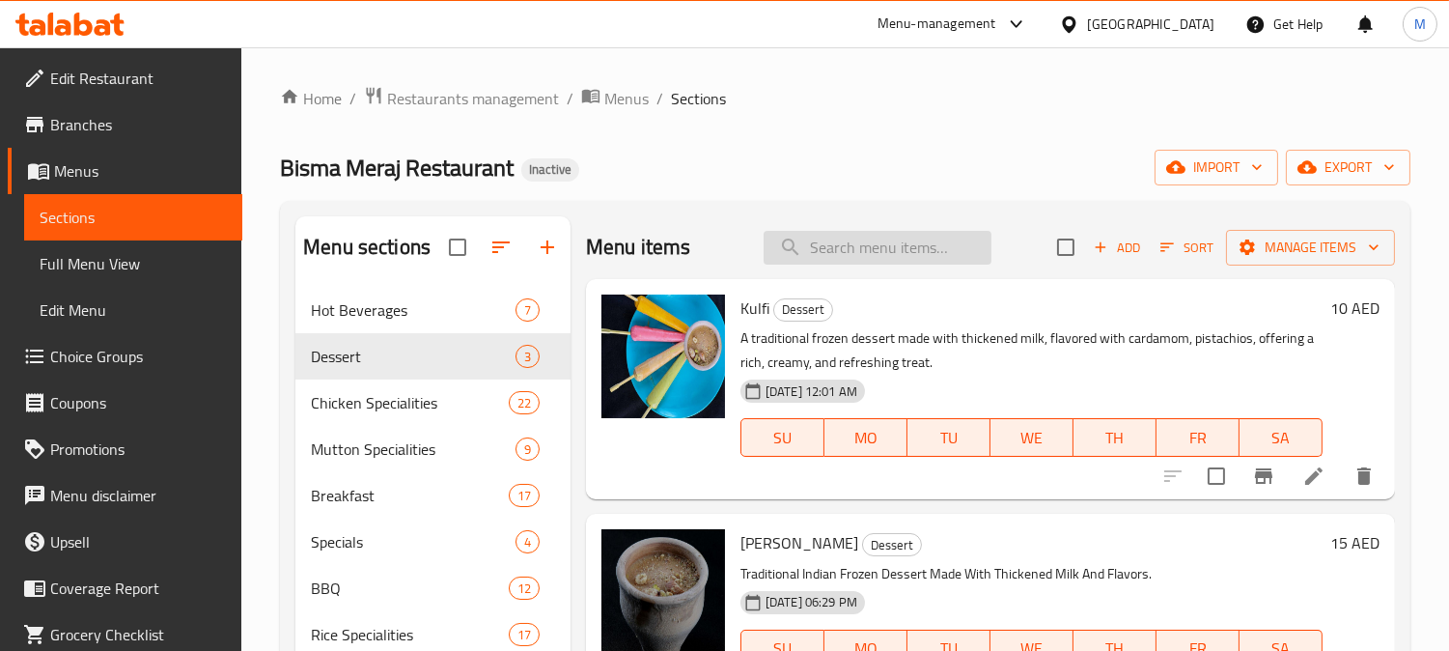
paste input "Mango Shake"
click at [905, 252] on input "search" at bounding box center [878, 248] width 228 height 34
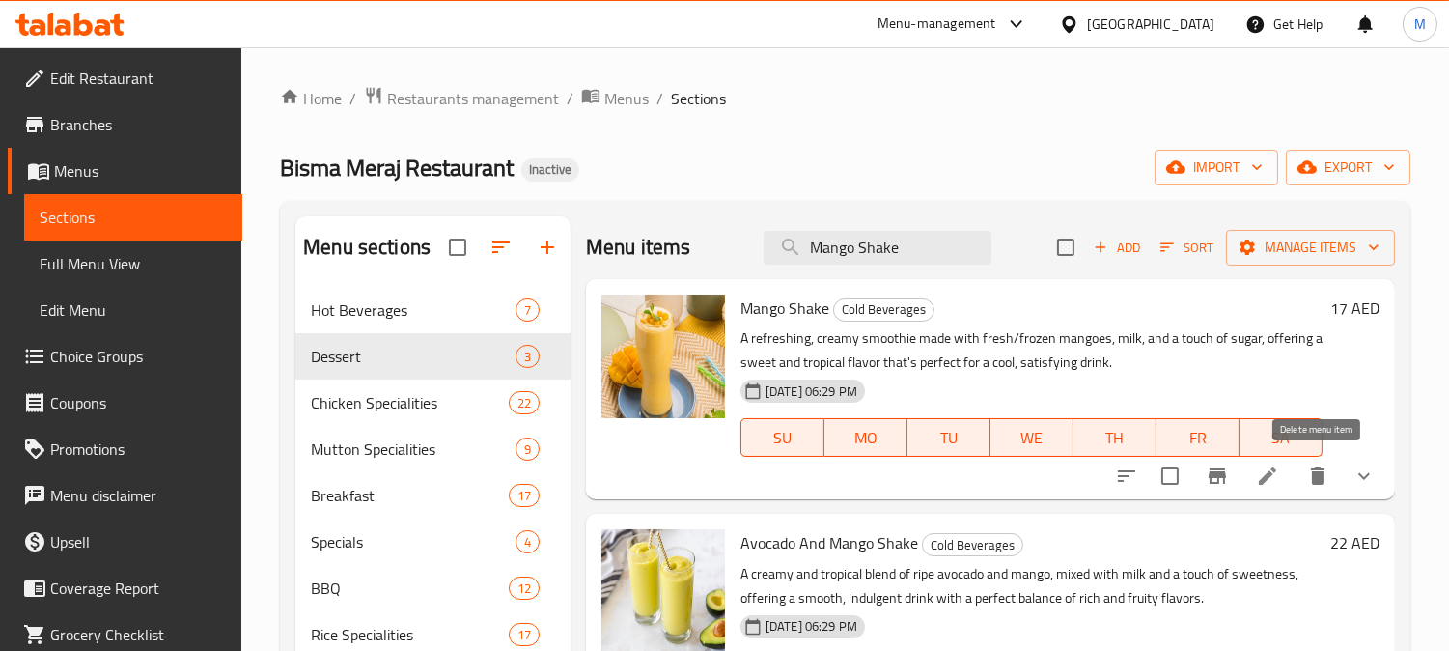
type input "Mango Shake"
click at [1320, 467] on icon "delete" at bounding box center [1317, 475] width 23 height 23
click at [1321, 471] on icon "delete" at bounding box center [1318, 475] width 14 height 17
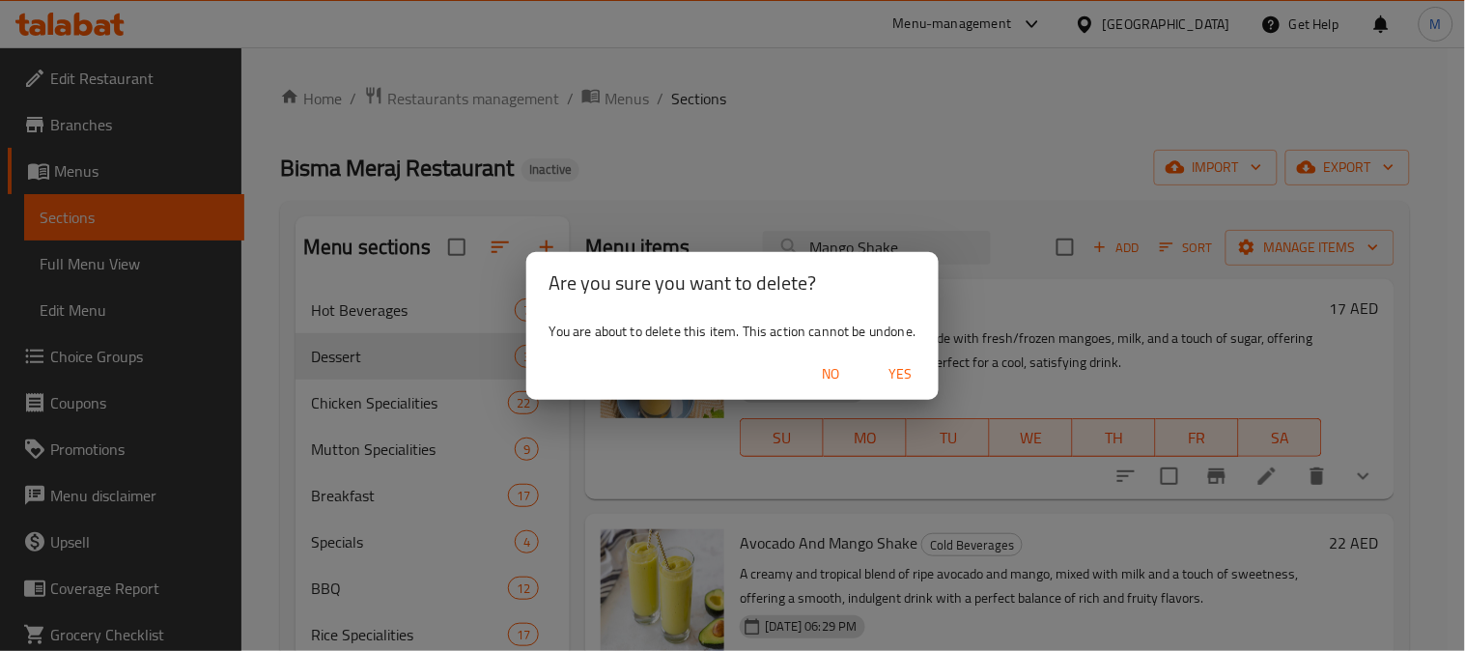
click at [915, 368] on span "Yes" at bounding box center [900, 374] width 46 height 24
